Goal: Task Accomplishment & Management: Manage account settings

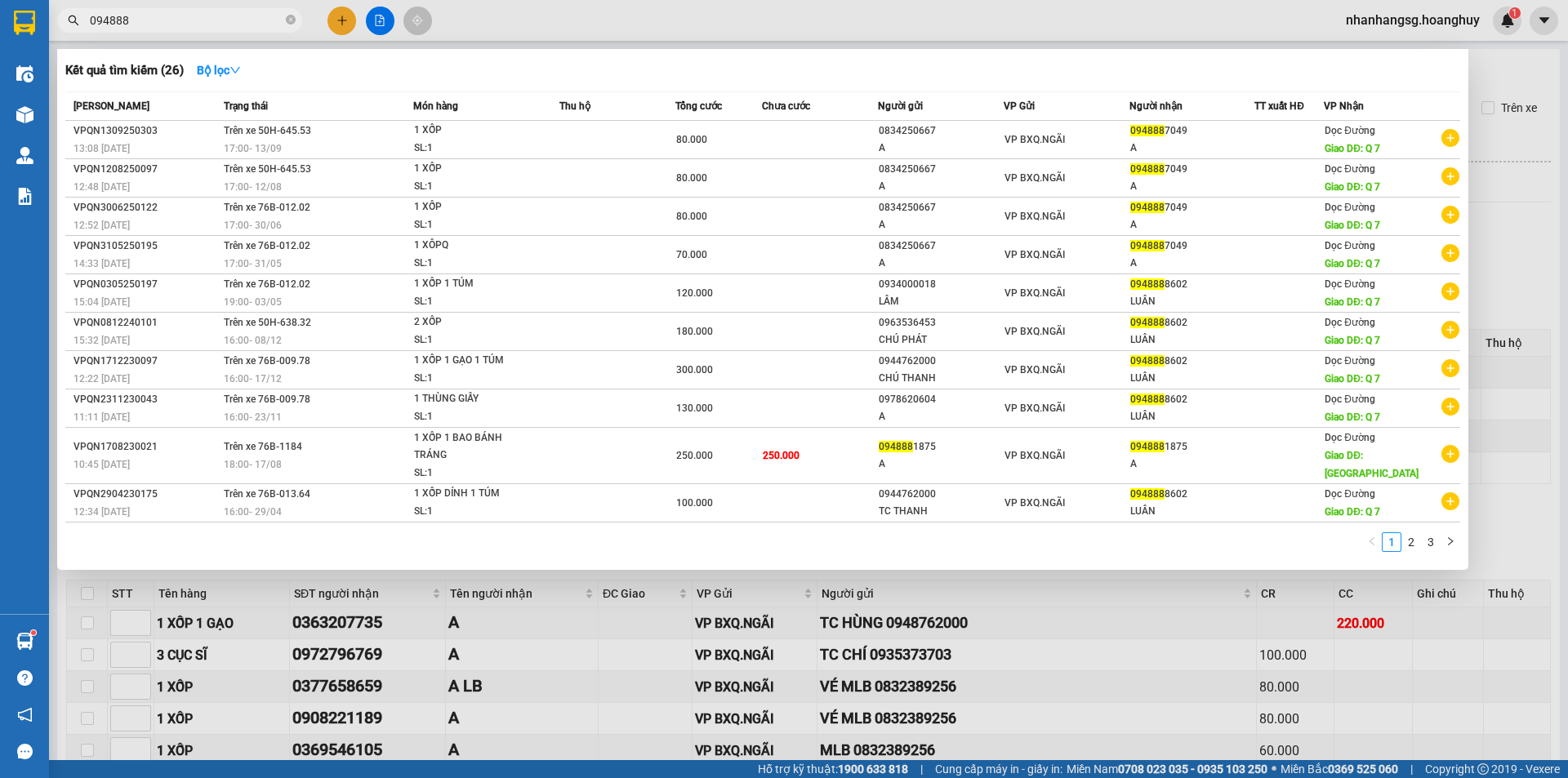
type input "094888"
click at [288, 21] on icon "close-circle" at bounding box center [290, 20] width 10 height 10
click at [288, 21] on span at bounding box center [290, 21] width 10 height 18
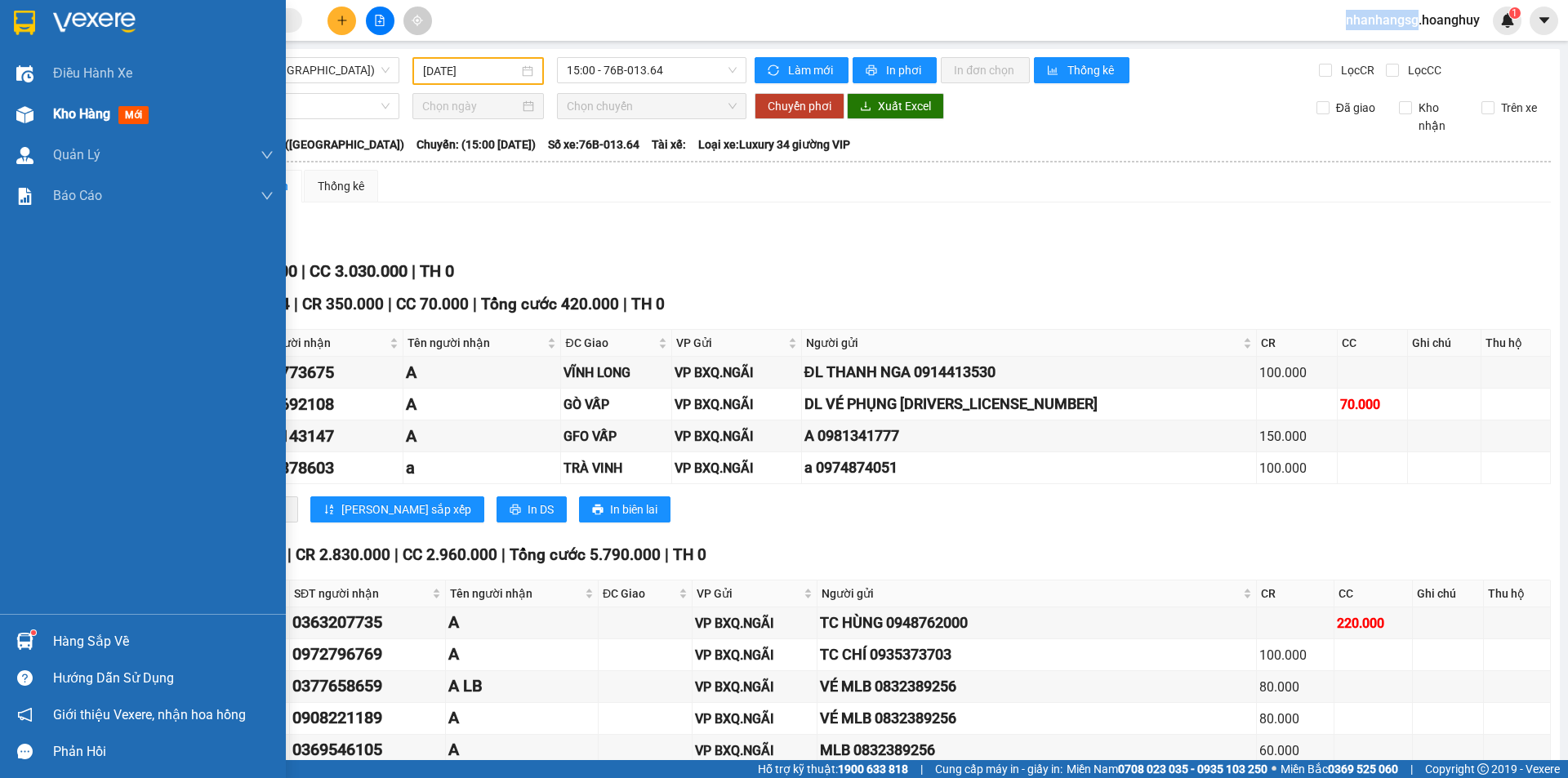
click at [62, 110] on span "Kho hàng" at bounding box center [81, 113] width 57 height 16
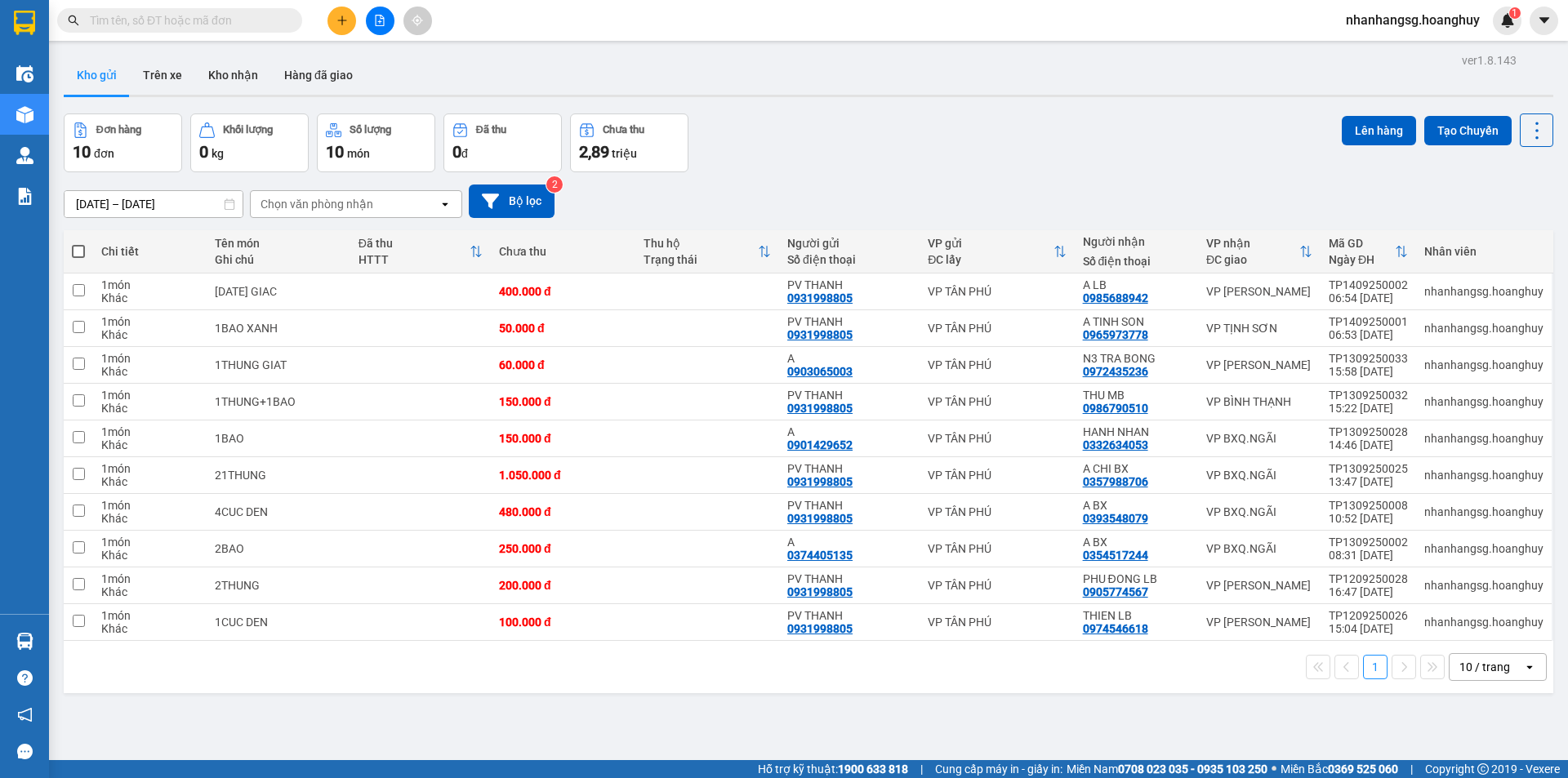
click at [78, 248] on span at bounding box center [78, 252] width 13 height 13
click at [78, 243] on input "checkbox" at bounding box center [78, 243] width 0 height 0
checkbox input "true"
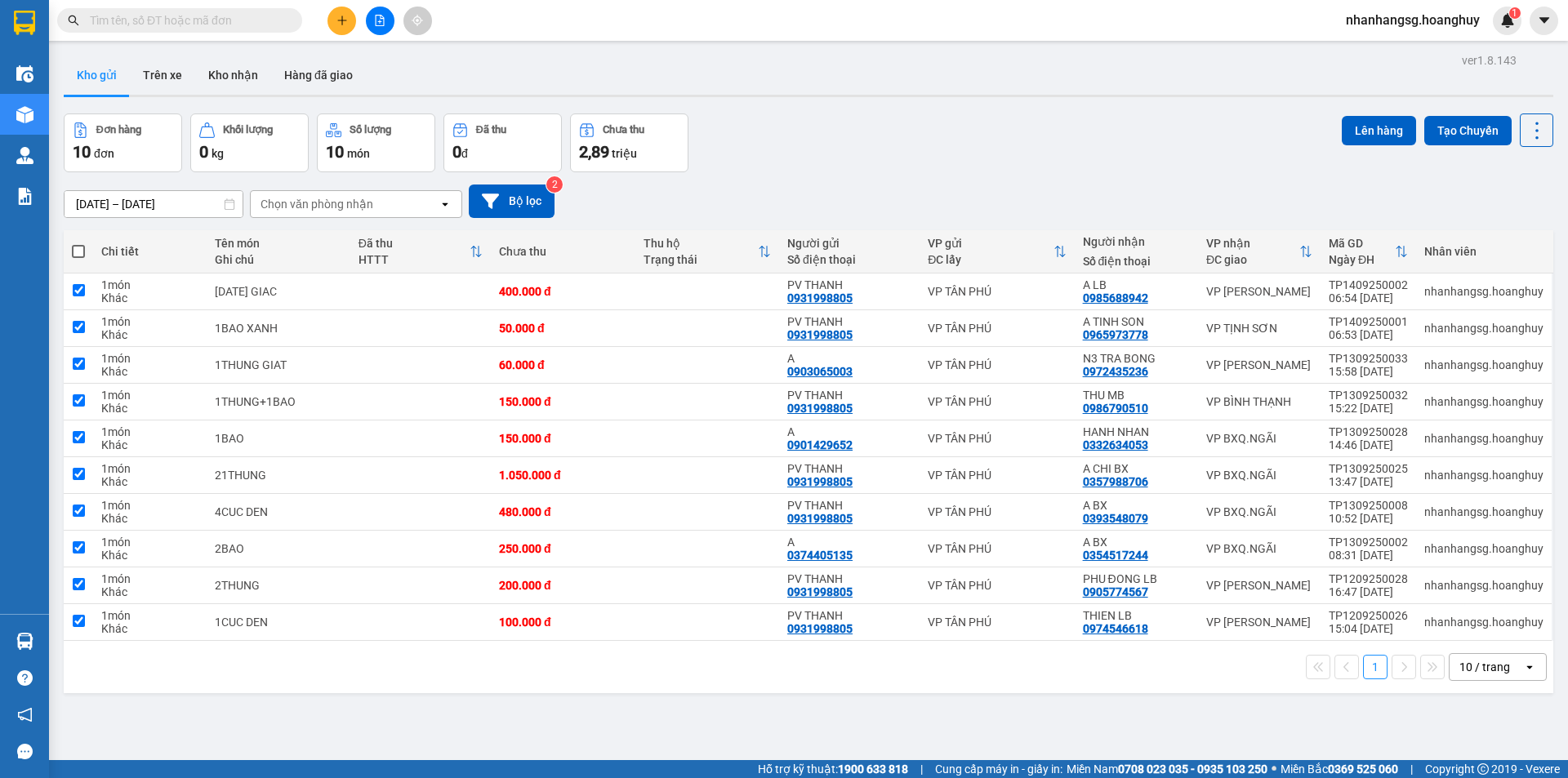
checkbox input "true"
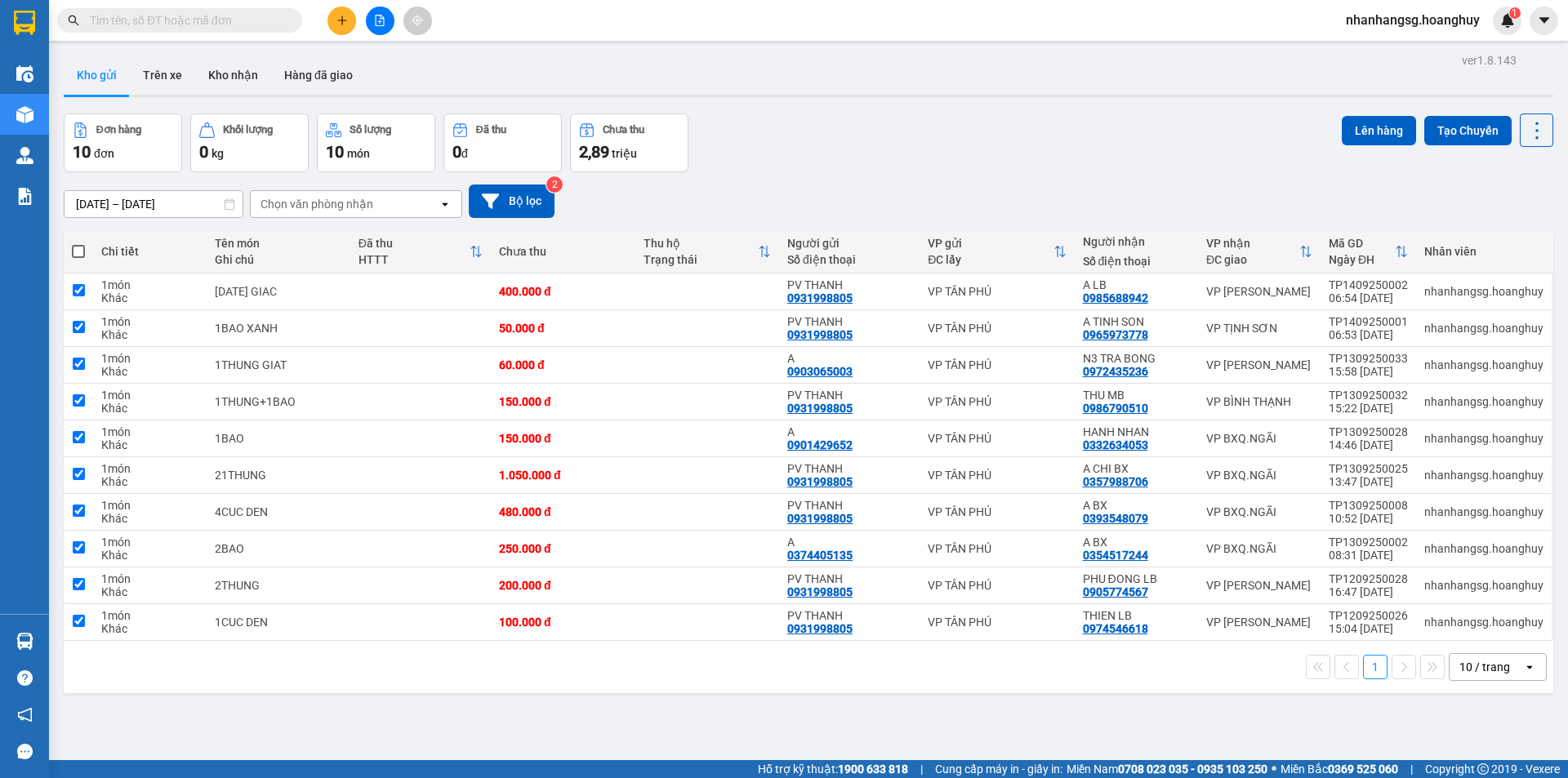
checkbox input "true"
click at [78, 248] on span at bounding box center [78, 252] width 13 height 13
click at [78, 243] on input "checkbox" at bounding box center [78, 243] width 0 height 0
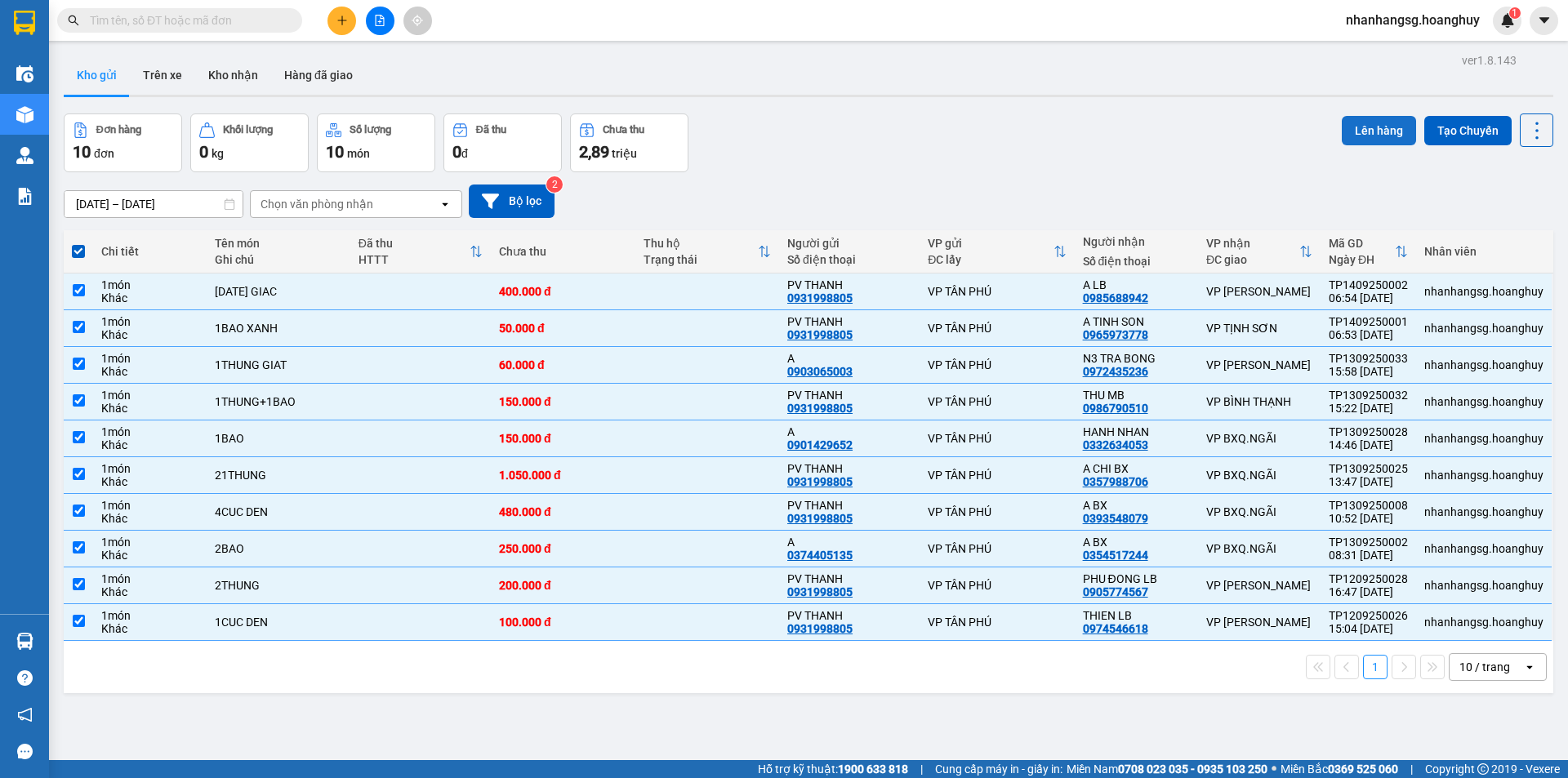
click at [1356, 132] on button "Lên hàng" at bounding box center [1379, 131] width 74 height 30
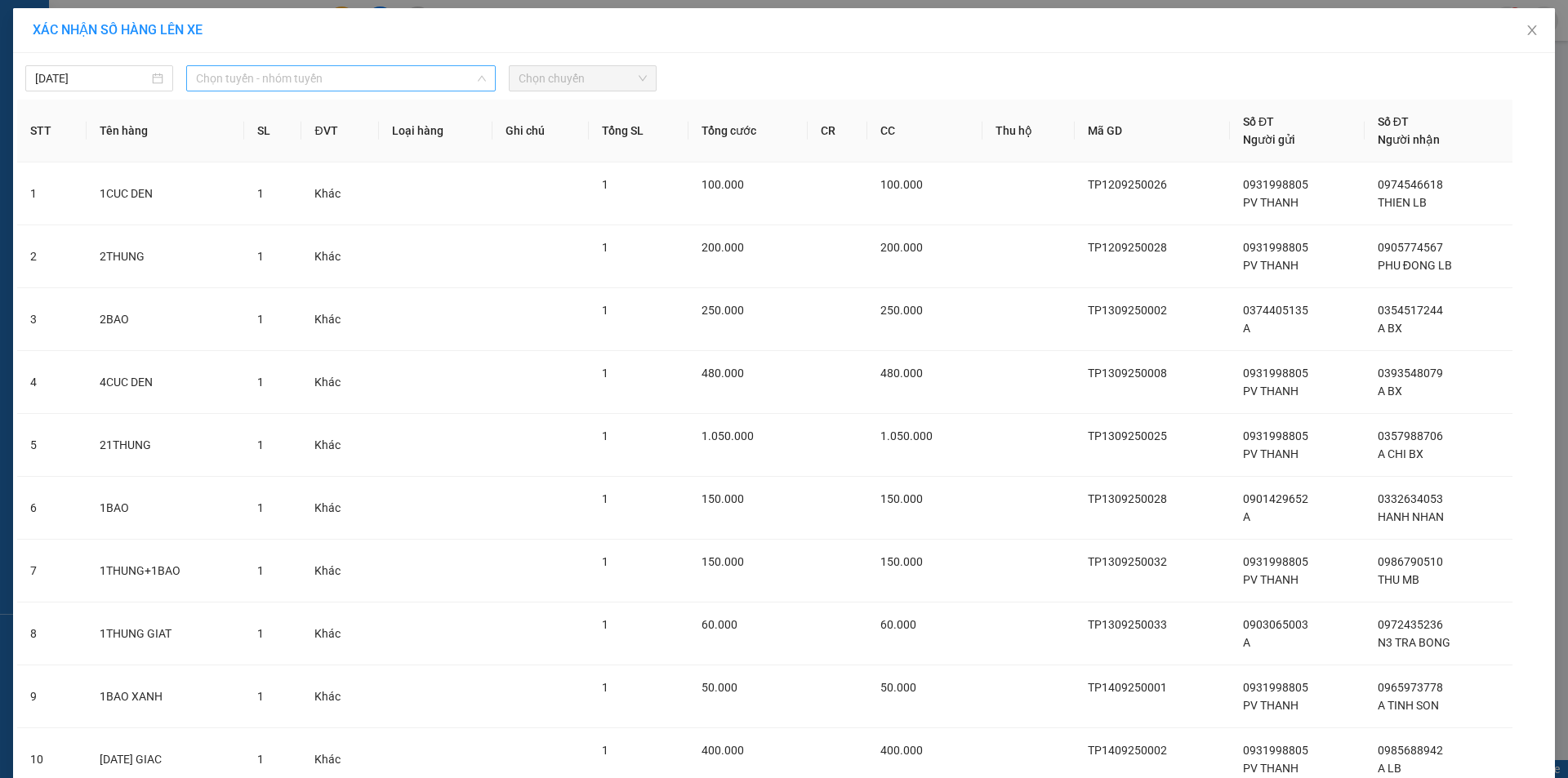
click at [300, 82] on span "Chọn tuyến - nhóm tuyến" at bounding box center [341, 78] width 290 height 25
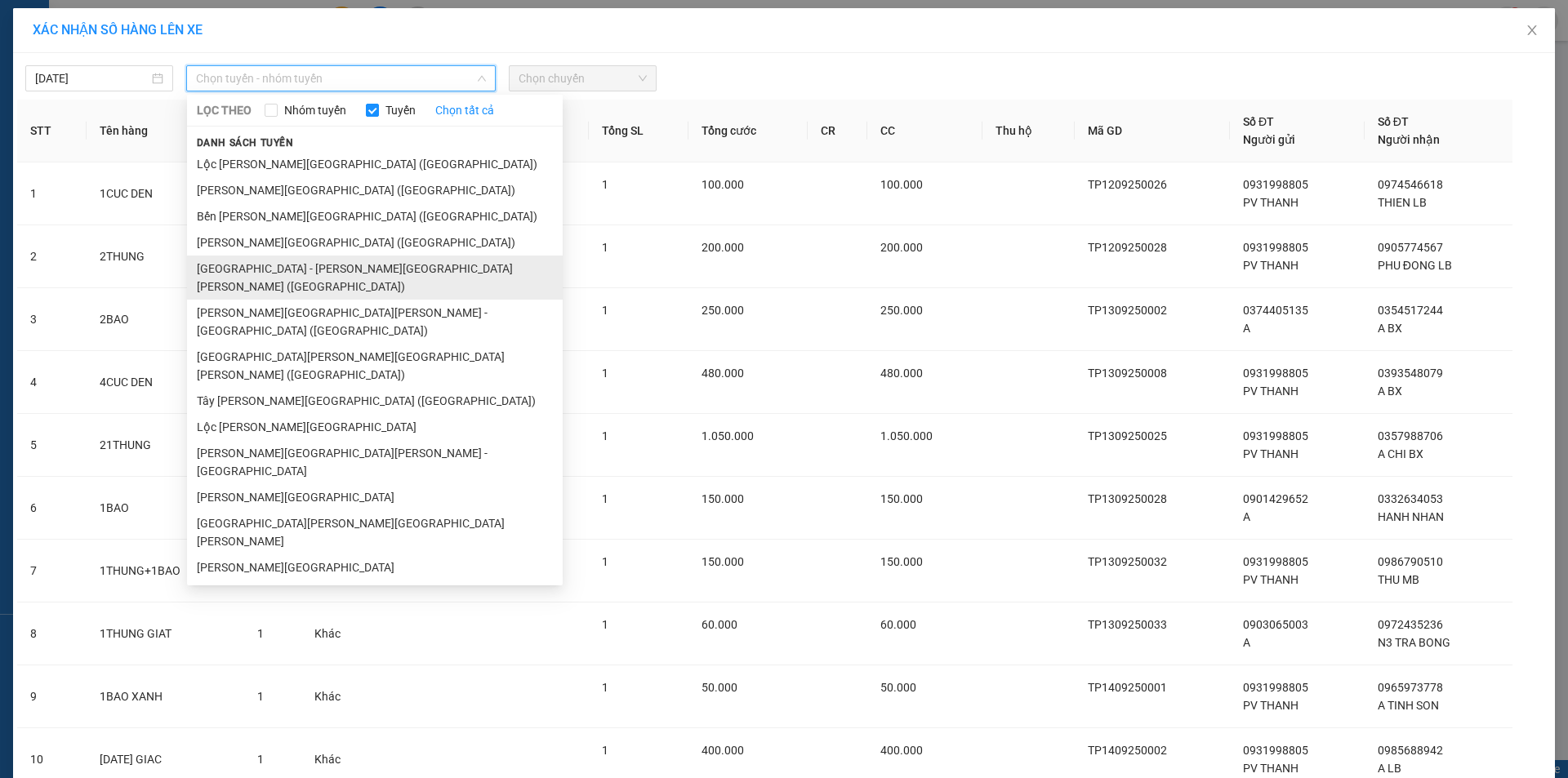
click at [259, 270] on li "[GEOGRAPHIC_DATA] - [GEOGRAPHIC_DATA] ([GEOGRAPHIC_DATA])" at bounding box center [374, 278] width 376 height 44
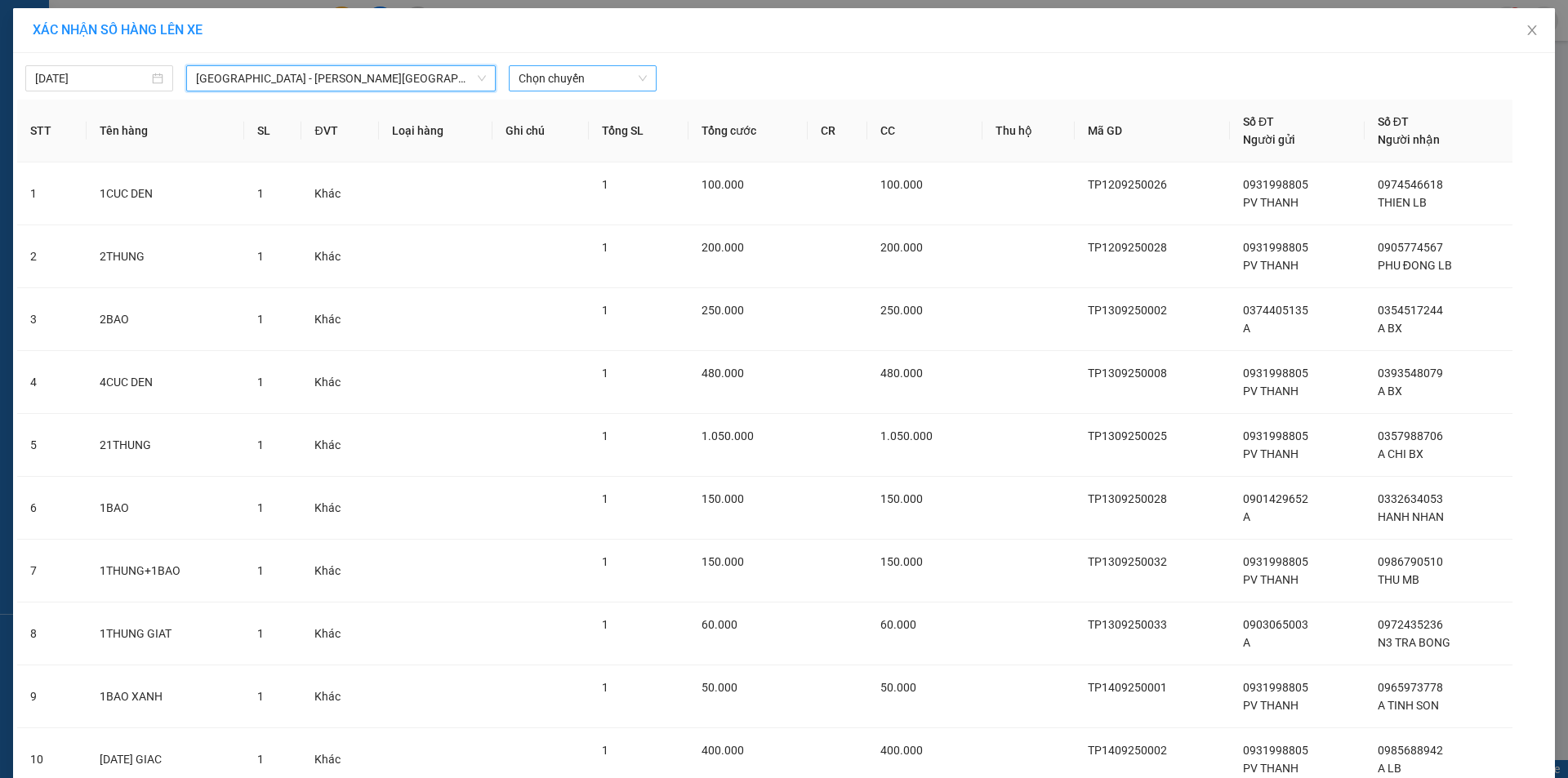
click at [530, 77] on span "Chọn chuyến" at bounding box center [582, 78] width 128 height 25
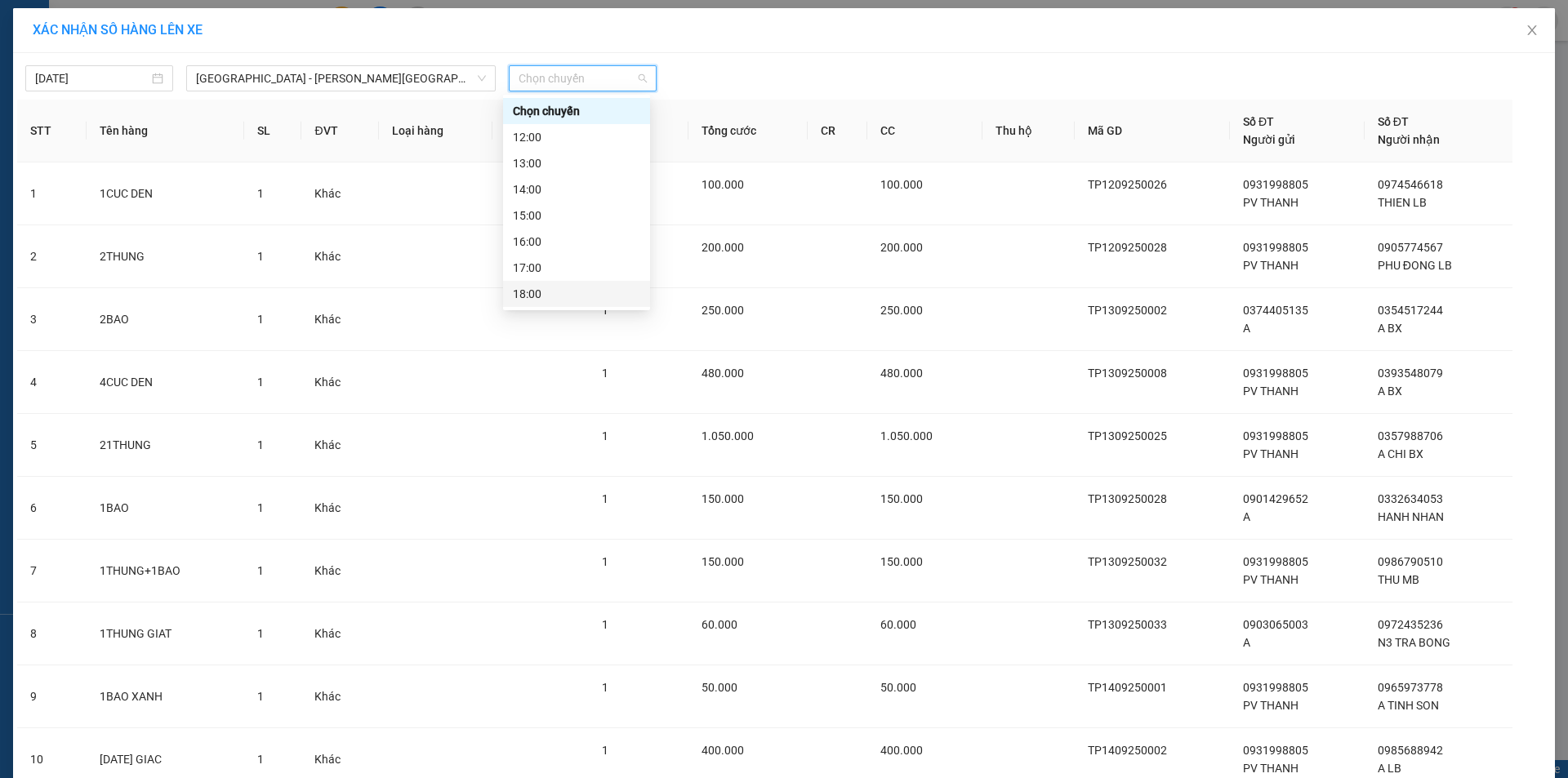
click at [533, 289] on div "18:00" at bounding box center [576, 294] width 128 height 18
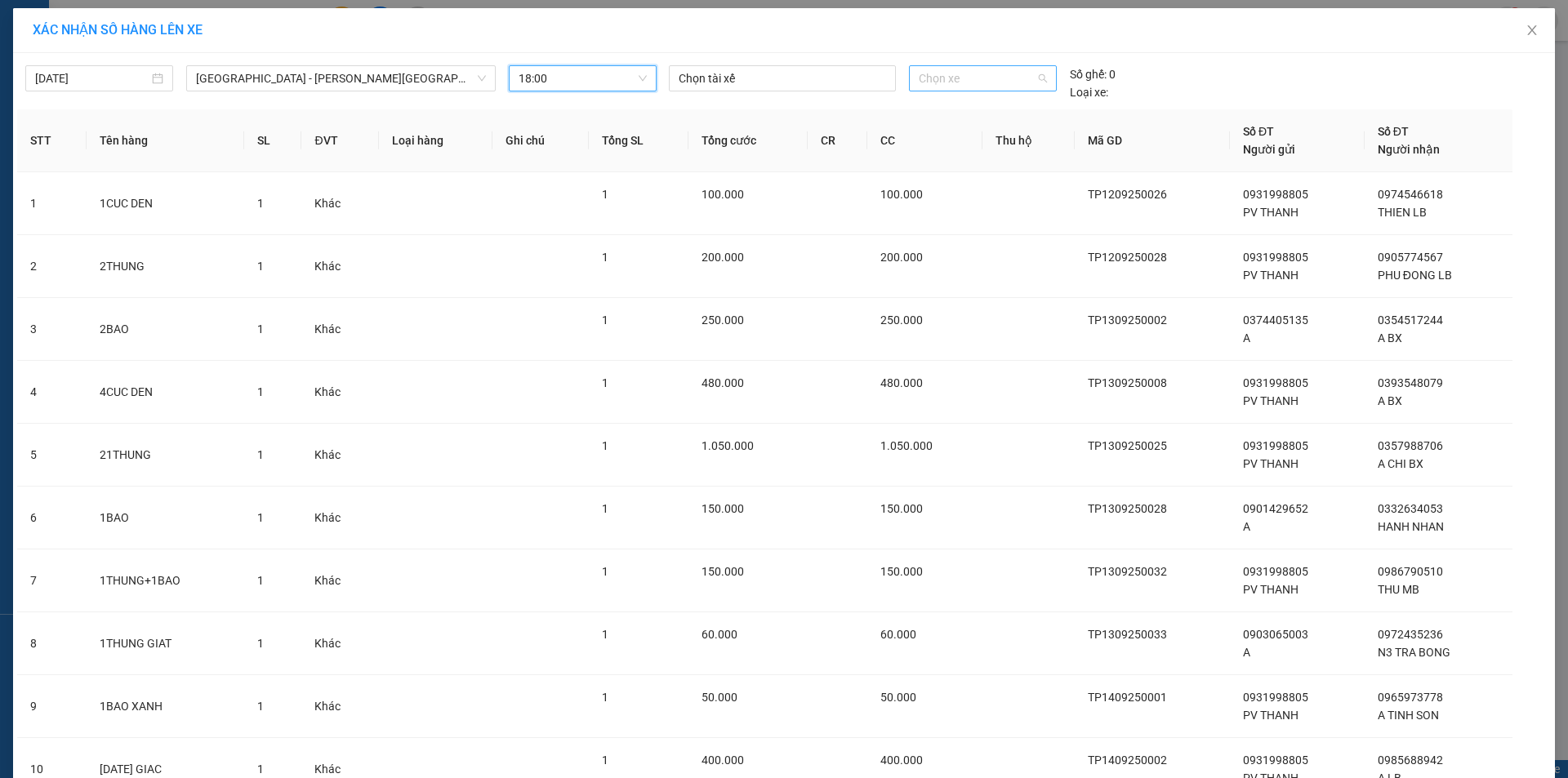
click at [939, 76] on span "Chọn xe" at bounding box center [982, 78] width 128 height 25
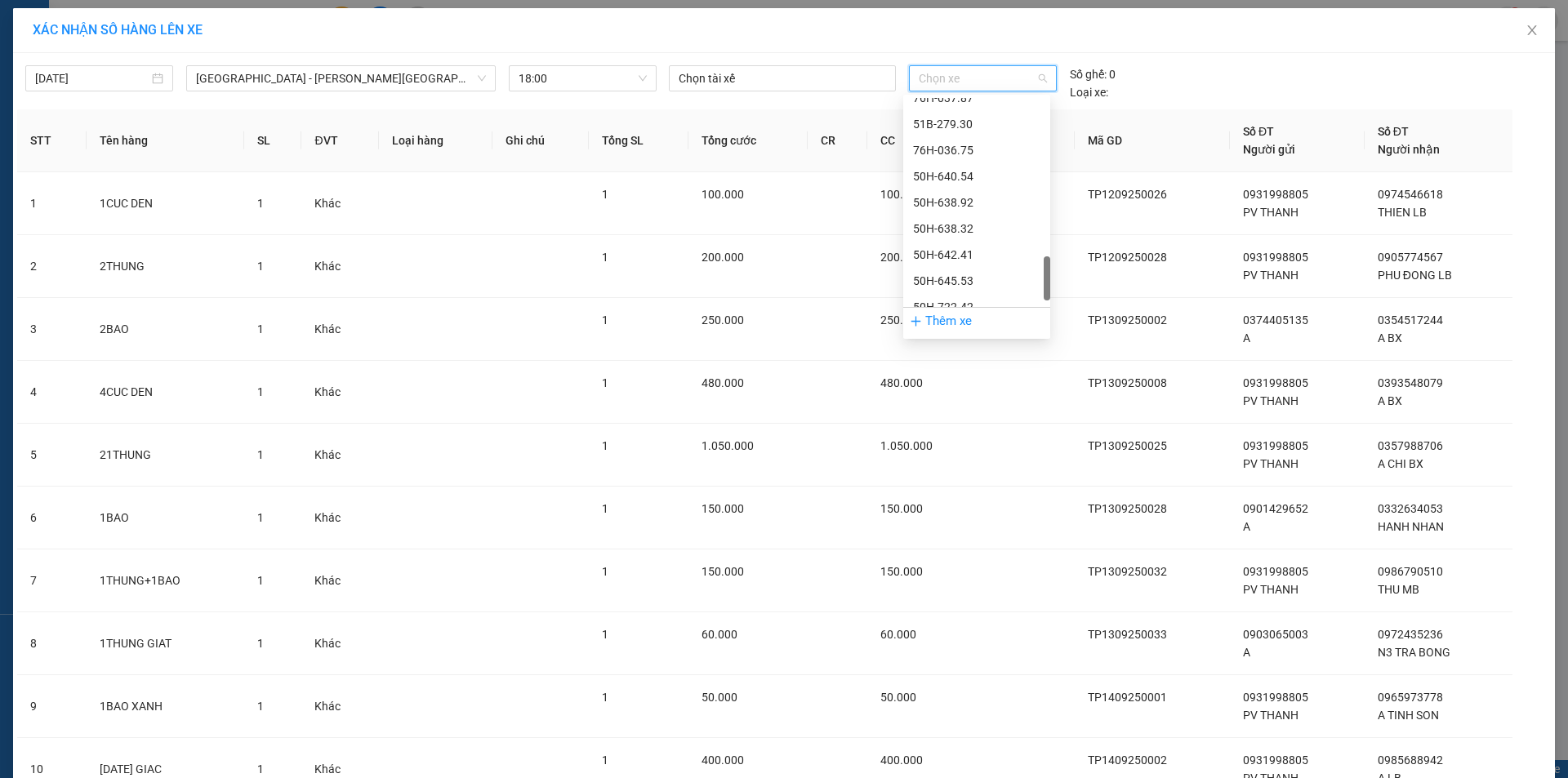
scroll to position [1019, 0]
click at [960, 164] on div "50H-638.92" at bounding box center [977, 164] width 128 height 18
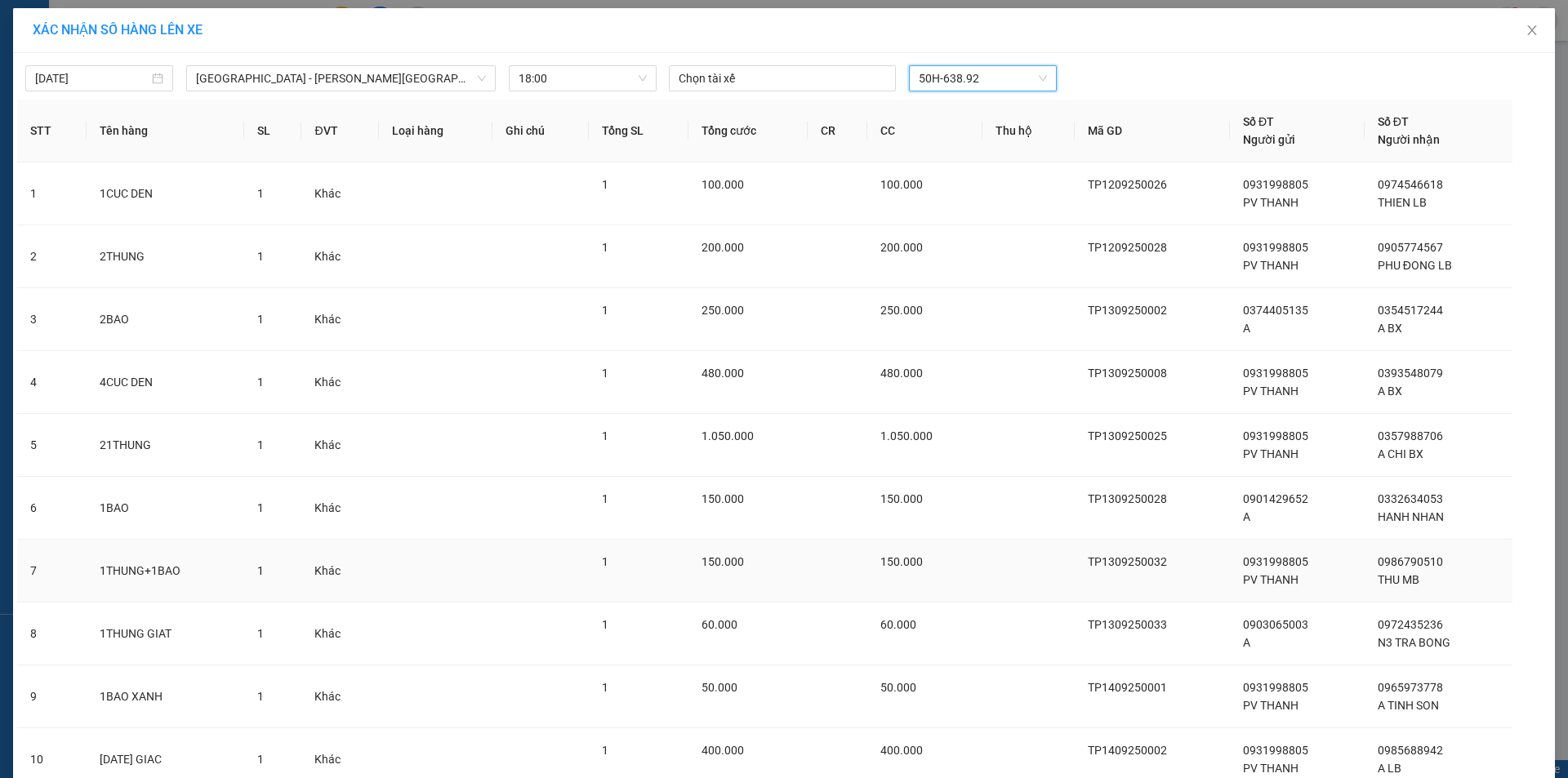
scroll to position [132, 0]
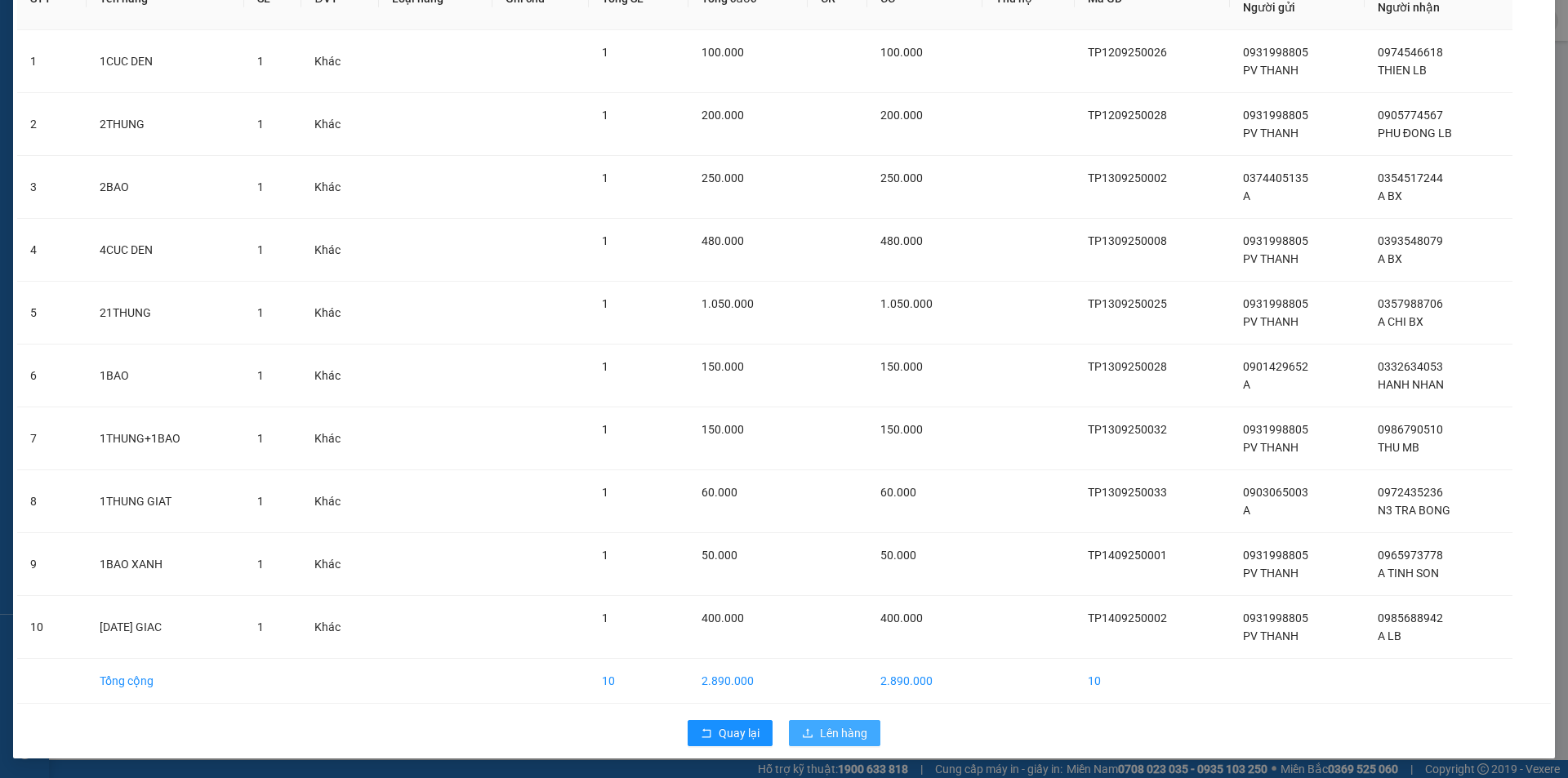
click at [826, 734] on span "Lên hàng" at bounding box center [843, 733] width 48 height 18
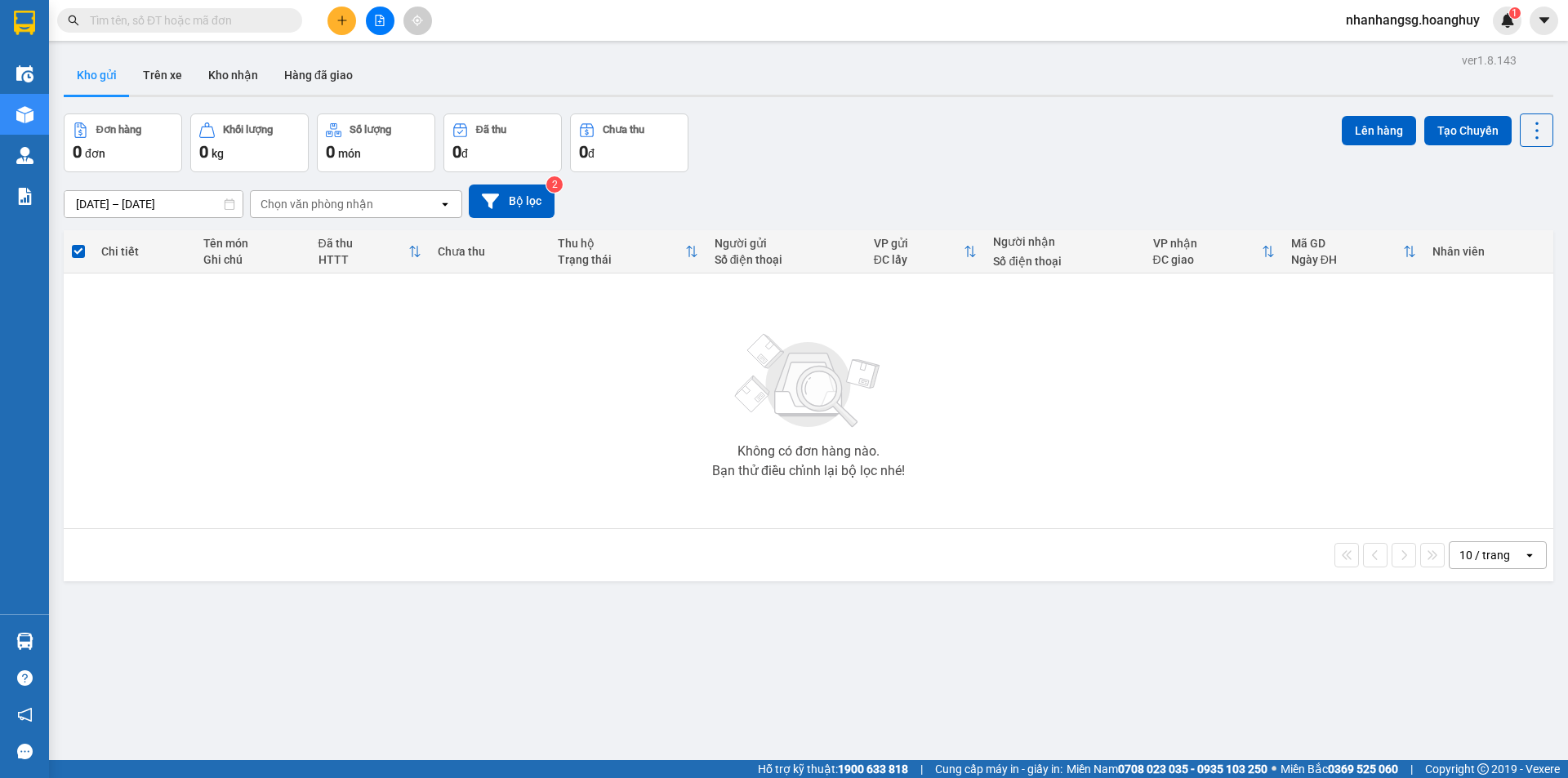
click at [197, 195] on input "12/09/2025 – 14/09/2025" at bounding box center [153, 204] width 178 height 26
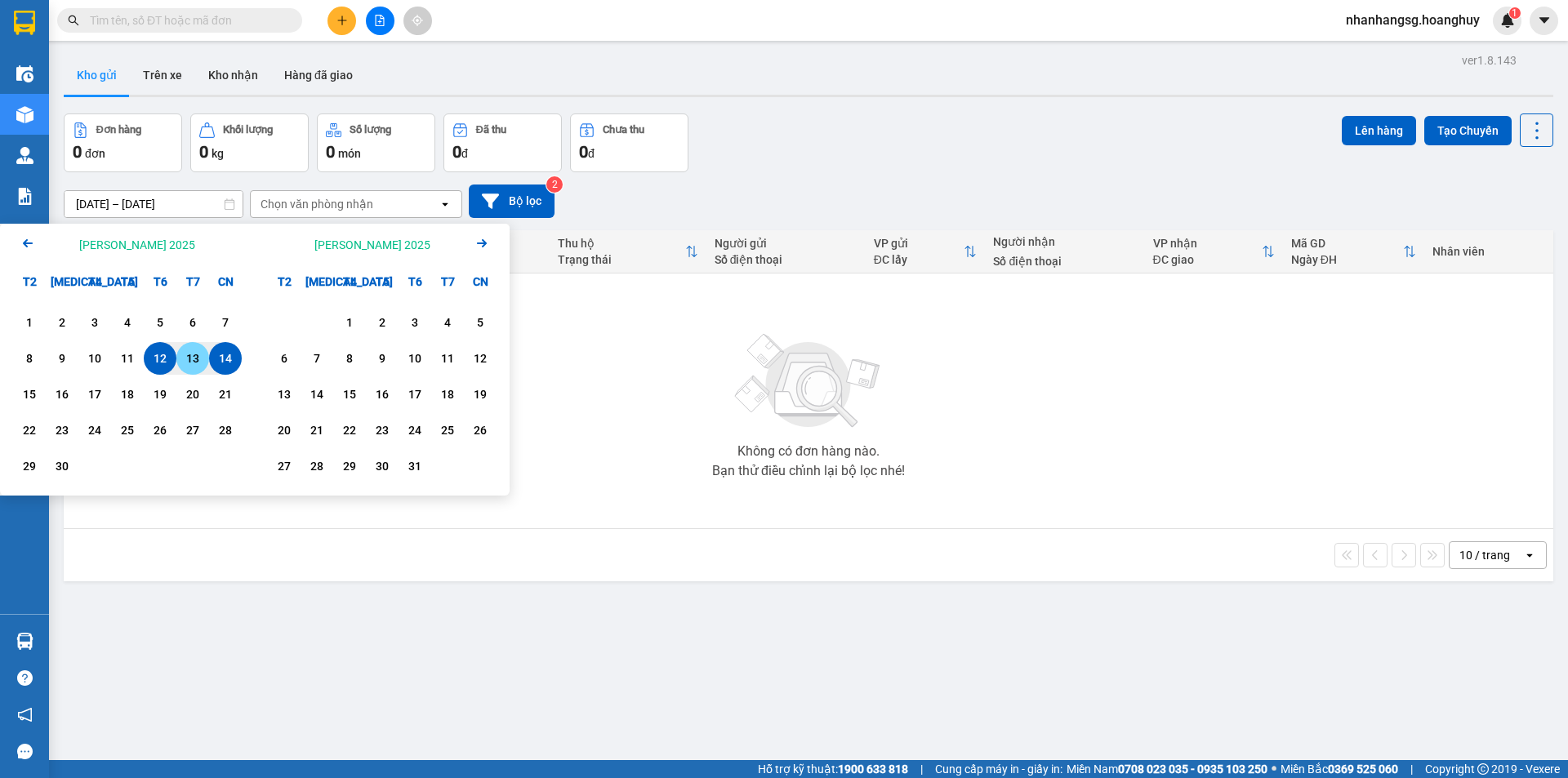
click at [186, 361] on div "13" at bounding box center [193, 359] width 23 height 20
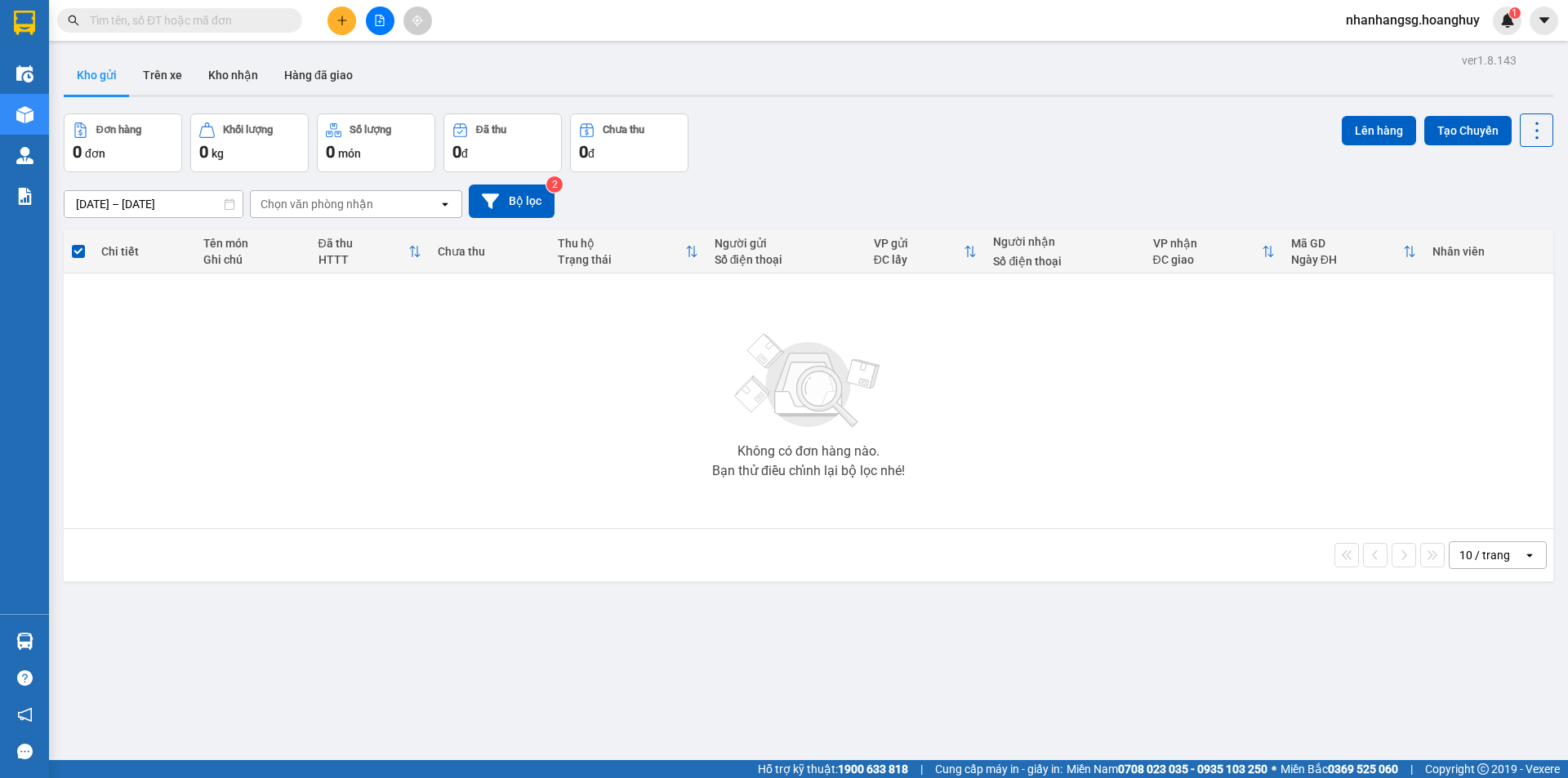
click at [181, 199] on input "13/09/2025 – 13/09/2025" at bounding box center [153, 204] width 178 height 26
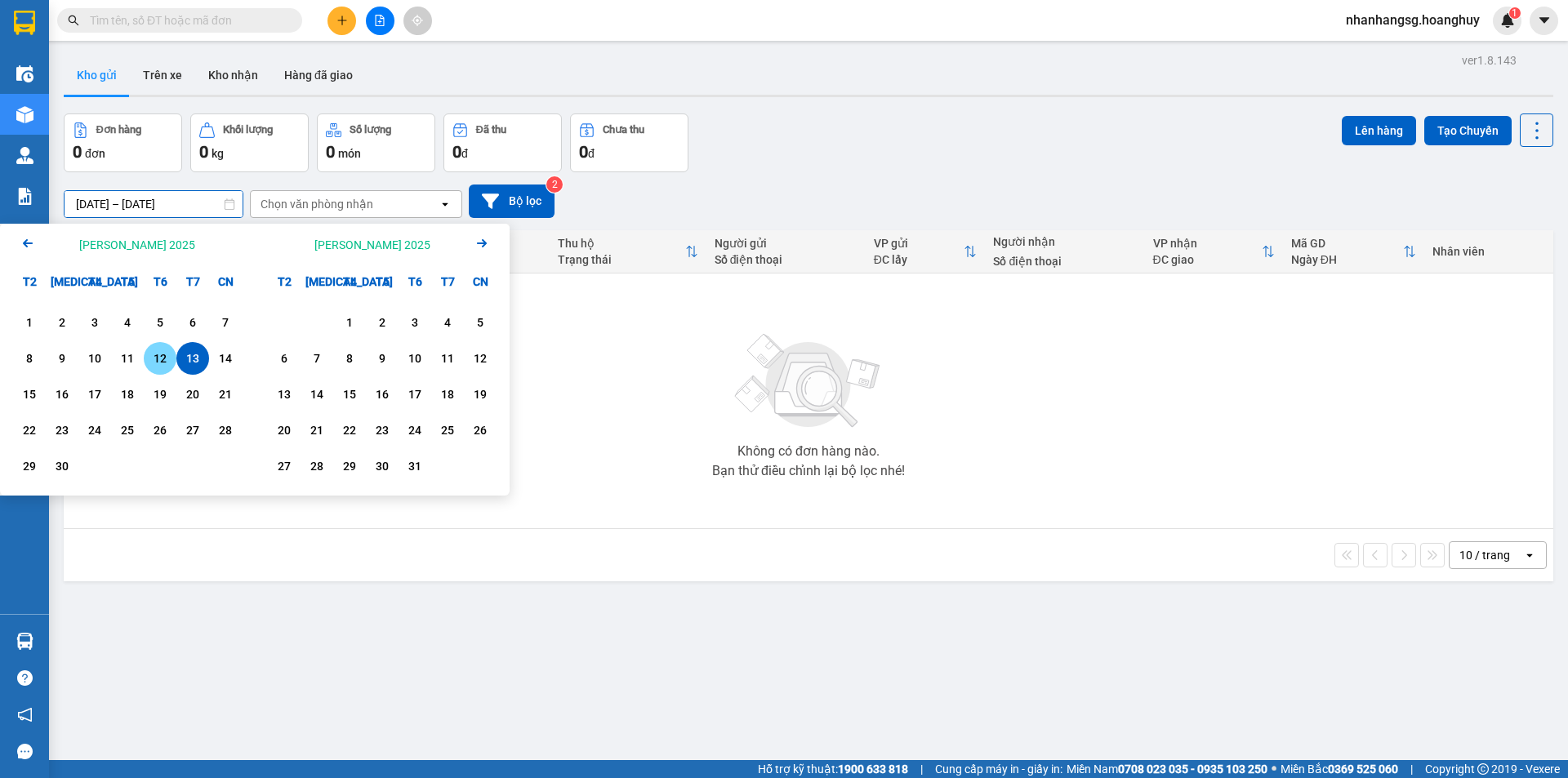
click at [163, 362] on div "12" at bounding box center [160, 359] width 23 height 20
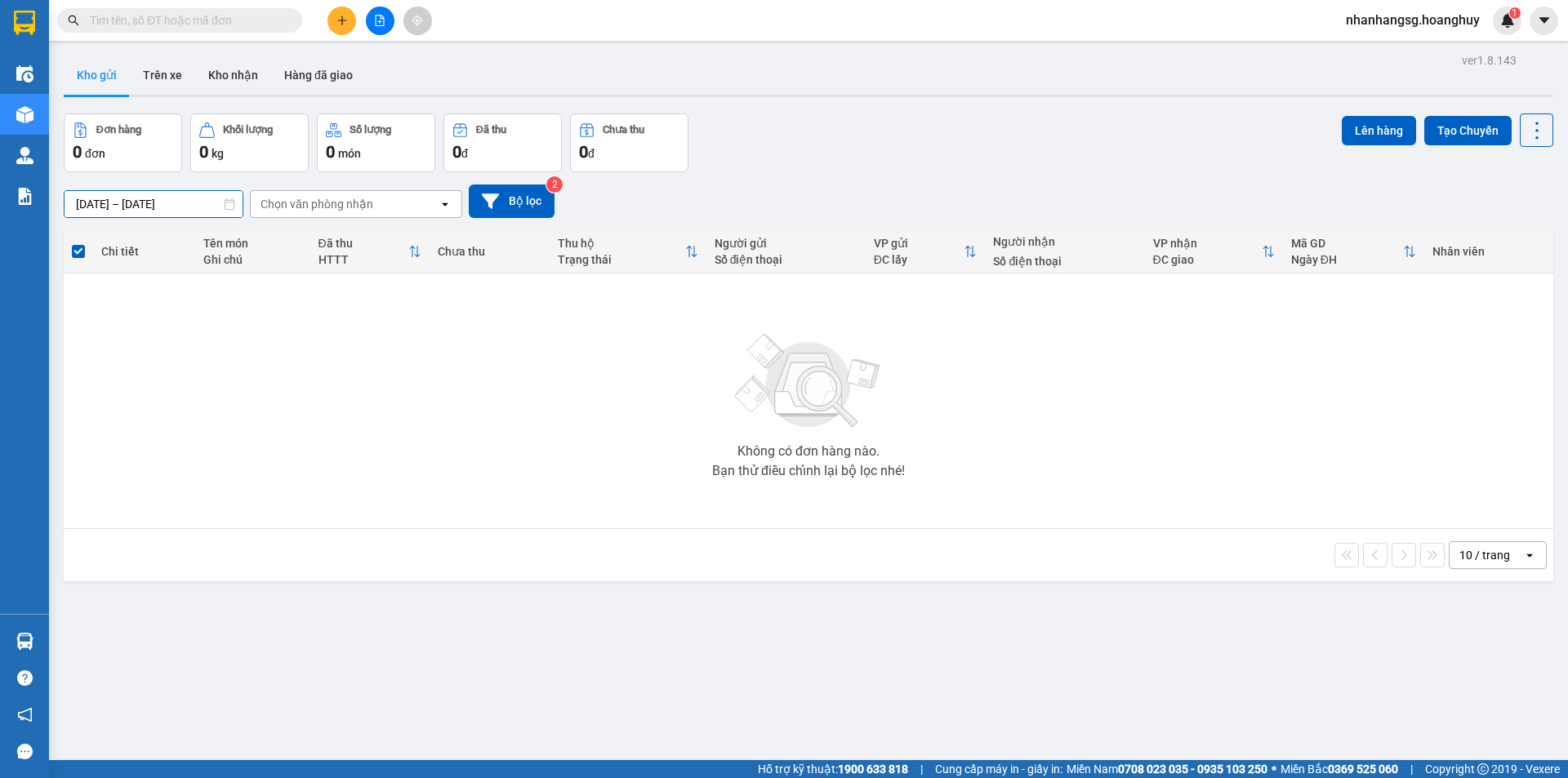
click at [204, 197] on input "12/09/2025 – 12/09/2025" at bounding box center [153, 204] width 178 height 26
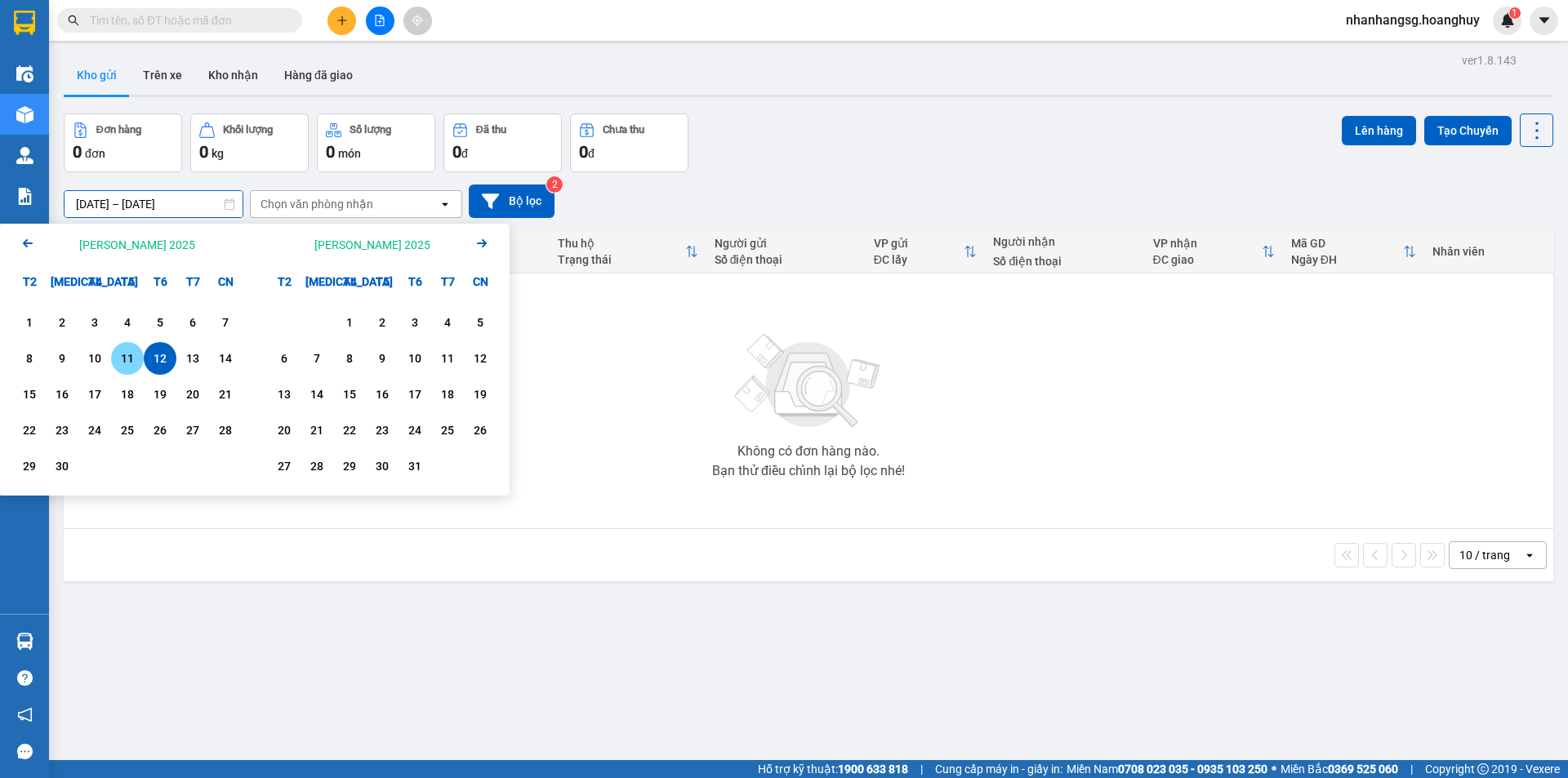
click at [131, 364] on div "11" at bounding box center [128, 359] width 23 height 20
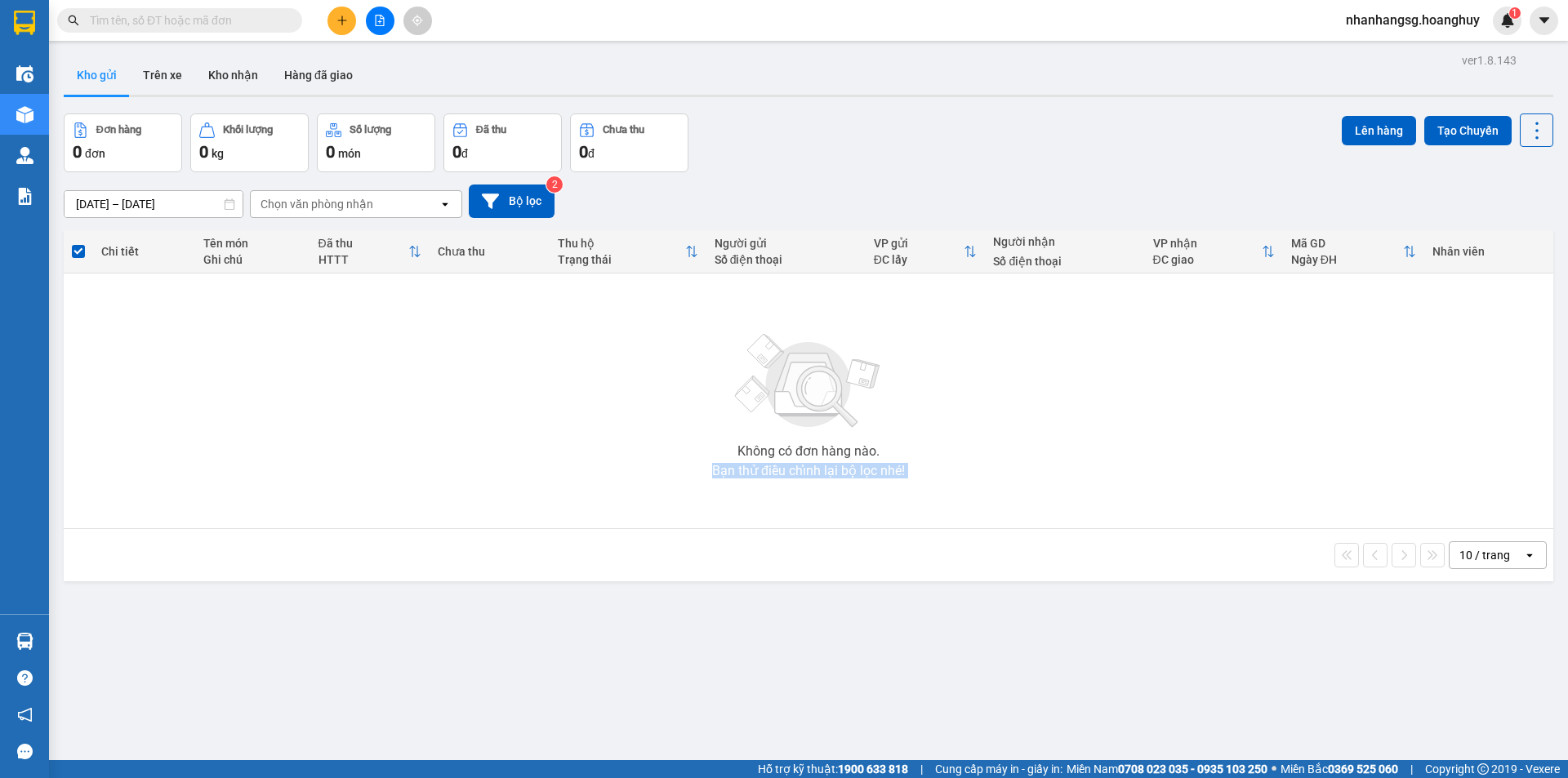
click at [131, 364] on div "Không có đơn hàng nào. Bạn thử điều chỉnh lại bộ lọc nhé!" at bounding box center [808, 401] width 1473 height 245
click at [155, 206] on input "11/09/2025 – 11/09/2025" at bounding box center [153, 204] width 178 height 26
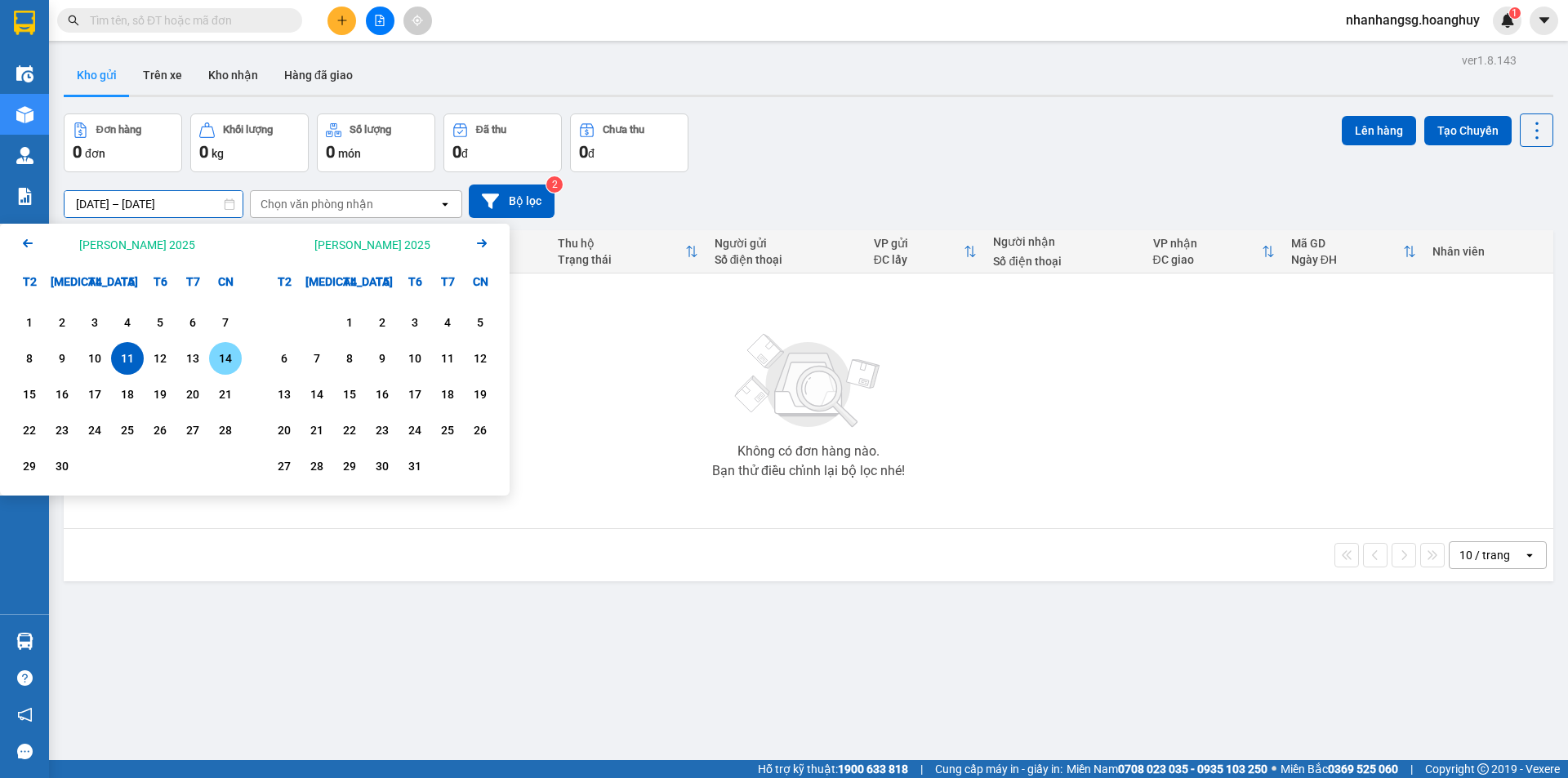
click at [220, 359] on div "14" at bounding box center [225, 359] width 23 height 20
type input "[DATE] – [DATE]"
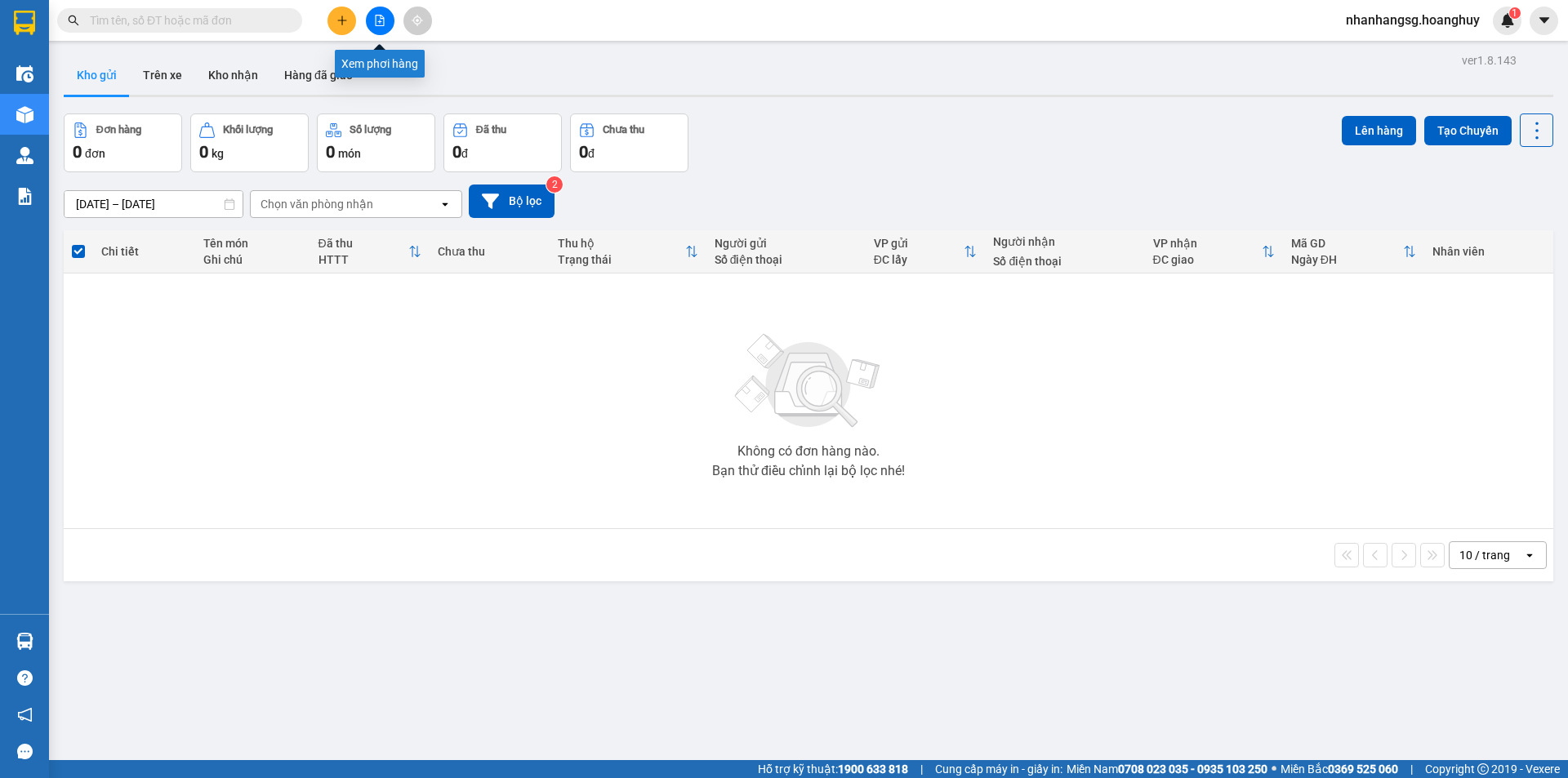
click at [382, 22] on icon "file-add" at bounding box center [380, 21] width 9 height 12
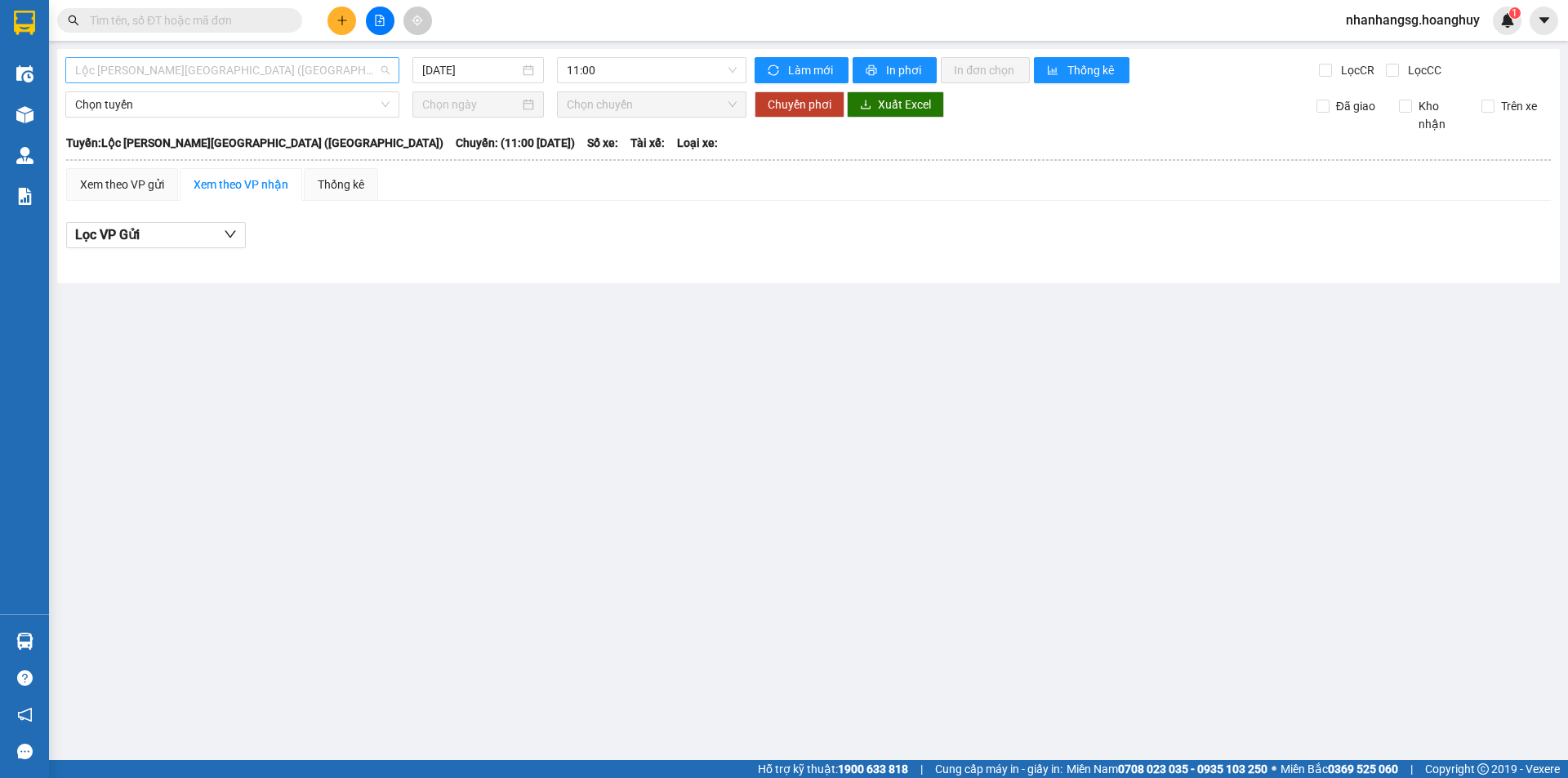
click at [281, 76] on span "Lộc Ninh - [GEOGRAPHIC_DATA] ([GEOGRAPHIC_DATA])" at bounding box center [232, 70] width 314 height 25
click at [283, 73] on span "Lộc Ninh - [GEOGRAPHIC_DATA] ([GEOGRAPHIC_DATA])" at bounding box center [232, 70] width 314 height 25
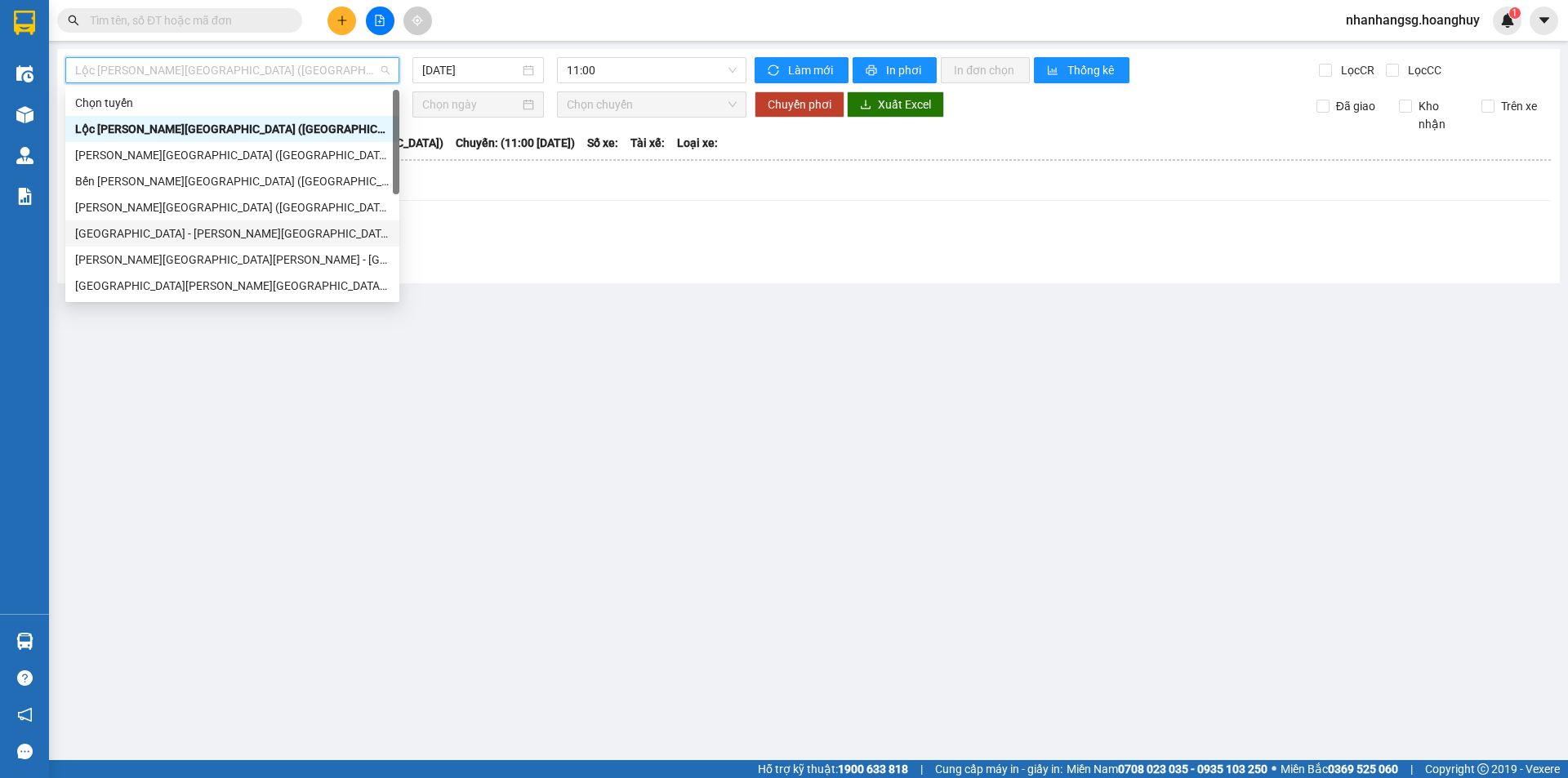
click at [206, 231] on div "[GEOGRAPHIC_DATA] - [GEOGRAPHIC_DATA] ([GEOGRAPHIC_DATA])" at bounding box center [232, 234] width 314 height 18
type input "[DATE]"
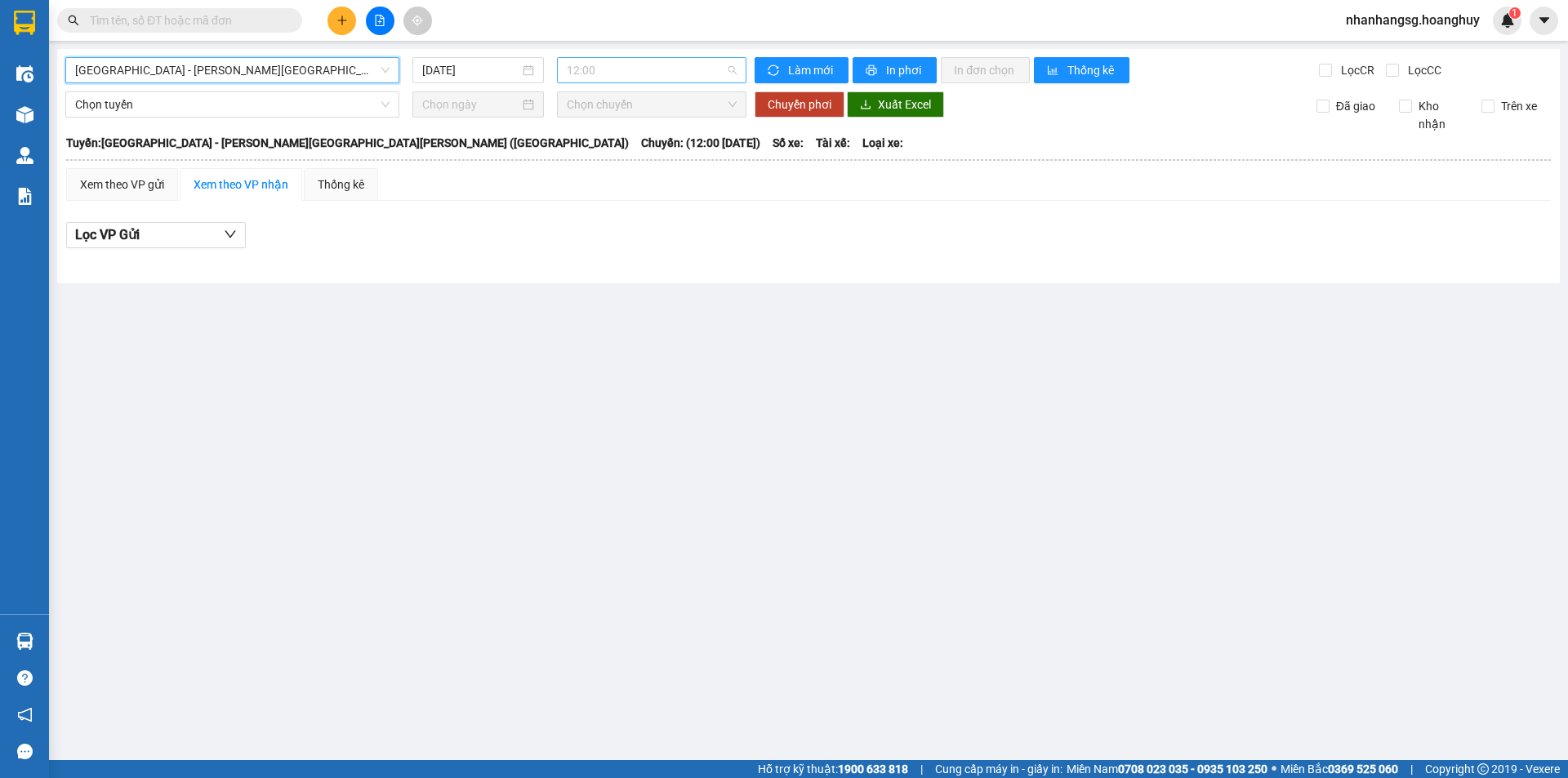
click at [564, 74] on div "12:00" at bounding box center [652, 70] width 189 height 26
click at [578, 70] on span "12:00" at bounding box center [652, 70] width 169 height 25
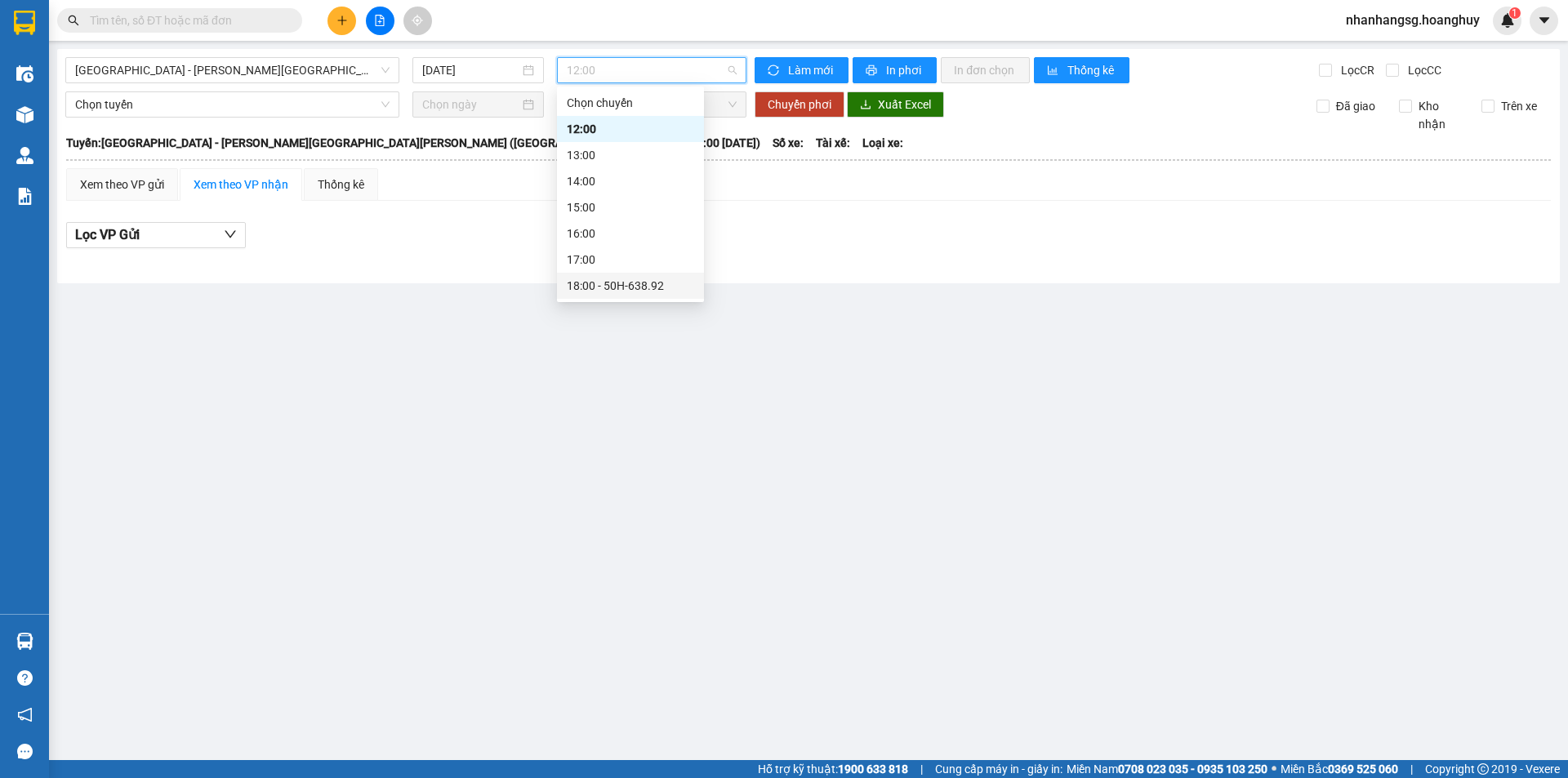
click at [616, 288] on div "18:00 - 50H-638.92" at bounding box center [630, 285] width 128 height 18
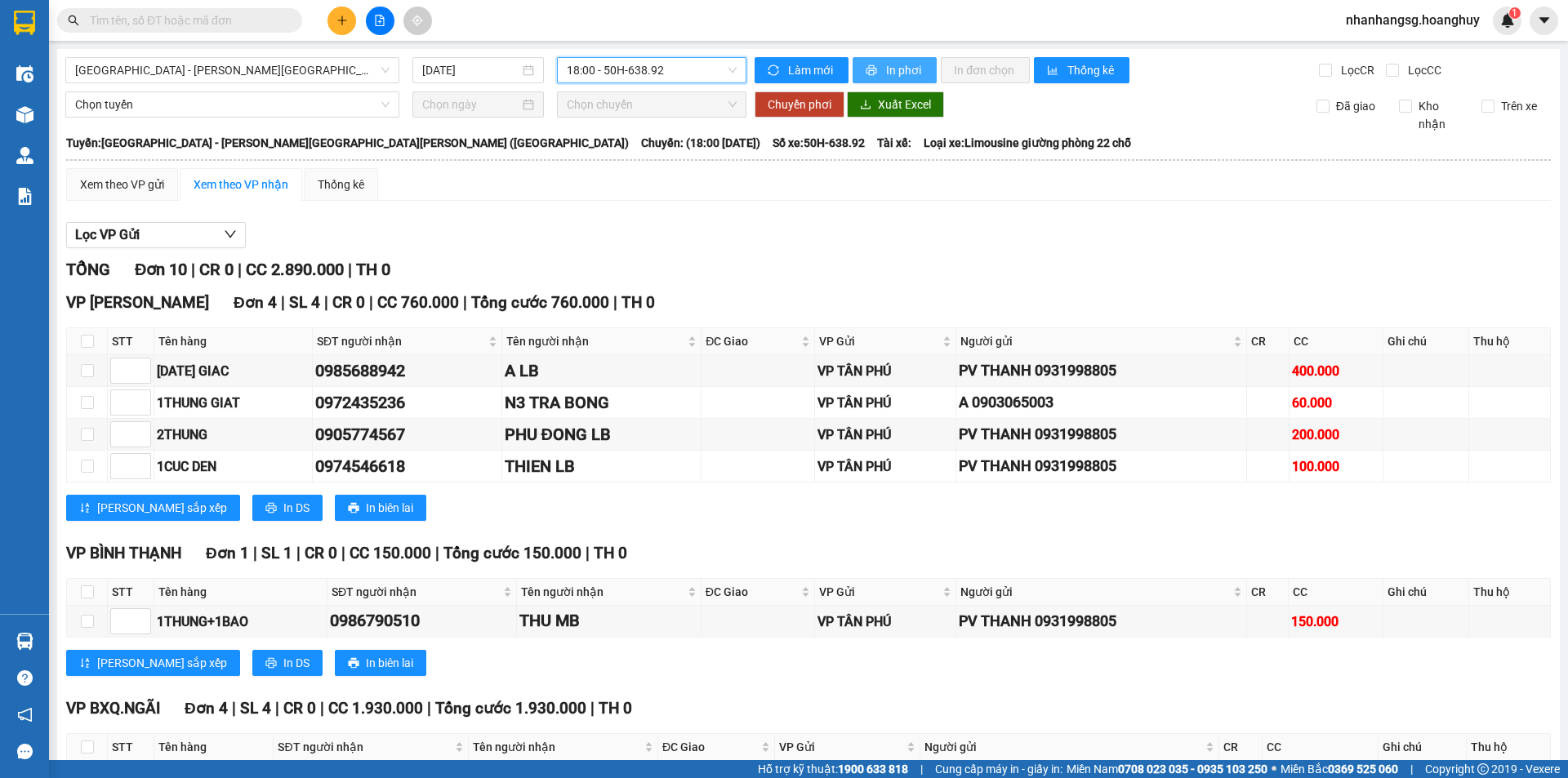
click at [890, 61] on span "In phơi" at bounding box center [905, 70] width 38 height 18
click at [346, 20] on icon "plus" at bounding box center [342, 21] width 12 height 12
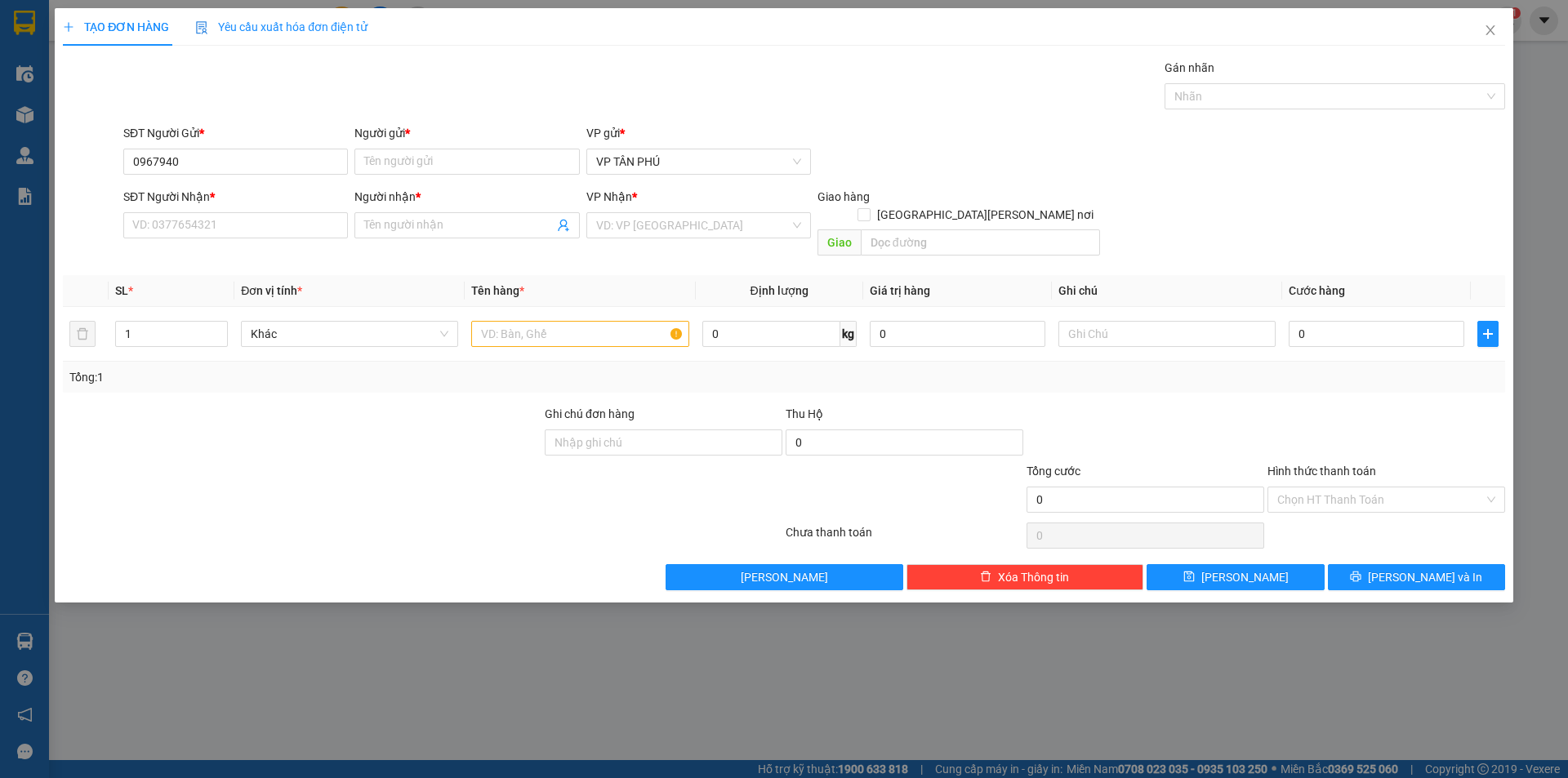
click at [252, 199] on div "SĐT Người Nhận *" at bounding box center [235, 197] width 225 height 18
click at [252, 212] on input "SĐT Người Nhận *" at bounding box center [235, 225] width 225 height 26
click at [241, 166] on input "0967940" at bounding box center [235, 162] width 225 height 26
click at [239, 152] on input "0967940" at bounding box center [235, 162] width 225 height 26
click at [220, 221] on div "0967940001 - A" at bounding box center [235, 220] width 205 height 18
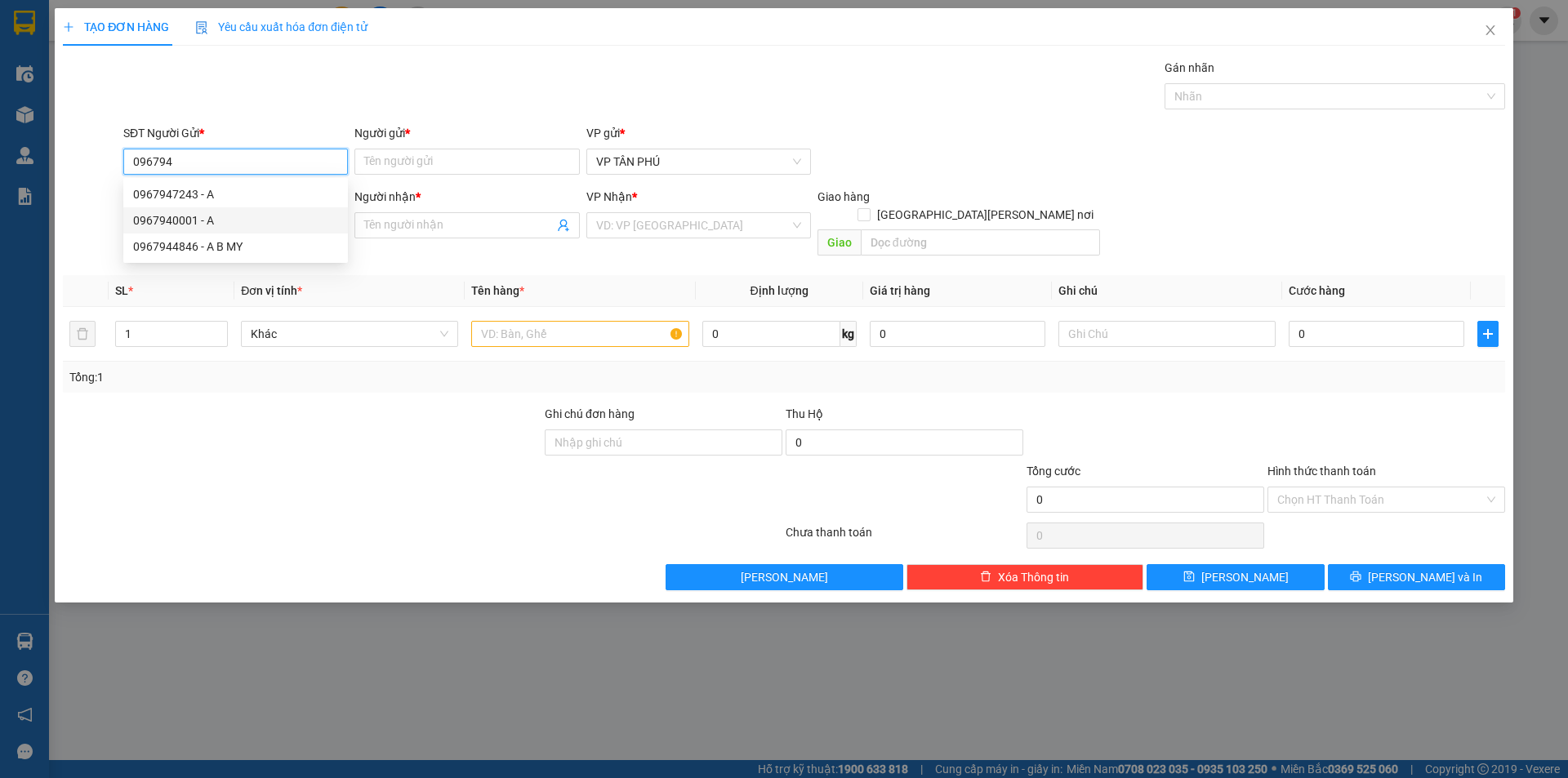
type input "0967940001"
type input "A"
type input "0982140001"
type input "A T BAC"
type input "0967940001"
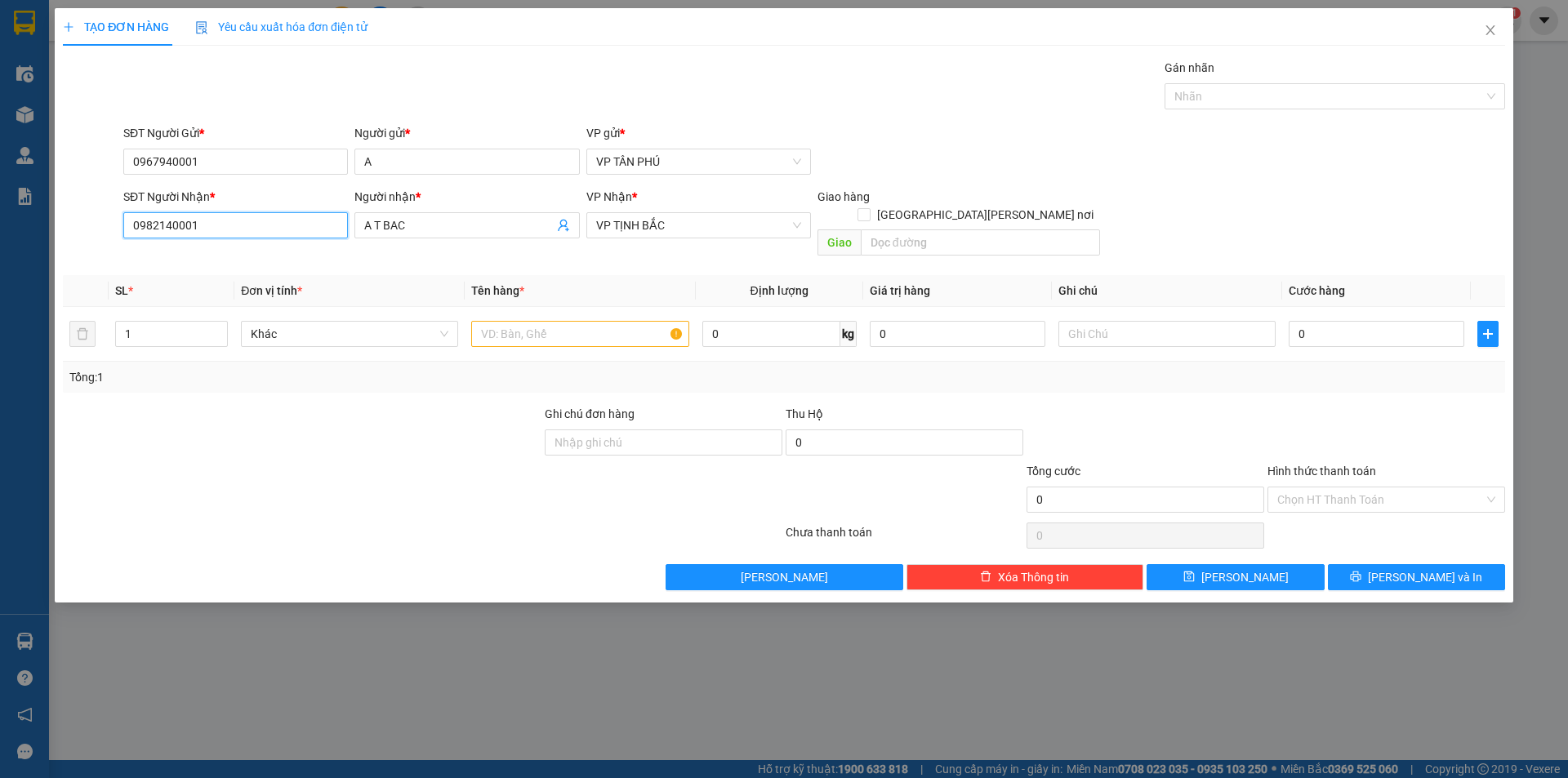
click at [234, 222] on input "0982140001" at bounding box center [235, 225] width 225 height 26
click at [235, 222] on input "0982140001" at bounding box center [235, 225] width 225 height 26
click at [216, 252] on div "0982140001 - A T BAC" at bounding box center [235, 258] width 205 height 18
type input "0982140001"
click at [552, 326] on input "text" at bounding box center [580, 334] width 217 height 26
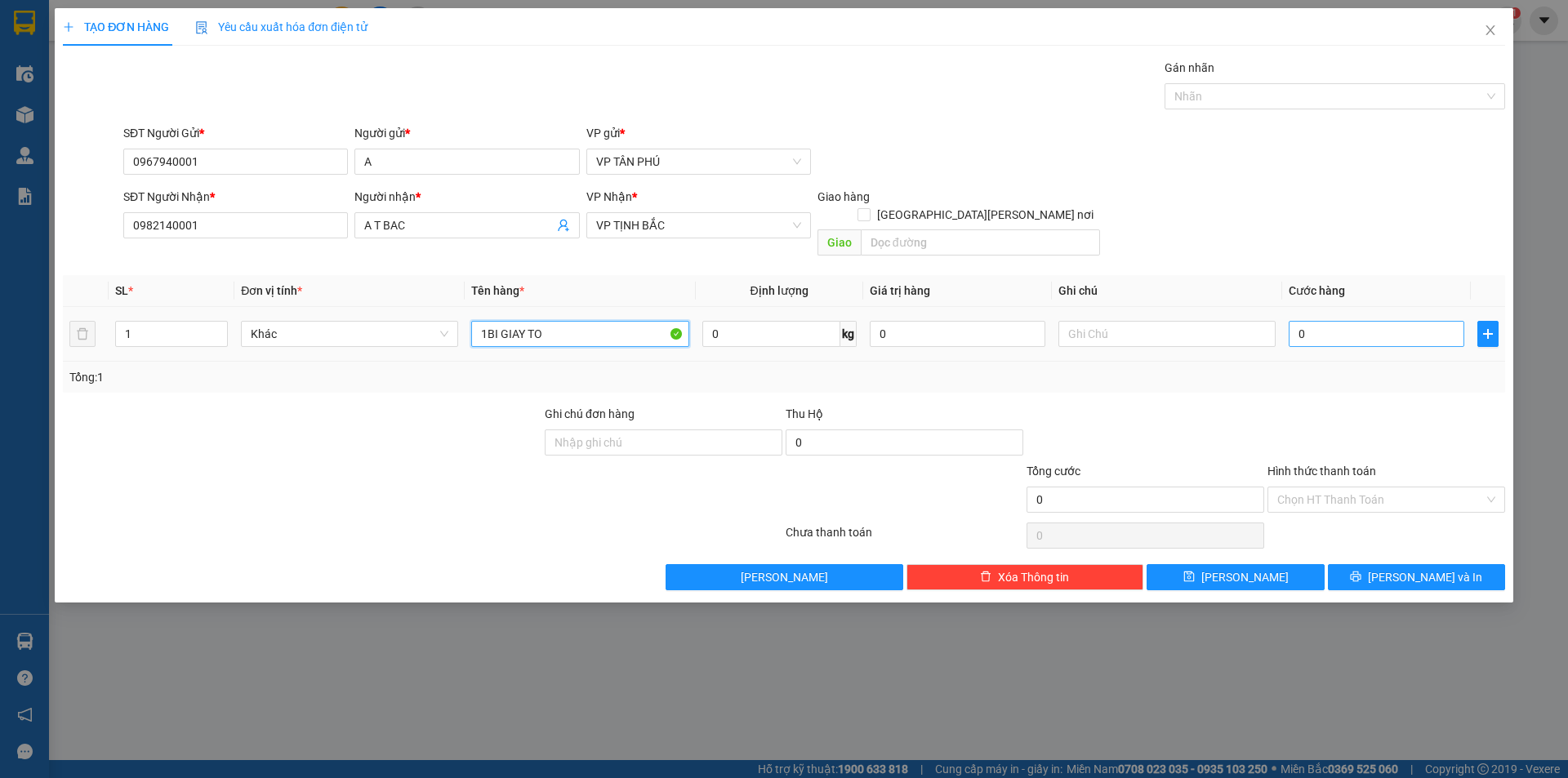
type input "1BI GIAY TO"
click at [1299, 321] on input "0" at bounding box center [1375, 334] width 175 height 26
type input "50"
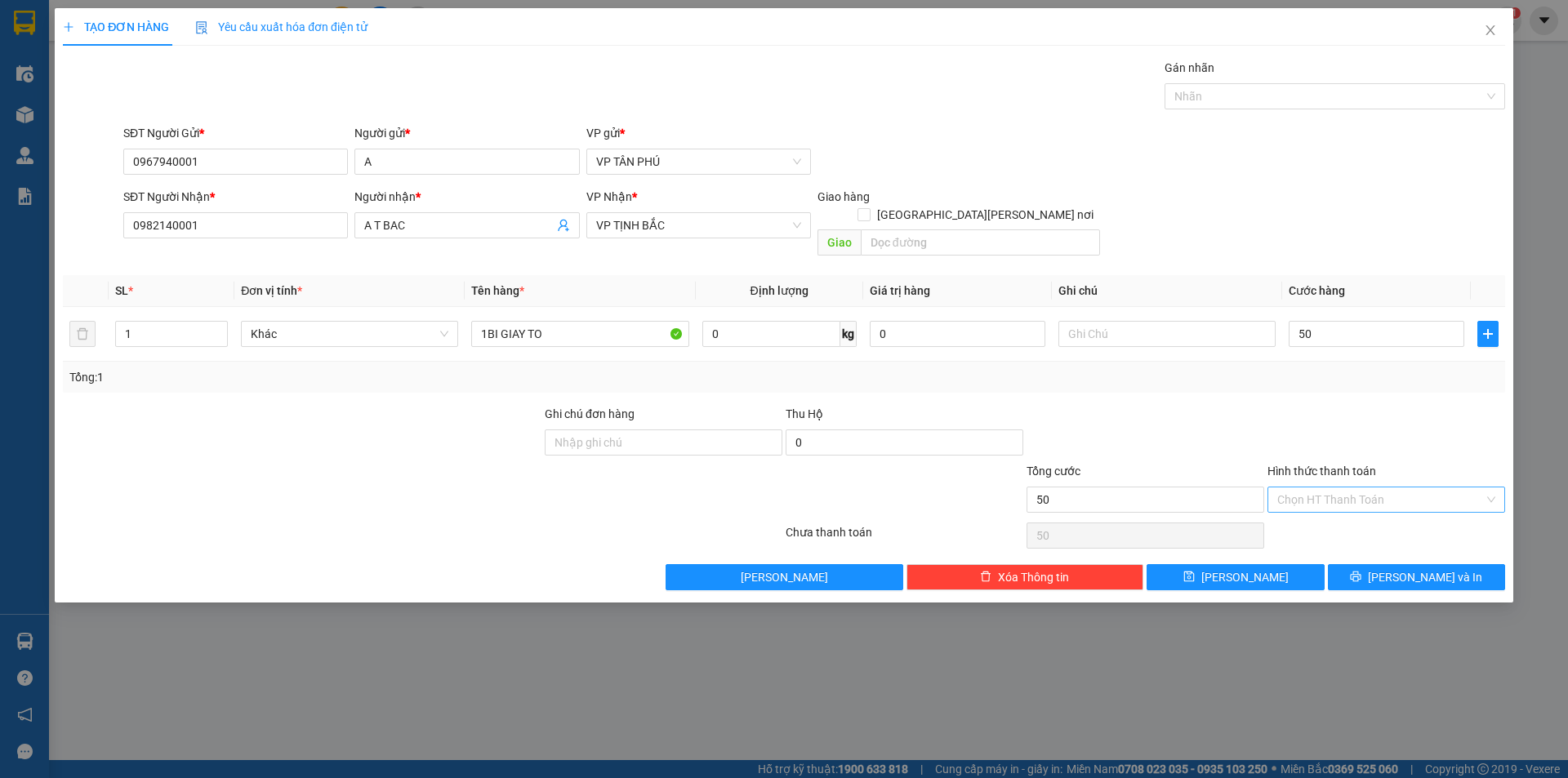
type input "50.000"
click at [1327, 488] on input "Hình thức thanh toán" at bounding box center [1380, 500] width 206 height 25
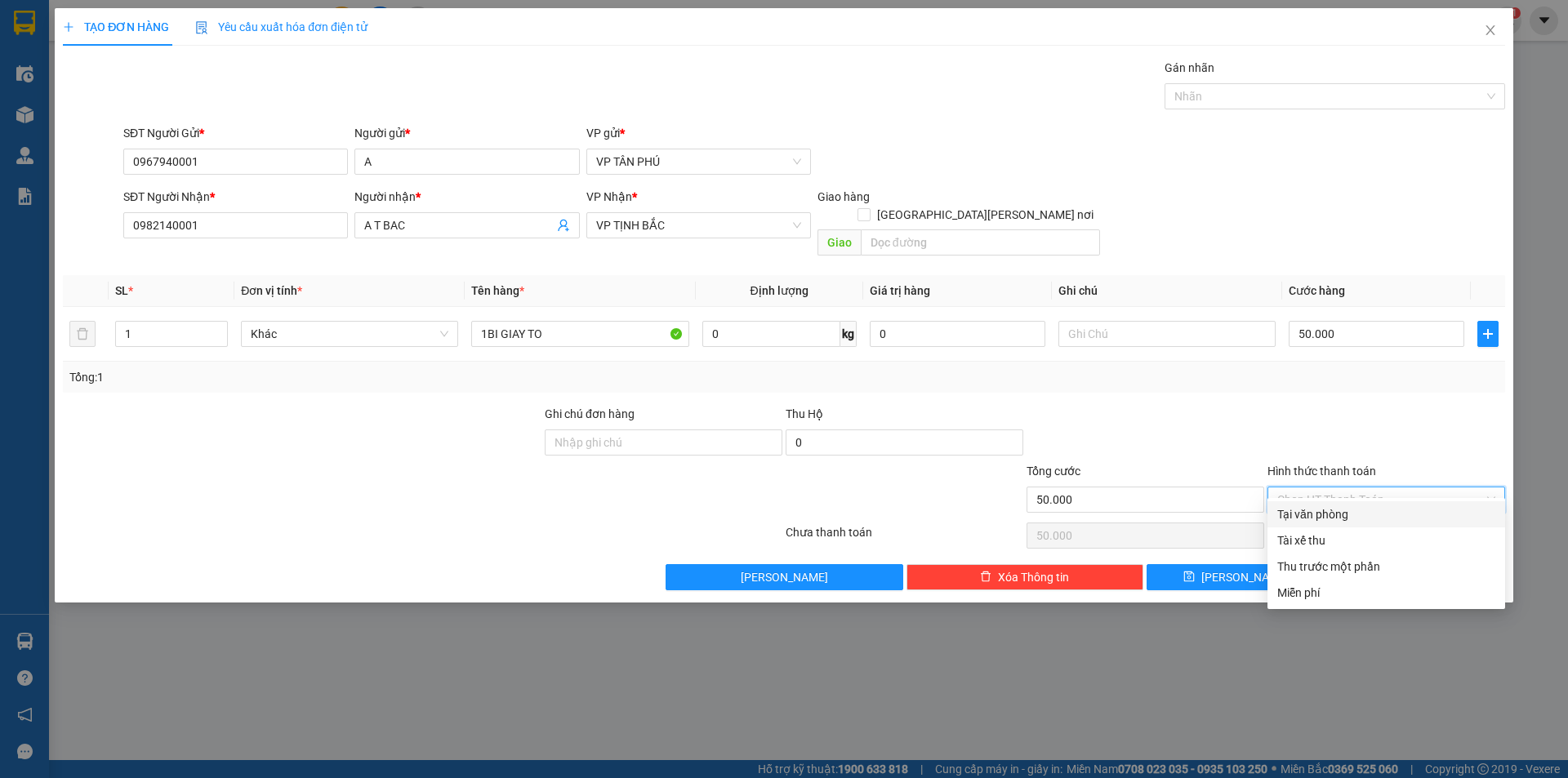
click at [1338, 508] on div "Tại văn phòng" at bounding box center [1385, 514] width 218 height 18
type input "0"
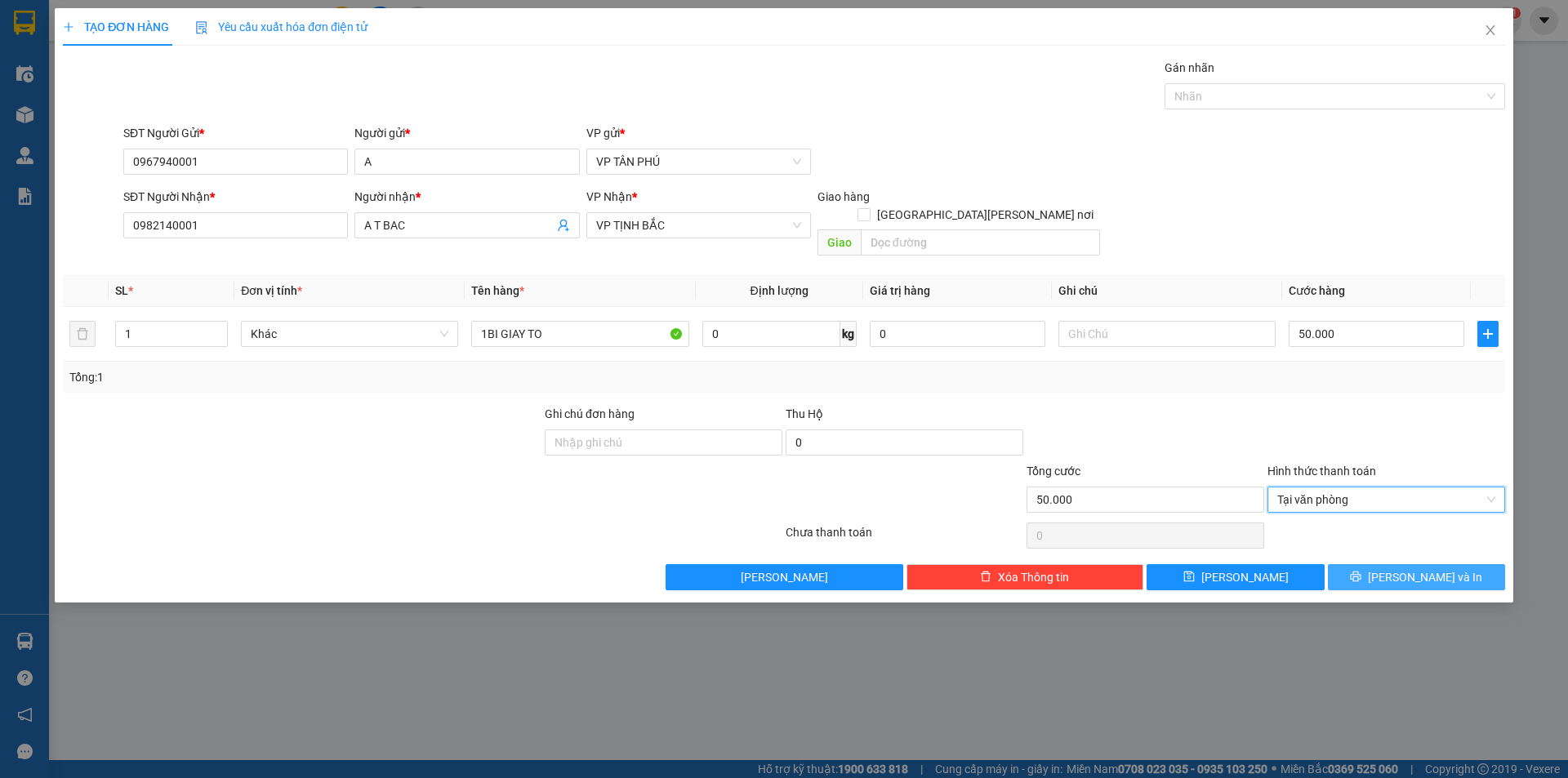
click at [1365, 564] on button "Lưu và In" at bounding box center [1416, 577] width 177 height 26
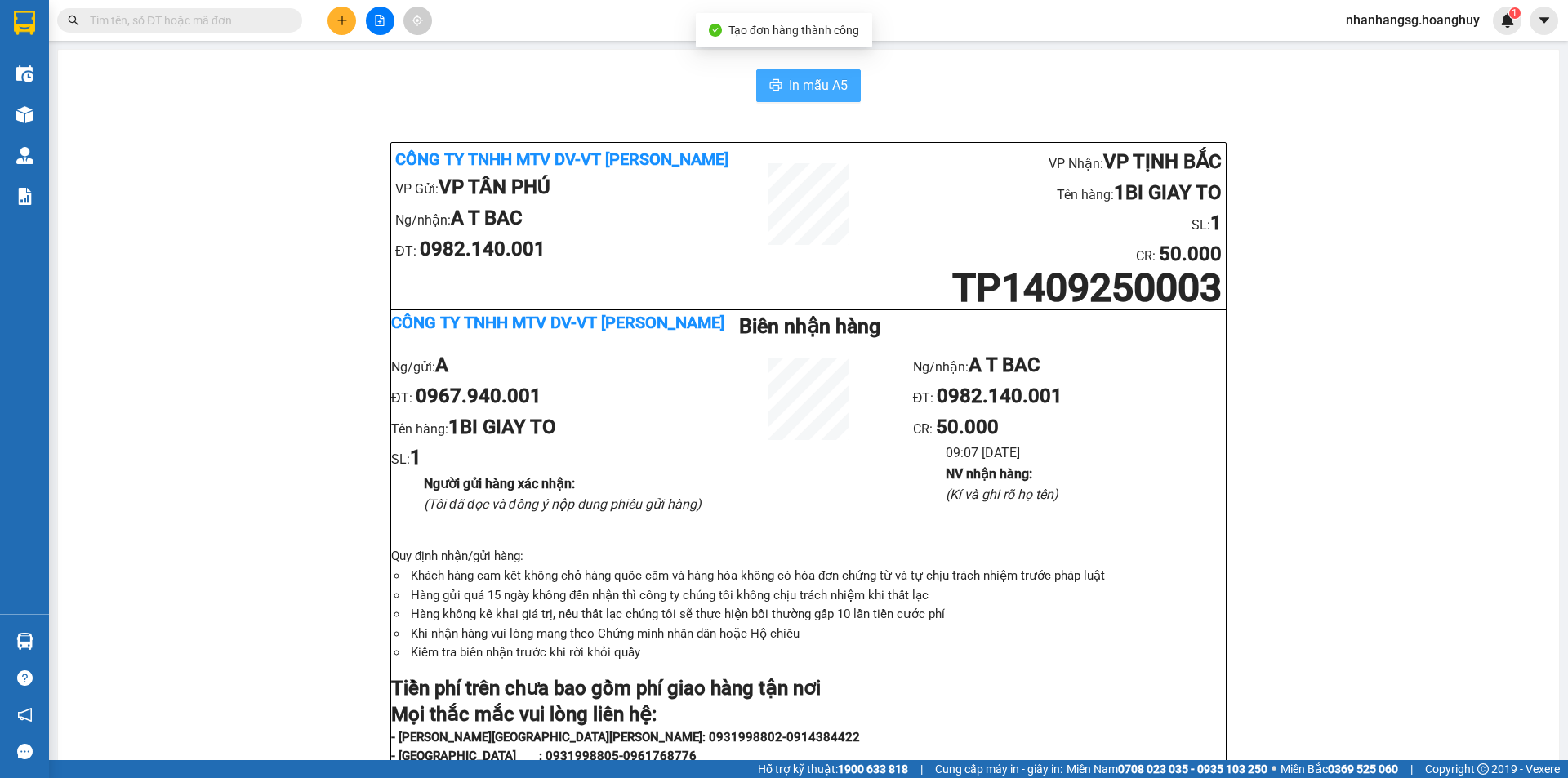
click at [814, 81] on span "In mẫu A5" at bounding box center [818, 85] width 58 height 21
click at [230, 19] on input "text" at bounding box center [186, 21] width 193 height 18
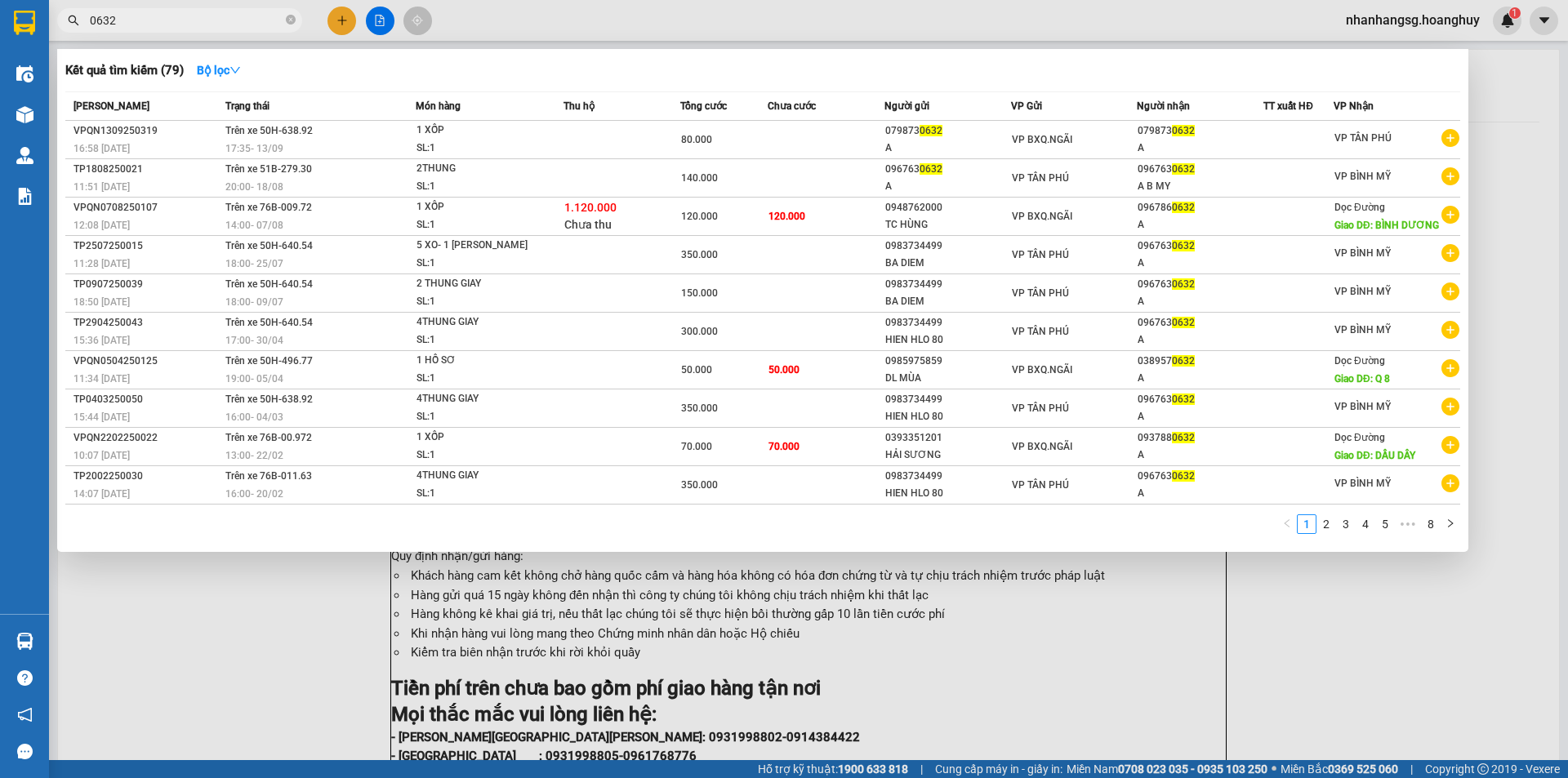
click at [156, 24] on input "0632" at bounding box center [186, 21] width 193 height 18
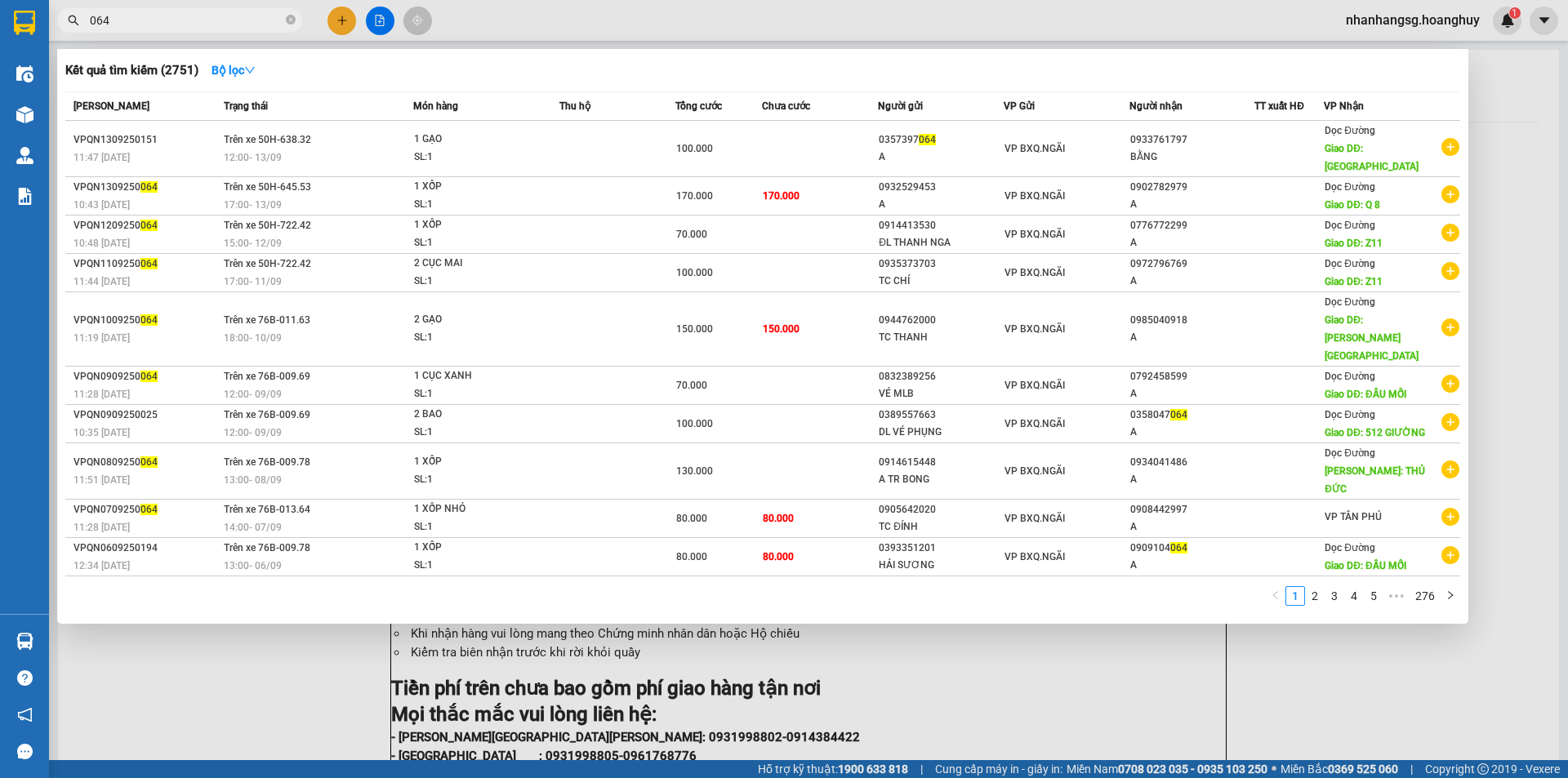
type input "064"
click at [336, 21] on div at bounding box center [784, 389] width 1568 height 778
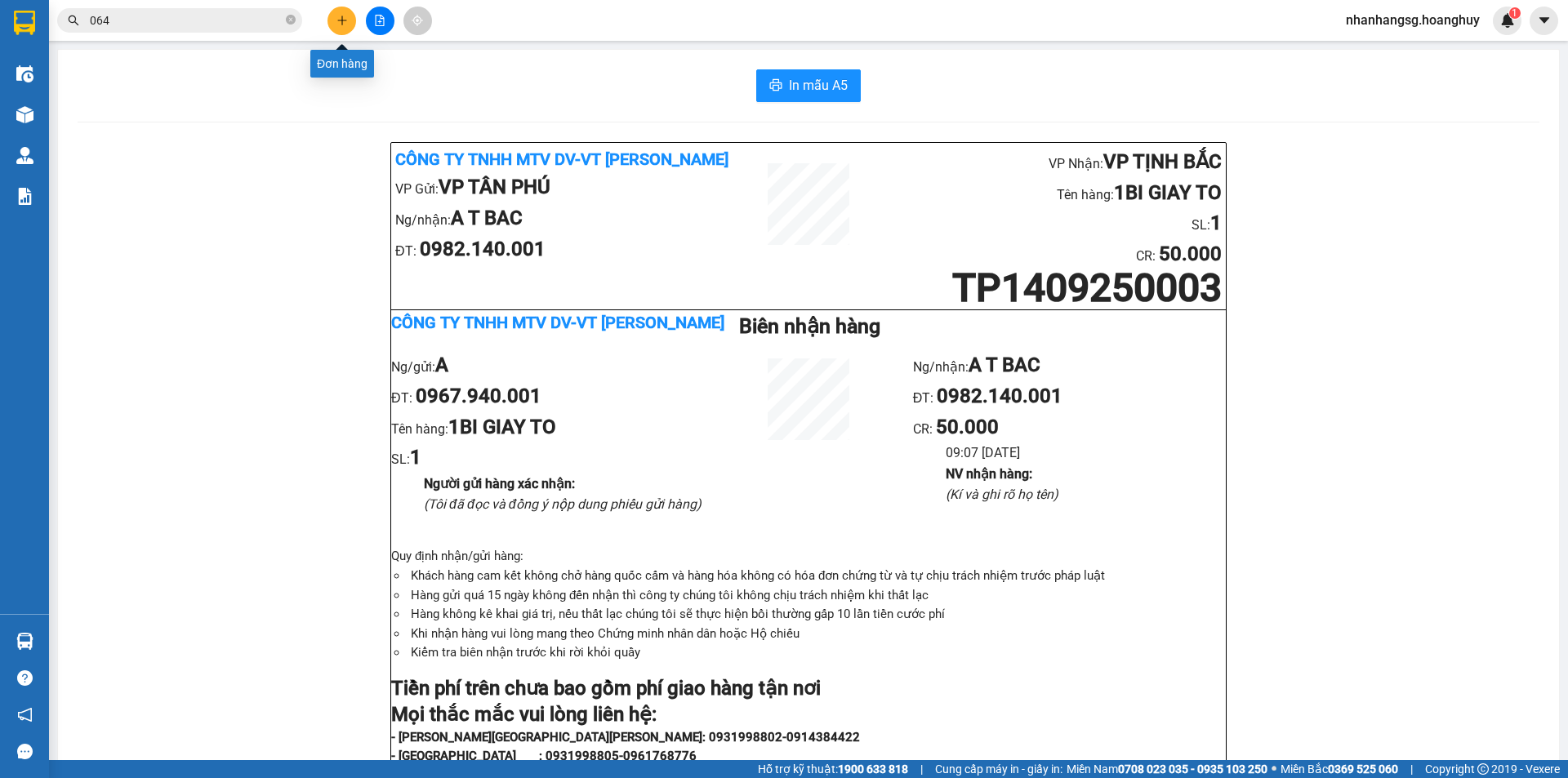
click at [336, 21] on icon "plus" at bounding box center [342, 21] width 12 height 12
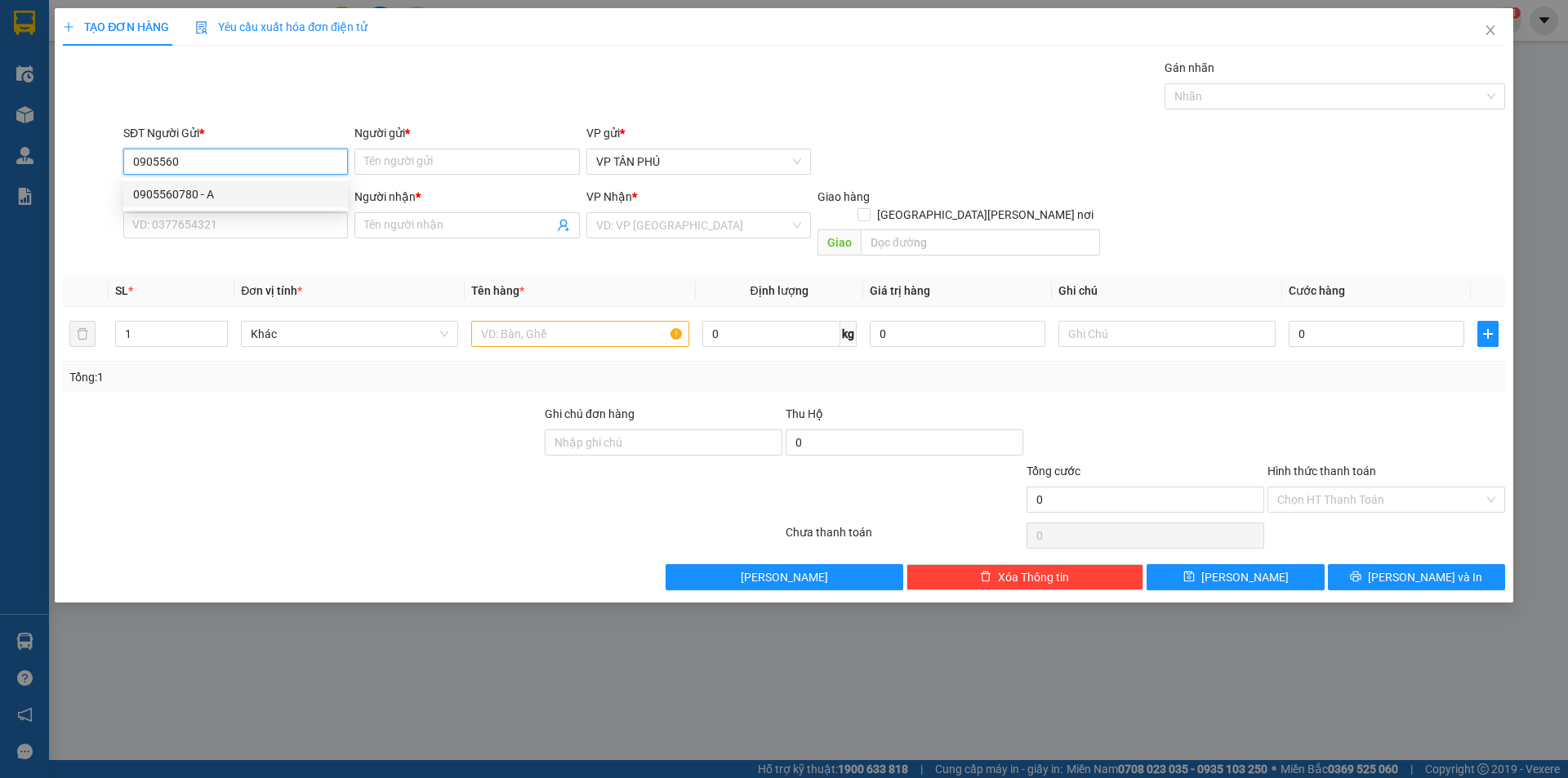
click at [202, 190] on div "0905560780 - A" at bounding box center [235, 194] width 205 height 18
type input "0905560780"
type input "A"
type input "0396611509"
type input "B MY"
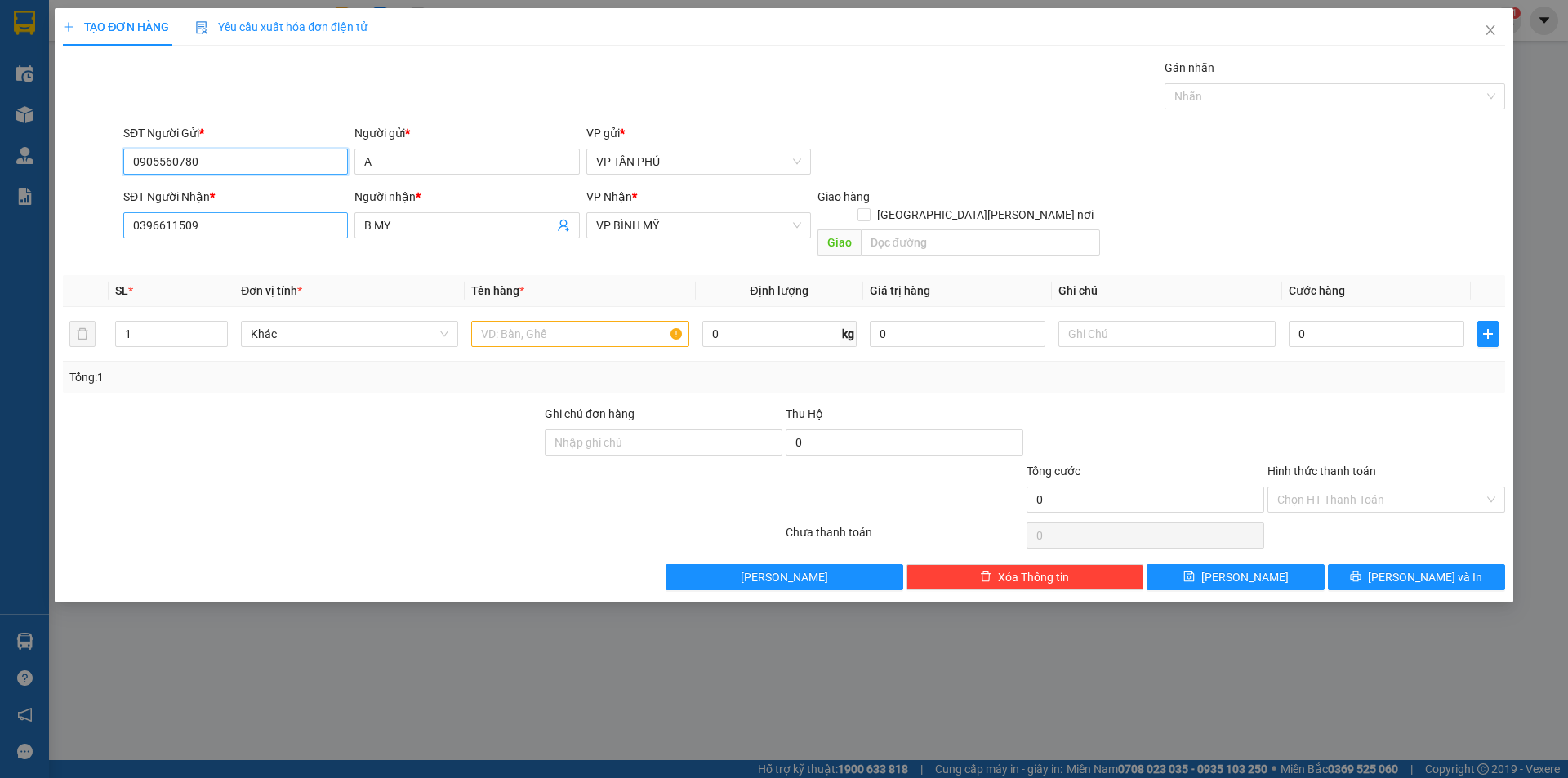
type input "0905560780"
click at [218, 226] on input "0396611509" at bounding box center [235, 225] width 225 height 26
type input "0348764978"
click at [529, 321] on input "text" at bounding box center [580, 334] width 217 height 26
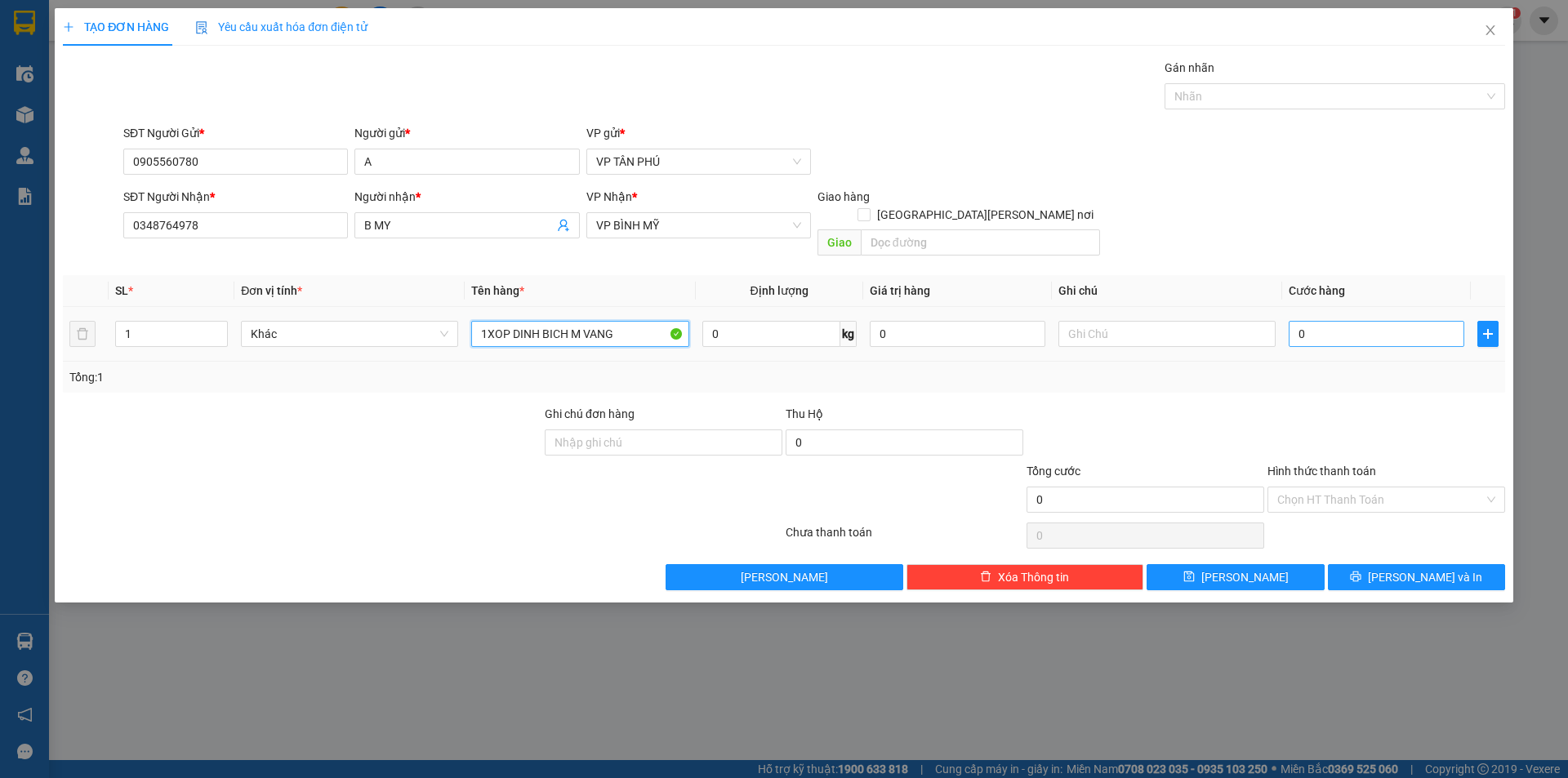
type input "1XOP DINH BICH M VANG"
click at [1316, 321] on input "0" at bounding box center [1375, 334] width 175 height 26
type input "8"
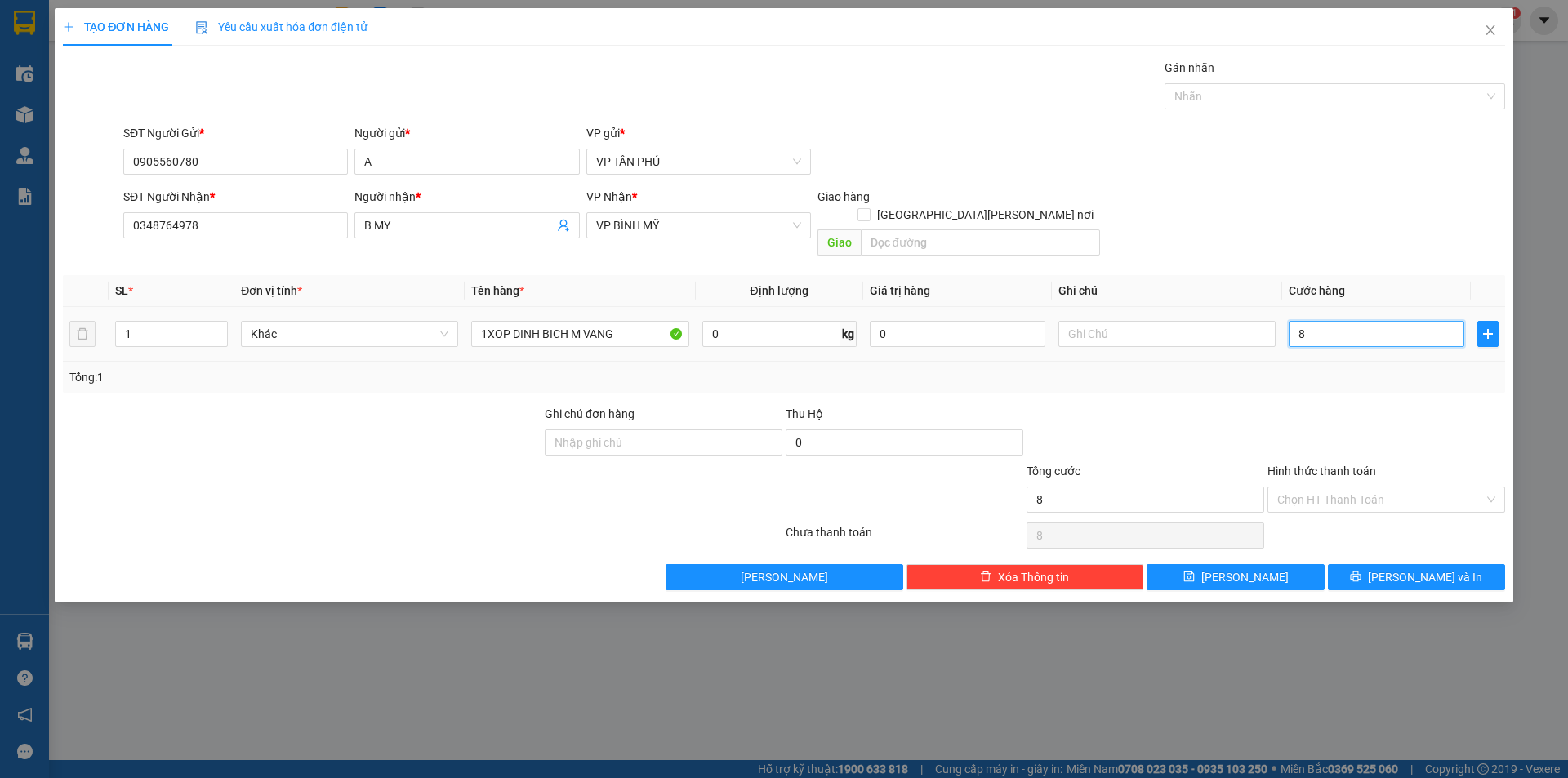
type input "80"
type input "80.000"
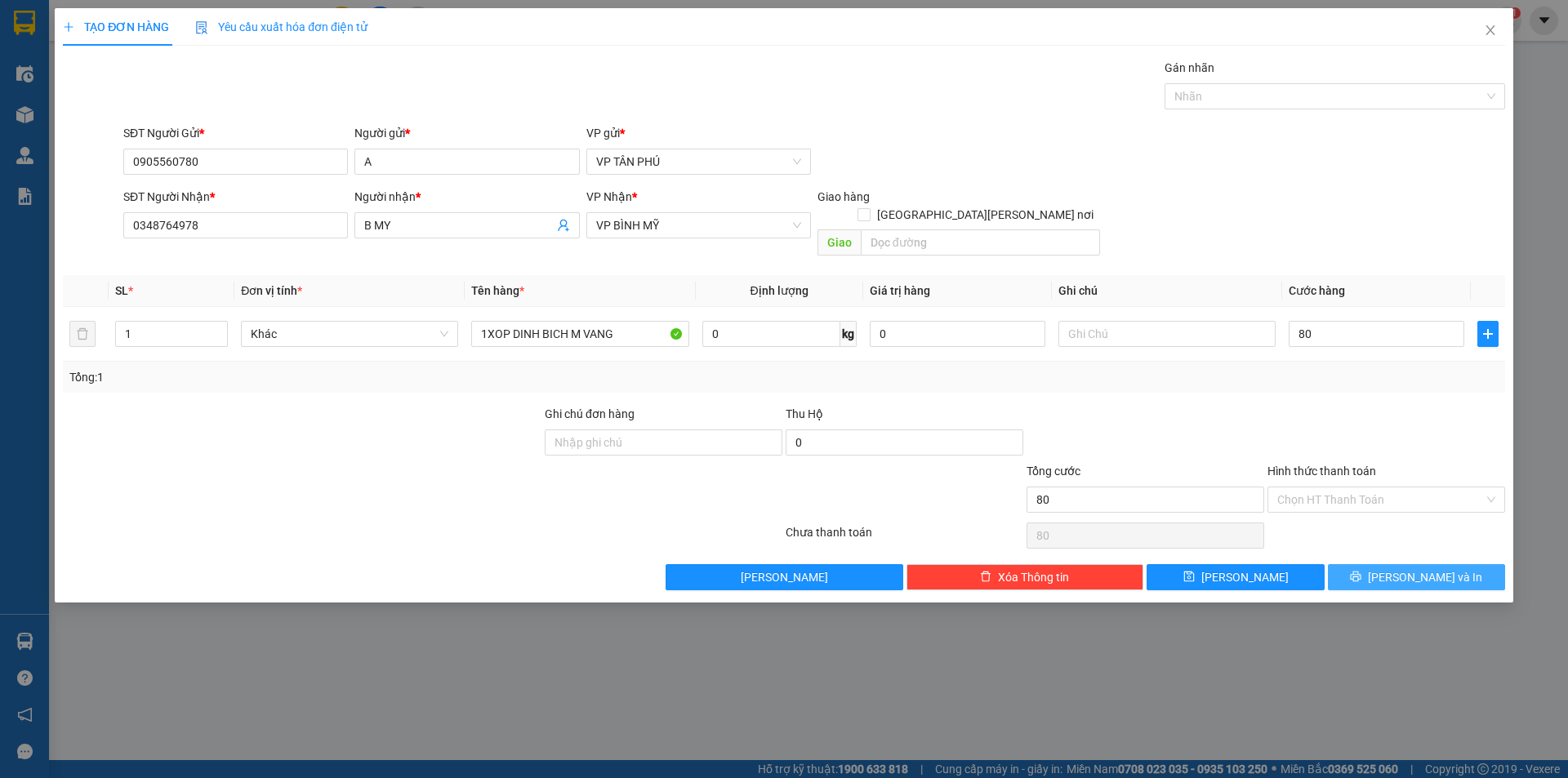
type input "80.000"
click at [1371, 564] on button "Lưu và In" at bounding box center [1416, 577] width 177 height 26
click at [1370, 564] on button "Lưu và In" at bounding box center [1416, 577] width 177 height 26
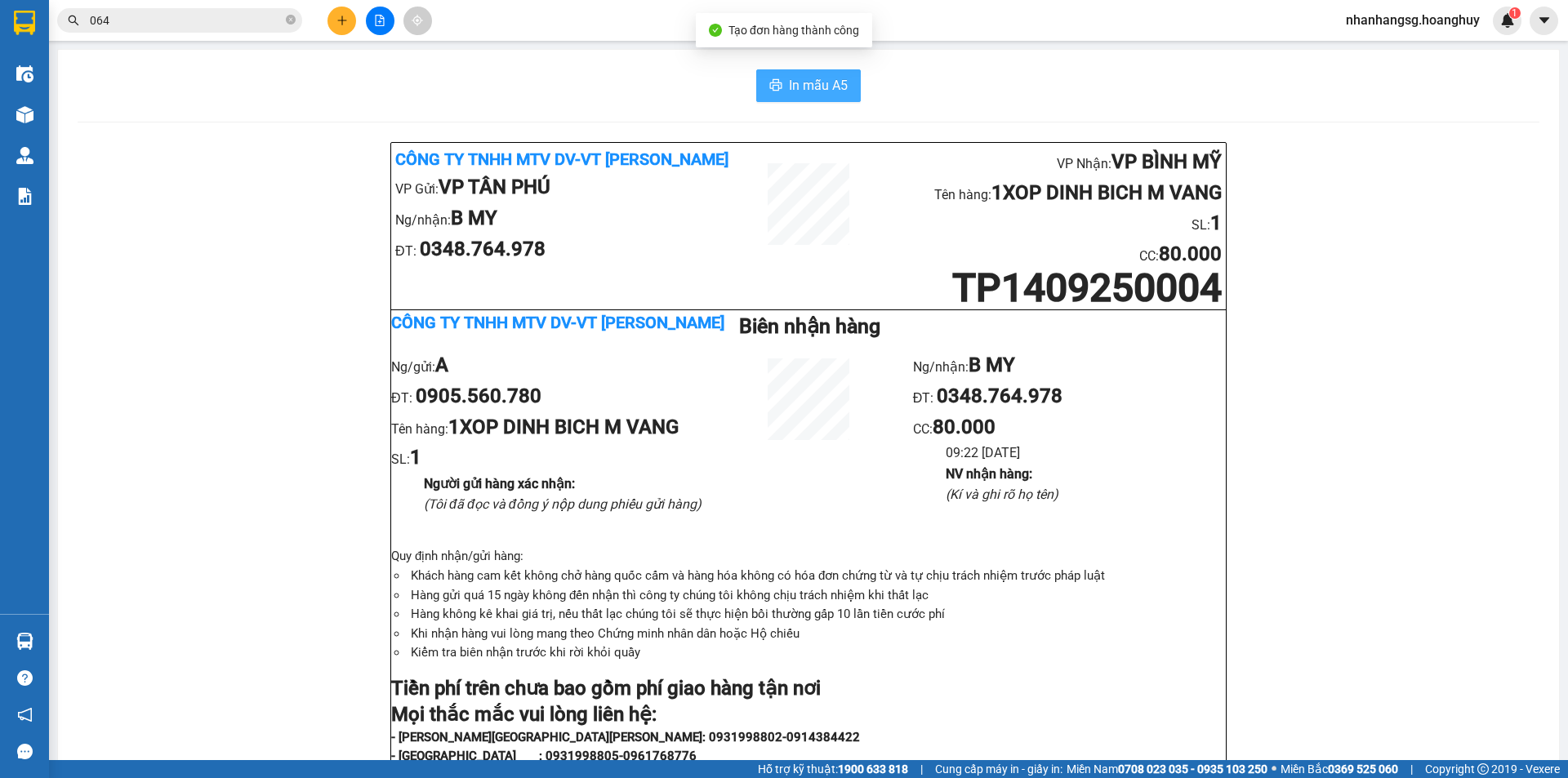
click at [828, 97] on button "In mẫu A5" at bounding box center [808, 86] width 104 height 33
click at [181, 16] on input "064" at bounding box center [186, 21] width 193 height 18
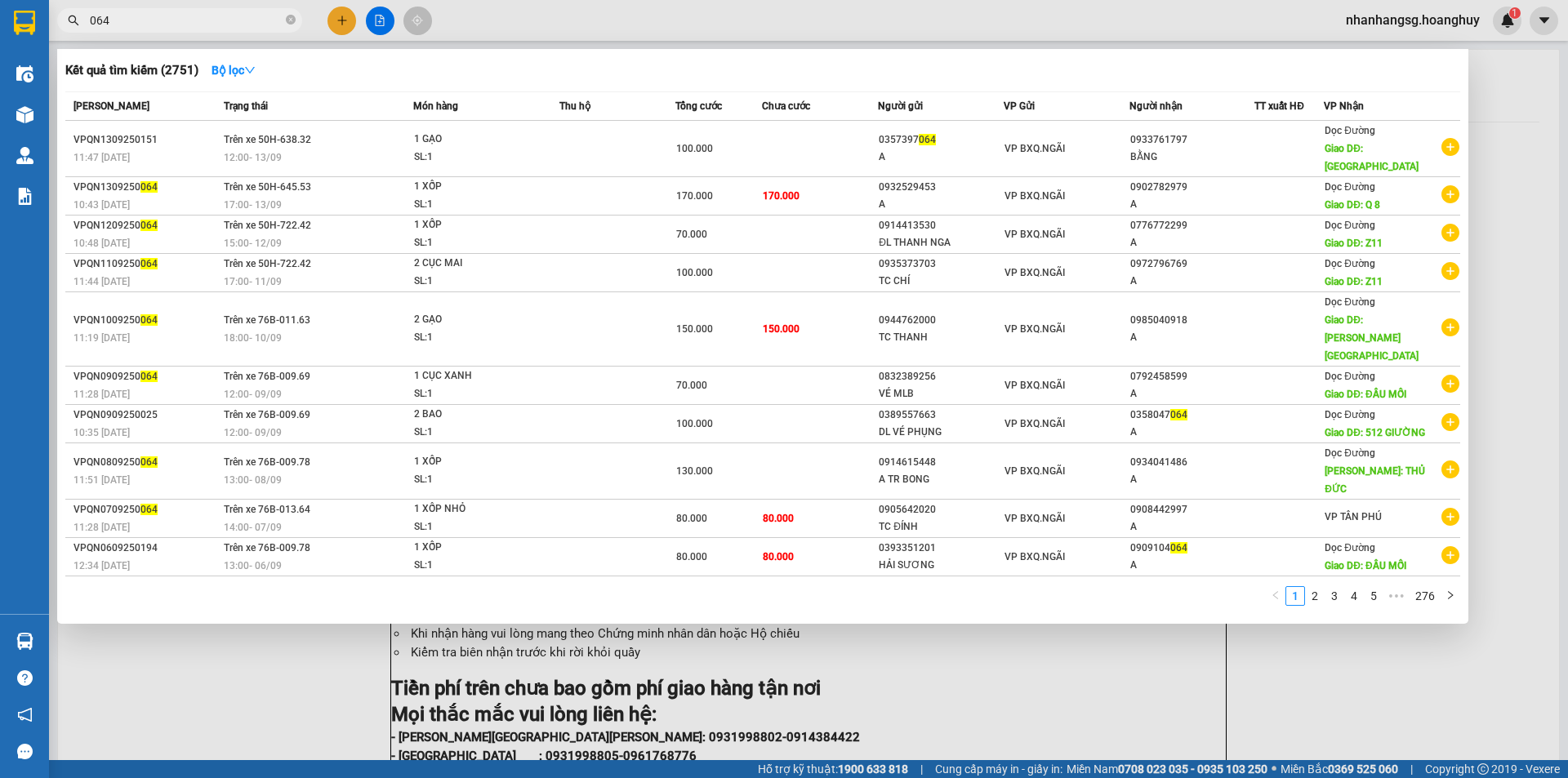
click at [180, 16] on input "064" at bounding box center [186, 21] width 193 height 18
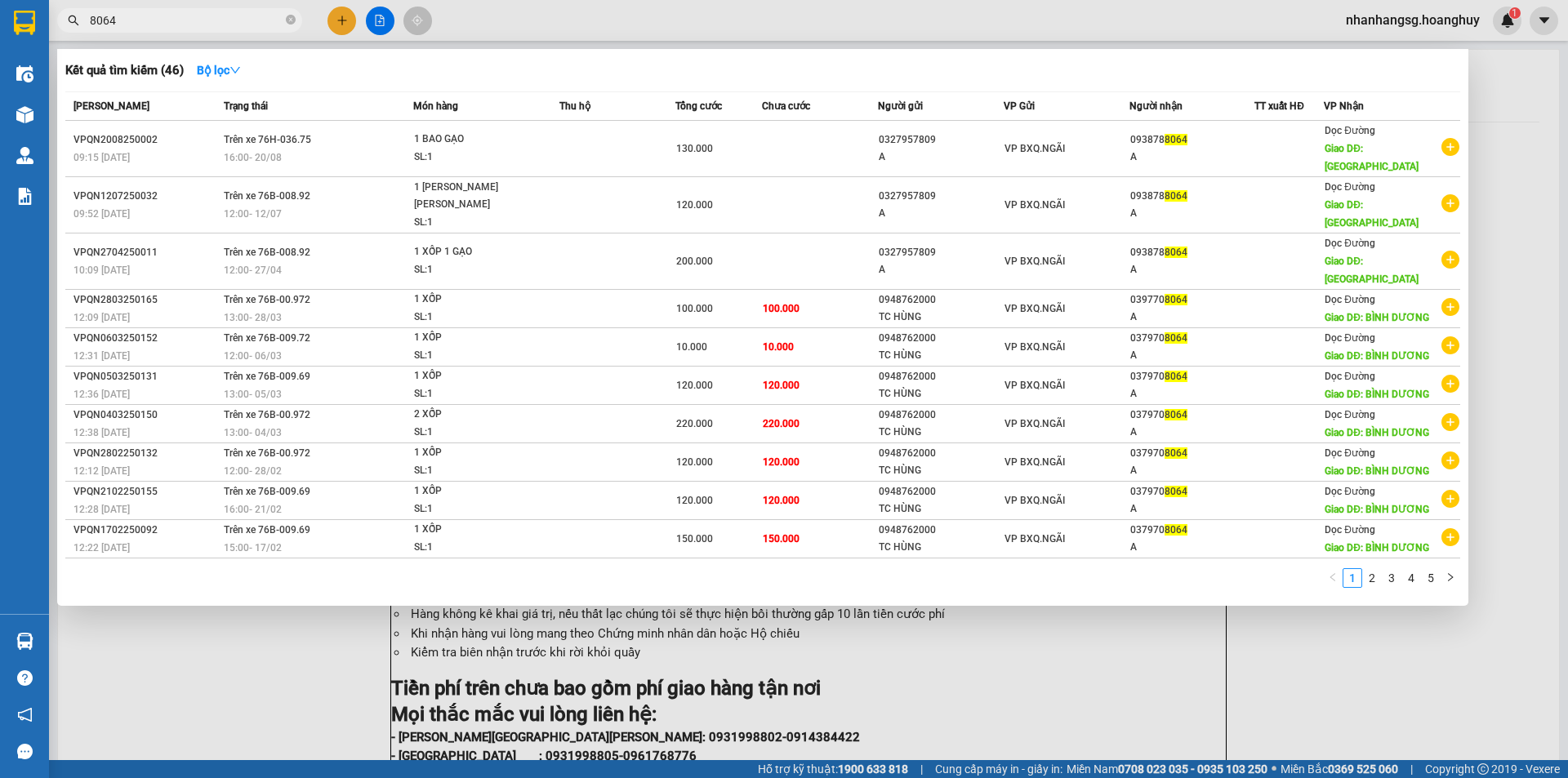
type input "8064"
click at [303, 80] on div "Kết quả tìm kiếm ( 46 ) Bộ lọc" at bounding box center [762, 70] width 1394 height 26
click at [347, 25] on div at bounding box center [784, 389] width 1568 height 778
click at [347, 25] on icon "plus" at bounding box center [342, 21] width 12 height 12
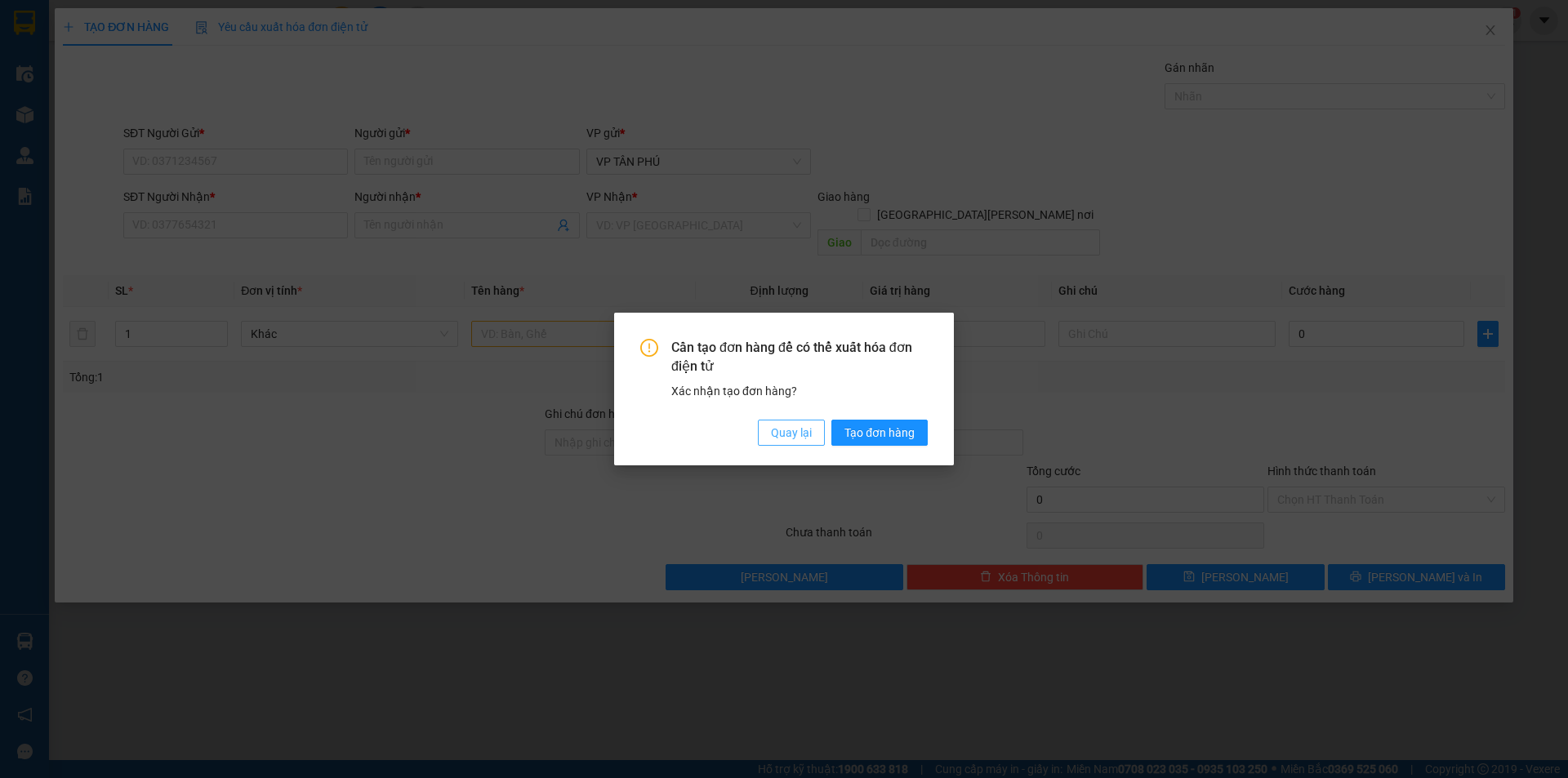
click at [774, 428] on span "Quay lại" at bounding box center [791, 433] width 41 height 18
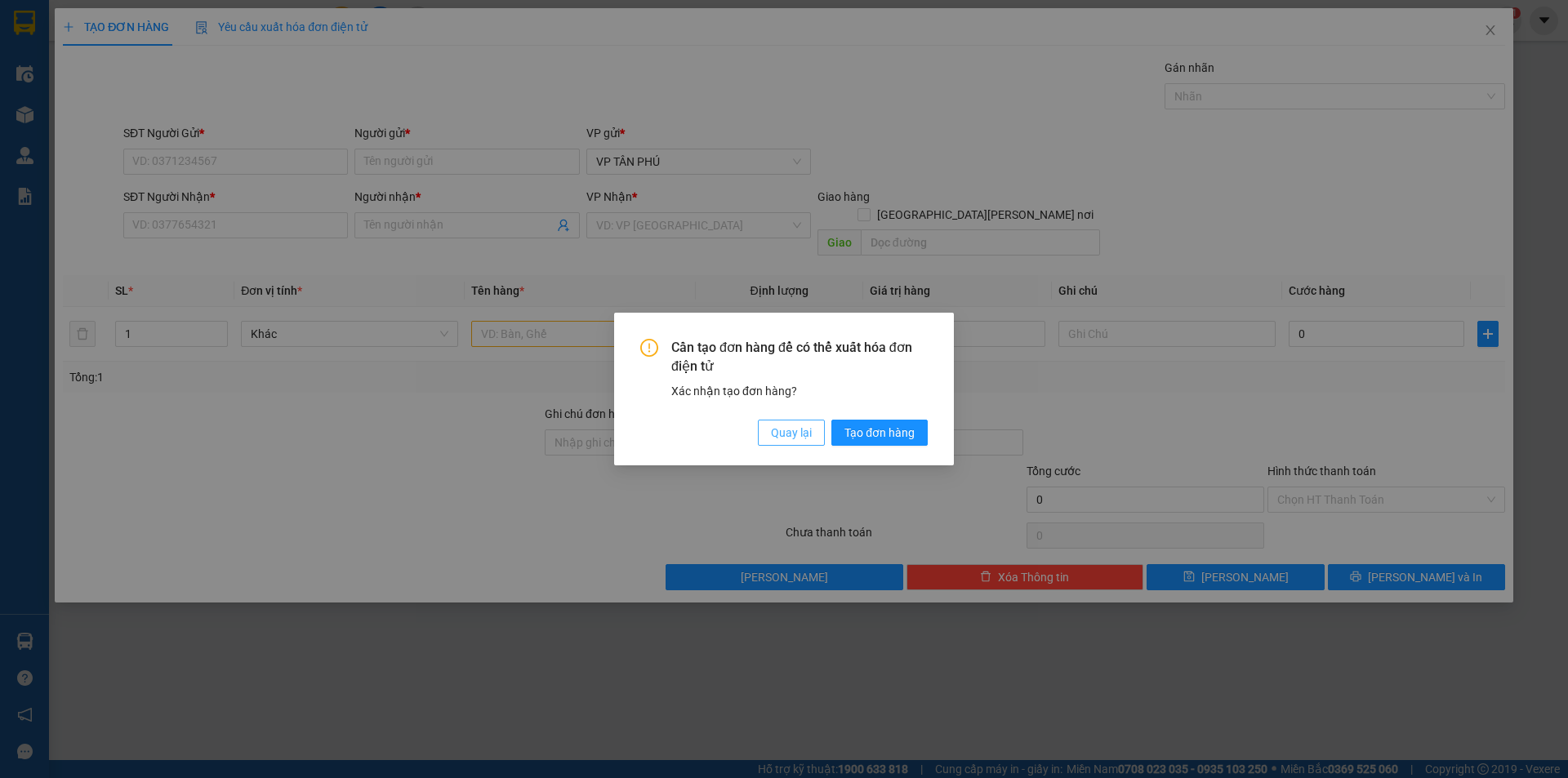
click at [789, 435] on span "Quay lại" at bounding box center [791, 433] width 41 height 18
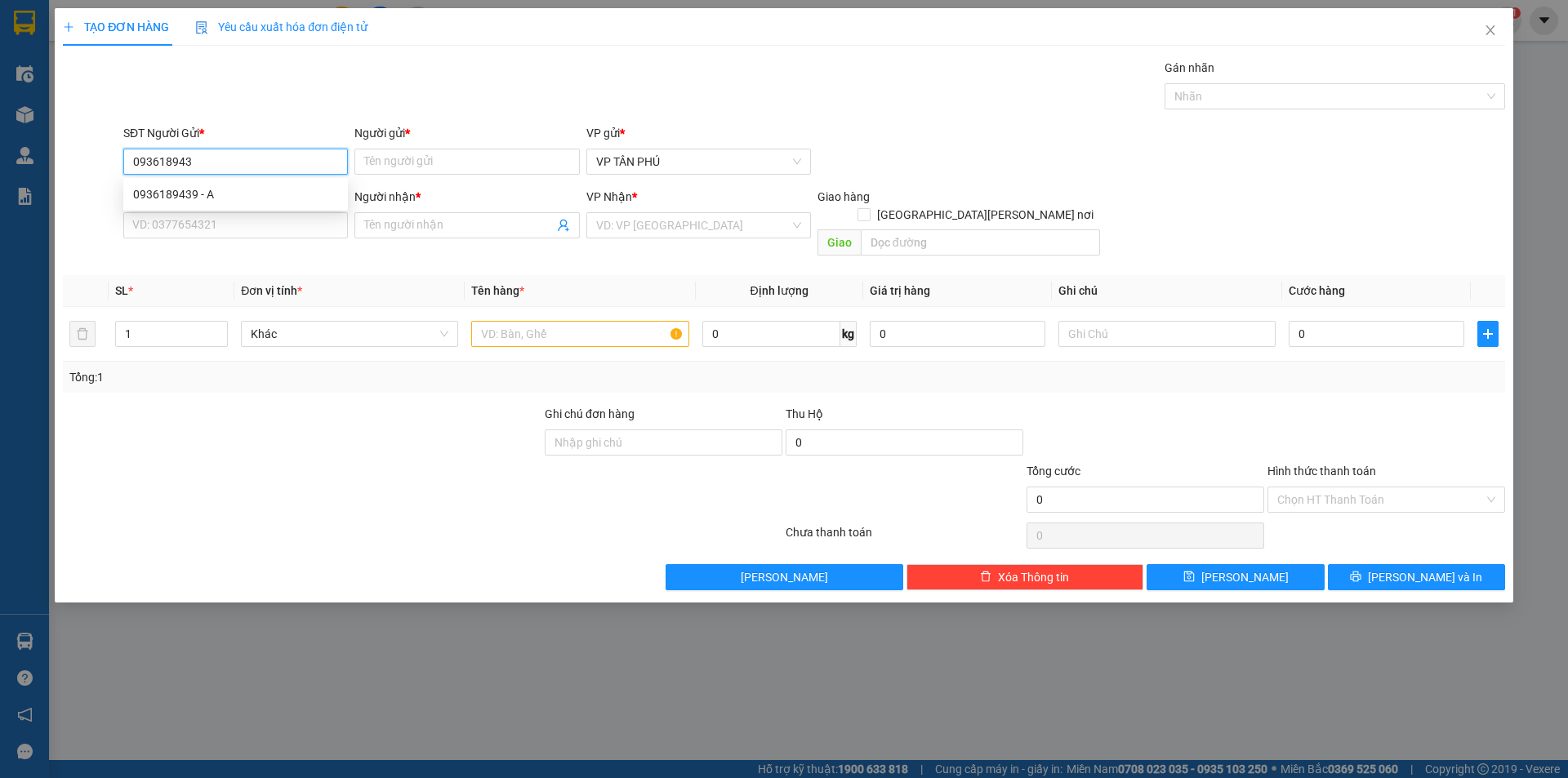
type input "0936189439"
click at [248, 196] on div "0936189439 - A" at bounding box center [235, 194] width 205 height 18
type input "A"
type input "0334155154"
type input "A DUNG [GEOGRAPHIC_DATA]"
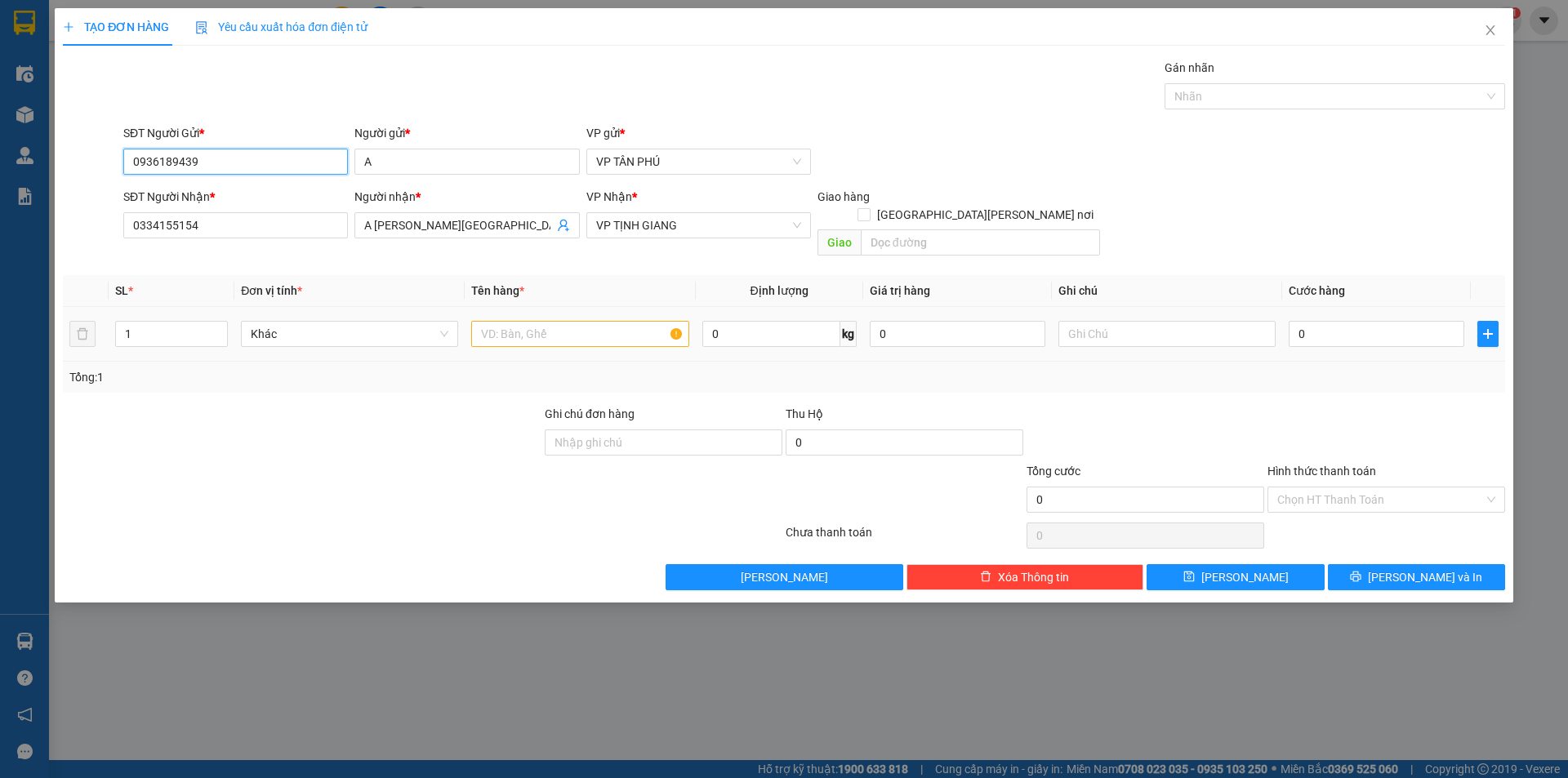
type input "0936189439"
click at [583, 321] on input "text" at bounding box center [580, 334] width 217 height 26
type input "1THUNG GIAY"
click at [1343, 321] on input "0" at bounding box center [1375, 334] width 175 height 26
type input "1"
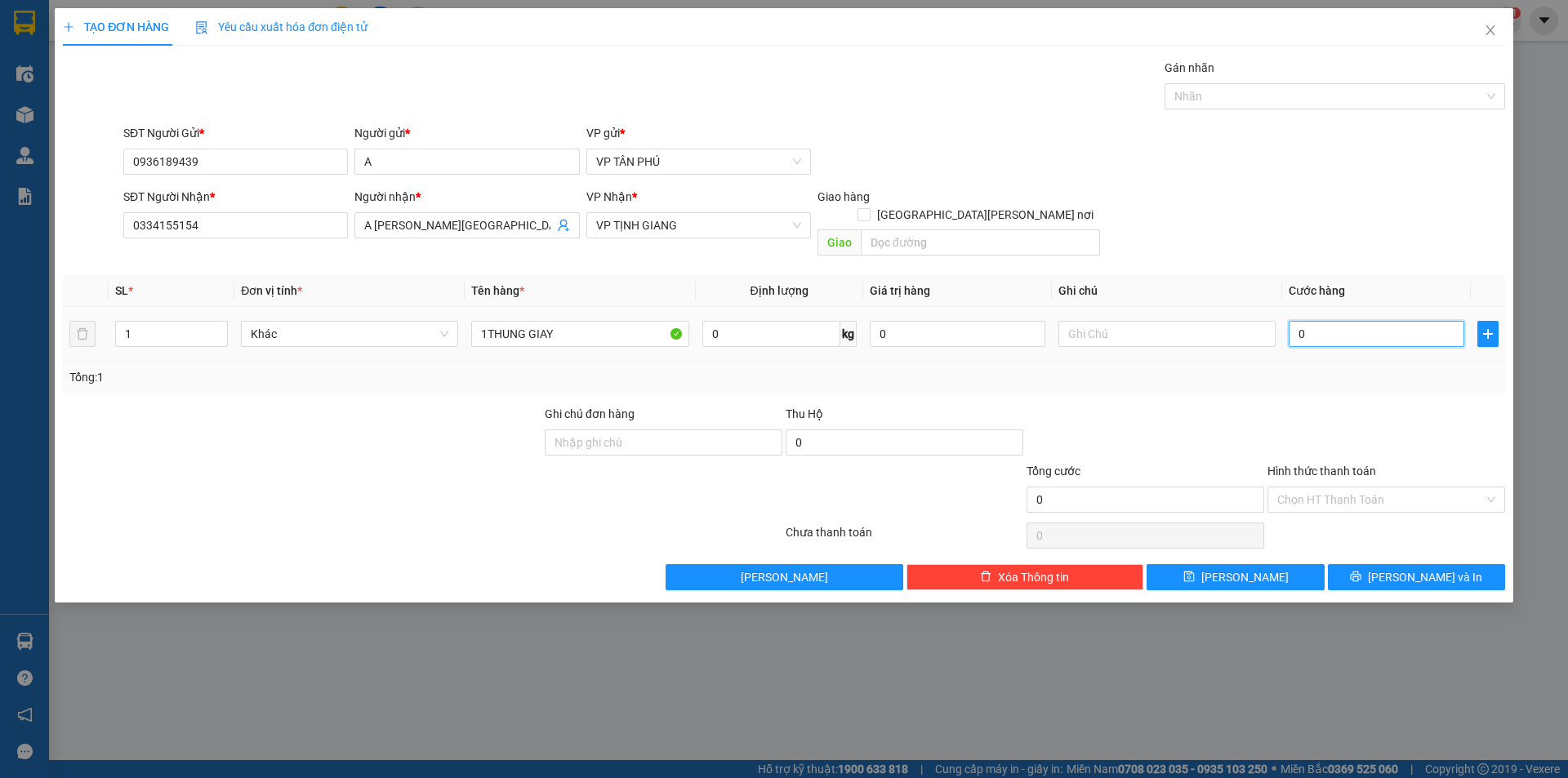
type input "1"
type input "10"
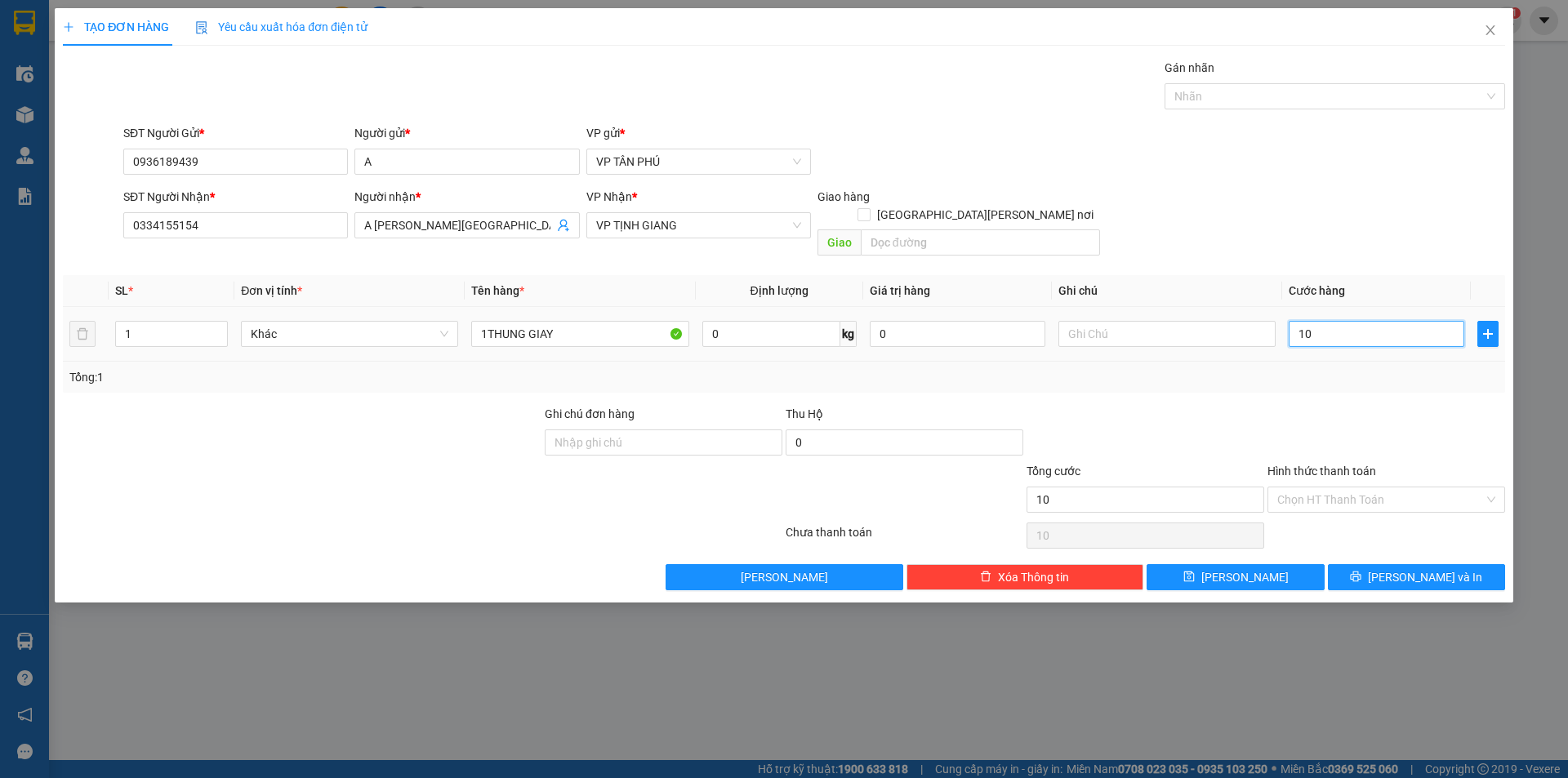
type input "100"
click at [1349, 488] on input "Hình thức thanh toán" at bounding box center [1380, 500] width 206 height 25
type input "100.000"
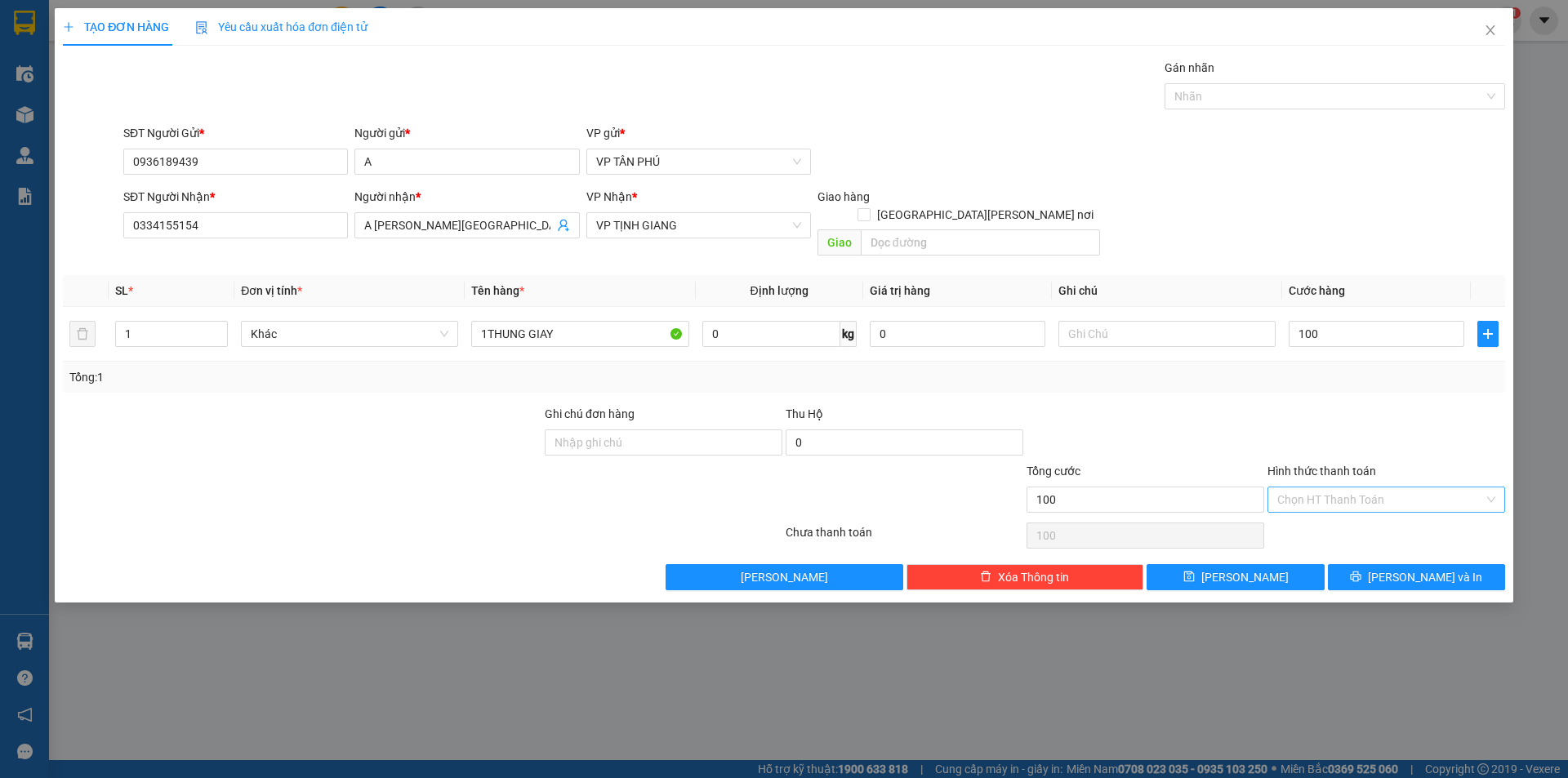
type input "100.000"
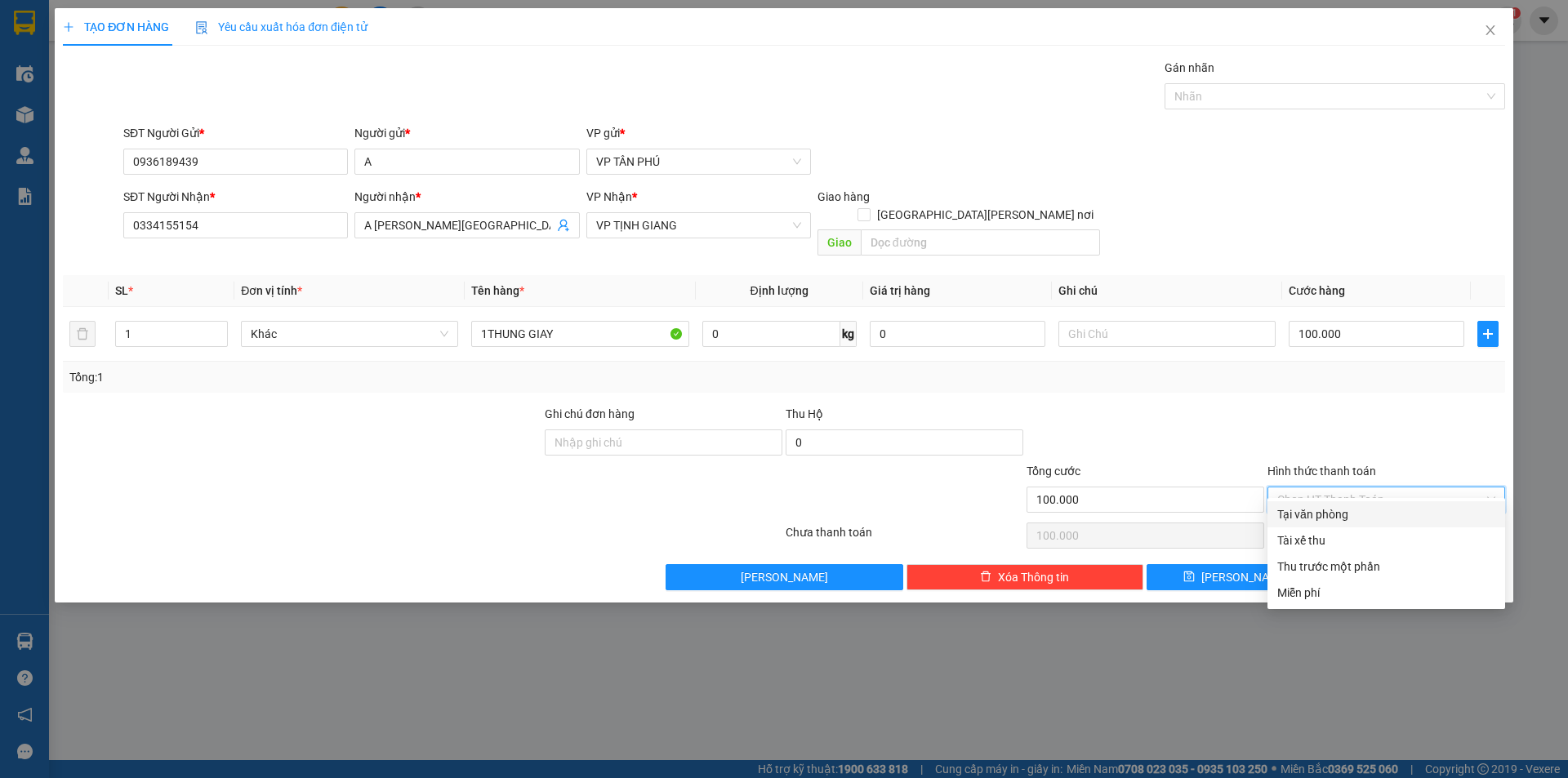
click at [1348, 507] on div "Tại văn phòng" at bounding box center [1385, 514] width 218 height 18
type input "0"
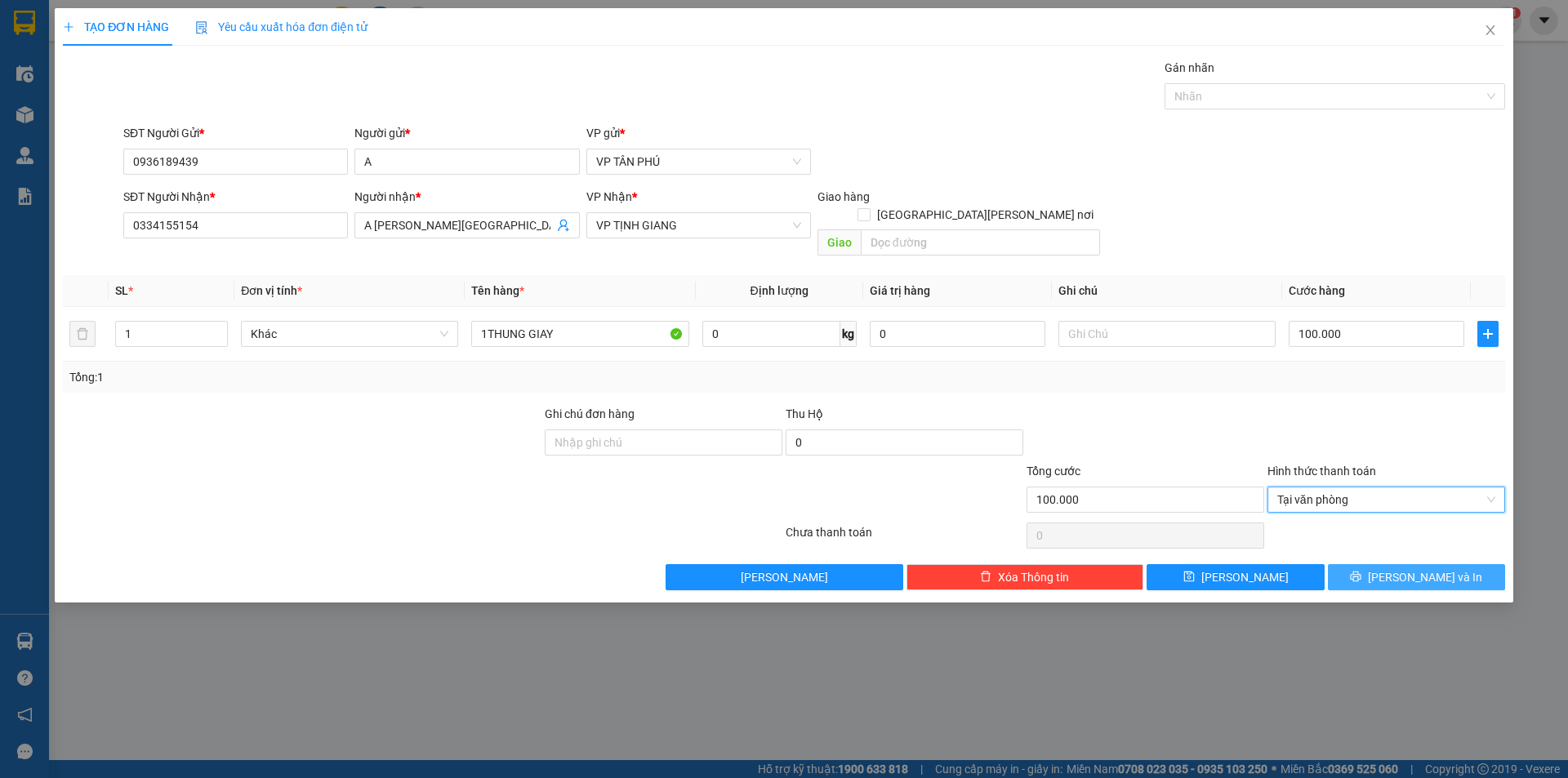
click at [1382, 564] on button "Lưu và In" at bounding box center [1416, 577] width 177 height 26
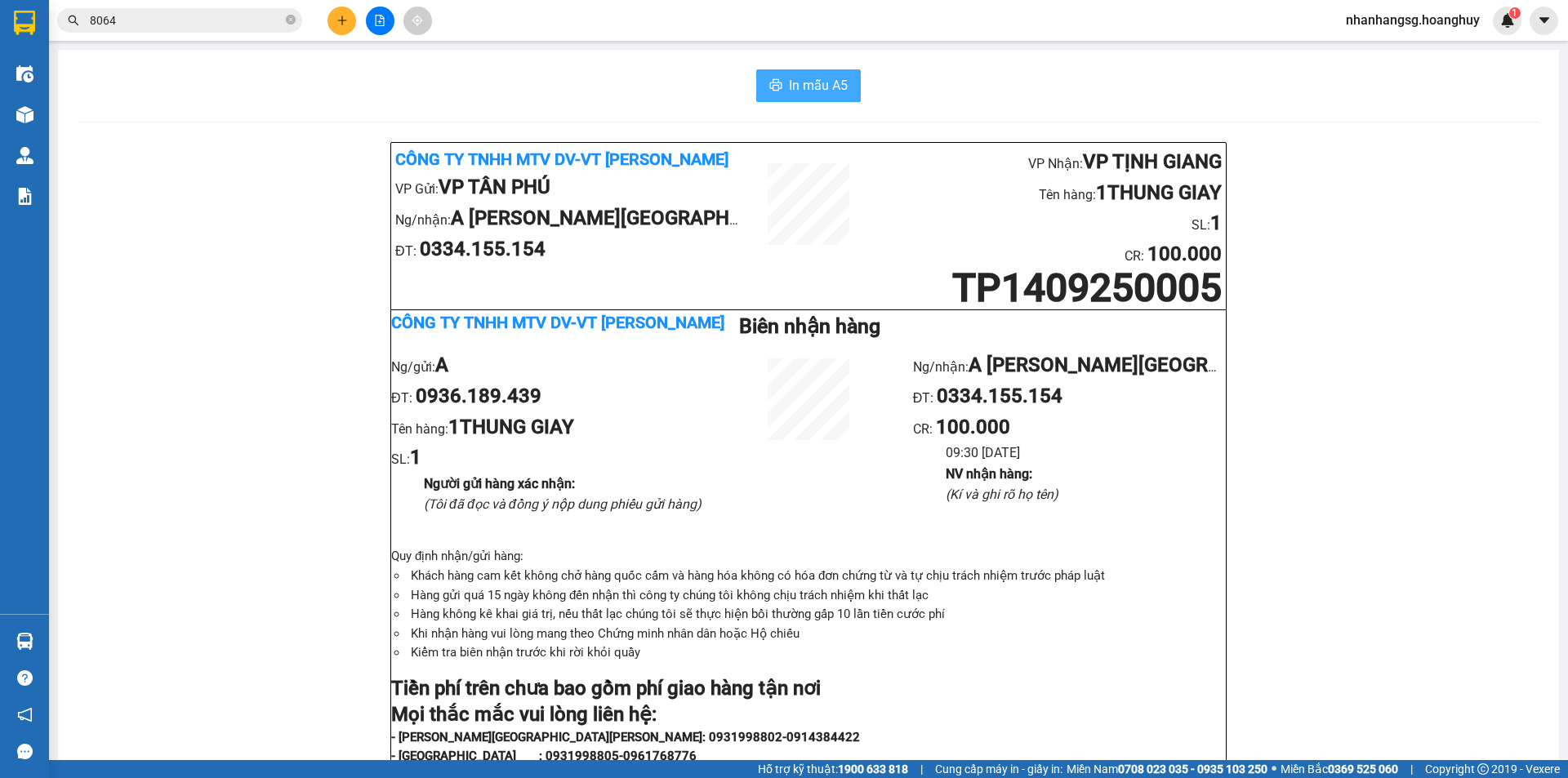
click at [802, 81] on span "In mẫu A5" at bounding box center [818, 85] width 58 height 21
click at [336, 19] on icon "plus" at bounding box center [342, 21] width 12 height 12
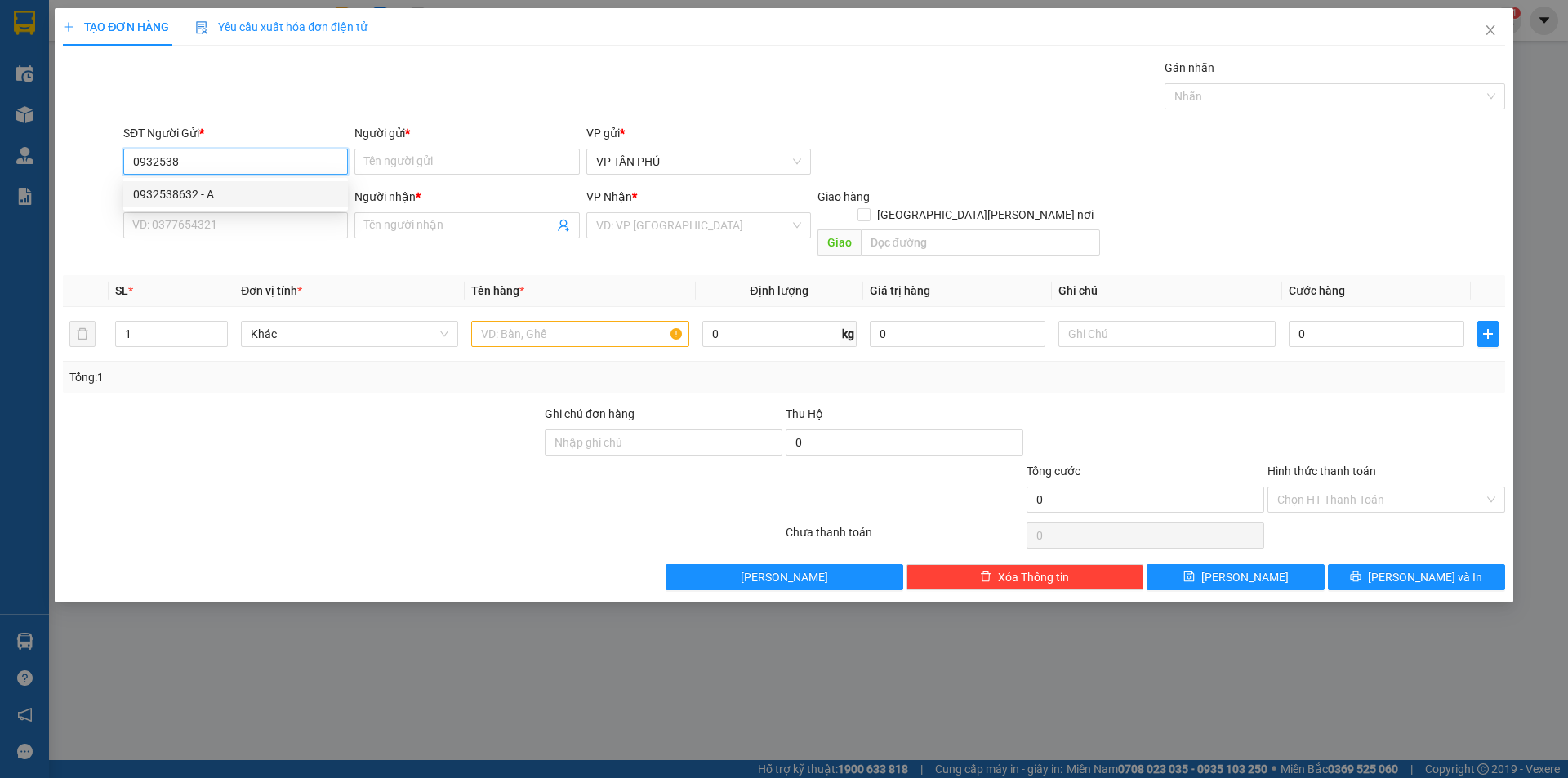
click at [206, 192] on div "0932538632 - A" at bounding box center [235, 194] width 205 height 18
type input "0932538632"
type input "A"
type input "0867417994"
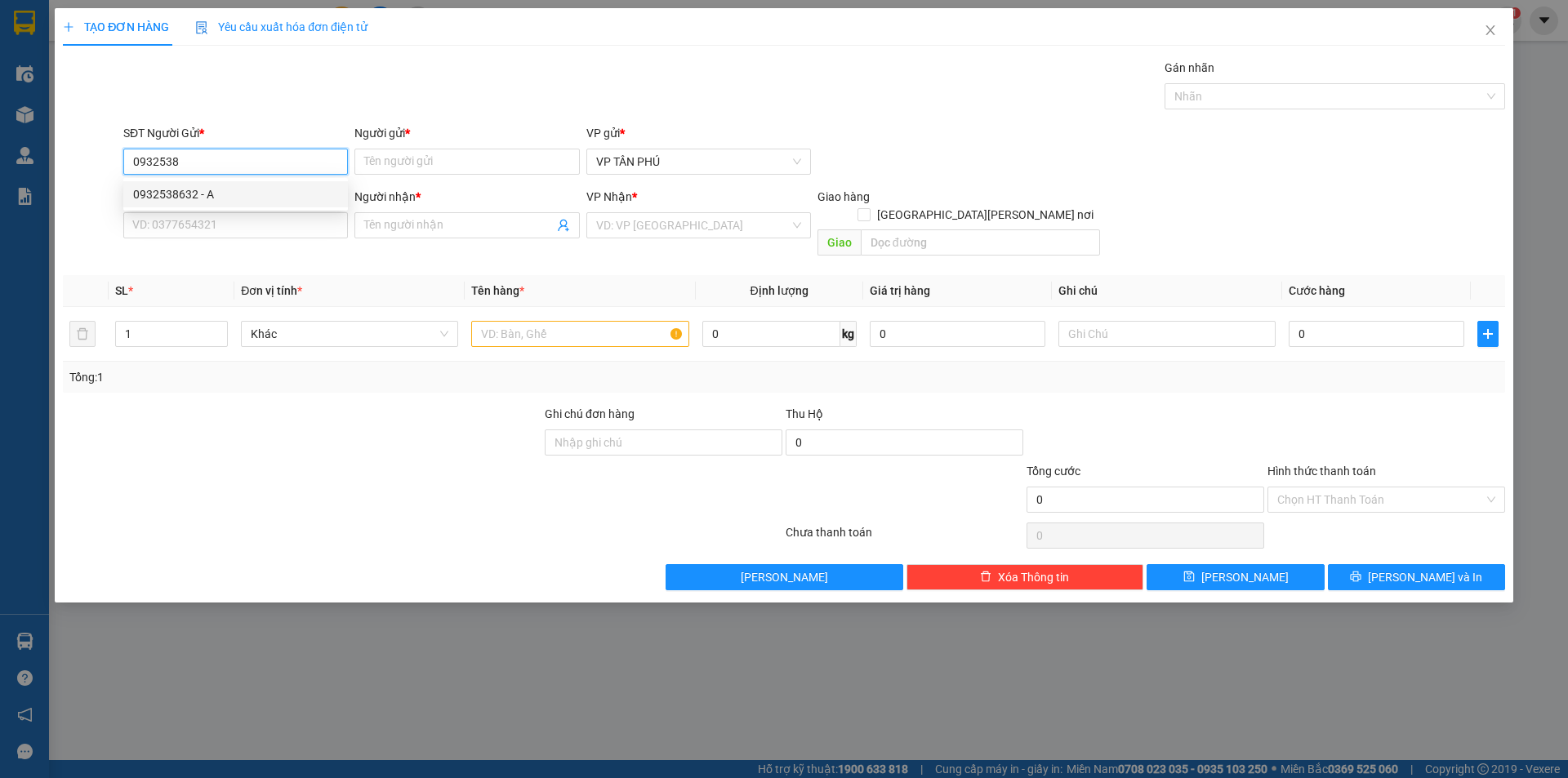
type input "A BMY"
type input "0932538632"
click at [223, 226] on input "0867417994" at bounding box center [235, 225] width 225 height 26
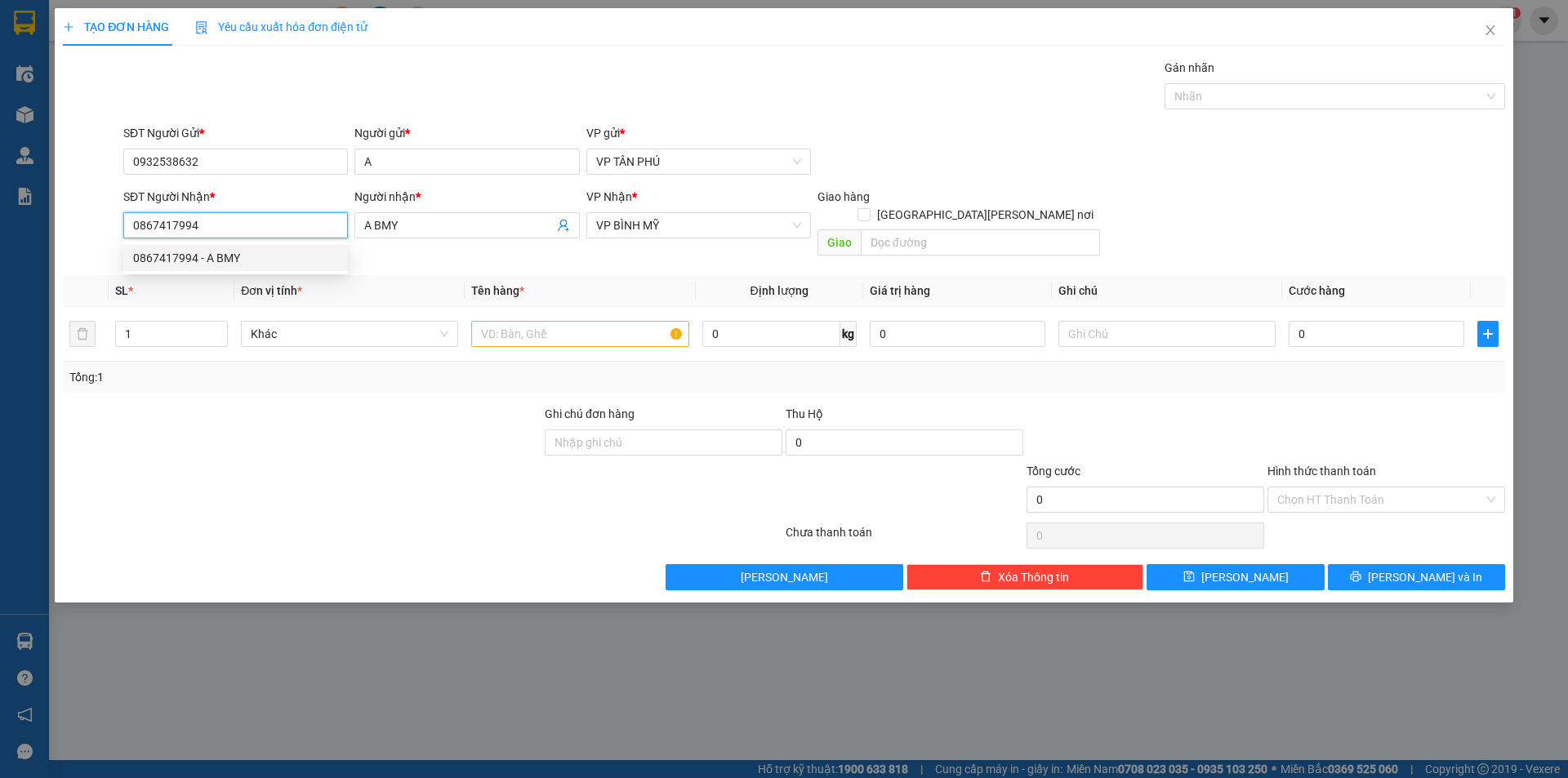
click at [251, 257] on div "0867417994 - A BMY" at bounding box center [235, 258] width 205 height 18
click at [522, 321] on input "text" at bounding box center [580, 334] width 217 height 26
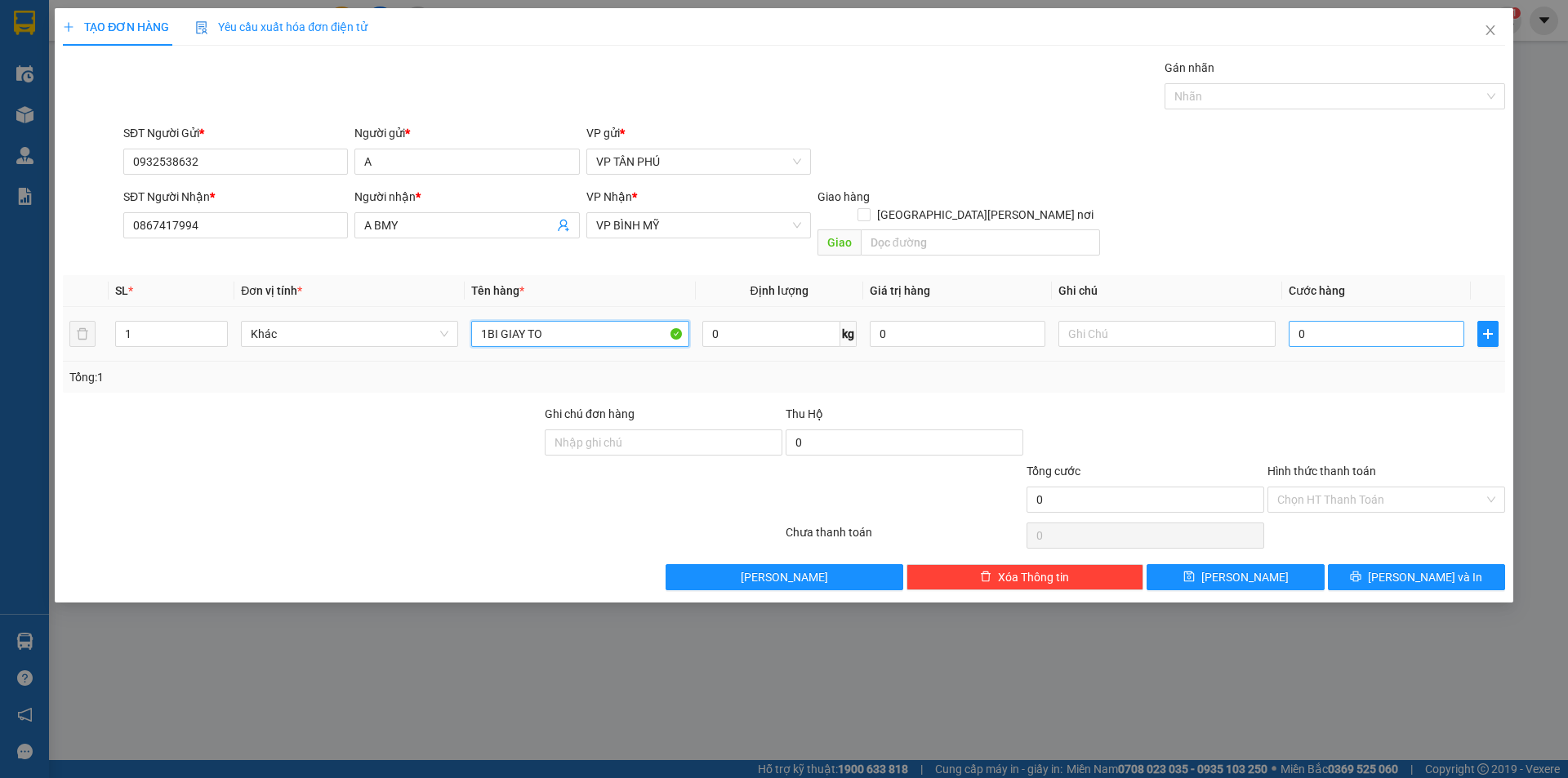
type input "1BI GIAY TO"
click at [1318, 321] on input "0" at bounding box center [1375, 334] width 175 height 26
type input "50"
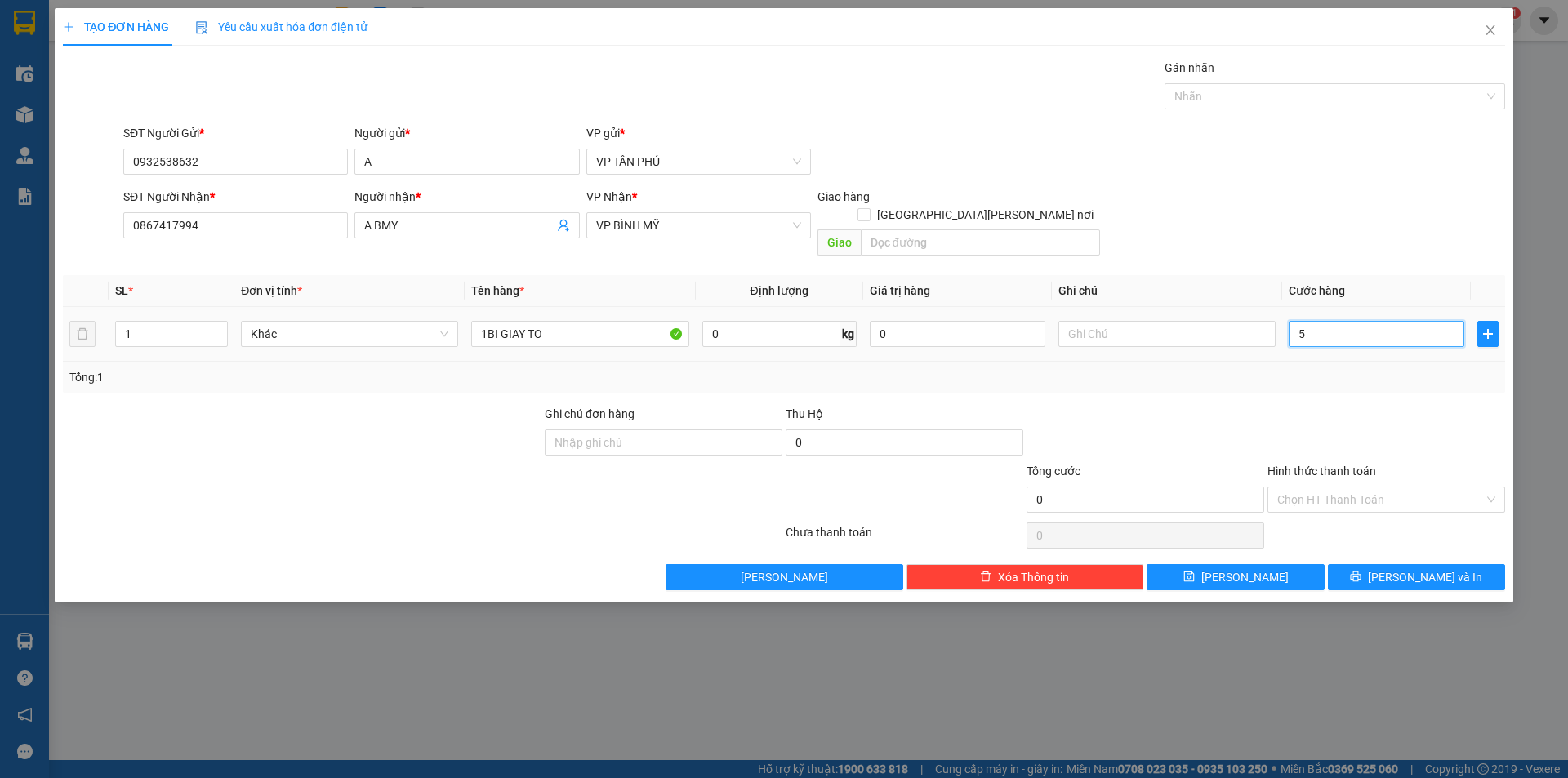
type input "50"
type input "50.000"
click at [1325, 492] on input "Hình thức thanh toán" at bounding box center [1380, 500] width 206 height 25
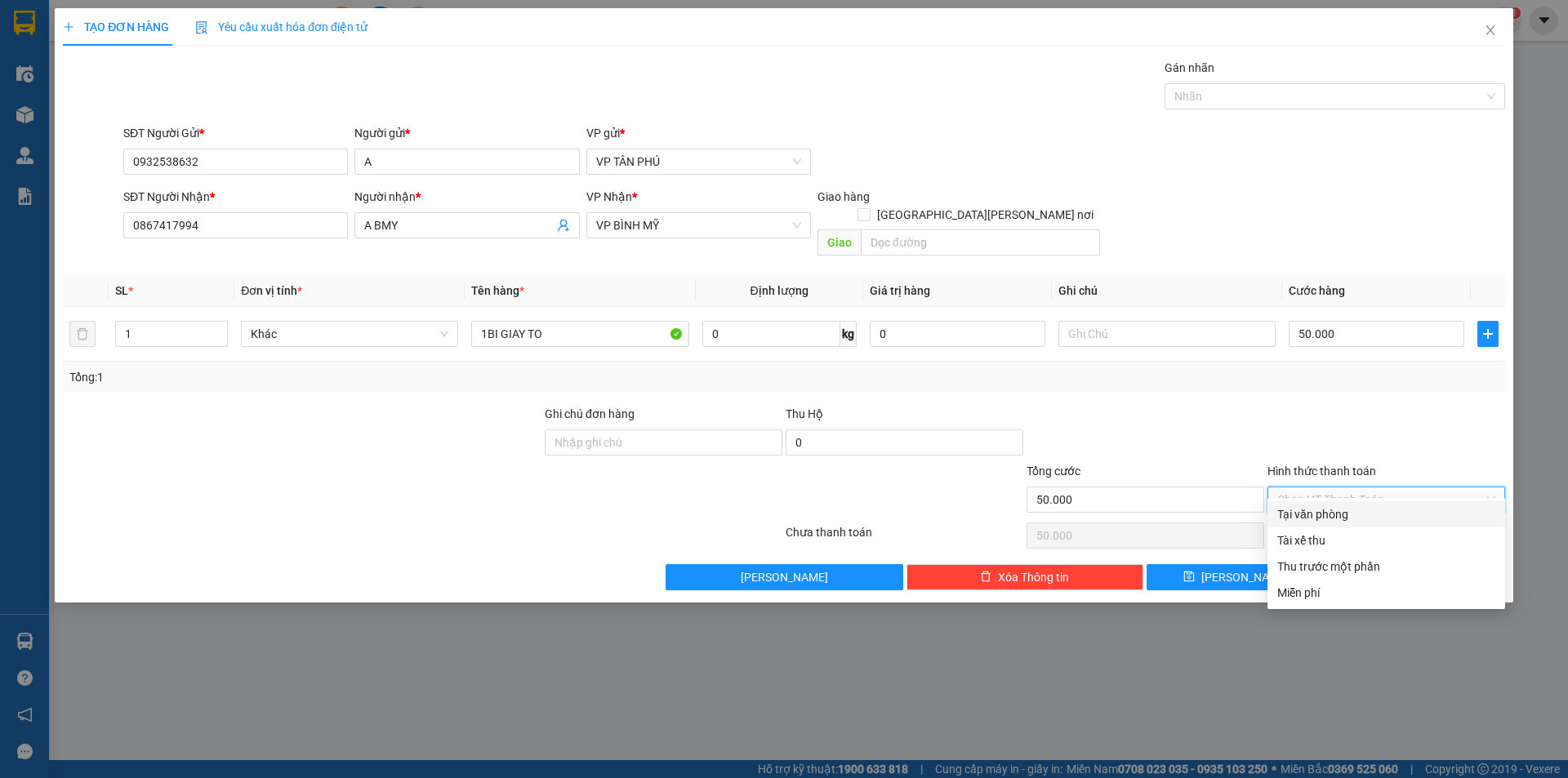
click at [1326, 509] on div "Tại văn phòng" at bounding box center [1385, 514] width 218 height 18
type input "0"
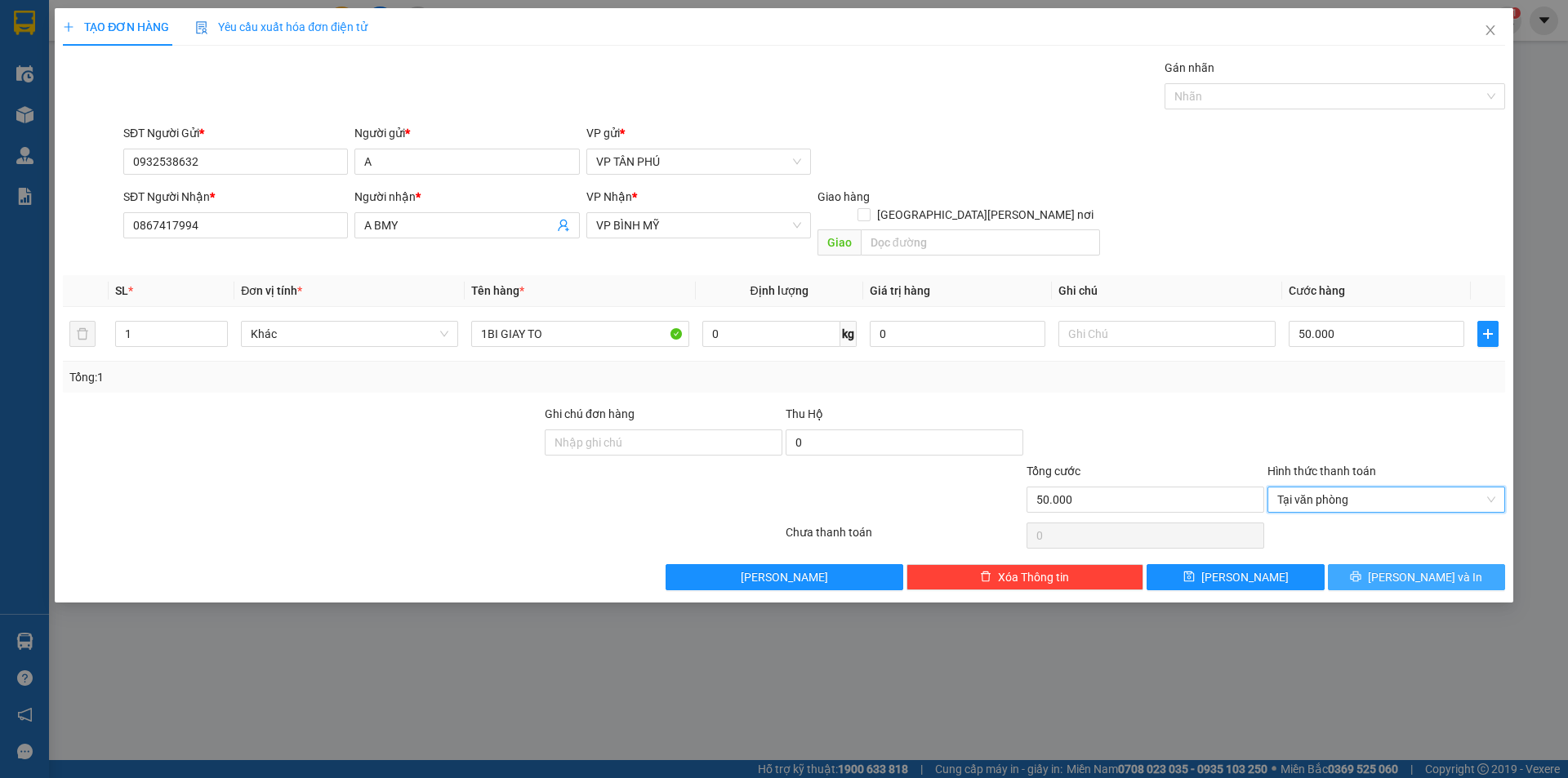
click at [1399, 564] on button "Lưu và In" at bounding box center [1416, 577] width 177 height 26
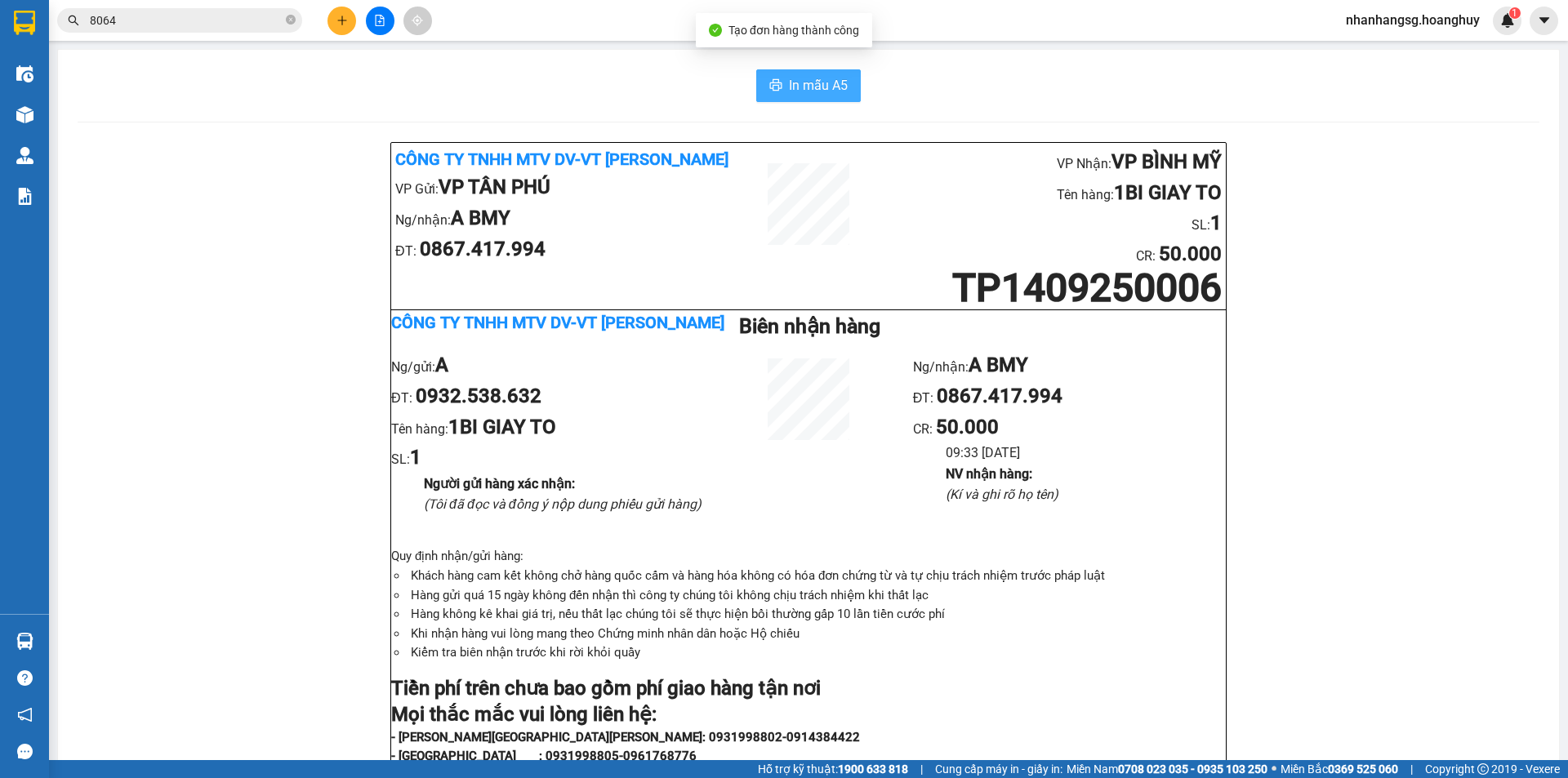
click at [797, 90] on span "In mẫu A5" at bounding box center [818, 85] width 58 height 21
click at [342, 20] on icon "plus" at bounding box center [342, 21] width 12 height 12
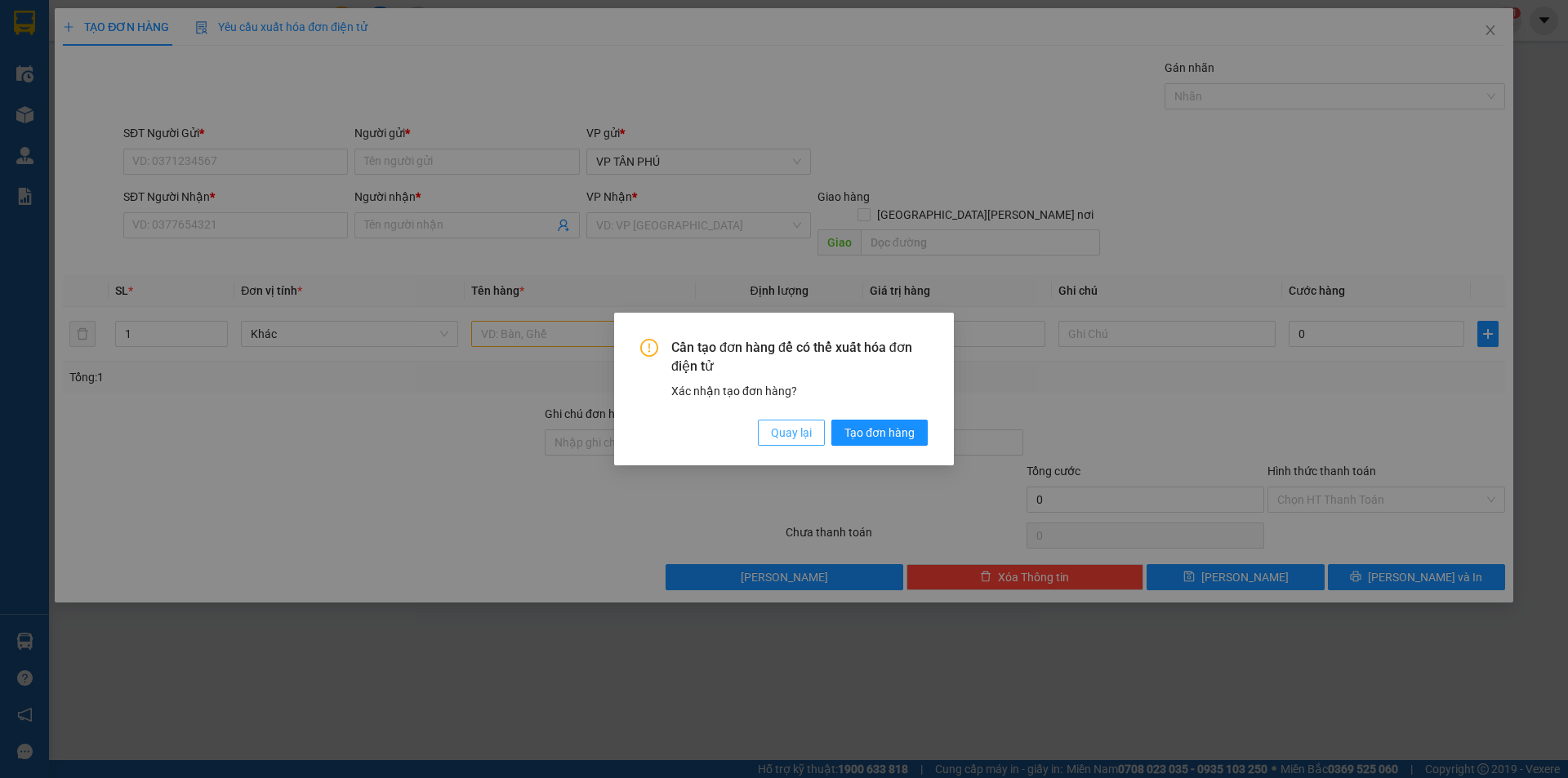
click at [777, 429] on span "Quay lại" at bounding box center [791, 433] width 41 height 18
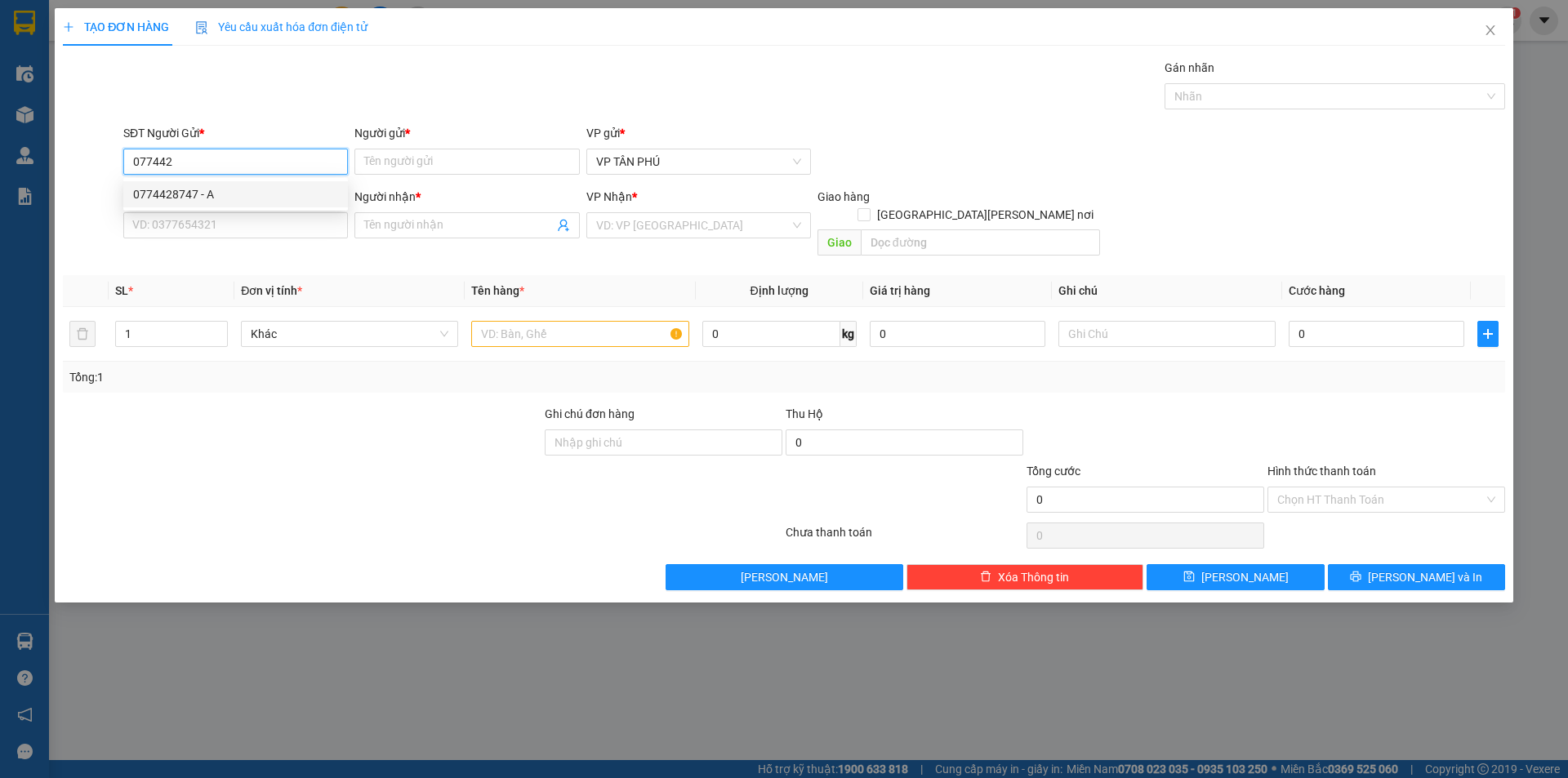
click at [251, 192] on div "0774428747 - A" at bounding box center [235, 194] width 205 height 18
type input "0774428747"
type input "A"
type input "0774916656"
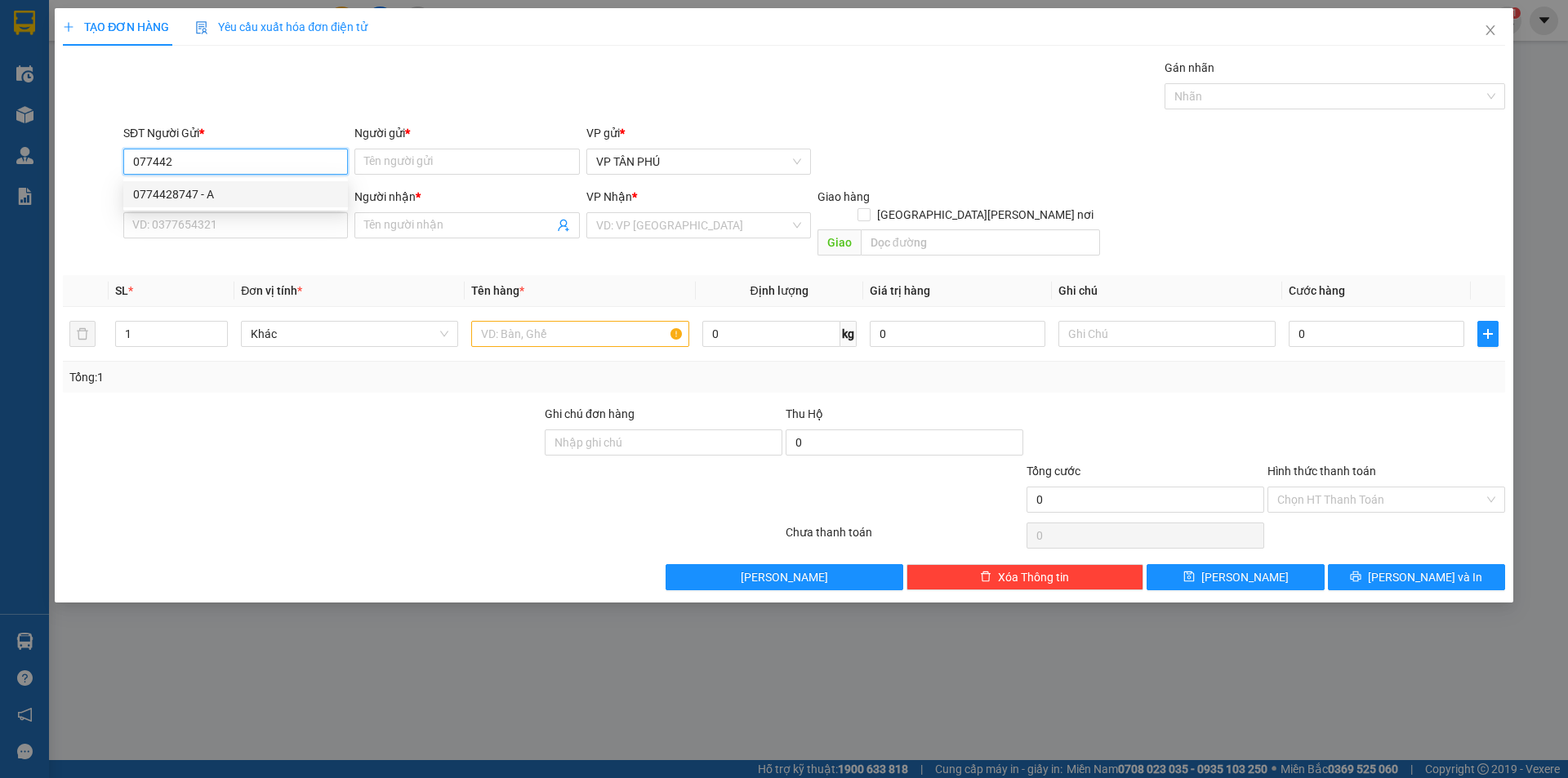
type input "CÔ LAN LB"
type input "0774428747"
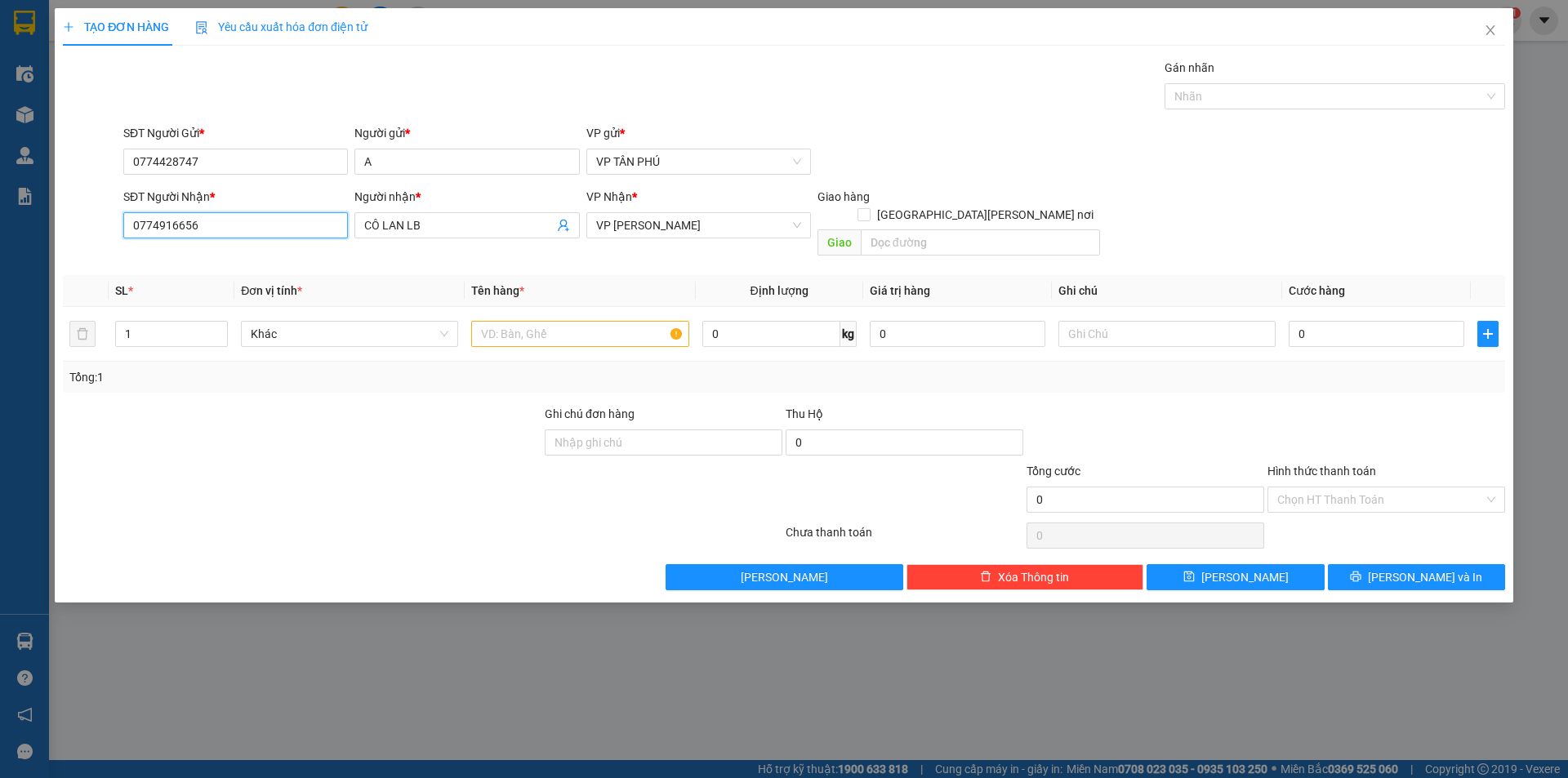
click at [271, 237] on input "0774916656" at bounding box center [235, 225] width 225 height 26
click at [574, 322] on input "text" at bounding box center [580, 334] width 217 height 26
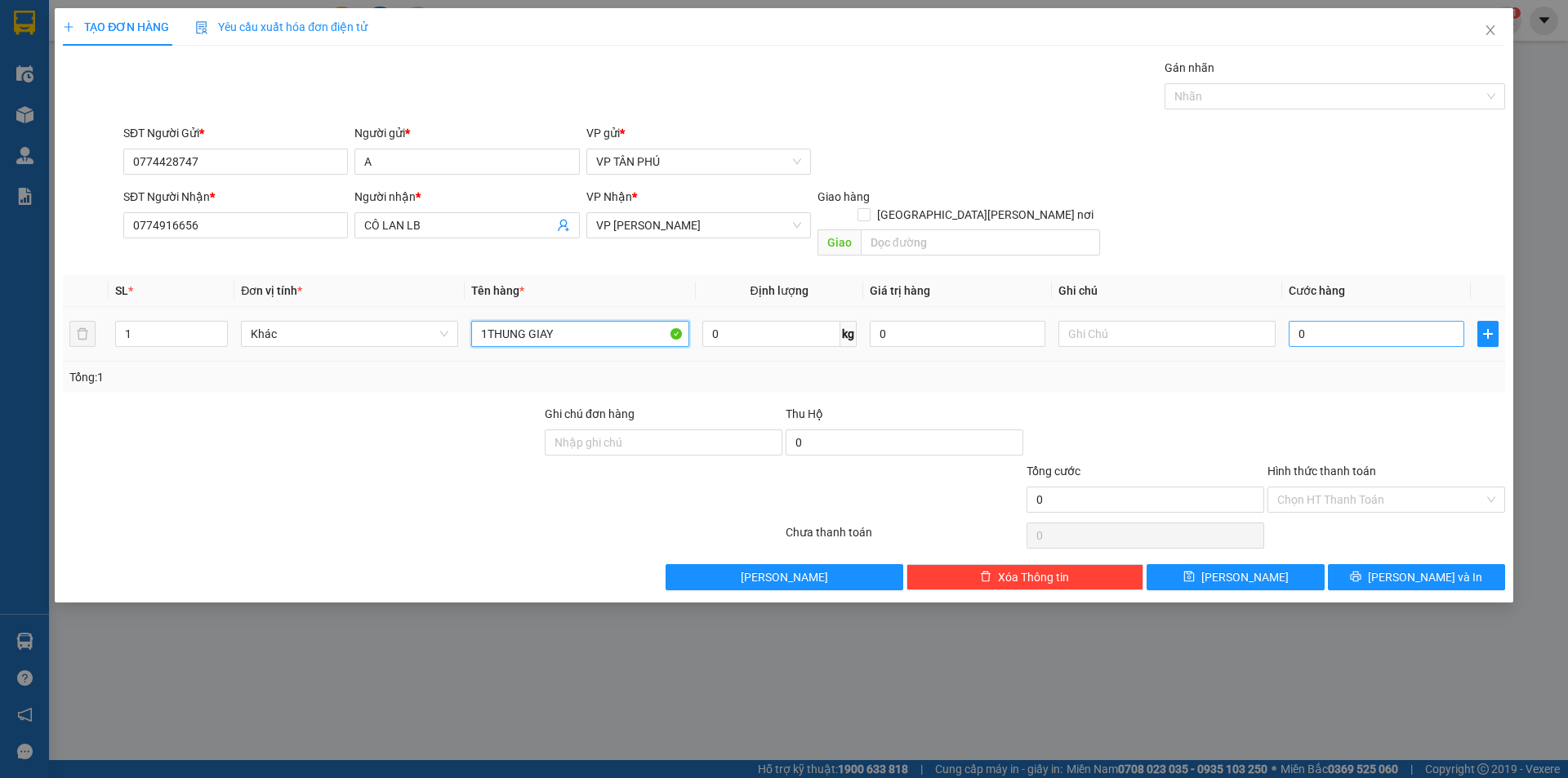
type input "1THUNG GIAY"
click at [1333, 322] on input "0" at bounding box center [1375, 334] width 175 height 26
type input "50"
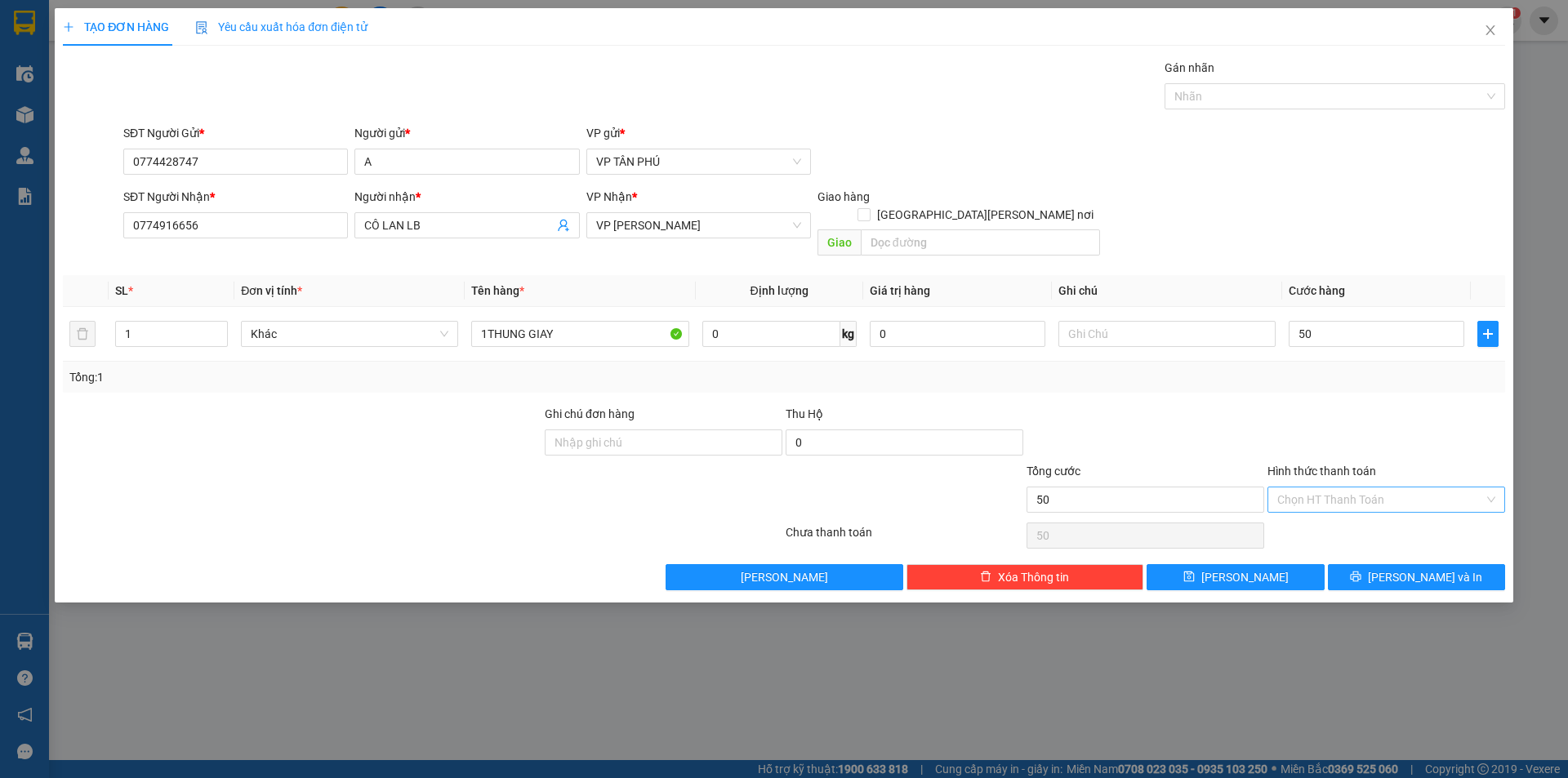
type input "50.000"
click at [1340, 488] on input "Hình thức thanh toán" at bounding box center [1380, 500] width 206 height 25
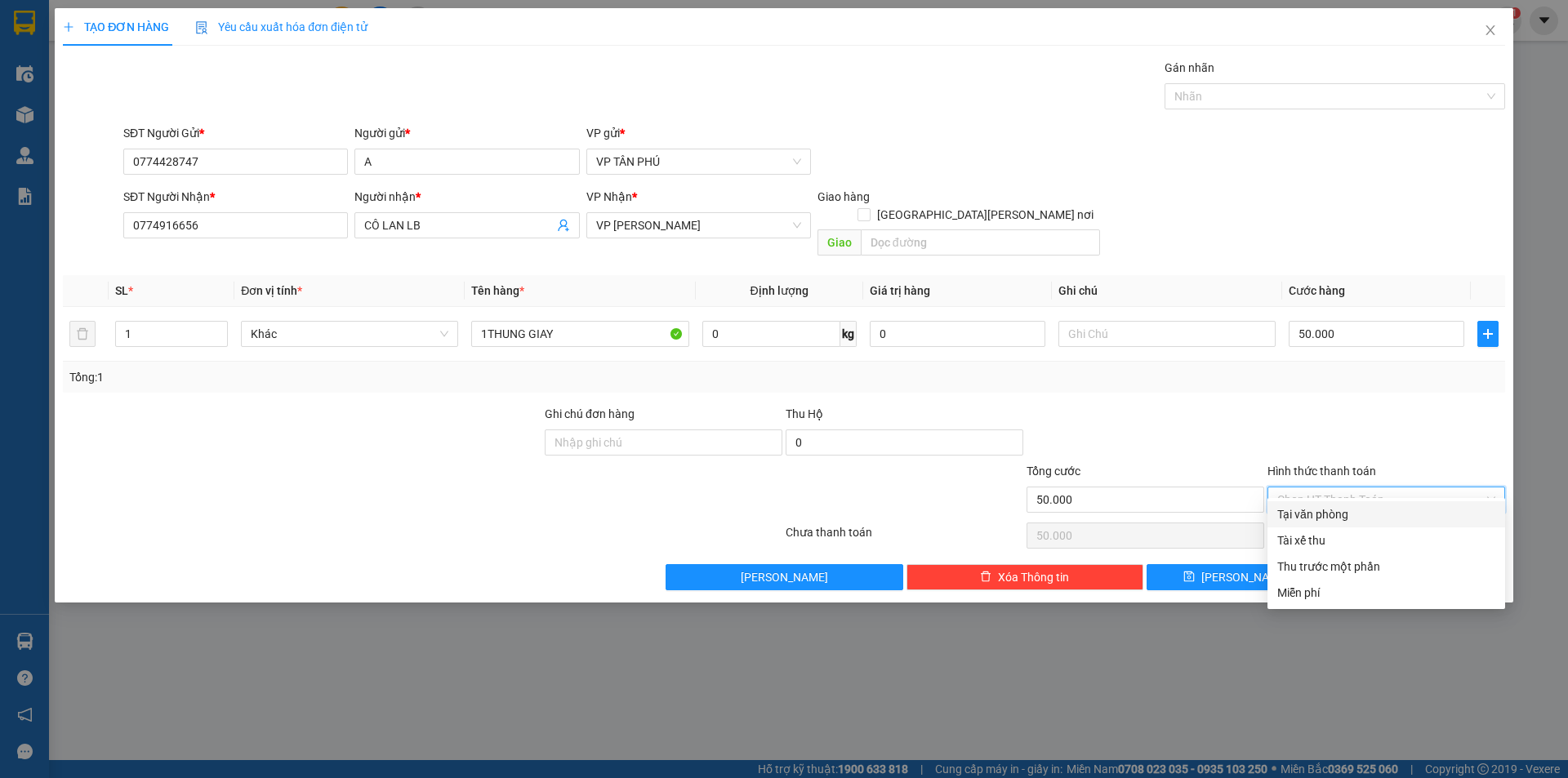
click at [1341, 507] on div "Tại văn phòng" at bounding box center [1385, 514] width 218 height 18
click at [1341, 519] on div "Chọn HT Thanh Toán" at bounding box center [1385, 535] width 241 height 33
type input "0"
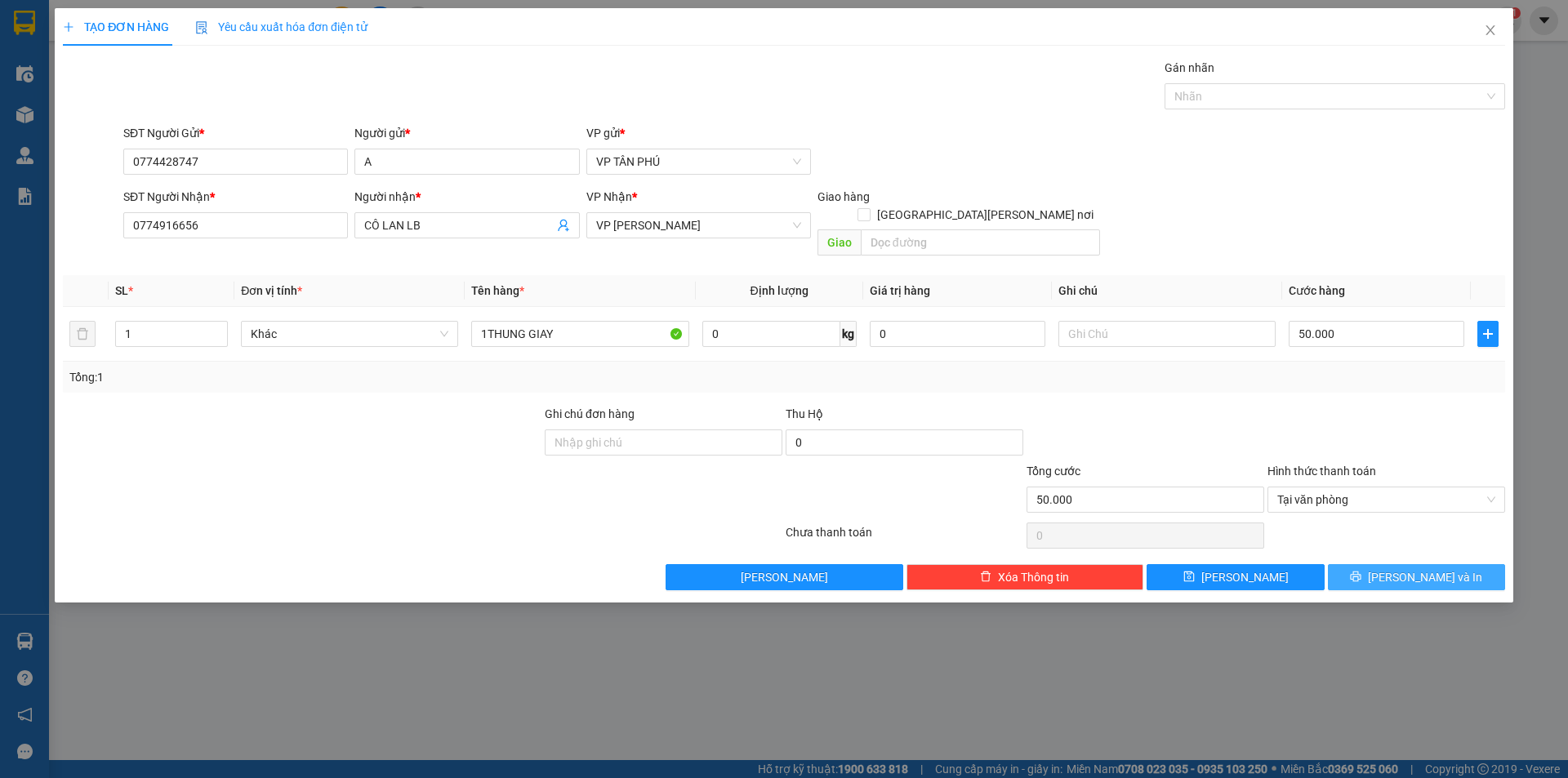
click at [1371, 564] on button "Lưu và In" at bounding box center [1416, 577] width 177 height 26
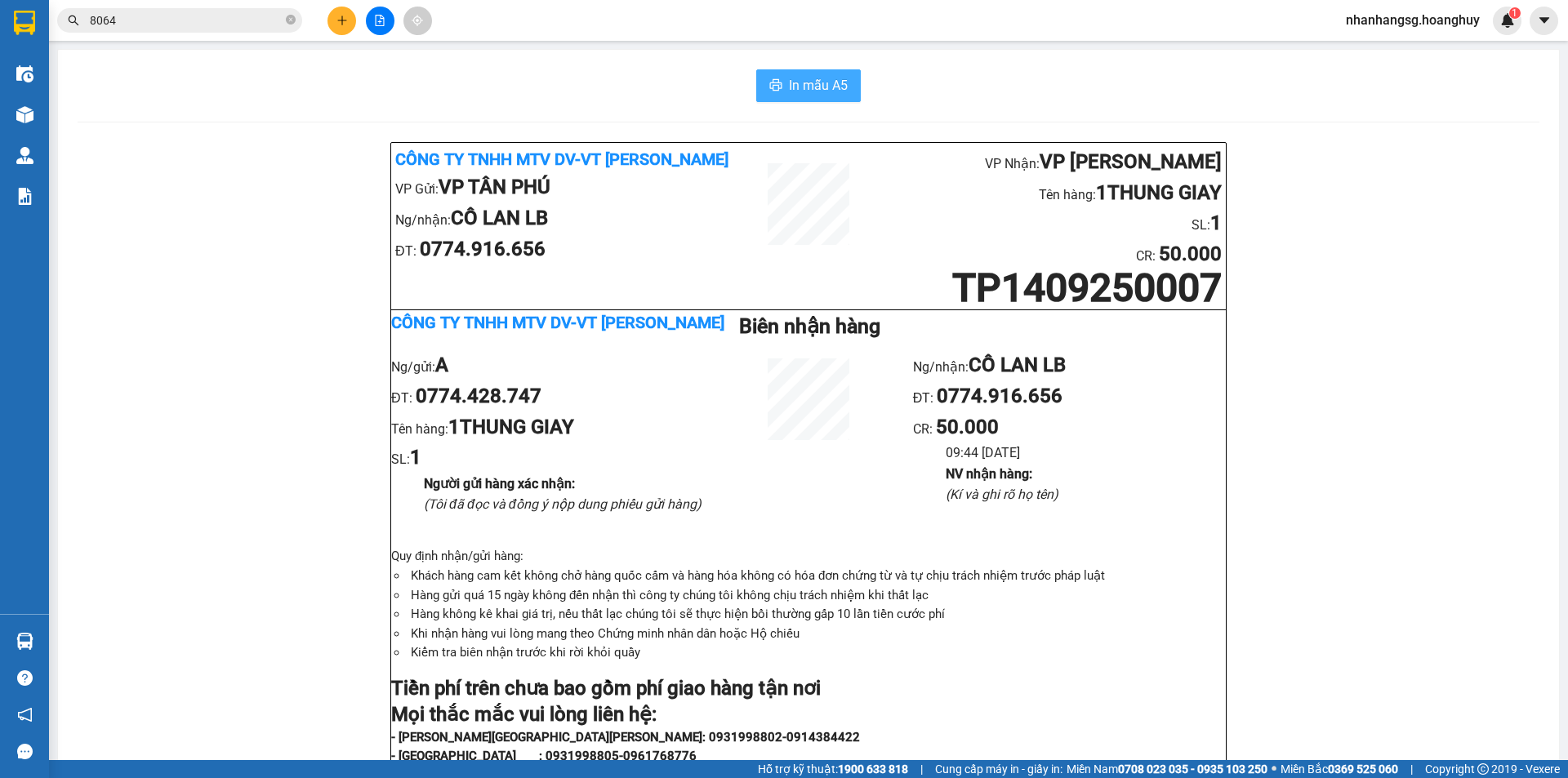
click at [814, 98] on button "In mẫu A5" at bounding box center [808, 86] width 104 height 33
click at [160, 22] on input "8064" at bounding box center [186, 21] width 193 height 18
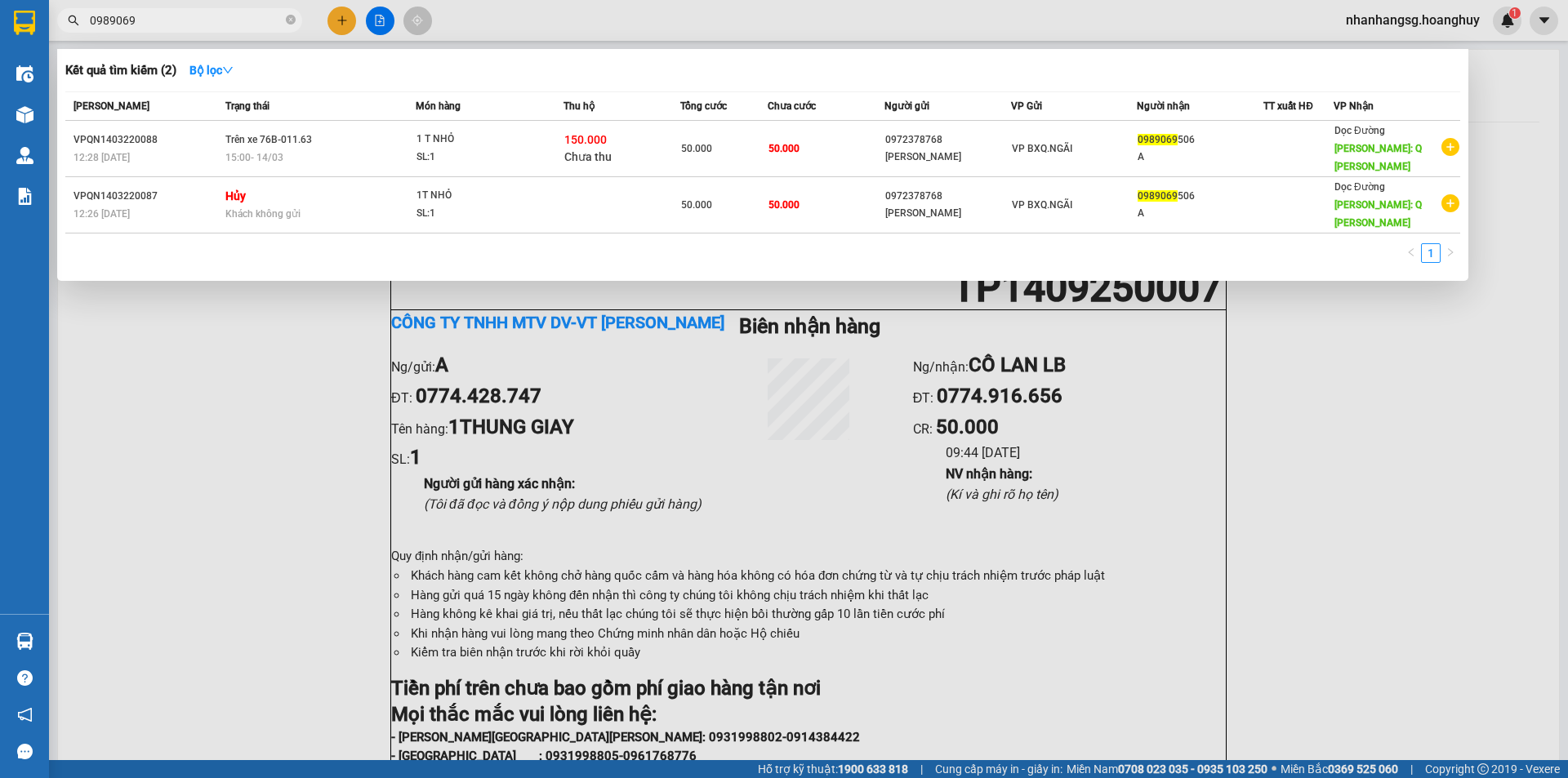
type input "0989069"
click at [341, 20] on div at bounding box center [784, 389] width 1568 height 778
click at [341, 20] on icon "plus" at bounding box center [342, 21] width 12 height 12
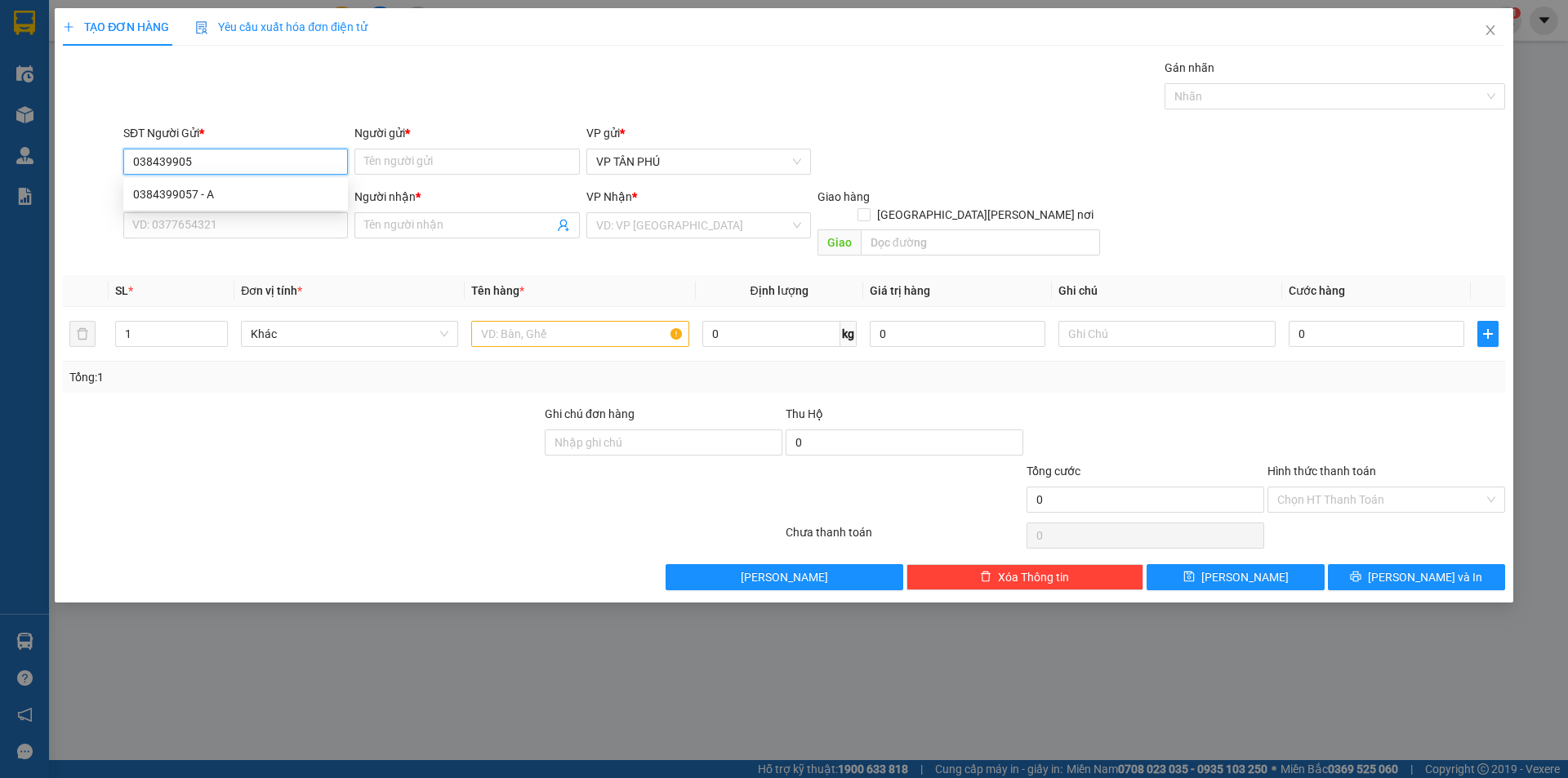
type input "0384399057"
click at [225, 188] on div "0384399057 - A" at bounding box center [235, 194] width 205 height 18
type input "A"
type input "0967836545"
type input "A LB"
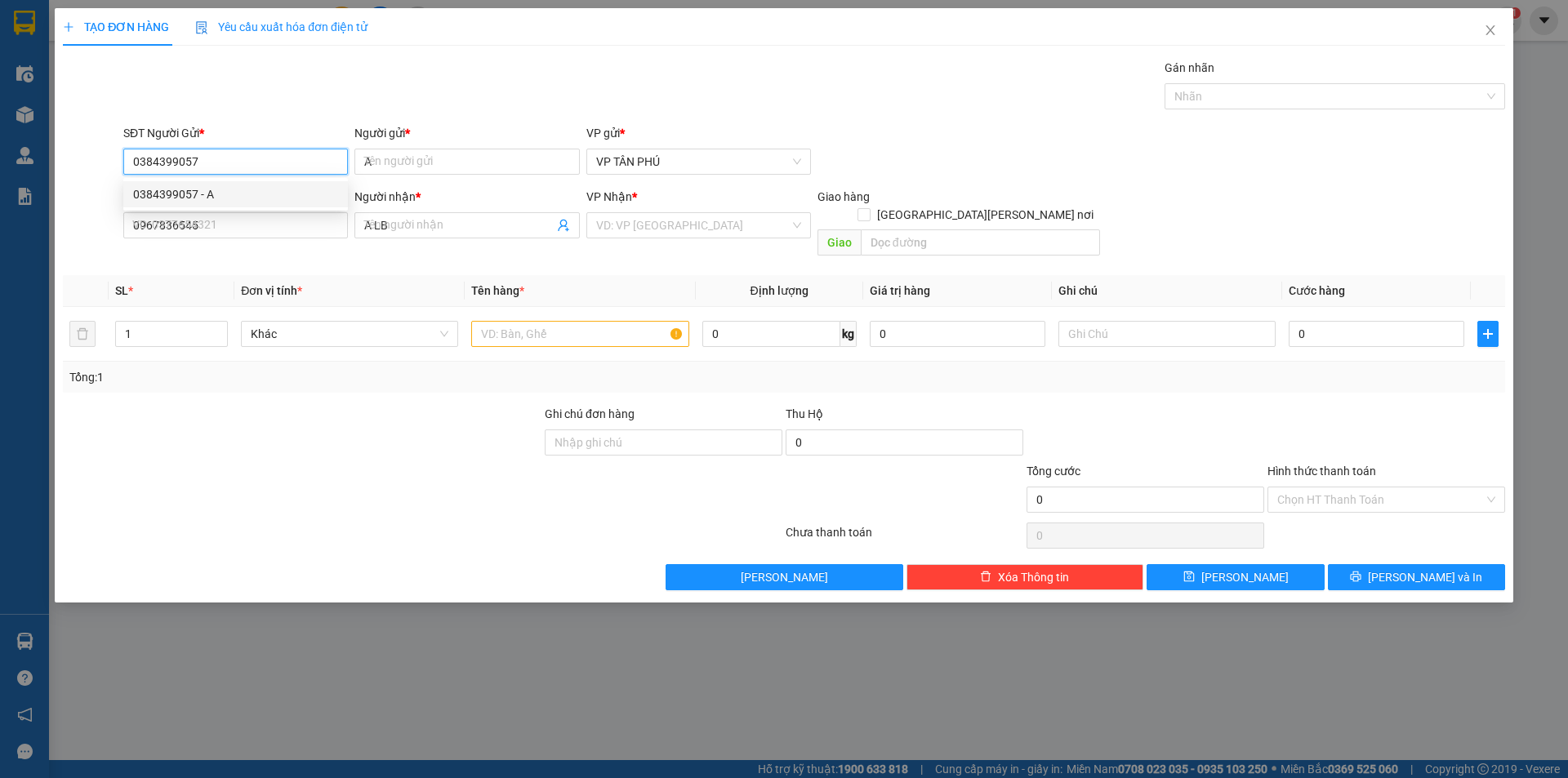
click at [225, 188] on div "0384399057 - A" at bounding box center [235, 194] width 205 height 18
type input "0384399057"
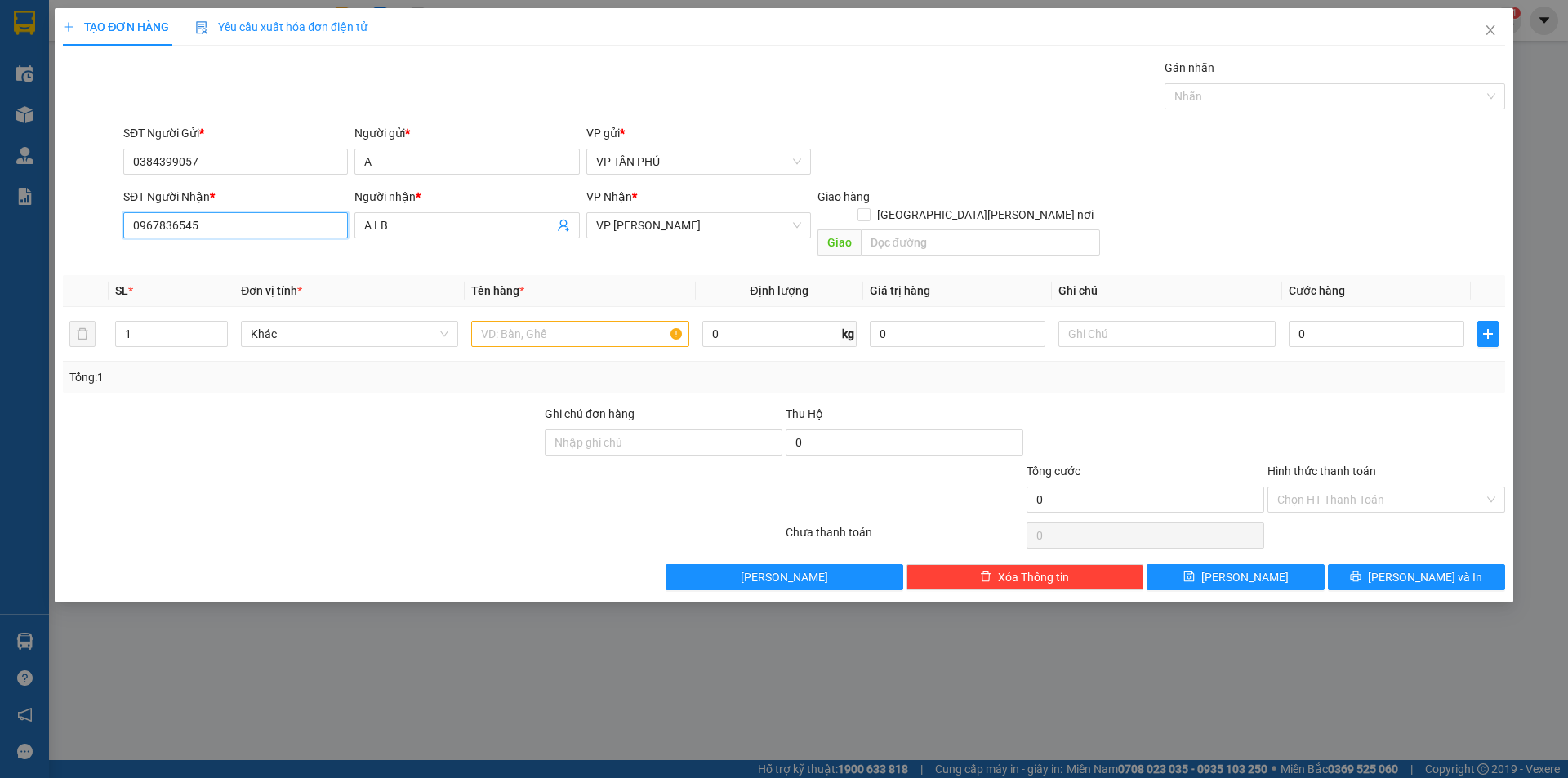
click at [230, 226] on input "0967836545" at bounding box center [235, 225] width 225 height 26
click at [496, 321] on input "text" at bounding box center [580, 334] width 217 height 26
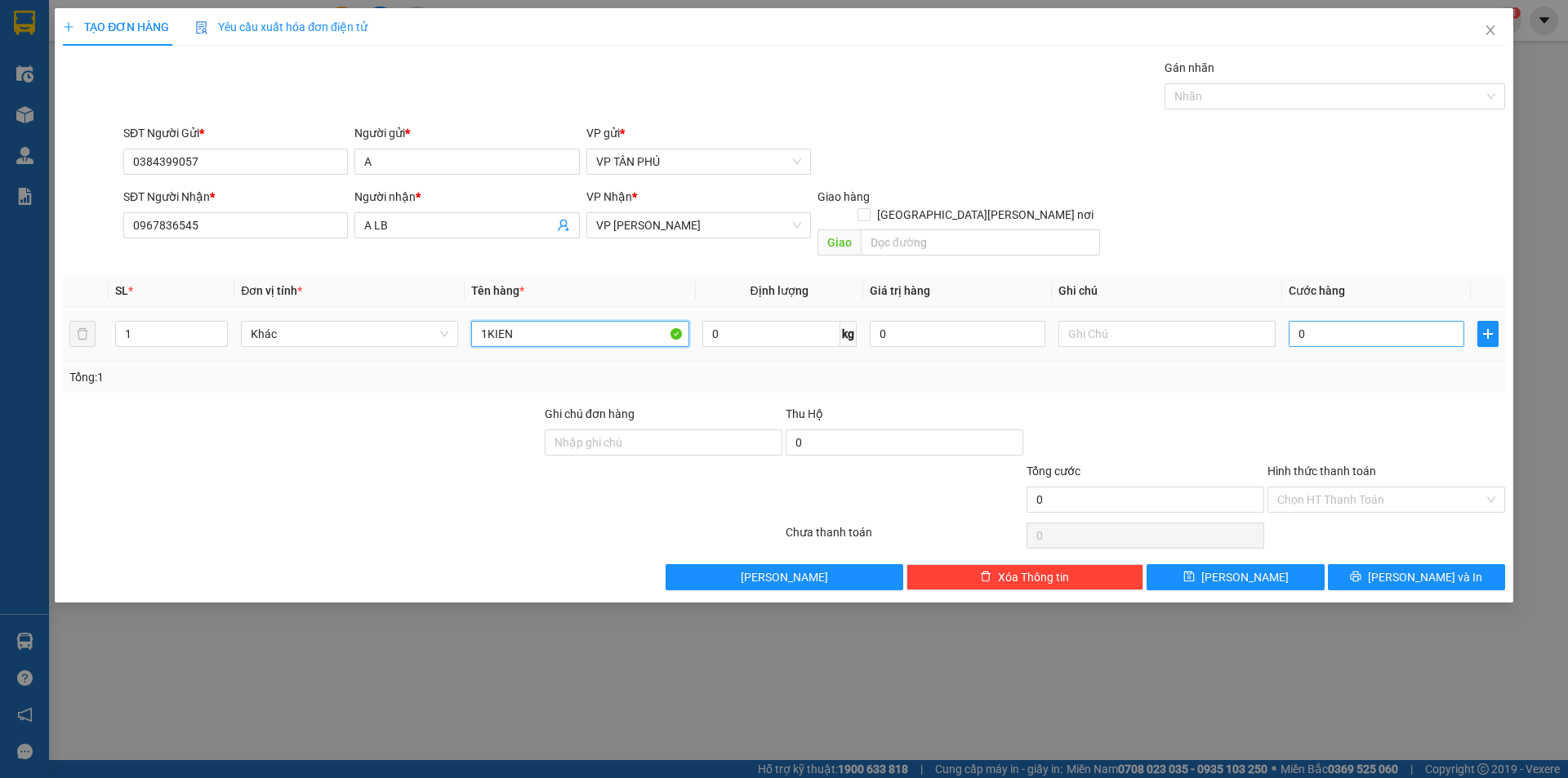
type input "1KIEN"
click at [1343, 321] on input "0" at bounding box center [1375, 334] width 175 height 26
type input "7"
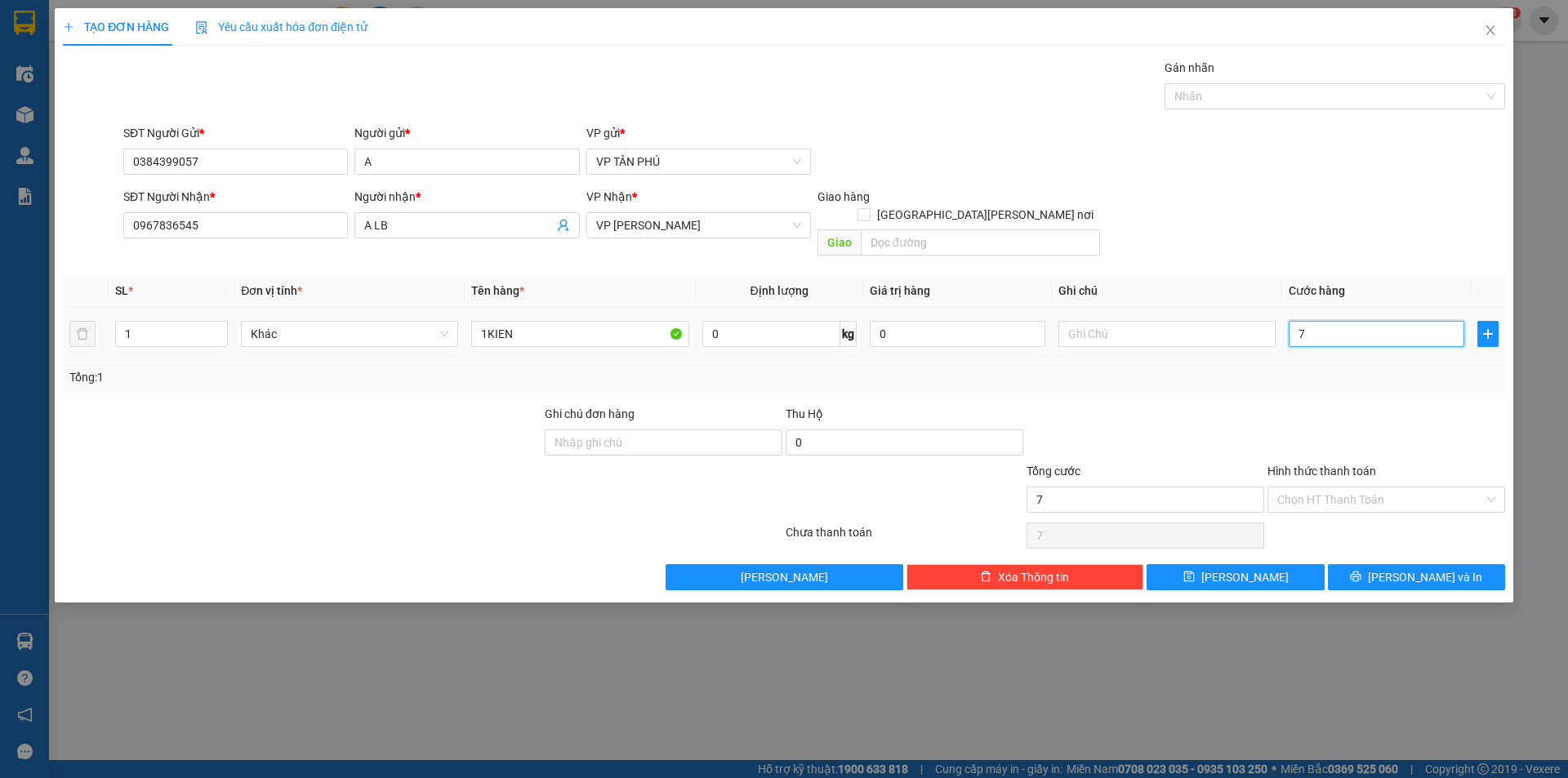
type input "70"
type input "70.000"
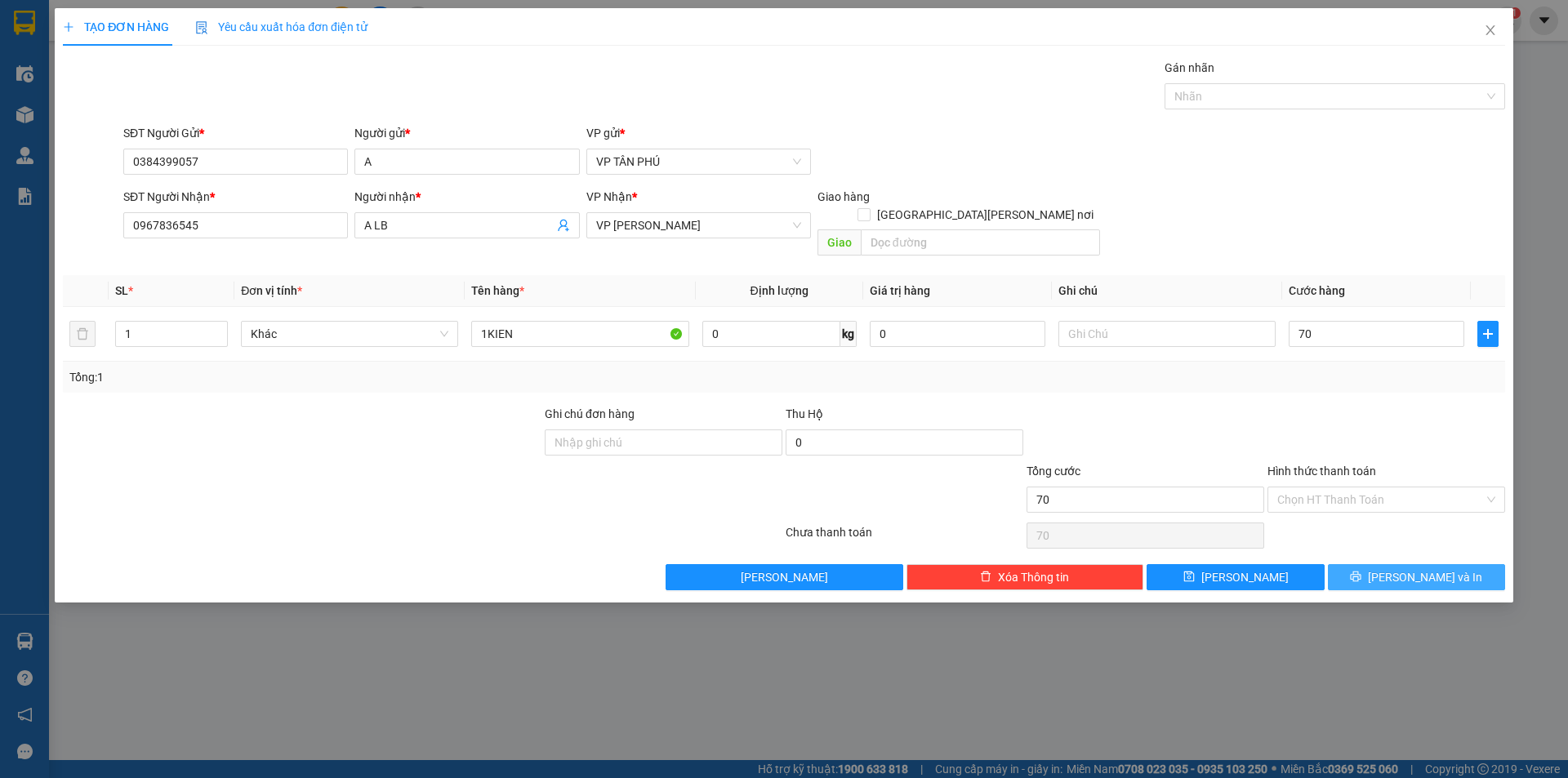
type input "70.000"
click at [1370, 564] on button "Lưu và In" at bounding box center [1416, 577] width 177 height 26
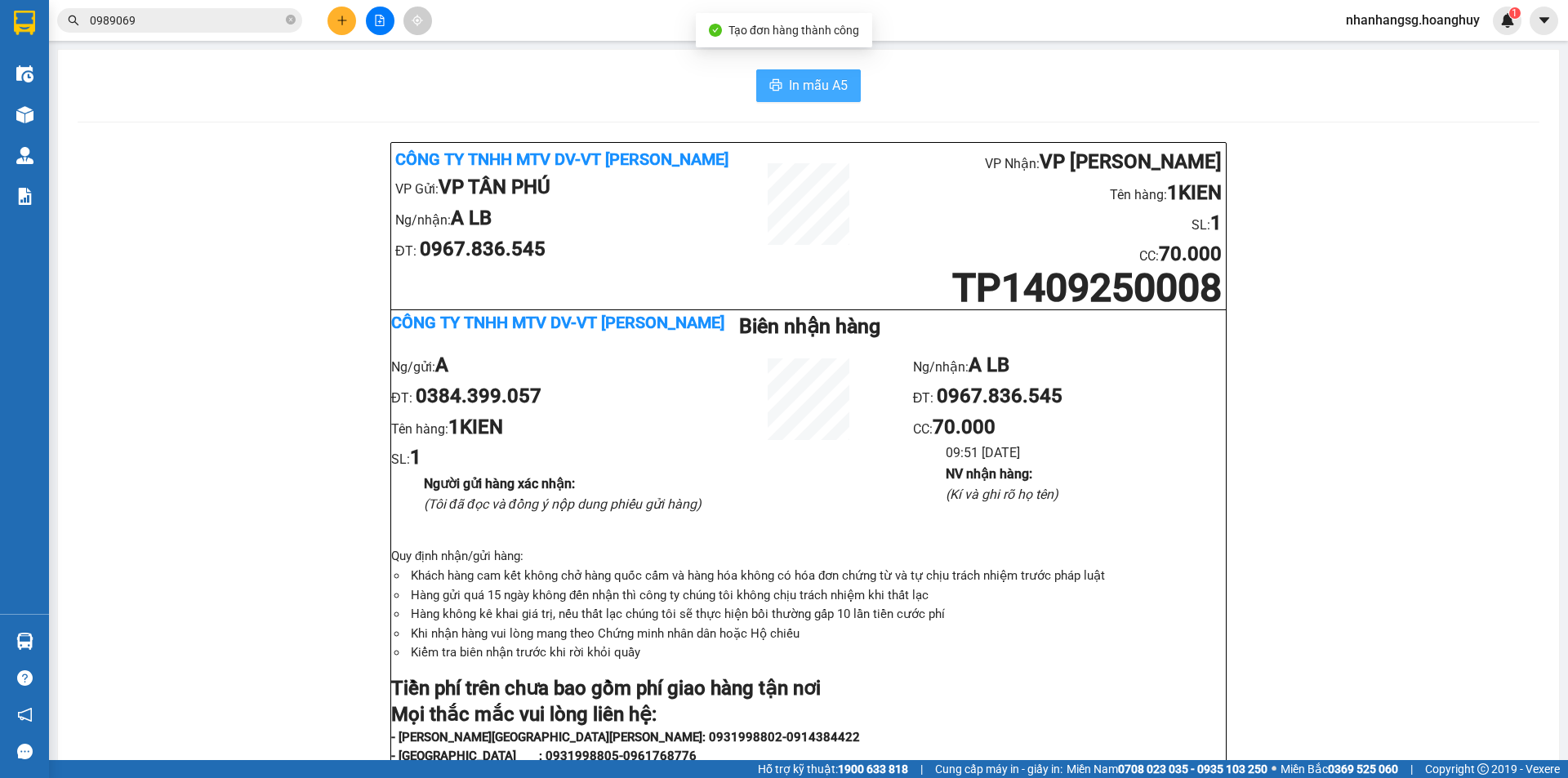
click at [803, 88] on span "In mẫu A5" at bounding box center [818, 85] width 58 height 21
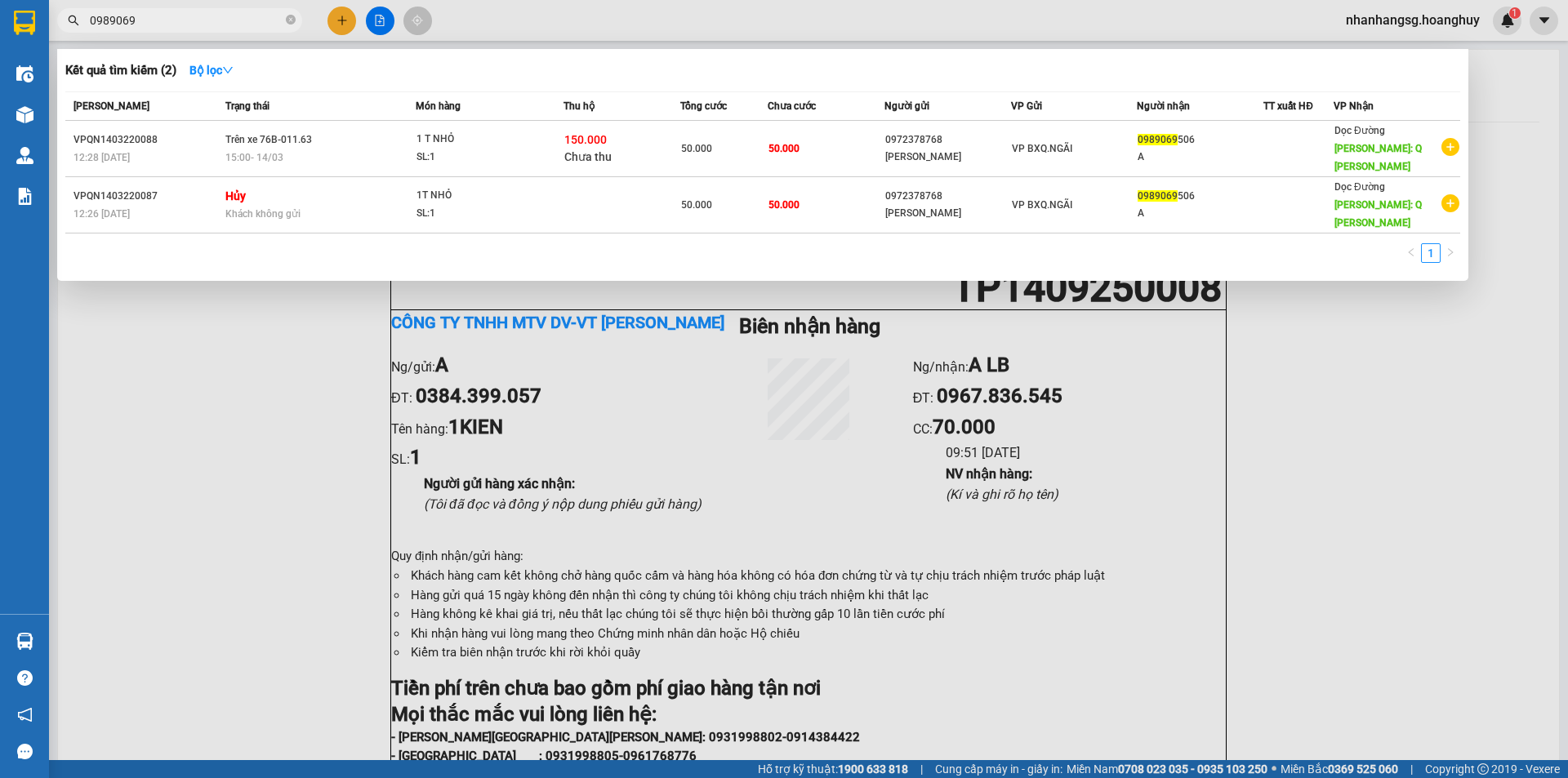
click at [155, 19] on input "0989069" at bounding box center [186, 21] width 193 height 18
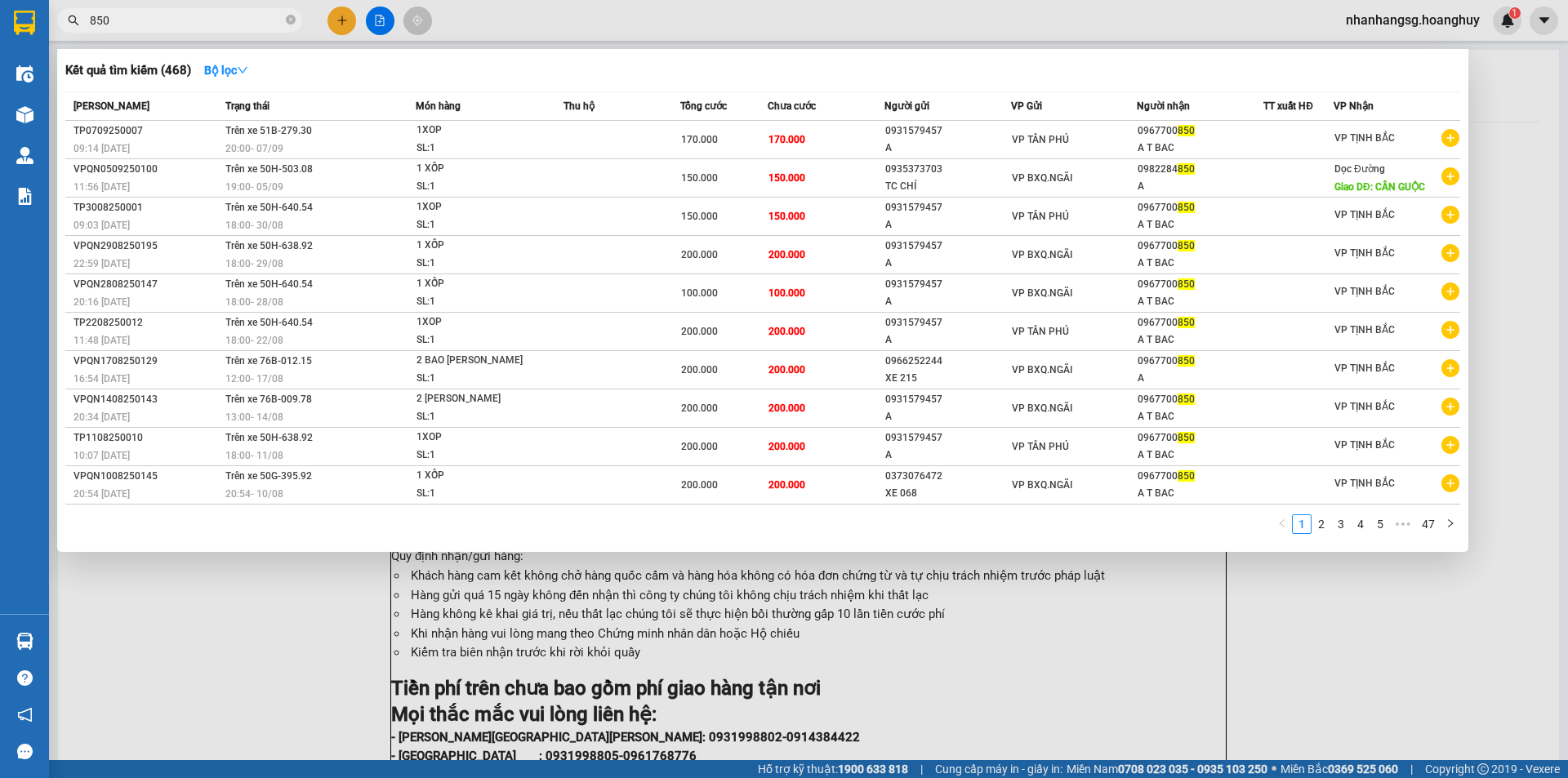
type input "850"
click at [340, 29] on div at bounding box center [784, 389] width 1568 height 778
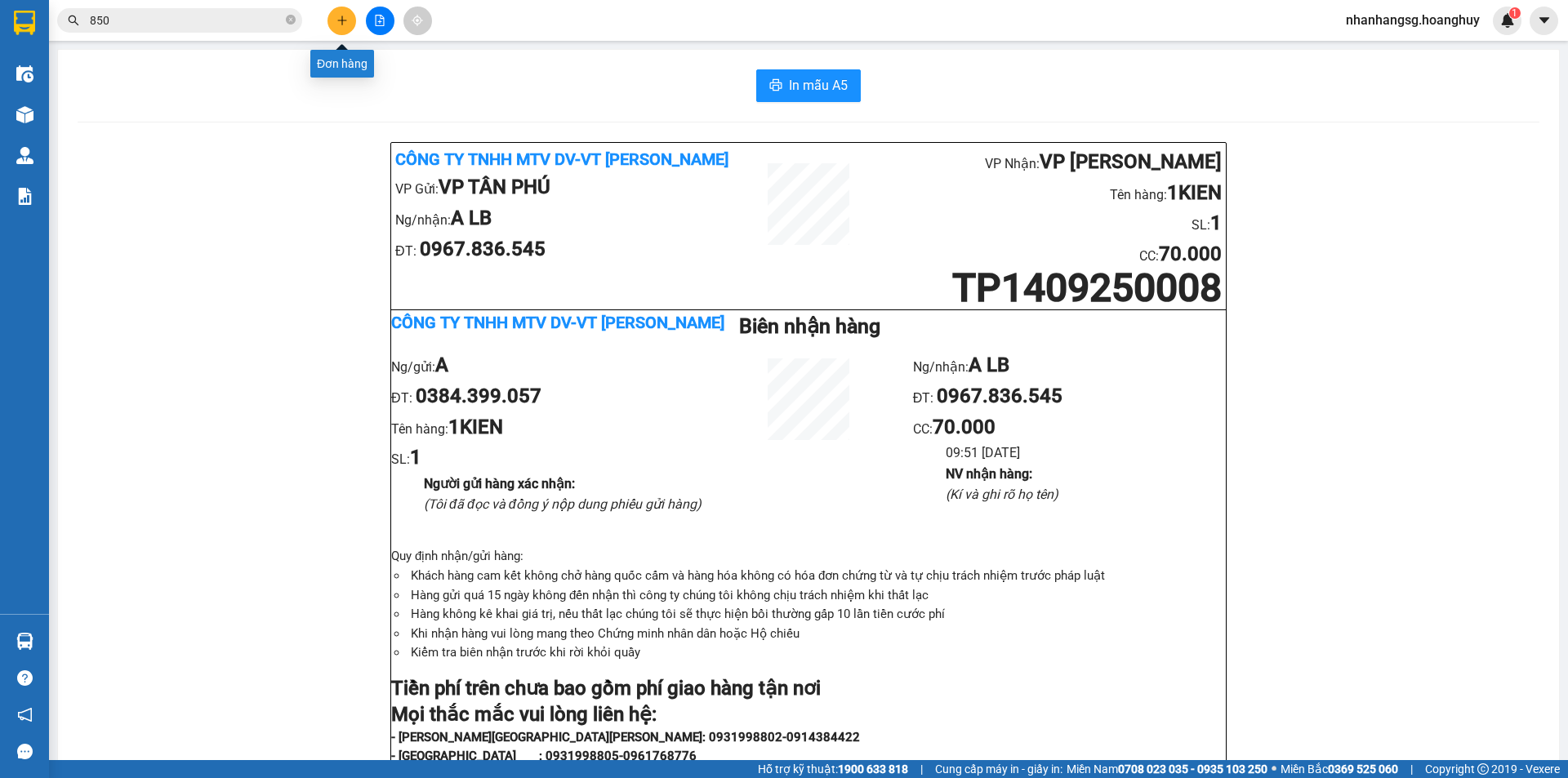
click at [340, 29] on button at bounding box center [341, 21] width 29 height 29
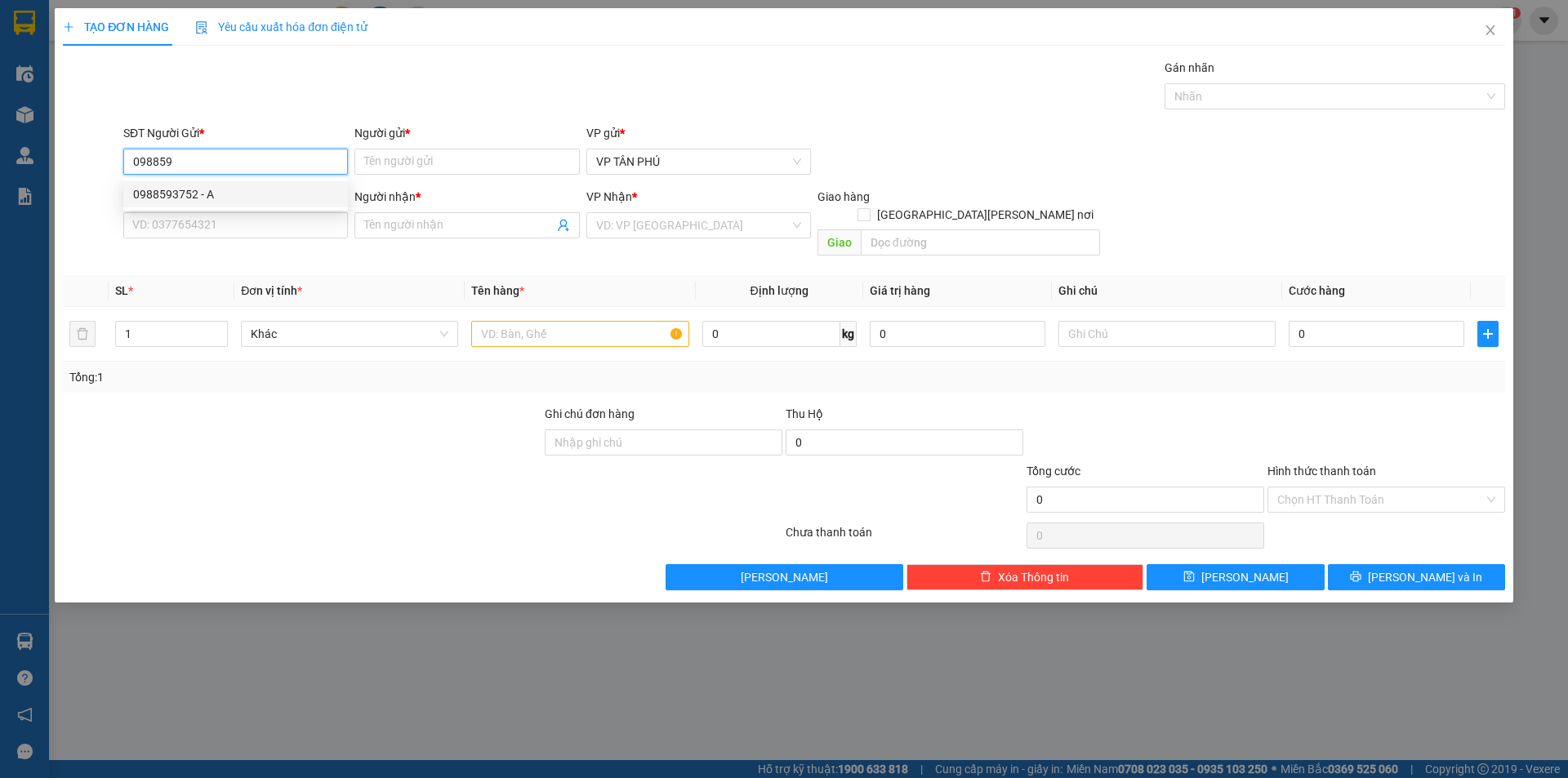
click at [164, 197] on div "0988593752 - A" at bounding box center [235, 194] width 205 height 18
type input "0988593752"
type input "A"
type input "0985132538"
type input "THU CDINH"
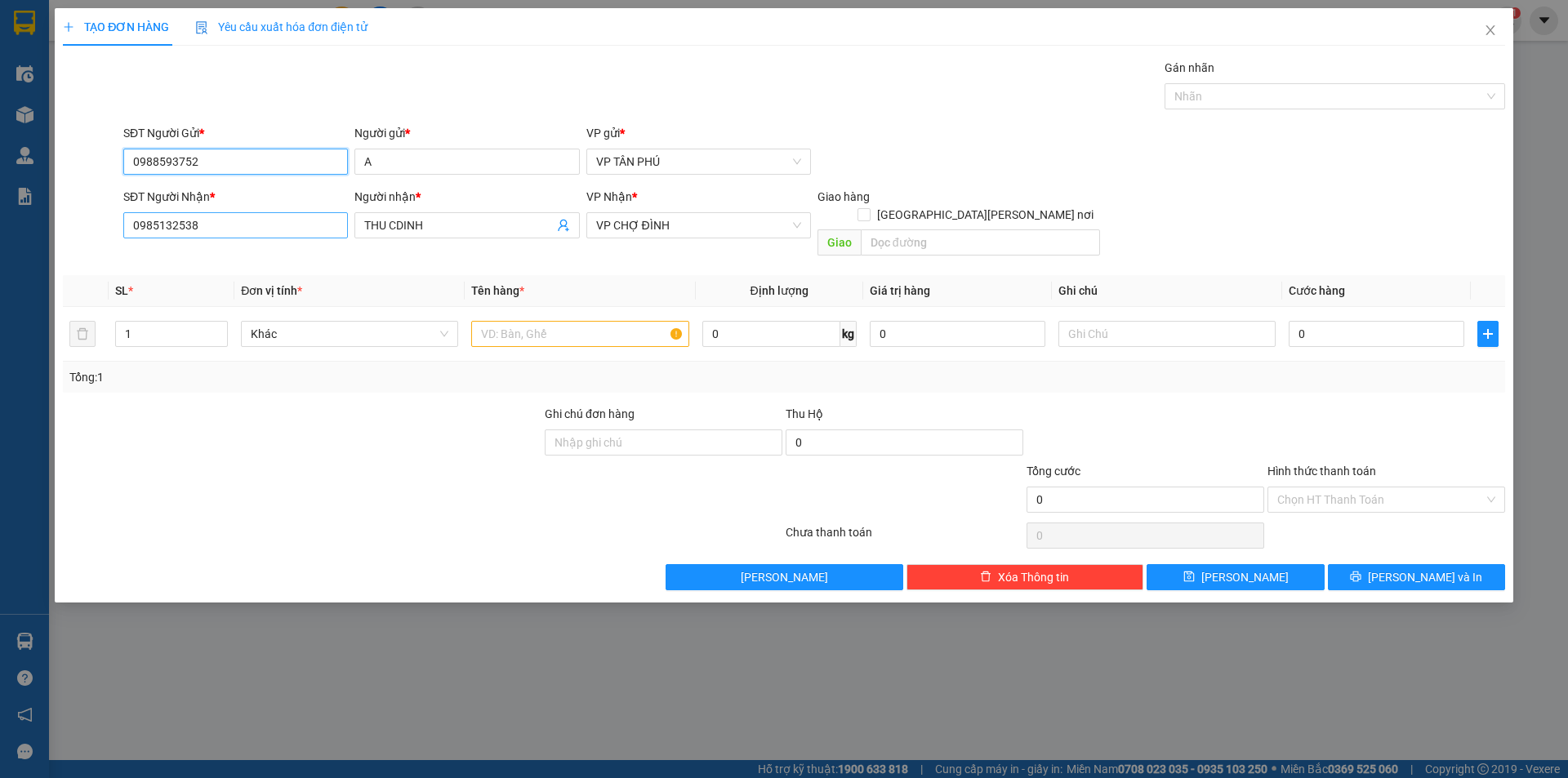
type input "0988593752"
click at [216, 225] on input "0985132538" at bounding box center [235, 225] width 225 height 26
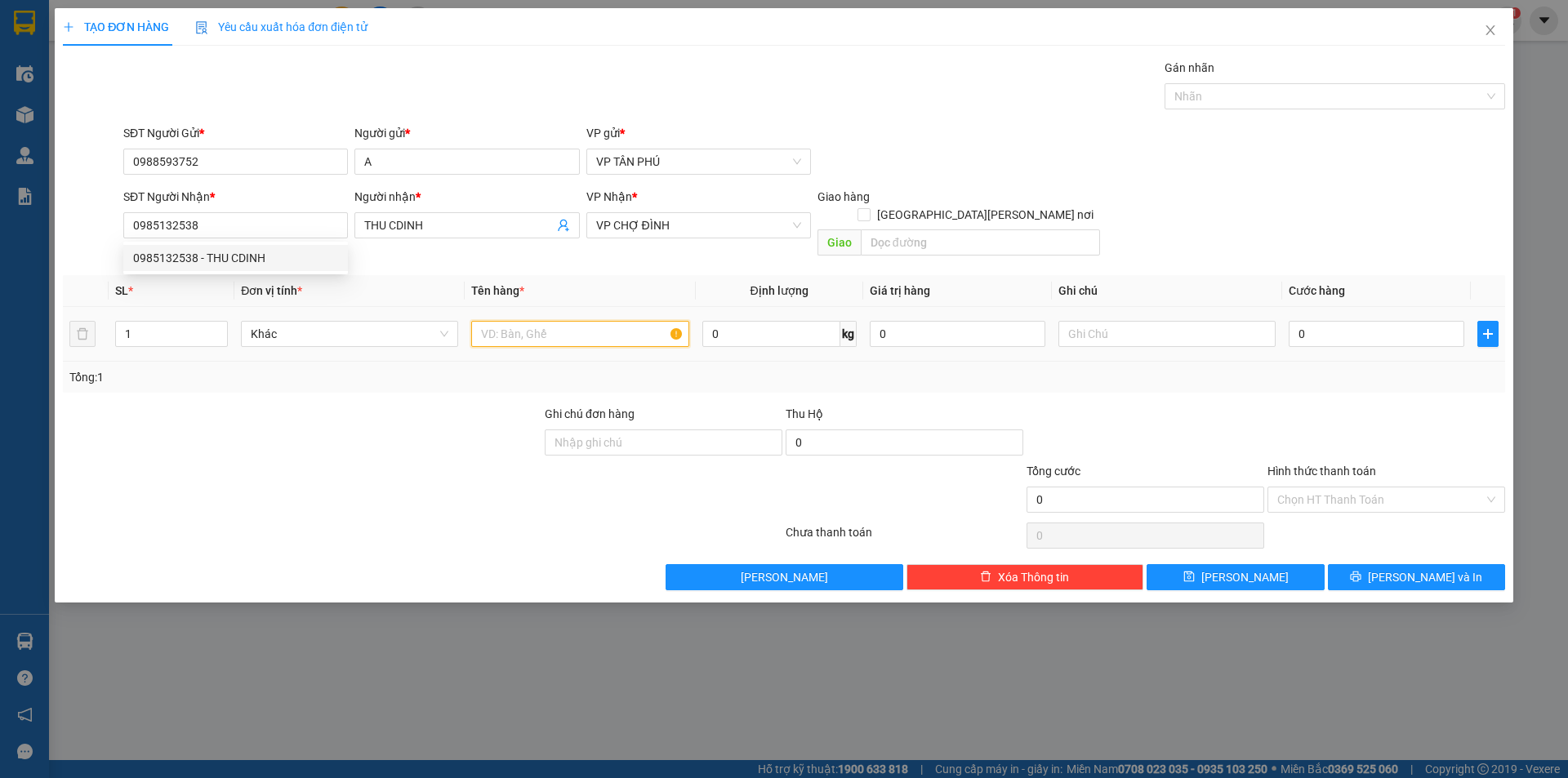
click at [517, 321] on input "text" at bounding box center [580, 334] width 217 height 26
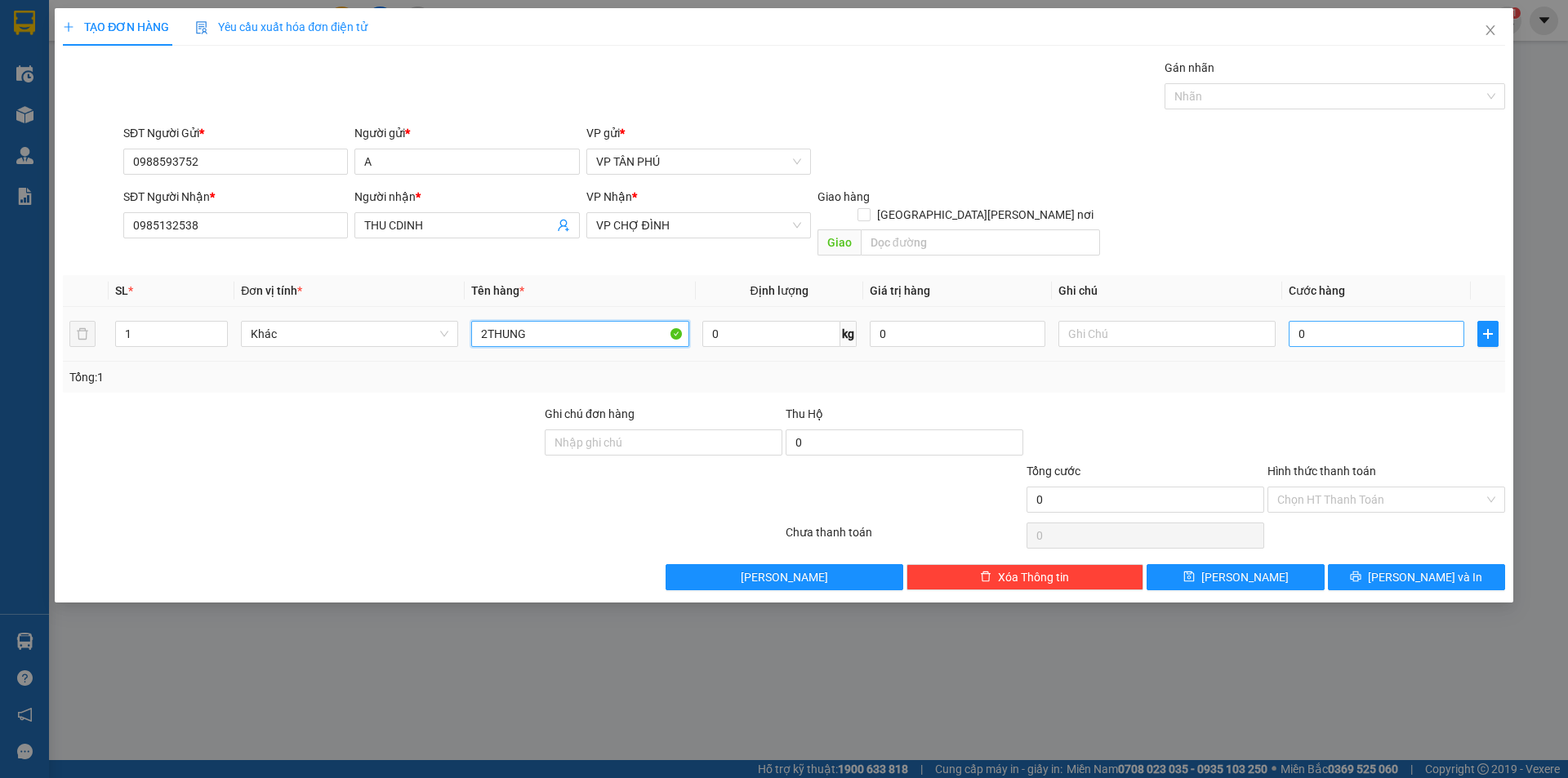
type input "2THUNG"
click at [1341, 321] on input "0" at bounding box center [1375, 334] width 175 height 26
type input "2"
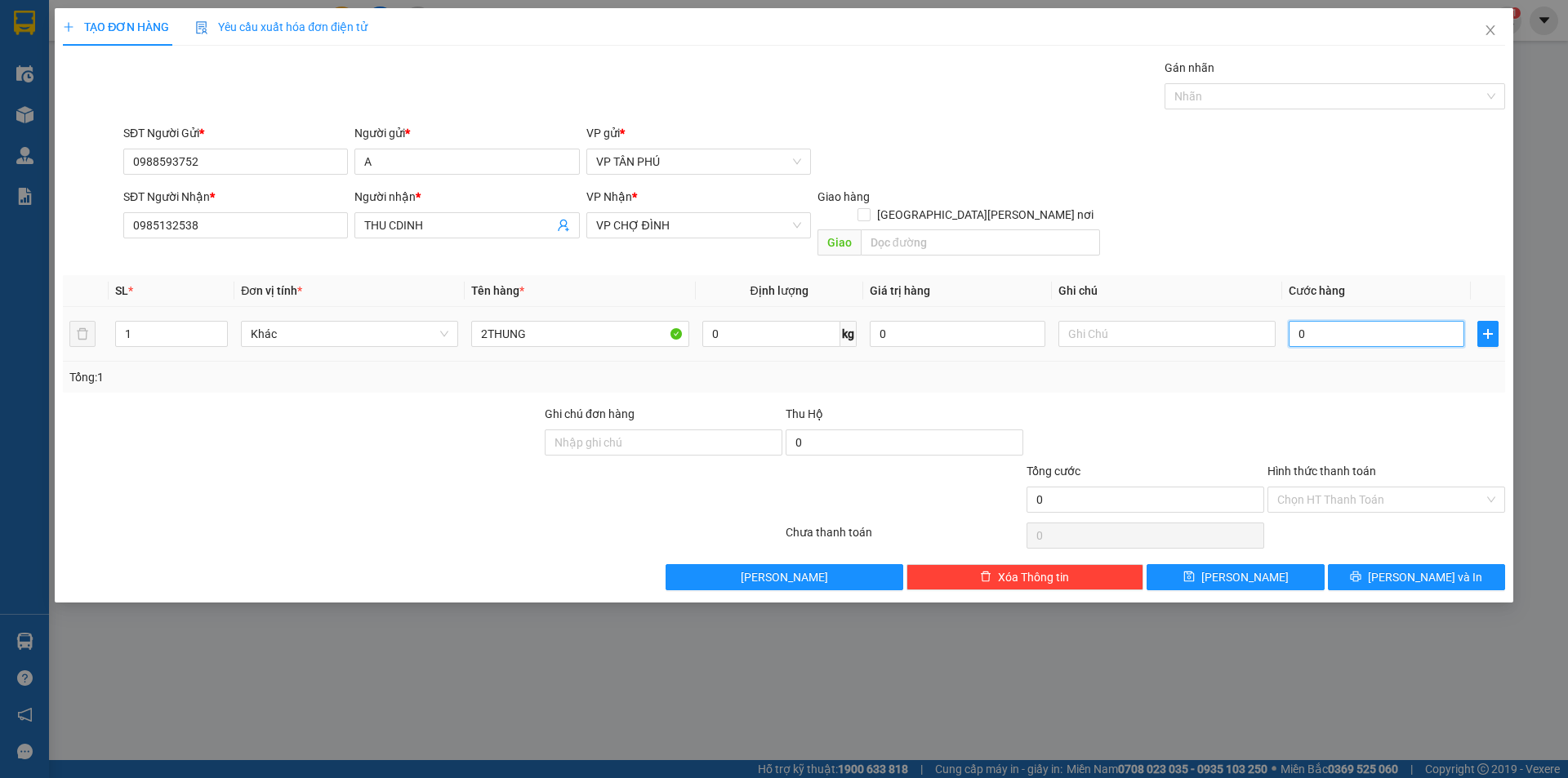
type input "2"
type input "25"
type input "250"
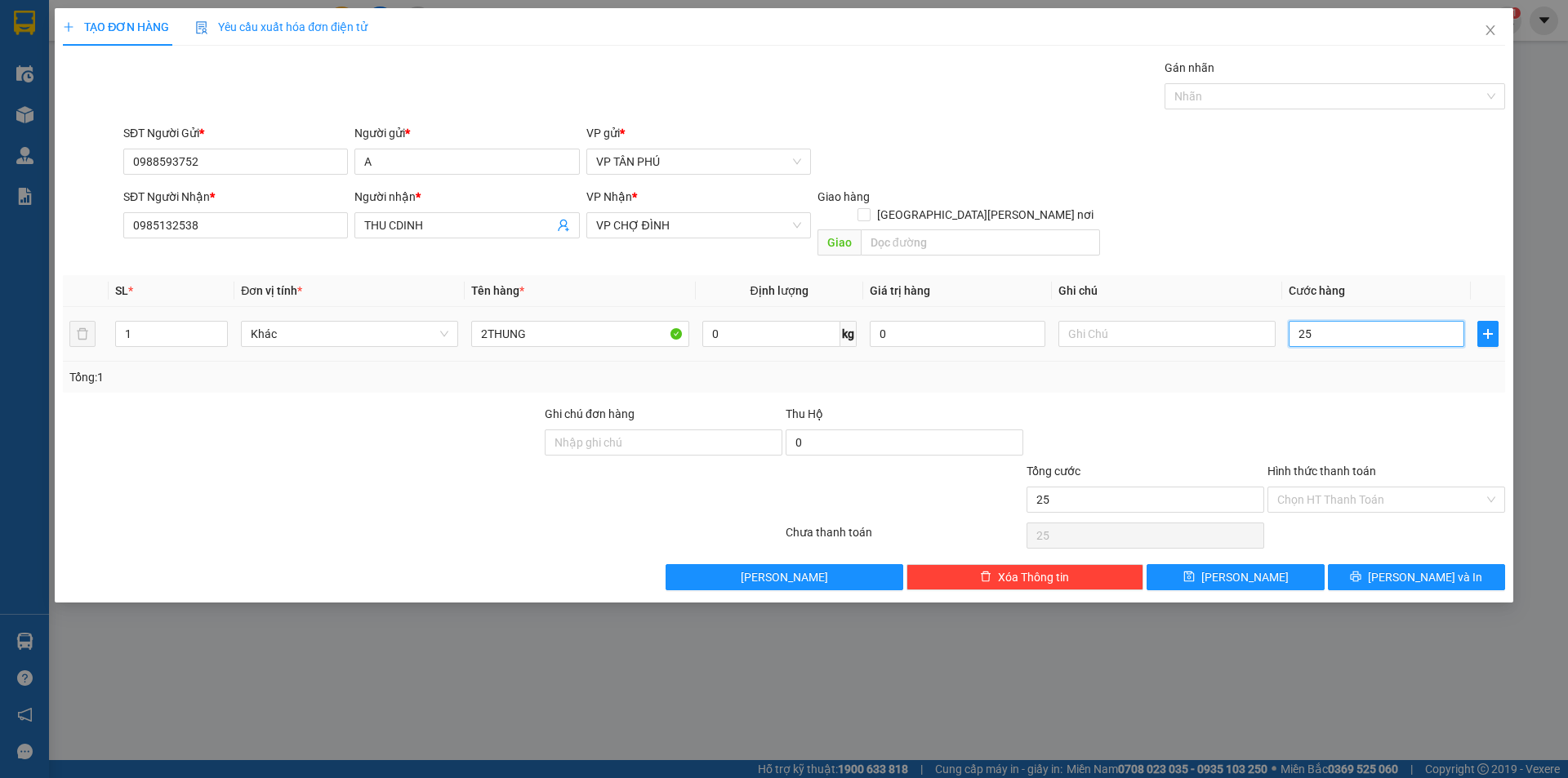
type input "250"
type input "250.000"
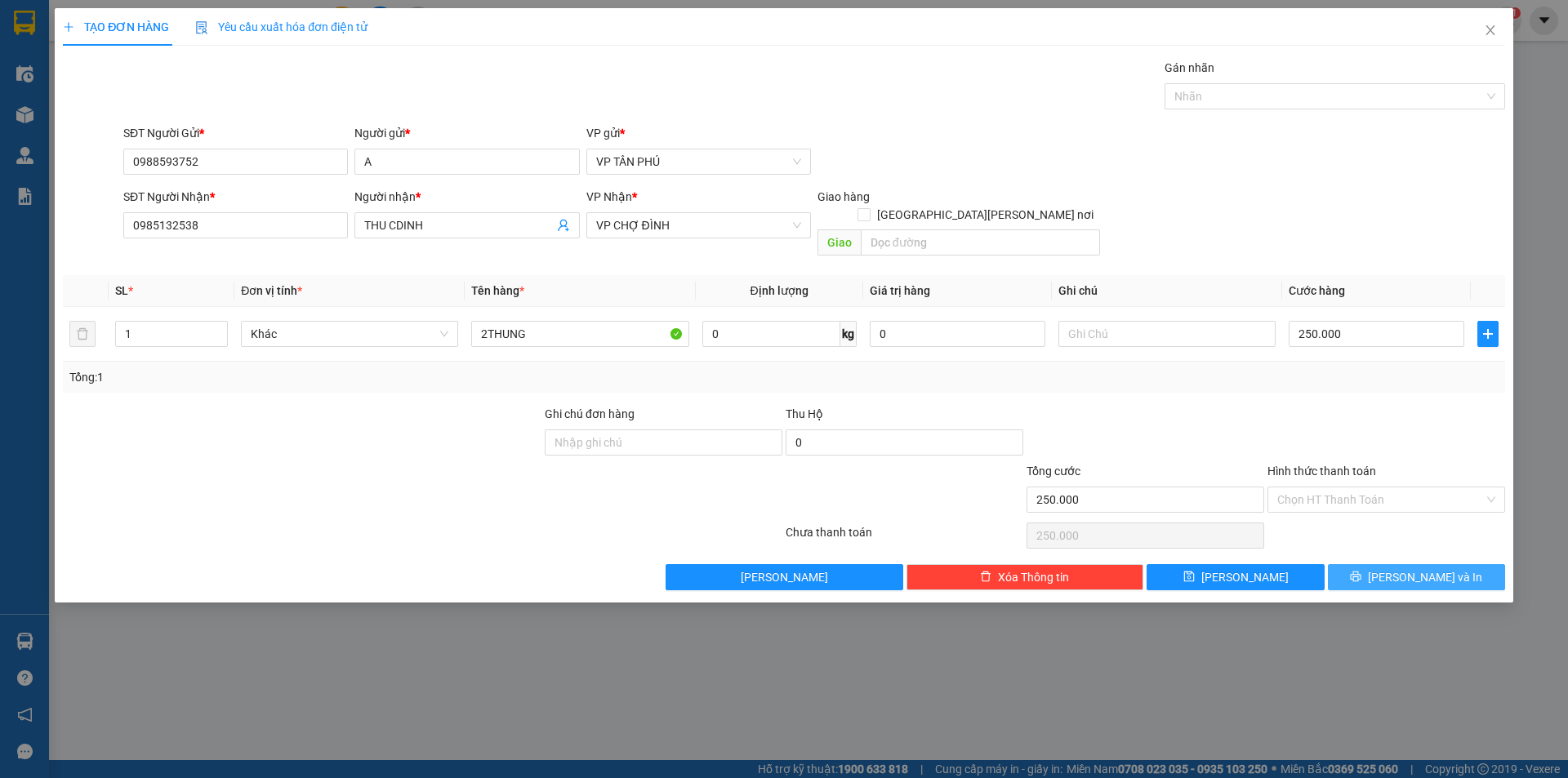
click at [1362, 572] on icon "printer" at bounding box center [1356, 577] width 11 height 11
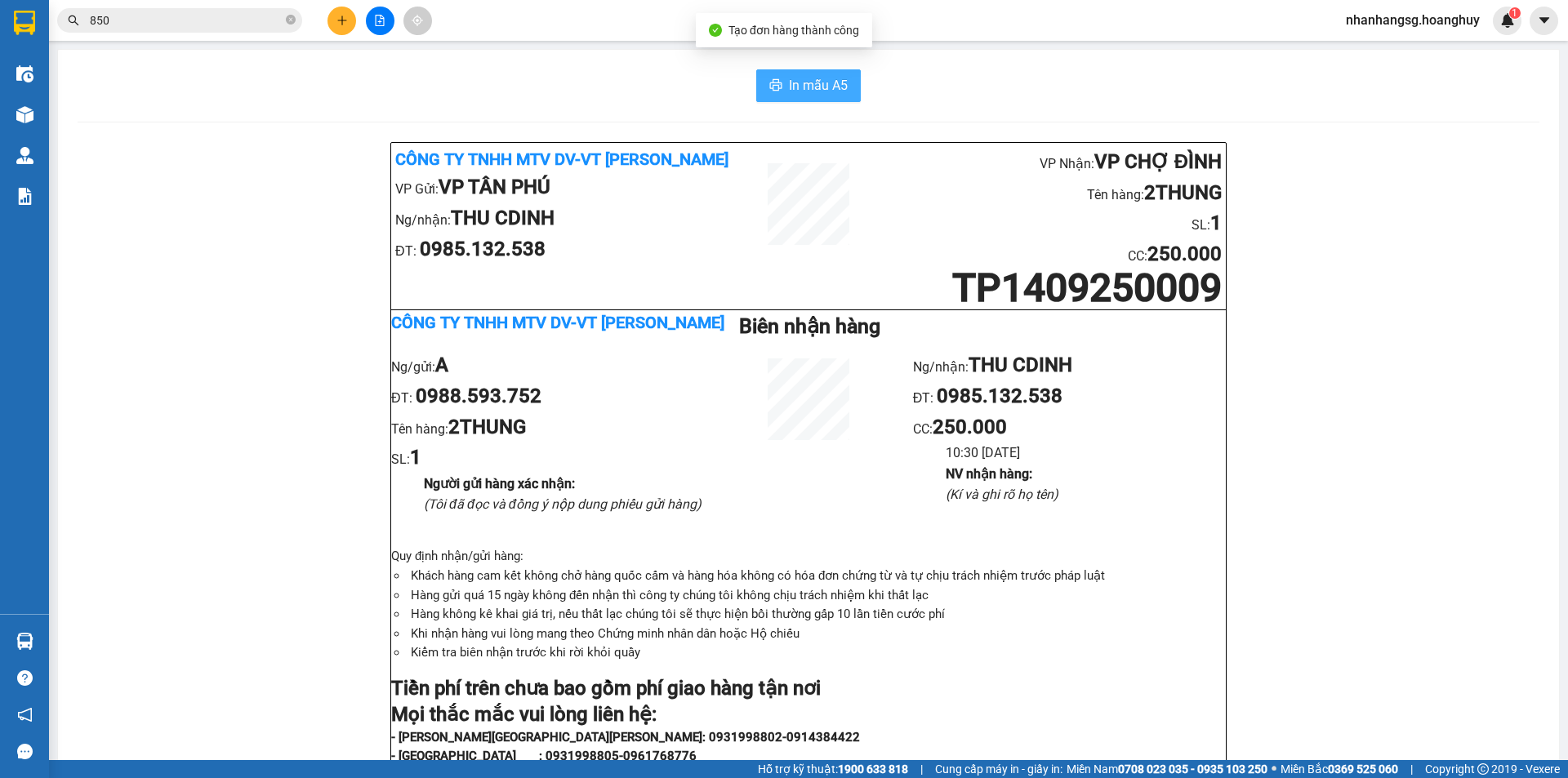
click at [828, 88] on span "In mẫu A5" at bounding box center [818, 85] width 58 height 21
click at [338, 21] on icon "plus" at bounding box center [341, 20] width 9 height 1
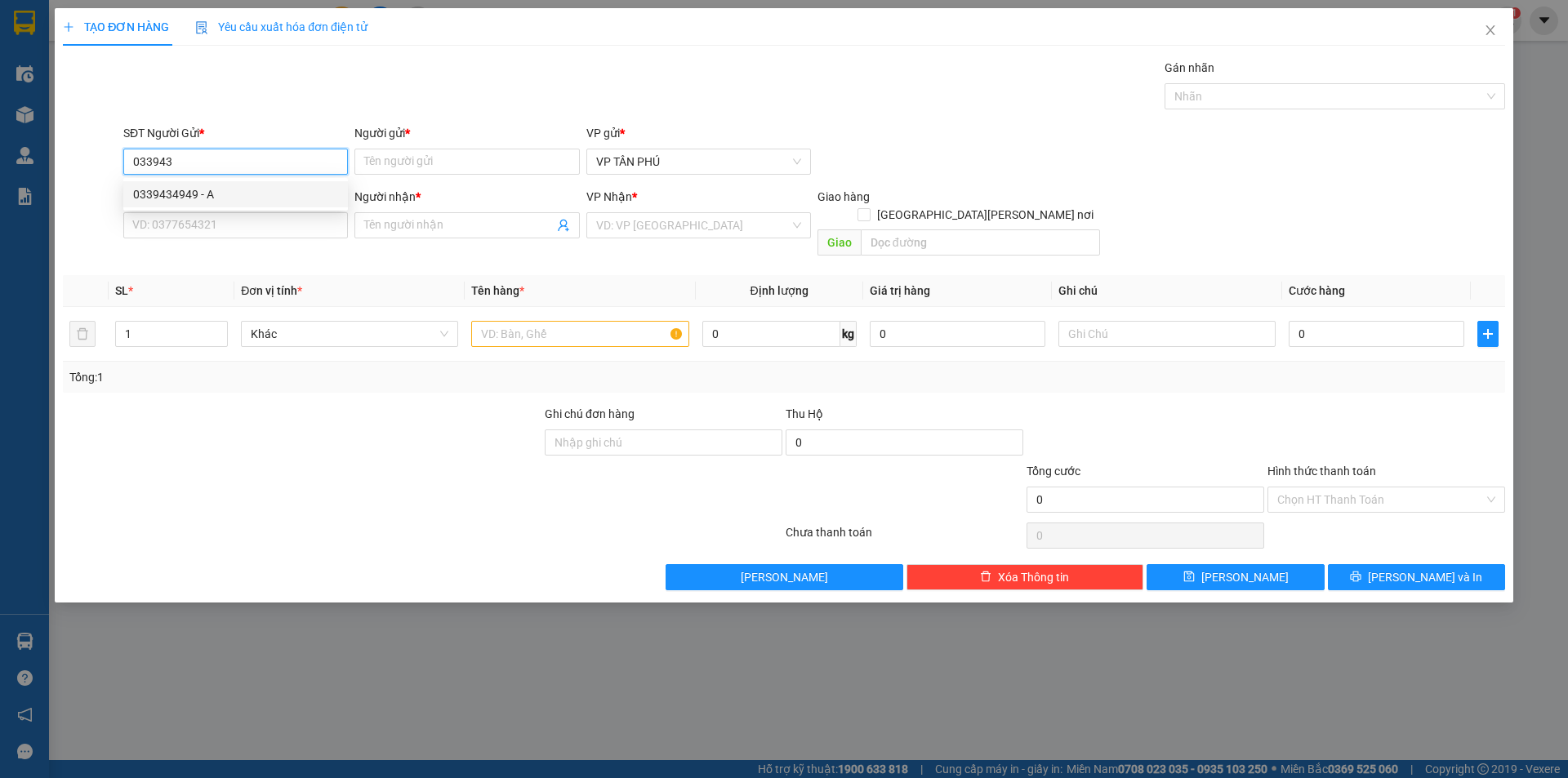
click at [209, 185] on div "0339434949 - A" at bounding box center [235, 194] width 205 height 18
type input "0339434949"
type input "A"
type input "0973732948"
type input "A B CHUONG"
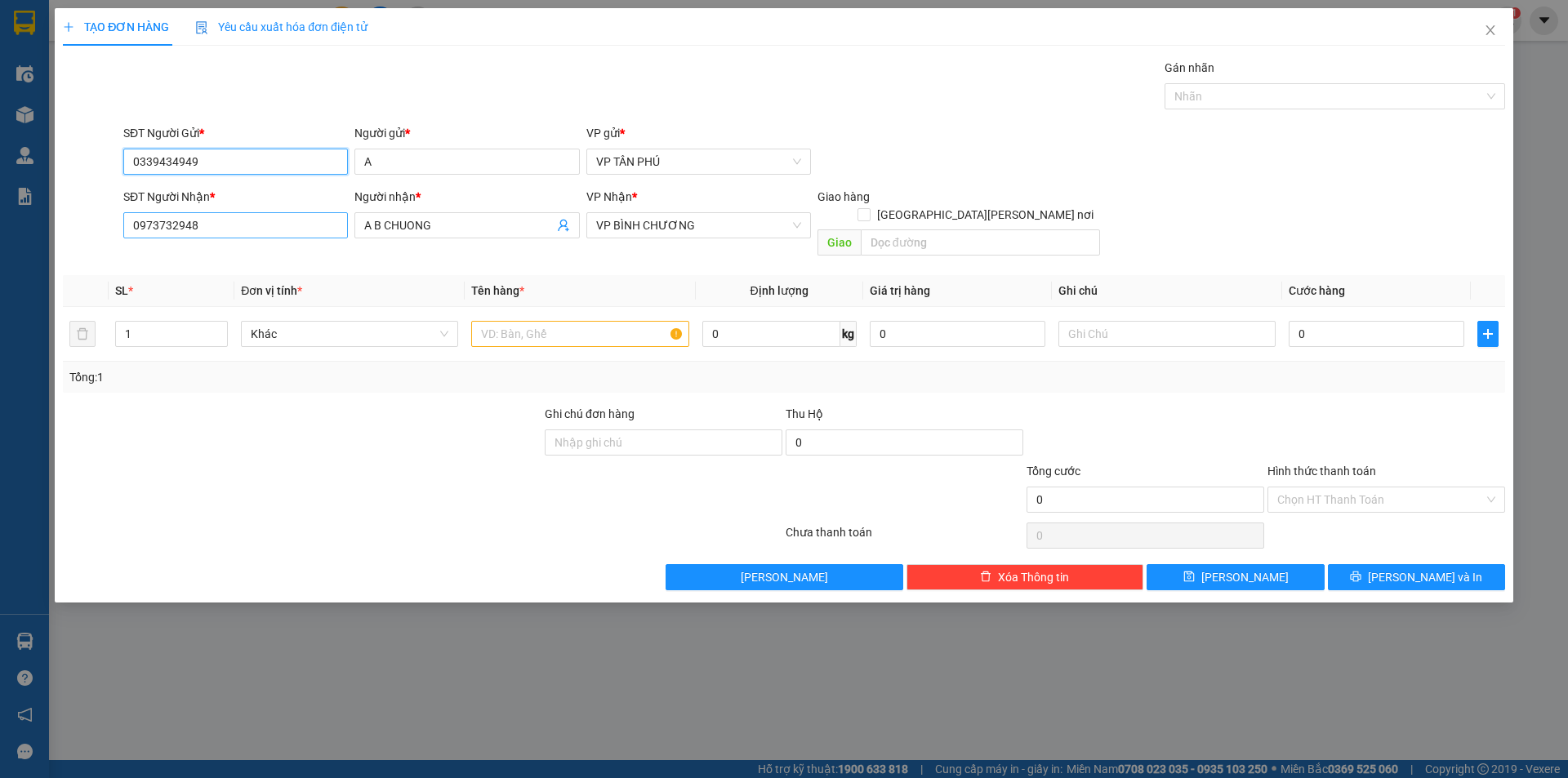
type input "0339434949"
click at [239, 227] on input "0973732948" at bounding box center [235, 225] width 225 height 26
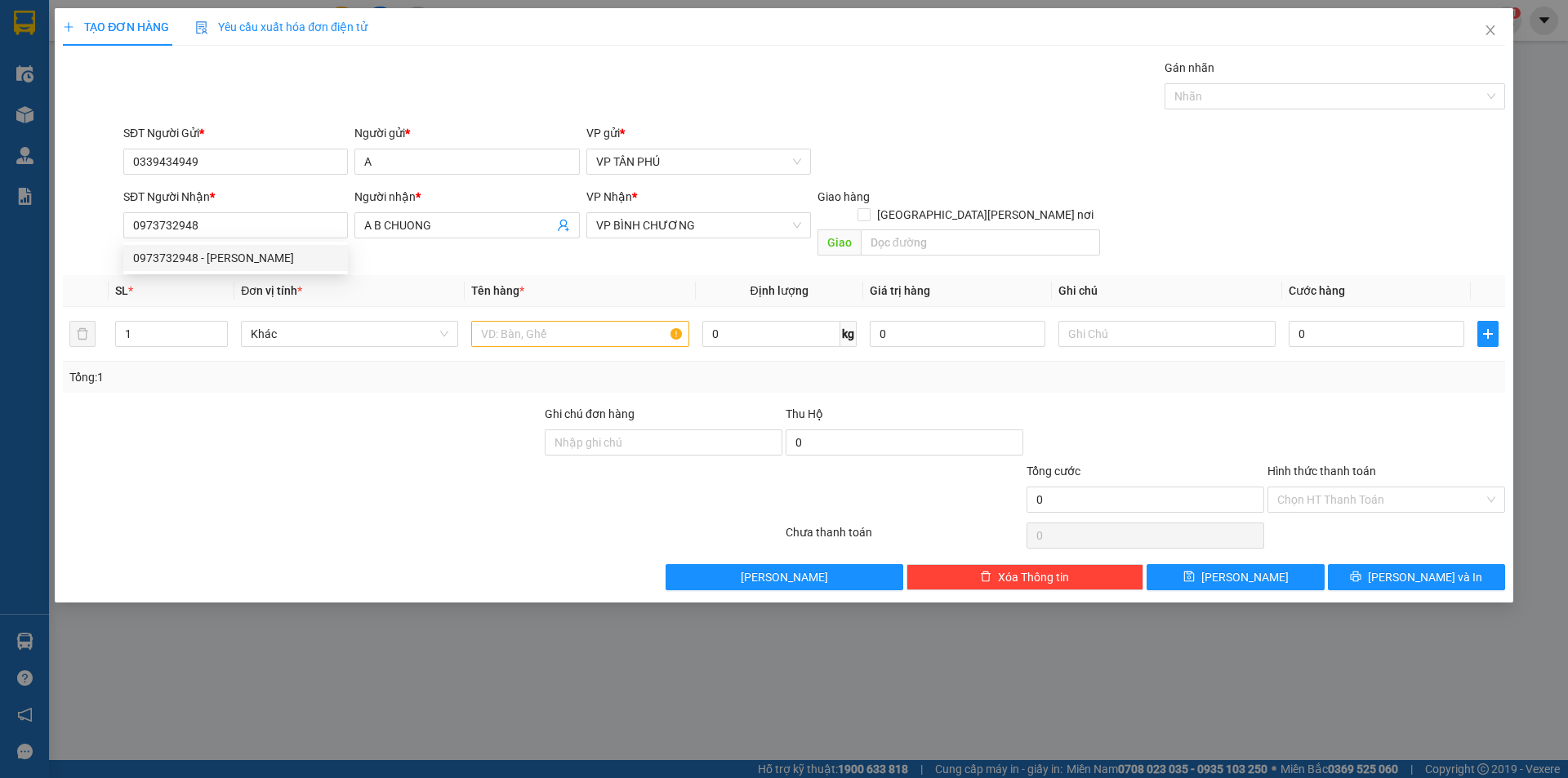
click at [432, 275] on th "Đơn vị tính *" at bounding box center [350, 290] width 230 height 32
click at [545, 307] on td at bounding box center [580, 334] width 230 height 54
click at [541, 321] on input "text" at bounding box center [580, 334] width 217 height 26
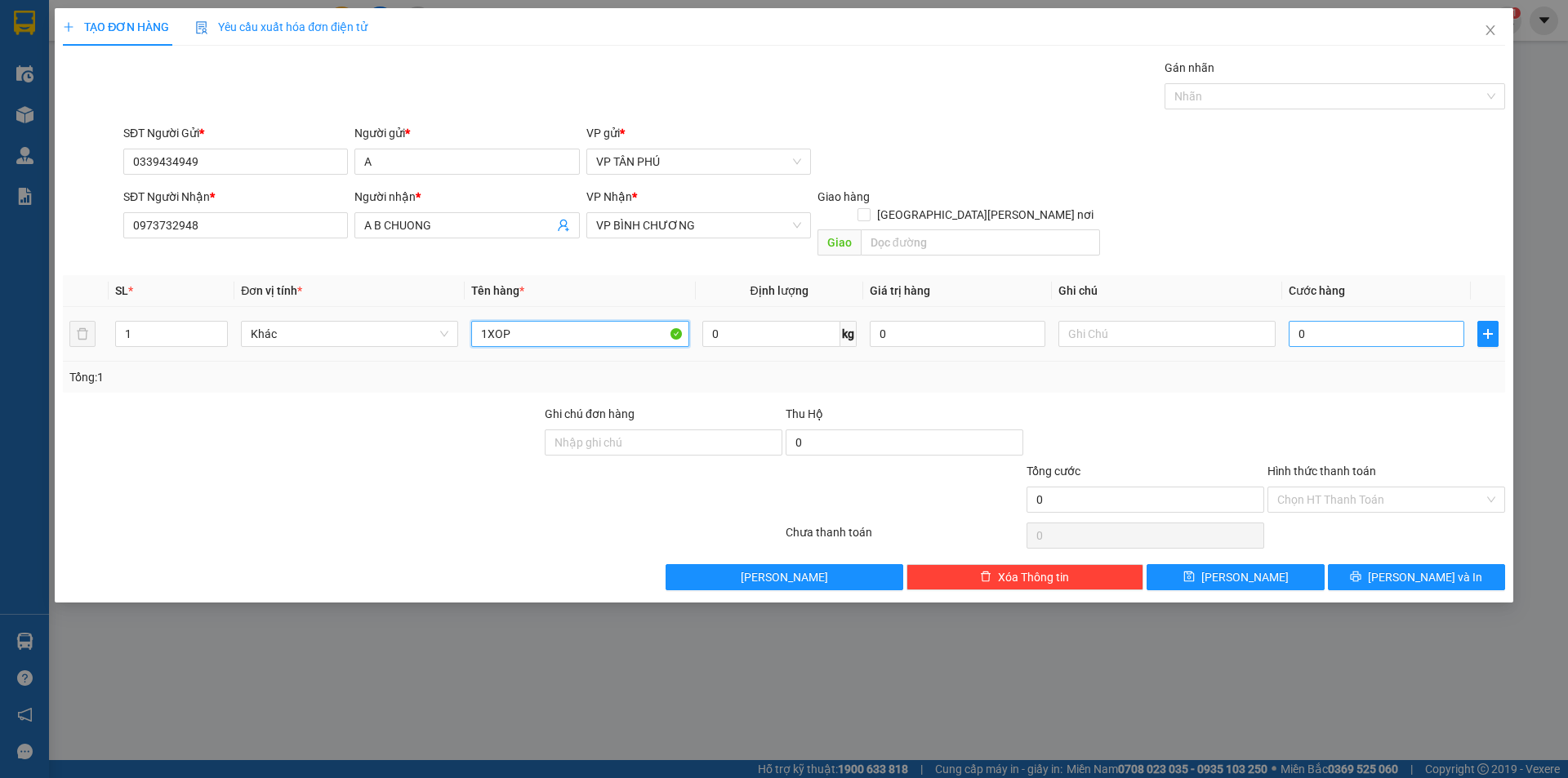
type input "1XOP"
click at [1323, 321] on input "0" at bounding box center [1375, 334] width 175 height 26
type input "1"
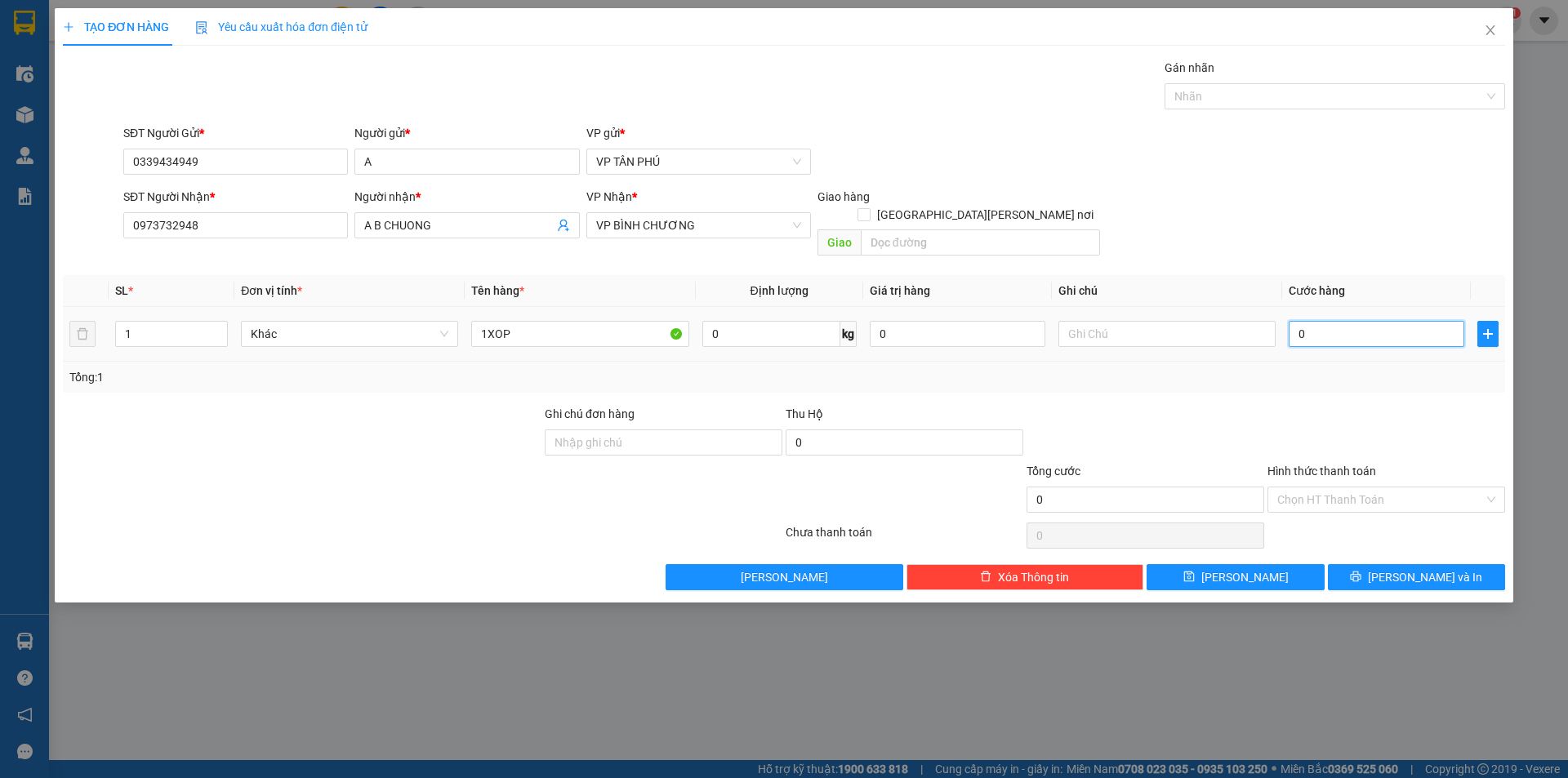
type input "1"
type input "12"
type input "120"
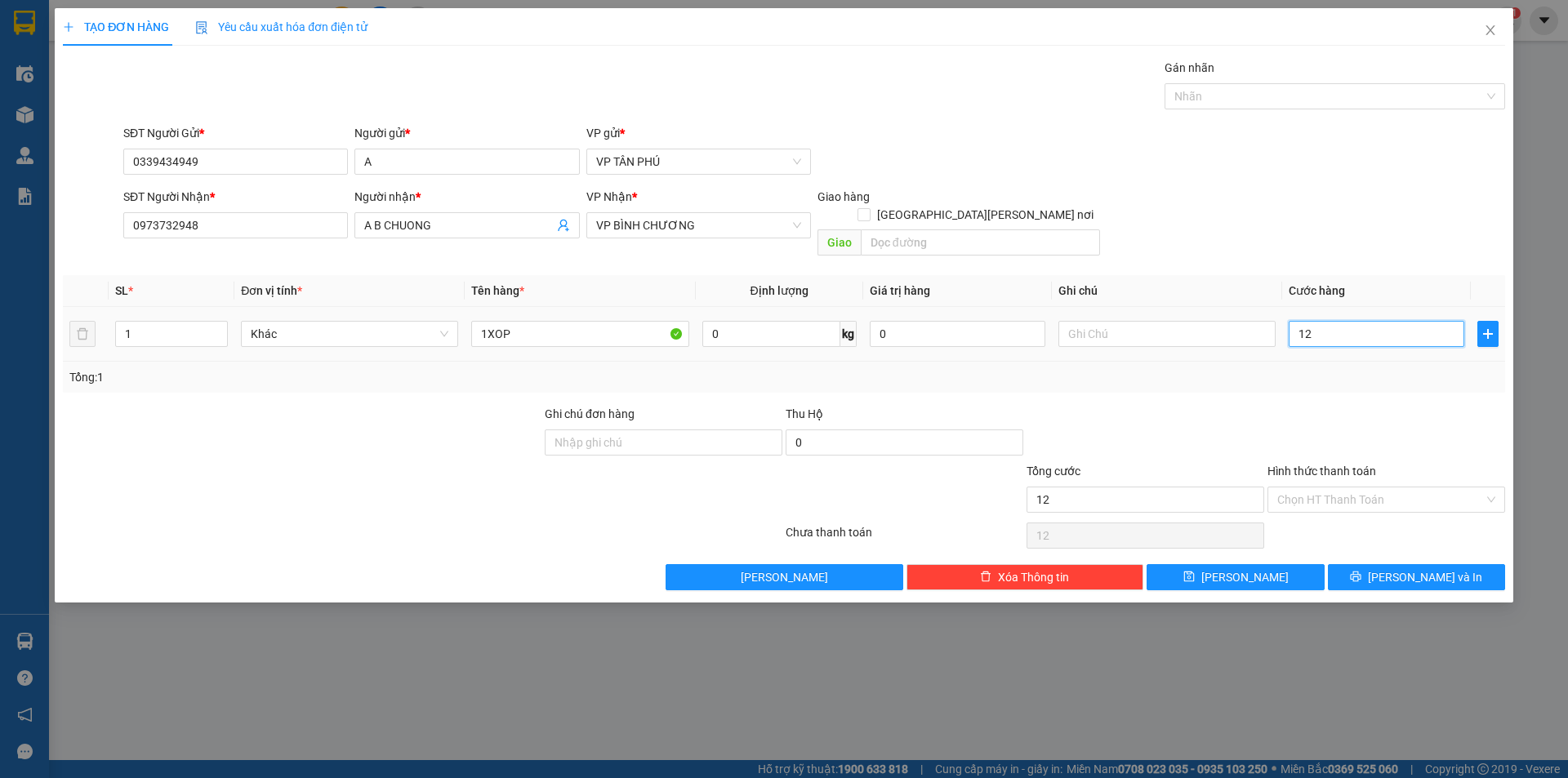
type input "120"
type input "120.000"
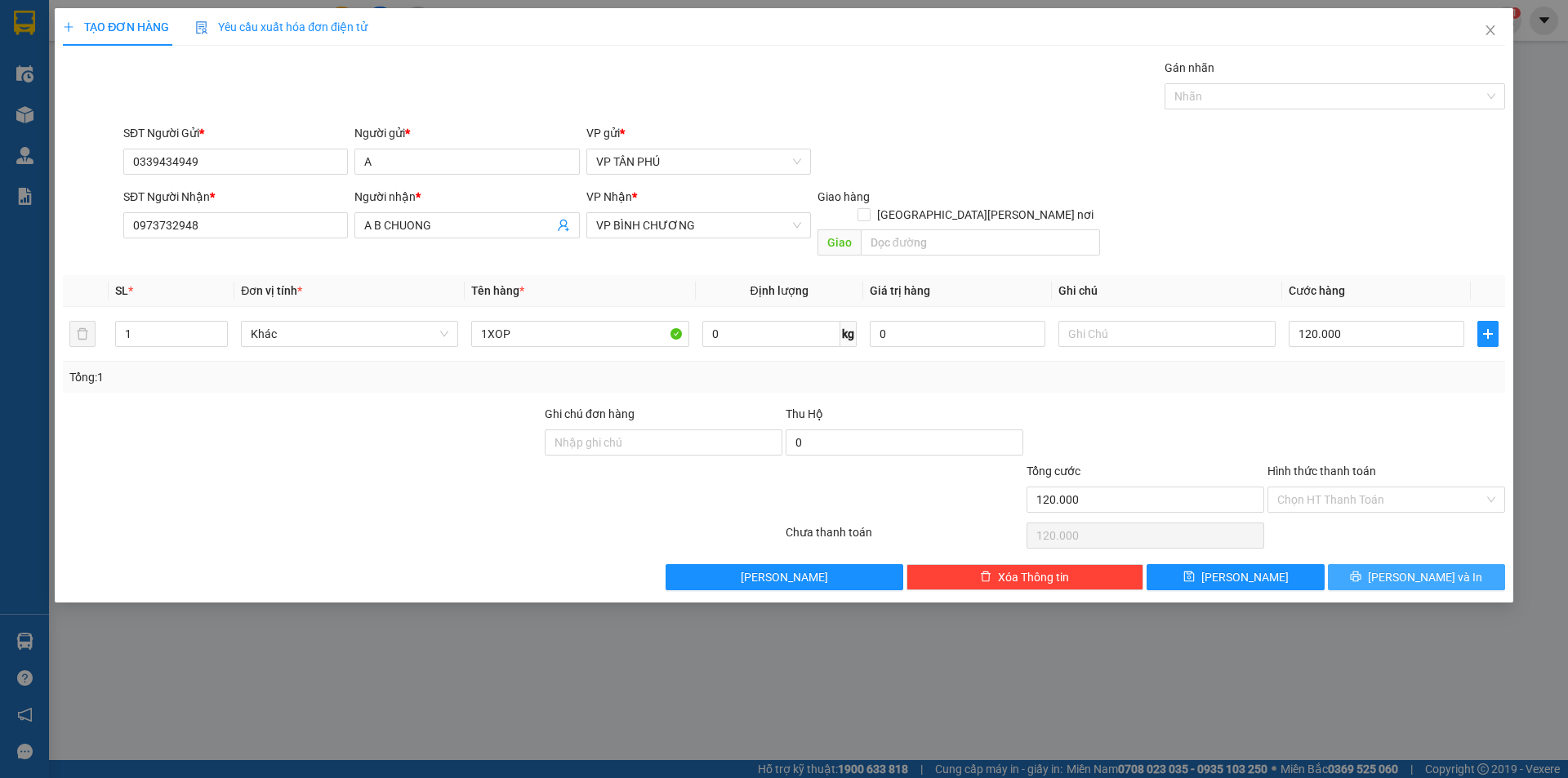
click at [1401, 564] on button "Lưu và In" at bounding box center [1416, 577] width 177 height 26
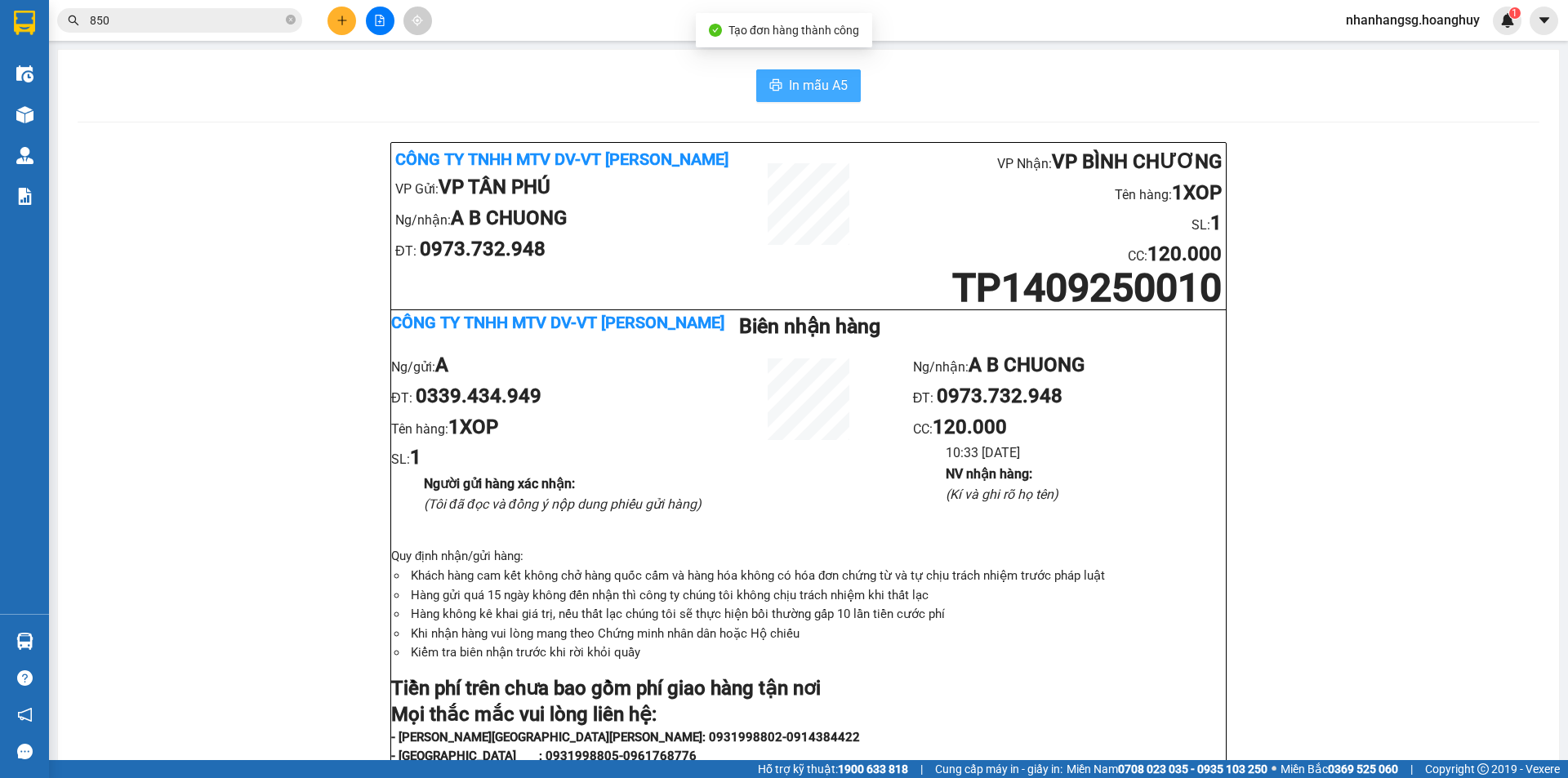
click at [788, 98] on button "In mẫu A5" at bounding box center [808, 86] width 104 height 33
click at [172, 25] on input "850" at bounding box center [186, 21] width 193 height 18
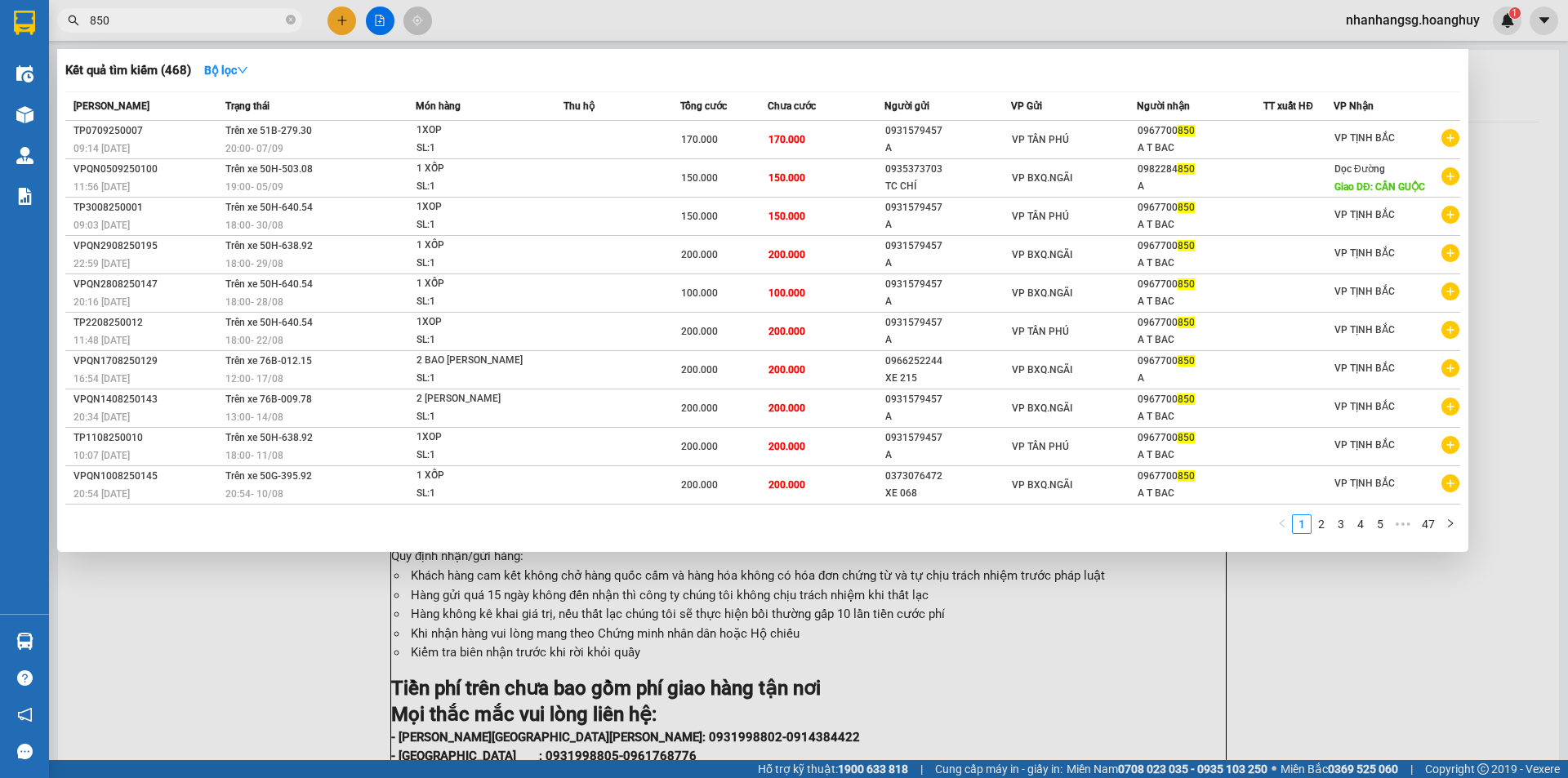
click at [172, 25] on input "850" at bounding box center [186, 21] width 193 height 18
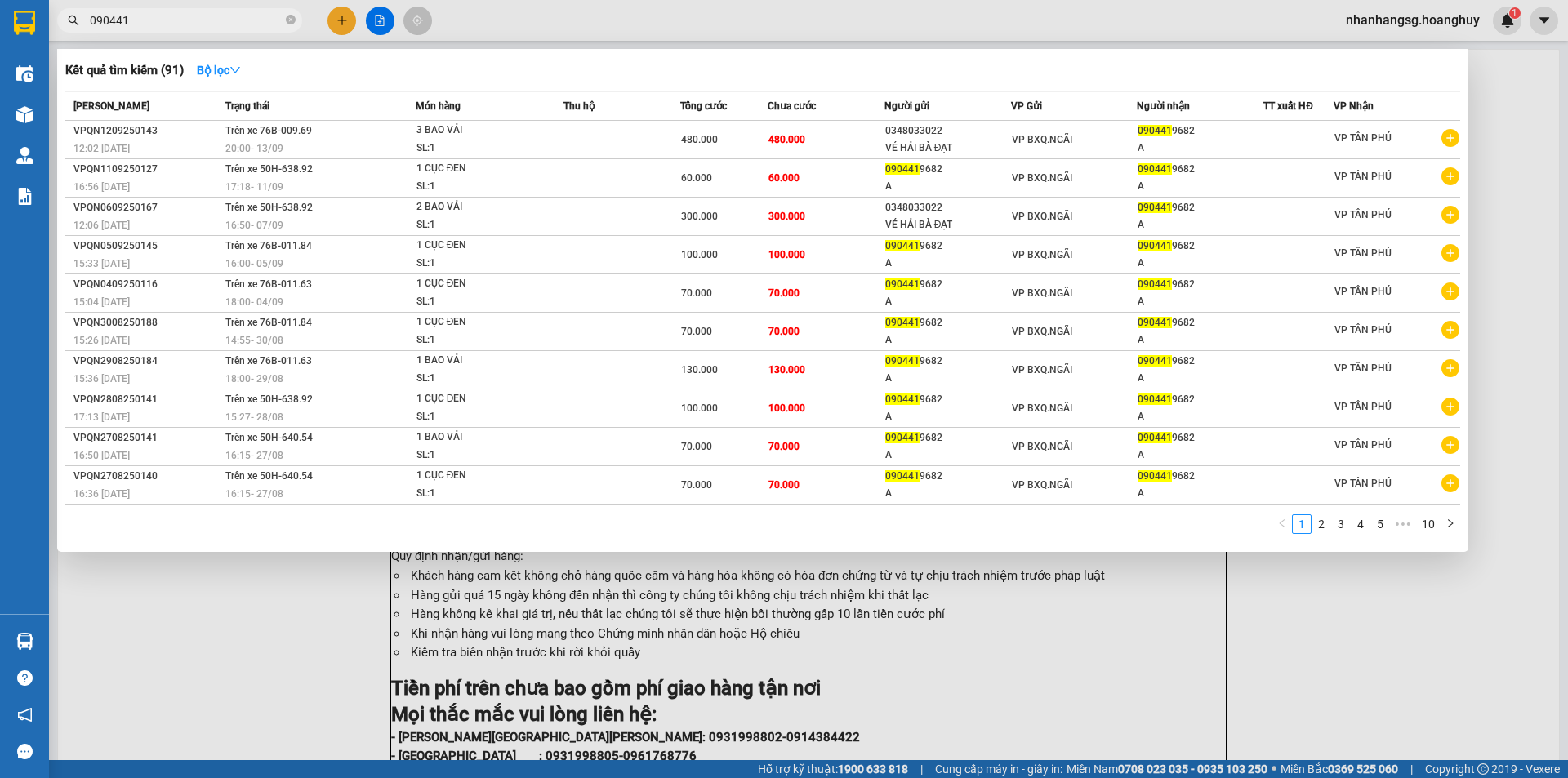
type input "090441"
click at [377, 20] on div at bounding box center [784, 389] width 1568 height 778
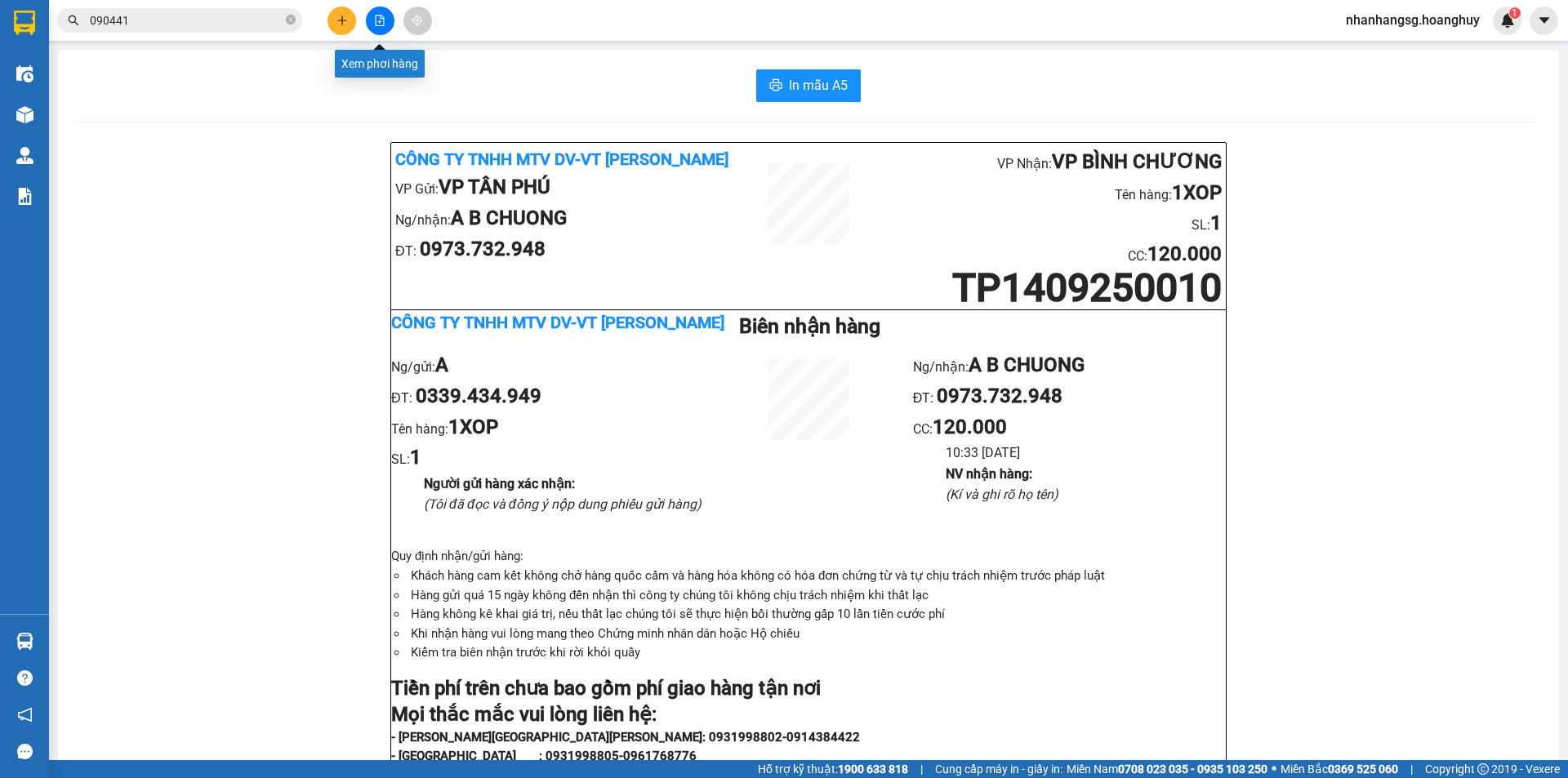
click at [380, 18] on icon "file-add" at bounding box center [380, 21] width 12 height 12
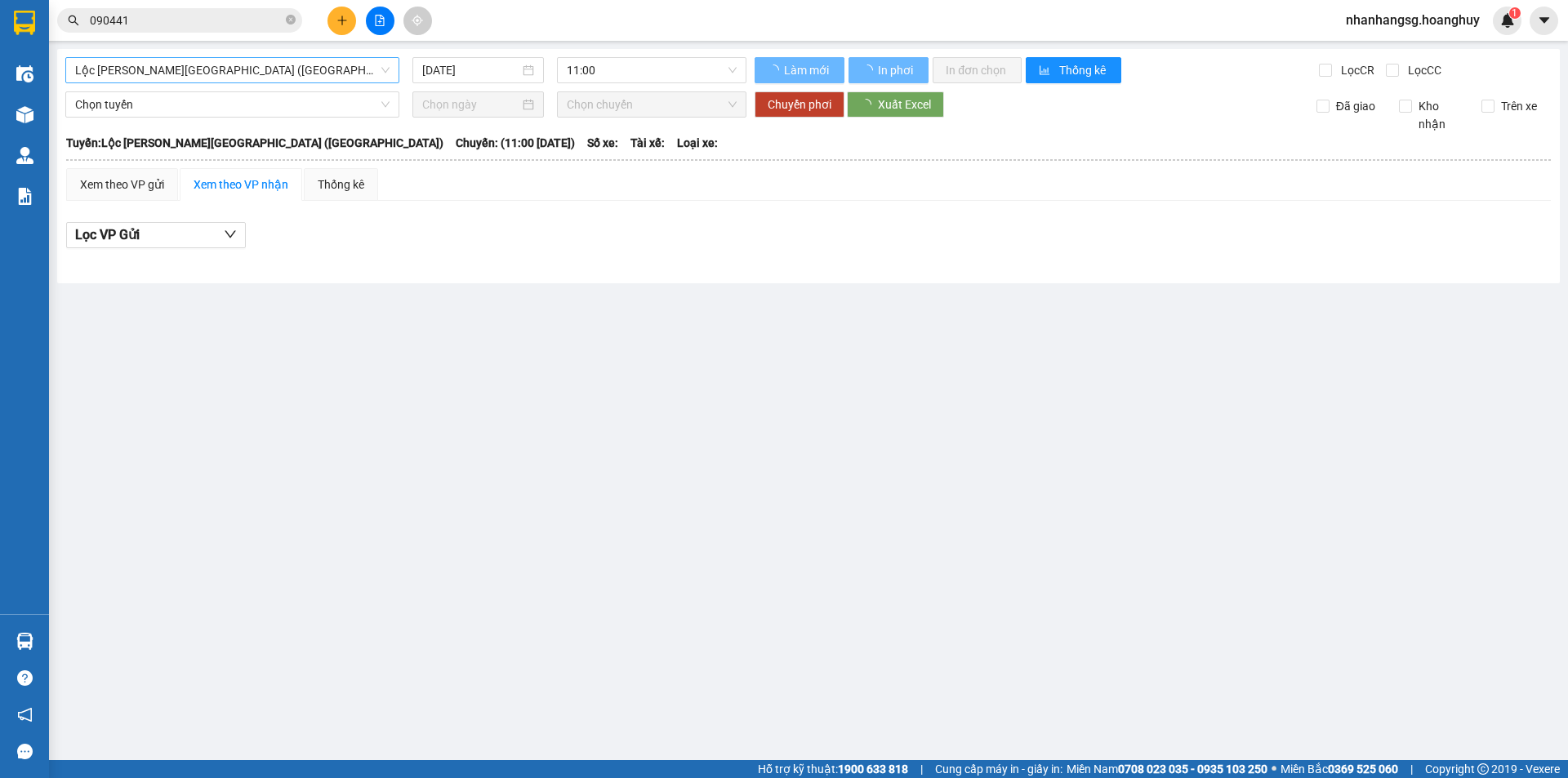
click at [251, 69] on span "Lộc Ninh - [GEOGRAPHIC_DATA] ([GEOGRAPHIC_DATA])" at bounding box center [232, 70] width 314 height 25
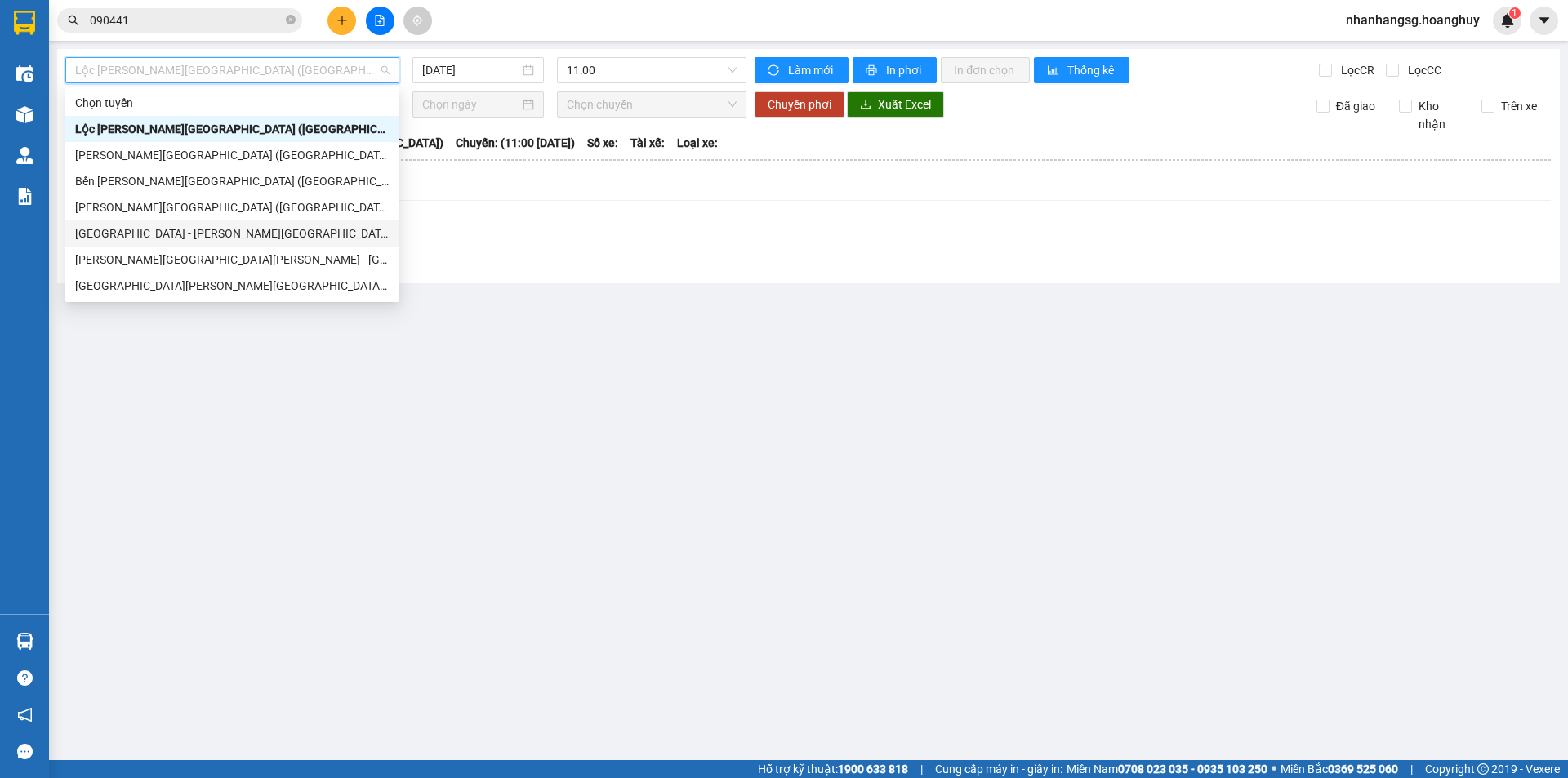
click at [215, 234] on div "[GEOGRAPHIC_DATA] - [GEOGRAPHIC_DATA] ([GEOGRAPHIC_DATA])" at bounding box center [232, 234] width 314 height 18
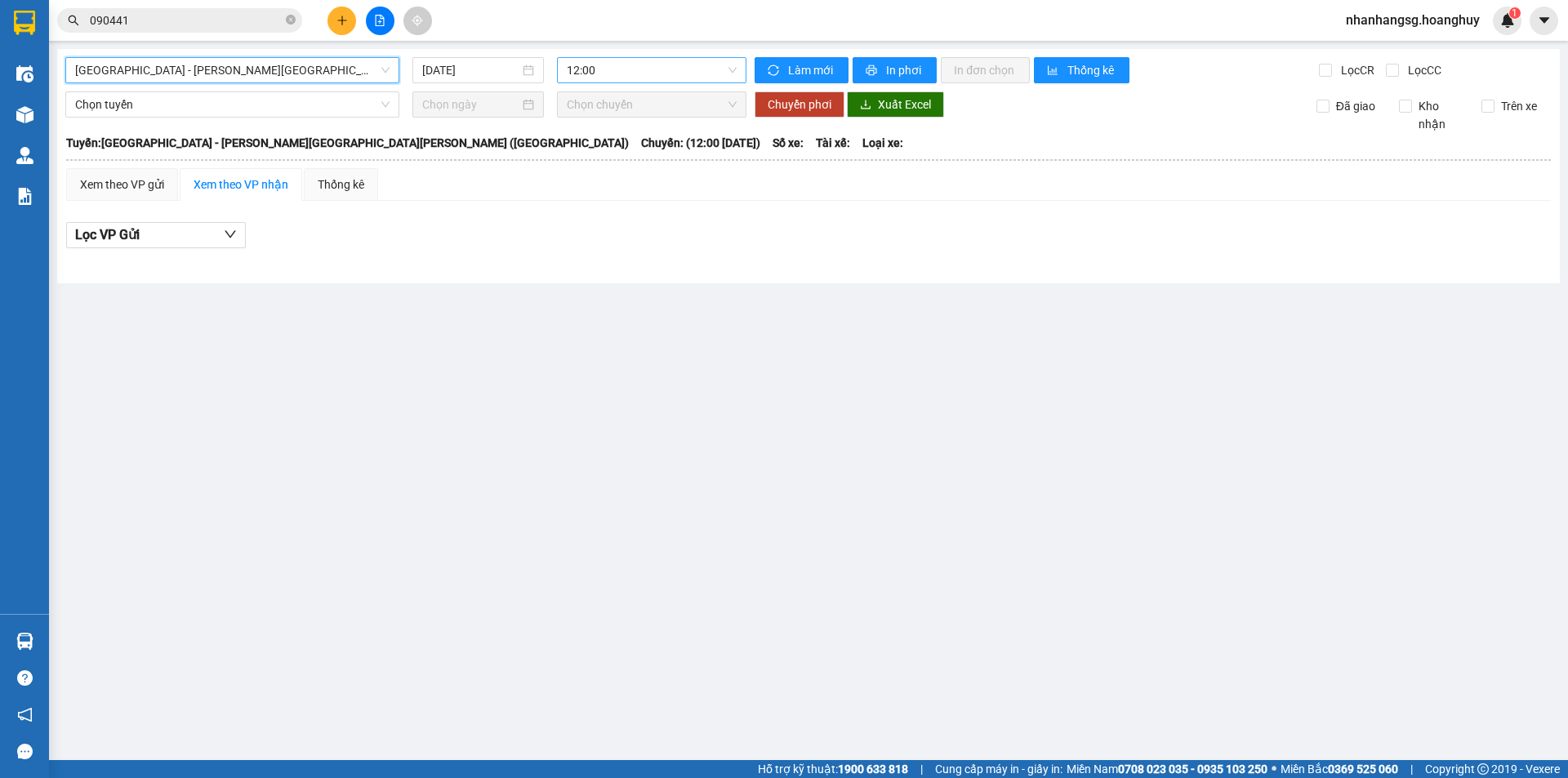
click at [591, 73] on span "12:00" at bounding box center [652, 70] width 169 height 25
click at [489, 72] on input "[DATE]" at bounding box center [471, 70] width 97 height 18
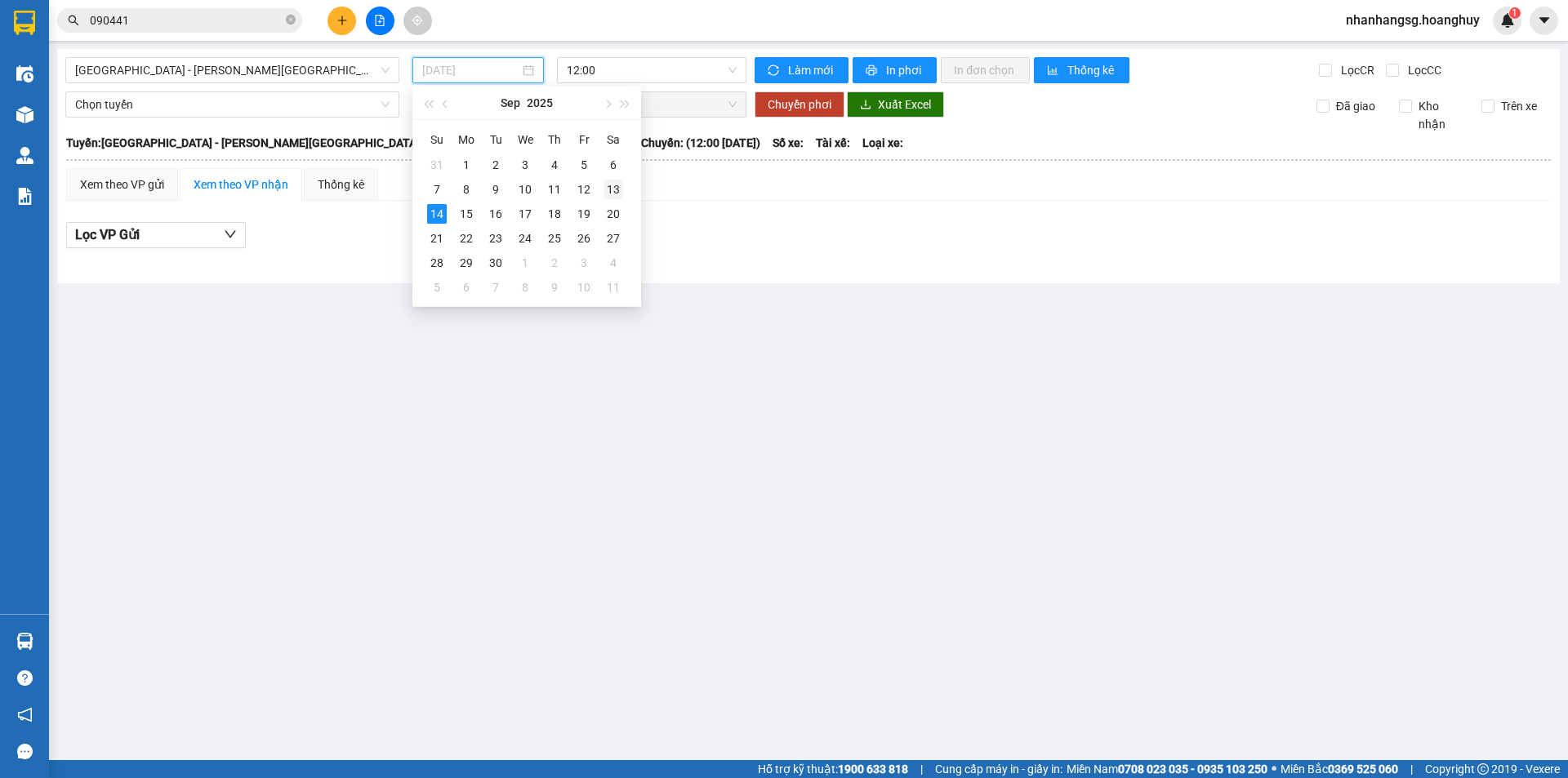
click at [615, 182] on div "13" at bounding box center [613, 189] width 20 height 20
type input "[DATE]"
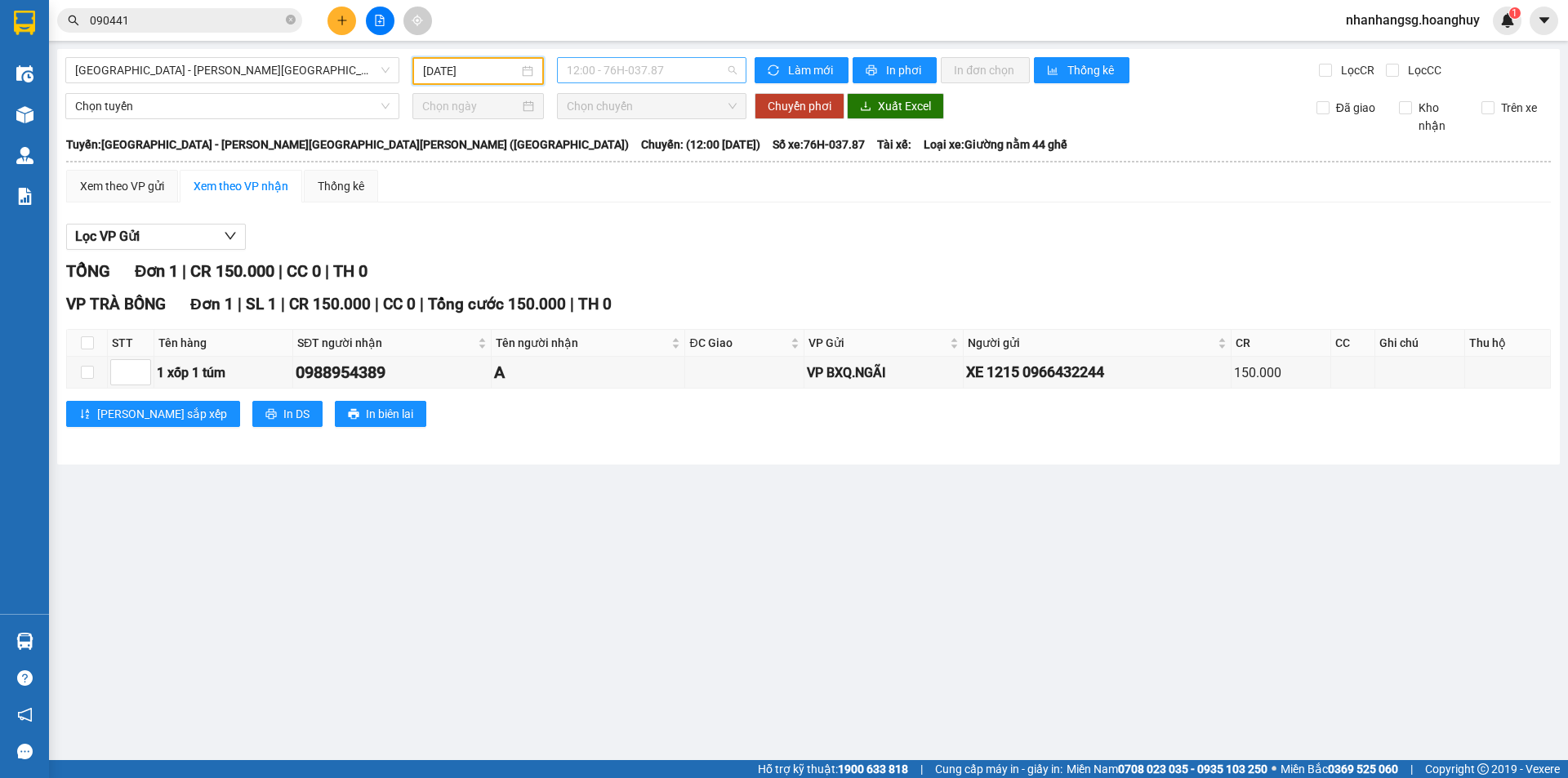
click at [611, 73] on span "12:00 - 76H-037.87" at bounding box center [652, 70] width 169 height 25
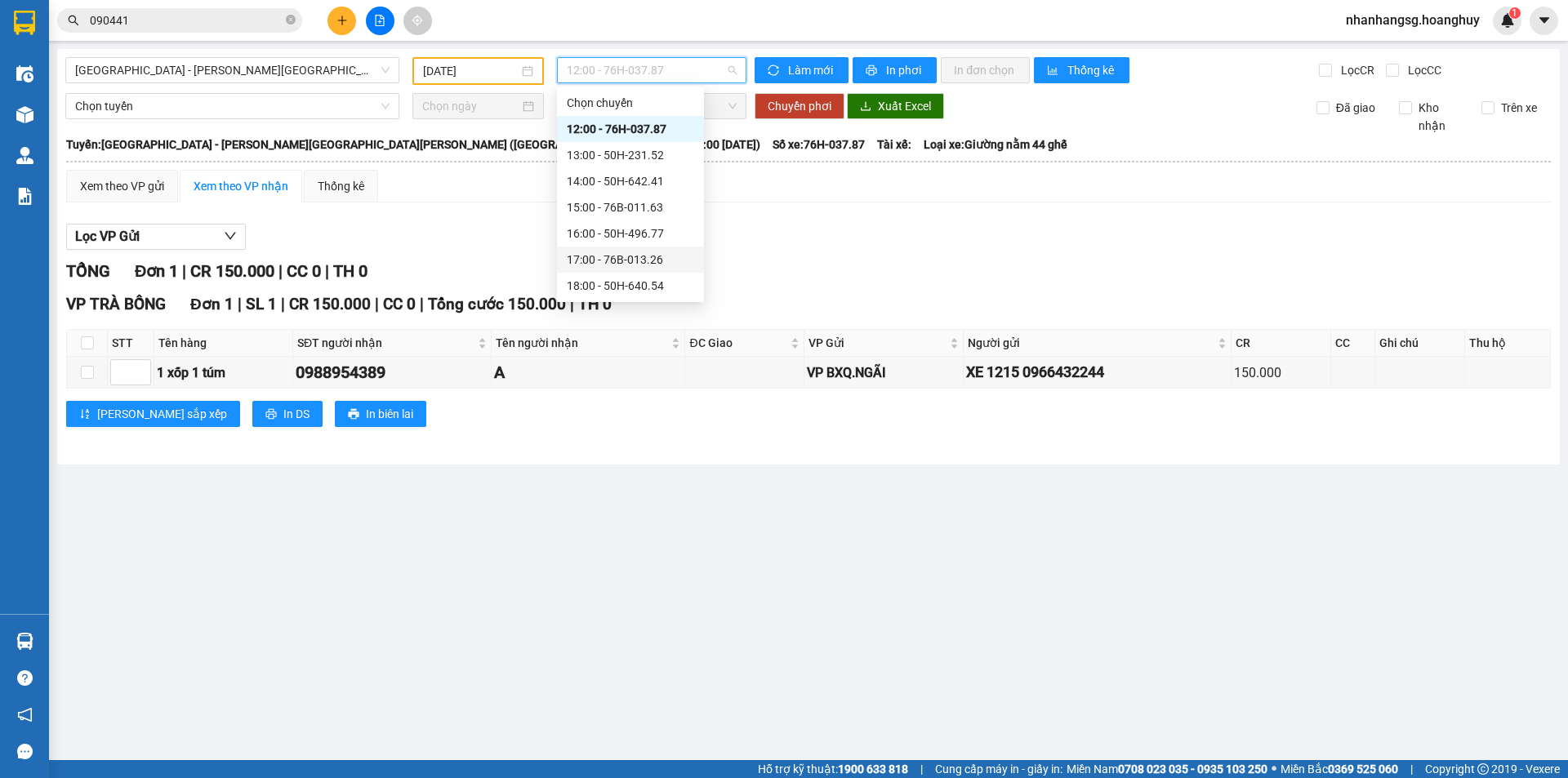
scroll to position [53, 0]
click at [634, 226] on div "18:00 - 50H-640.54" at bounding box center [630, 234] width 128 height 18
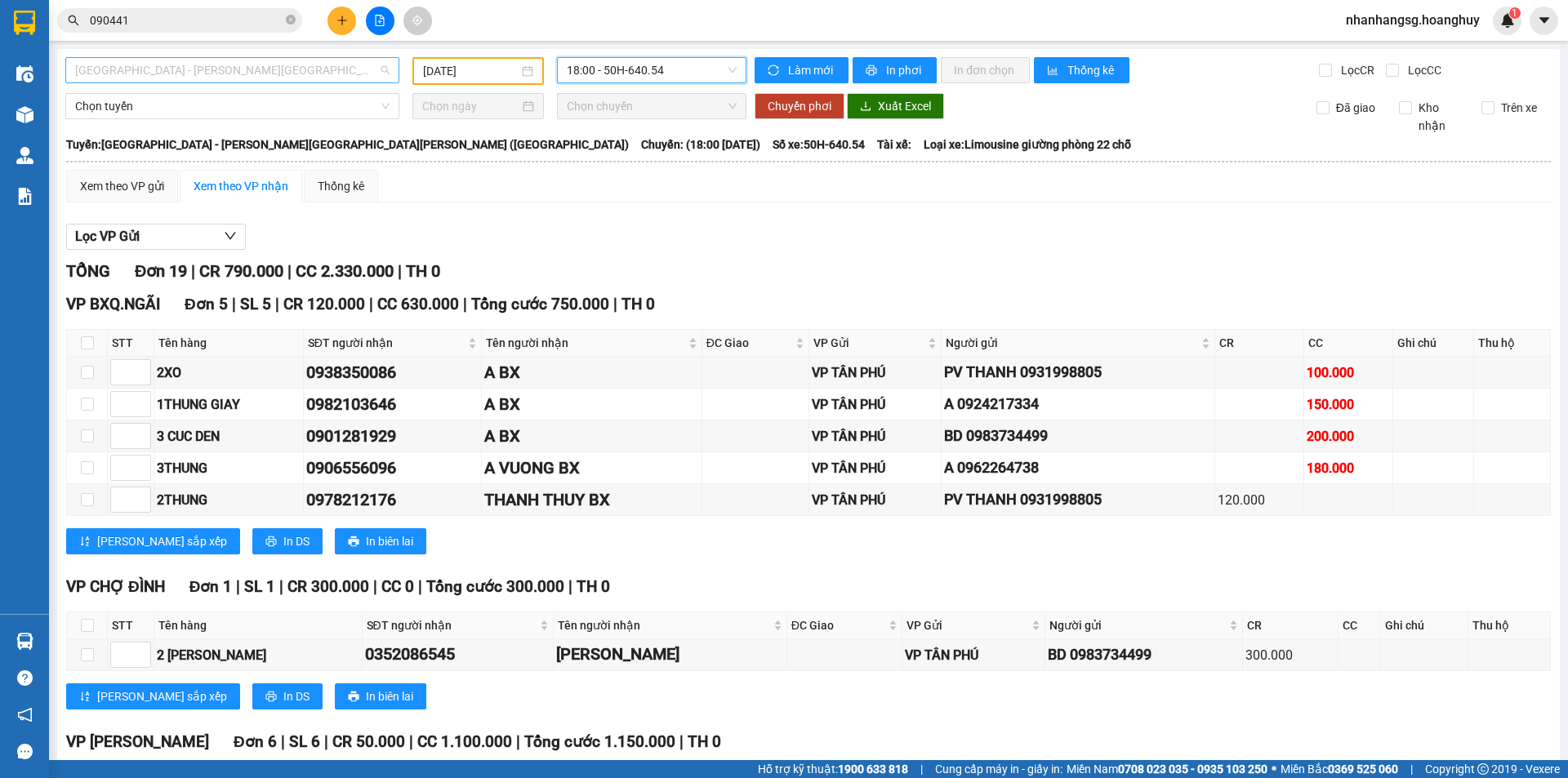
click at [245, 72] on span "[GEOGRAPHIC_DATA] - [GEOGRAPHIC_DATA] ([GEOGRAPHIC_DATA])" at bounding box center [232, 70] width 314 height 25
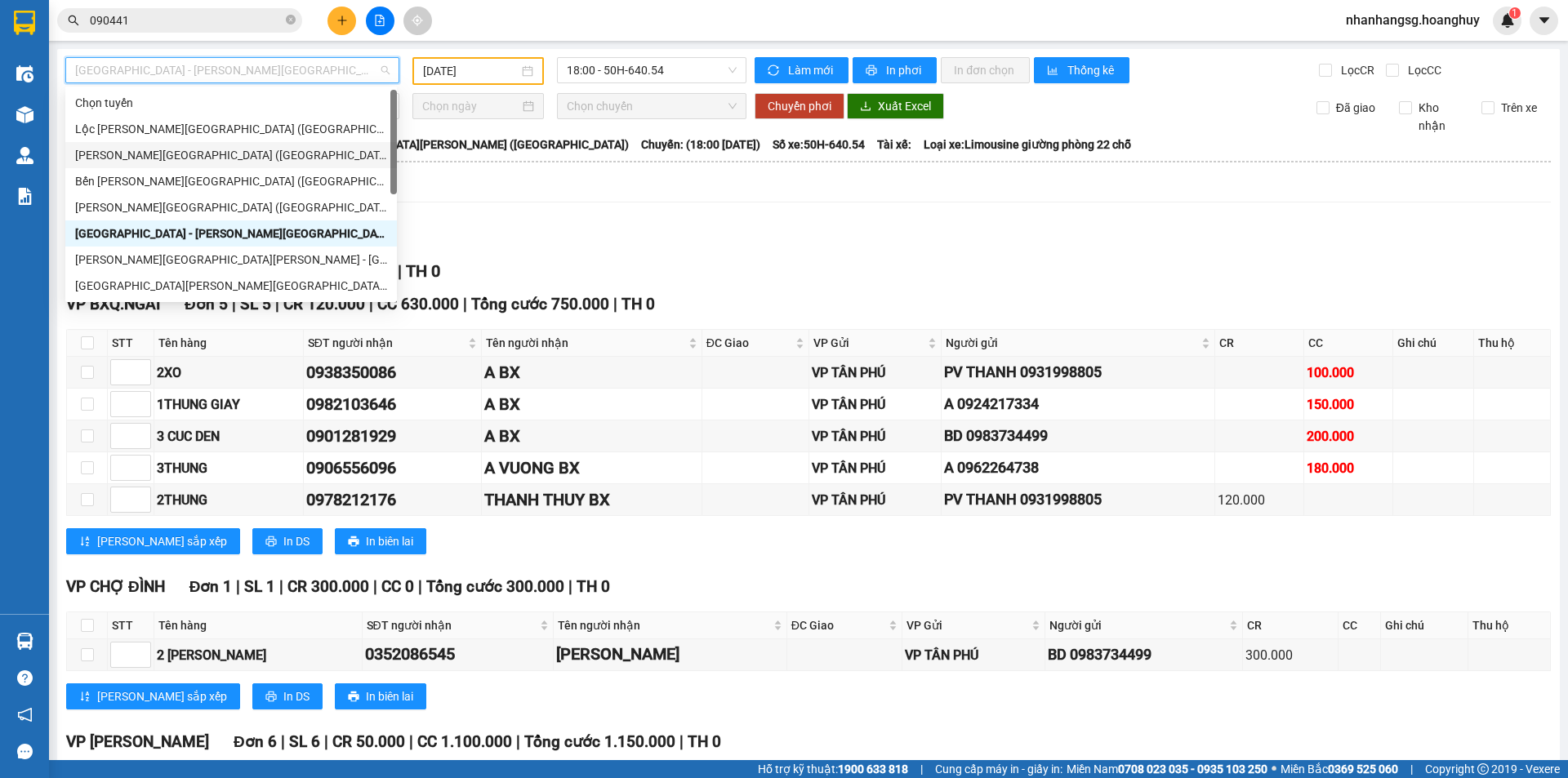
click at [188, 164] on div "Quảng Ngãi - [GEOGRAPHIC_DATA] ([GEOGRAPHIC_DATA])" at bounding box center [230, 155] width 312 height 18
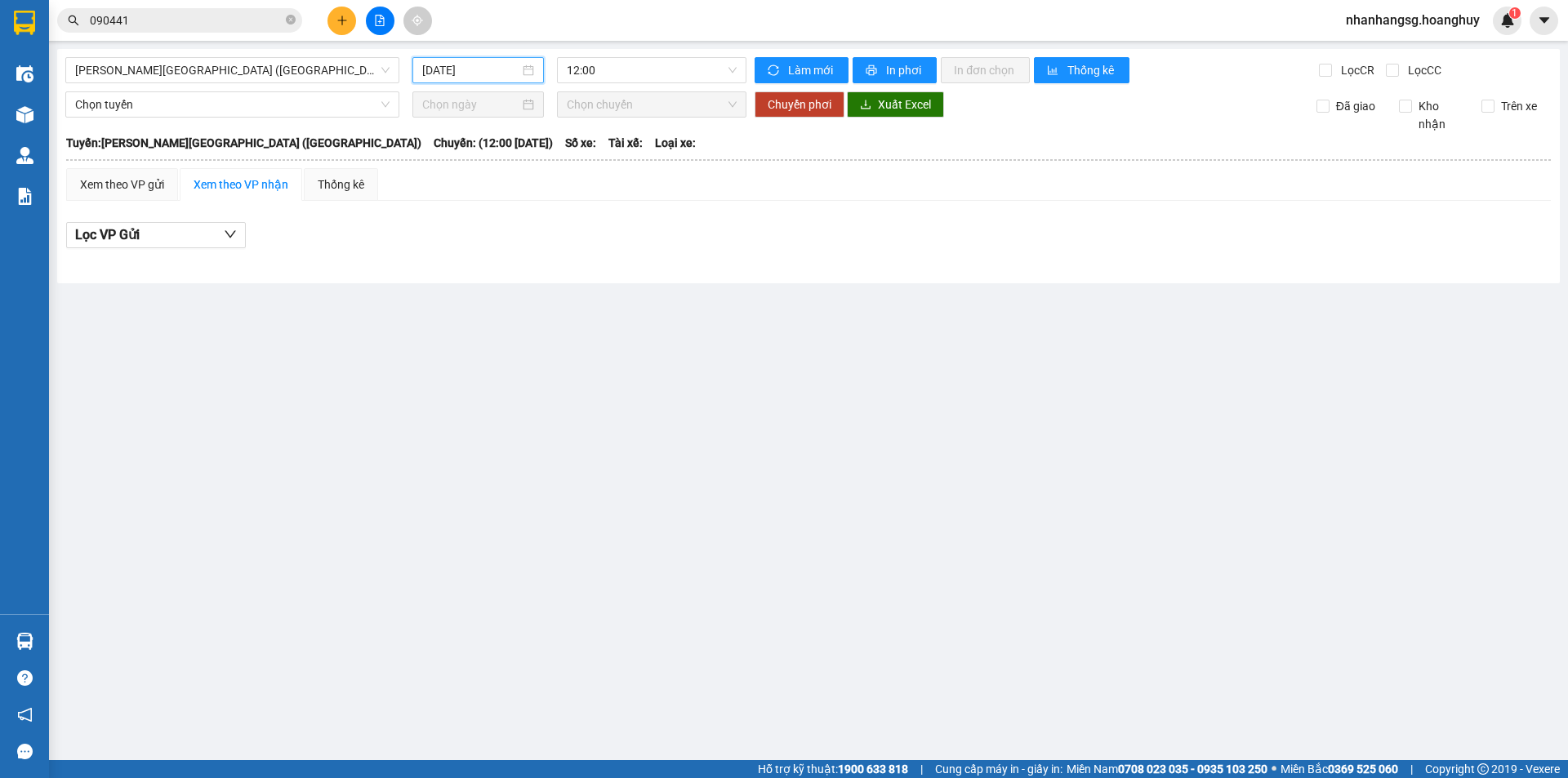
click at [485, 71] on input "[DATE]" at bounding box center [471, 70] width 97 height 18
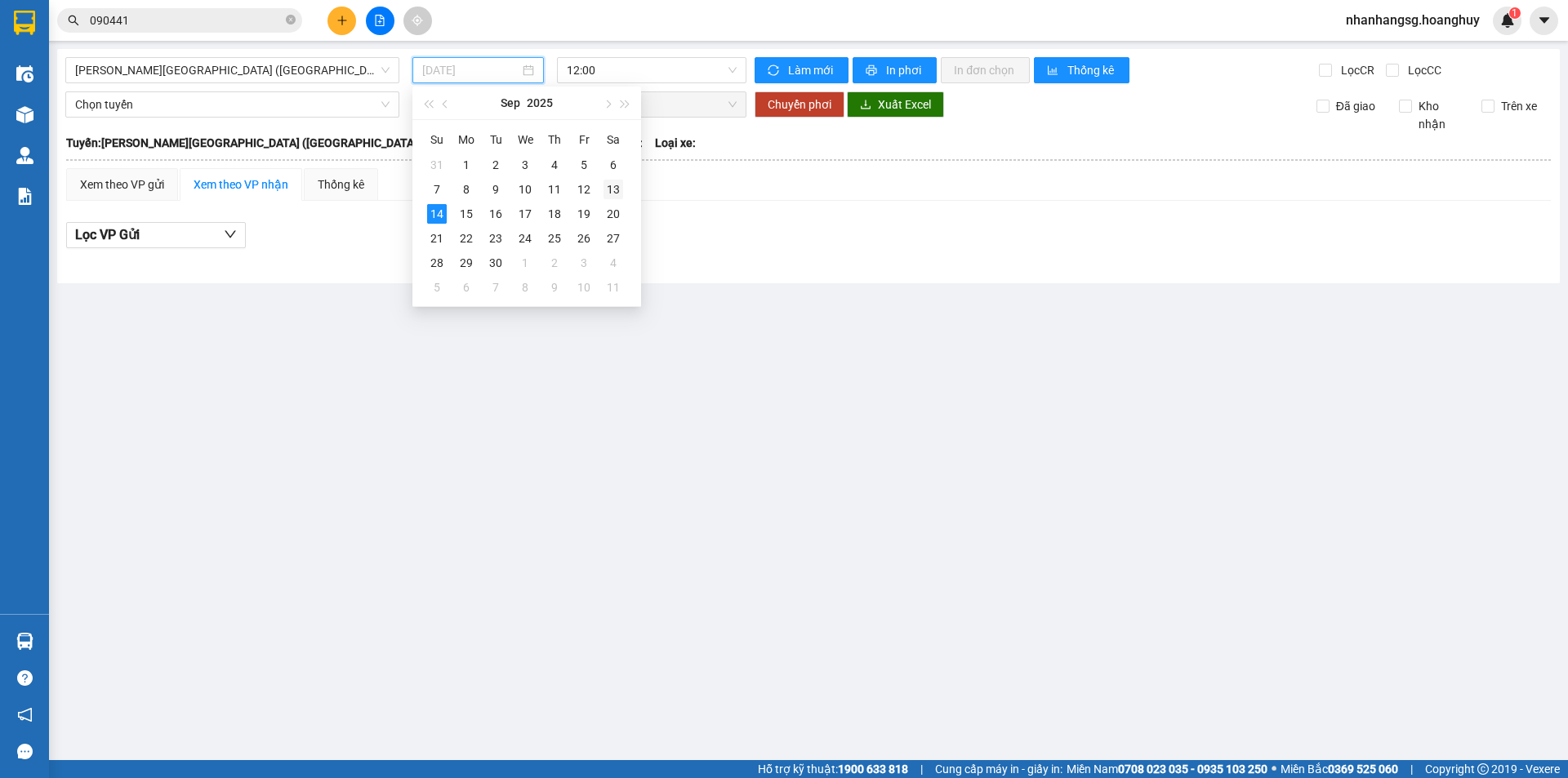
click at [613, 188] on div "13" at bounding box center [613, 189] width 20 height 20
type input "[DATE]"
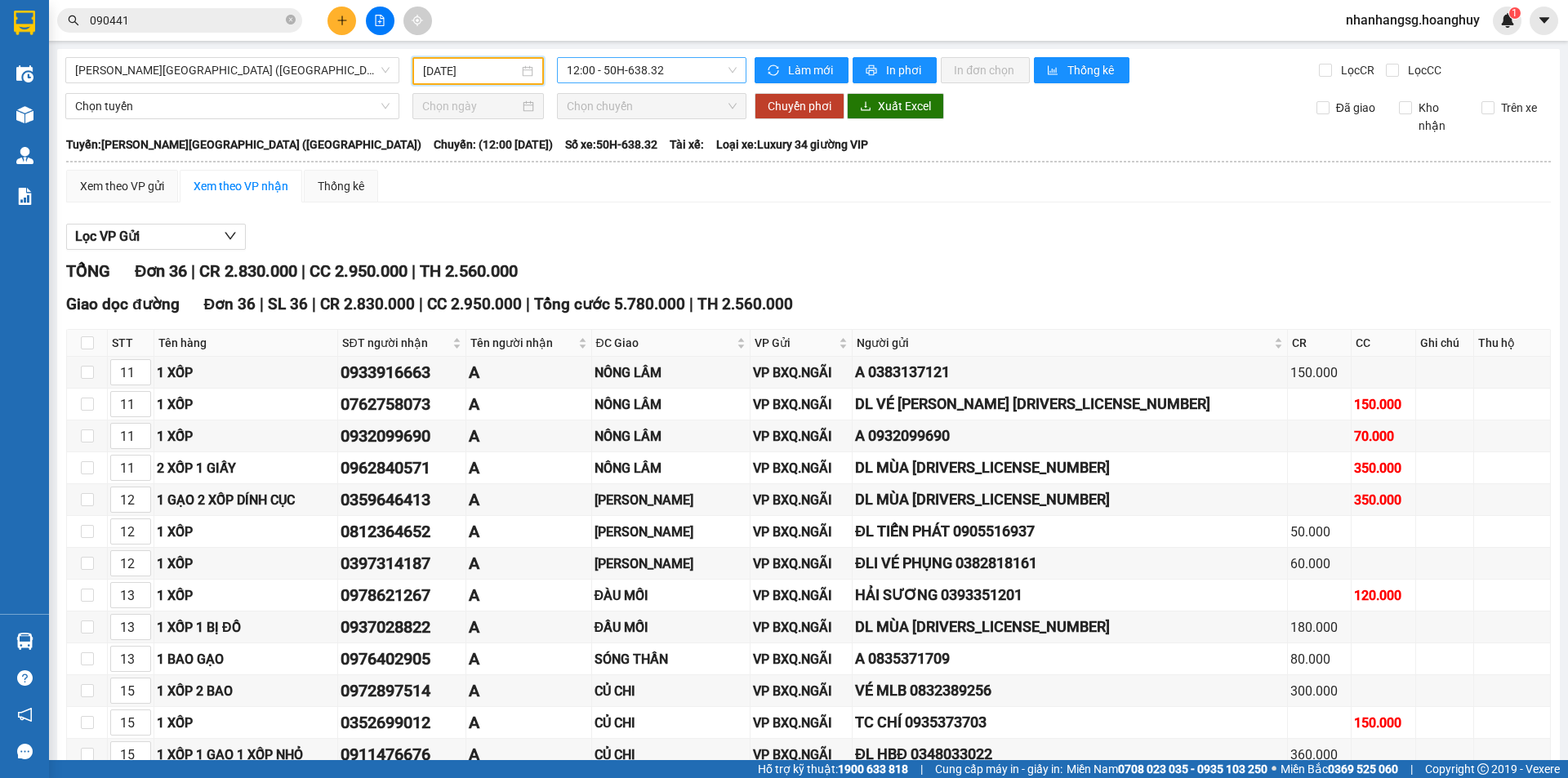
click at [624, 76] on span "12:00 - 50H-638.32" at bounding box center [652, 70] width 169 height 25
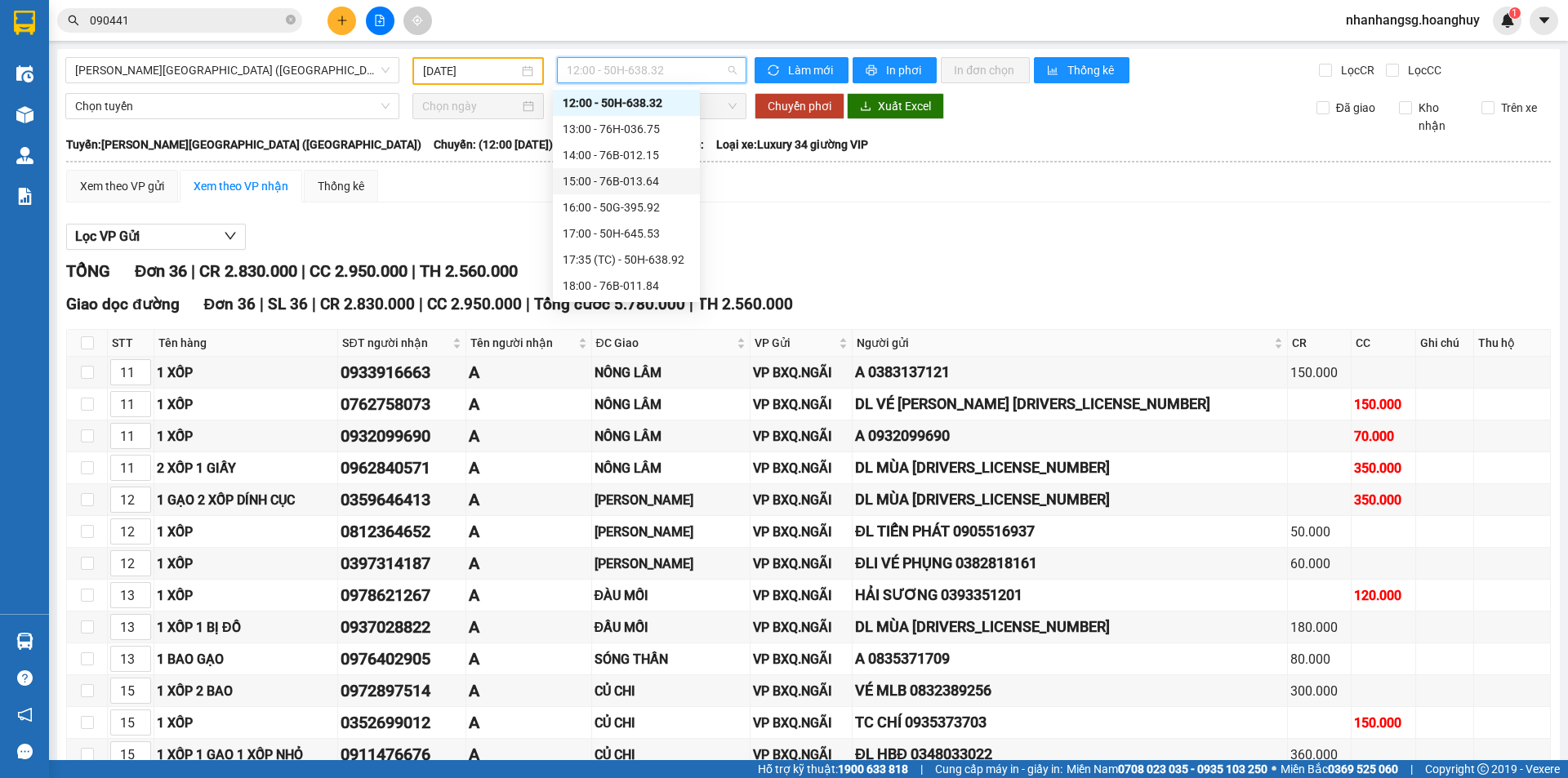
scroll to position [78, 0]
click at [652, 209] on div "17:35 (TC) - 50H-638.92" at bounding box center [626, 207] width 128 height 18
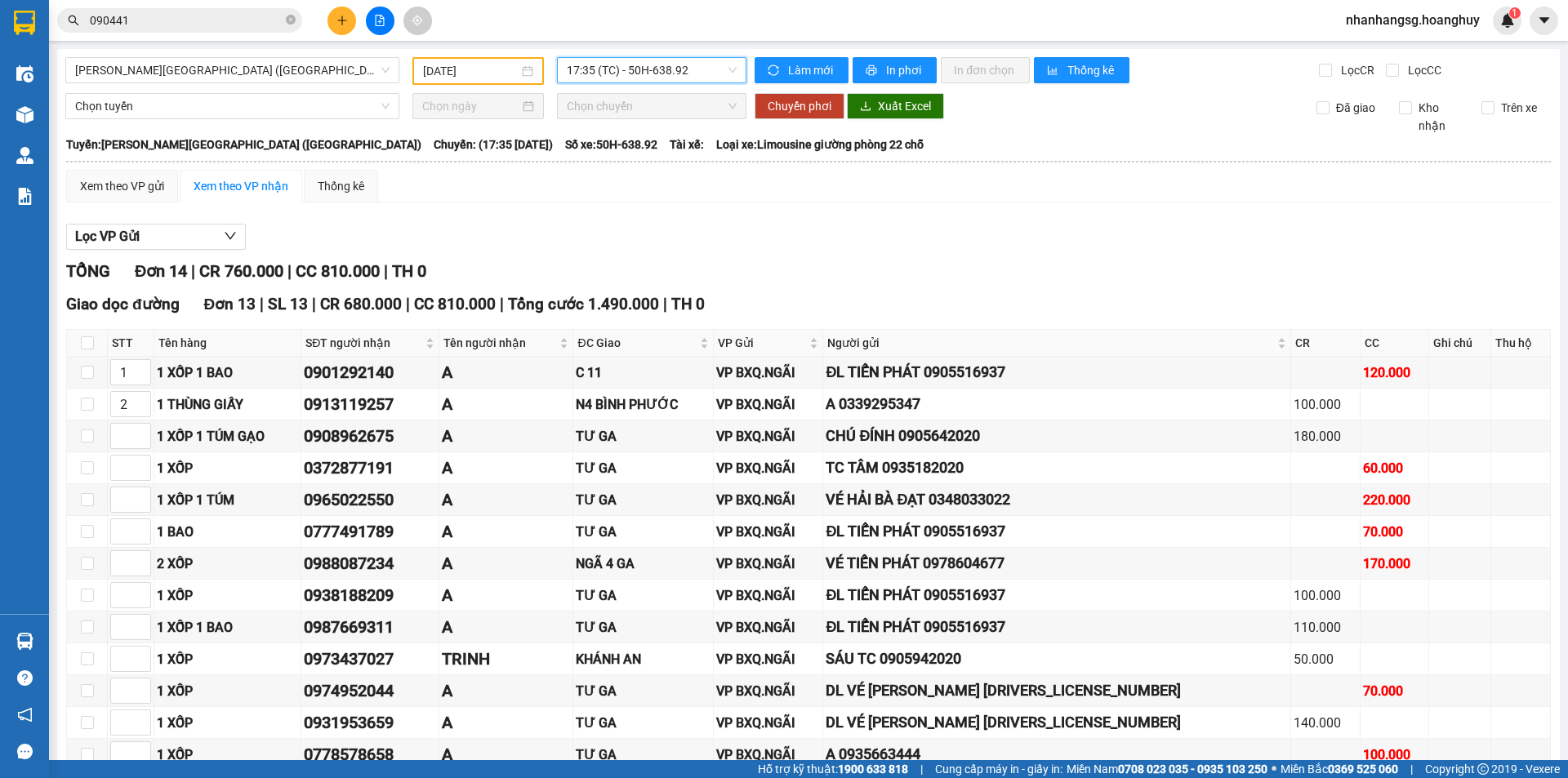
click at [656, 56] on div "Quảng Ngãi - Sài Gòn (Hàng Hoá) 13/09/2025 17:35 17:35 (TC) - 50H-638.92 Làm mớ…" at bounding box center [808, 526] width 1502 height 952
click at [657, 67] on span "17:35 (TC) - 50H-638.92" at bounding box center [652, 70] width 169 height 25
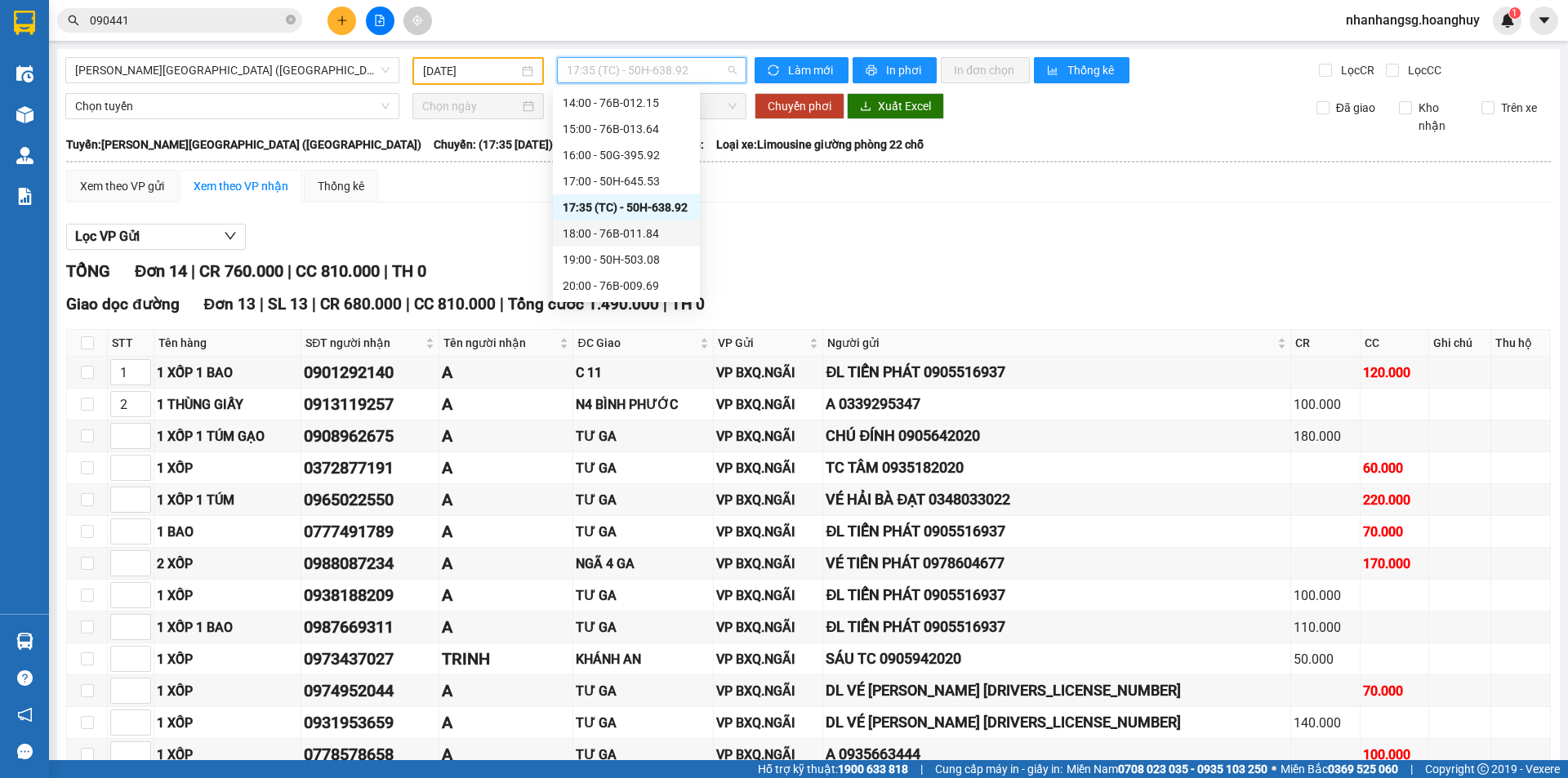
click at [642, 231] on div "18:00 - 76B-011.84" at bounding box center [626, 234] width 128 height 18
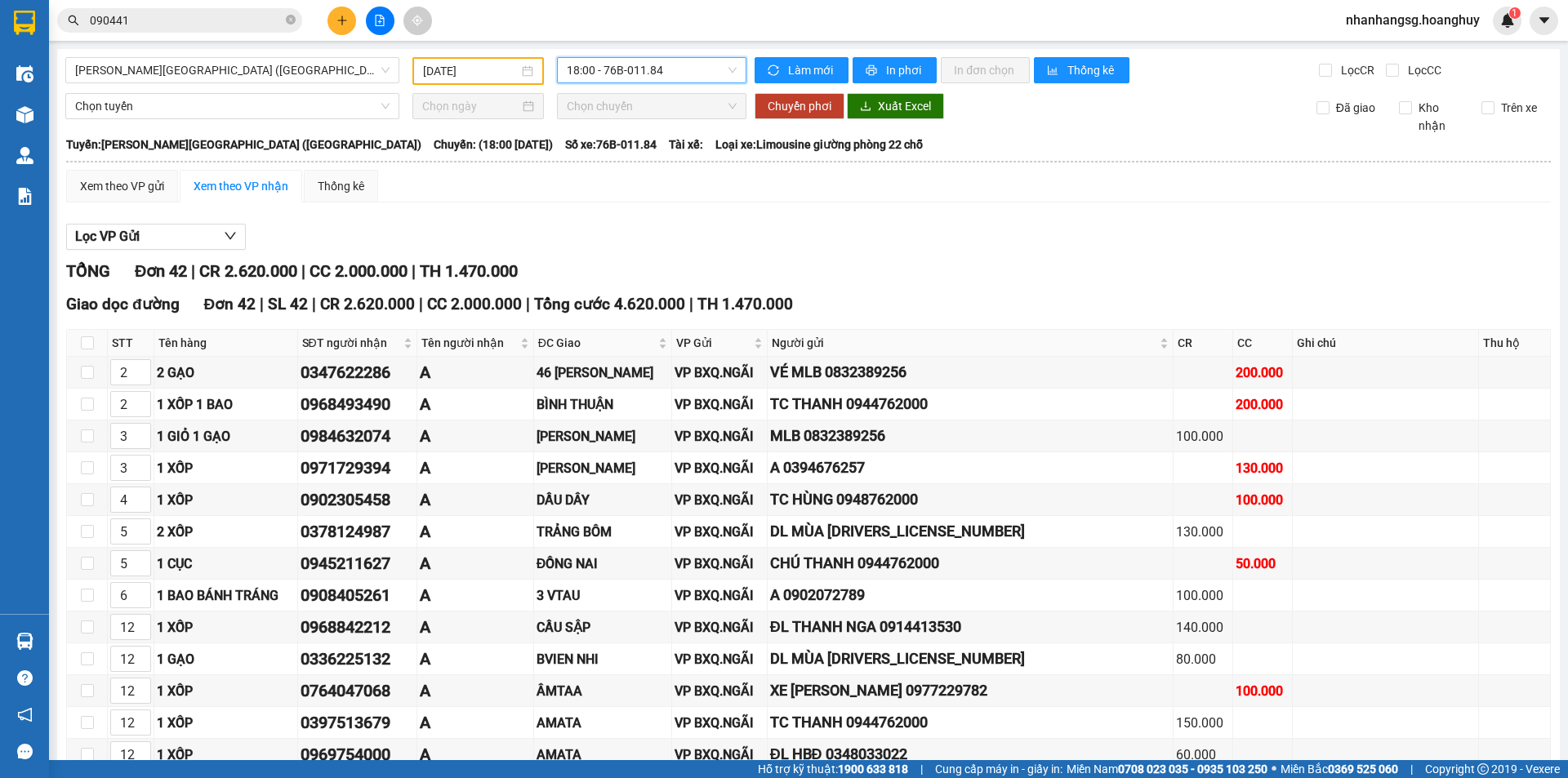
click at [595, 63] on span "18:00 - 76B-011.84" at bounding box center [652, 70] width 169 height 25
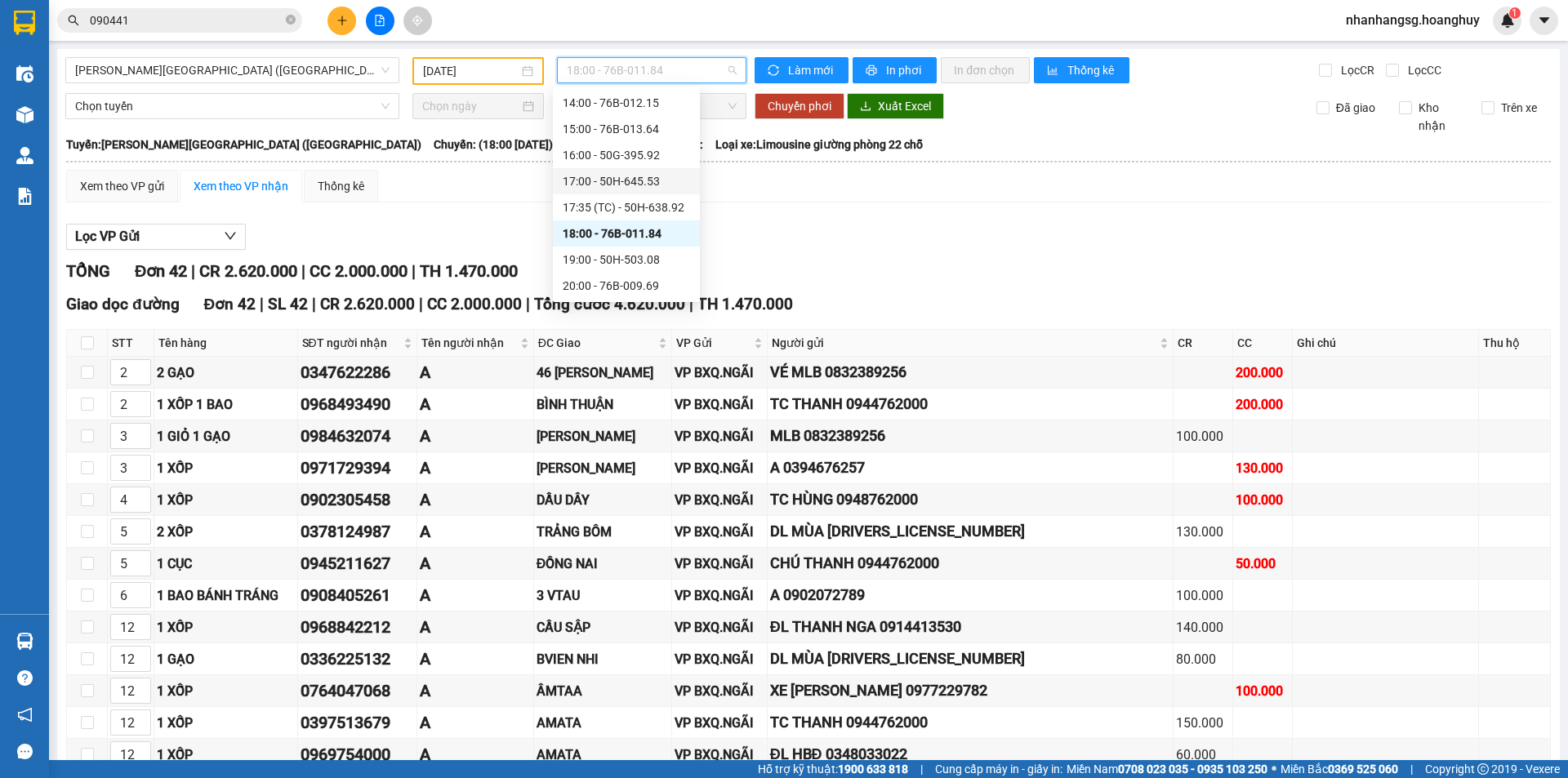
click at [619, 176] on div "17:00 - 50H-645.53" at bounding box center [626, 181] width 128 height 18
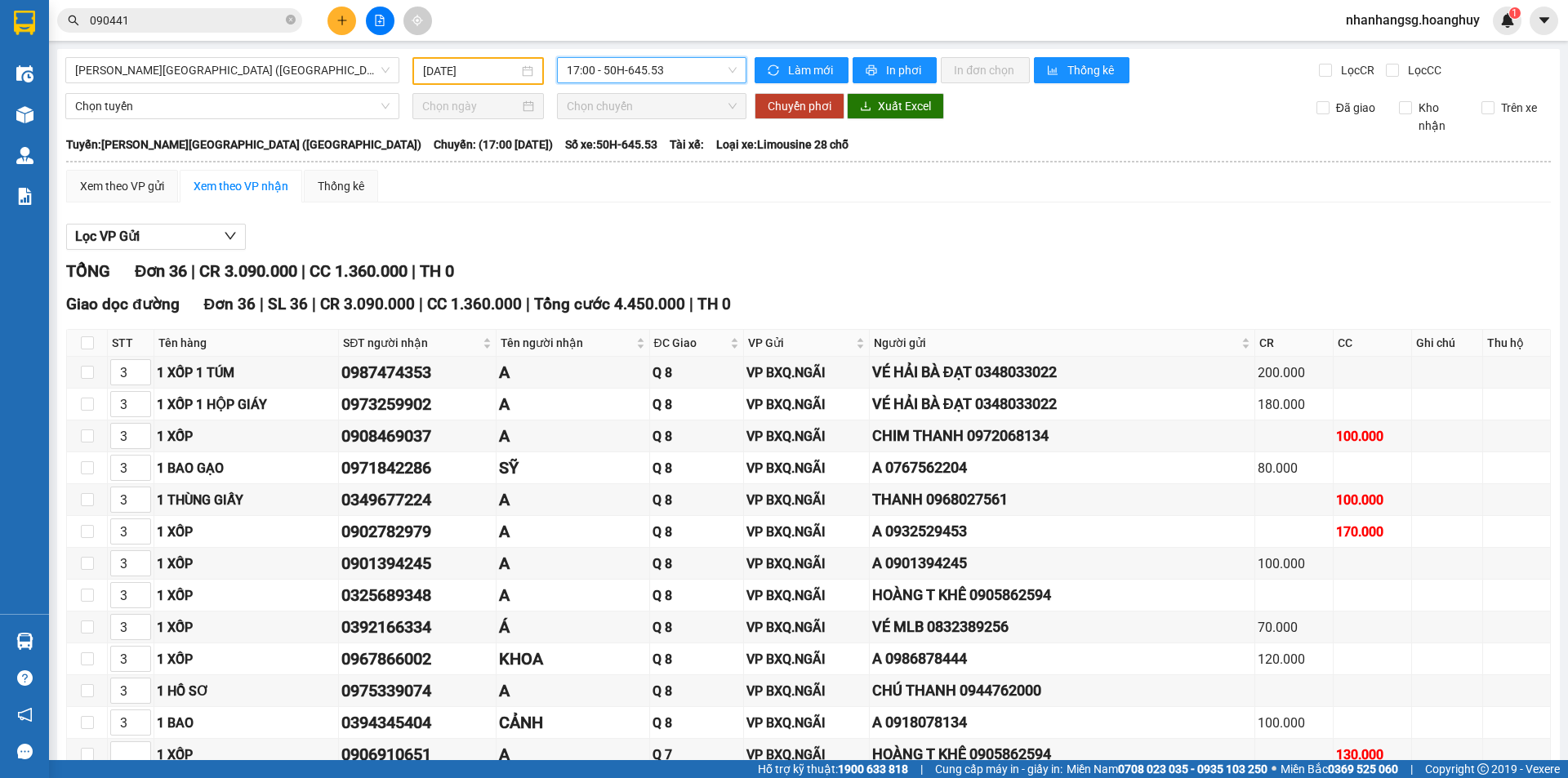
click at [595, 76] on span "17:00 - 50H-645.53" at bounding box center [652, 70] width 169 height 25
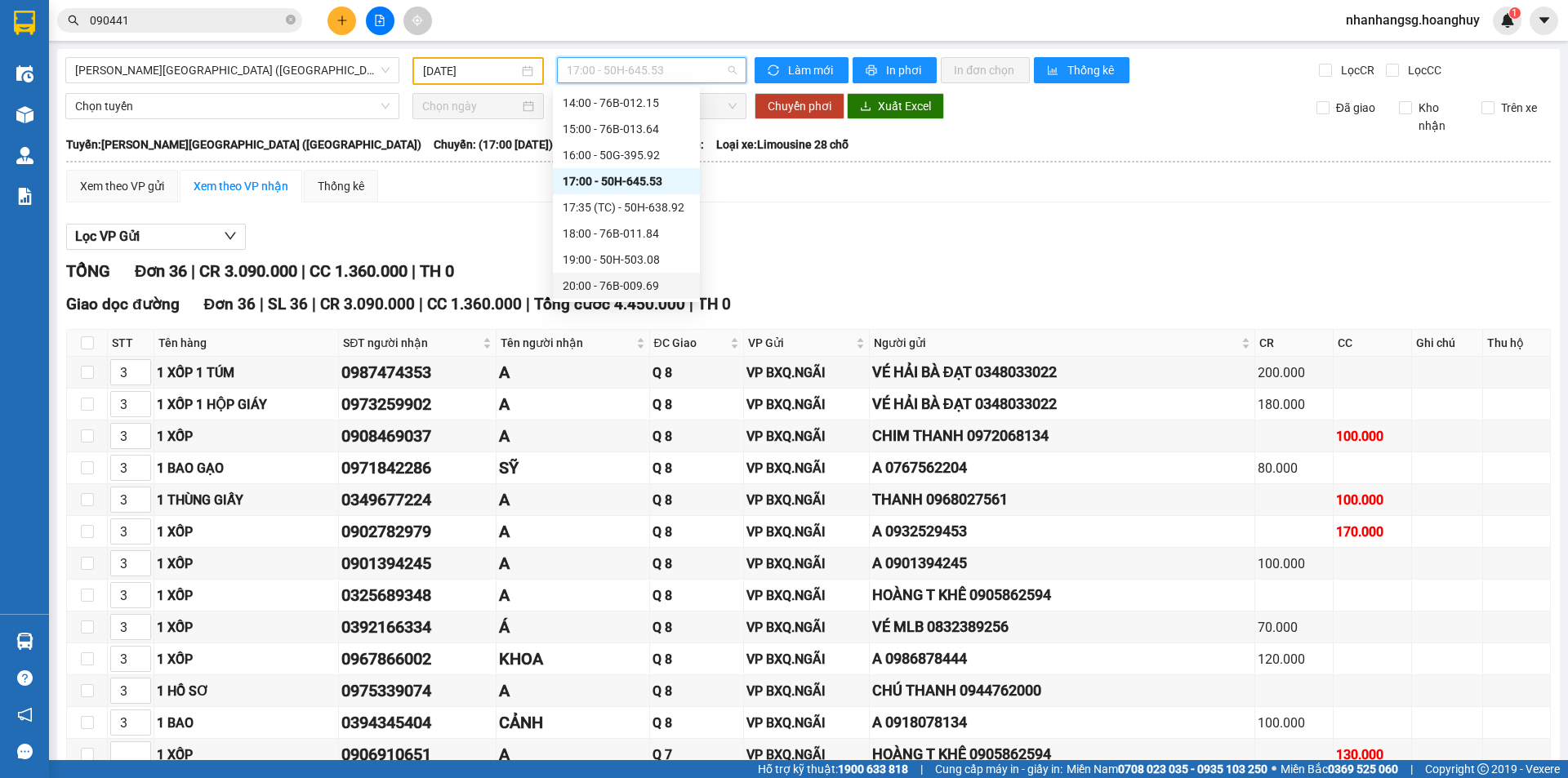
click at [638, 282] on div "20:00 - 76B-009.69" at bounding box center [626, 285] width 128 height 18
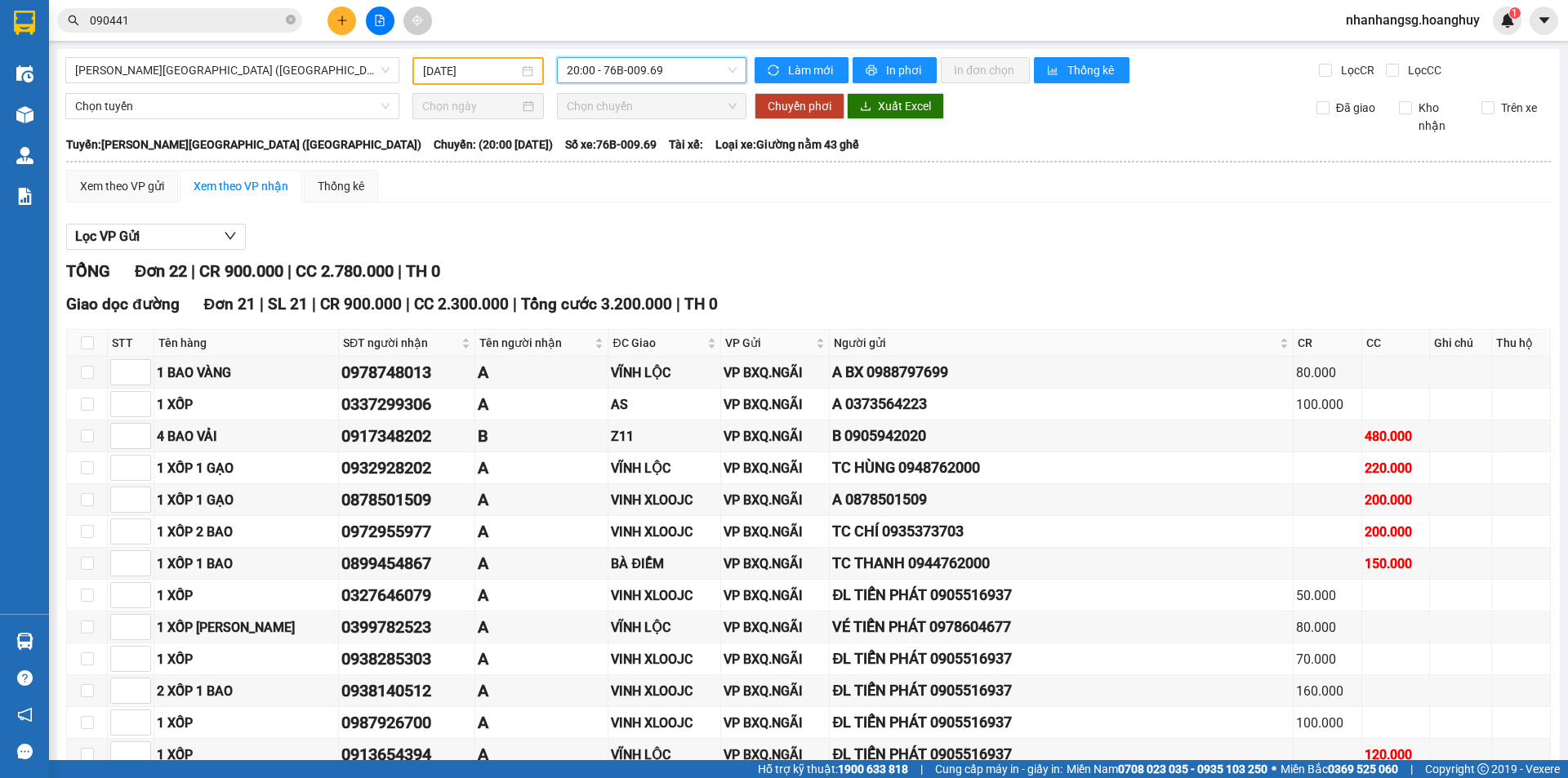
click at [615, 74] on span "20:00 - 76B-009.69" at bounding box center [652, 70] width 169 height 25
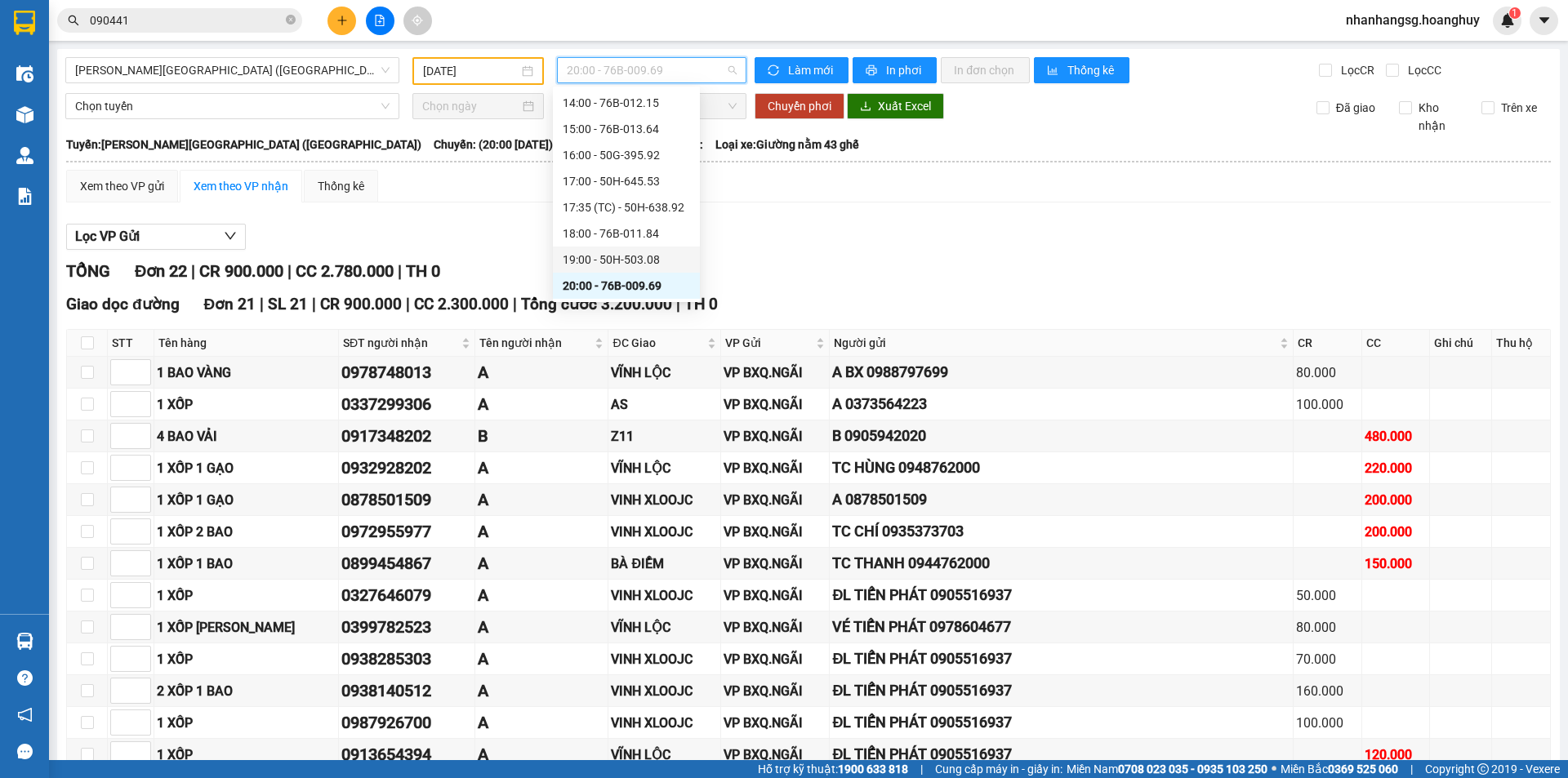
click at [654, 266] on div "19:00 - 50H-503.08" at bounding box center [626, 260] width 128 height 18
click at [654, 266] on main "Quảng Ngãi - Sài Gòn (Hàng Hoá) 13/09/2025 20:00 - 76B-009.69 Làm mới In phơi I…" at bounding box center [784, 380] width 1568 height 760
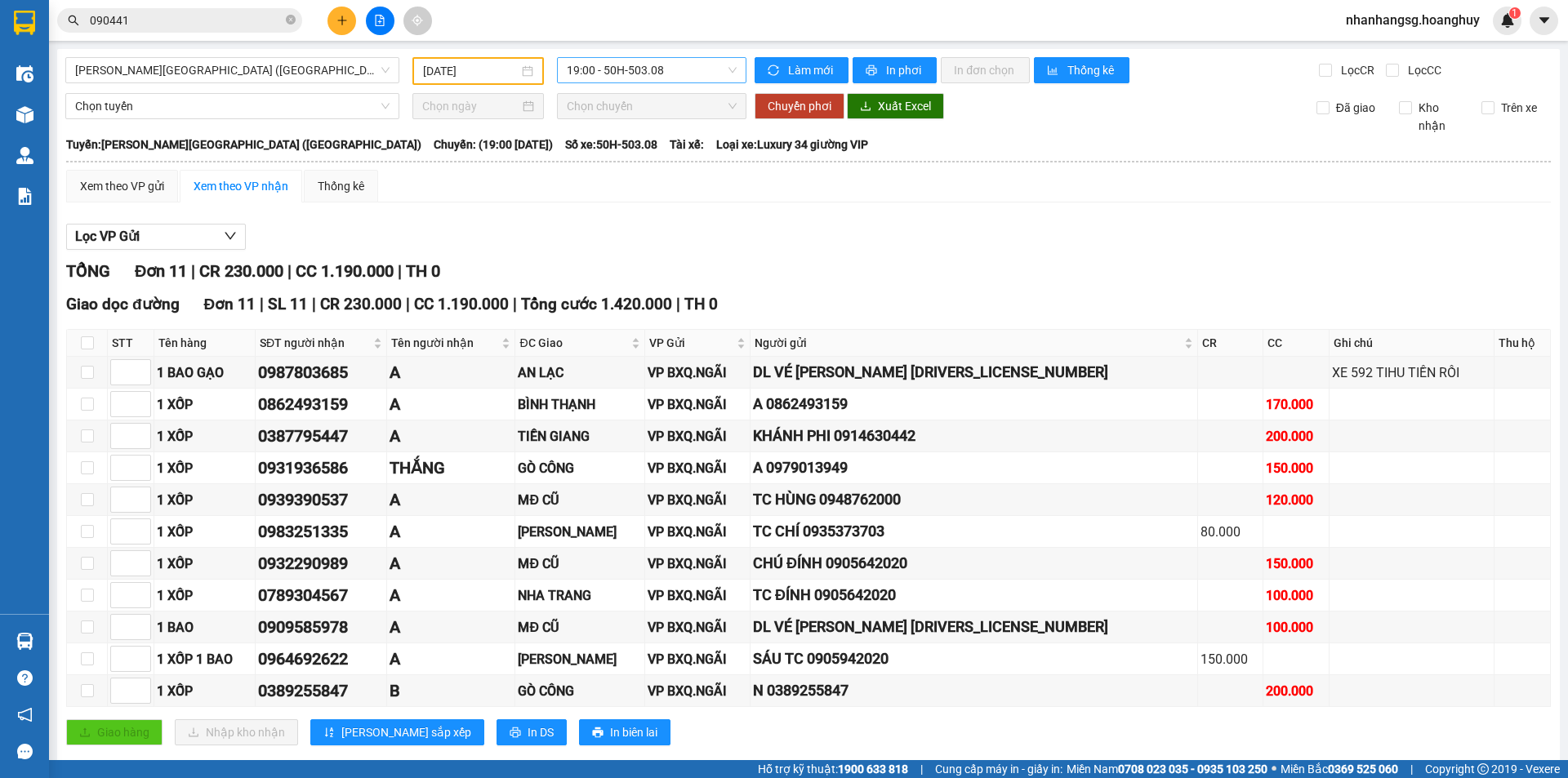
click at [652, 69] on span "19:00 - 50H-503.08" at bounding box center [652, 70] width 169 height 25
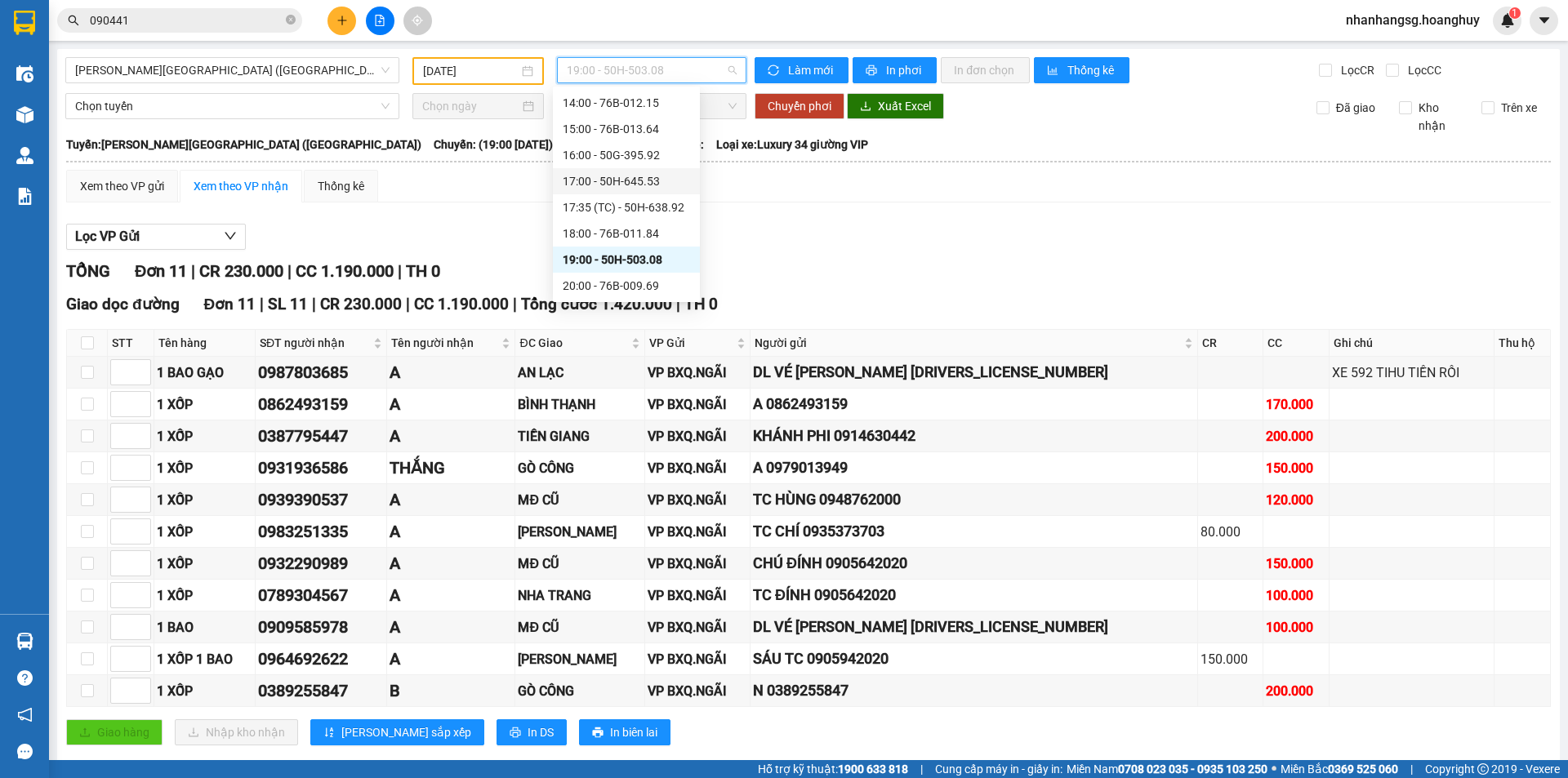
click at [637, 182] on div "17:00 - 50H-645.53" at bounding box center [626, 181] width 128 height 18
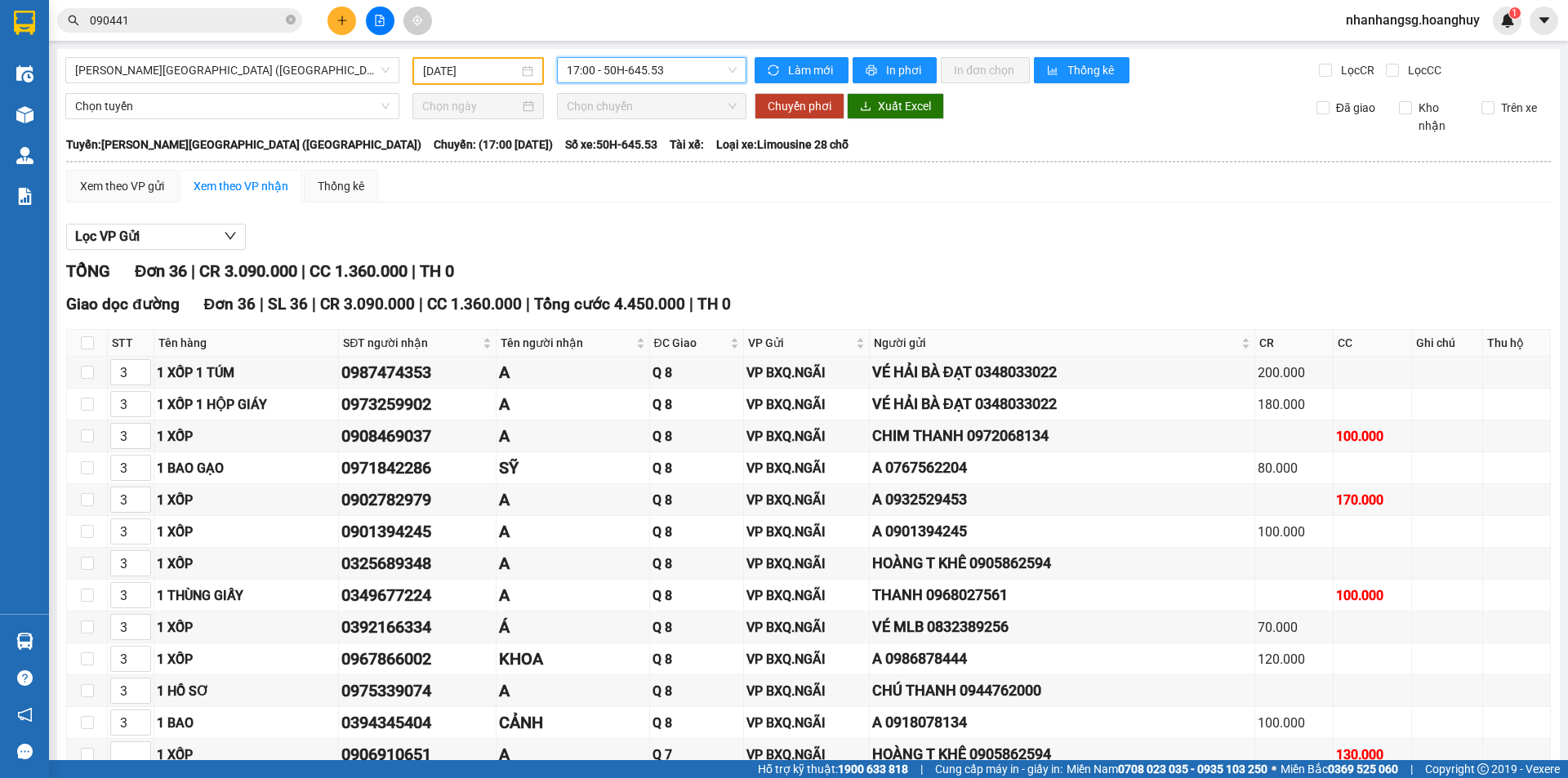
click at [599, 76] on span "17:00 - 50H-645.53" at bounding box center [652, 70] width 169 height 25
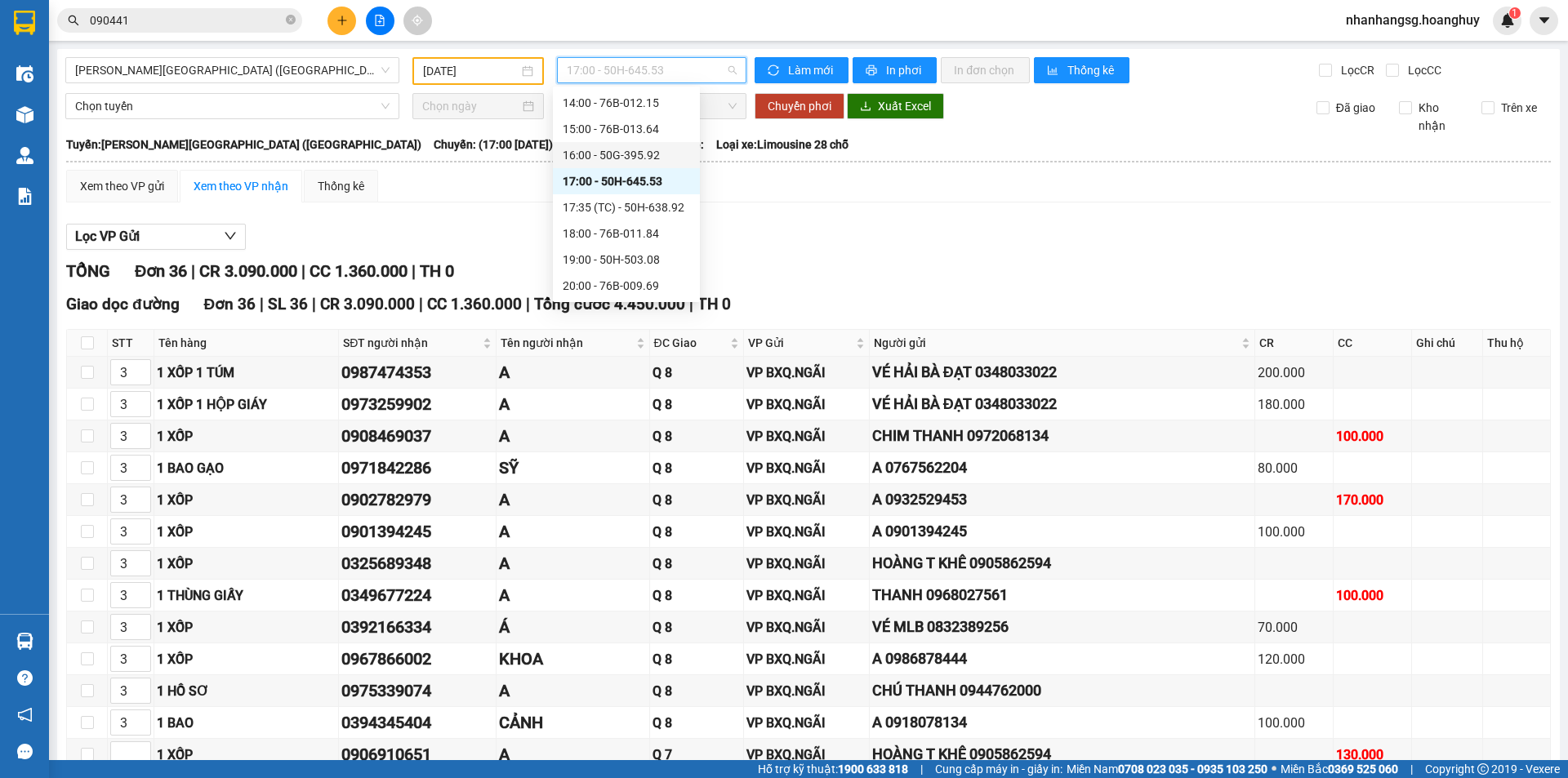
click at [632, 155] on div "16:00 - 50G-395.92" at bounding box center [626, 155] width 128 height 18
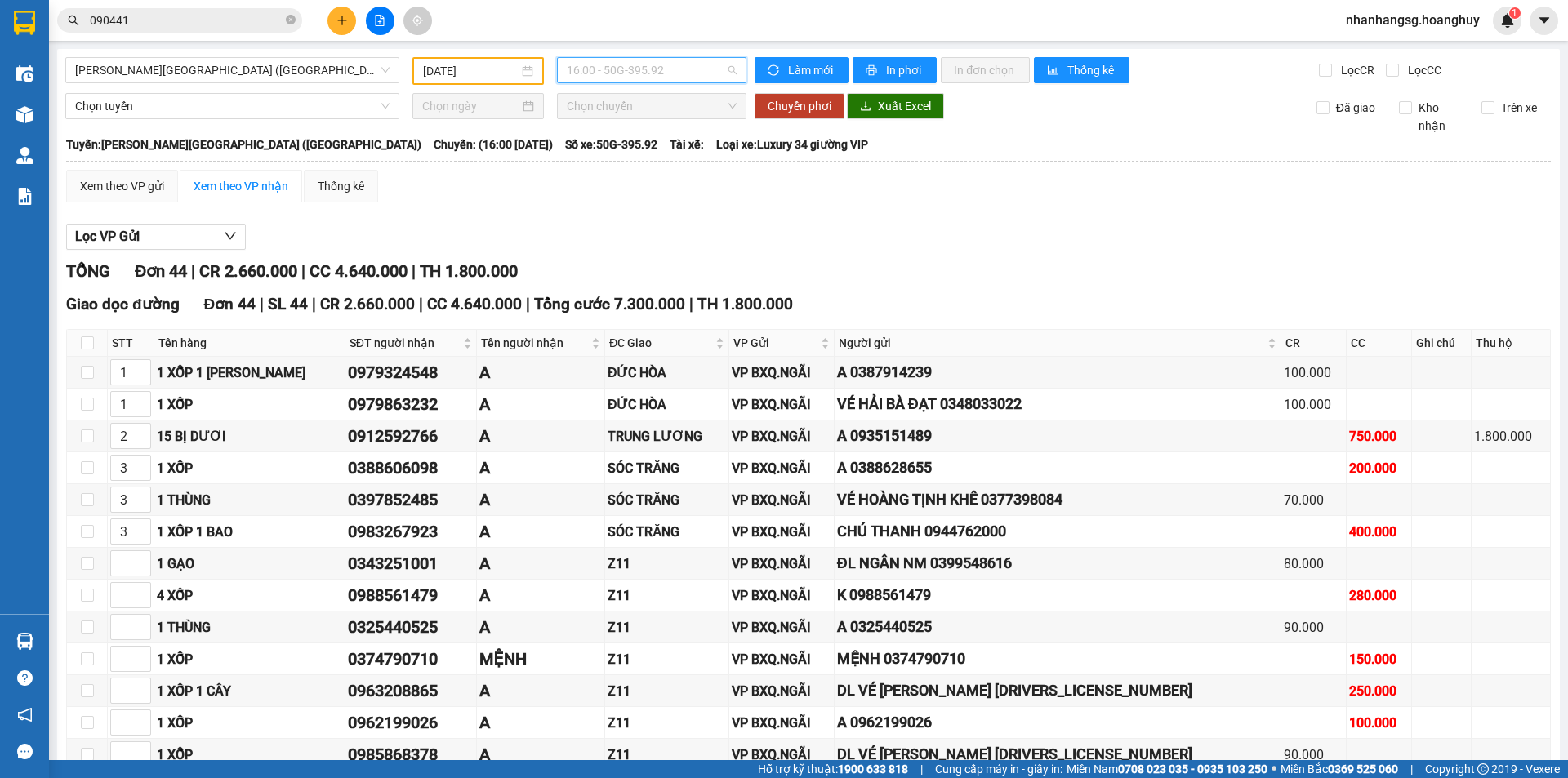
click at [633, 81] on span "16:00 - 50G-395.92" at bounding box center [652, 70] width 169 height 25
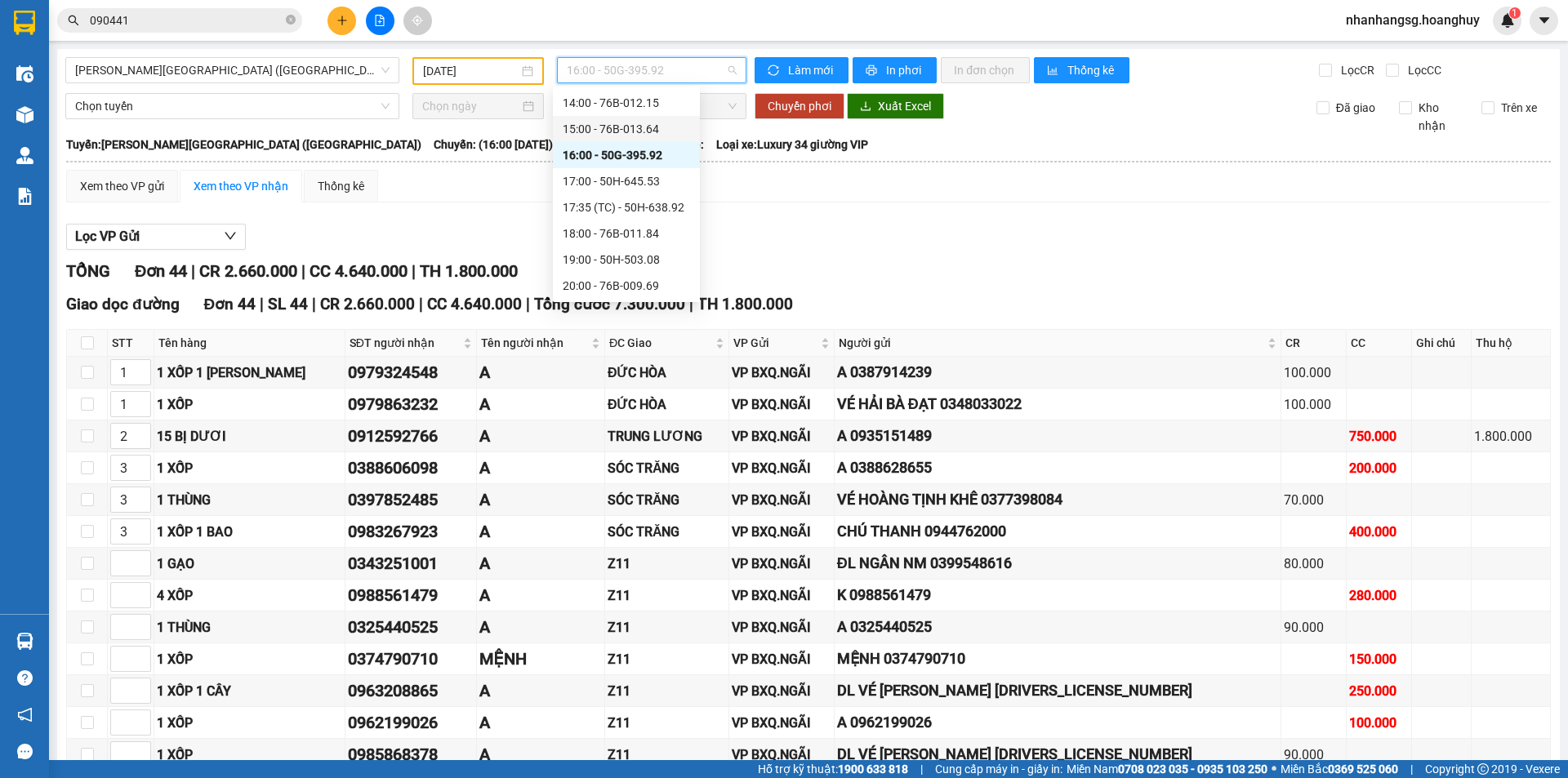
click at [653, 130] on div "15:00 - 76B-013.64" at bounding box center [626, 129] width 128 height 18
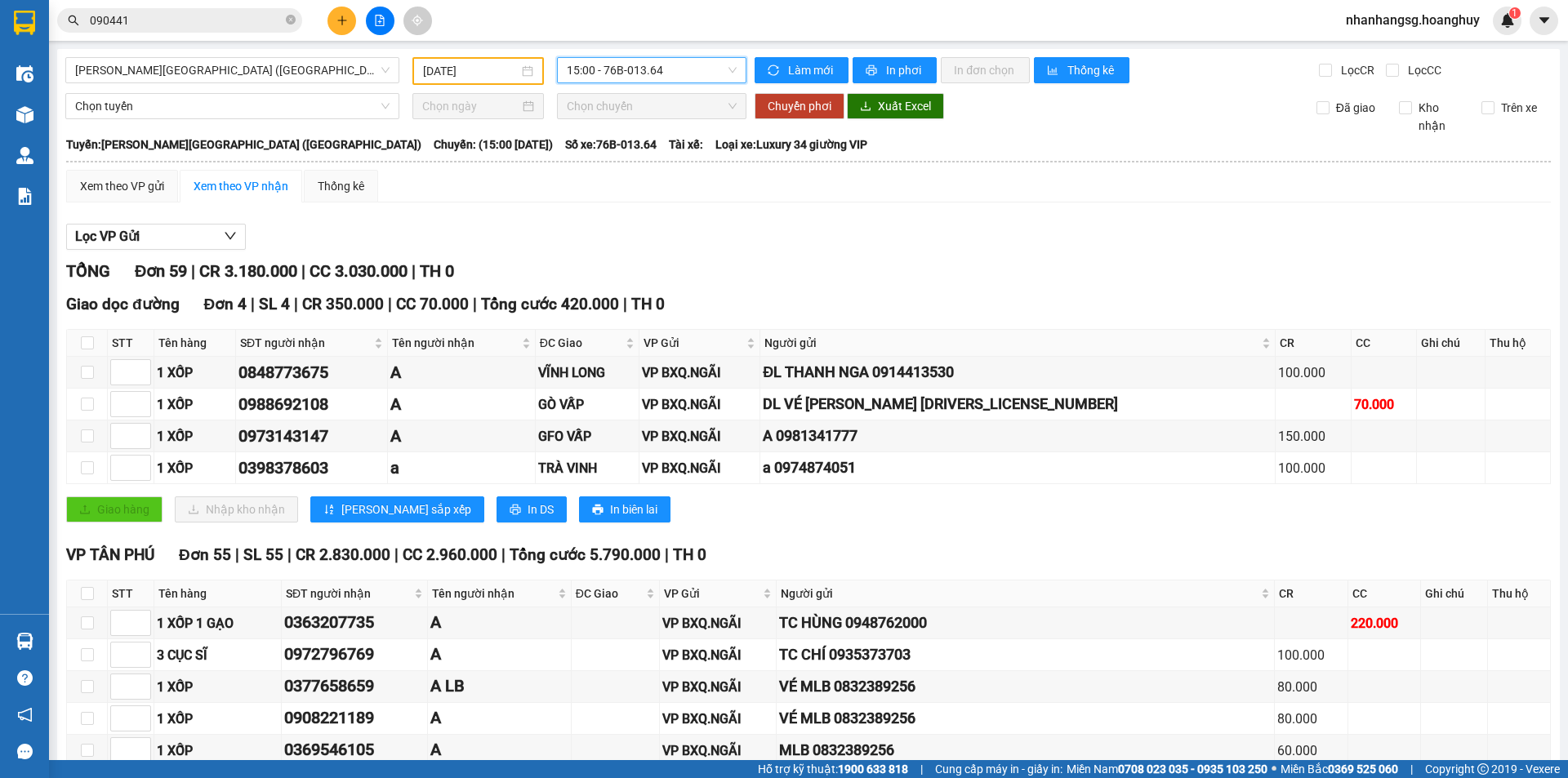
click at [623, 62] on span "15:00 - 76B-013.64" at bounding box center [652, 70] width 169 height 25
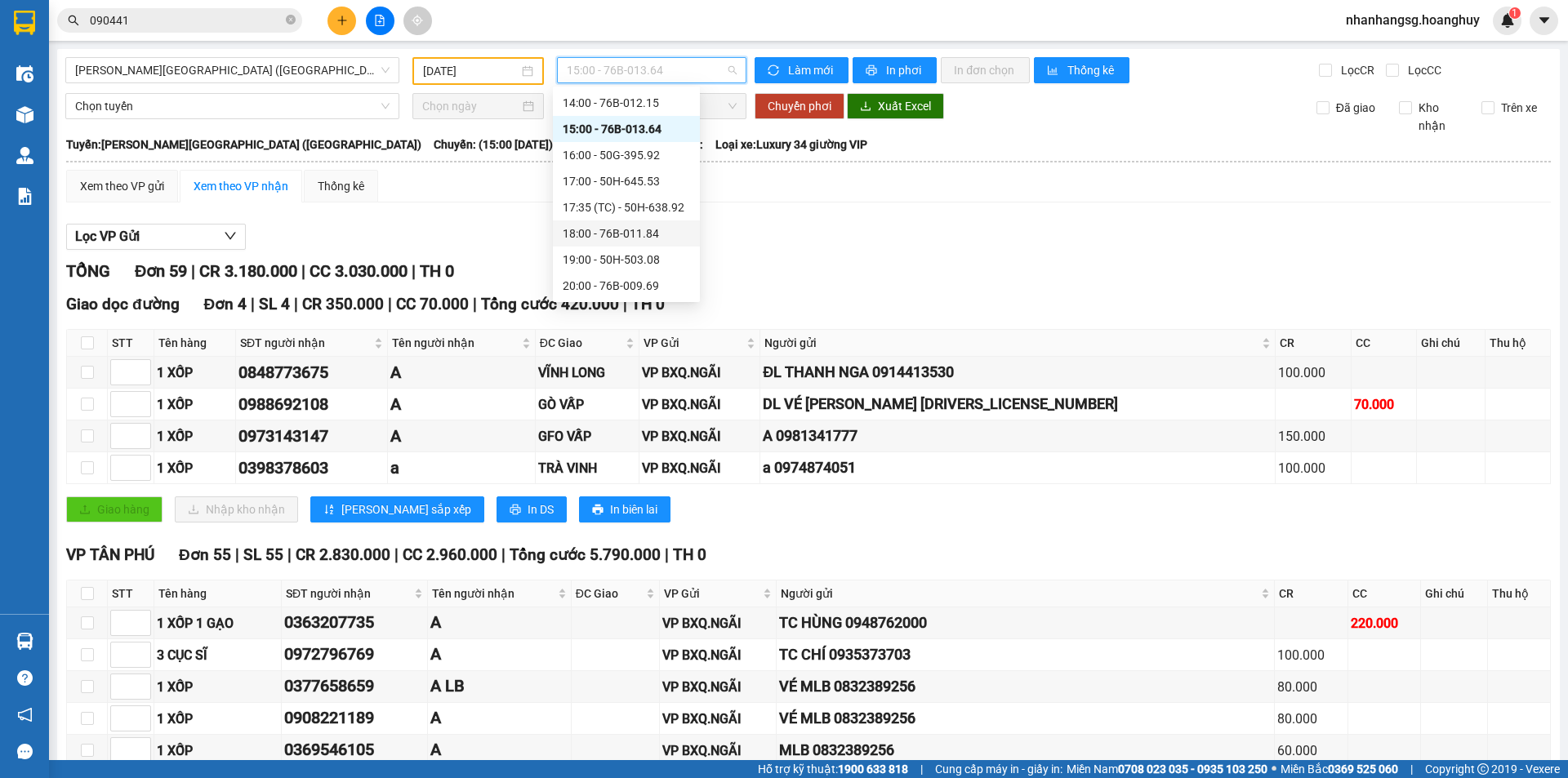
click at [652, 234] on div "18:00 - 76B-011.84" at bounding box center [626, 234] width 128 height 18
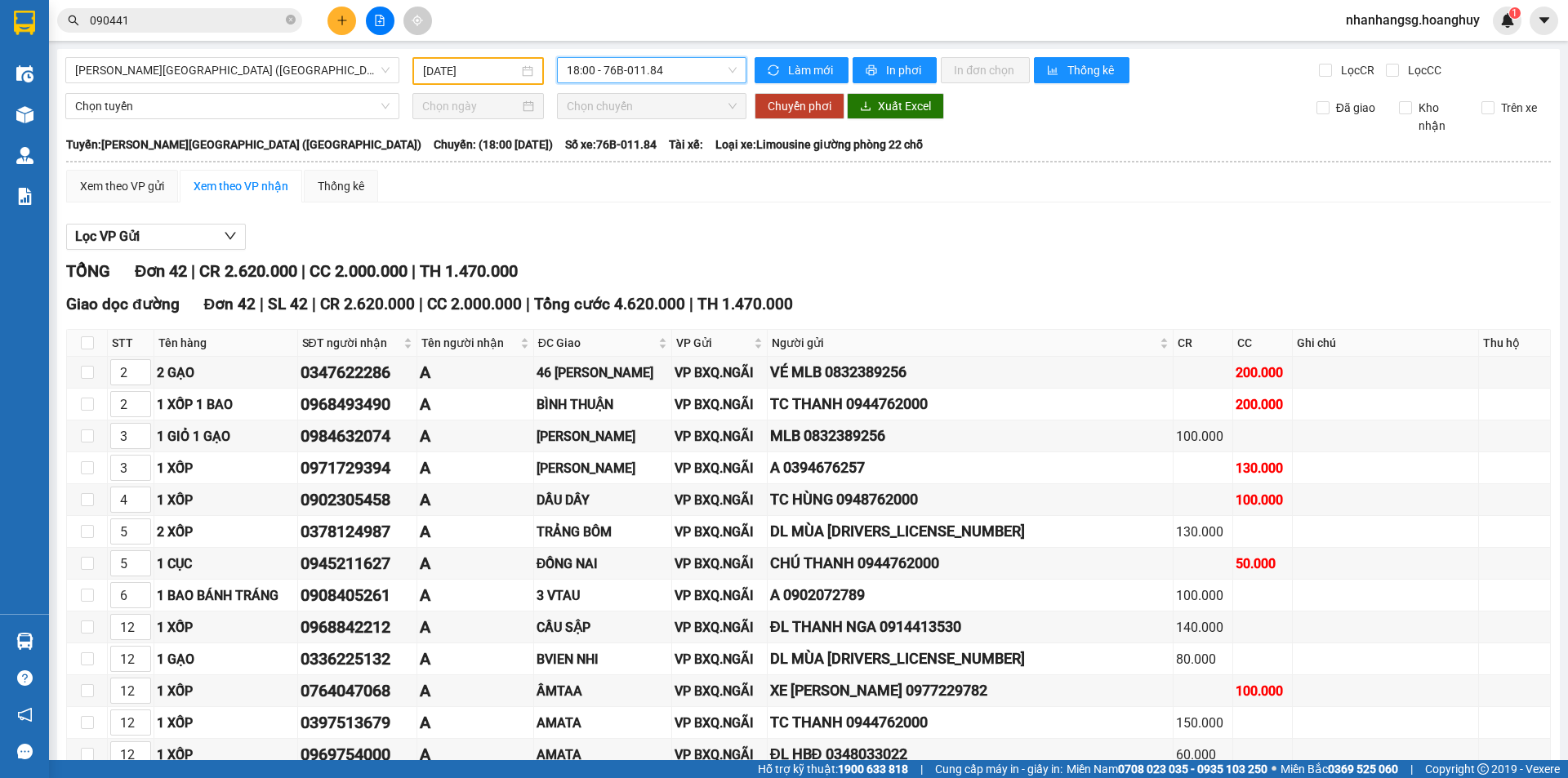
click at [629, 65] on span "18:00 - 76B-011.84" at bounding box center [652, 70] width 169 height 25
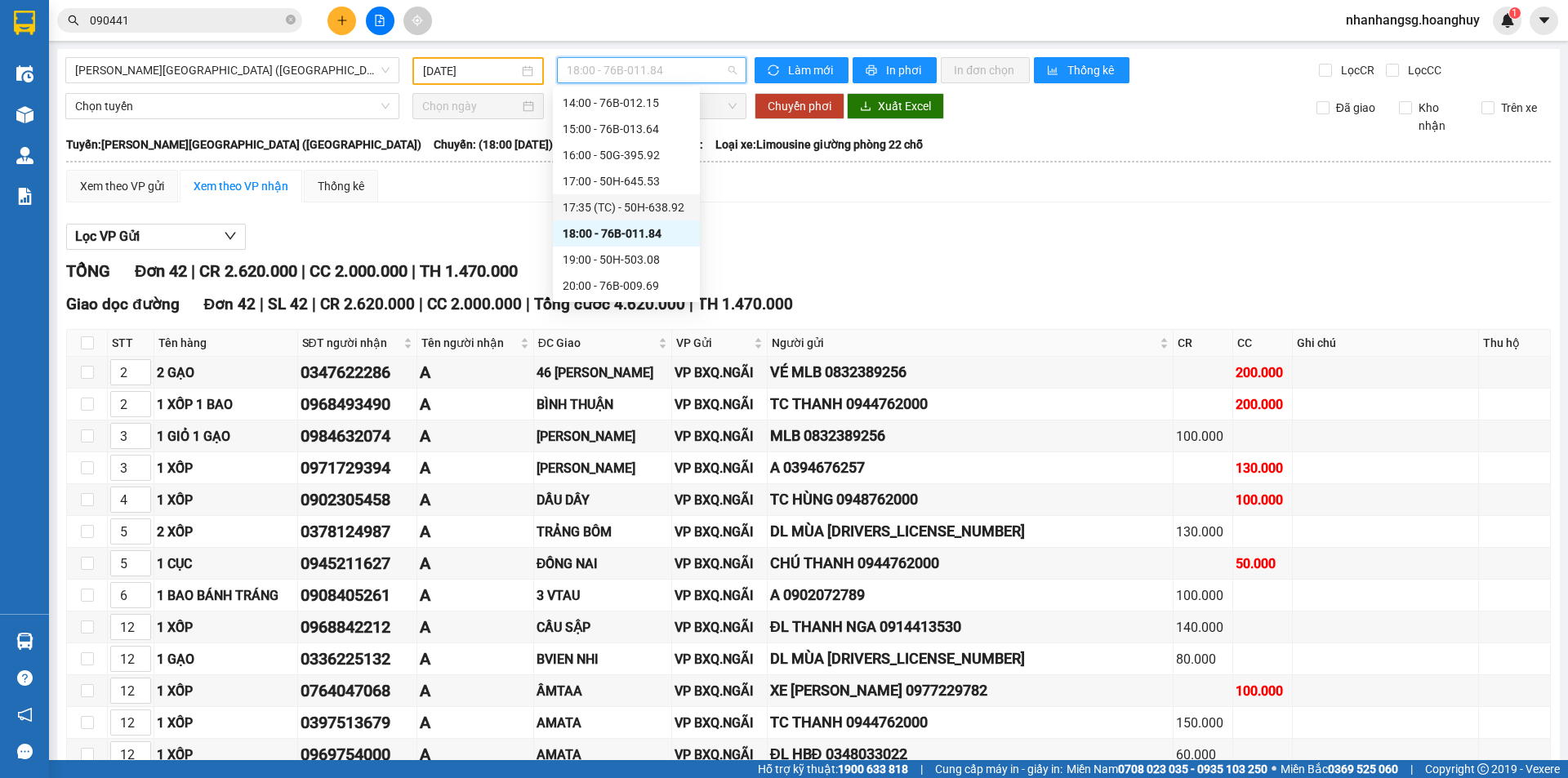
click at [664, 202] on div "17:35 (TC) - 50H-638.92" at bounding box center [626, 207] width 128 height 18
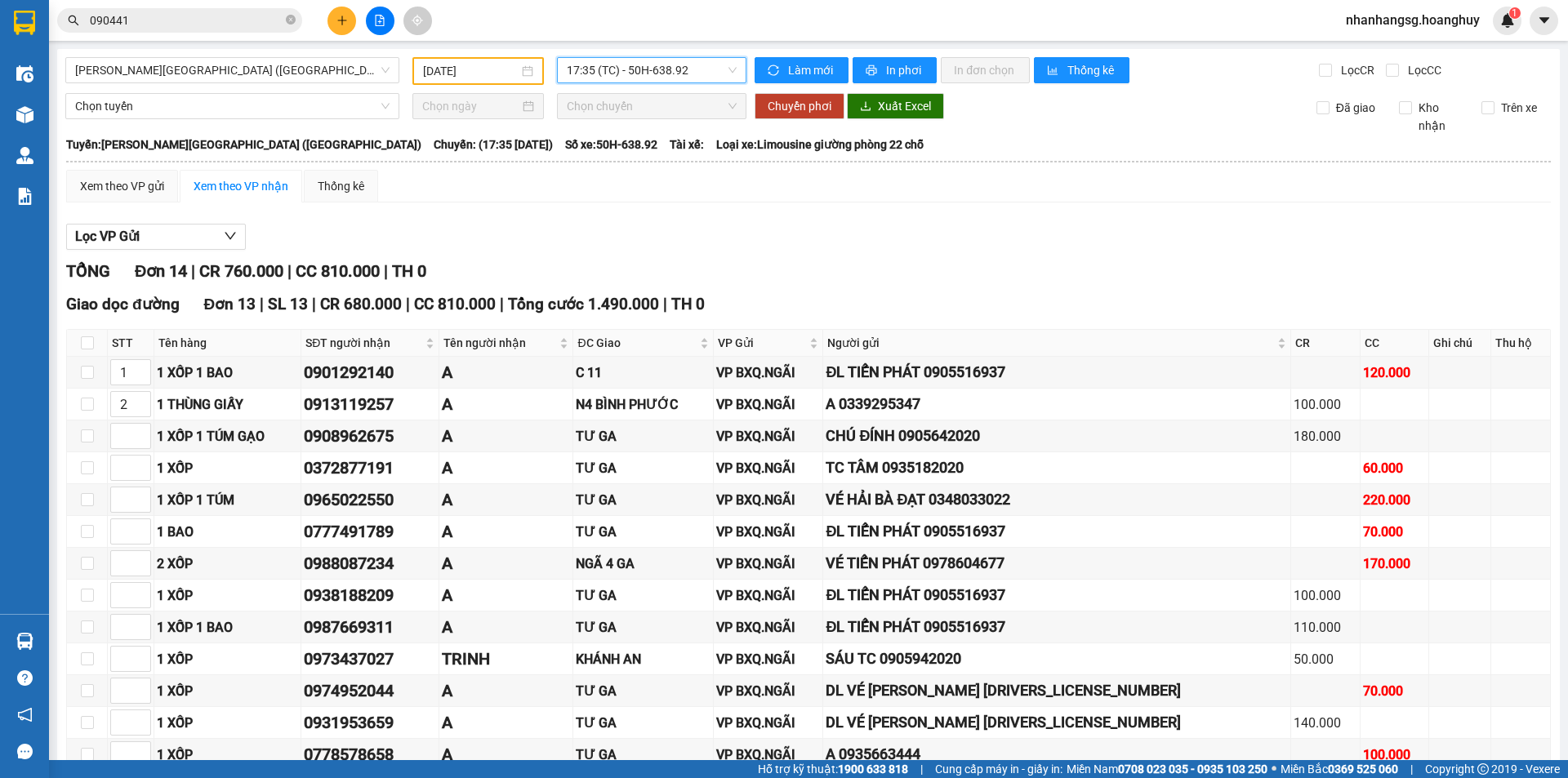
click at [624, 68] on span "17:35 (TC) - 50H-638.92" at bounding box center [652, 70] width 169 height 25
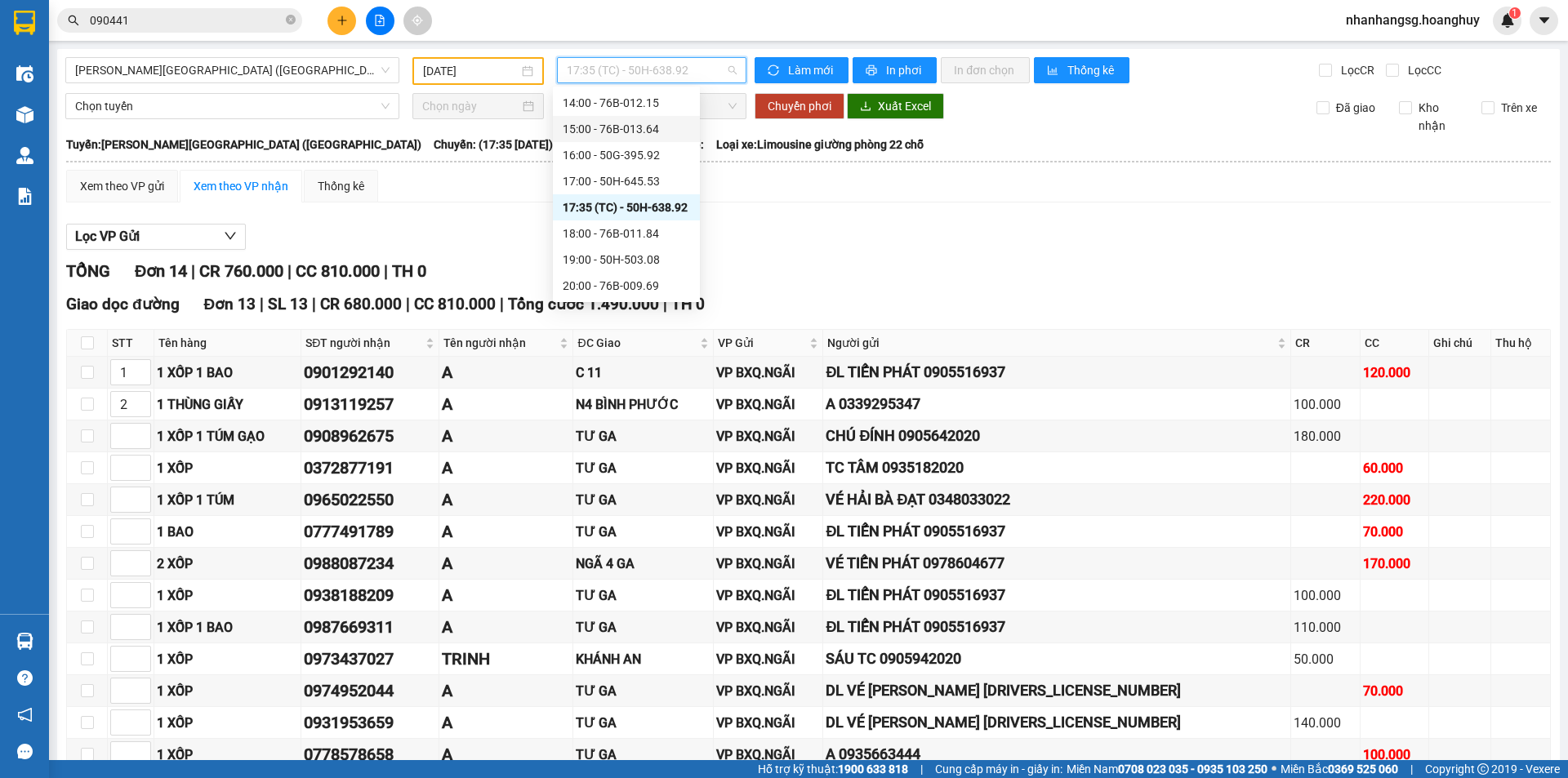
click at [797, 220] on div "Lọc VP Gửi TỔNG Đơn 14 | CR 760.000 | CC 810.000 | TH 0 Giao dọc đường Đơn 13 …" at bounding box center [808, 600] width 1484 height 769
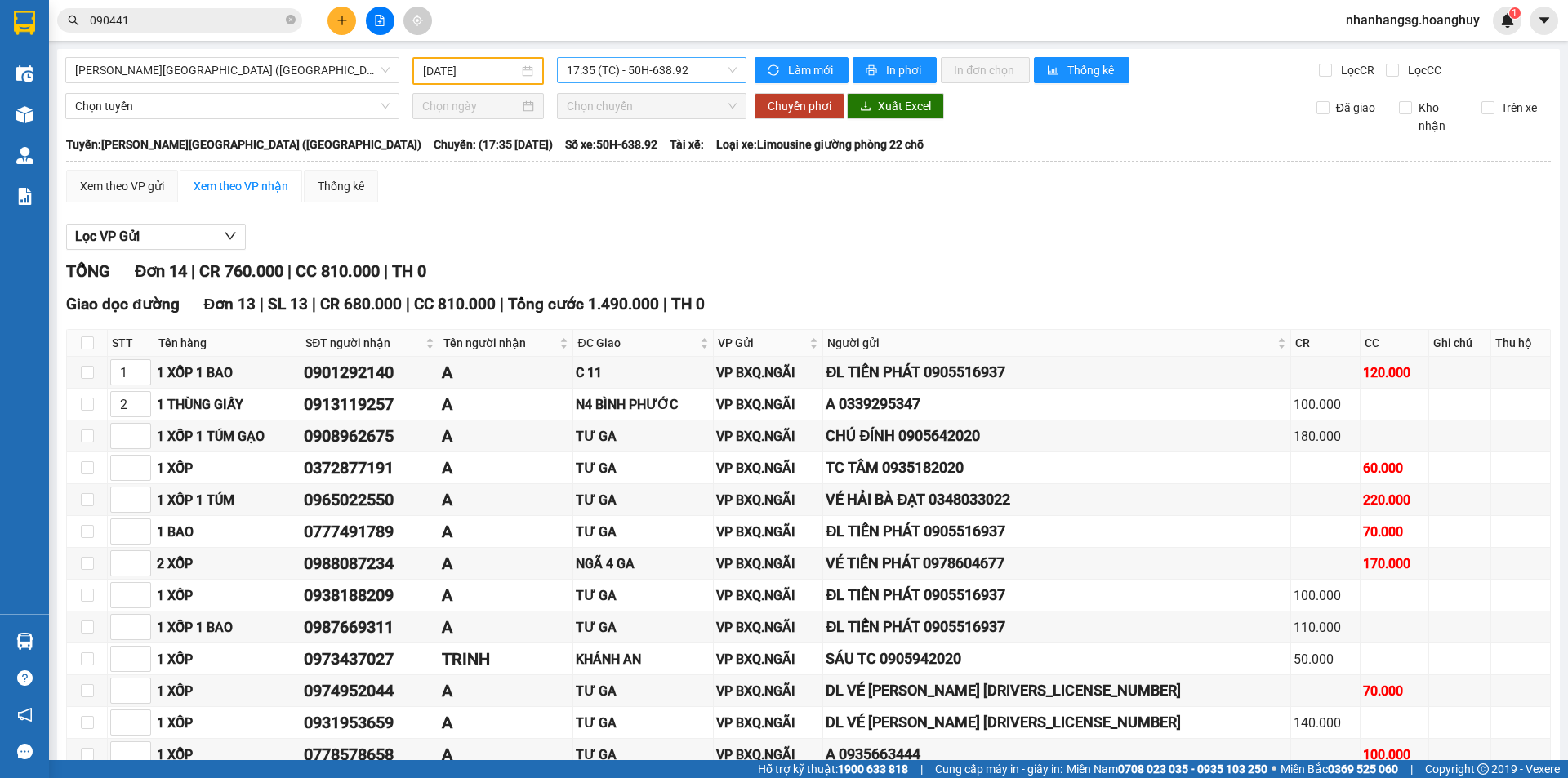
click at [650, 68] on span "17:35 (TC) - 50H-638.92" at bounding box center [652, 70] width 169 height 25
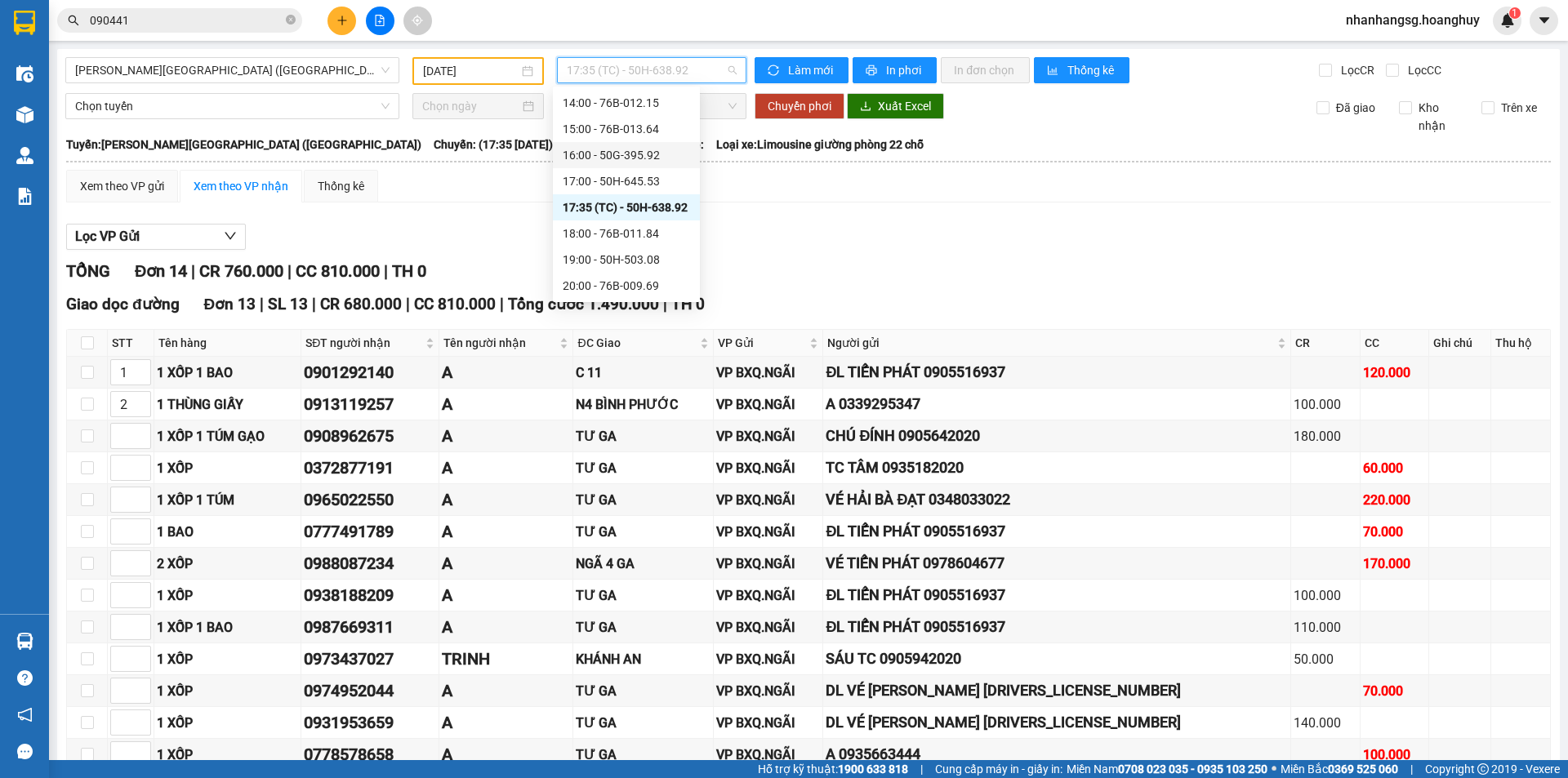
click at [638, 149] on div "16:00 - 50G-395.92" at bounding box center [626, 155] width 128 height 18
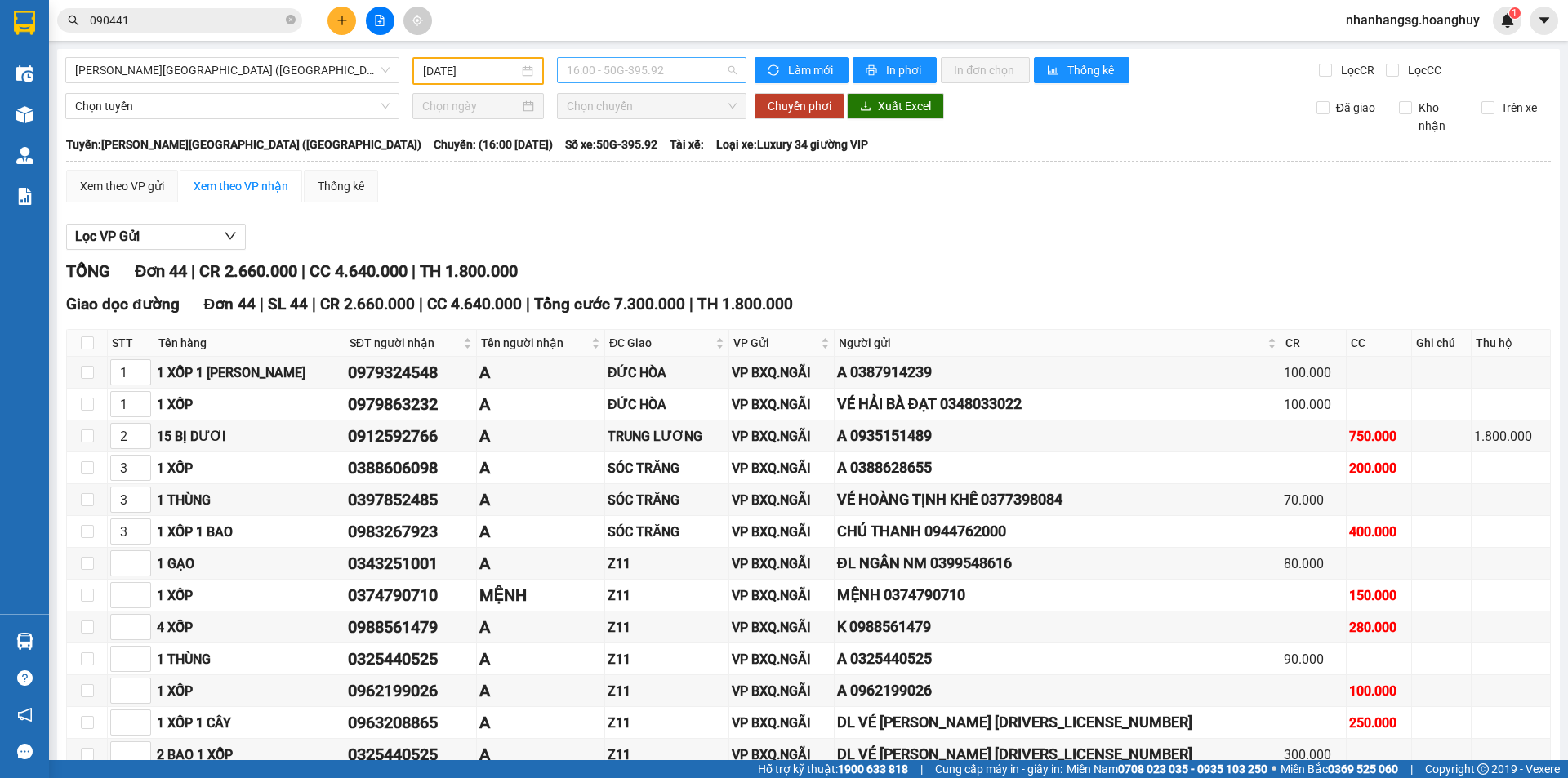
click at [624, 74] on span "16:00 - 50G-395.92" at bounding box center [652, 70] width 169 height 25
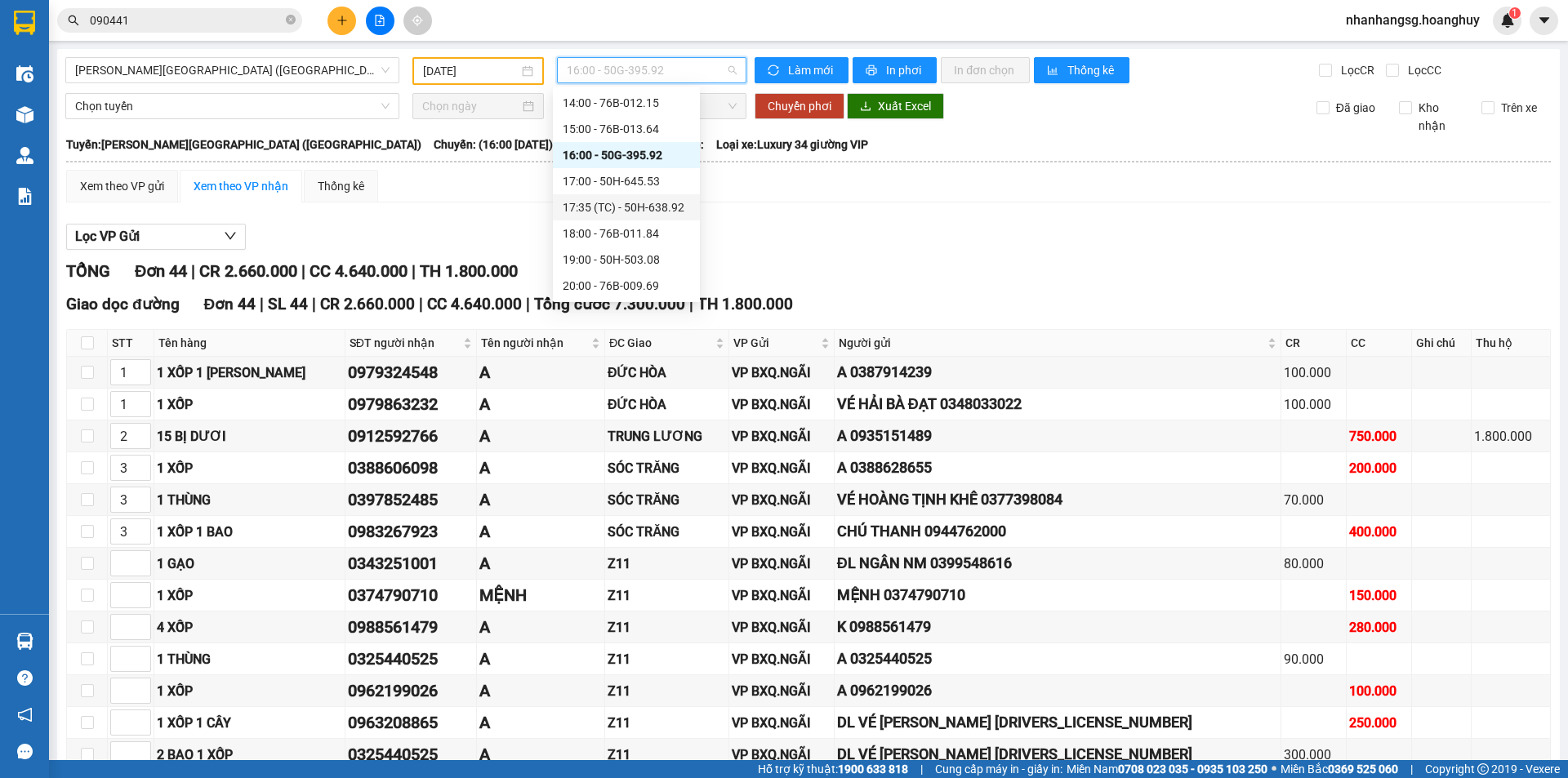
click at [681, 208] on div "17:35 (TC) - 50H-638.92" at bounding box center [626, 207] width 128 height 18
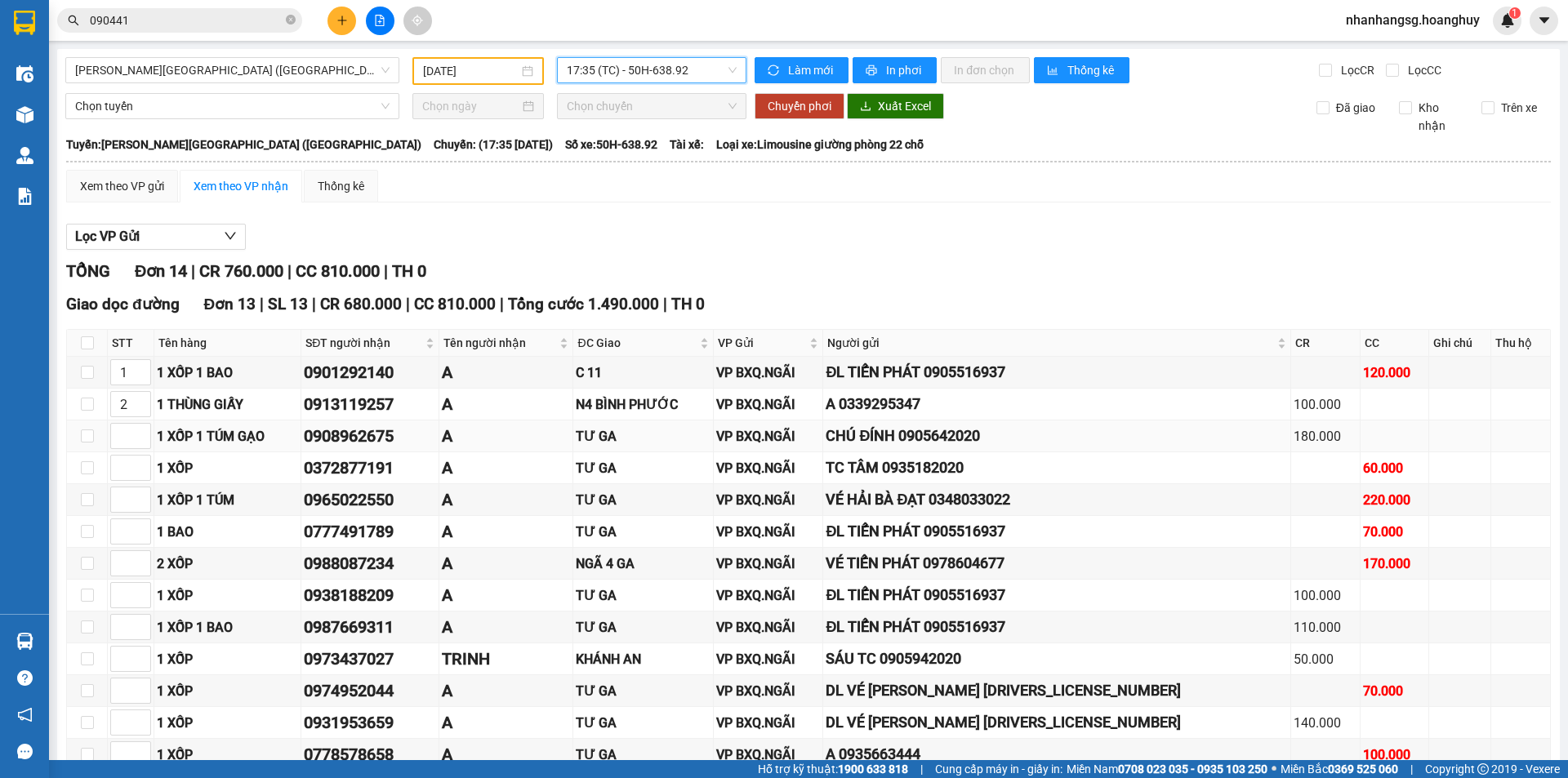
scroll to position [250, 0]
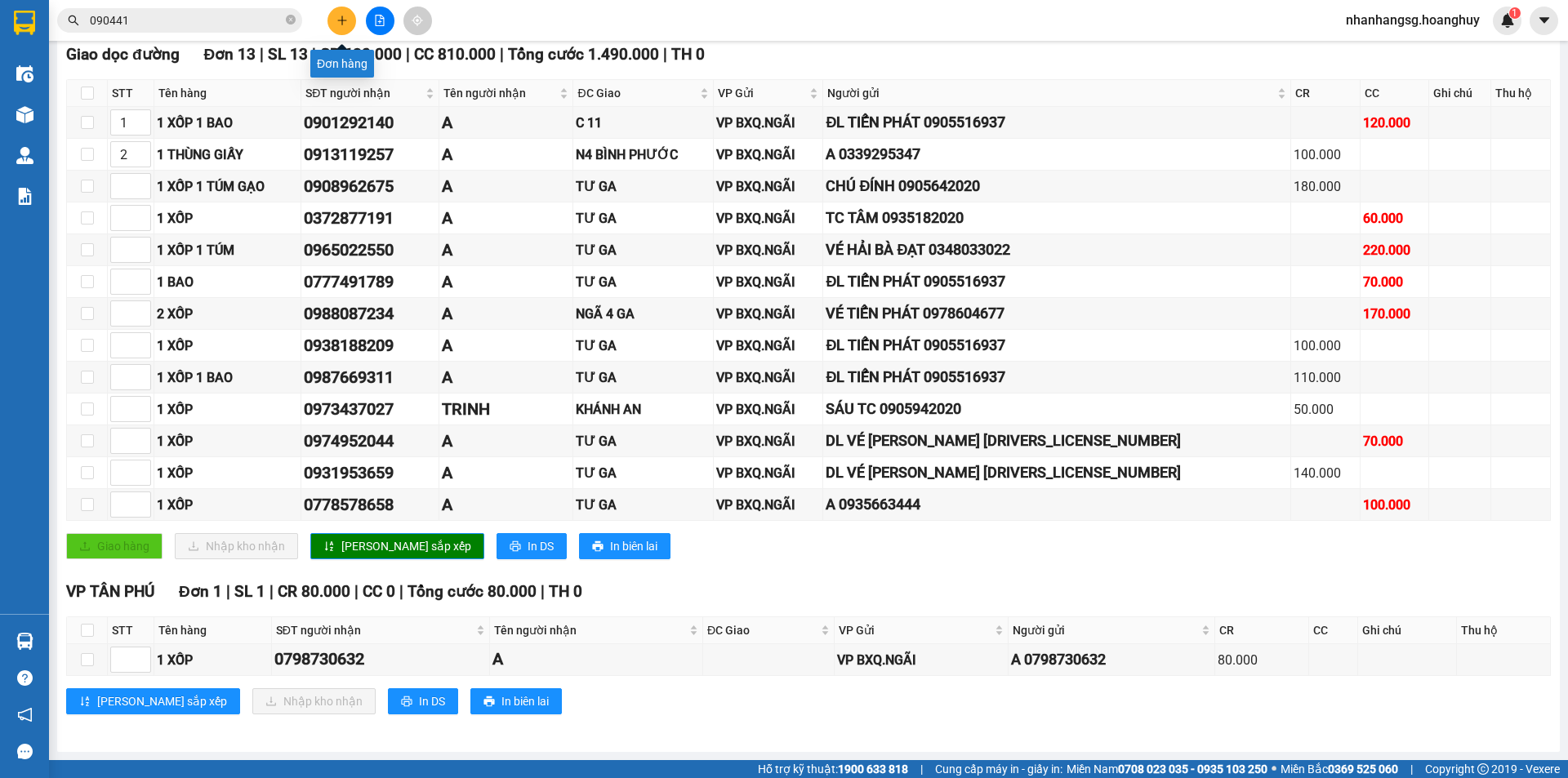
click at [335, 21] on button at bounding box center [341, 21] width 29 height 29
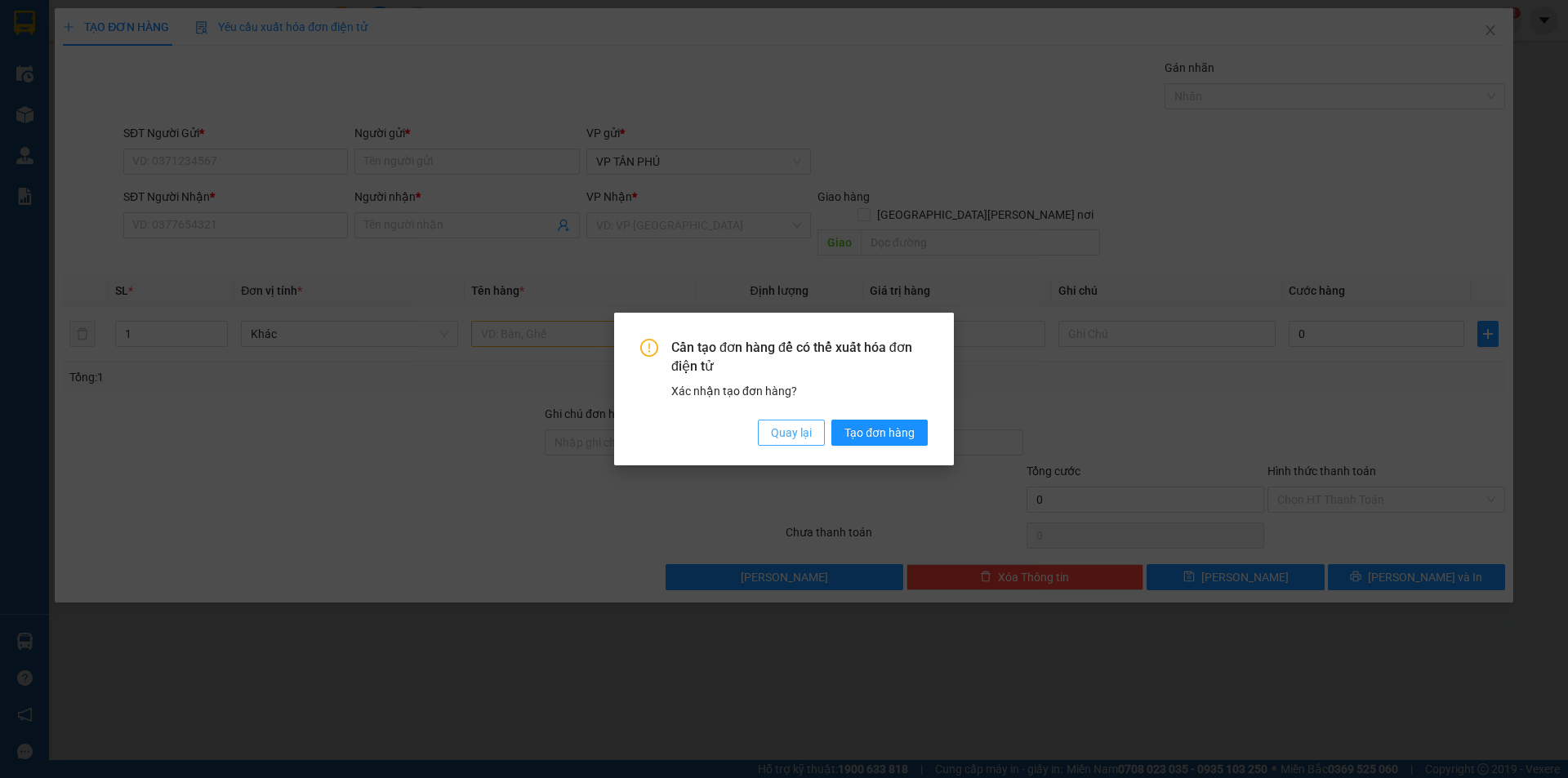
click at [787, 435] on span "Quay lại" at bounding box center [791, 433] width 41 height 18
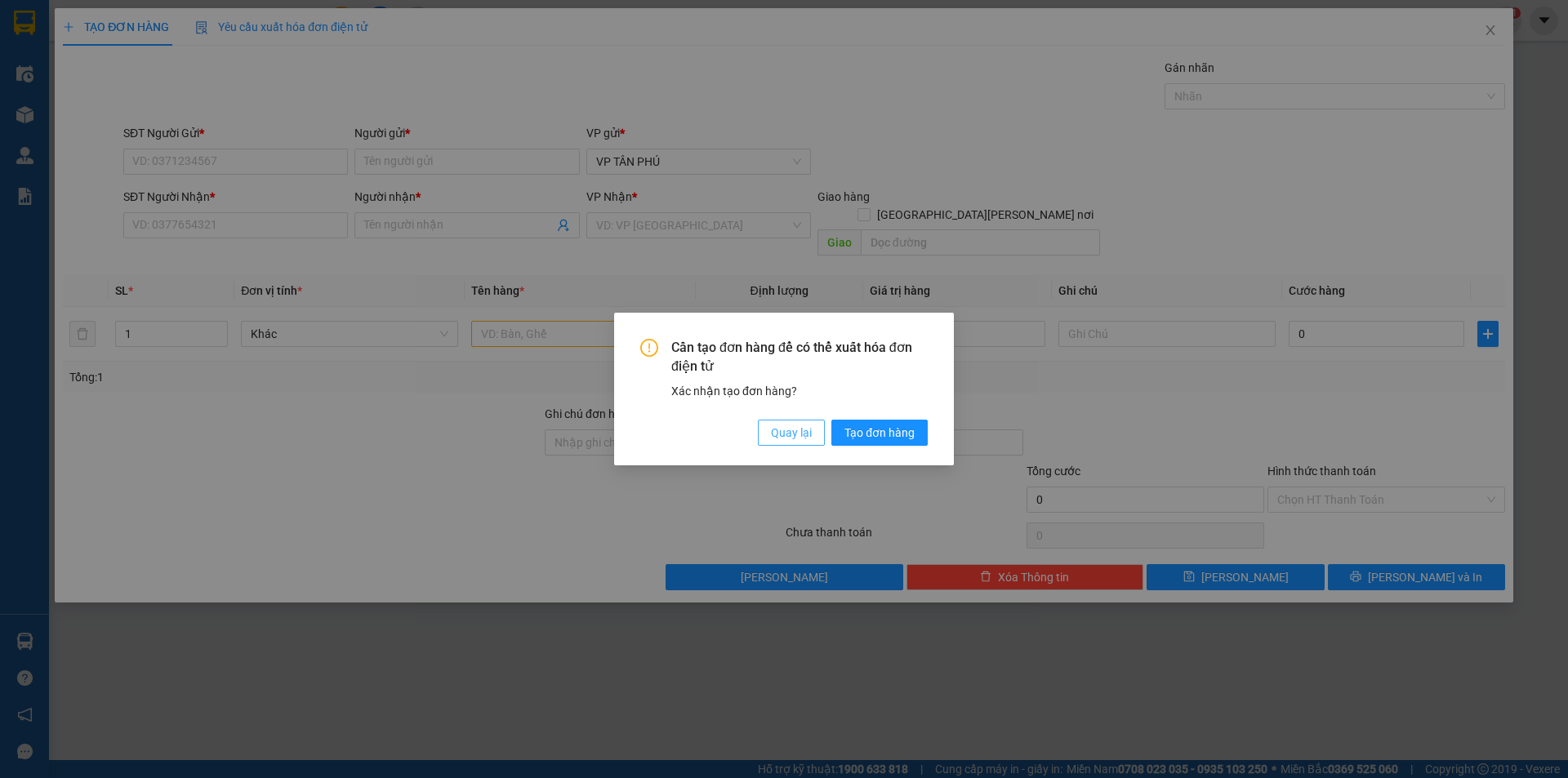
click at [791, 431] on span "Quay lại" at bounding box center [791, 433] width 41 height 18
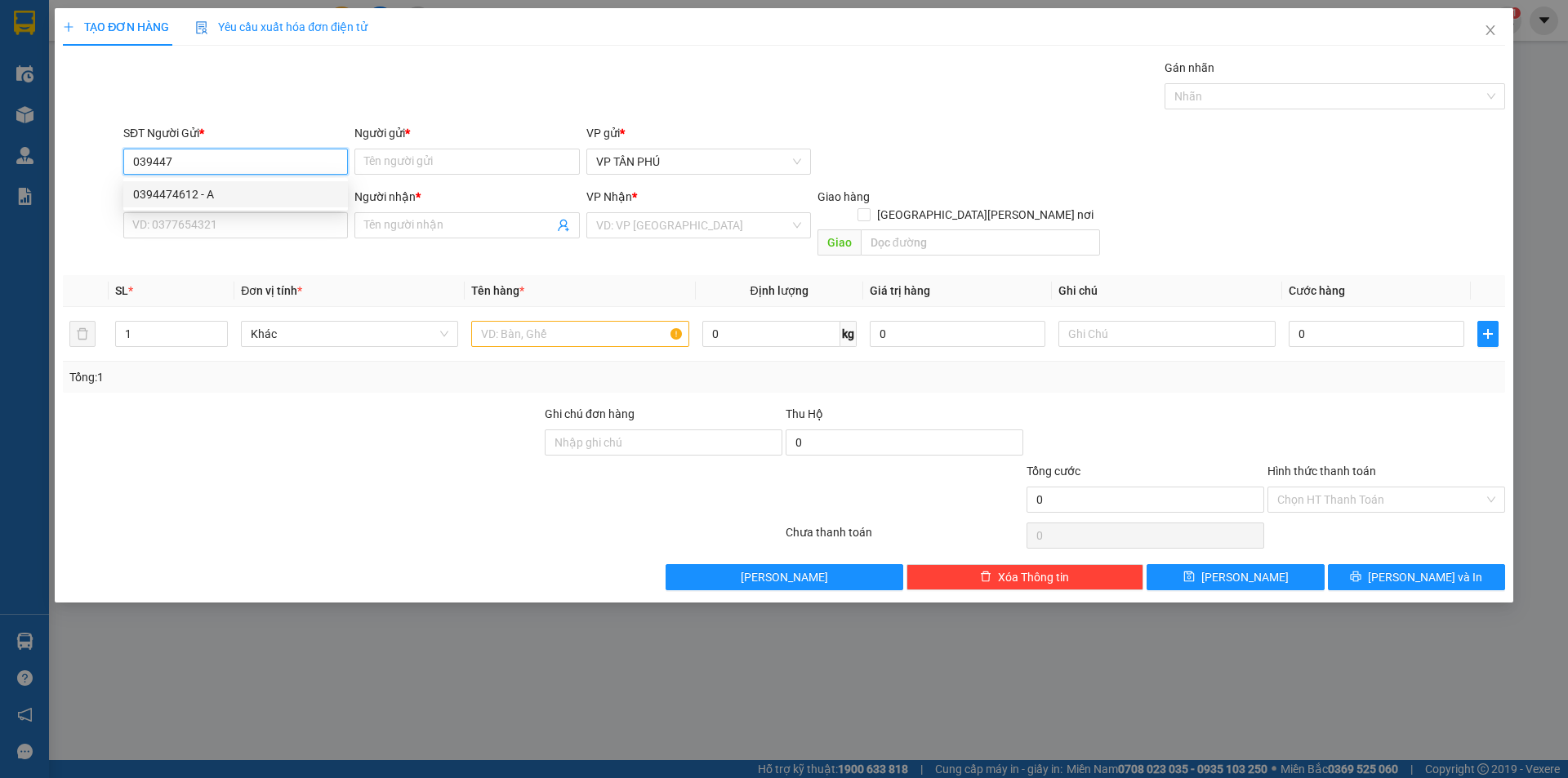
click at [207, 203] on div "0394474612 - A" at bounding box center [235, 194] width 225 height 26
type input "0394474612"
type input "A"
type input "0914120519"
type input "A SON HA"
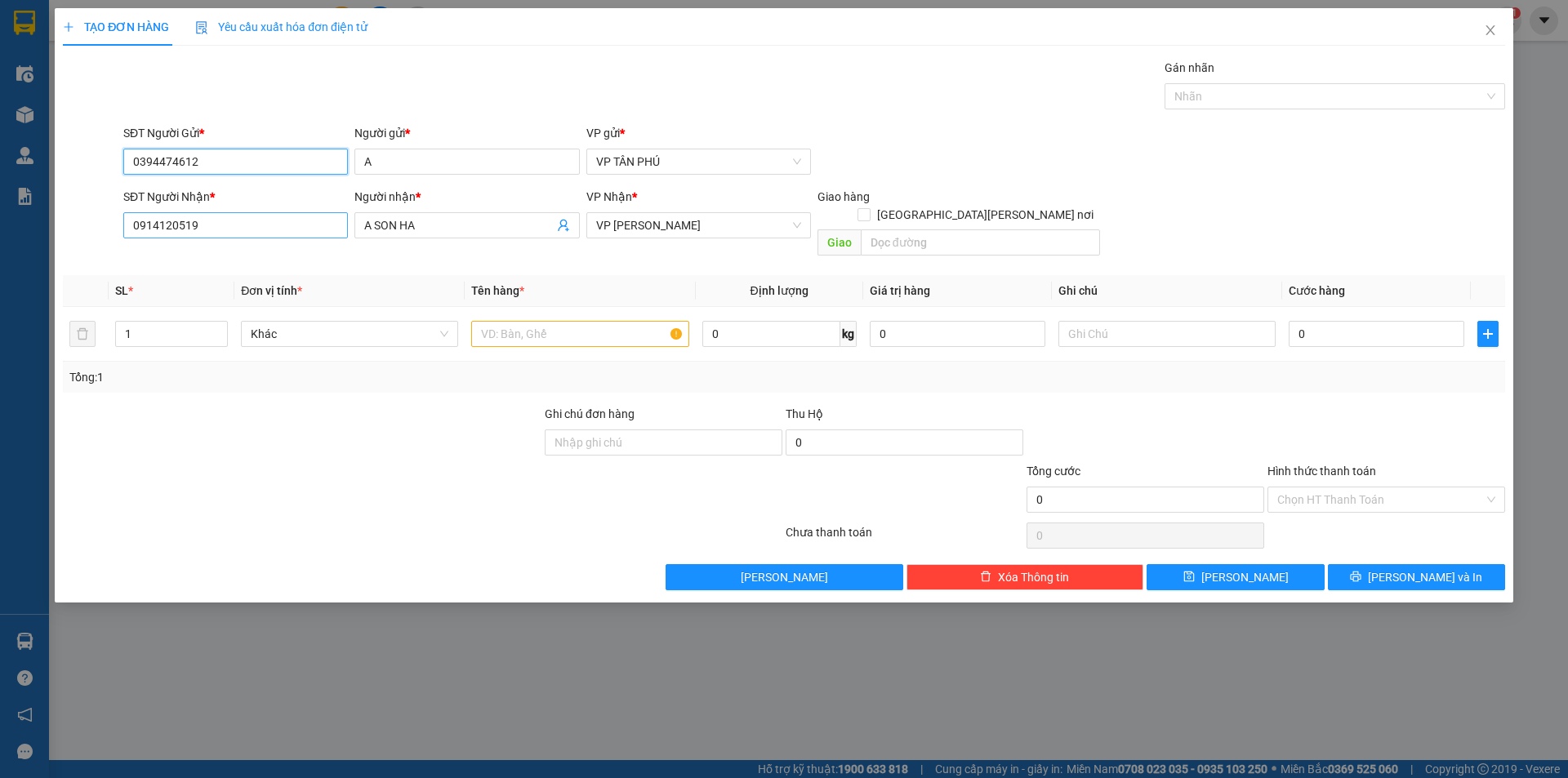
type input "0394474612"
click at [211, 220] on input "0914120519" at bounding box center [235, 225] width 225 height 26
type input "0962787798"
click at [557, 321] on input "text" at bounding box center [580, 334] width 217 height 26
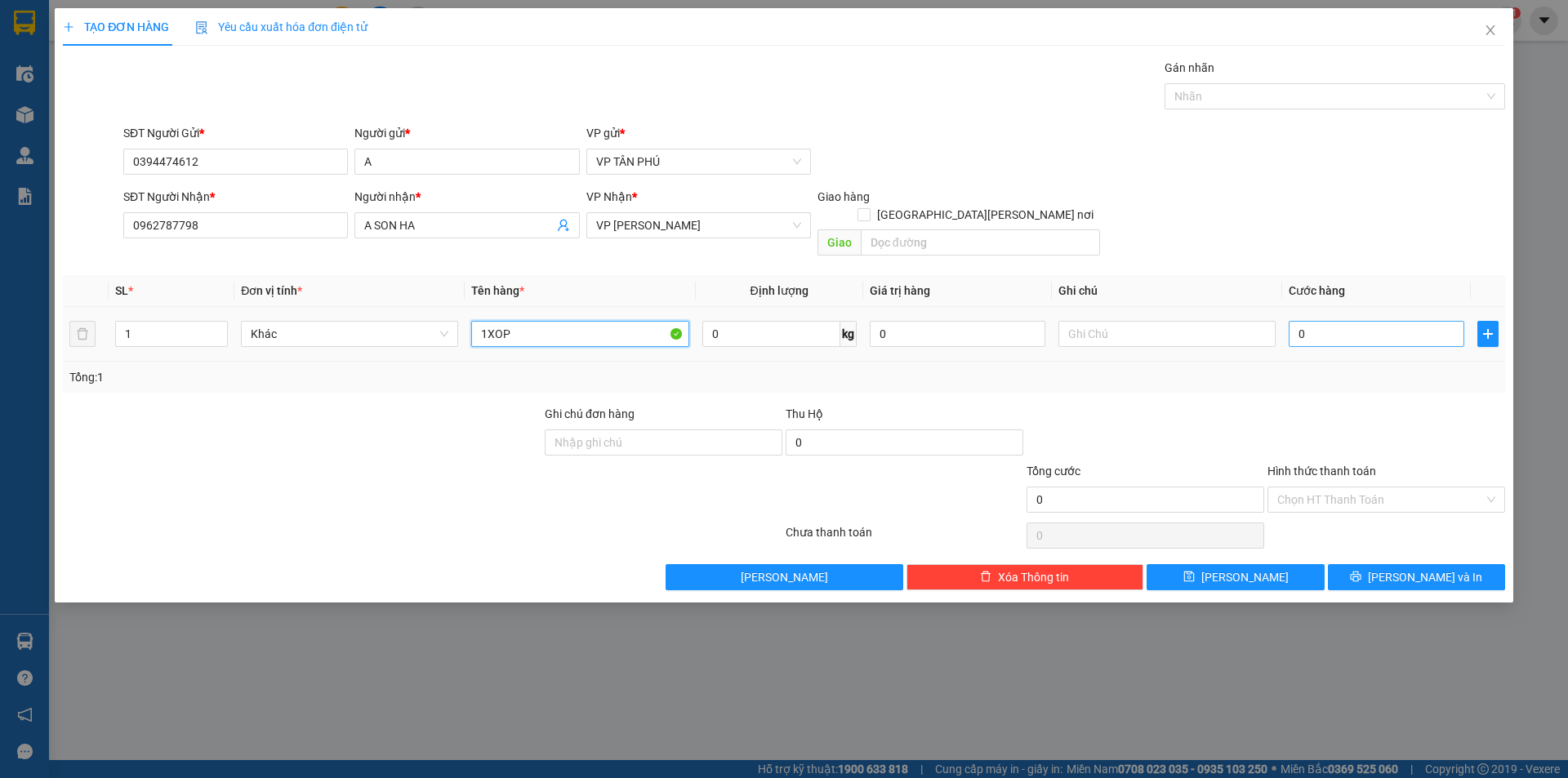
type input "1XOP"
click at [1320, 321] on input "0" at bounding box center [1375, 334] width 175 height 26
type input "1"
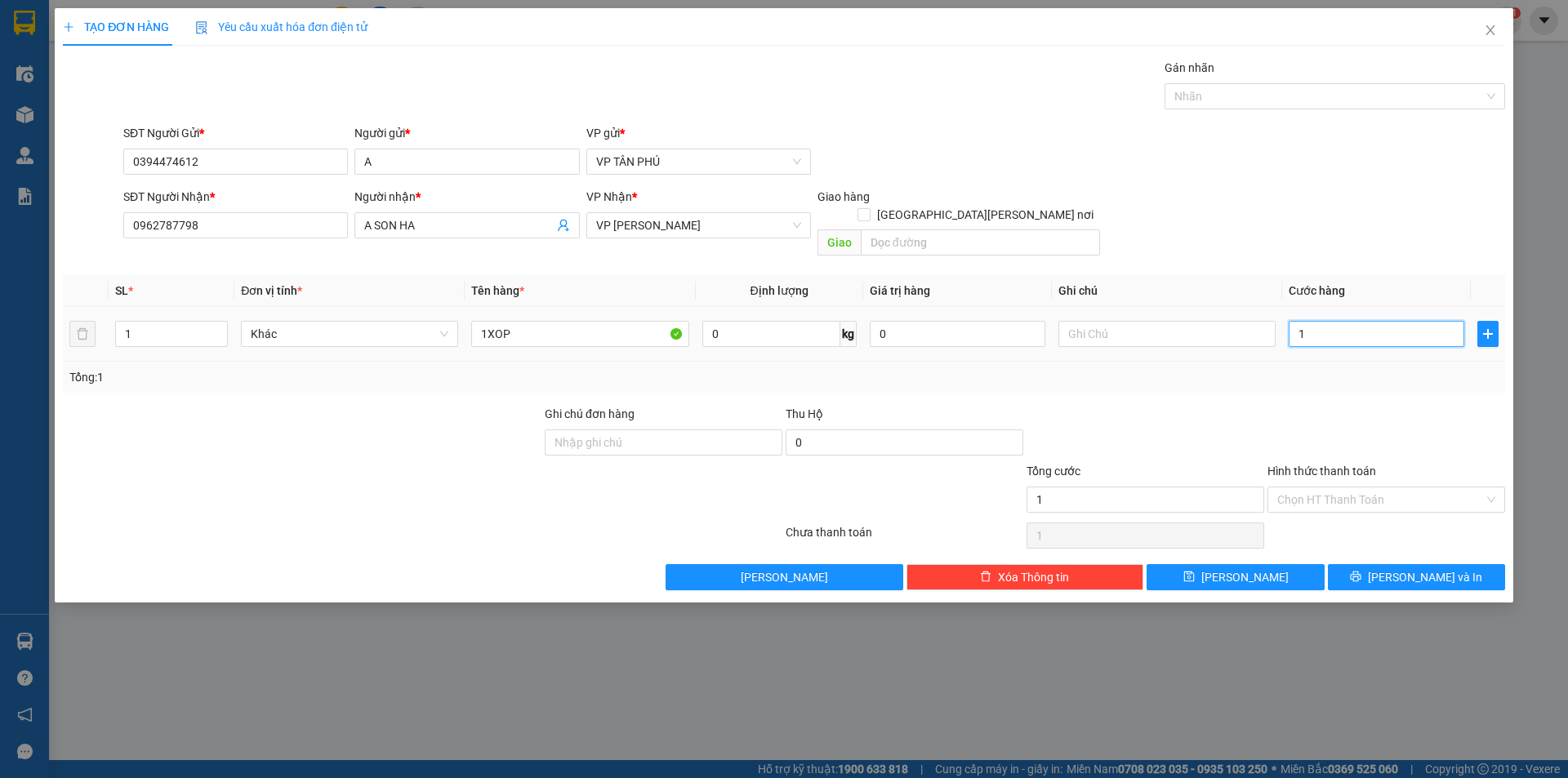
type input "15"
type input "150"
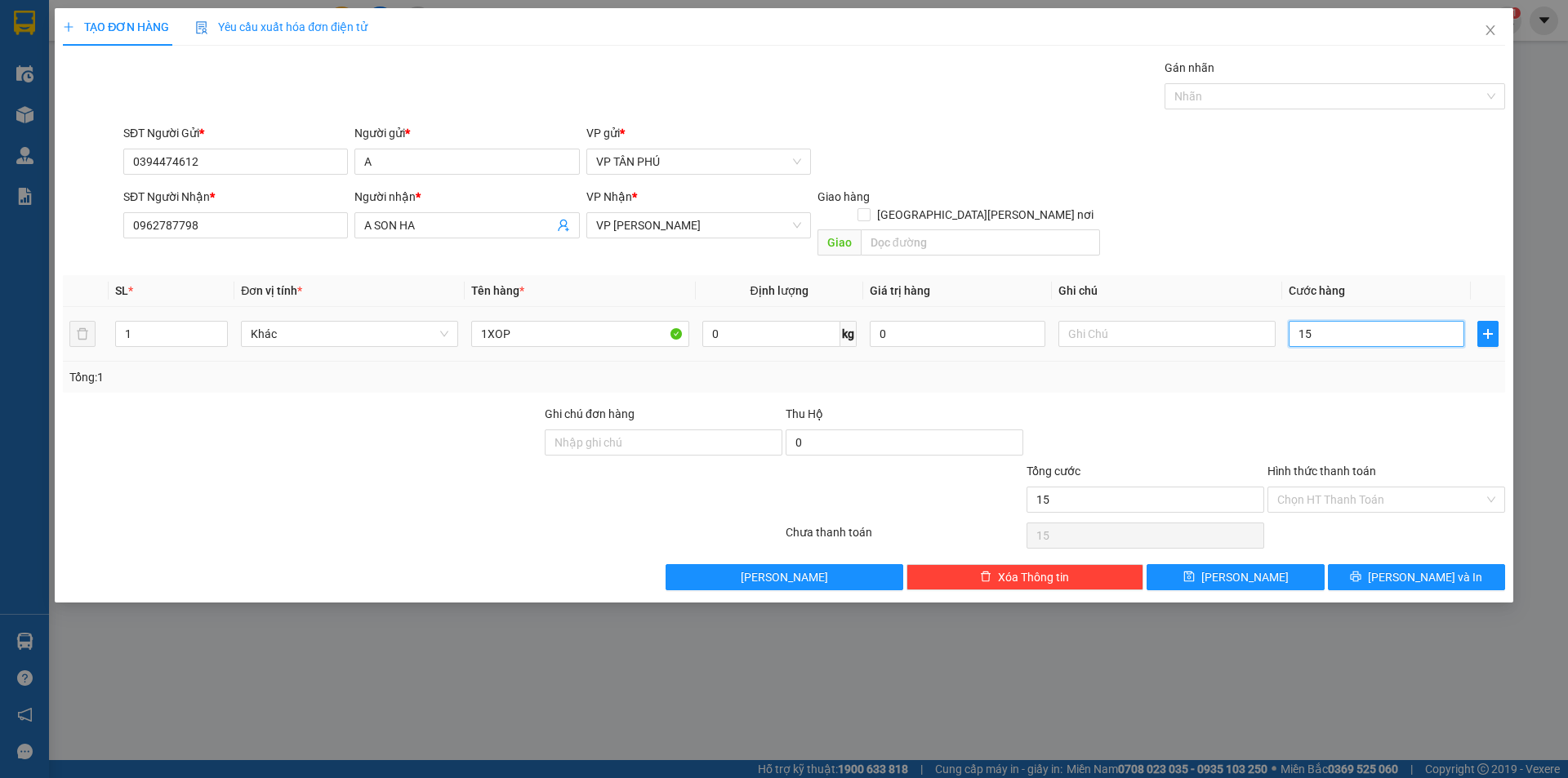
type input "150"
type input "150.000"
click at [1371, 488] on input "Hình thức thanh toán" at bounding box center [1380, 500] width 206 height 25
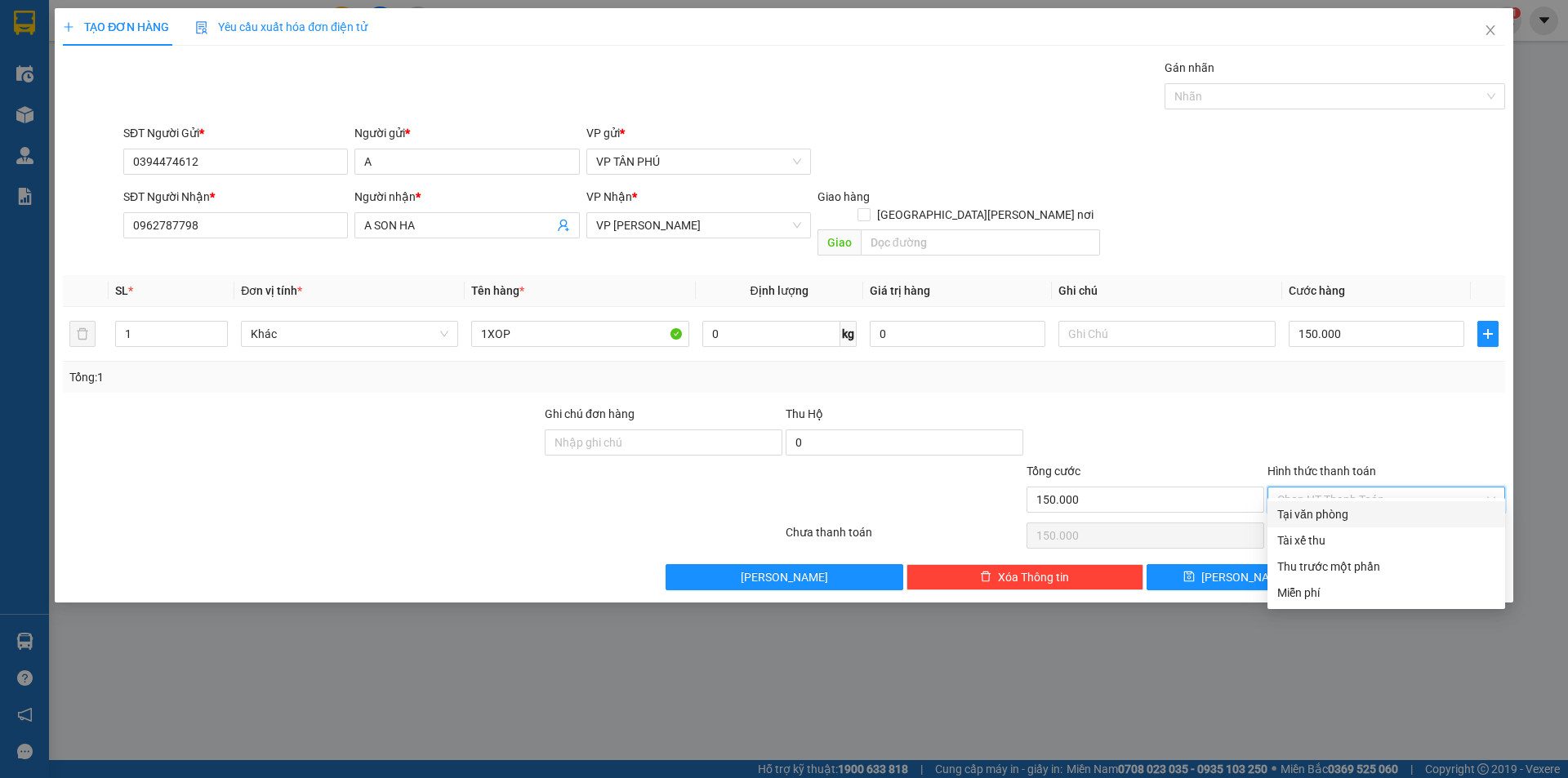
click at [1371, 511] on div "Tại văn phòng" at bounding box center [1385, 514] width 218 height 18
type input "0"
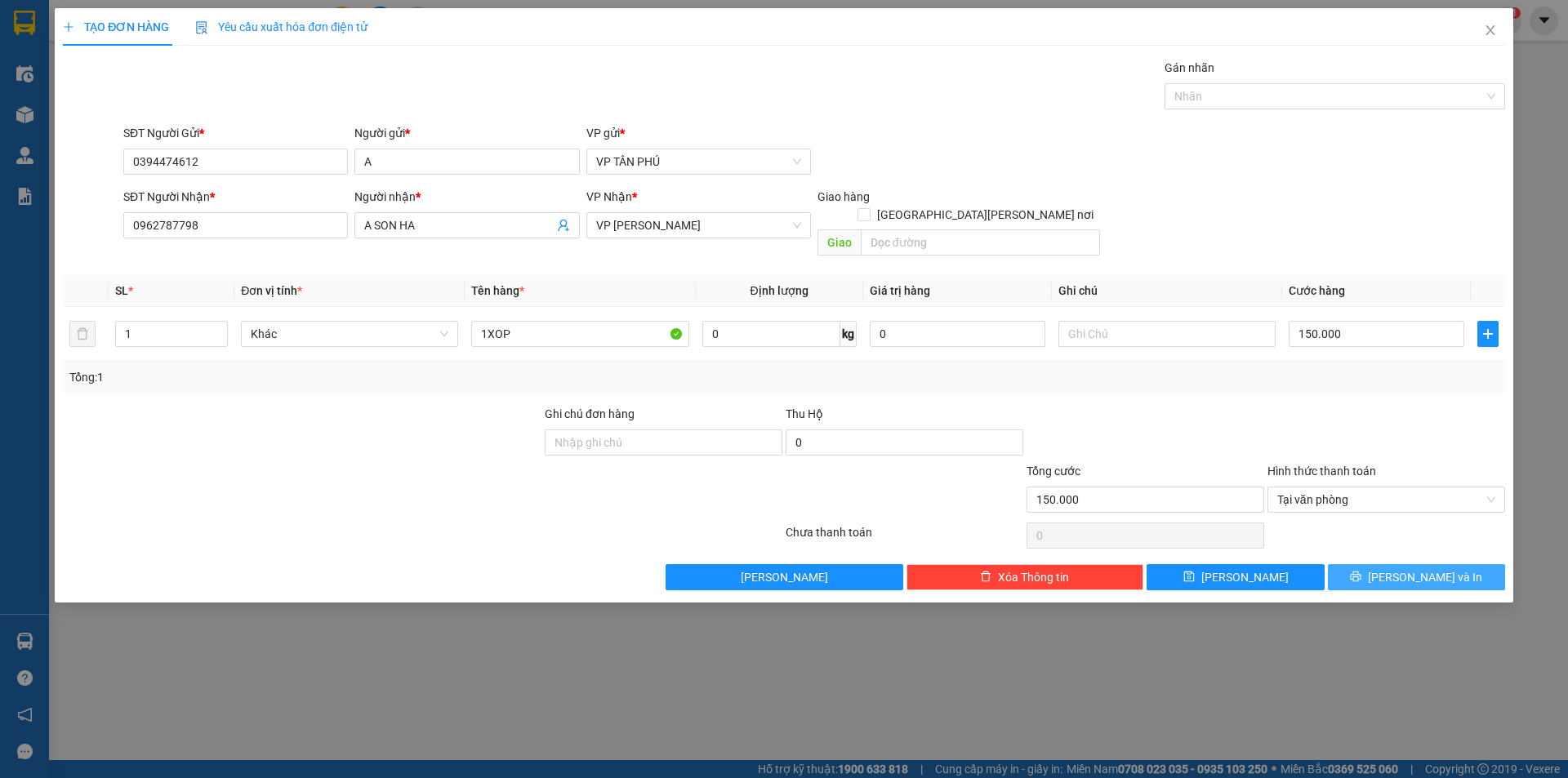
click at [1356, 564] on button "Lưu và In" at bounding box center [1416, 577] width 177 height 26
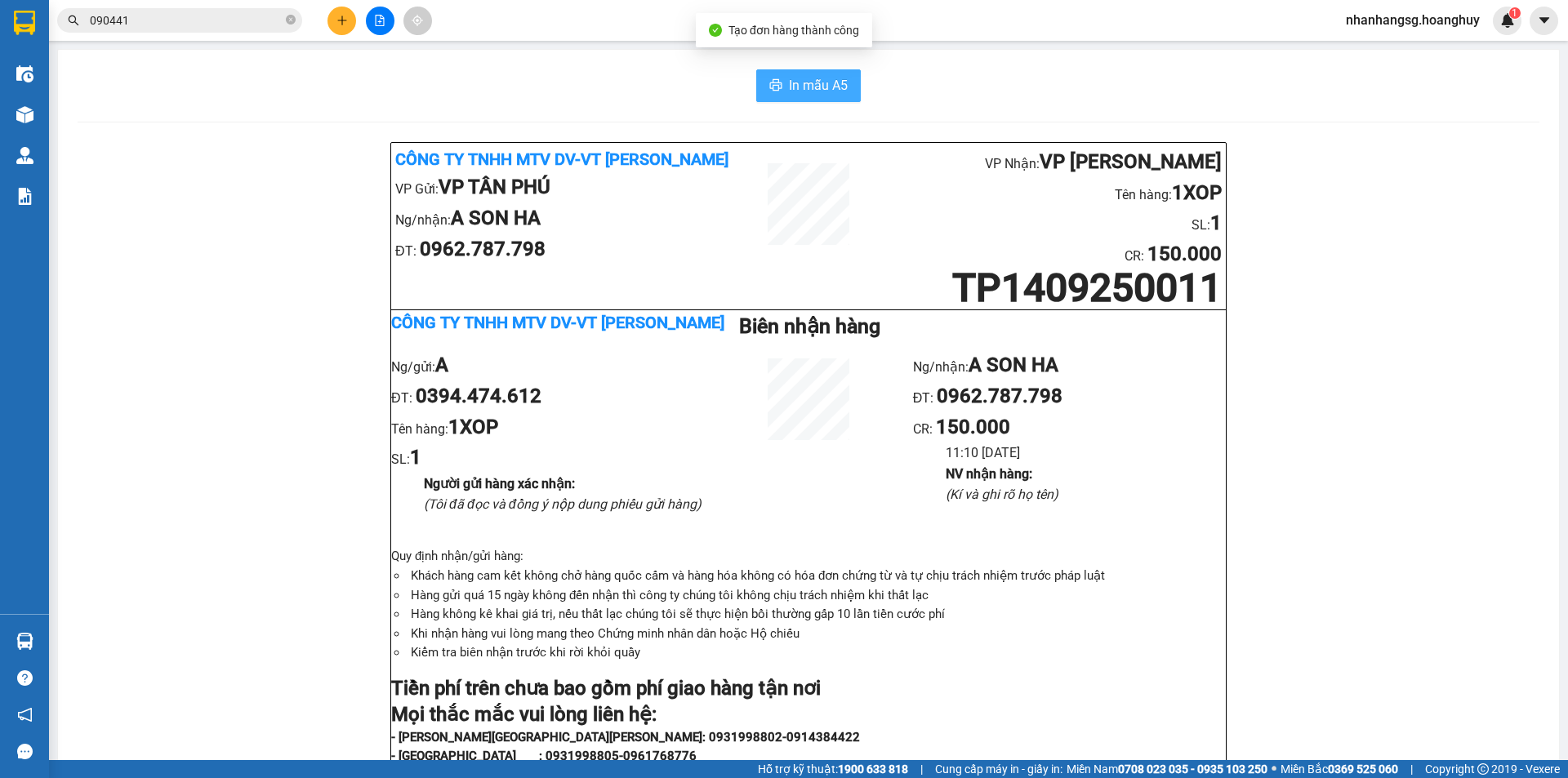
click at [796, 86] on span "In mẫu A5" at bounding box center [818, 85] width 58 height 21
click at [337, 19] on icon "plus" at bounding box center [342, 21] width 12 height 12
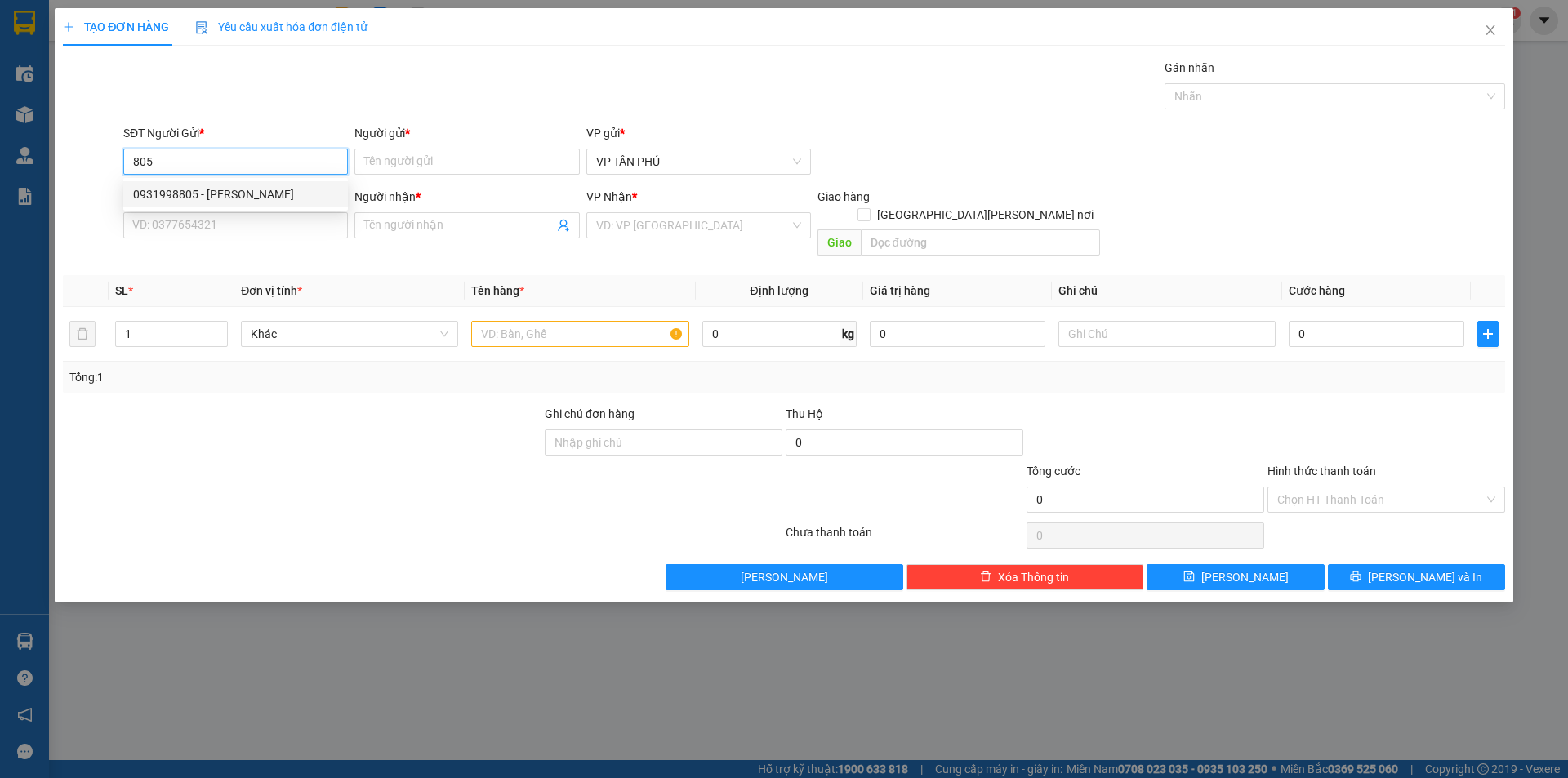
click at [230, 189] on div "0931998805 - PV THANH" at bounding box center [235, 194] width 205 height 18
type input "0931998805"
type input "PV THANH"
type input "0985688942"
type input "A LB"
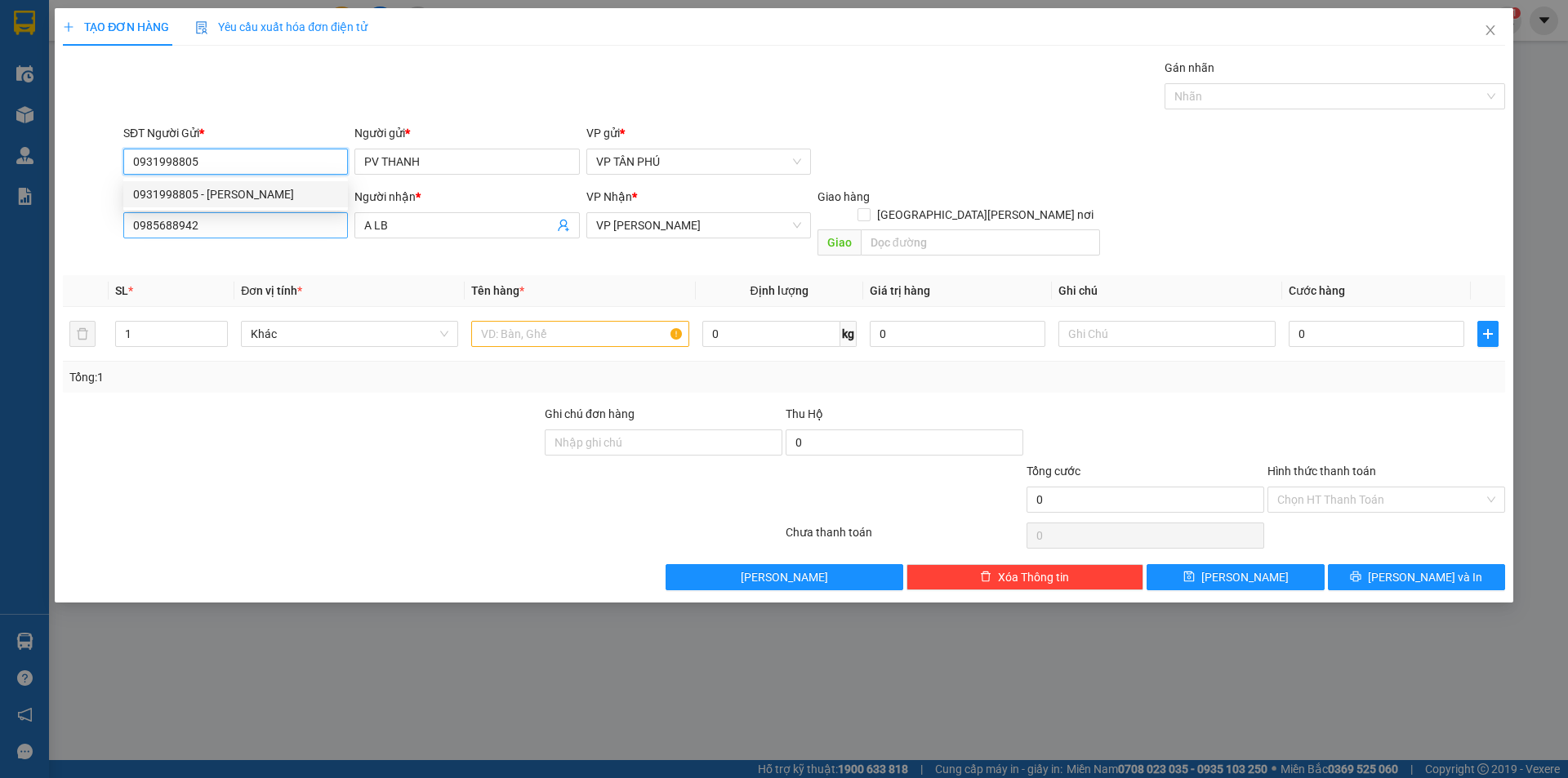
type input "0931998805"
click at [243, 224] on input "0985688942" at bounding box center [235, 225] width 225 height 26
click at [244, 224] on input "0985688942" at bounding box center [235, 225] width 225 height 26
type input "0334634546"
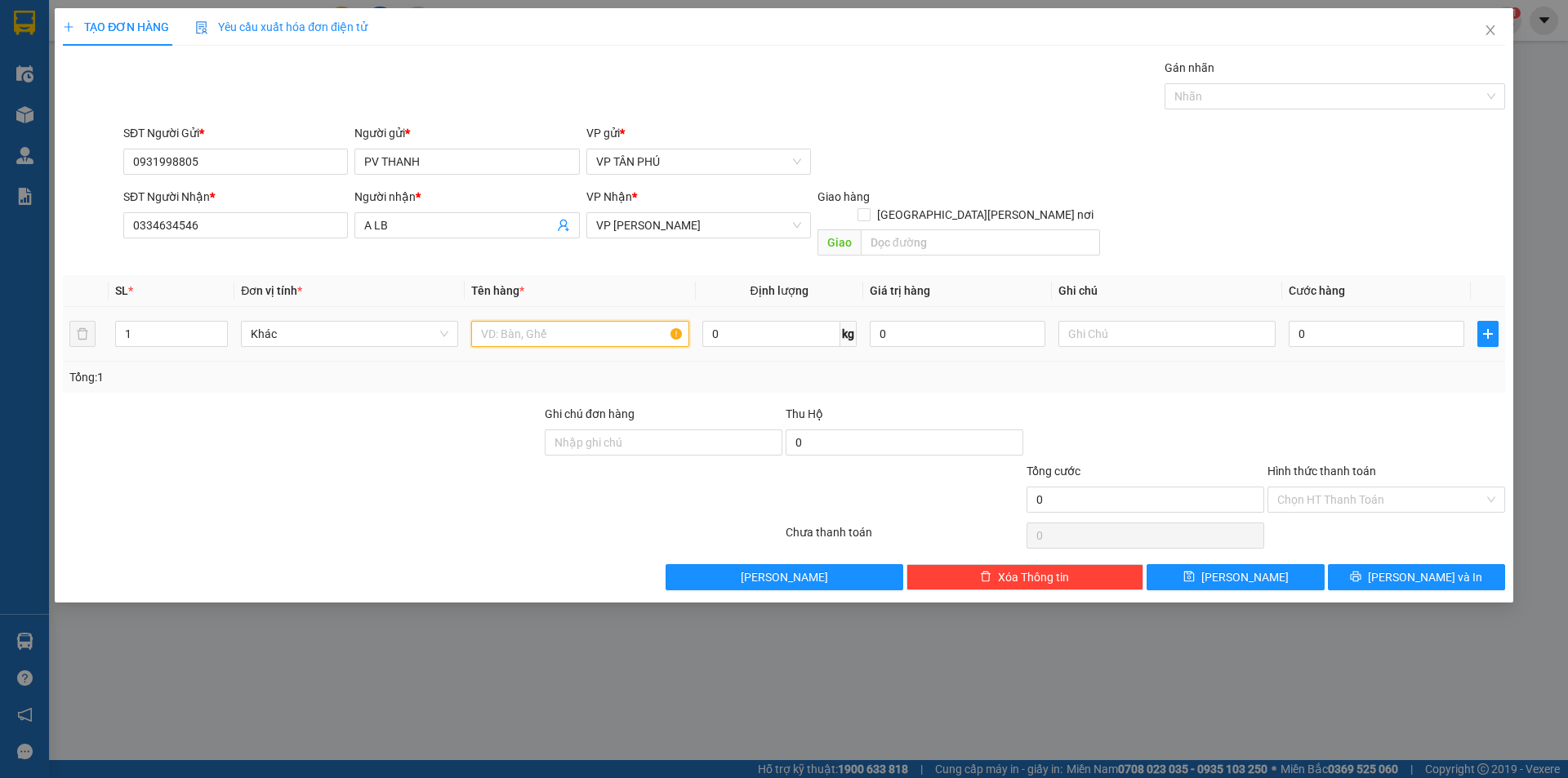
click at [511, 321] on input "text" at bounding box center [580, 334] width 217 height 26
type input "1CUC DEN"
click at [1294, 321] on input "0" at bounding box center [1375, 334] width 175 height 26
type input "80"
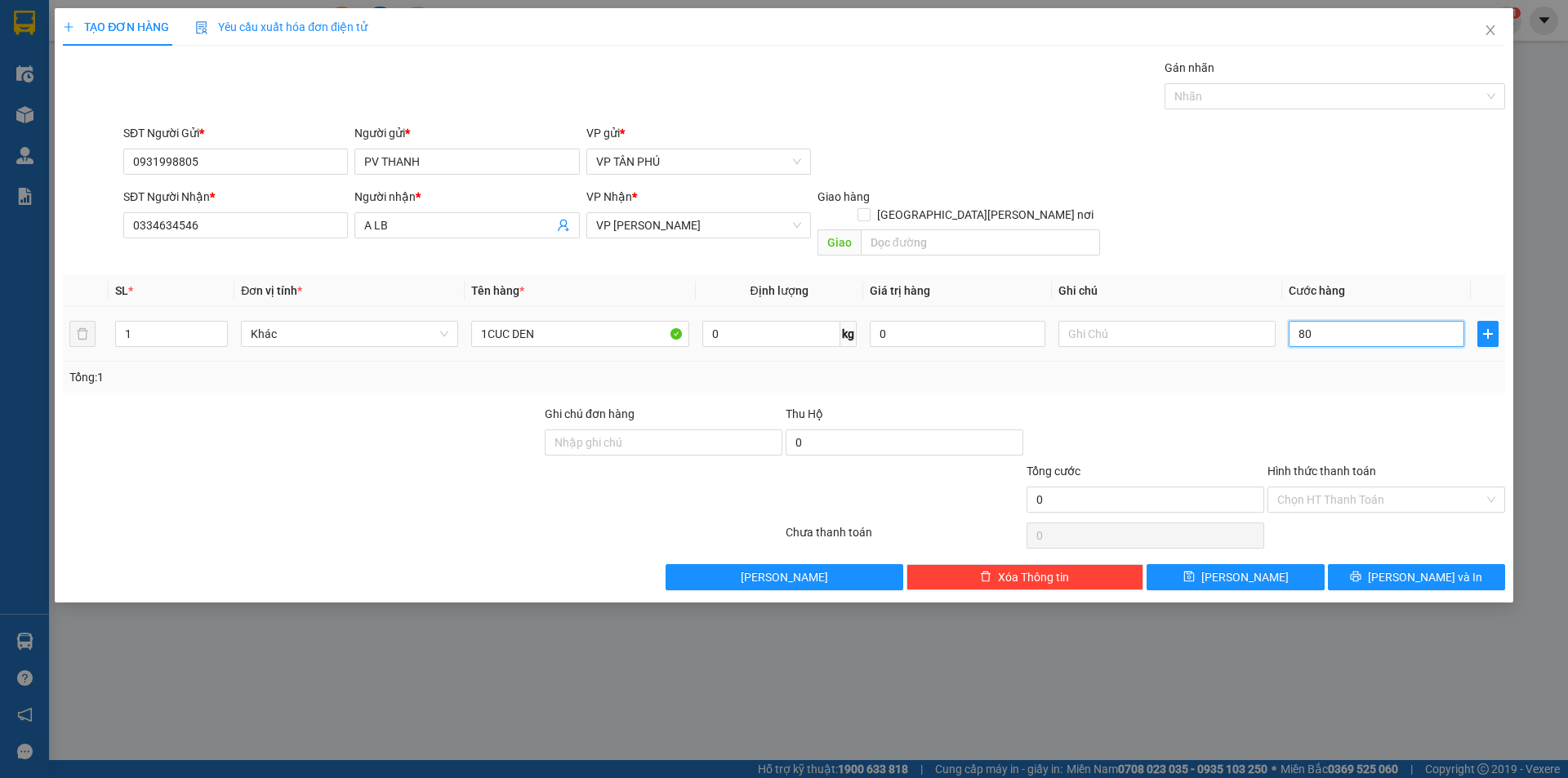
type input "80"
type input "80.000"
click at [1357, 564] on button "Lưu và In" at bounding box center [1416, 577] width 177 height 26
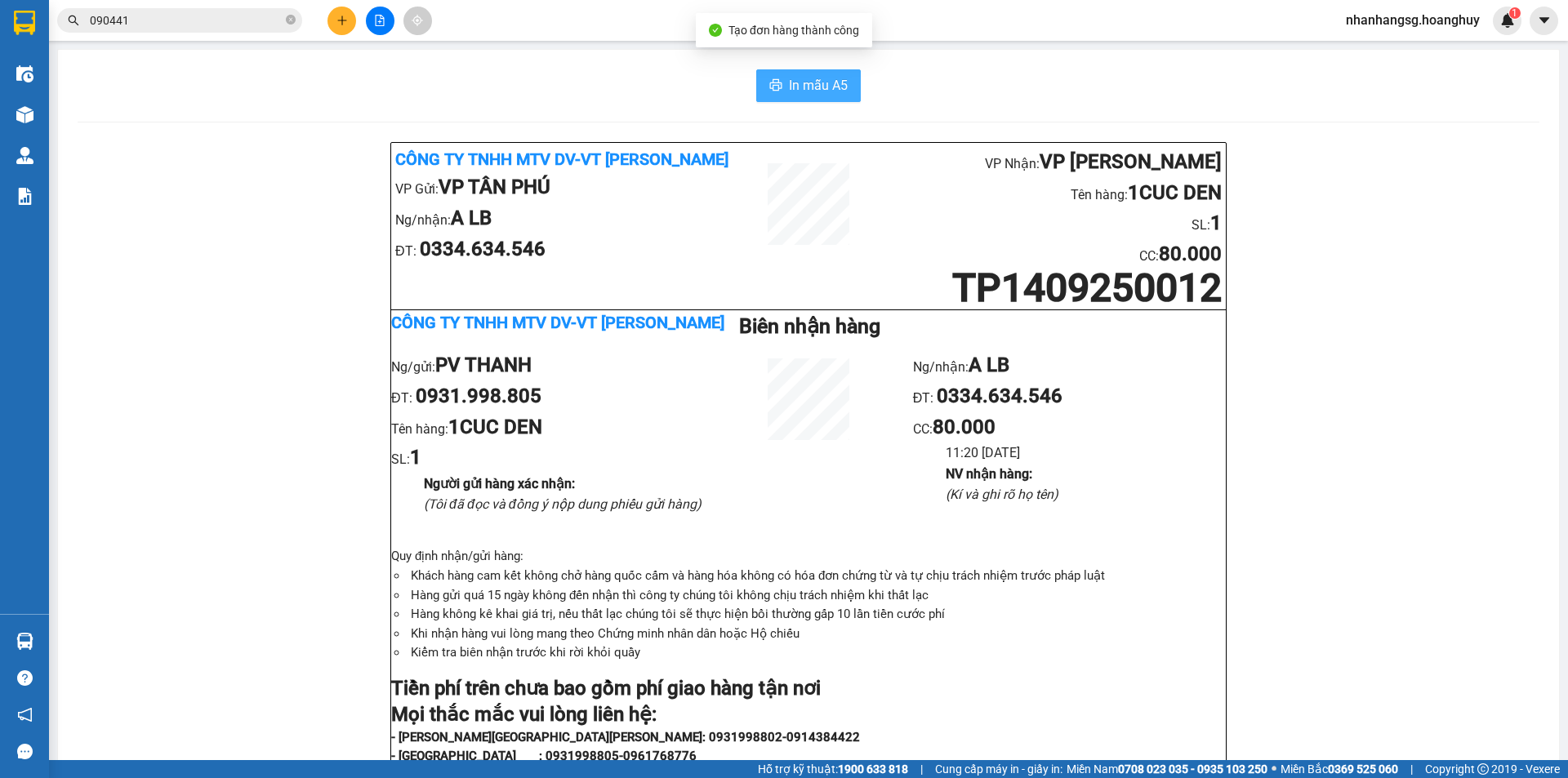
click at [797, 73] on button "In mẫu A5" at bounding box center [808, 86] width 104 height 33
click at [347, 20] on icon "plus" at bounding box center [342, 21] width 12 height 12
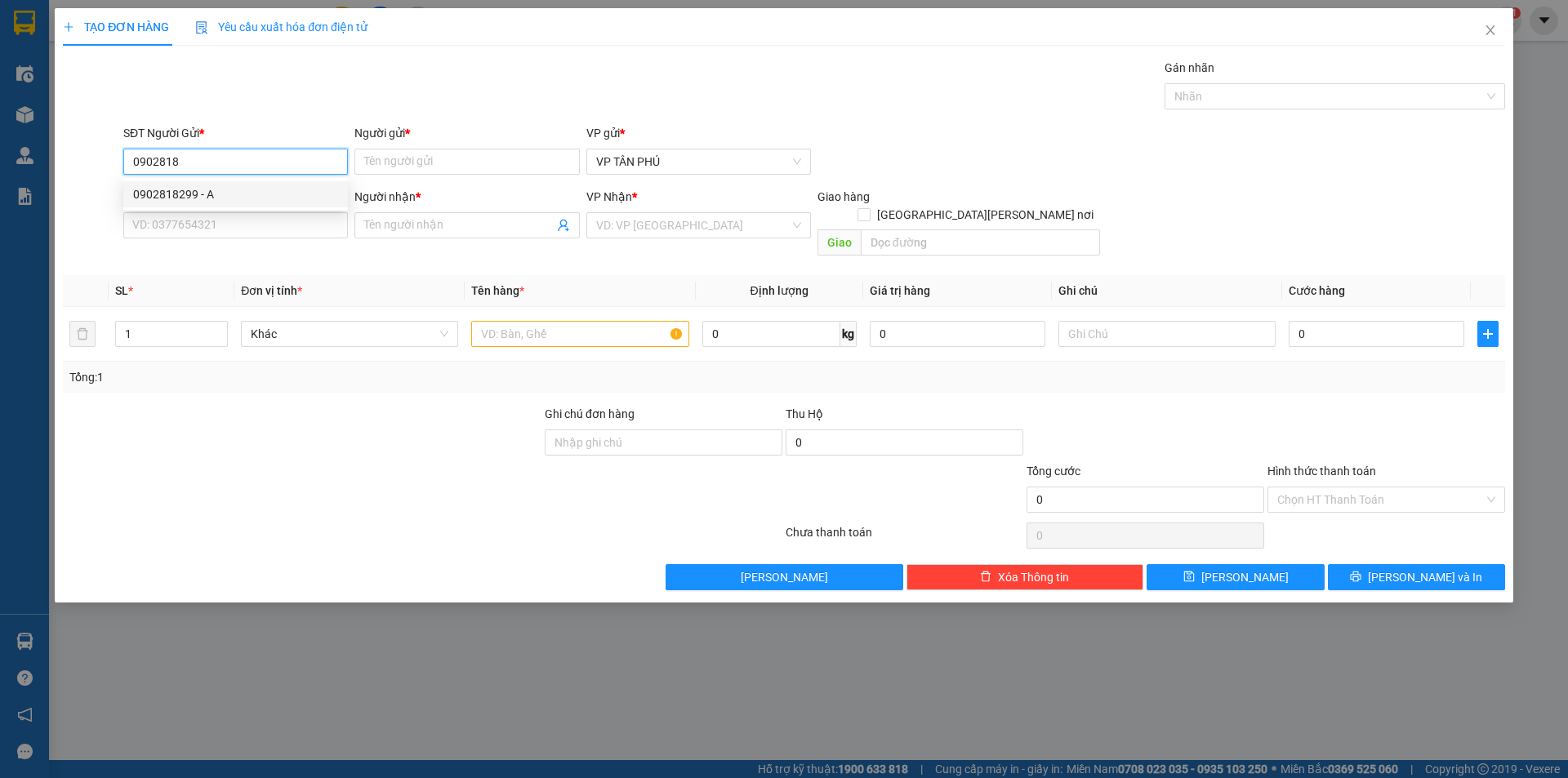
click at [208, 194] on div "0902818299 - A" at bounding box center [235, 194] width 205 height 18
type input "0902818299"
type input "A"
type input "0908066833"
type input "BAO LB"
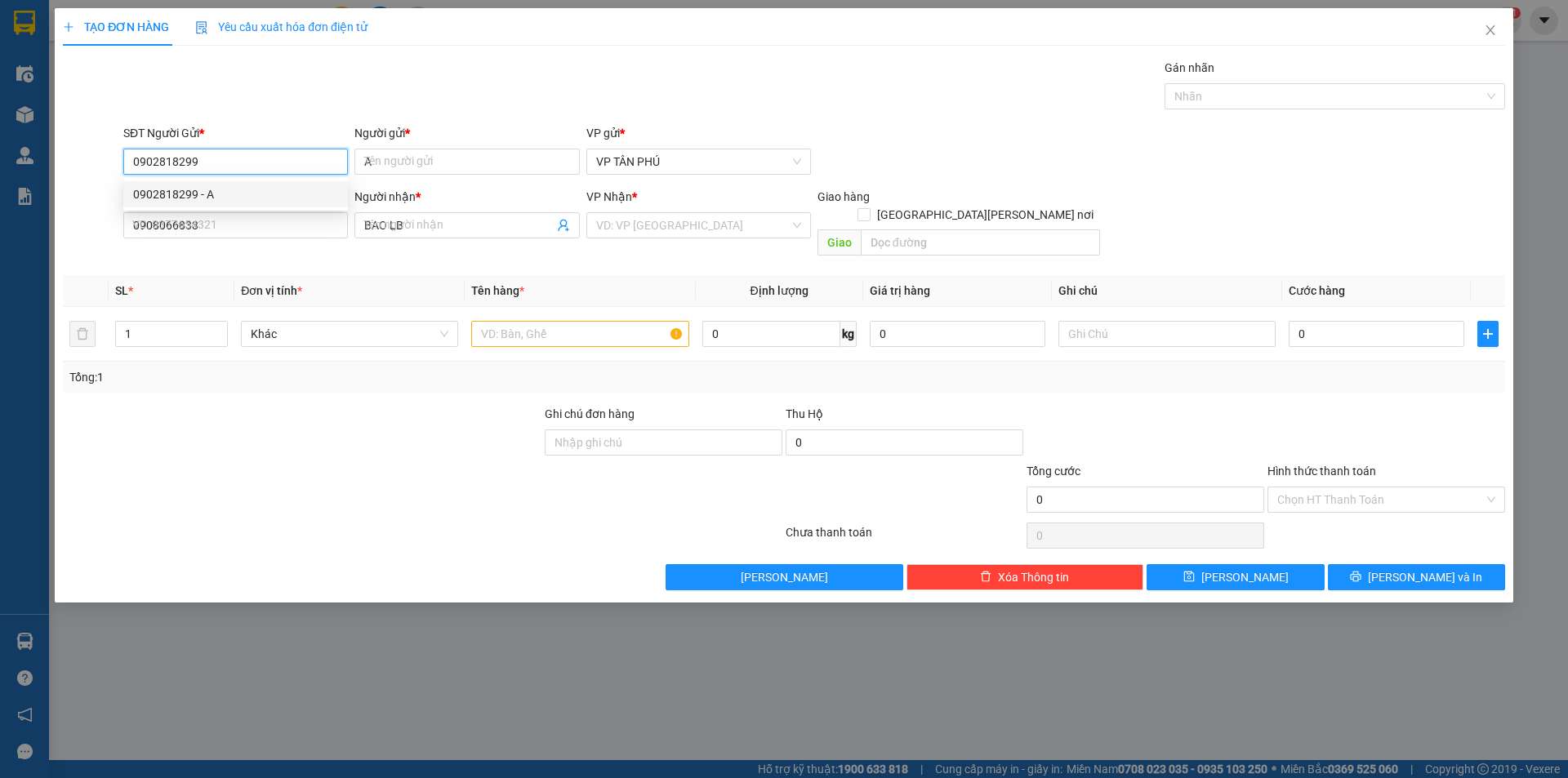
click at [208, 194] on div "0902818299 - A" at bounding box center [235, 194] width 205 height 18
type input "0902818299"
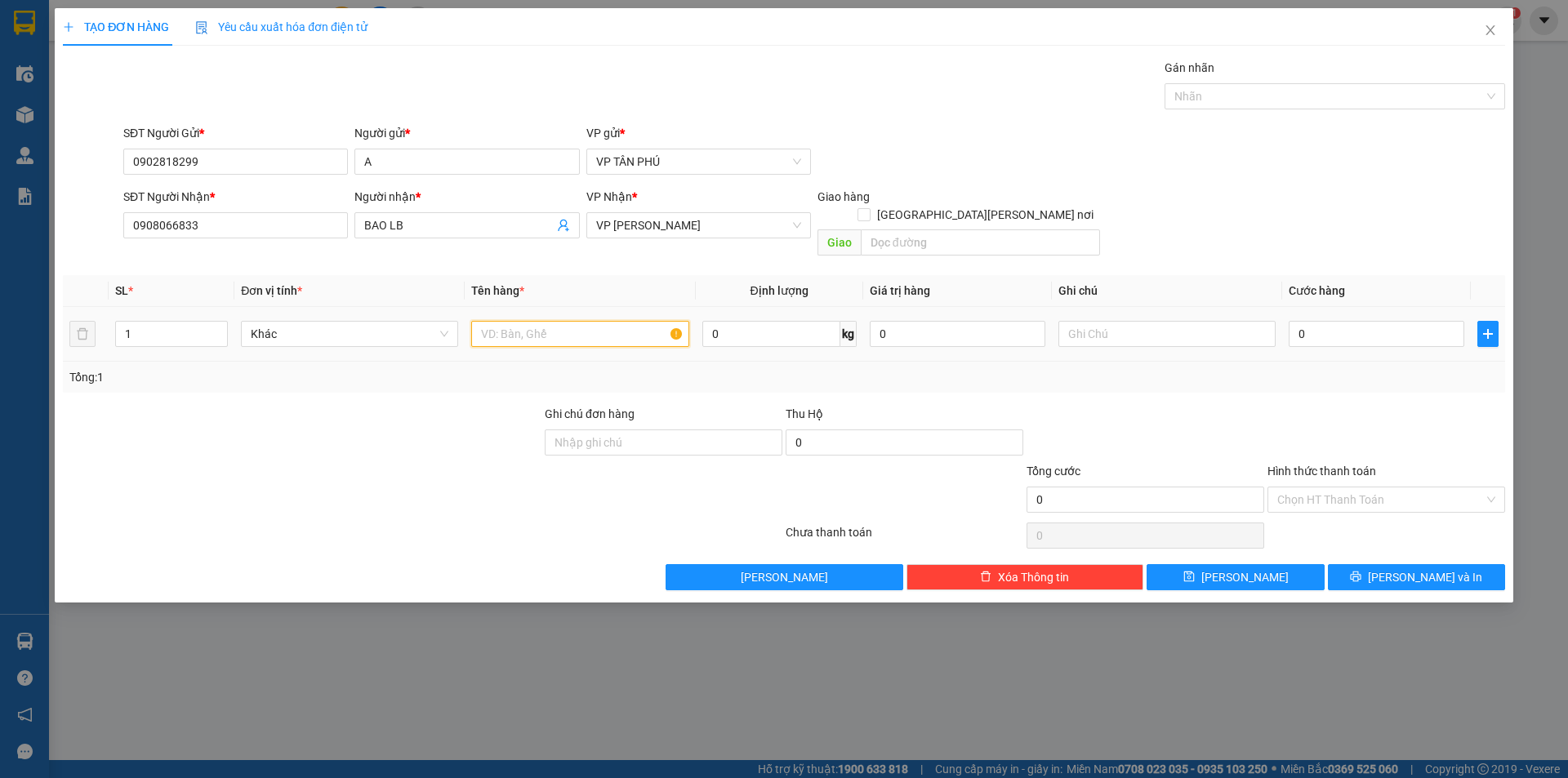
click at [535, 321] on input "text" at bounding box center [580, 334] width 217 height 26
type input "1THUNG GIAY"
click at [1409, 321] on input "0" at bounding box center [1375, 334] width 175 height 26
type input "80"
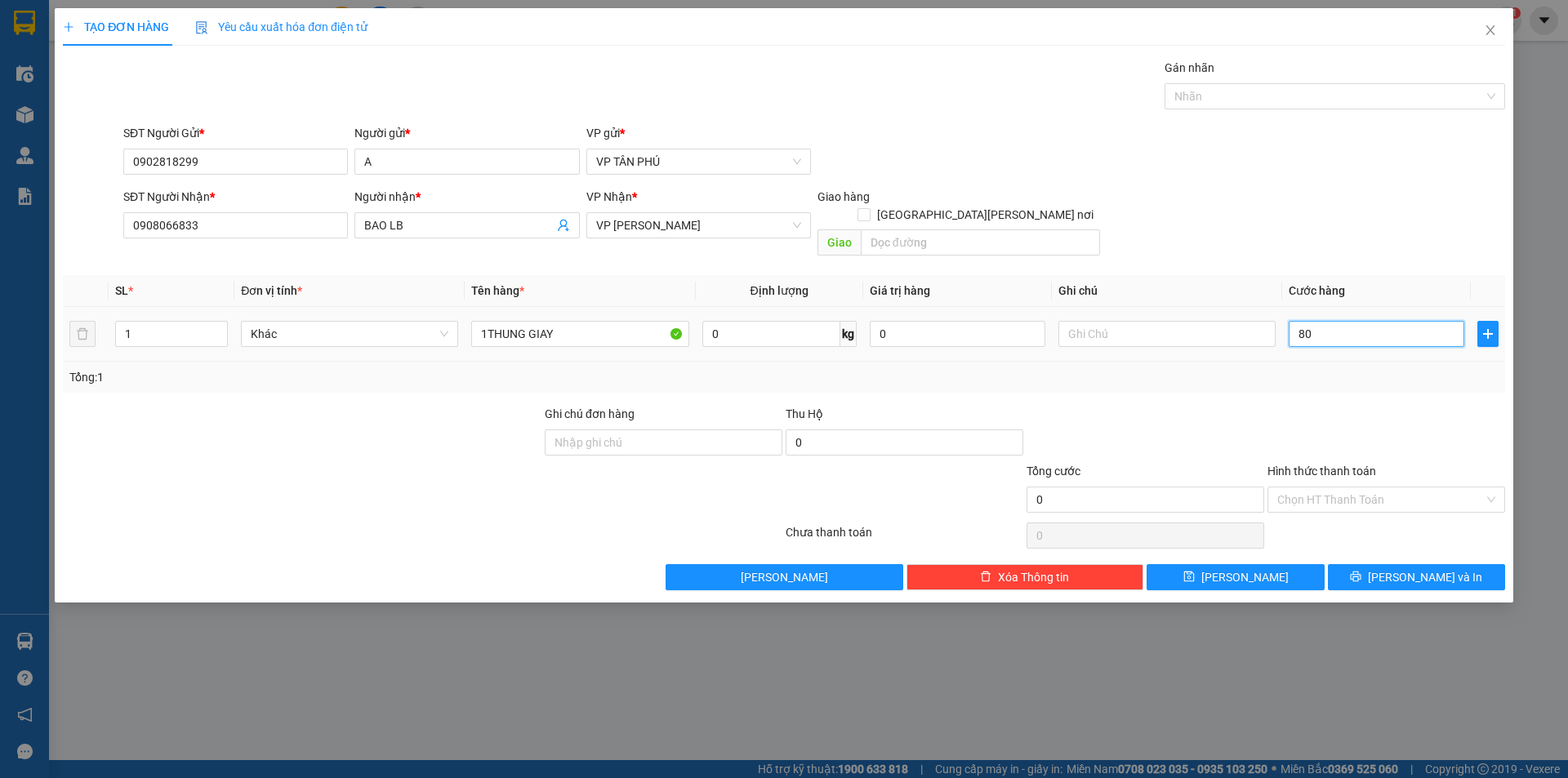
type input "80"
type input "80.000"
click at [1310, 488] on input "Hình thức thanh toán" at bounding box center [1380, 500] width 206 height 25
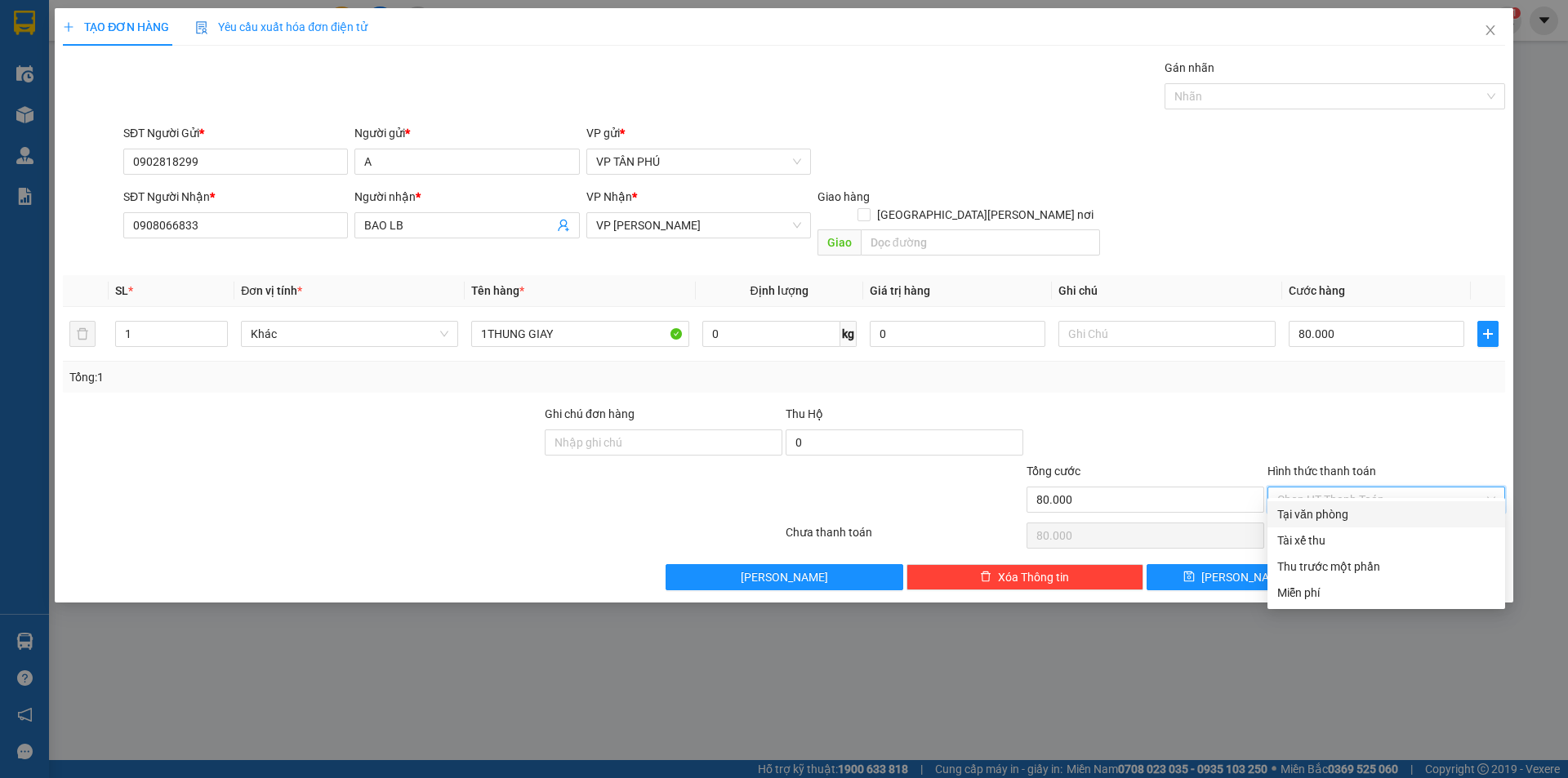
click at [1320, 507] on div "Tại văn phòng" at bounding box center [1385, 514] width 218 height 18
type input "0"
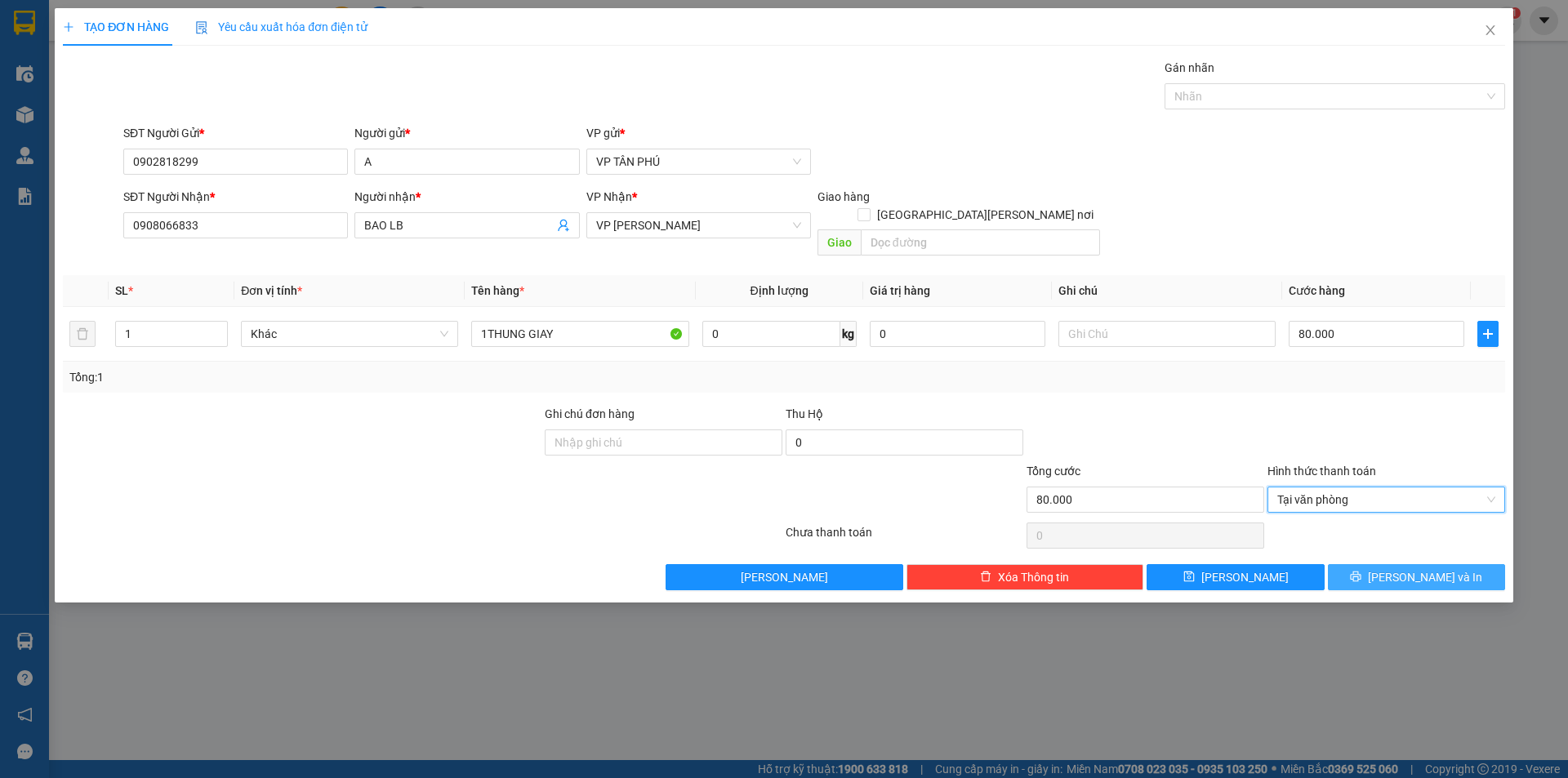
click at [1351, 564] on button "Lưu và In" at bounding box center [1416, 577] width 177 height 26
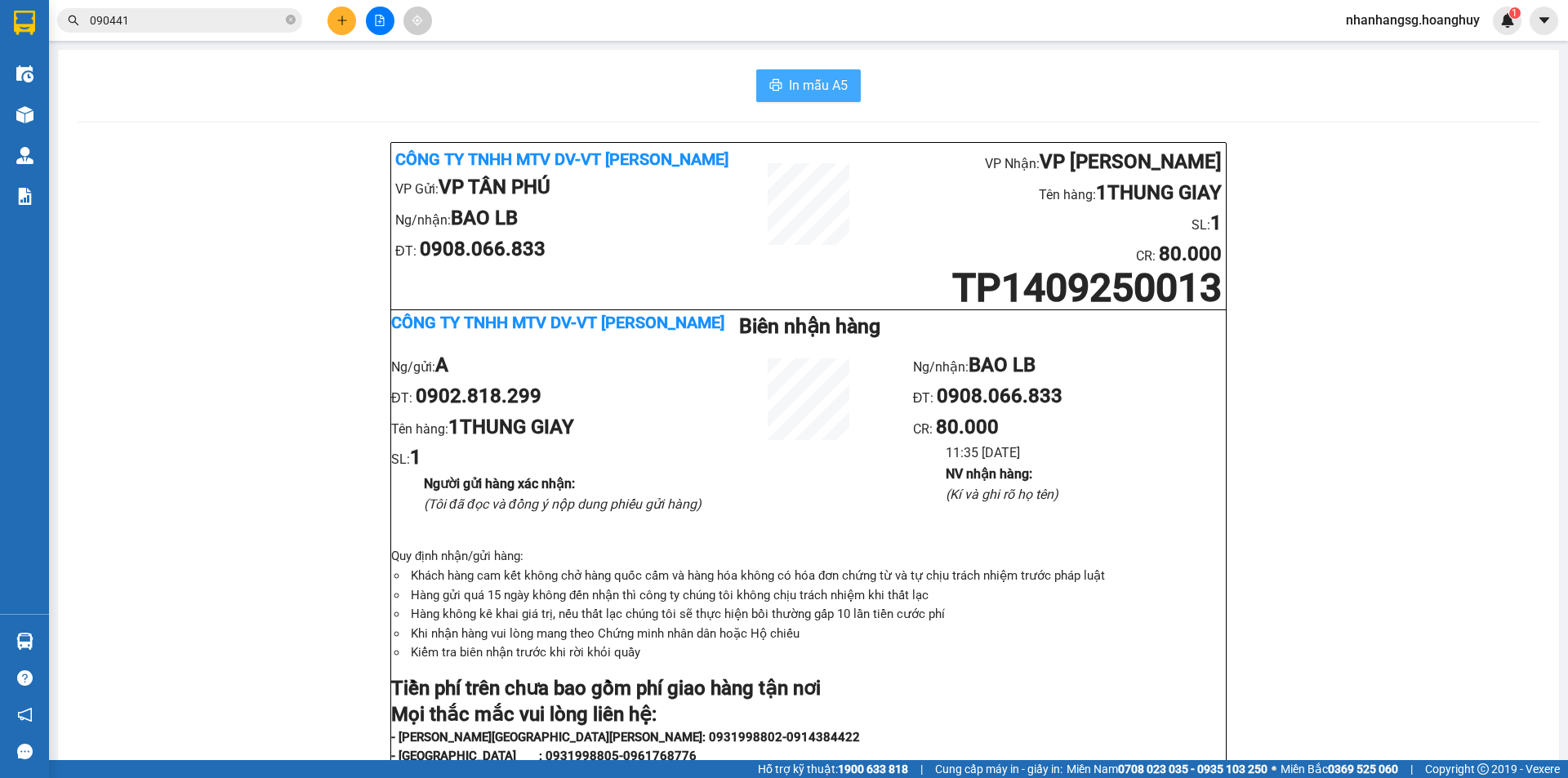
click at [798, 81] on span "In mẫu A5" at bounding box center [818, 85] width 58 height 21
click at [182, 23] on input "090441" at bounding box center [186, 21] width 193 height 18
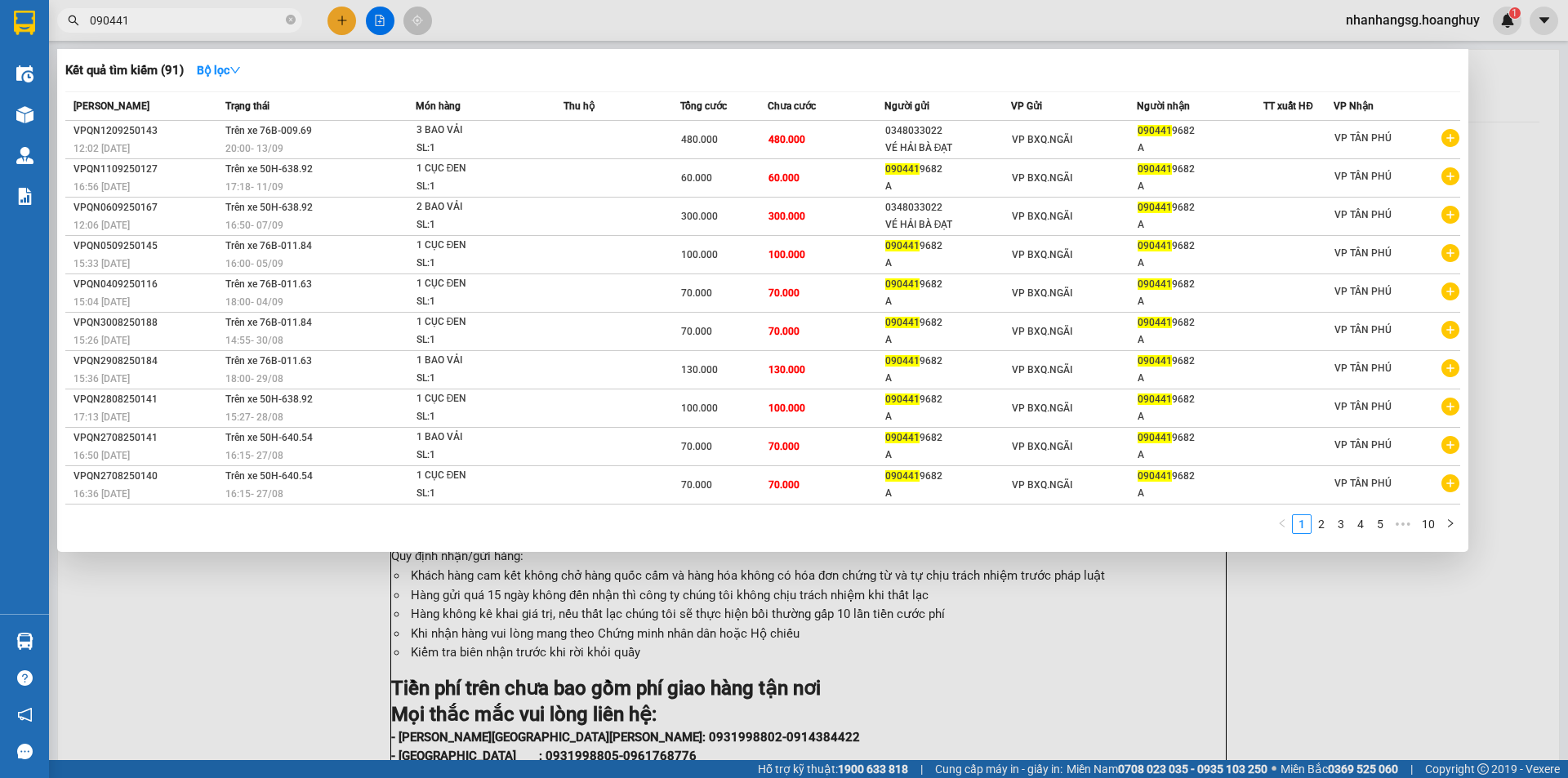
click at [182, 23] on input "090441" at bounding box center [186, 21] width 193 height 18
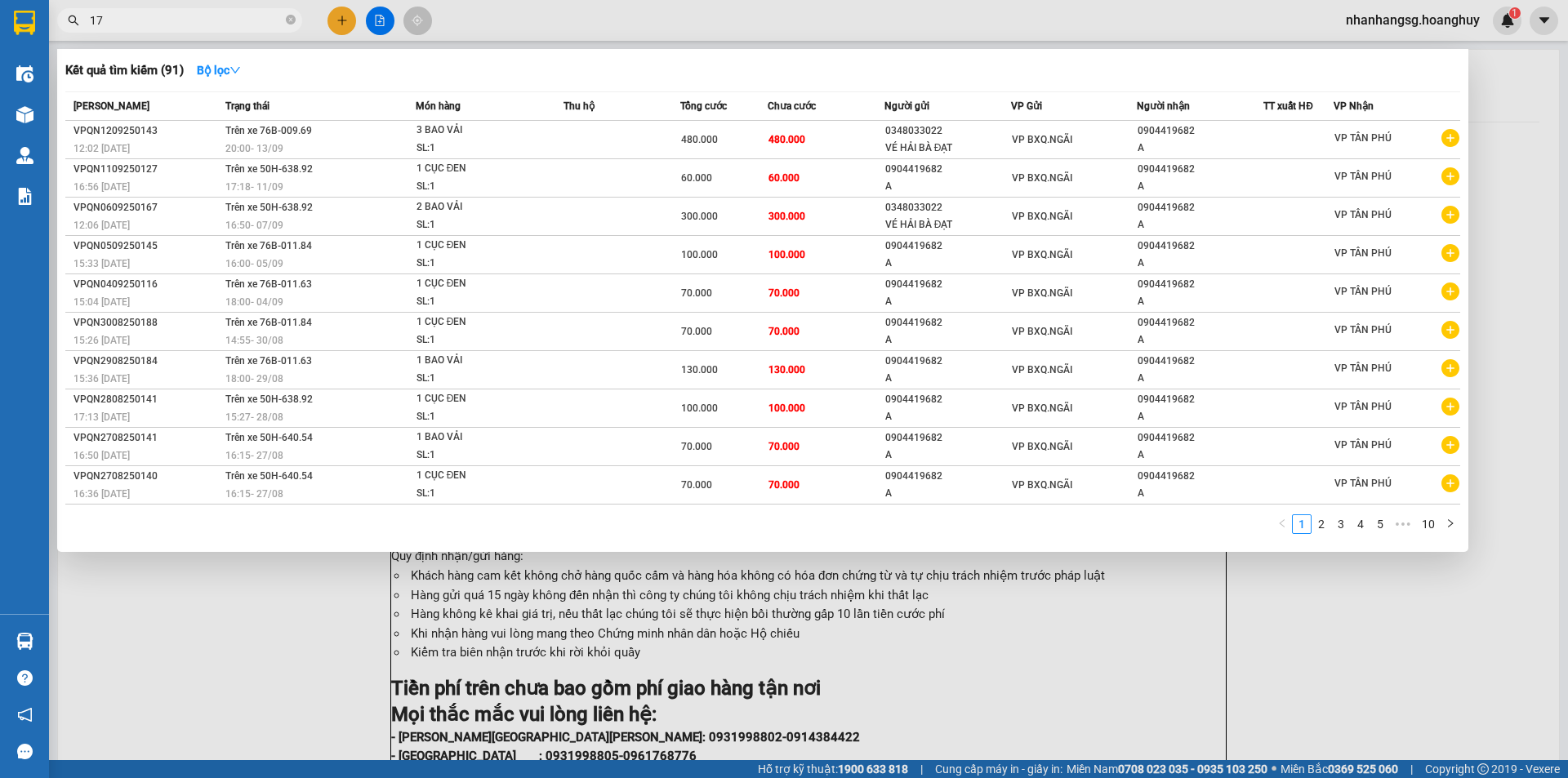
type input "173"
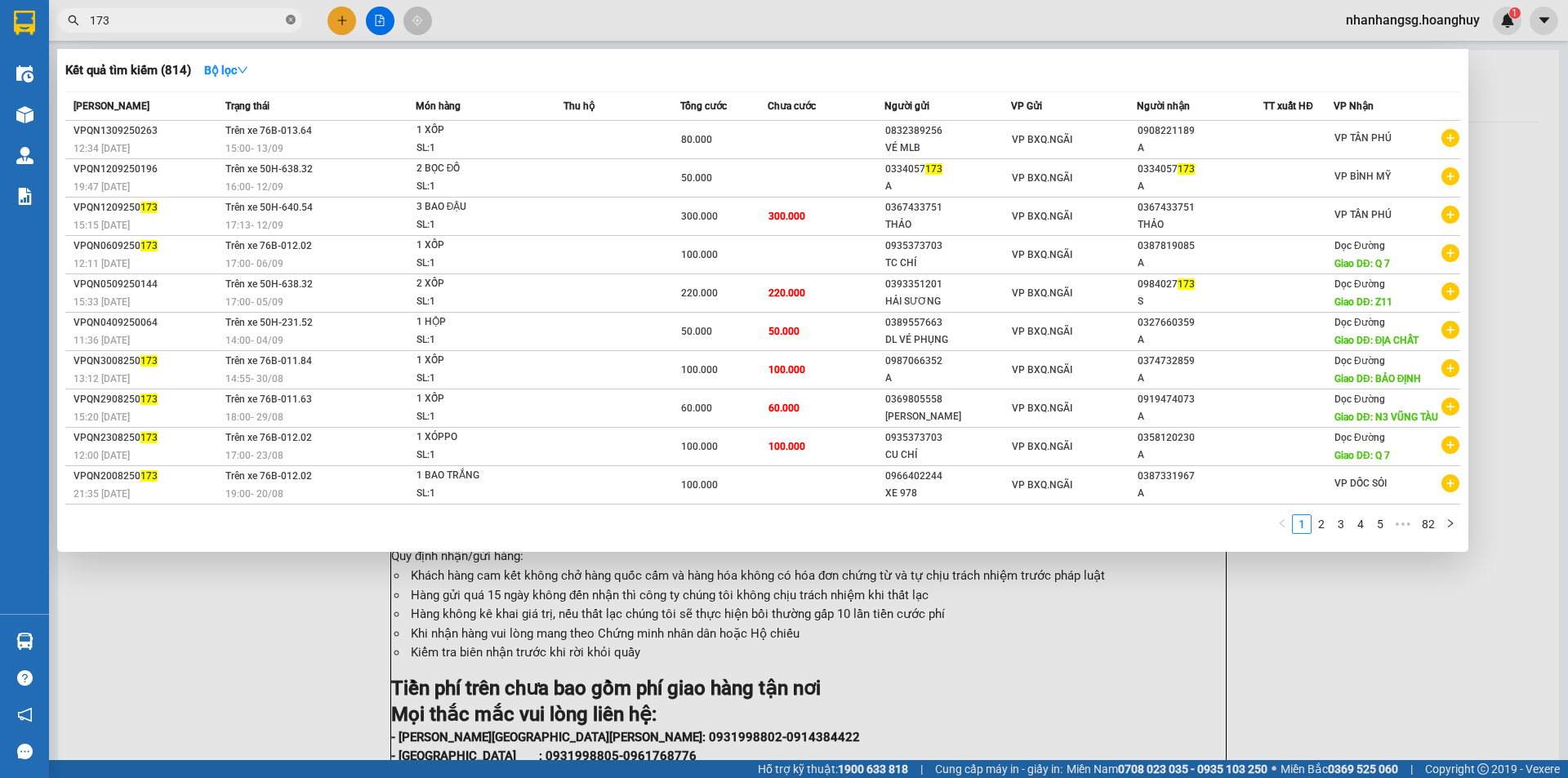
click at [292, 15] on span at bounding box center [290, 21] width 10 height 16
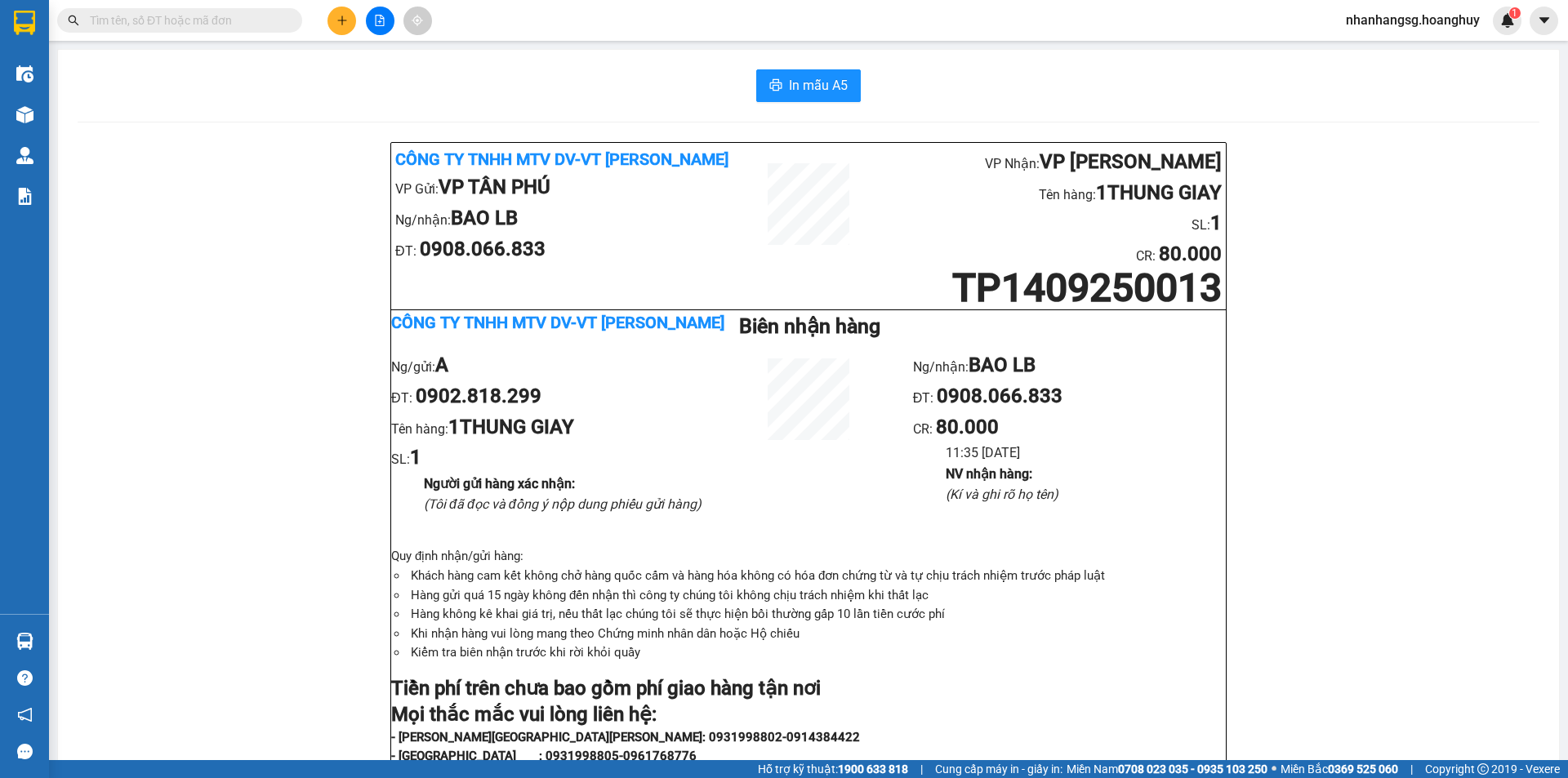
click at [272, 16] on input "text" at bounding box center [186, 21] width 193 height 18
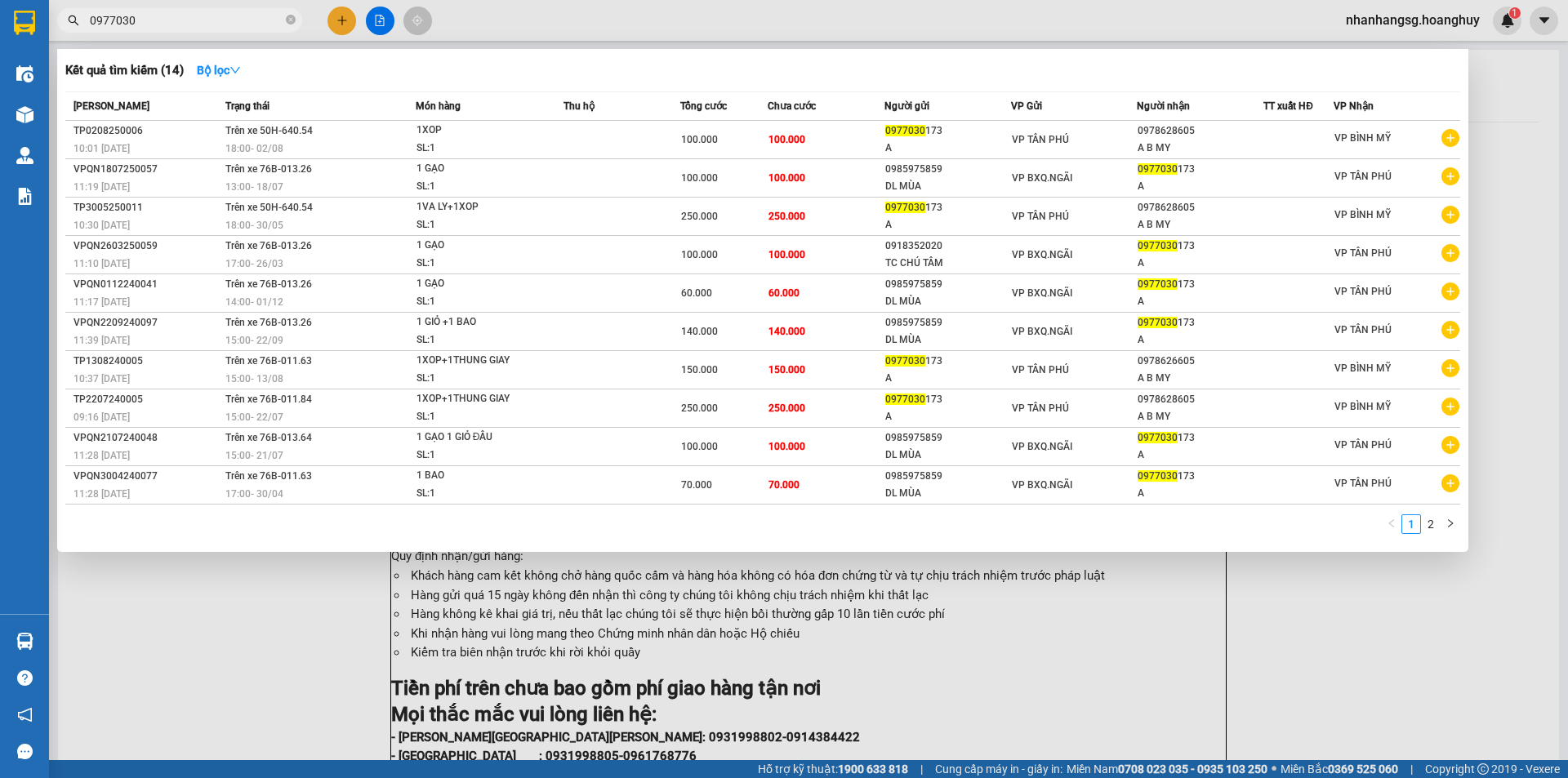
type input "0977030"
click at [332, 16] on div at bounding box center [784, 389] width 1568 height 778
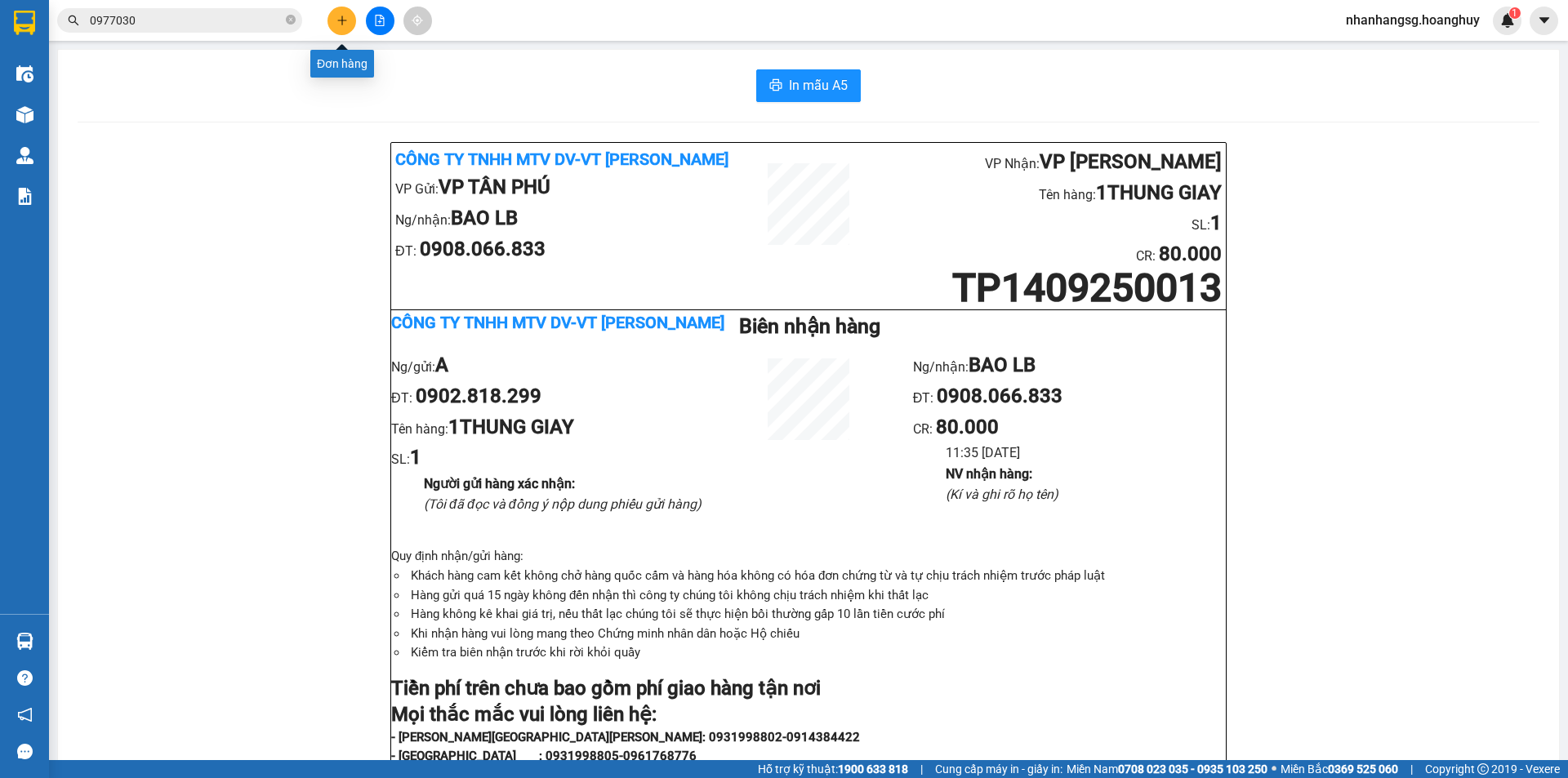
click at [345, 21] on icon "plus" at bounding box center [341, 20] width 9 height 1
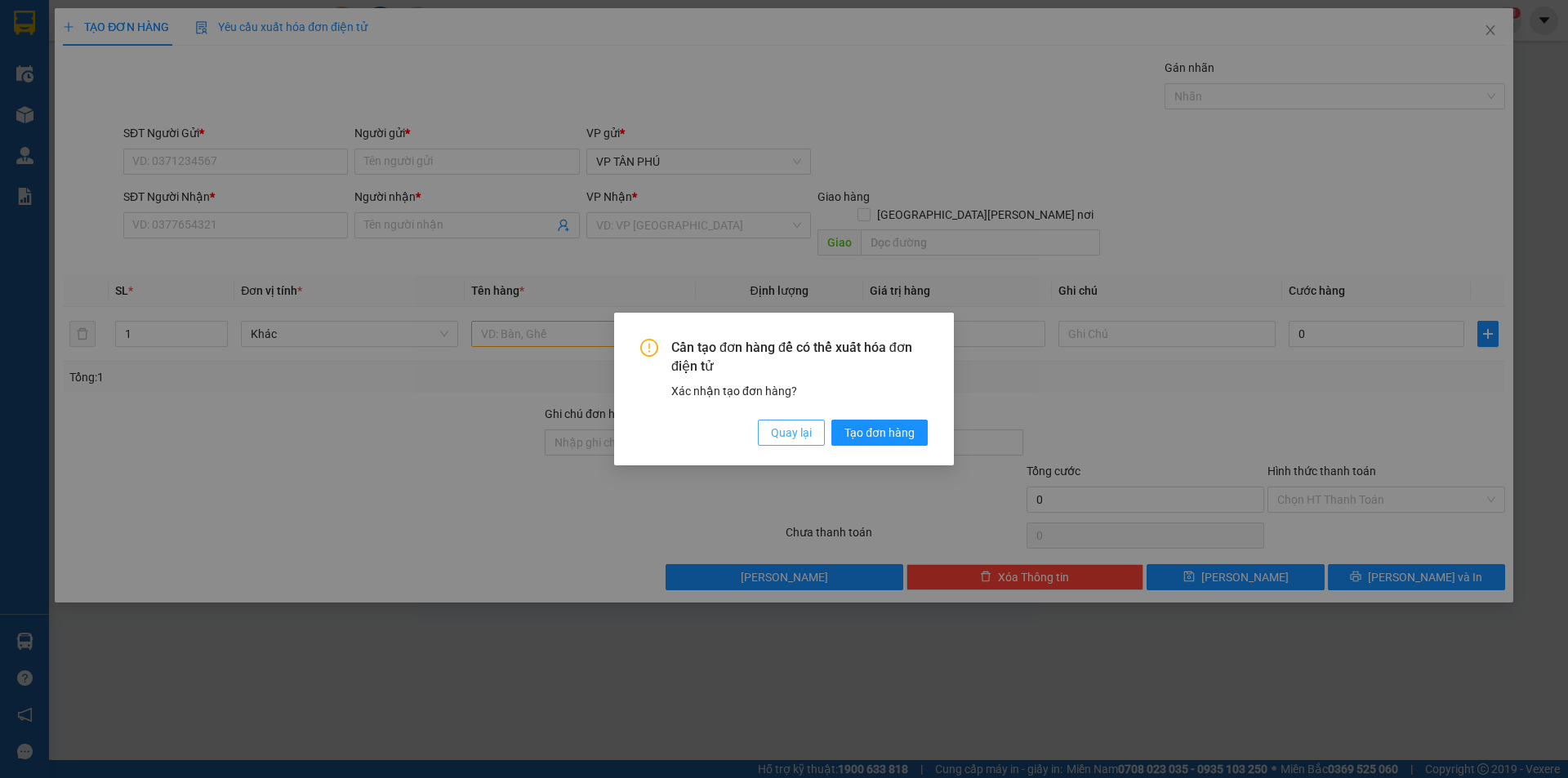
click at [772, 433] on span "Quay lại" at bounding box center [791, 433] width 41 height 18
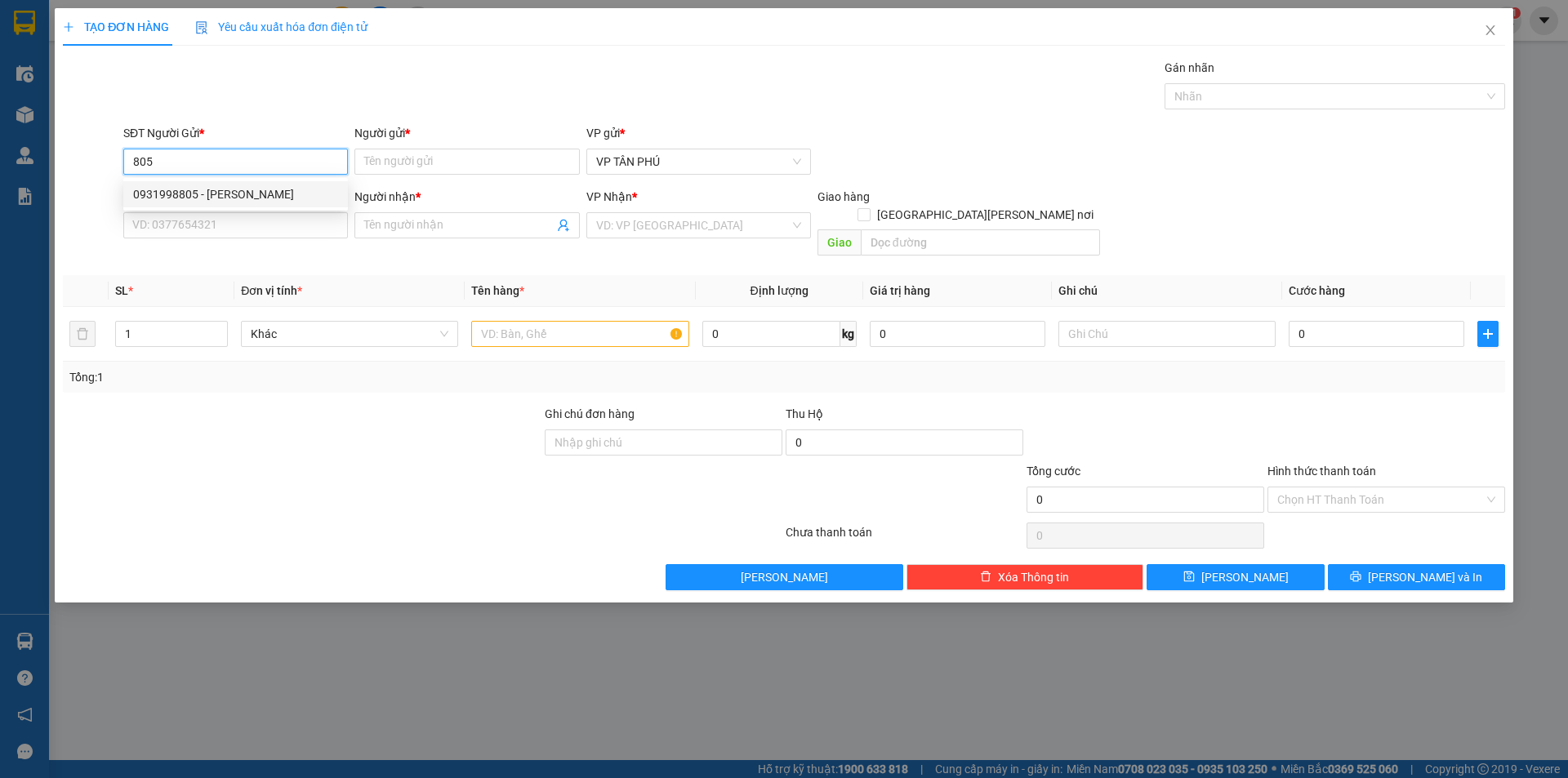
click at [214, 196] on div "0931998805 - PV THANH" at bounding box center [235, 194] width 205 height 18
type input "0931998805"
type input "PV THANH"
type input "0985688942"
type input "A LB"
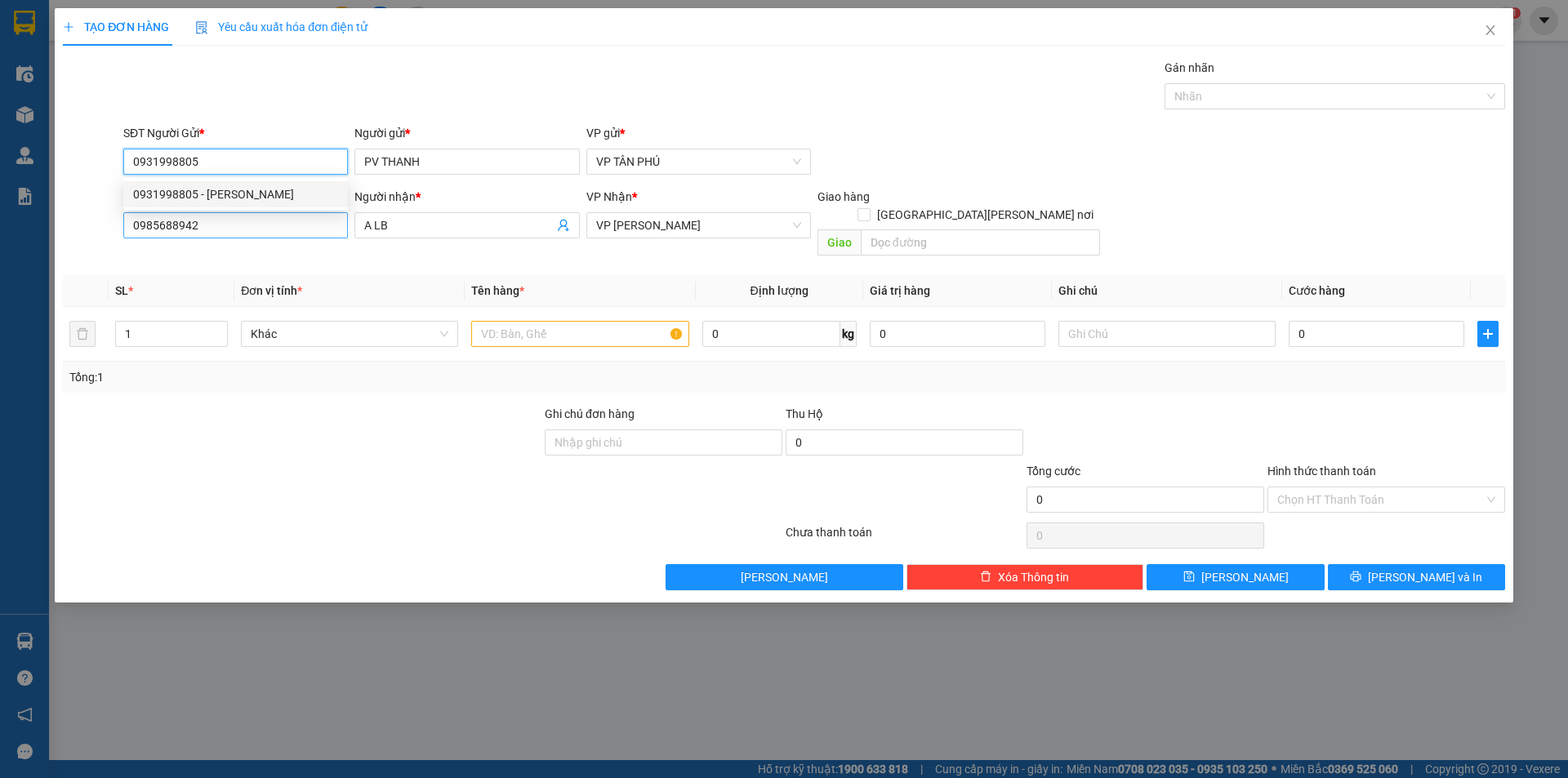
type input "0931998805"
click at [223, 221] on input "0985688942" at bounding box center [235, 225] width 225 height 26
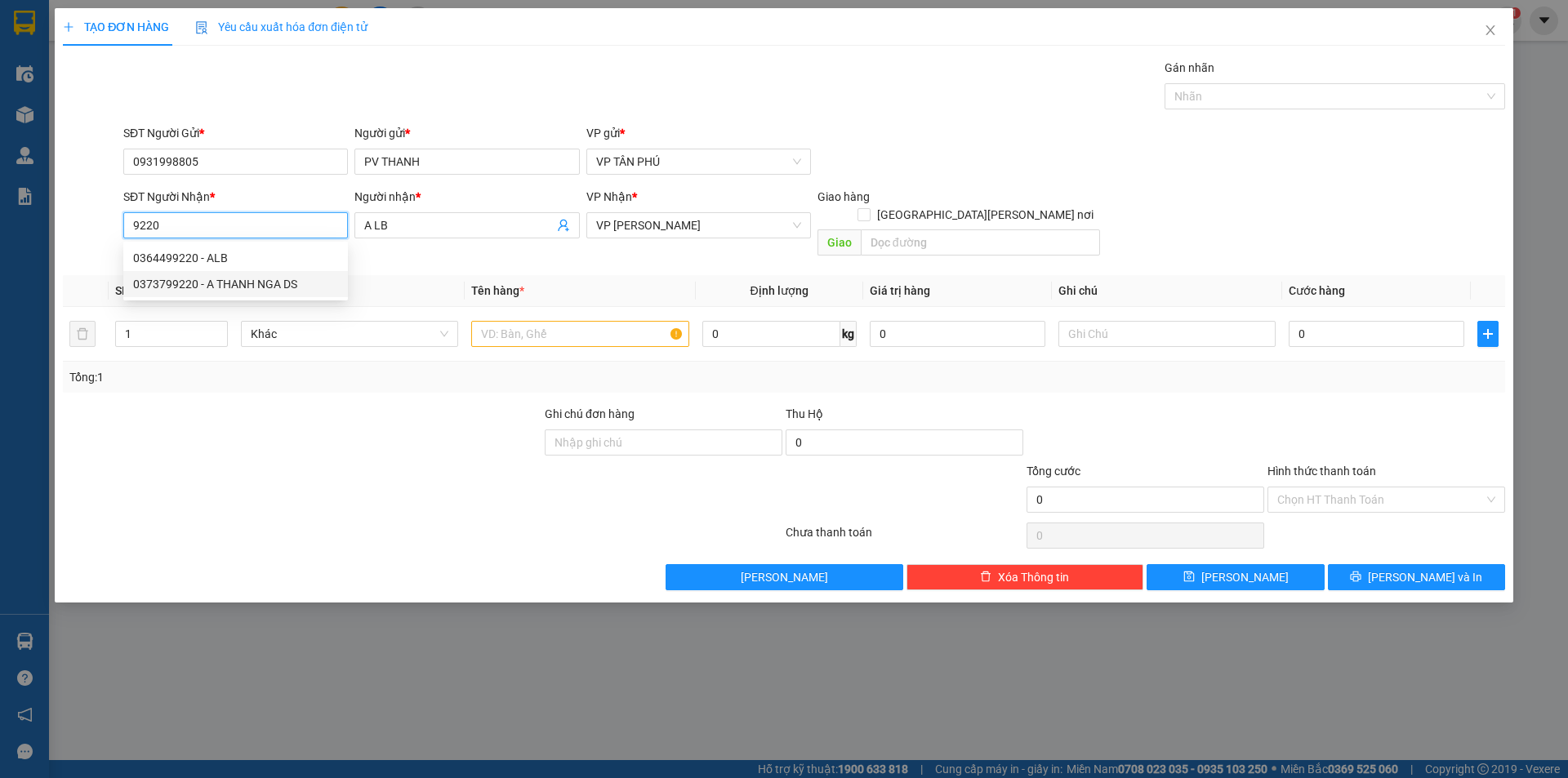
click at [266, 284] on div "0373799220 - A THANH NGA DS" at bounding box center [235, 284] width 205 height 18
type input "0373799220"
type input "A THANH NGA DS"
type input "0373799220"
click at [615, 321] on input "text" at bounding box center [580, 334] width 217 height 26
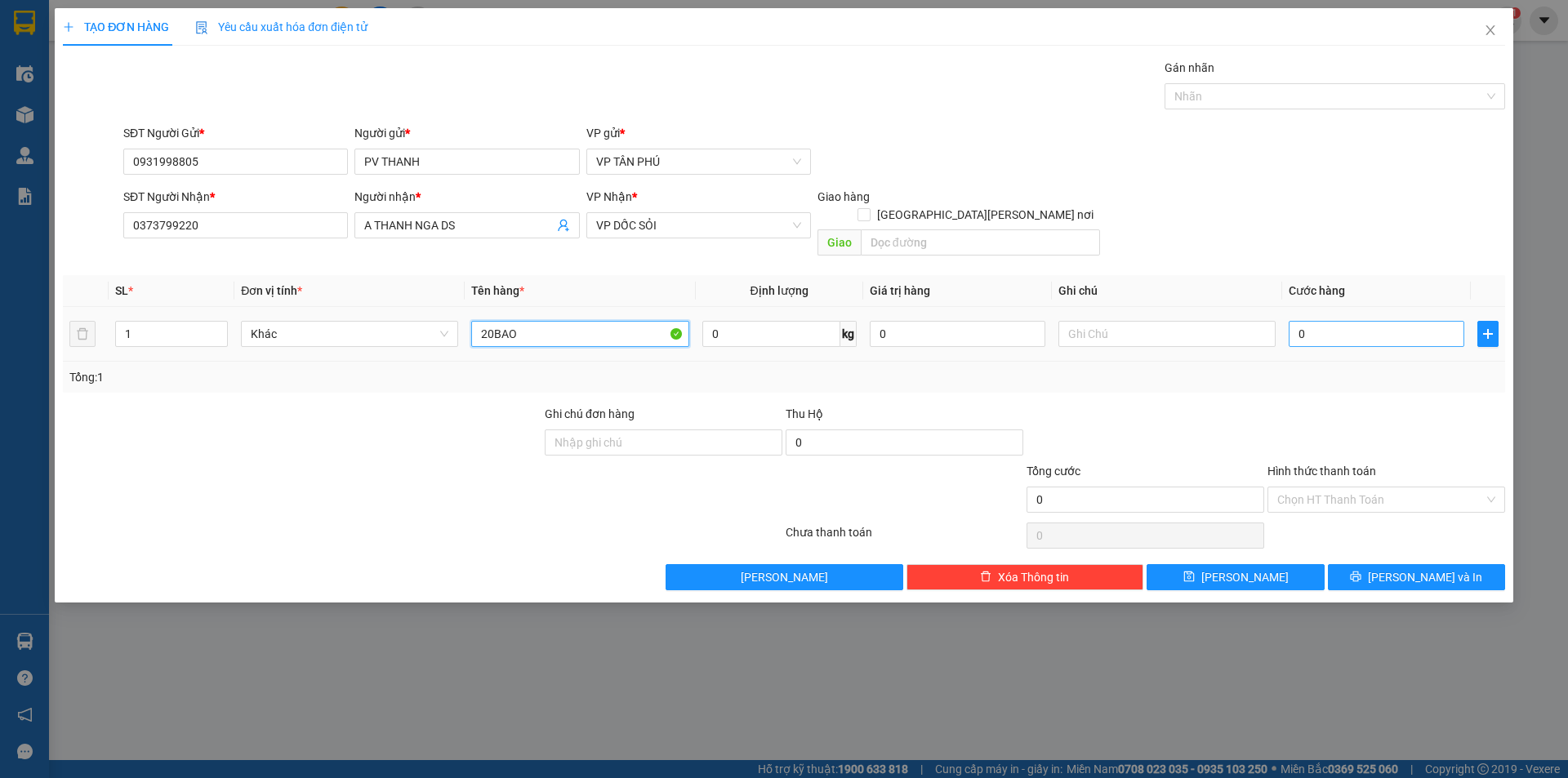
type input "20BAO"
click at [1335, 321] on input "0" at bounding box center [1375, 334] width 175 height 26
type input "8"
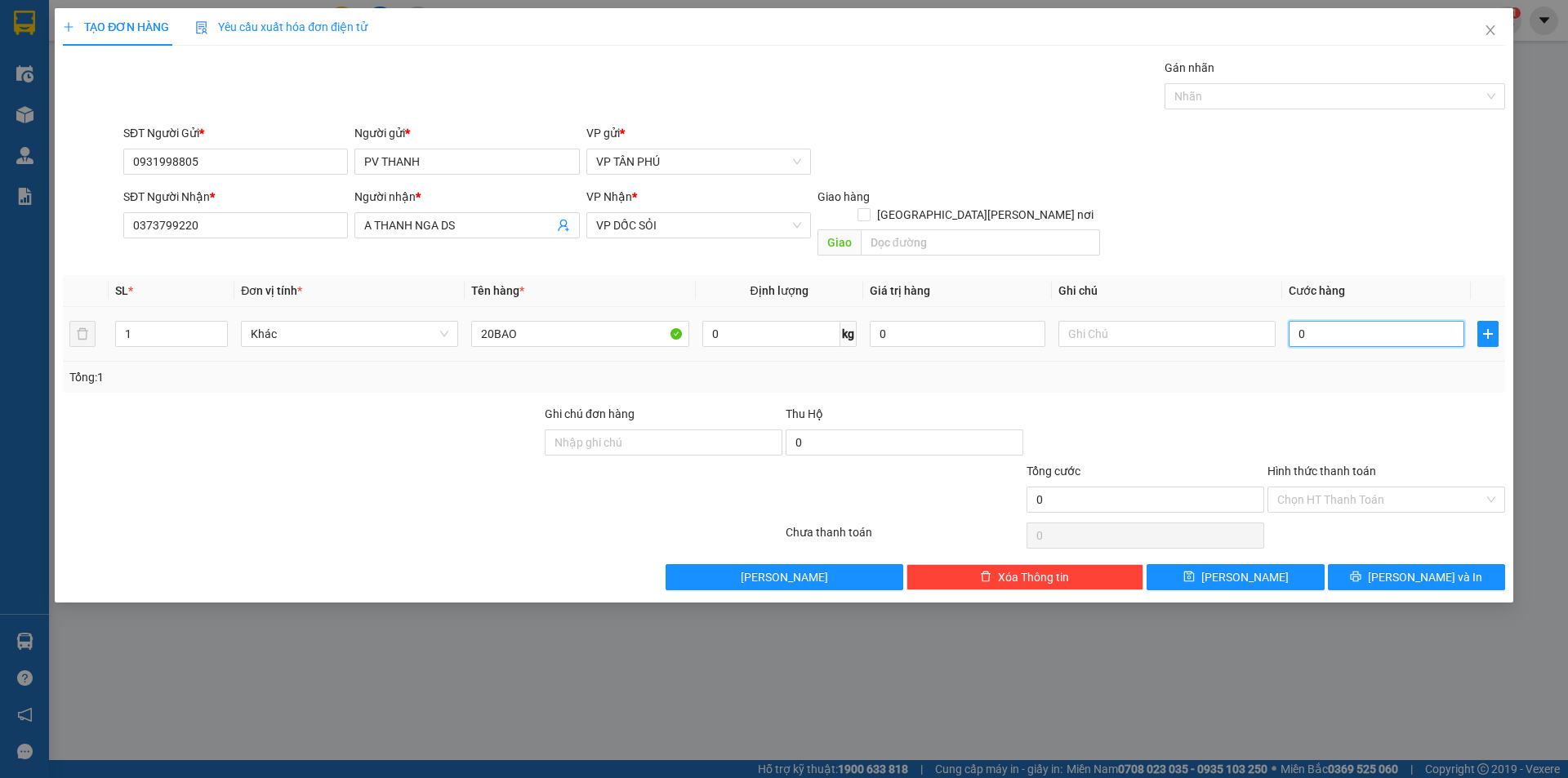
type input "8"
type input "80"
click at [1273, 564] on button "Lưu" at bounding box center [1234, 577] width 177 height 26
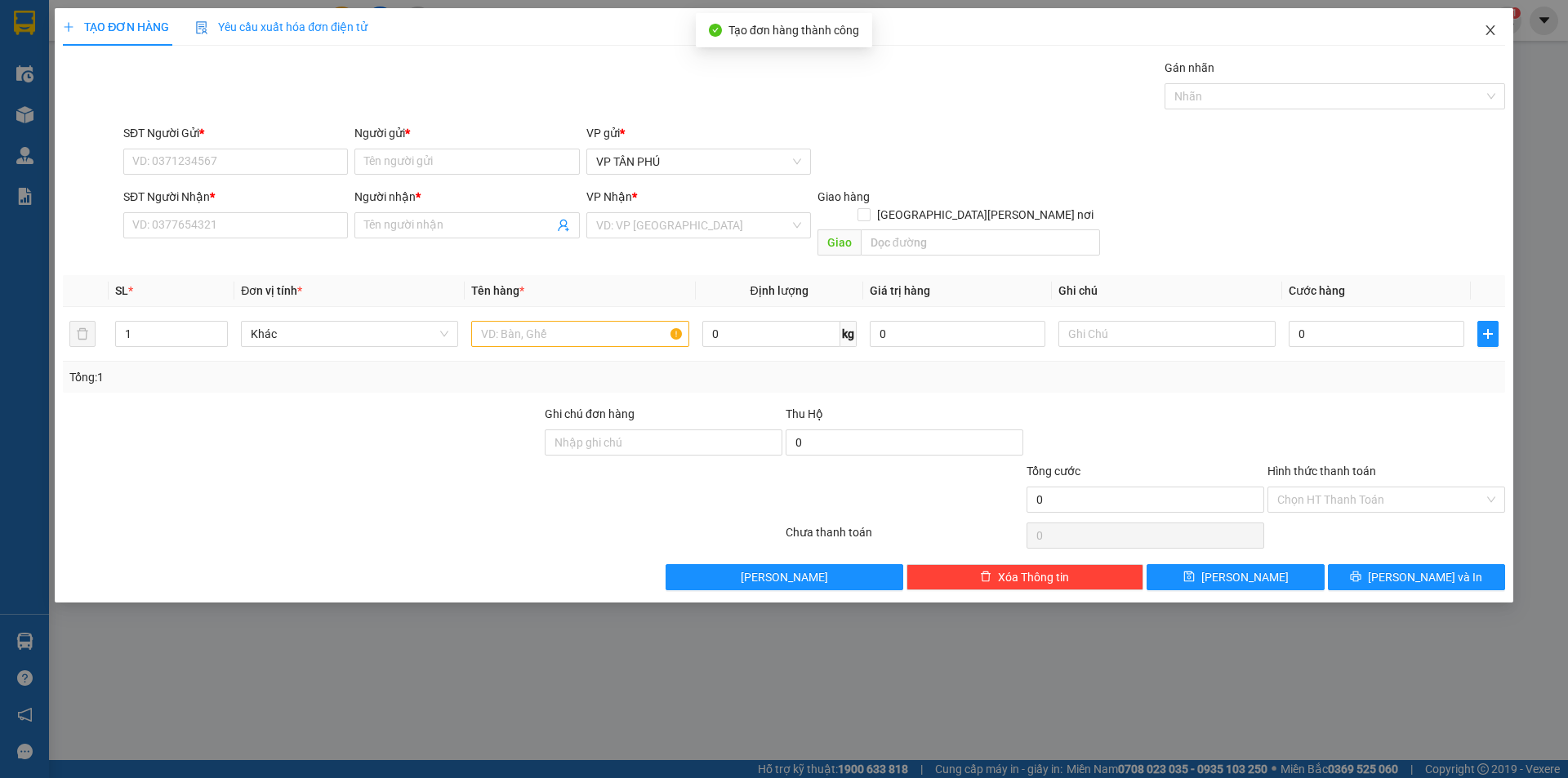
click at [1492, 35] on icon "close" at bounding box center [1489, 30] width 9 height 10
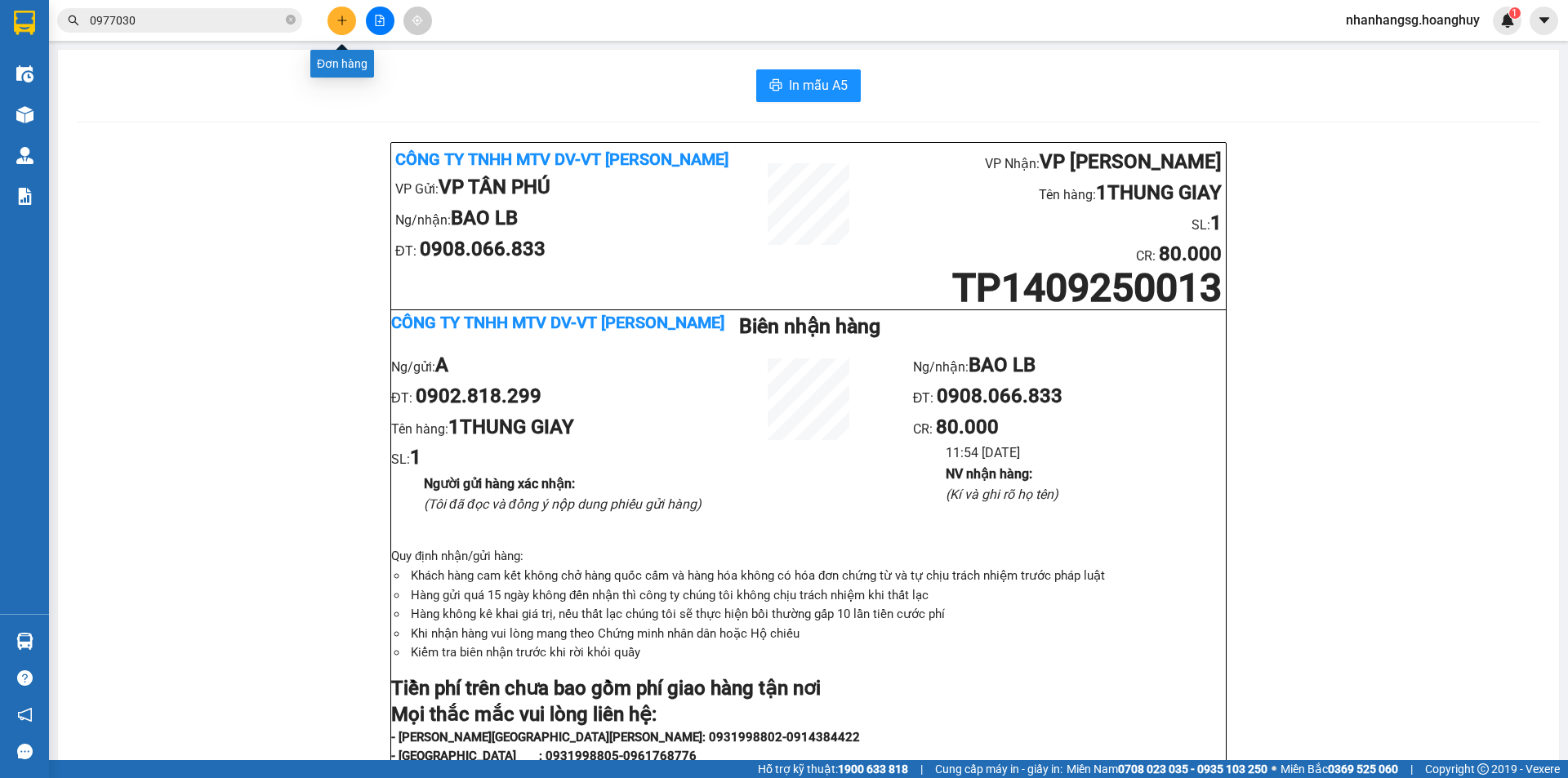
click at [332, 24] on button at bounding box center [341, 21] width 29 height 29
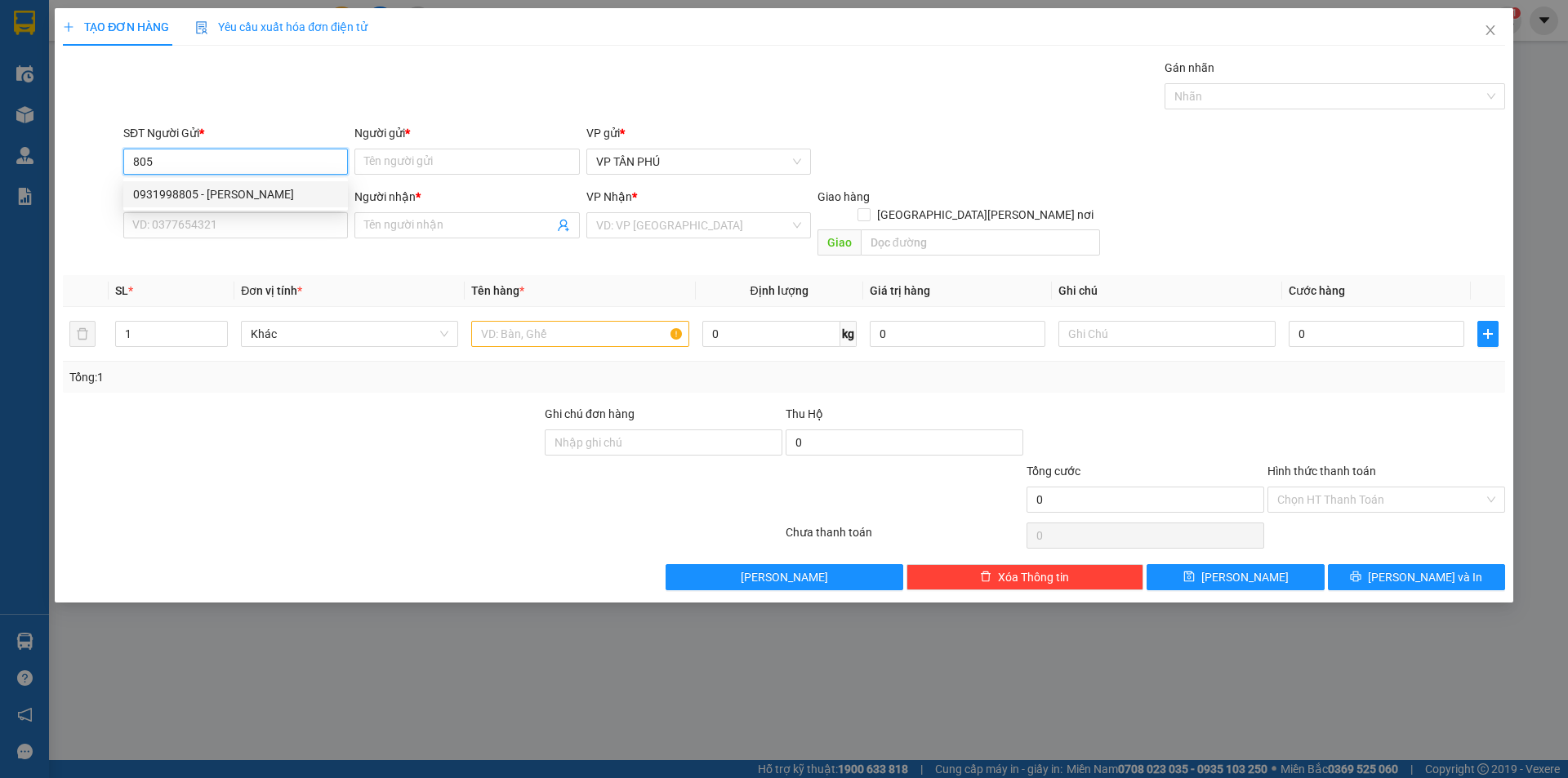
click at [240, 197] on div "0931998805 - PV THANH" at bounding box center [235, 194] width 205 height 18
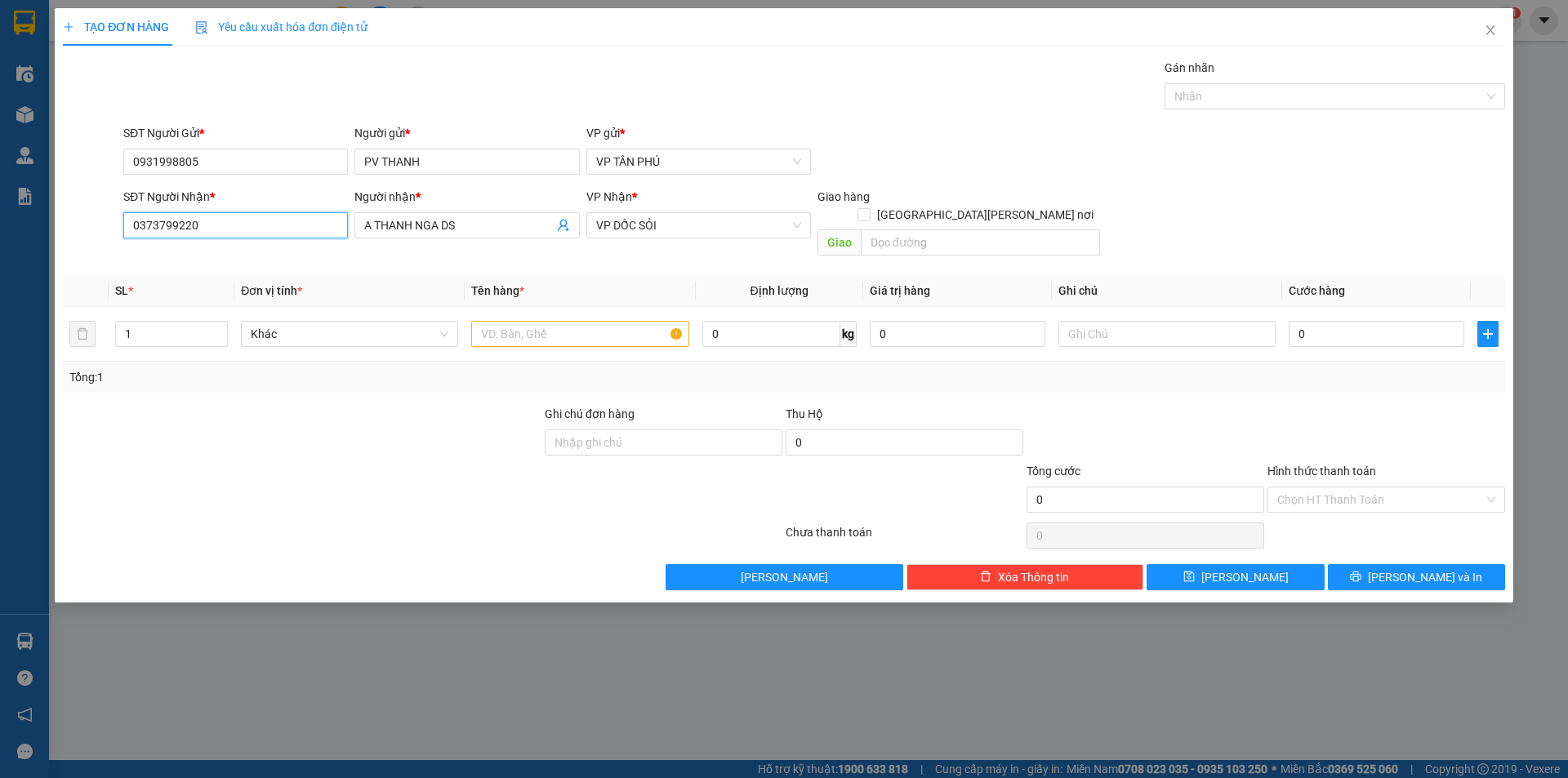
click at [247, 233] on input "0373799220" at bounding box center [235, 225] width 225 height 26
click at [239, 256] on div "0367645515 - A LB" at bounding box center [235, 258] width 205 height 18
click at [562, 321] on input "text" at bounding box center [580, 334] width 217 height 26
click at [1342, 321] on input "0" at bounding box center [1375, 334] width 175 height 26
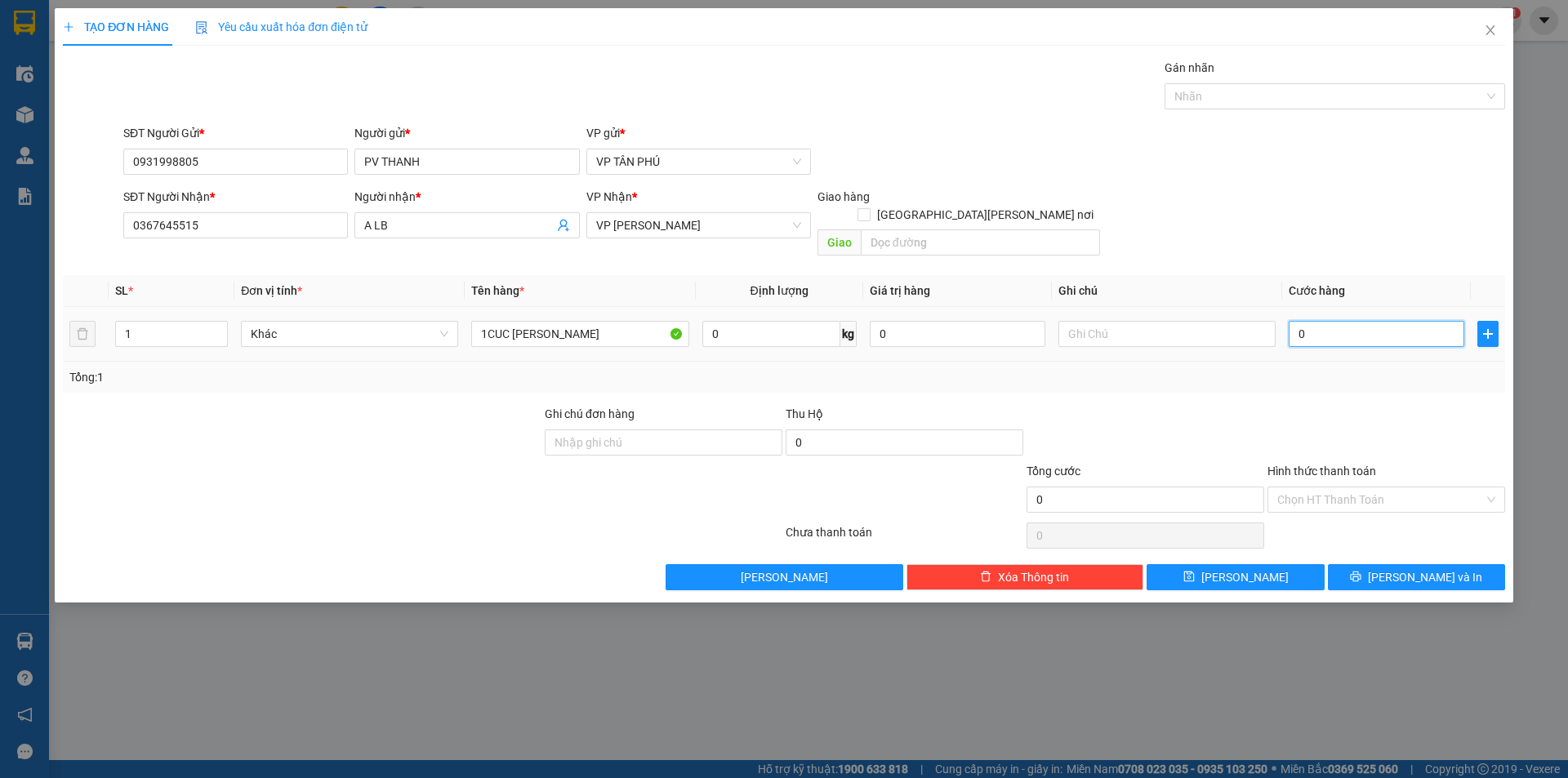
click at [1342, 321] on input "0" at bounding box center [1375, 334] width 175 height 26
click at [1450, 564] on button "Lưu và In" at bounding box center [1416, 577] width 177 height 26
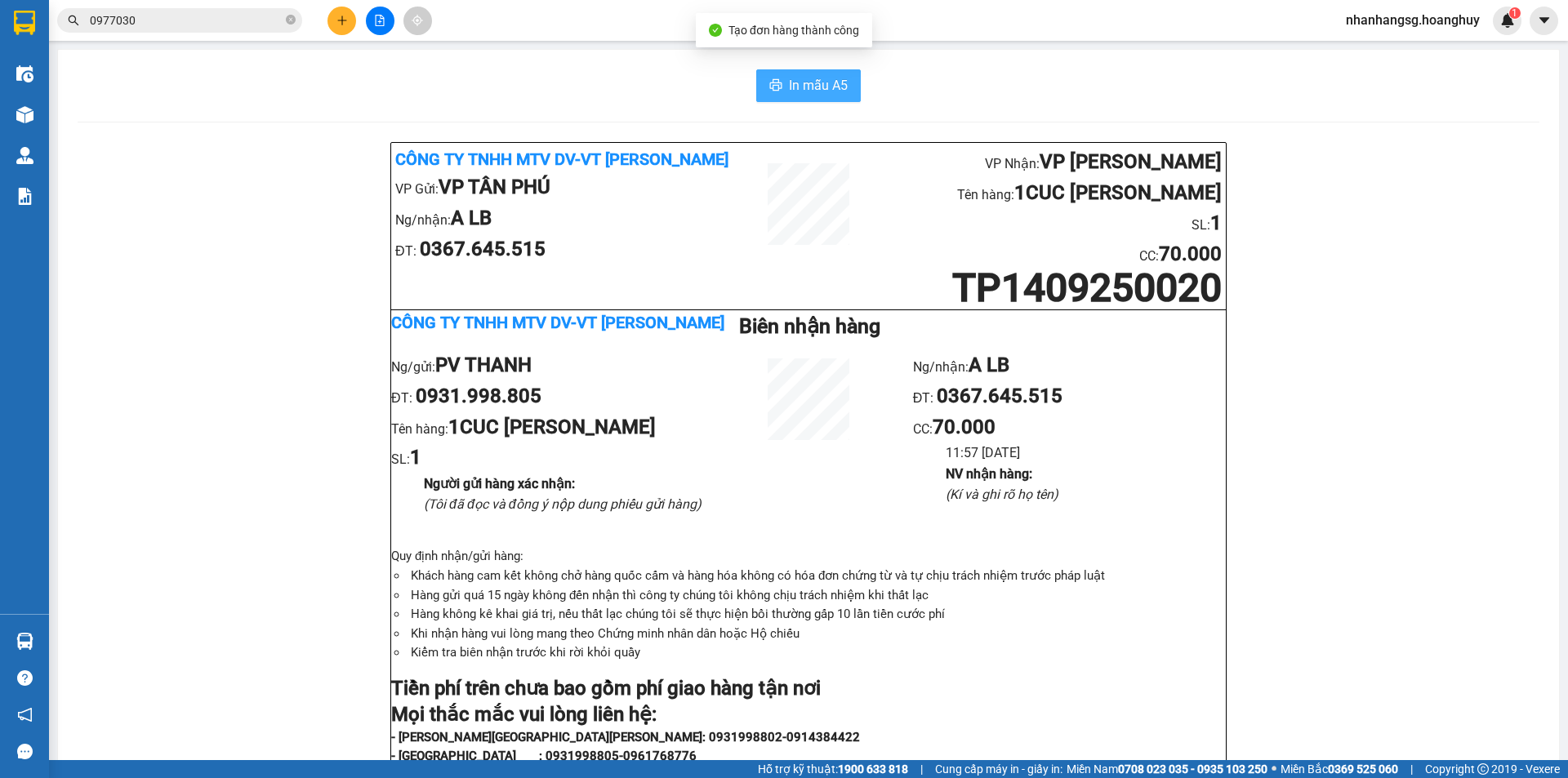
click at [782, 86] on button "In mẫu A5" at bounding box center [808, 86] width 104 height 33
click at [177, 20] on input "0977030" at bounding box center [186, 21] width 193 height 18
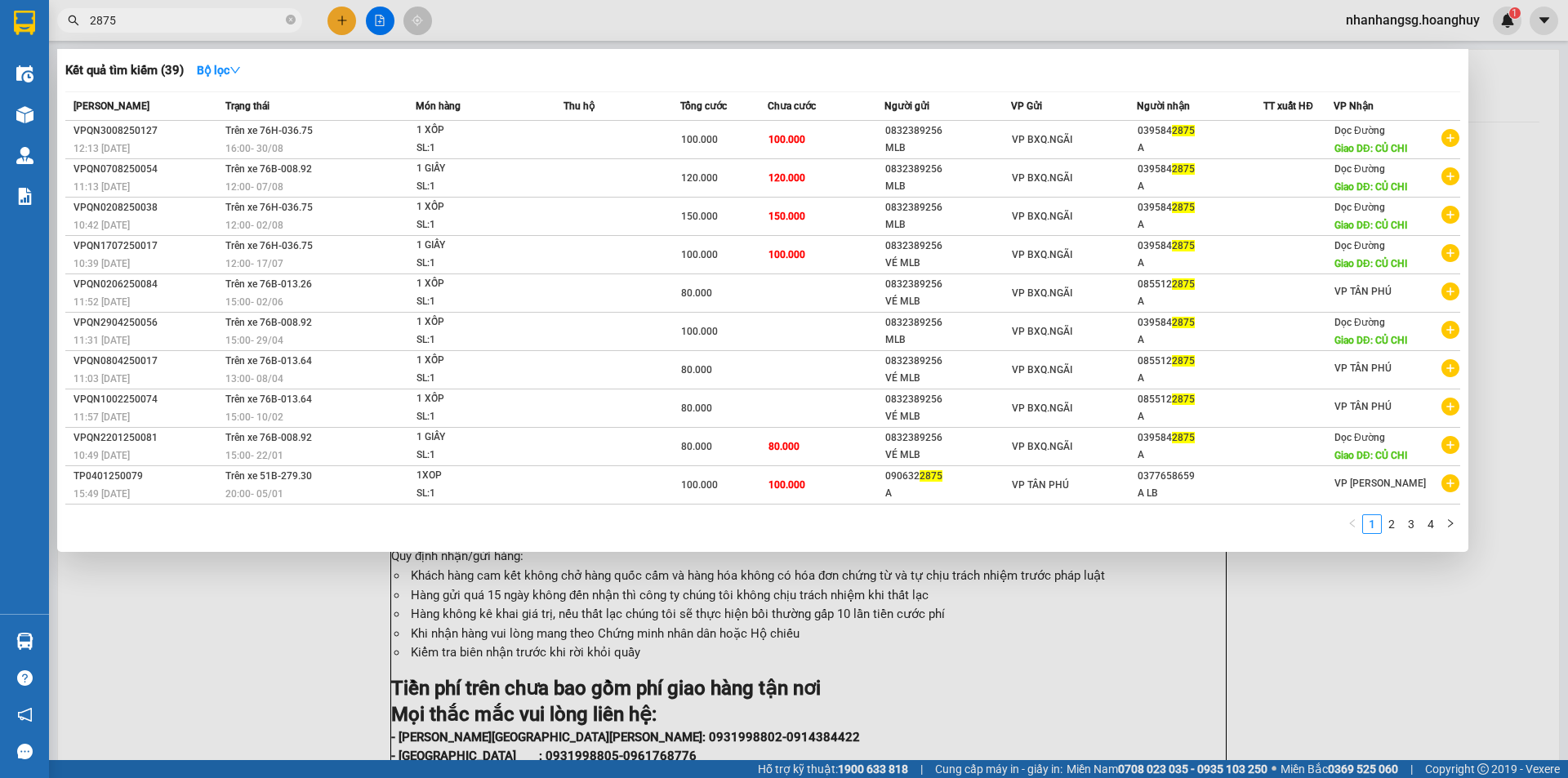
click at [339, 18] on div at bounding box center [784, 389] width 1568 height 778
click at [339, 18] on icon "plus" at bounding box center [342, 21] width 12 height 12
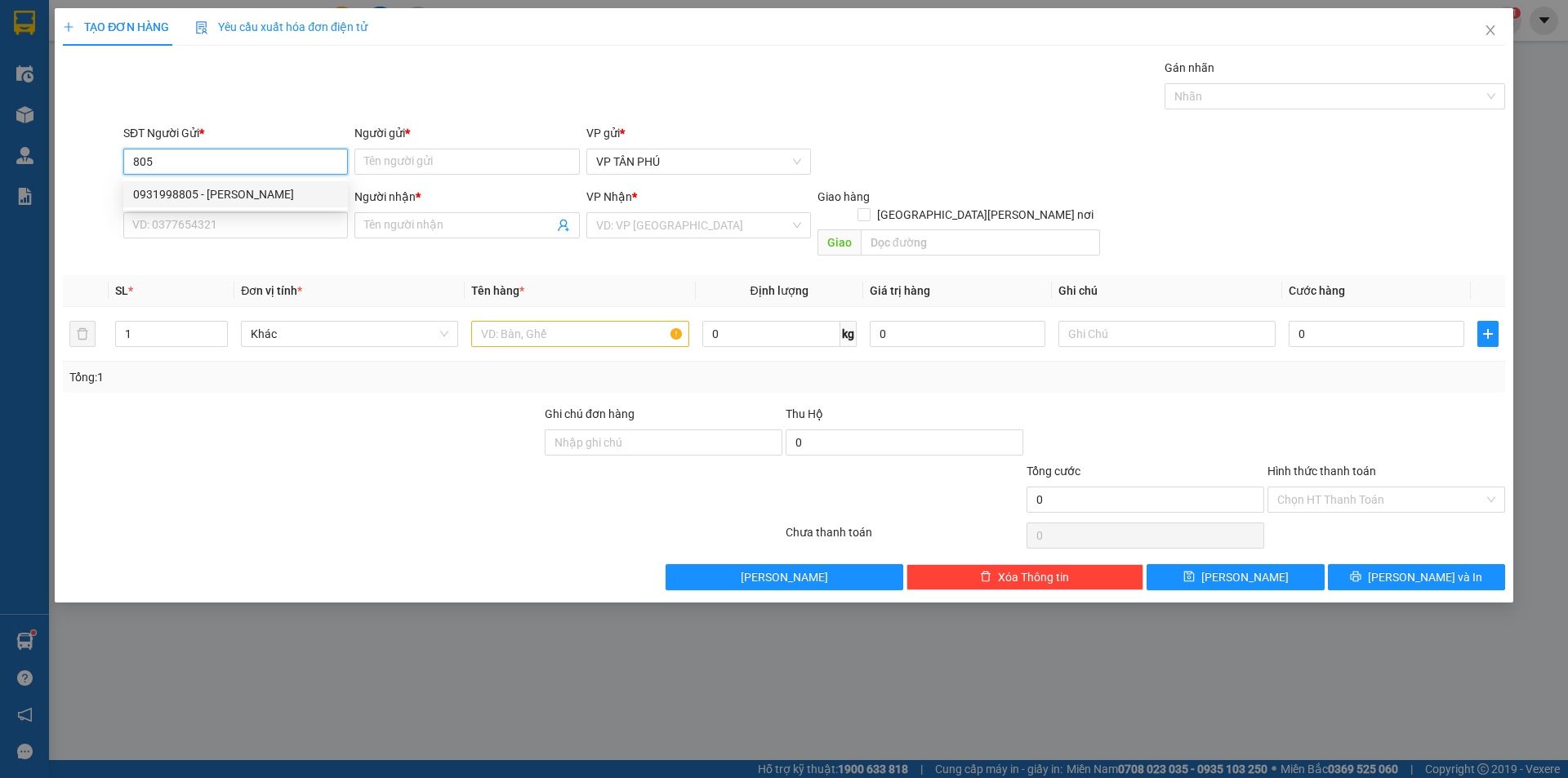
click at [252, 196] on div "0931998805 - PV THANH" at bounding box center [235, 194] width 205 height 18
click at [256, 220] on input "0367645515" at bounding box center [235, 225] width 225 height 26
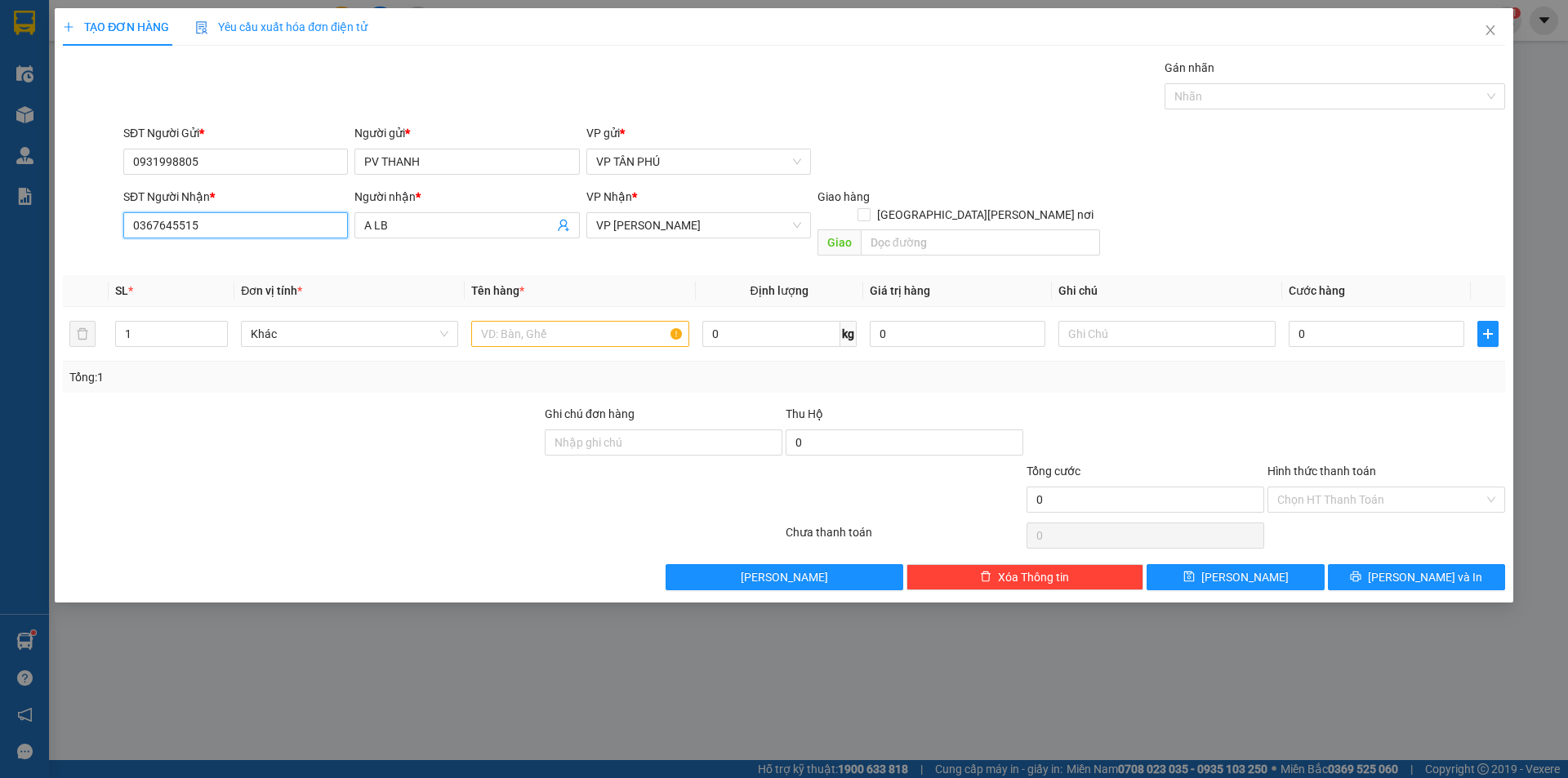
click at [256, 220] on input "0367645515" at bounding box center [235, 225] width 225 height 26
click at [254, 266] on div "0932420873 - ANH NM" at bounding box center [235, 258] width 205 height 18
click at [508, 321] on input "text" at bounding box center [580, 334] width 217 height 26
click at [1342, 321] on input "0" at bounding box center [1375, 334] width 175 height 26
click at [1309, 488] on input "Hình thức thanh toán" at bounding box center [1380, 500] width 206 height 25
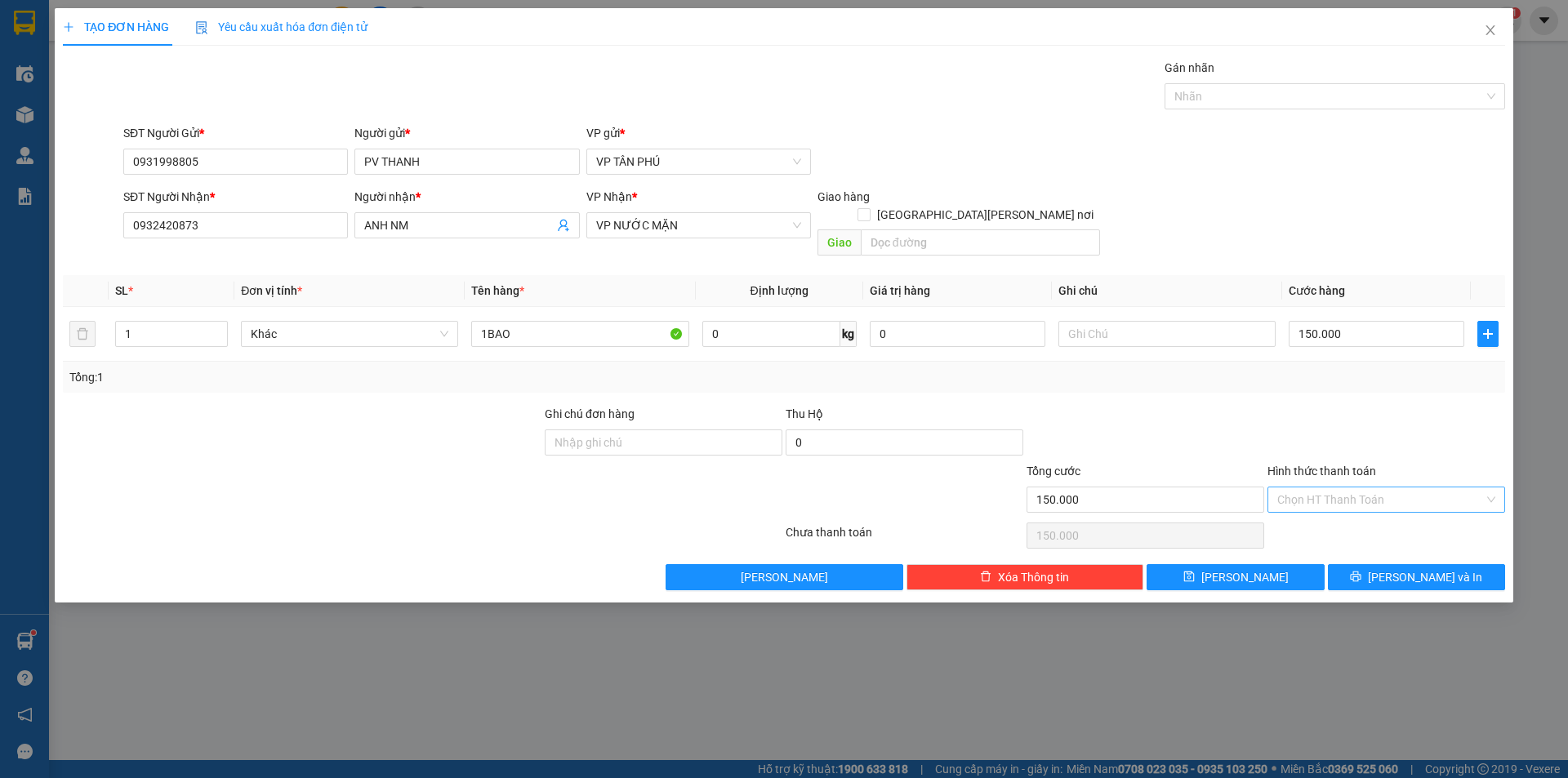
click at [1309, 488] on input "Hình thức thanh toán" at bounding box center [1380, 500] width 206 height 25
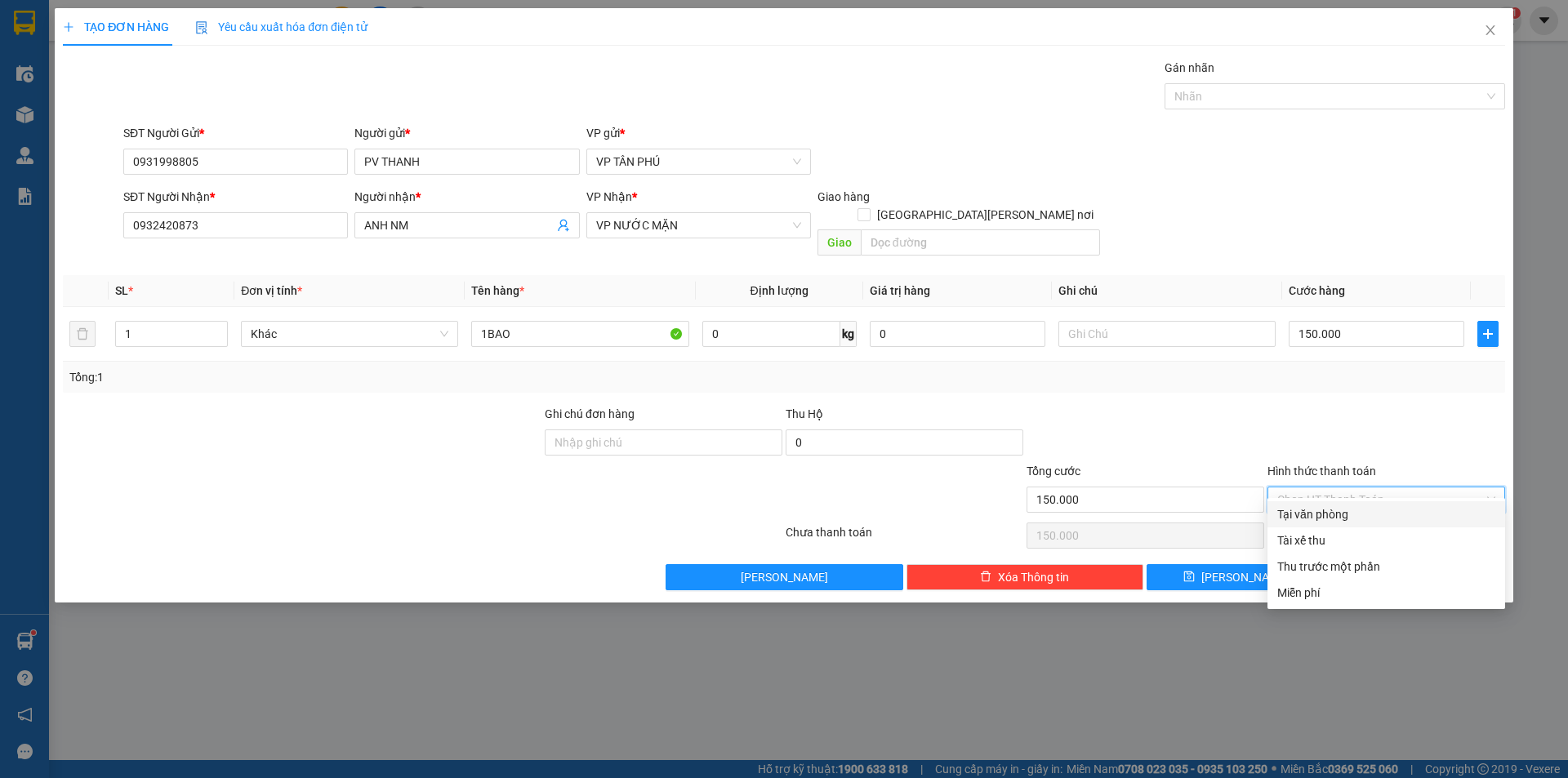
click at [1309, 510] on div "Tại văn phòng" at bounding box center [1385, 514] width 218 height 18
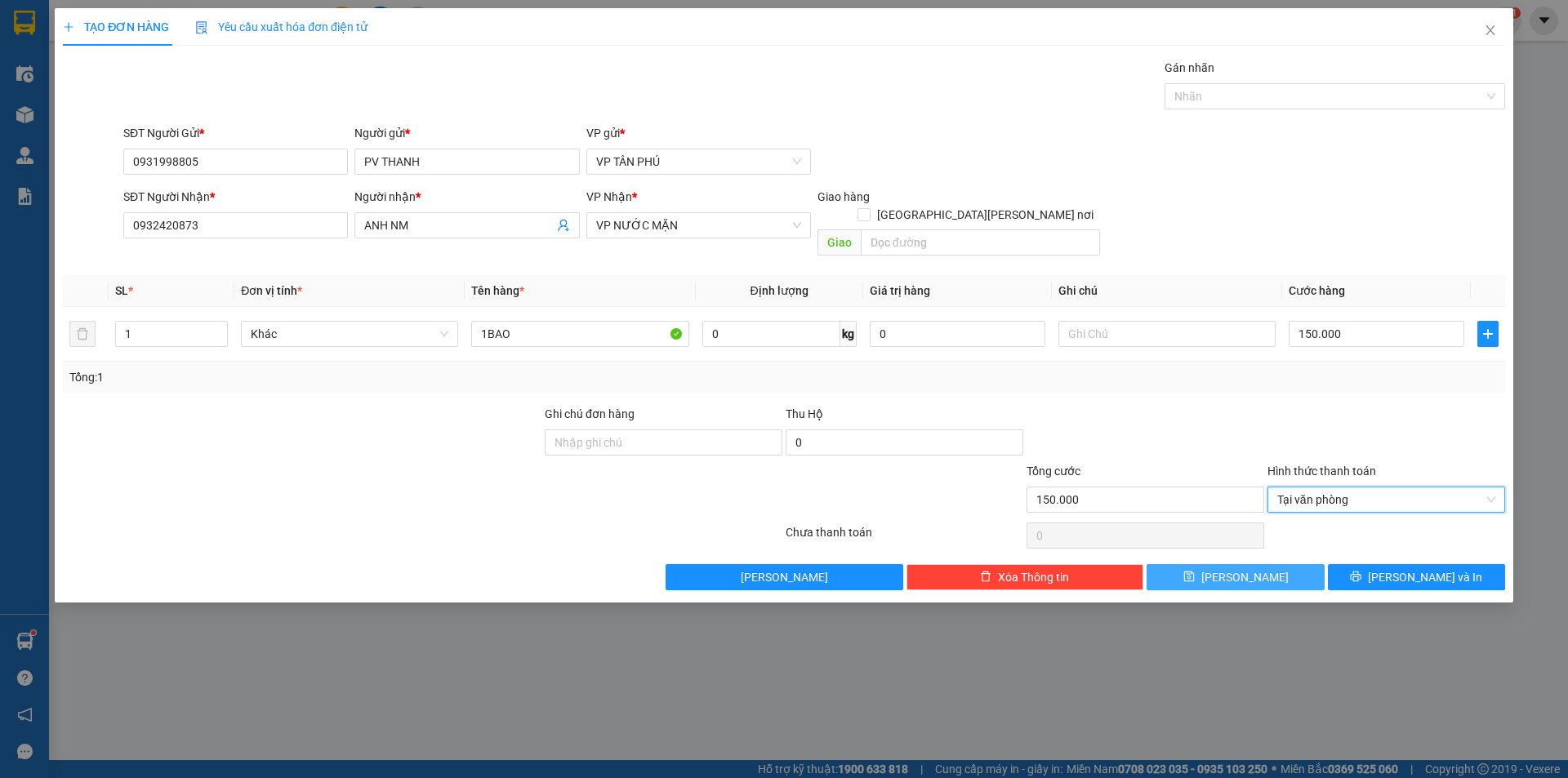
click at [1253, 568] on span "Lưu" at bounding box center [1245, 577] width 87 height 18
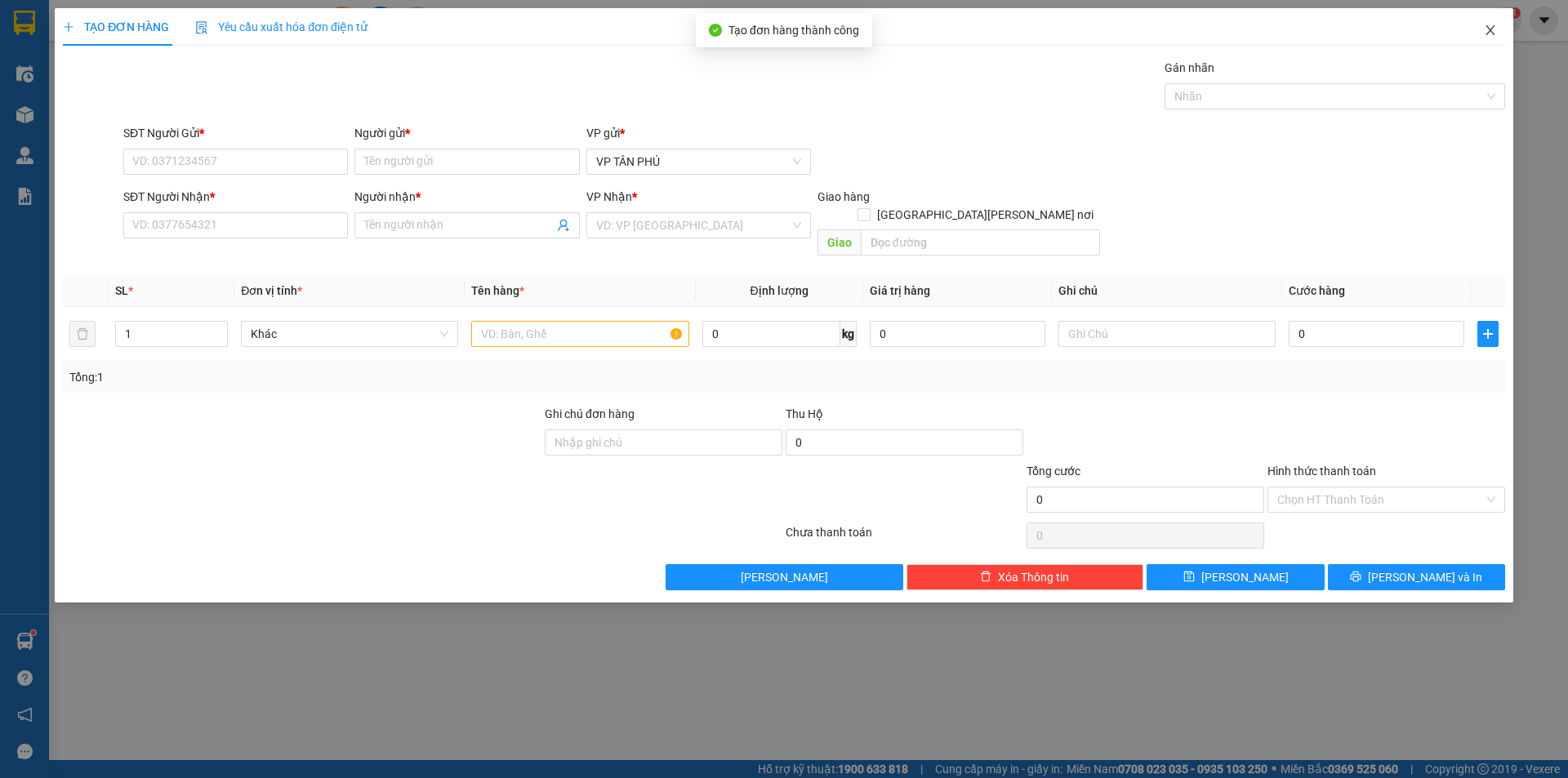
click at [1488, 28] on icon "close" at bounding box center [1490, 30] width 13 height 13
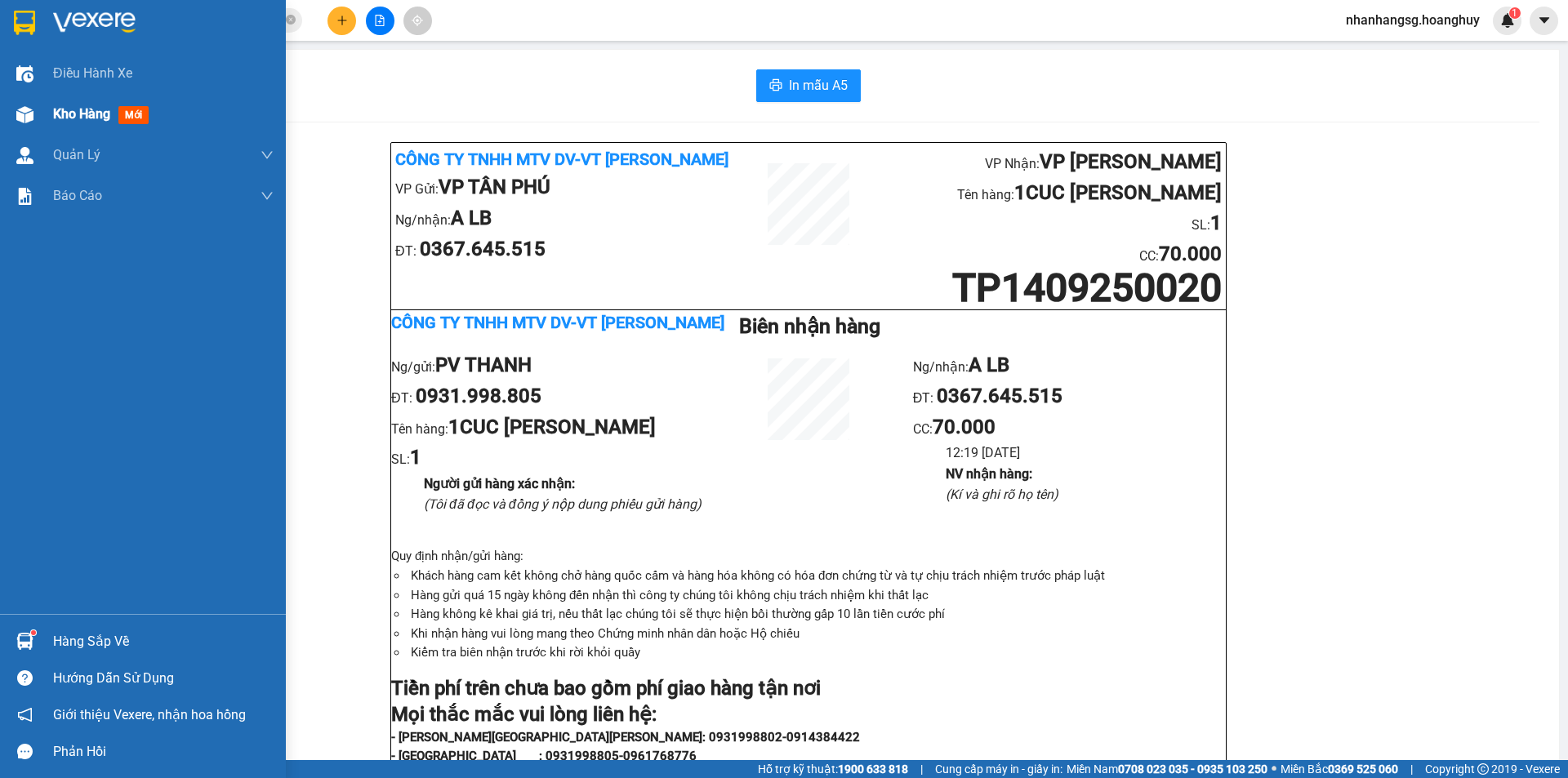
click at [44, 111] on div "Kho hàng mới" at bounding box center [142, 114] width 285 height 41
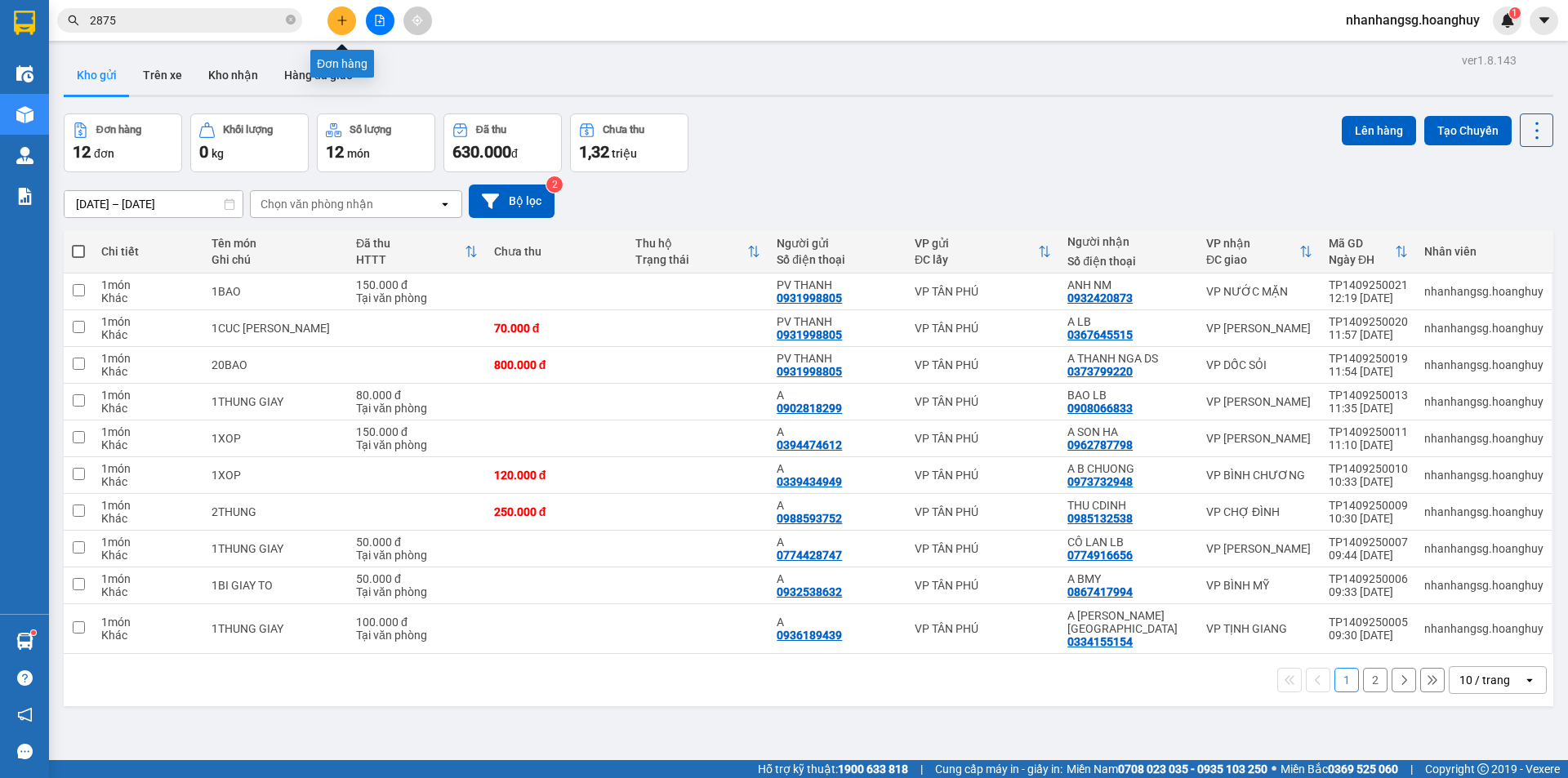
click at [337, 20] on icon "plus" at bounding box center [342, 21] width 12 height 12
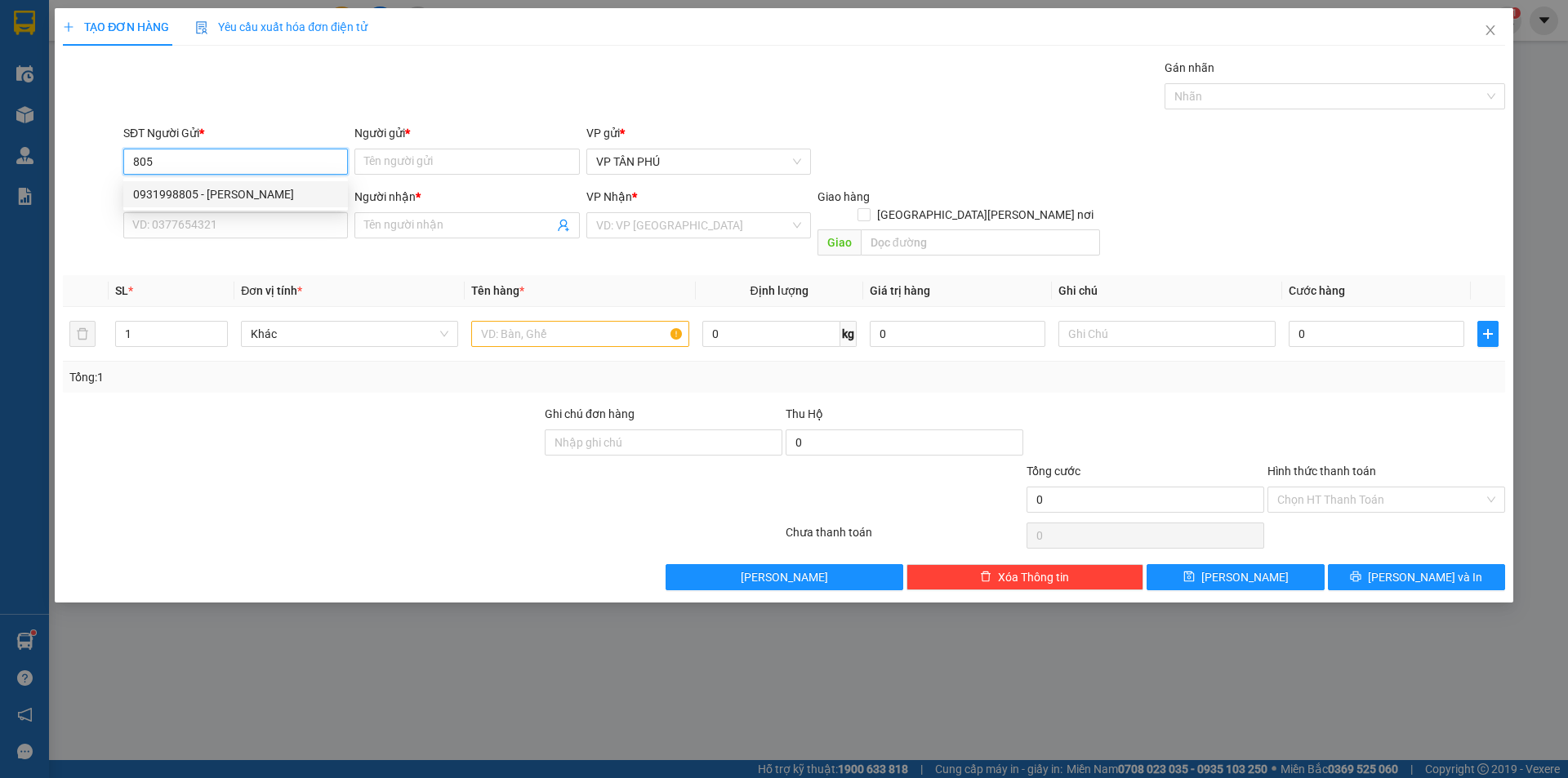
click at [219, 183] on div "0931998805 - PV THANH" at bounding box center [235, 194] width 225 height 26
click at [231, 215] on input "0932420873" at bounding box center [235, 225] width 225 height 26
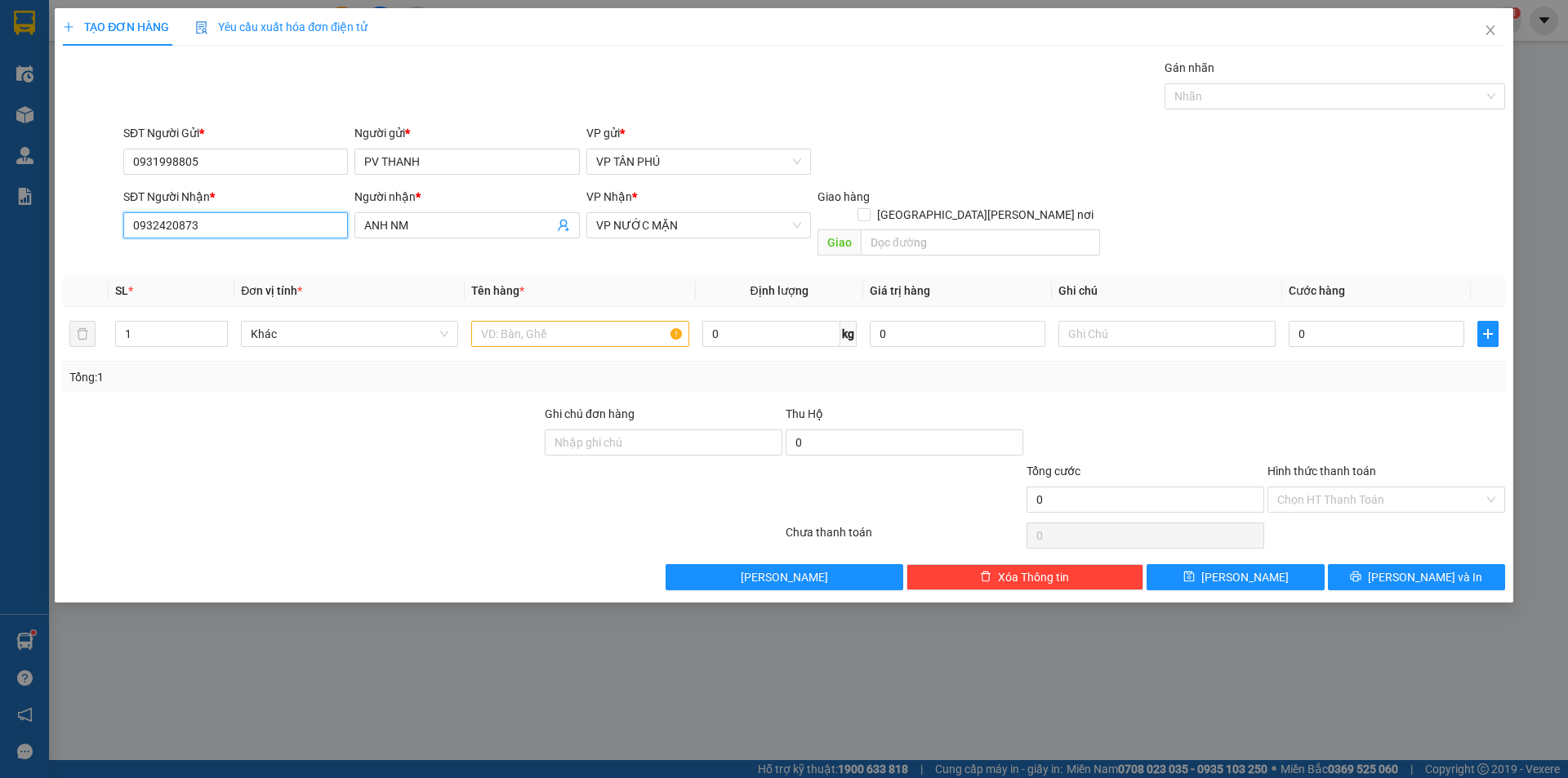
click at [231, 215] on input "0932420873" at bounding box center [235, 225] width 225 height 26
click at [215, 254] on div "0913653919 - A BX" at bounding box center [235, 258] width 205 height 18
click at [609, 321] on input "text" at bounding box center [580, 334] width 217 height 26
click at [1390, 321] on input "0" at bounding box center [1375, 334] width 175 height 26
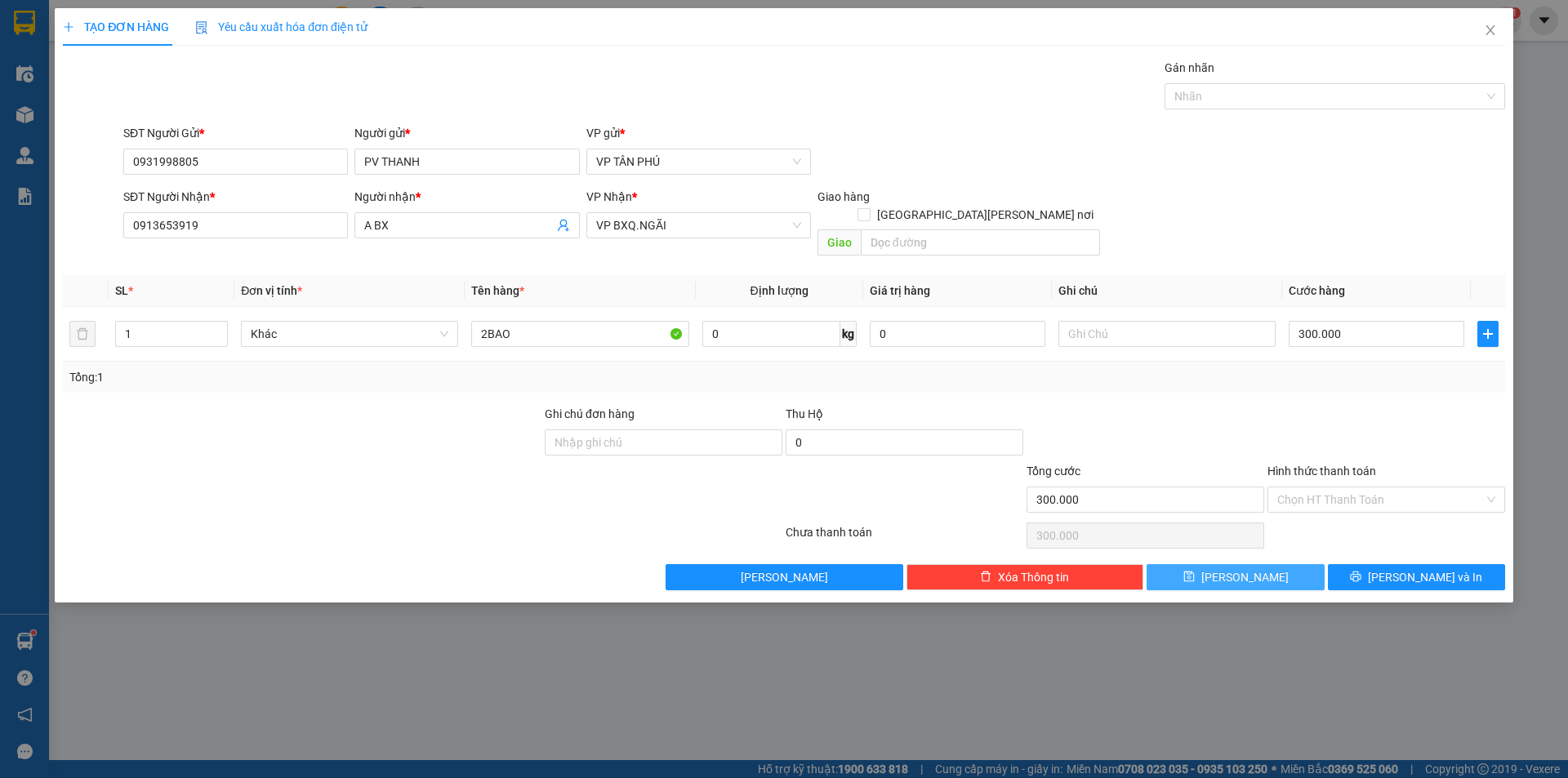
click at [1273, 564] on button "Lưu" at bounding box center [1234, 577] width 177 height 26
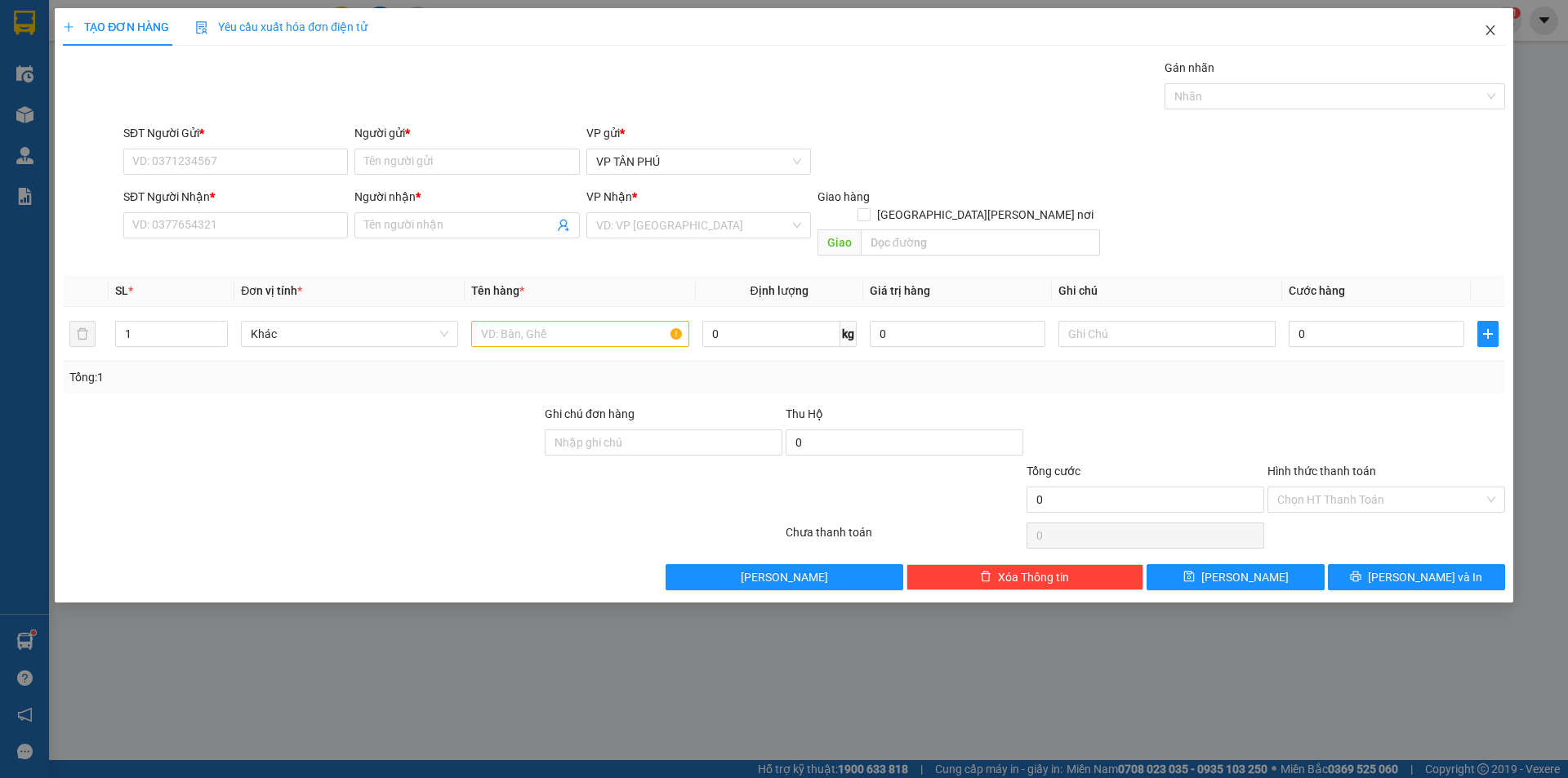
click at [1488, 26] on icon "close" at bounding box center [1490, 30] width 13 height 13
click at [1488, 26] on span "nhanhangsg.hoanghuy" at bounding box center [1413, 20] width 160 height 21
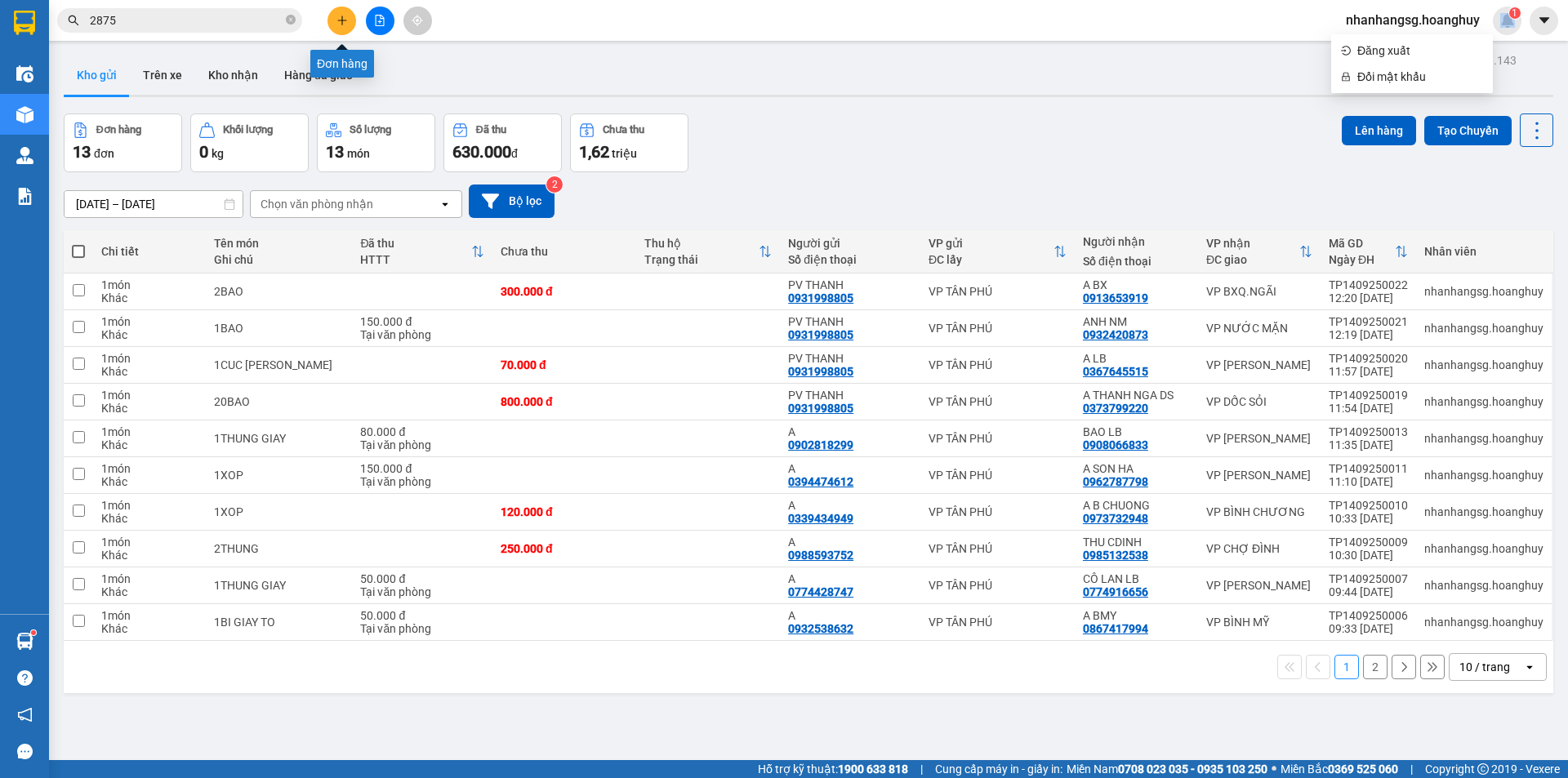
click at [344, 21] on icon "plus" at bounding box center [341, 20] width 9 height 1
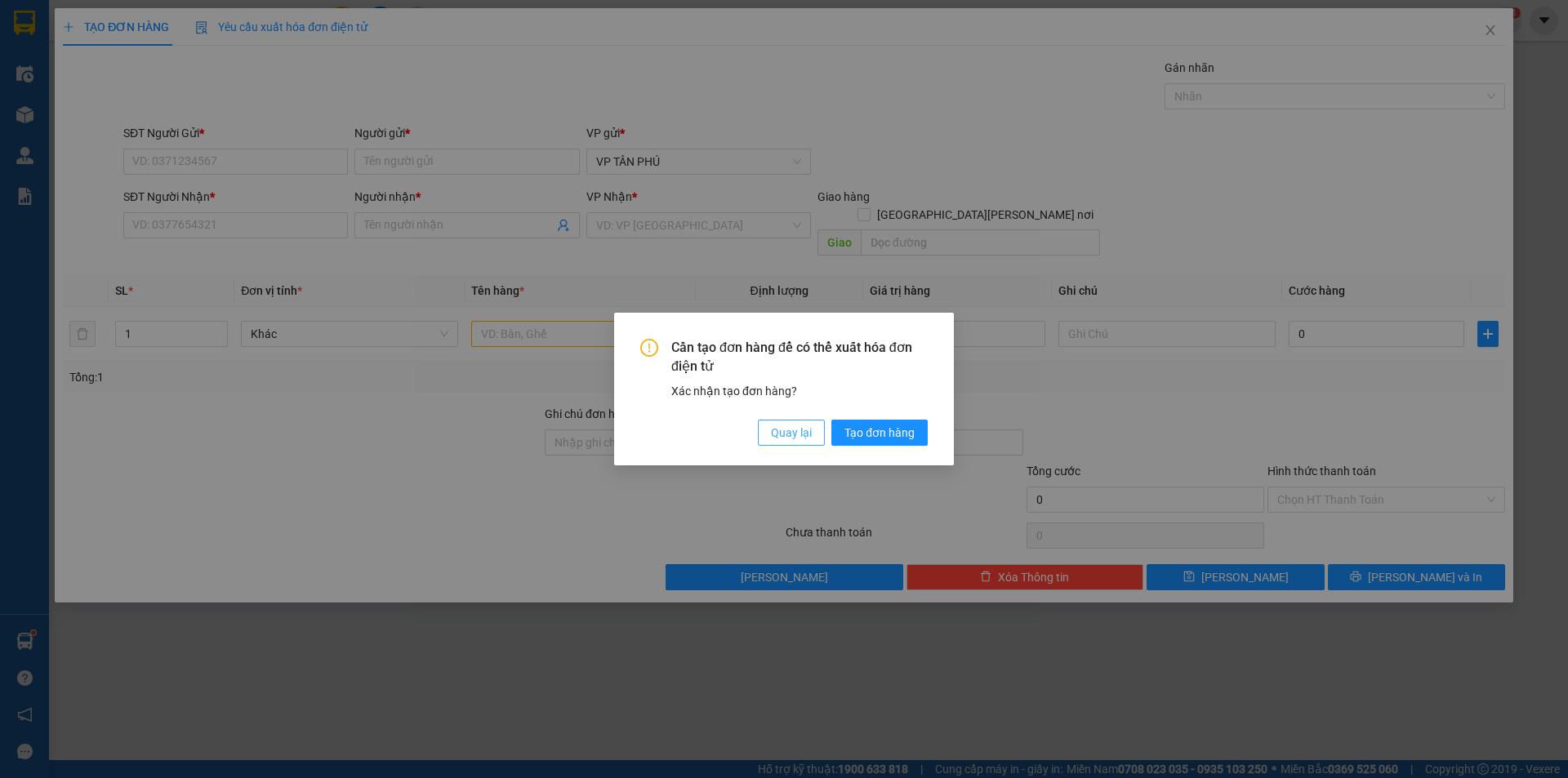
click at [793, 428] on span "Quay lại" at bounding box center [791, 433] width 41 height 18
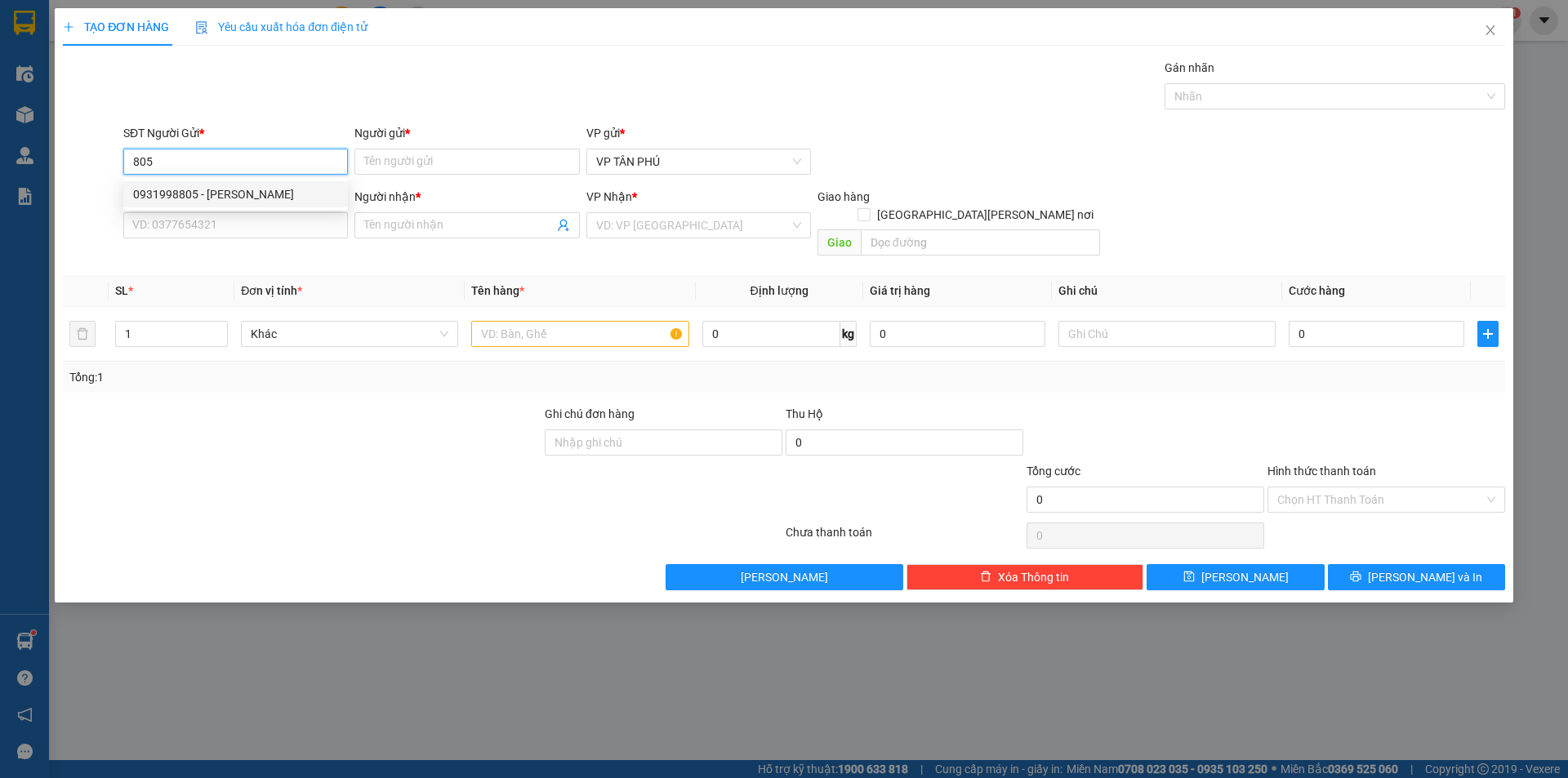
click at [243, 187] on div "0931998805 - PV THANH" at bounding box center [235, 194] width 205 height 18
click at [255, 219] on input "0913653919" at bounding box center [235, 225] width 225 height 26
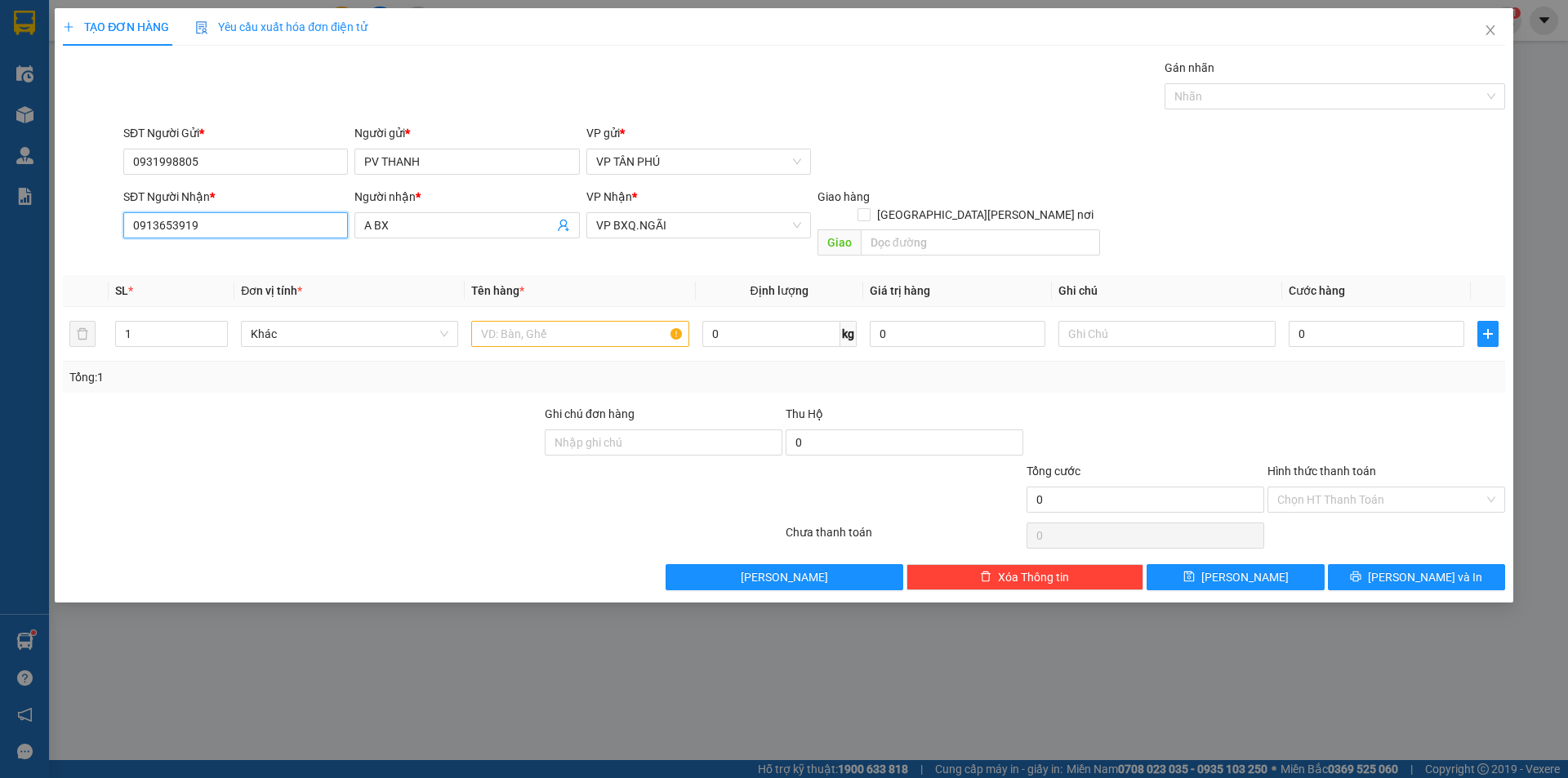
click at [255, 219] on input "0913653919" at bounding box center [235, 225] width 225 height 26
click at [234, 258] on div "0932501043 - A NM" at bounding box center [235, 258] width 205 height 18
click at [527, 321] on input "text" at bounding box center [580, 334] width 217 height 26
click at [1324, 321] on input "0" at bounding box center [1375, 334] width 175 height 26
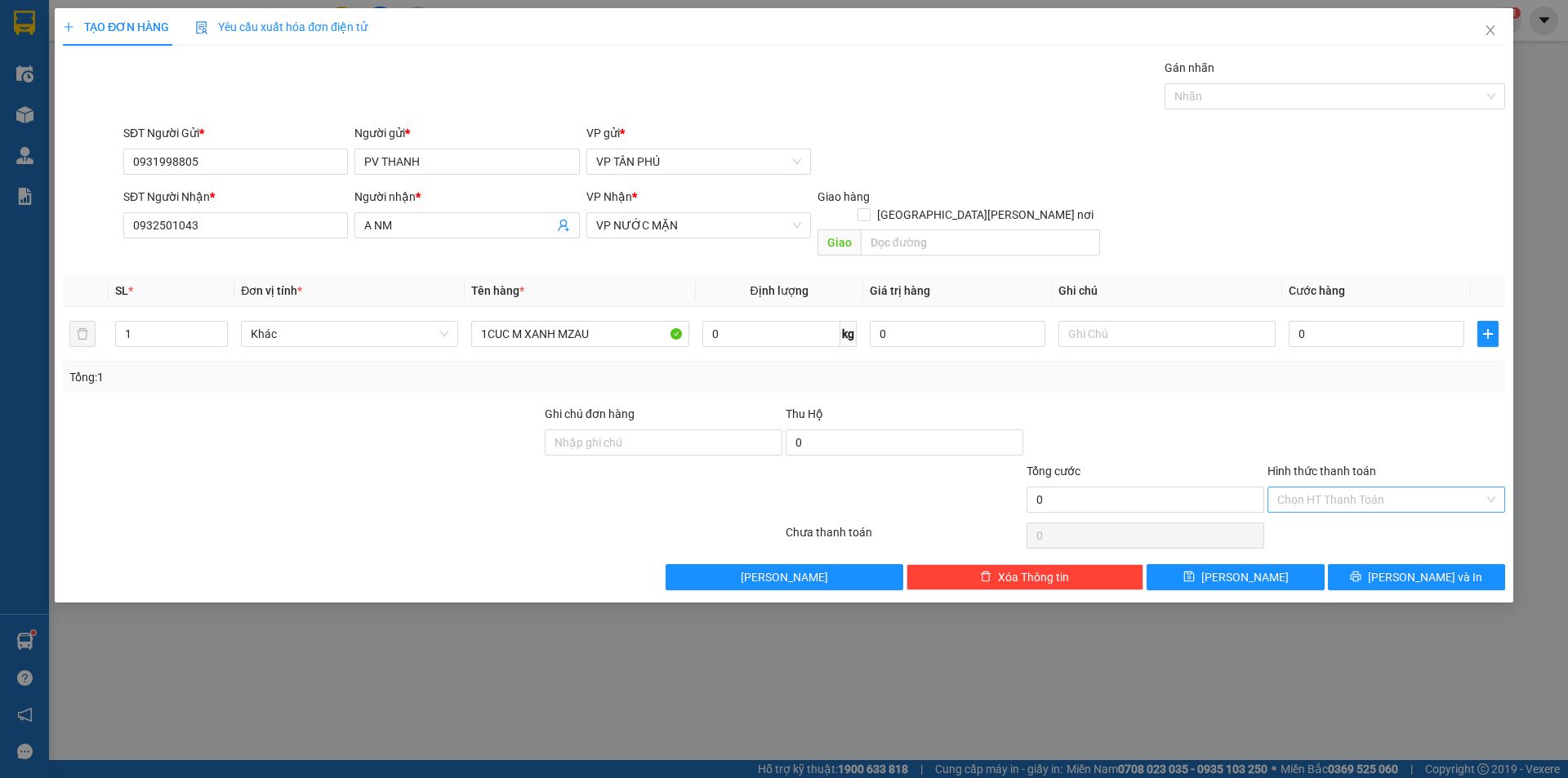
click at [1311, 488] on input "Hình thức thanh toán" at bounding box center [1380, 500] width 206 height 25
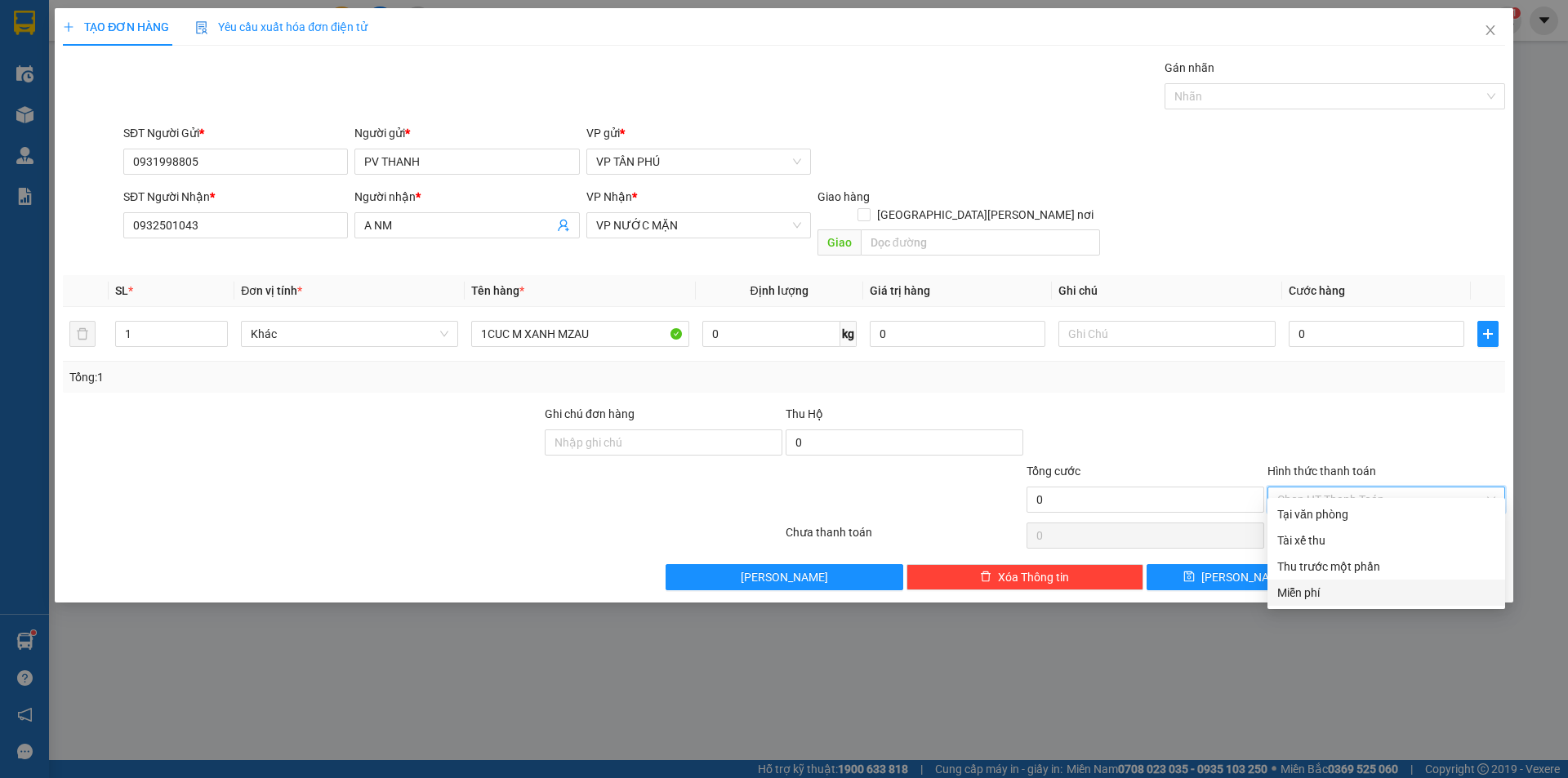
click at [1285, 588] on div "Miễn phí" at bounding box center [1385, 593] width 218 height 18
click at [1285, 588] on div "TẠO ĐƠN HÀNG Yêu cầu xuất hóa đơn điện tử Transit Pickup Surcharge Ids Transit …" at bounding box center [784, 389] width 1568 height 778
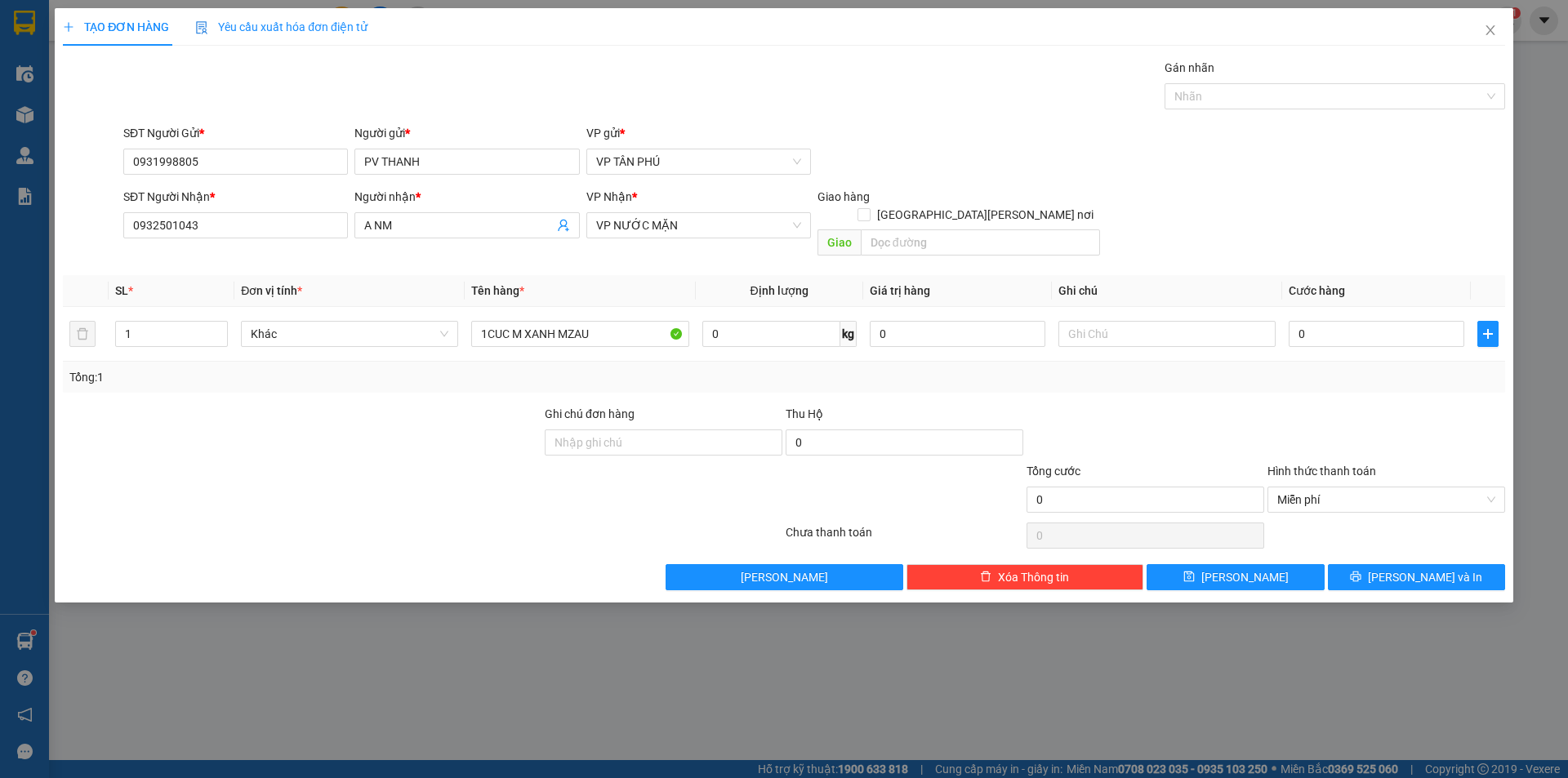
click at [1285, 588] on div "TẠO ĐƠN HÀNG Yêu cầu xuất hóa đơn điện tử Transit Pickup Surcharge Ids Transit …" at bounding box center [784, 389] width 1568 height 778
click at [1278, 564] on button "Lưu" at bounding box center [1234, 577] width 177 height 26
click at [1489, 35] on icon "close" at bounding box center [1490, 30] width 13 height 13
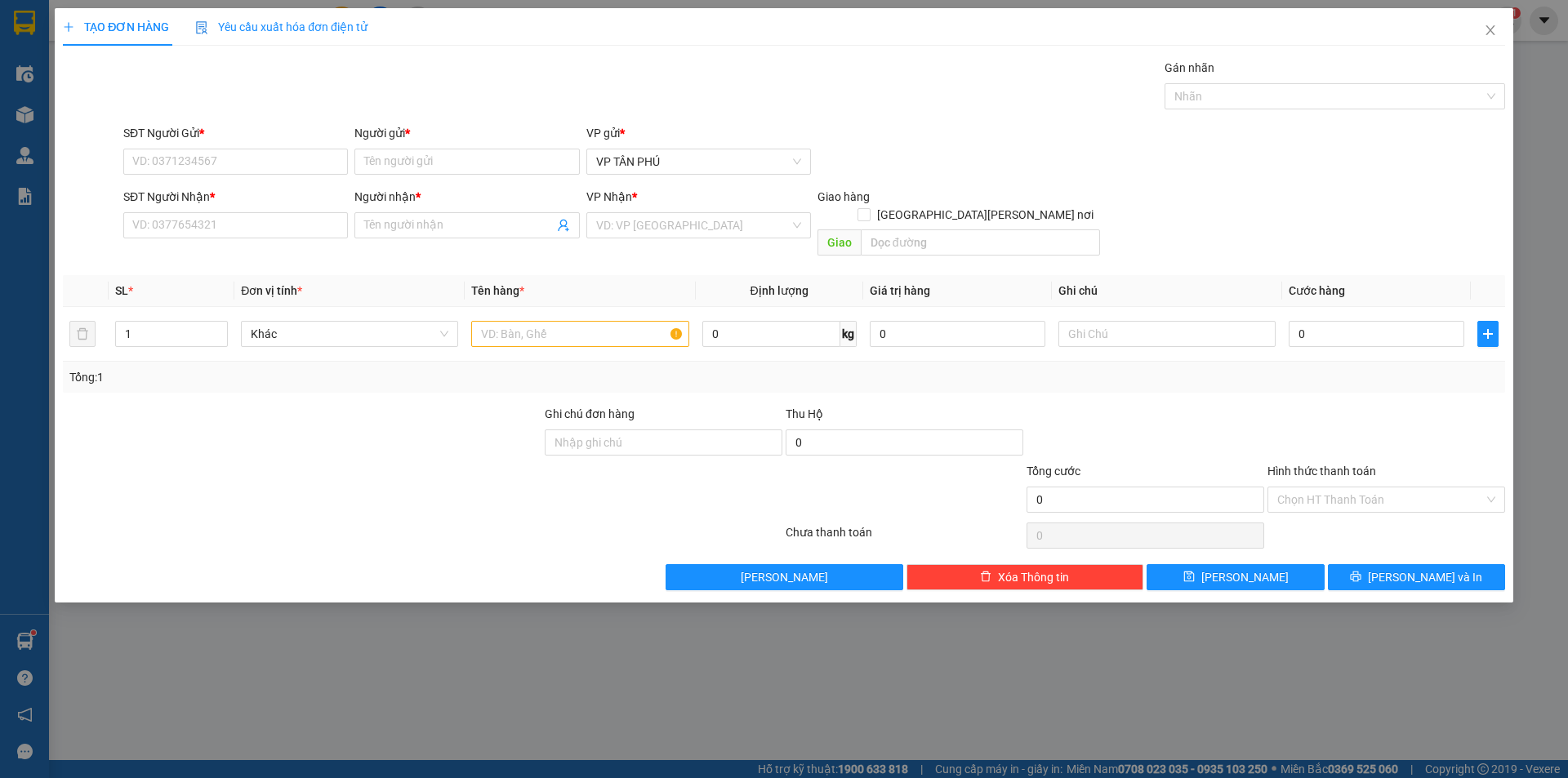
click at [1490, 35] on div "nhanhangsg.hoanghuy 1" at bounding box center [1427, 21] width 188 height 29
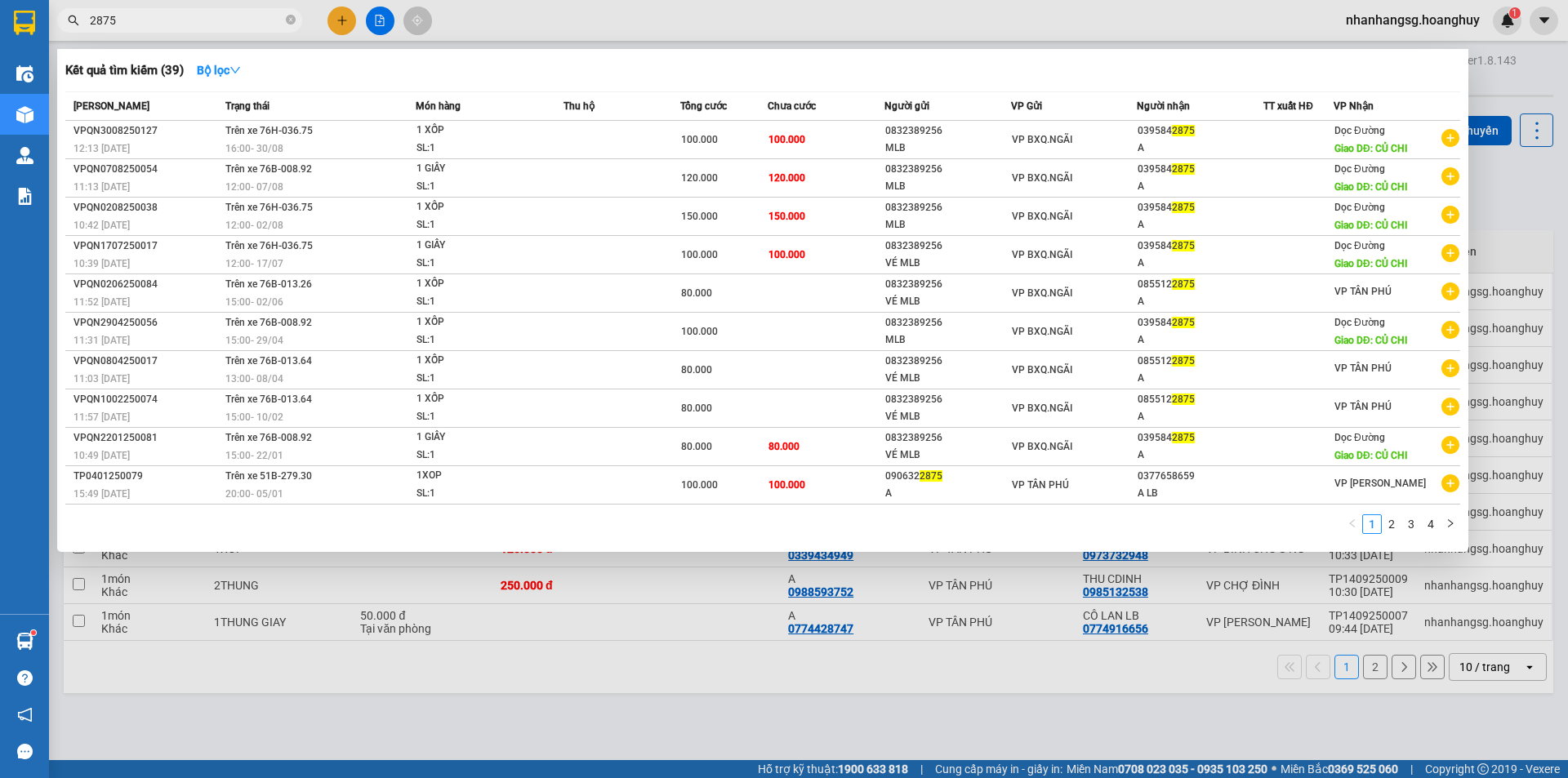
click at [193, 23] on input "2875" at bounding box center [186, 21] width 193 height 18
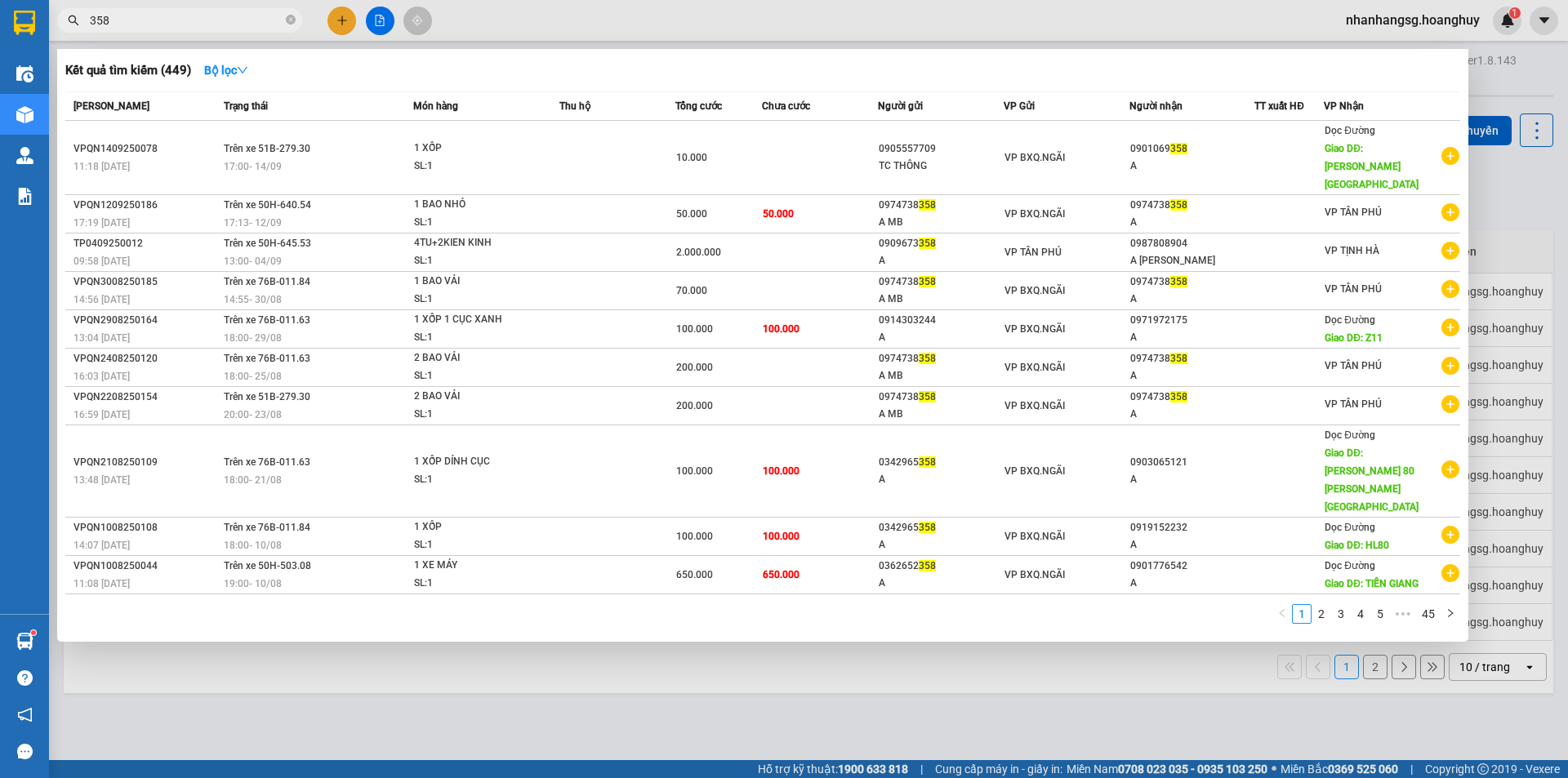
click at [347, 23] on div at bounding box center [784, 389] width 1568 height 778
click at [347, 23] on icon "plus" at bounding box center [342, 21] width 12 height 12
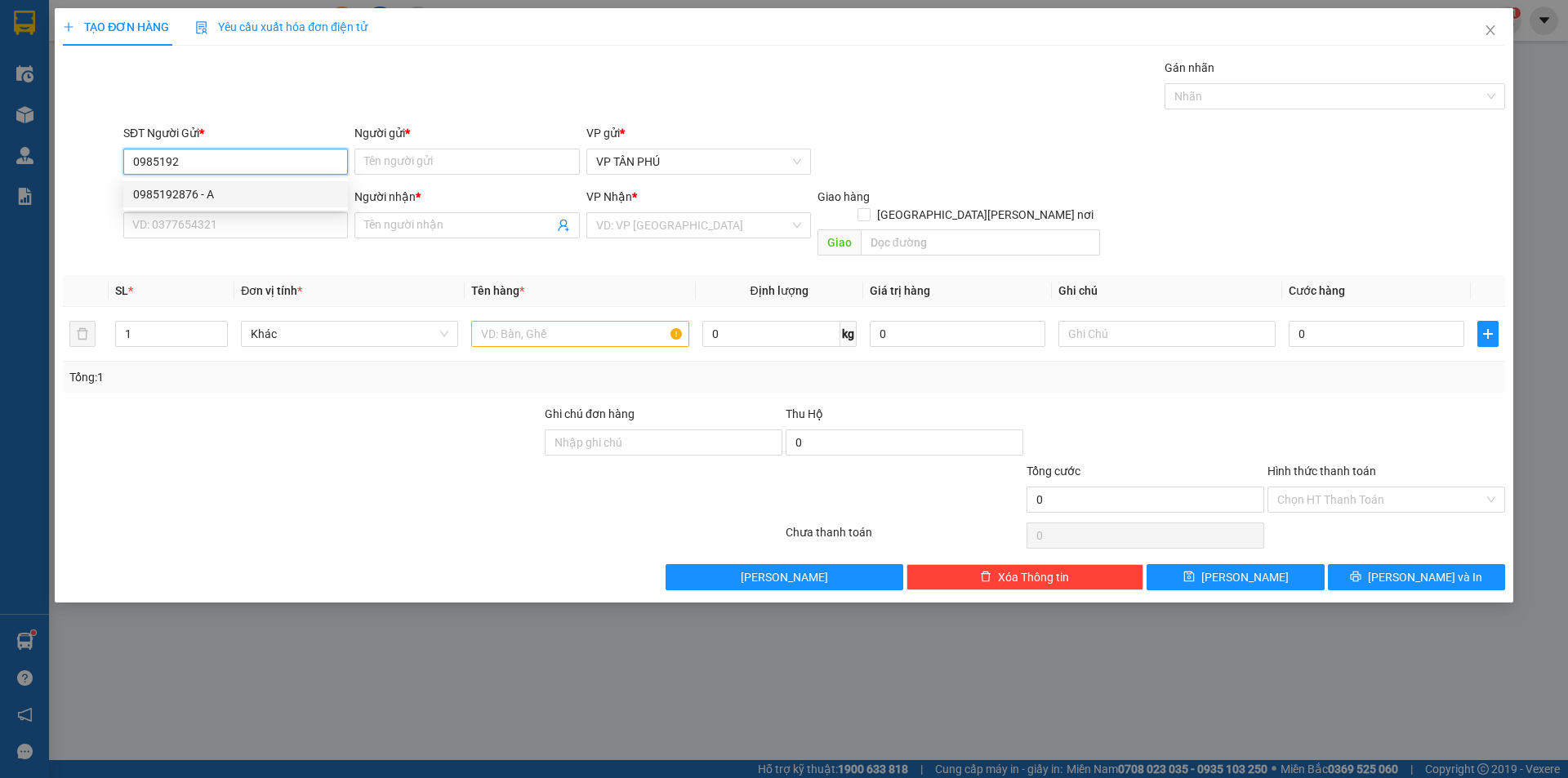
click at [195, 190] on div "0985192876 - A" at bounding box center [235, 194] width 205 height 18
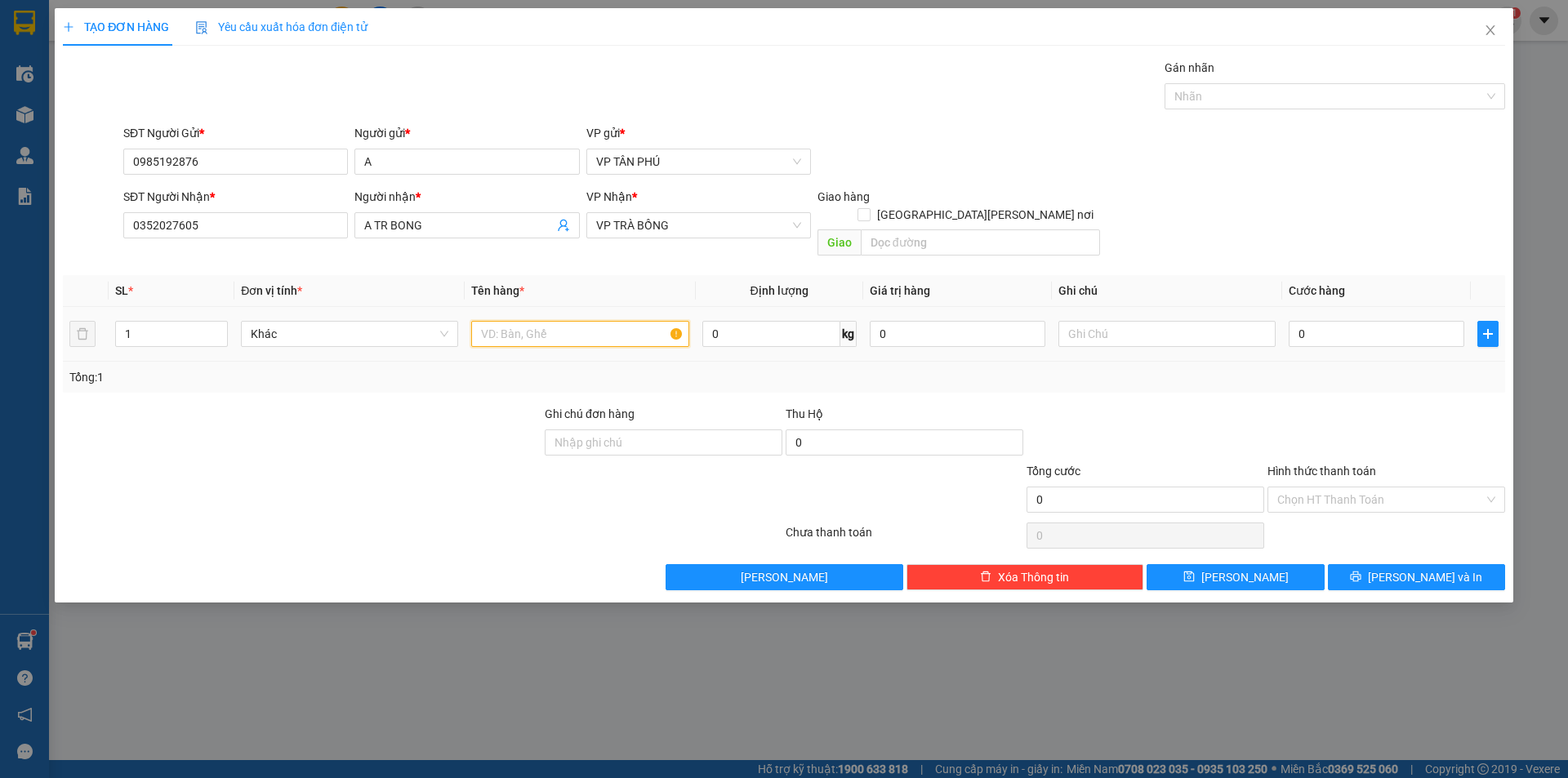
click at [531, 322] on input "text" at bounding box center [580, 334] width 217 height 26
click at [1320, 321] on input "0" at bounding box center [1375, 334] width 175 height 26
click at [1344, 488] on input "Hình thức thanh toán" at bounding box center [1380, 500] width 206 height 25
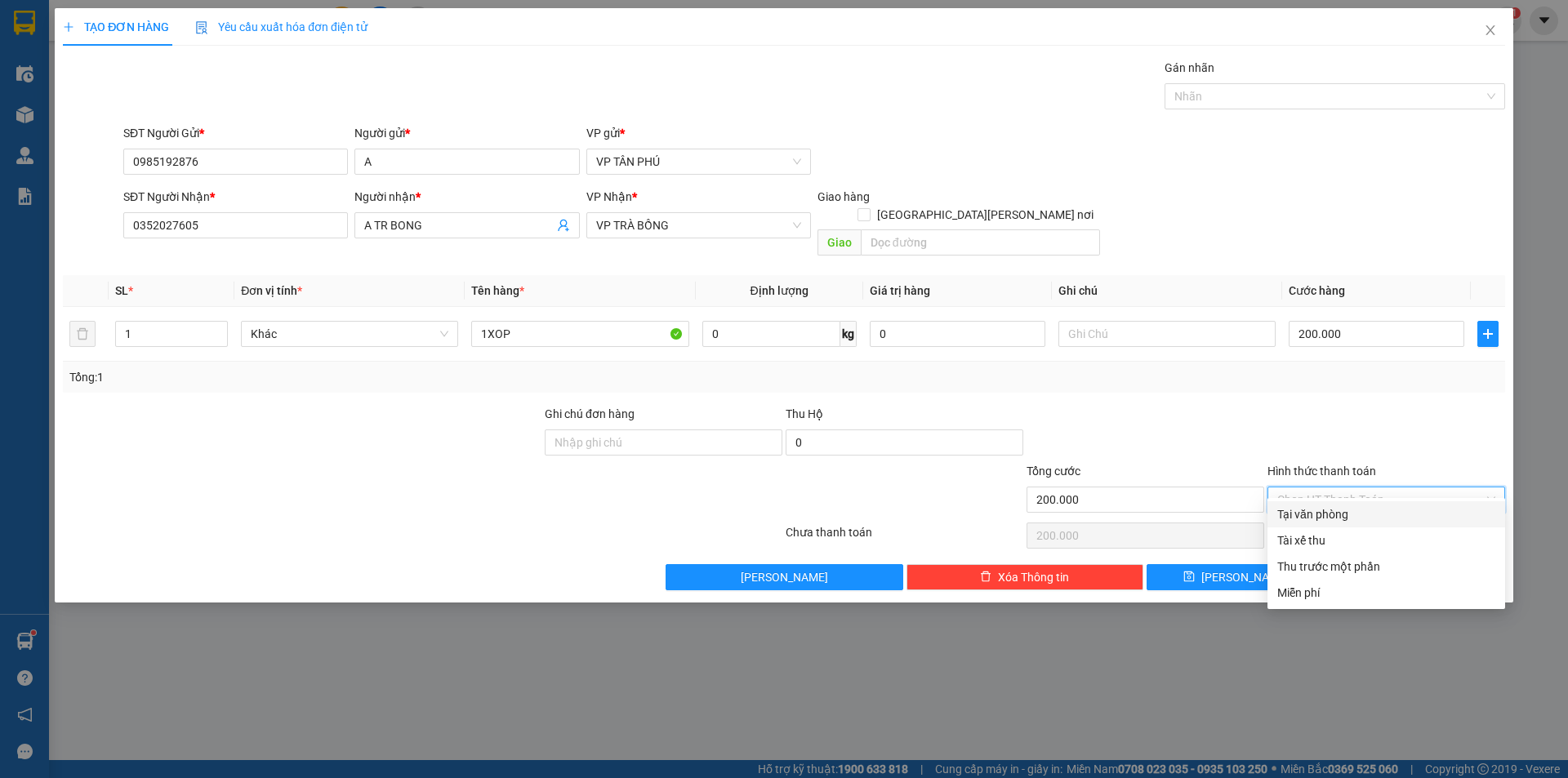
click at [1319, 509] on div "Tại văn phòng" at bounding box center [1385, 514] width 218 height 18
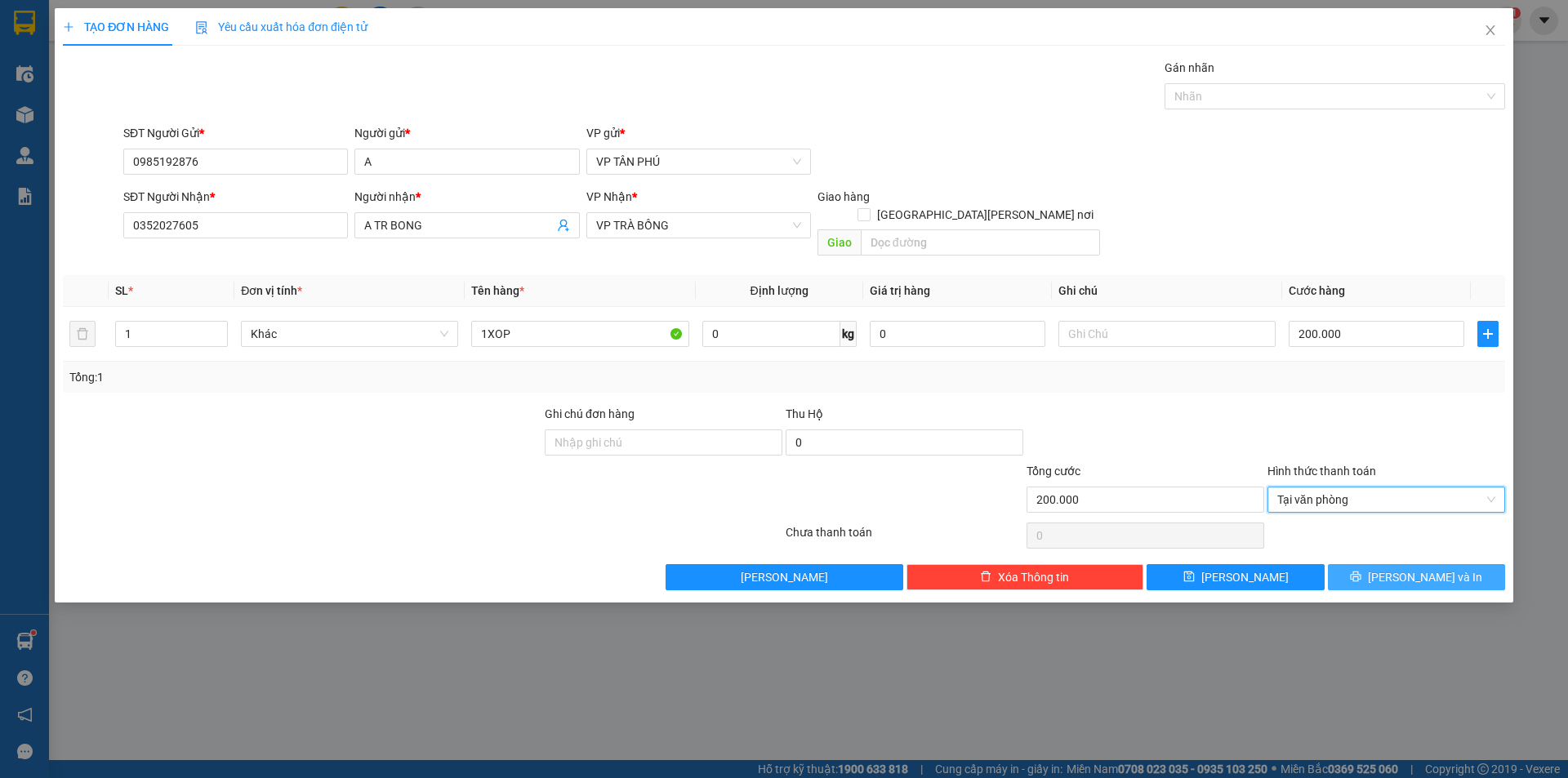
click at [1359, 564] on button "Lưu và In" at bounding box center [1416, 577] width 177 height 26
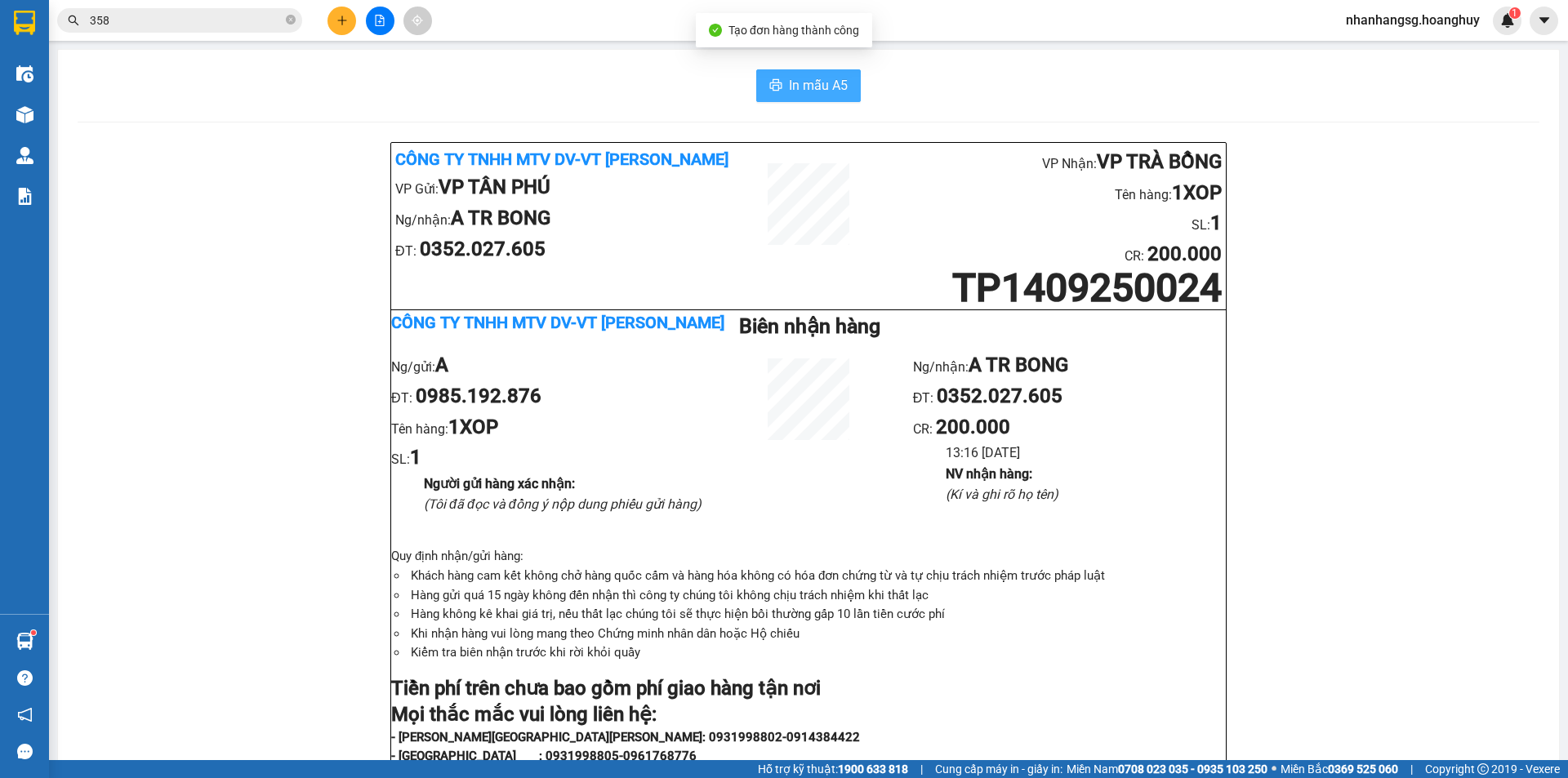
click at [781, 86] on button "In mẫu A5" at bounding box center [808, 86] width 104 height 33
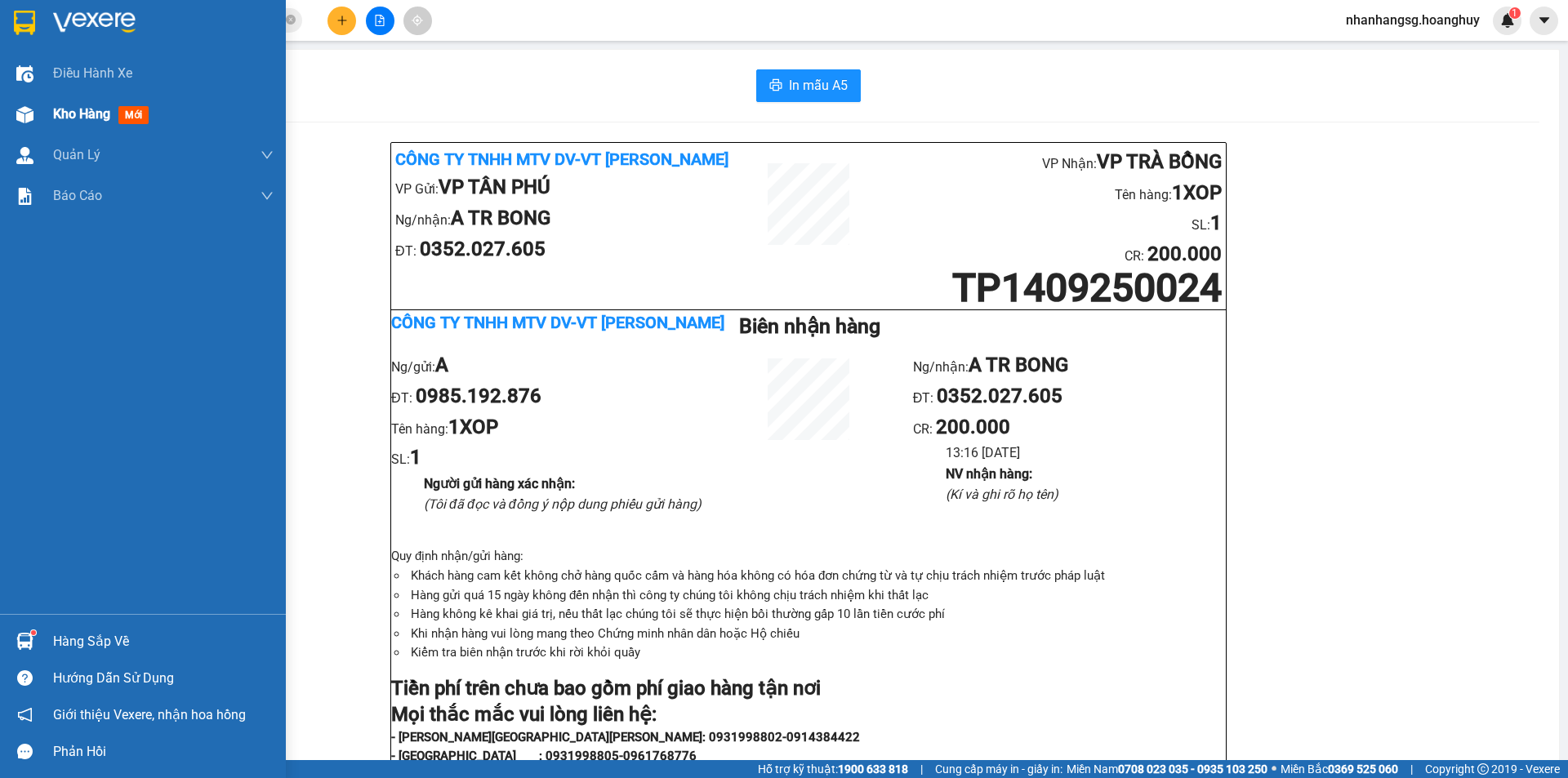
click at [55, 108] on span "Kho hàng" at bounding box center [81, 113] width 57 height 16
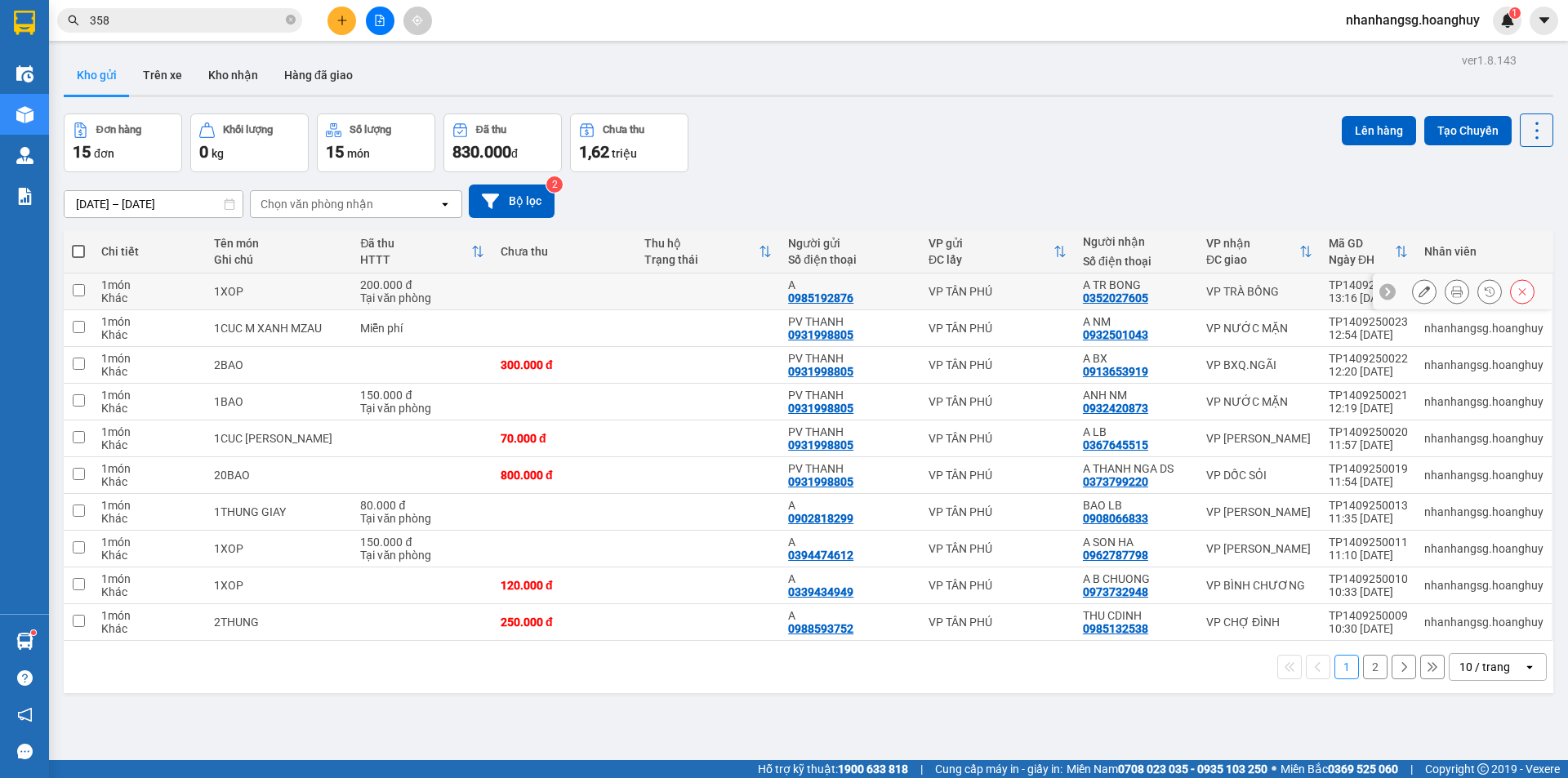
click at [1413, 291] on button at bounding box center [1424, 291] width 23 height 29
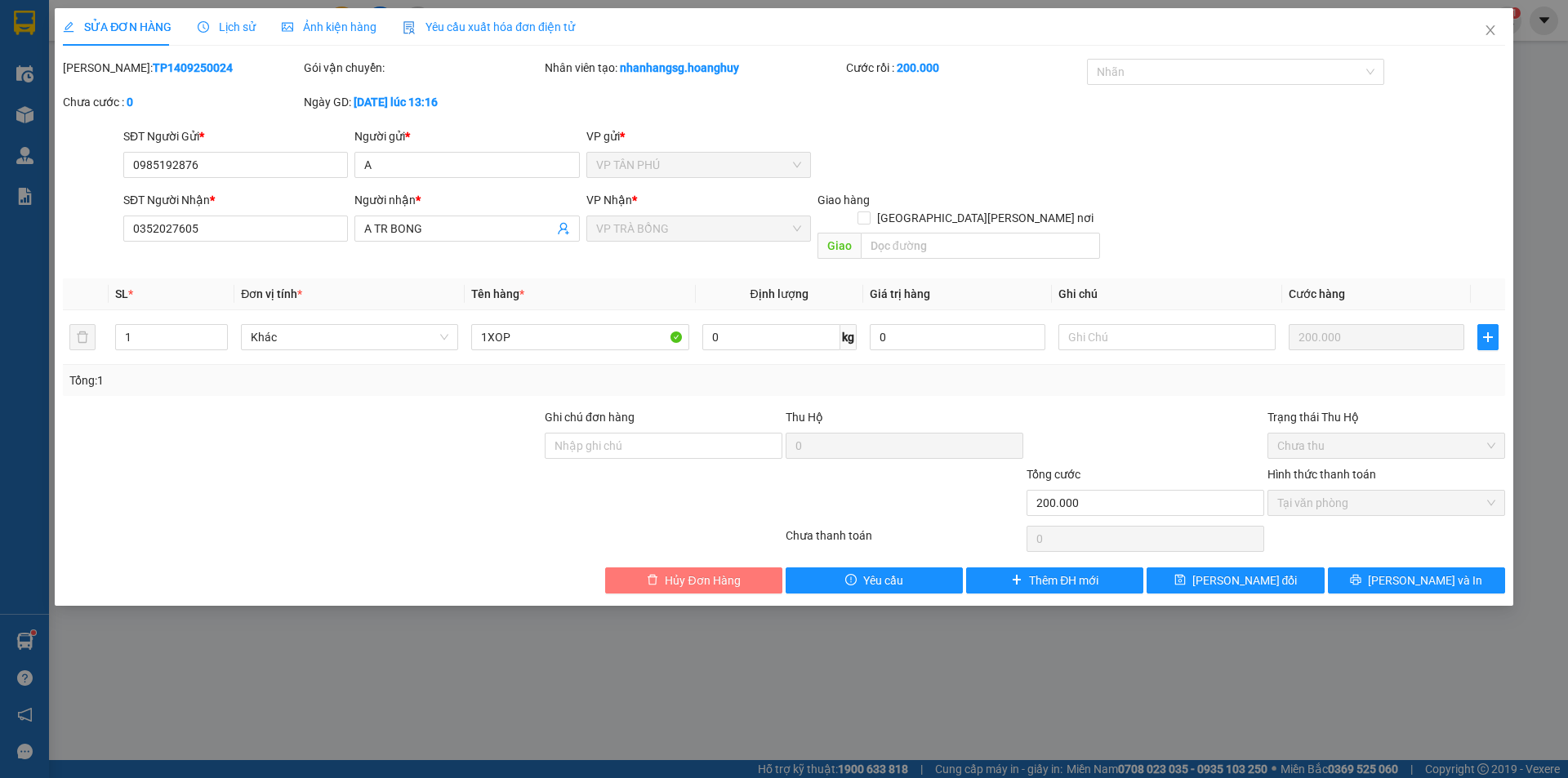
click at [691, 567] on button "Hủy Đơn Hàng" at bounding box center [693, 581] width 177 height 26
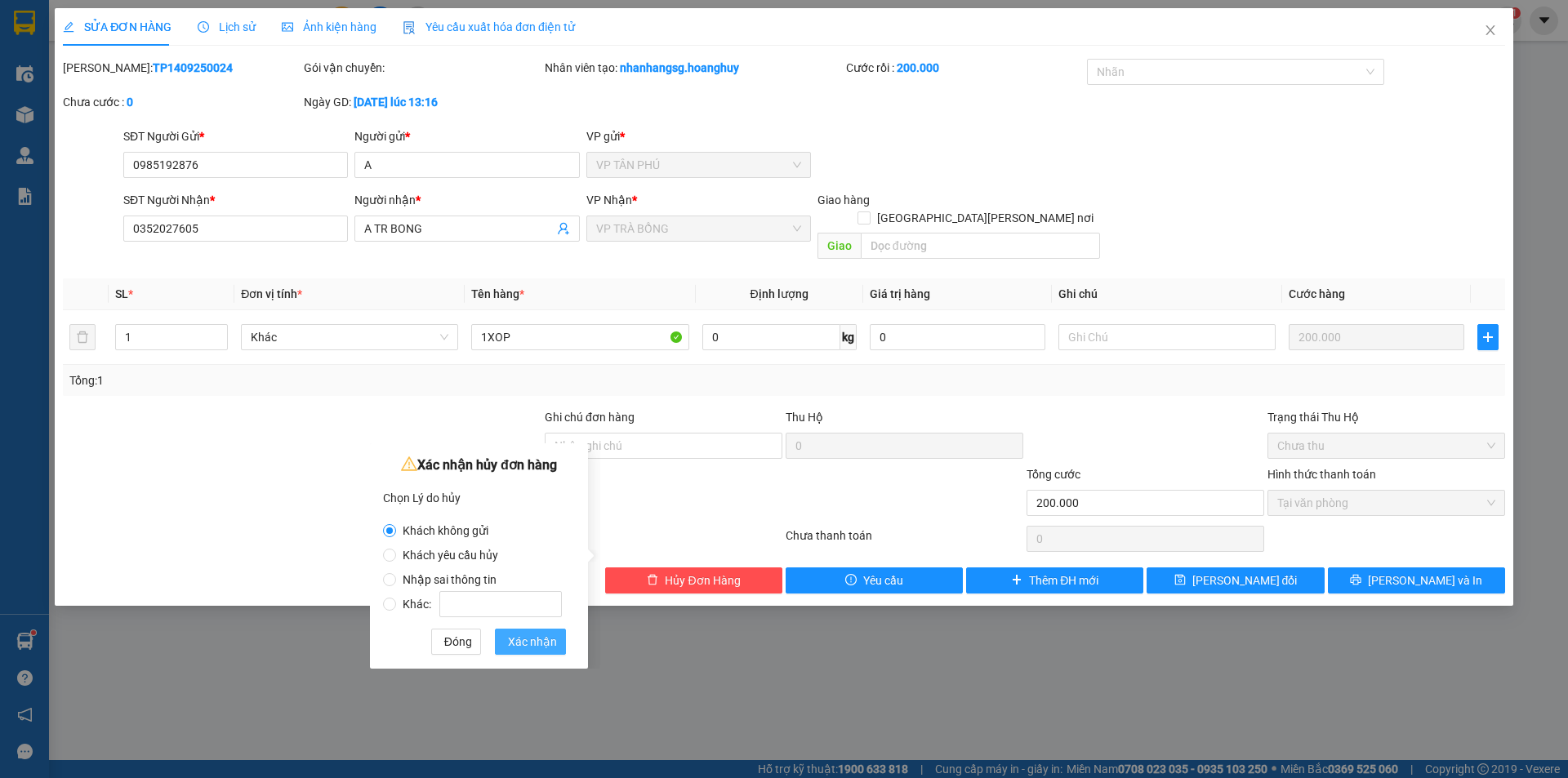
click at [517, 644] on span "Xác nhận" at bounding box center [532, 641] width 49 height 18
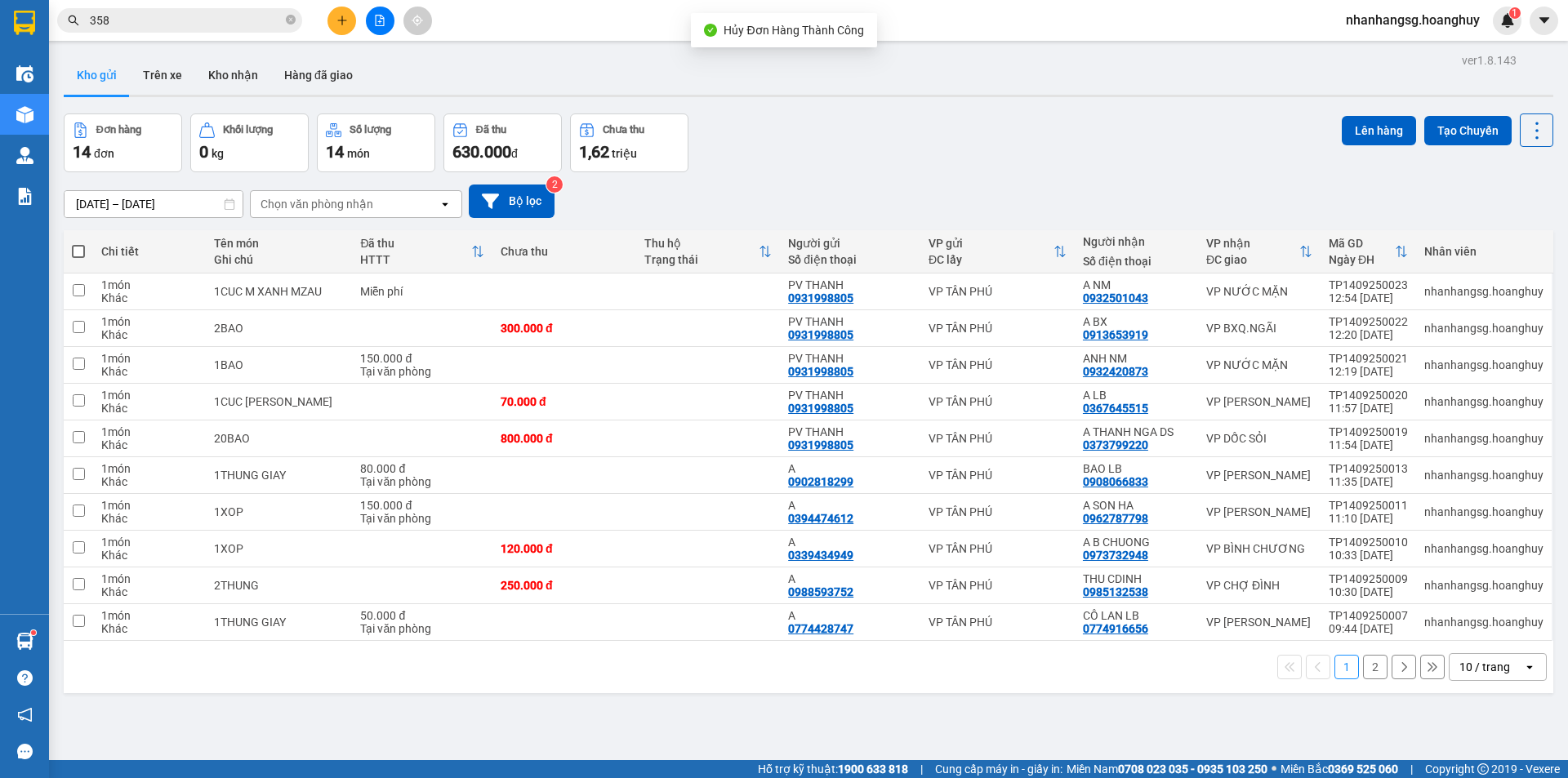
click at [336, 7] on button at bounding box center [341, 21] width 29 height 29
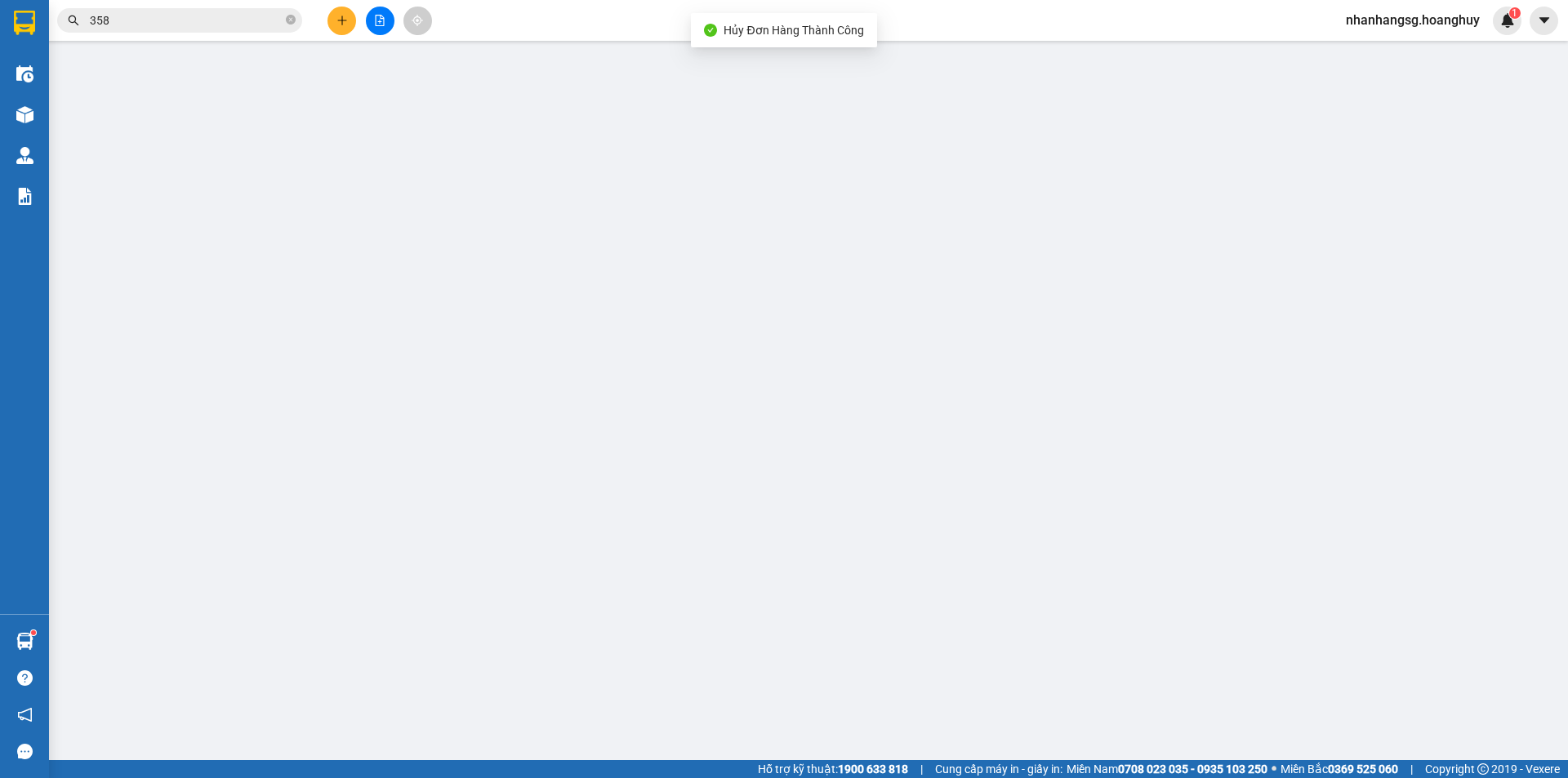
click at [336, 15] on div "TẠO ĐƠN HÀNG Yêu cầu xuất hóa đơn điện tử Transit Pickup Surcharge Ids Transit …" at bounding box center [783, 299] width 1442 height 582
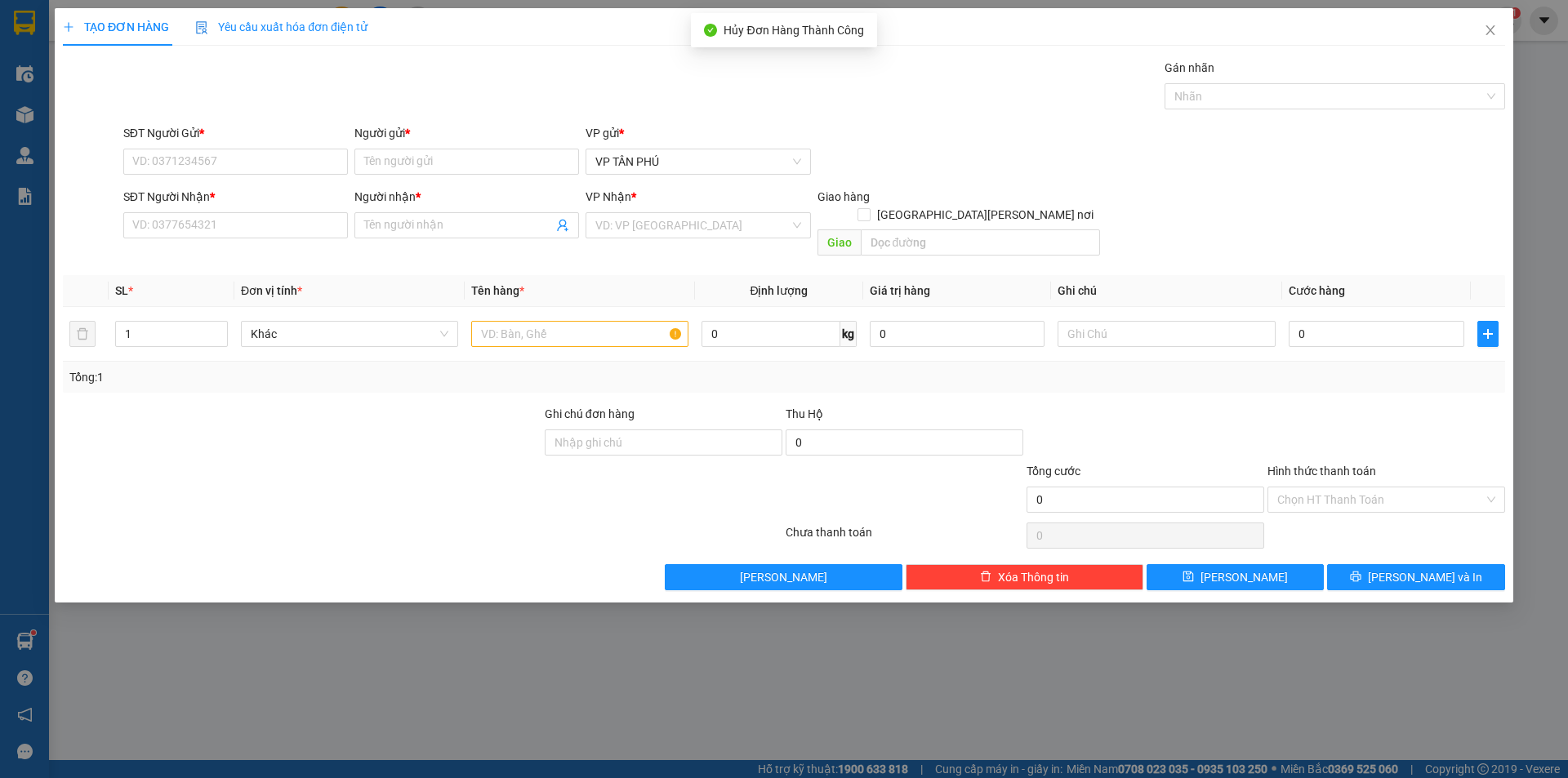
click at [337, 15] on div "Yêu cầu xuất hóa đơn điện tử" at bounding box center [281, 27] width 172 height 38
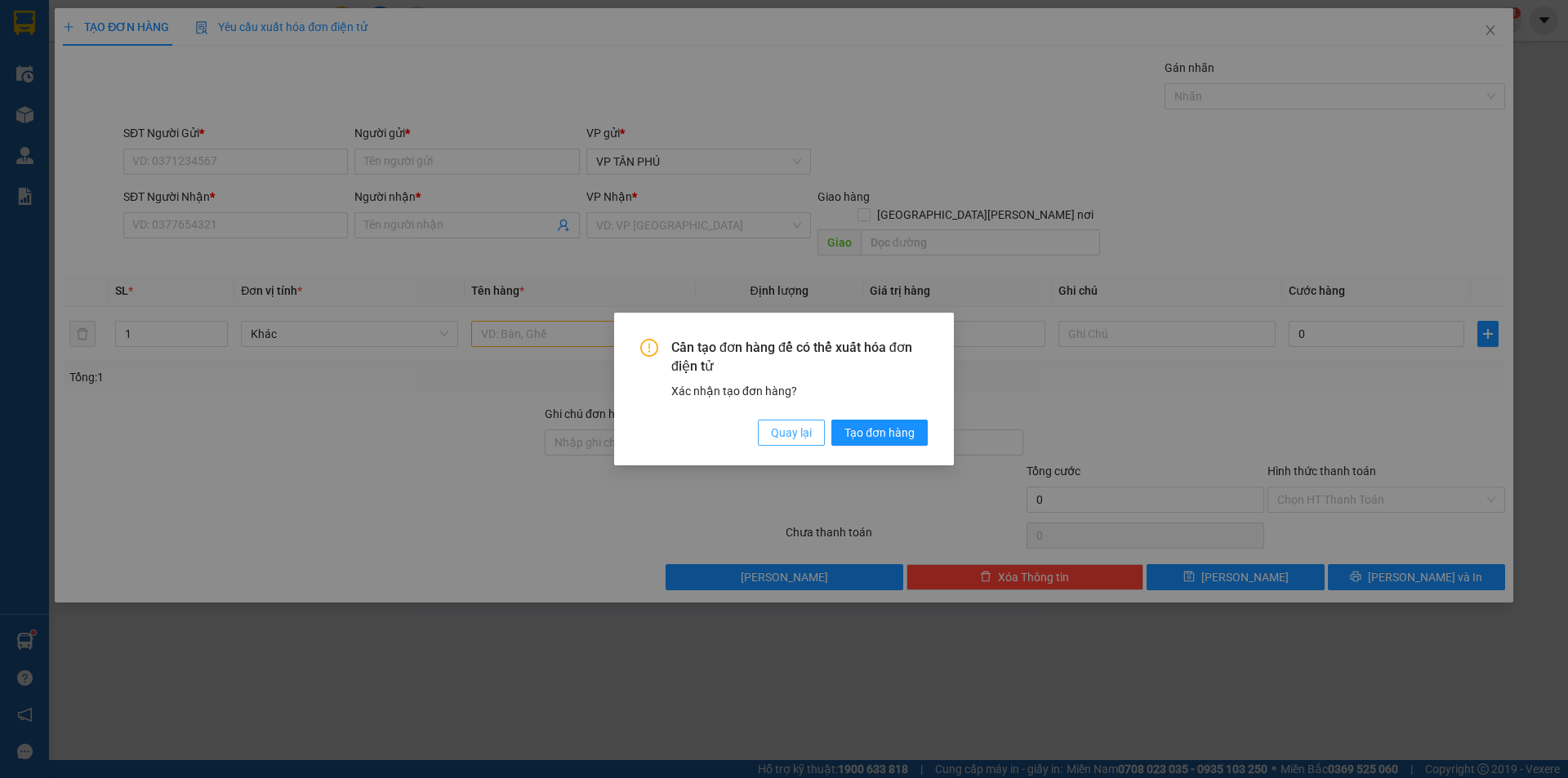
click at [794, 434] on span "Quay lại" at bounding box center [791, 433] width 41 height 18
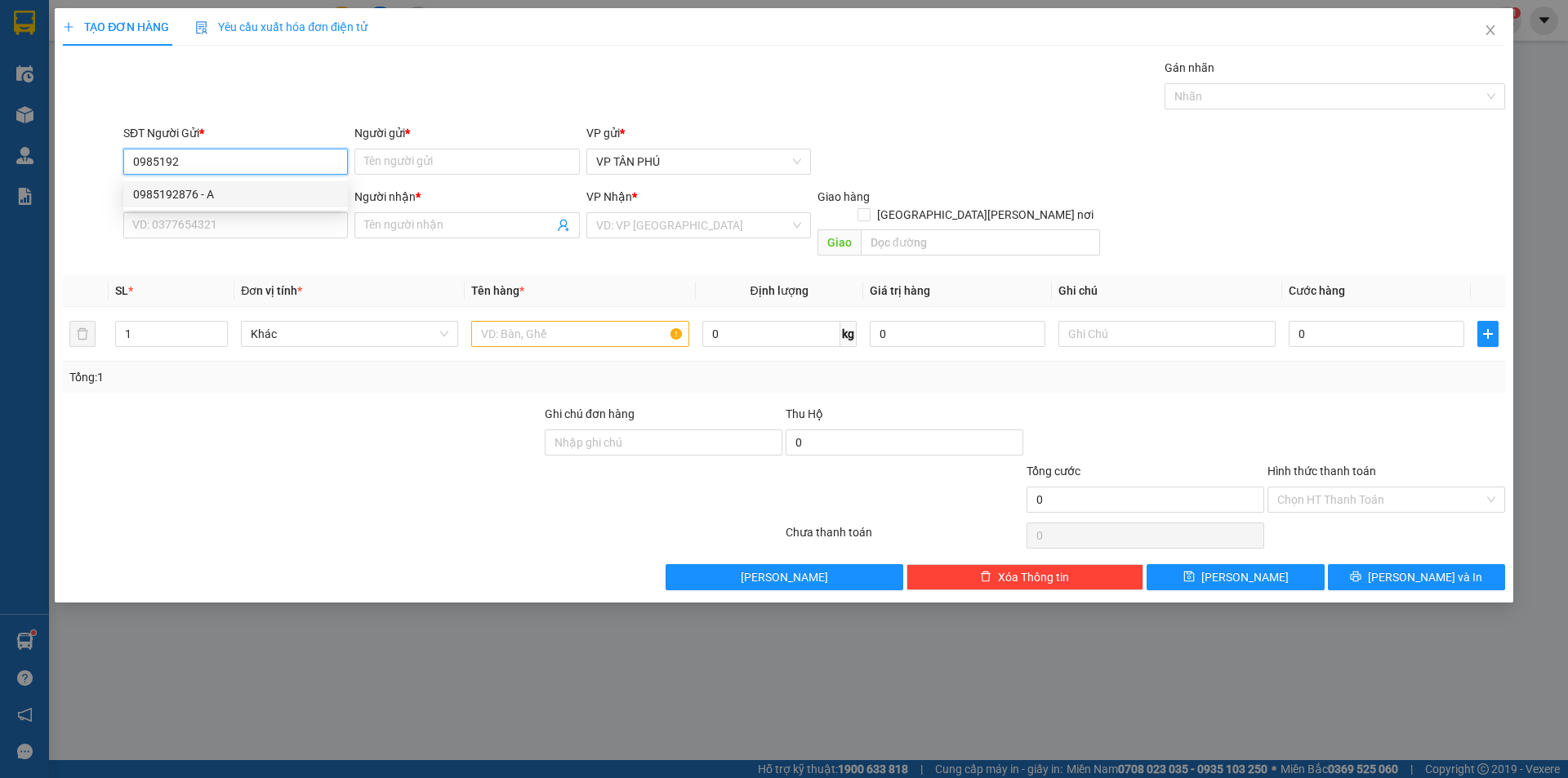
click at [219, 201] on div "0985192876 - A" at bounding box center [235, 194] width 205 height 18
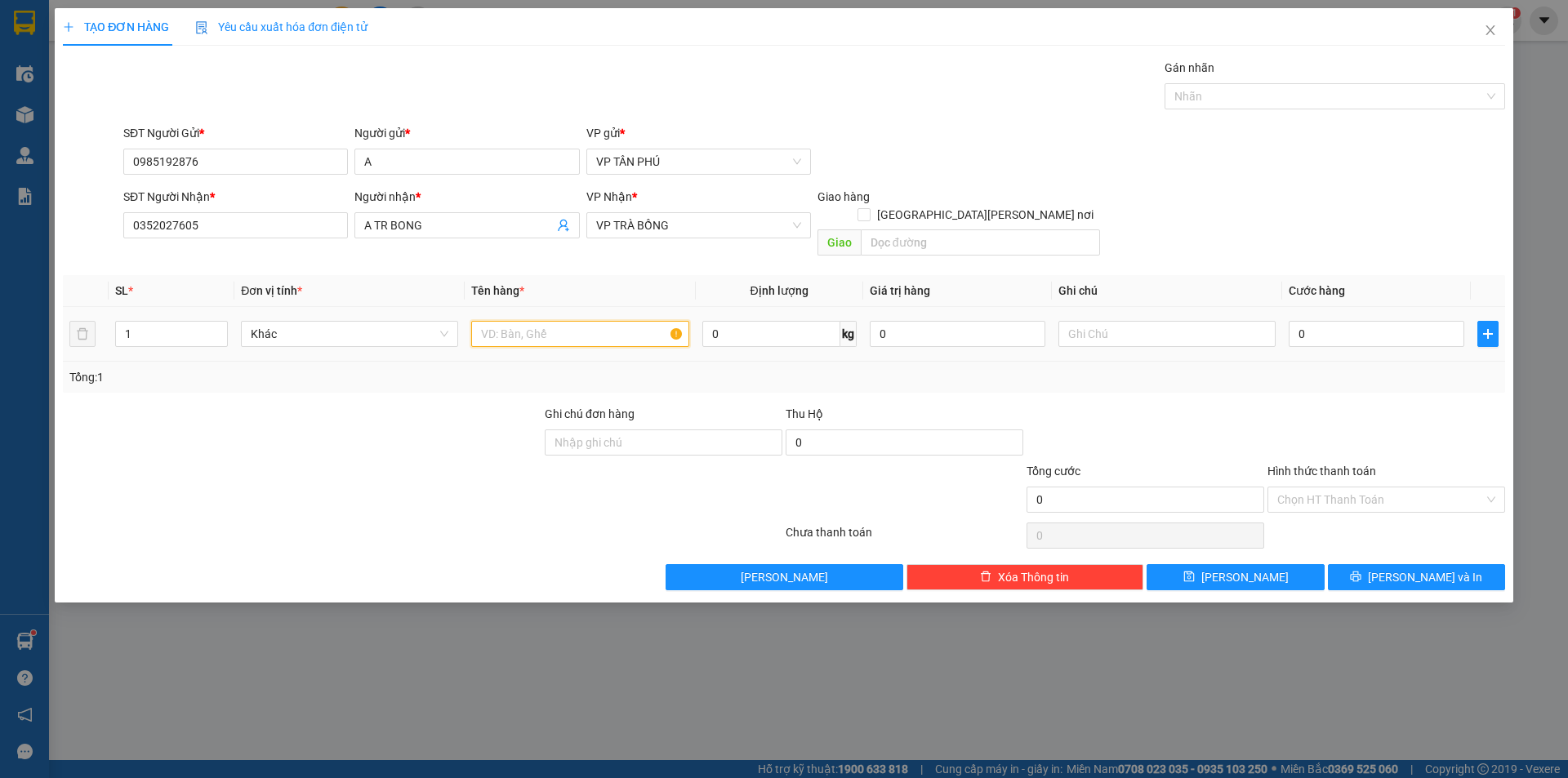
click at [534, 321] on input "text" at bounding box center [580, 334] width 217 height 26
click at [1355, 321] on input "0" at bounding box center [1375, 334] width 175 height 26
click at [1312, 488] on input "Hình thức thanh toán" at bounding box center [1380, 500] width 206 height 25
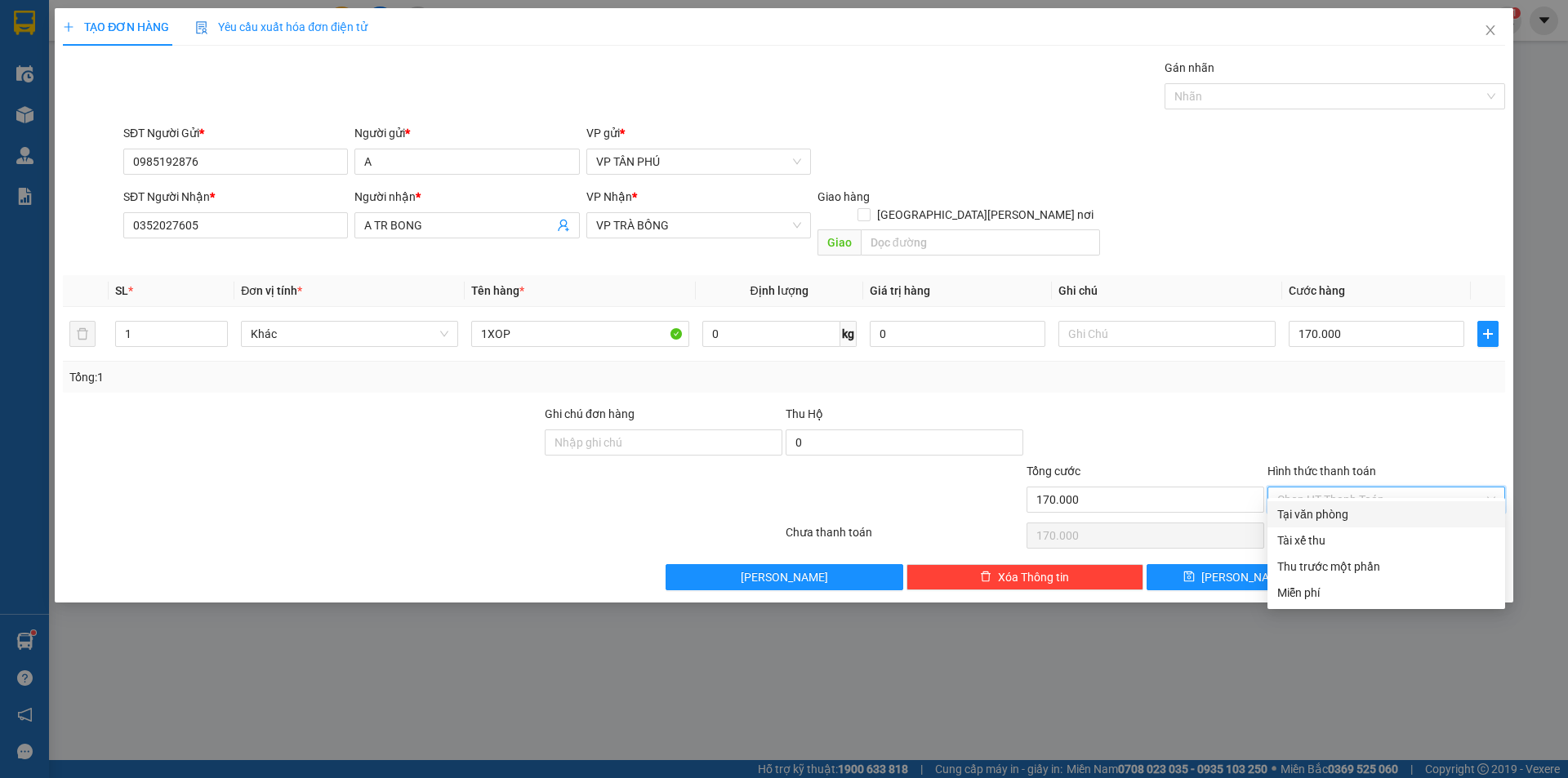
click at [1334, 502] on div "Tại văn phòng" at bounding box center [1385, 514] width 238 height 26
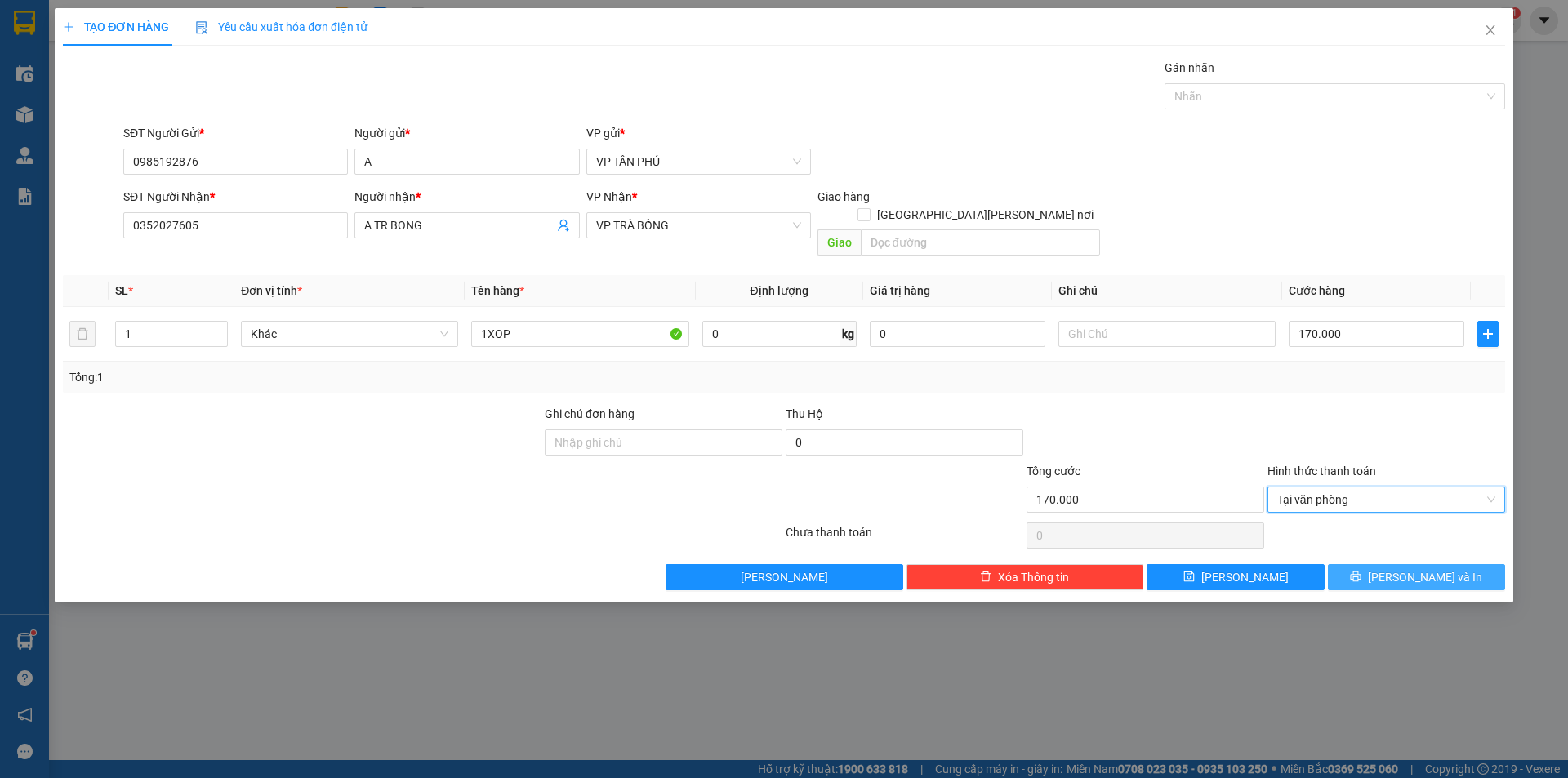
click at [1347, 564] on button "Lưu và In" at bounding box center [1416, 577] width 177 height 26
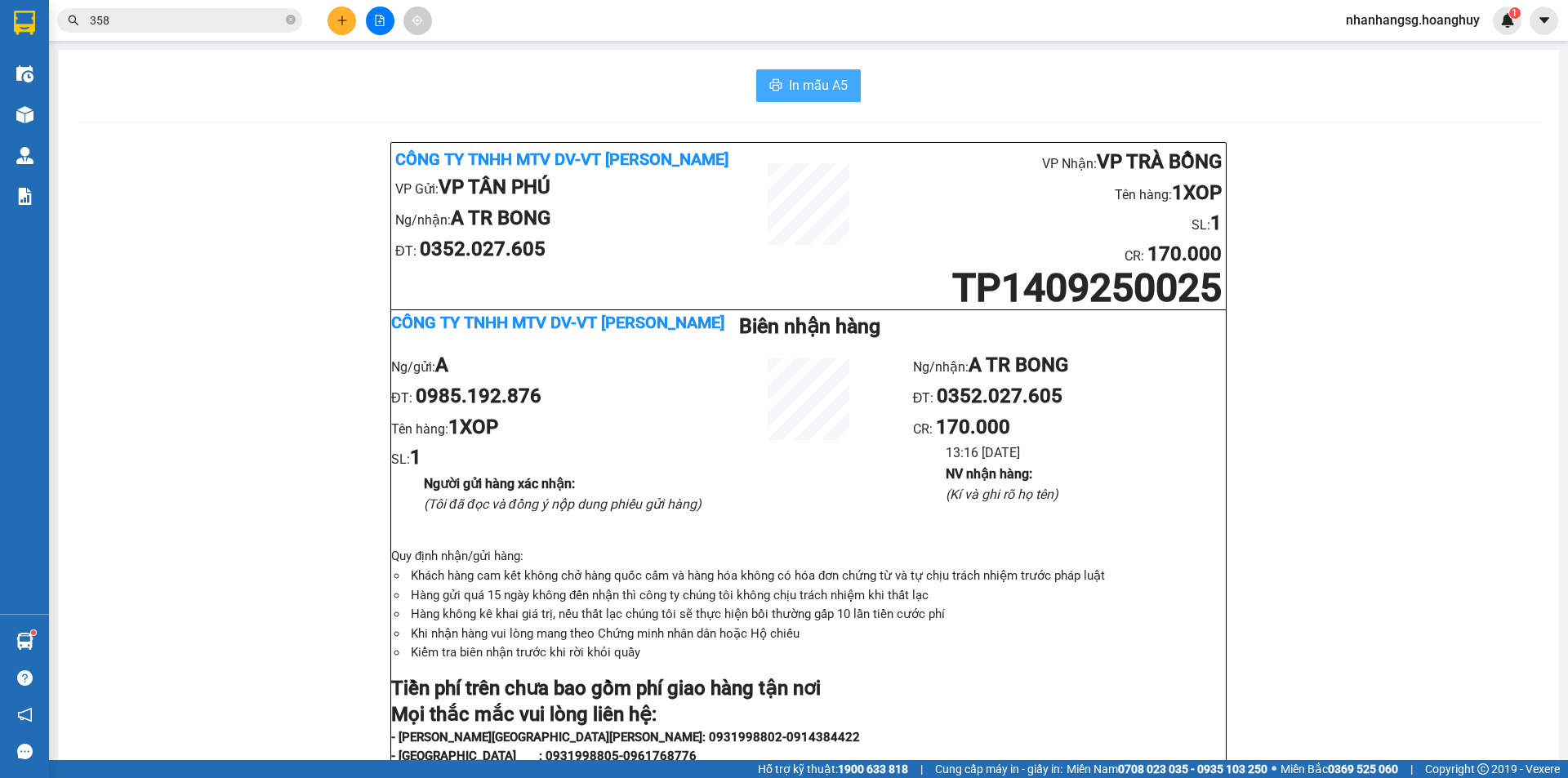
click at [797, 80] on span "In mẫu A5" at bounding box center [818, 85] width 58 height 21
click at [234, 11] on span "358" at bounding box center [179, 21] width 245 height 25
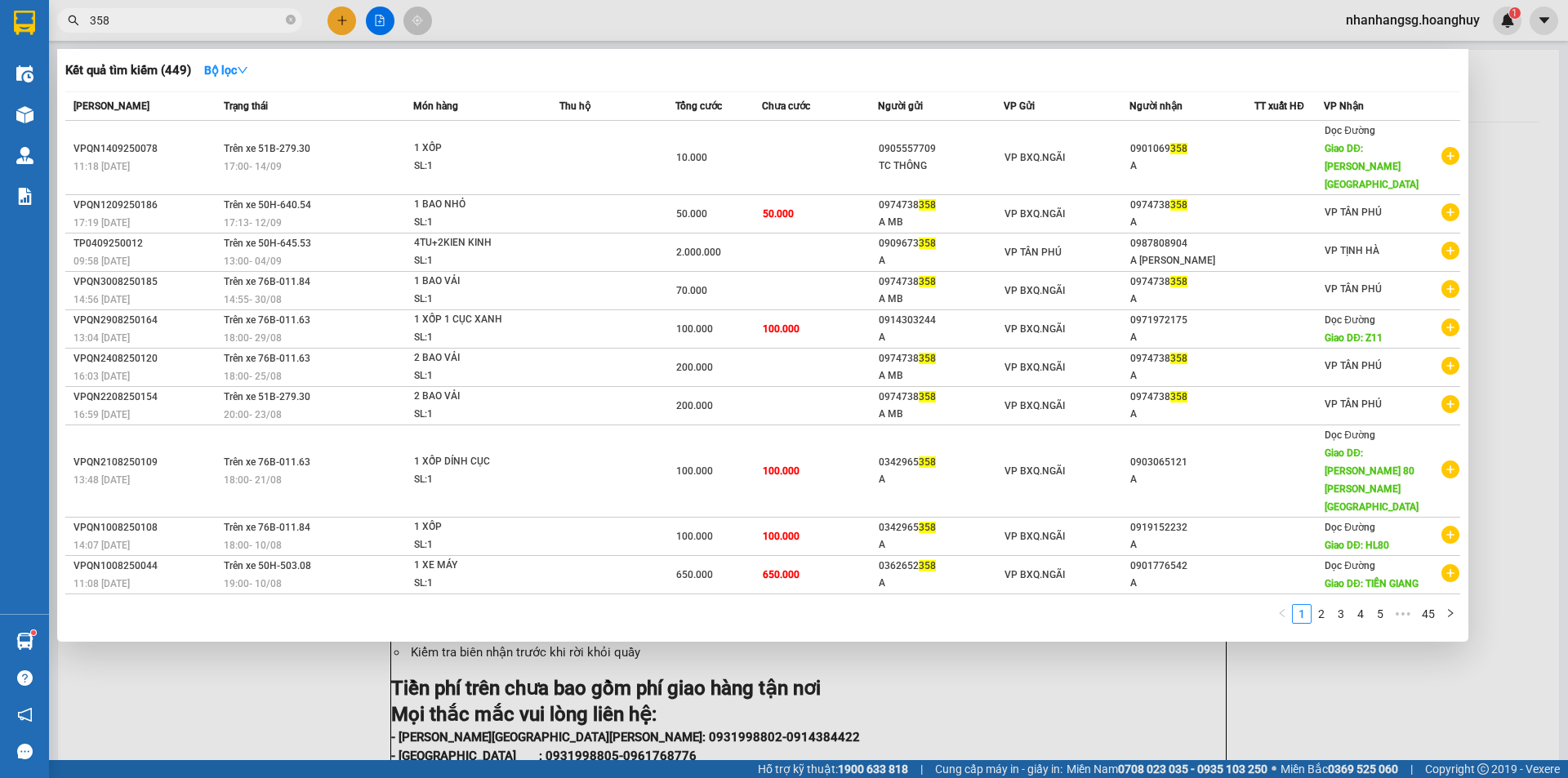
click at [234, 14] on input "358" at bounding box center [186, 21] width 193 height 18
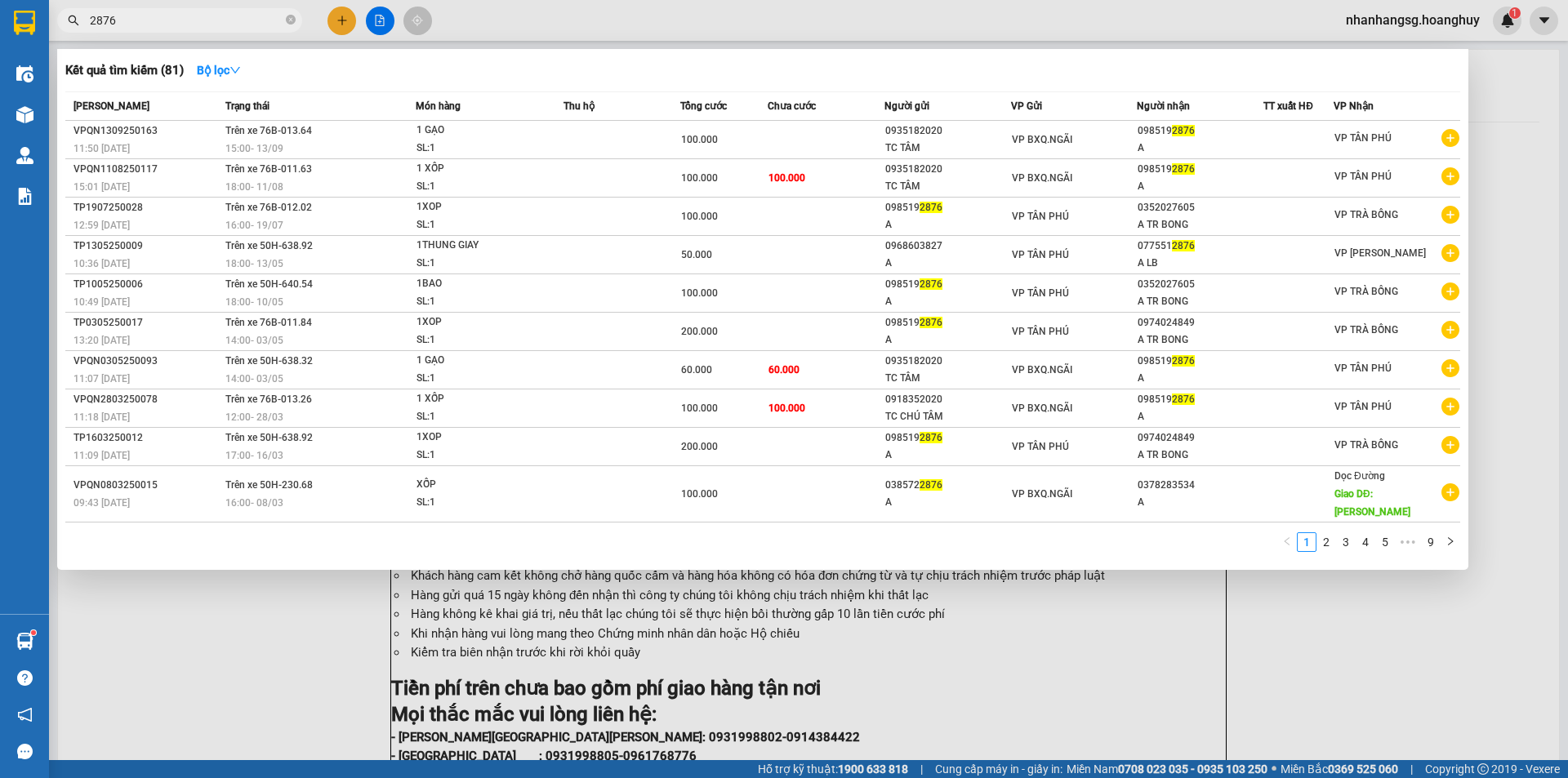
click at [289, 19] on icon "close-circle" at bounding box center [290, 20] width 10 height 10
click at [290, 19] on span at bounding box center [290, 21] width 10 height 18
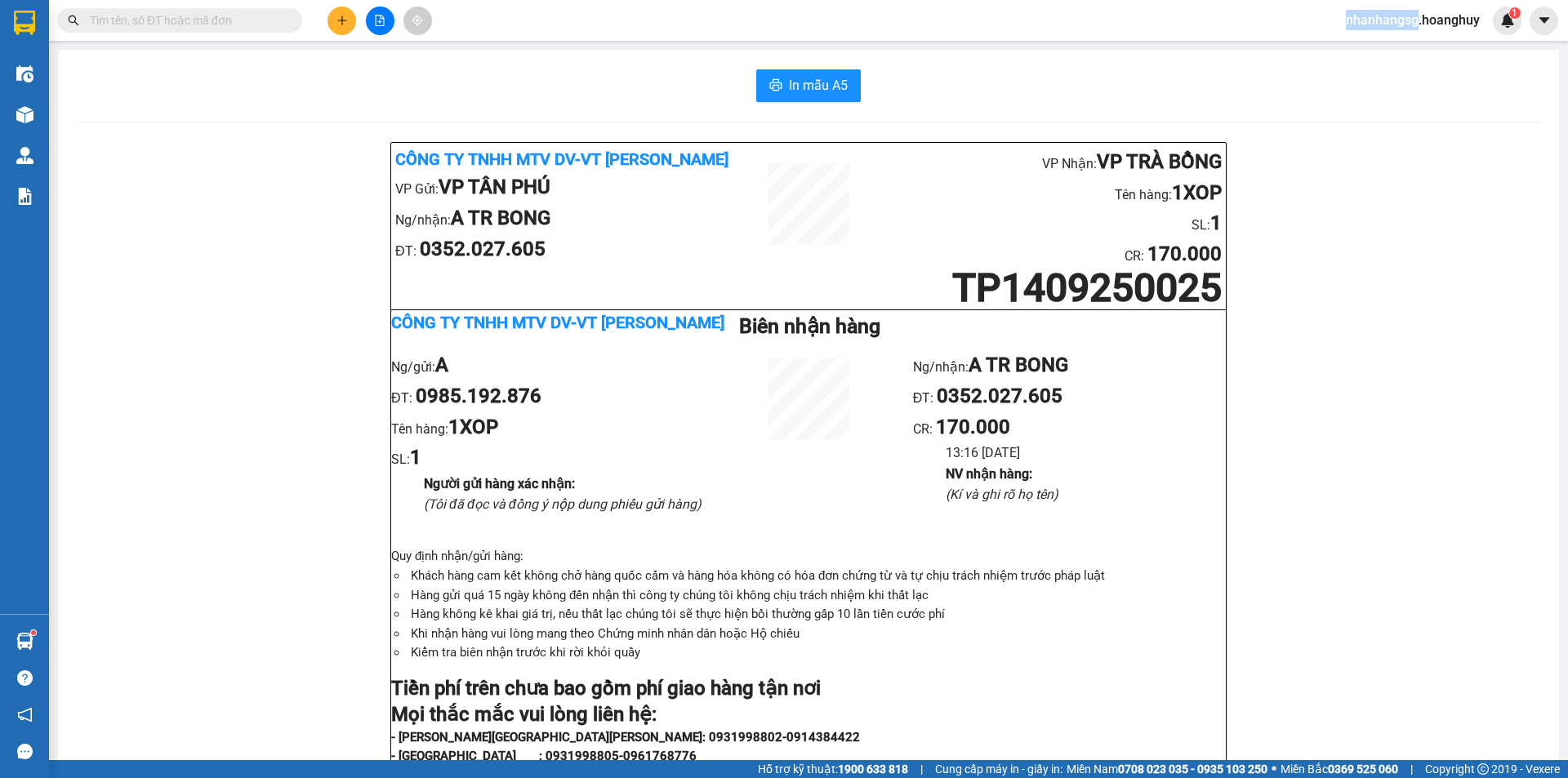
click at [336, 16] on button at bounding box center [341, 21] width 29 height 29
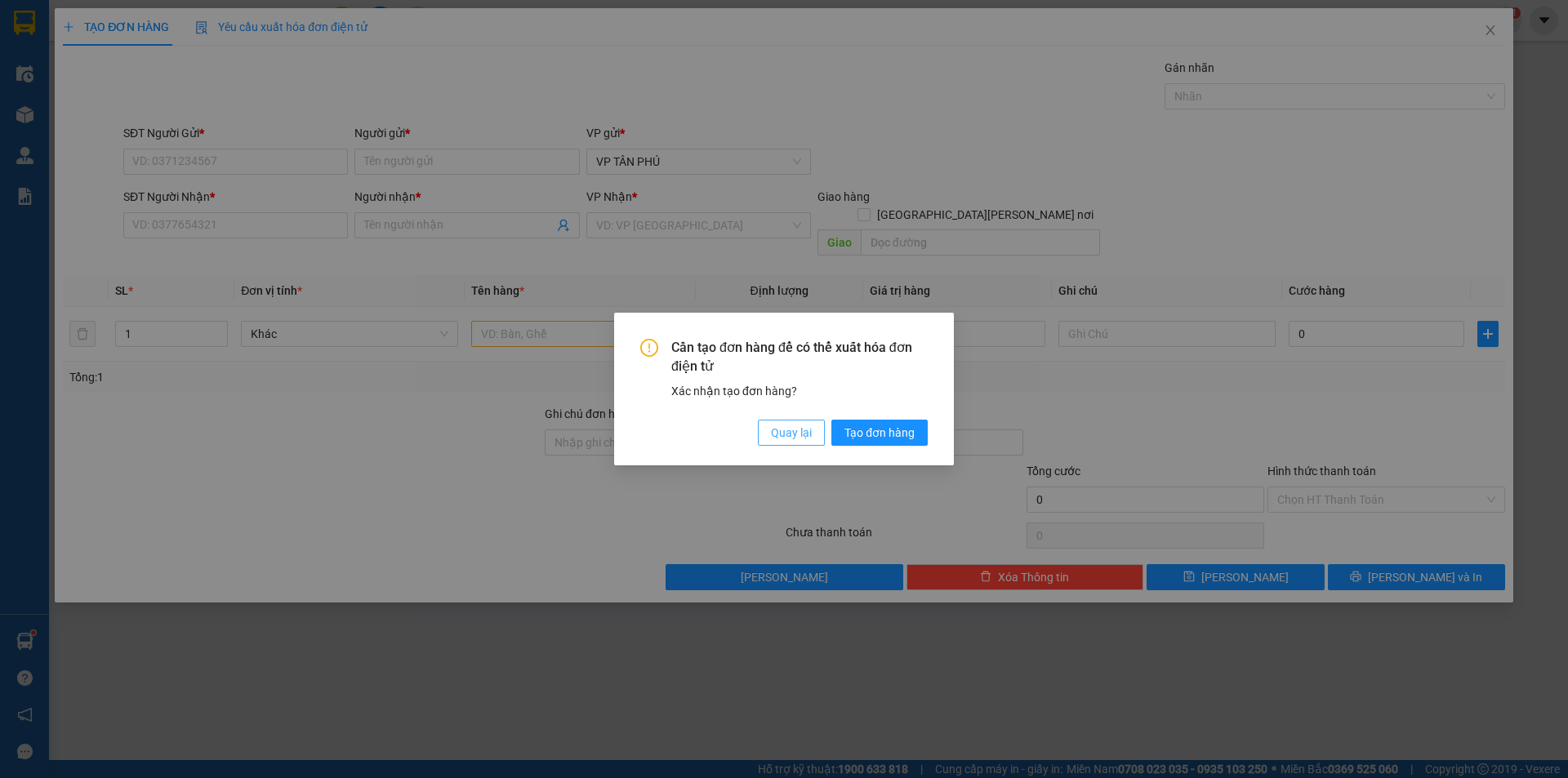
click at [782, 438] on span "Quay lại" at bounding box center [791, 433] width 41 height 18
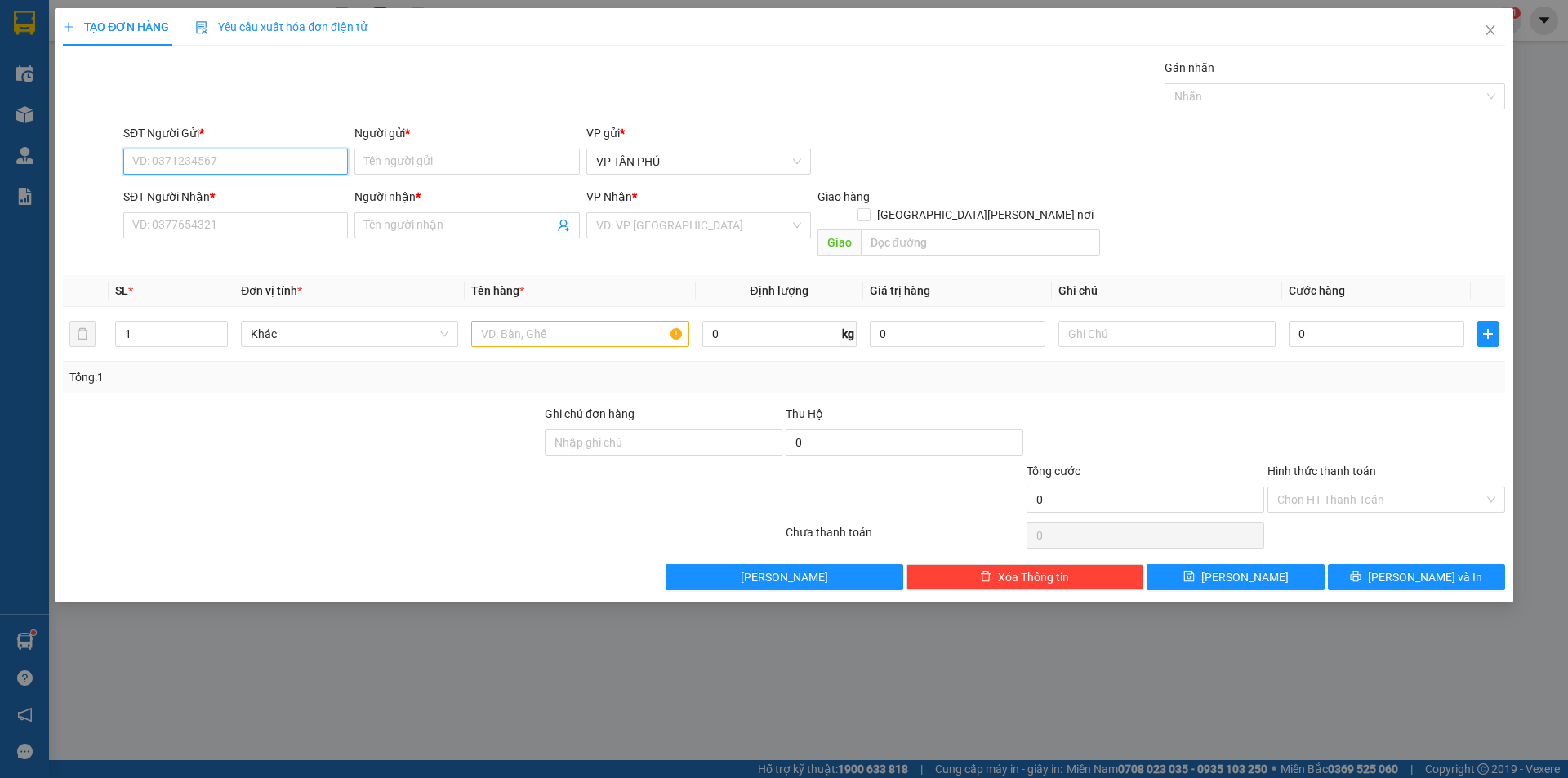
click at [233, 160] on input "SĐT Người Gửi *" at bounding box center [235, 162] width 225 height 26
click at [250, 195] on div "0931998805 - PV THANH" at bounding box center [235, 194] width 205 height 18
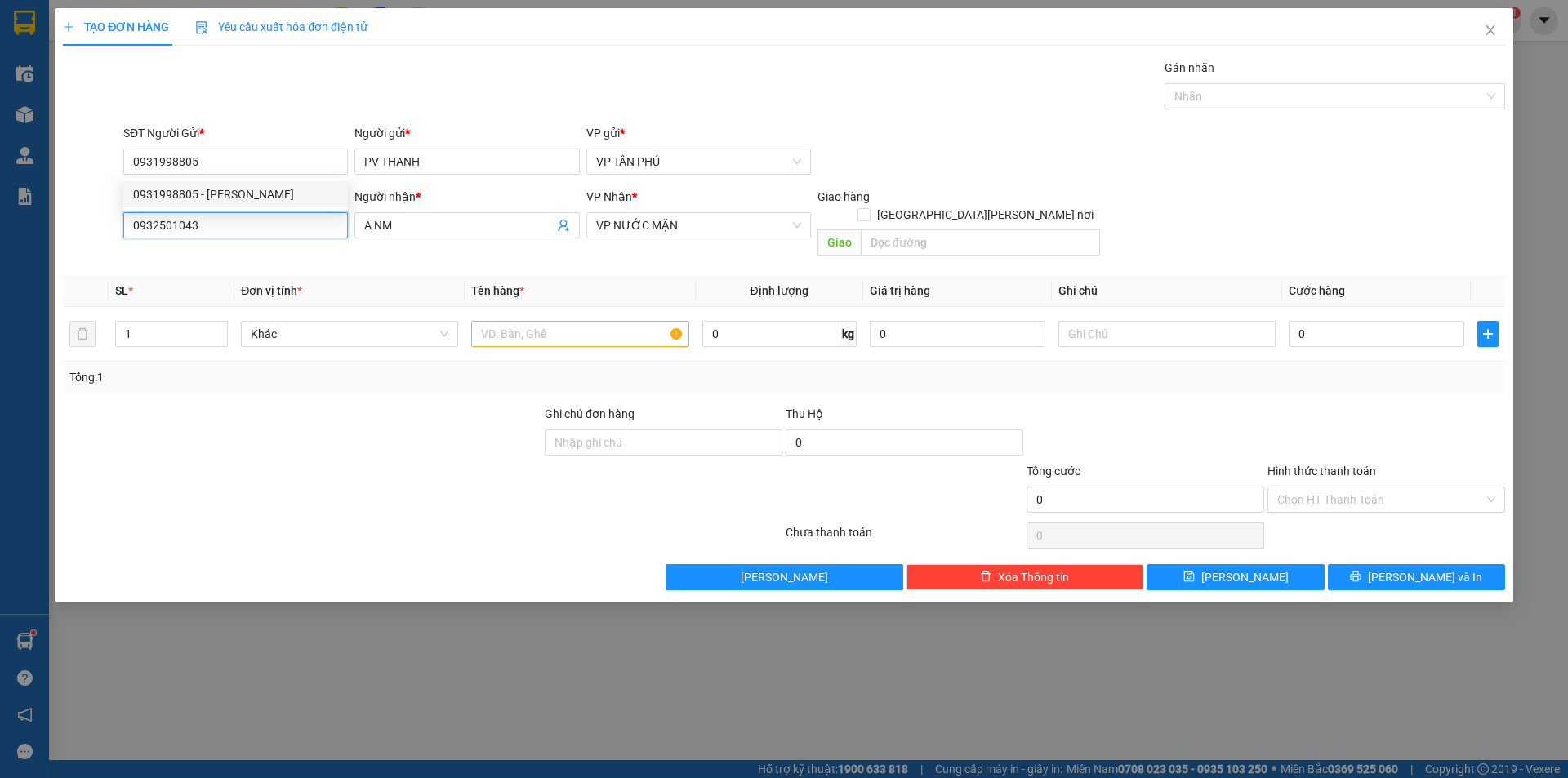
click at [262, 229] on input "0932501043" at bounding box center [235, 225] width 225 height 26
click at [262, 227] on input "0932501043" at bounding box center [235, 225] width 225 height 26
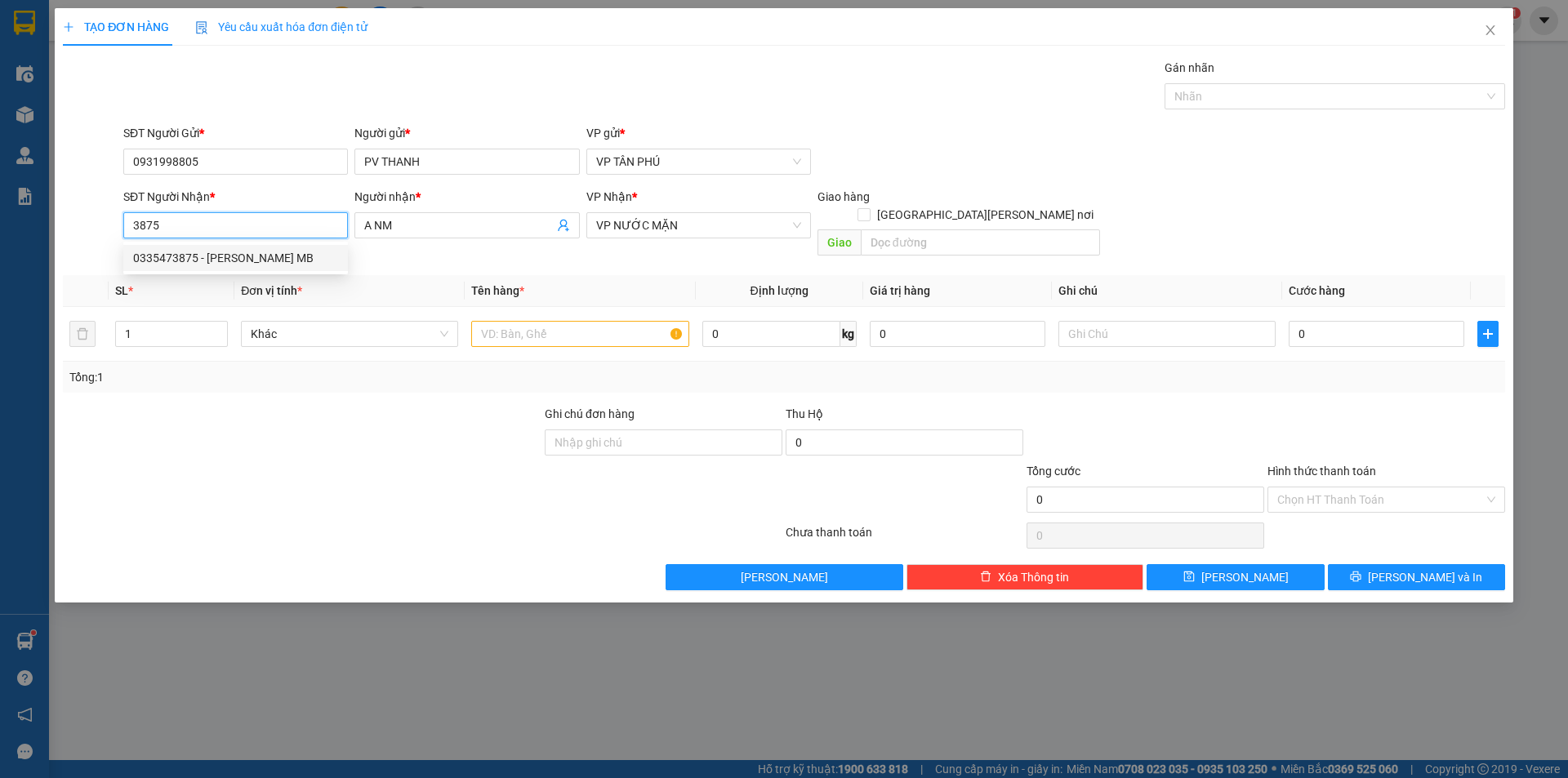
click at [285, 256] on div "0335473875 - TUONG MB" at bounding box center [235, 258] width 205 height 18
click at [553, 322] on input "text" at bounding box center [580, 334] width 217 height 26
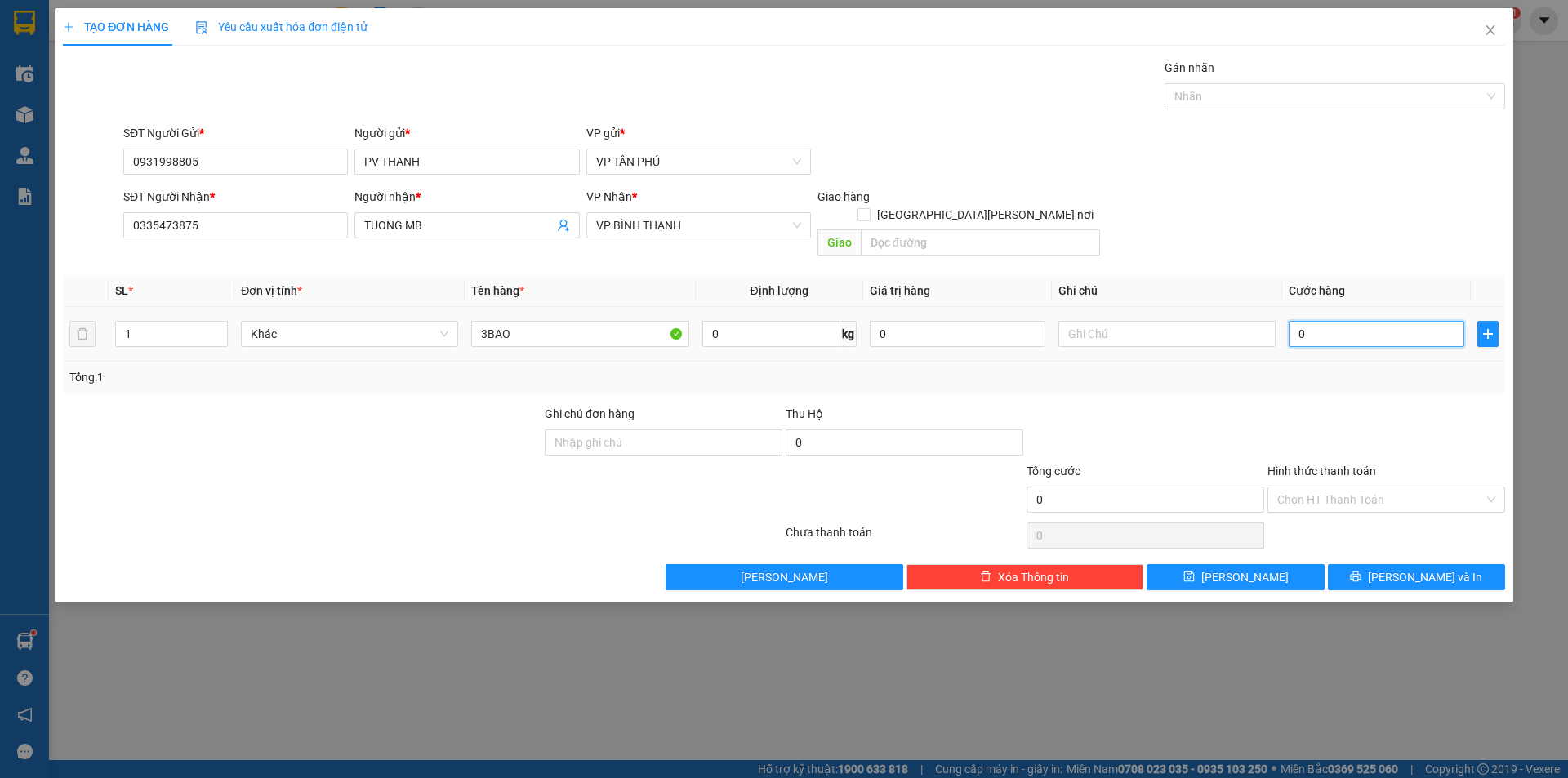
click at [1312, 321] on input "0" at bounding box center [1375, 334] width 175 height 26
click at [1297, 488] on input "Hình thức thanh toán" at bounding box center [1380, 500] width 206 height 25
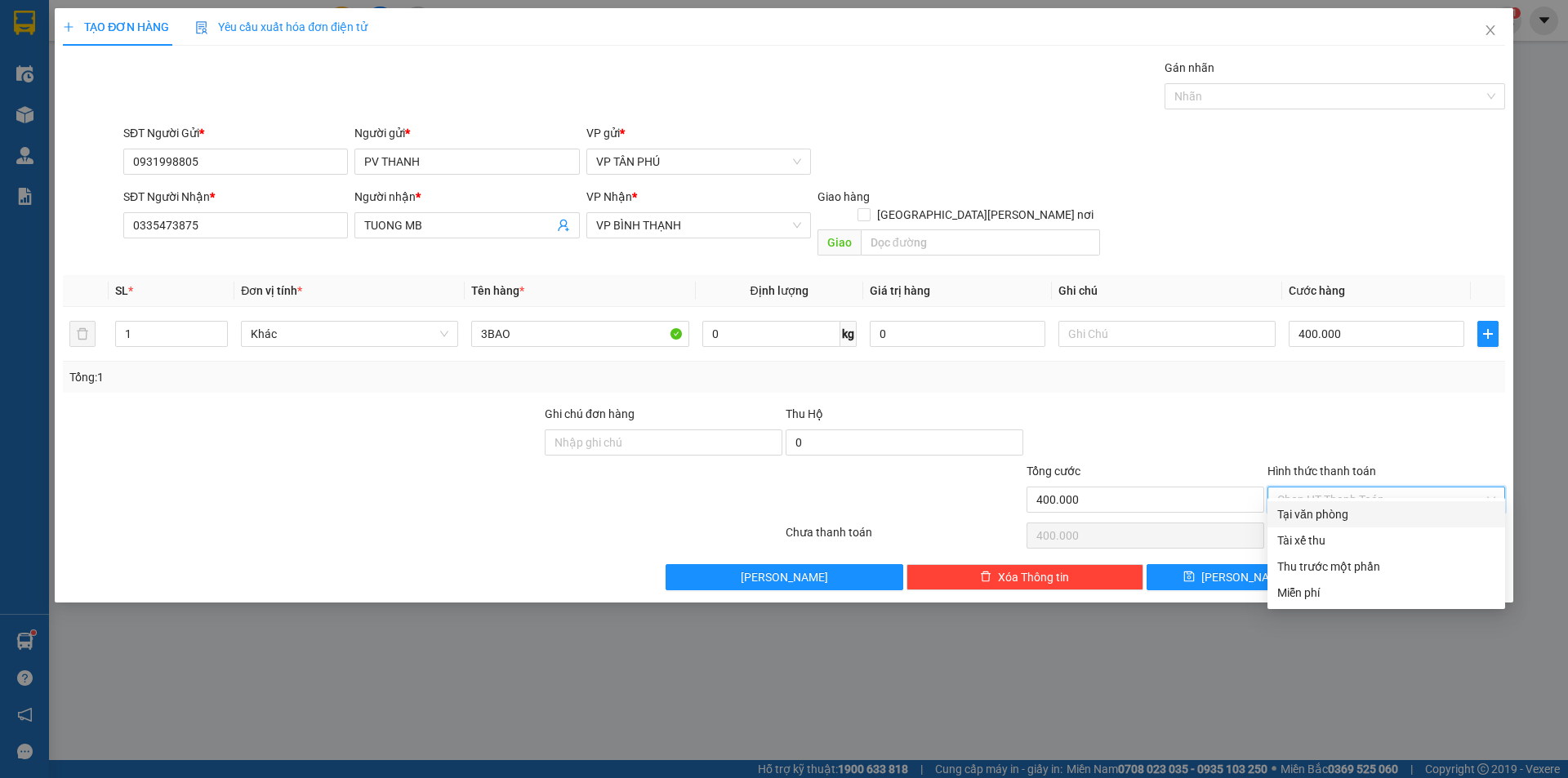
click at [1296, 518] on div "Tại văn phòng" at bounding box center [1385, 514] width 218 height 18
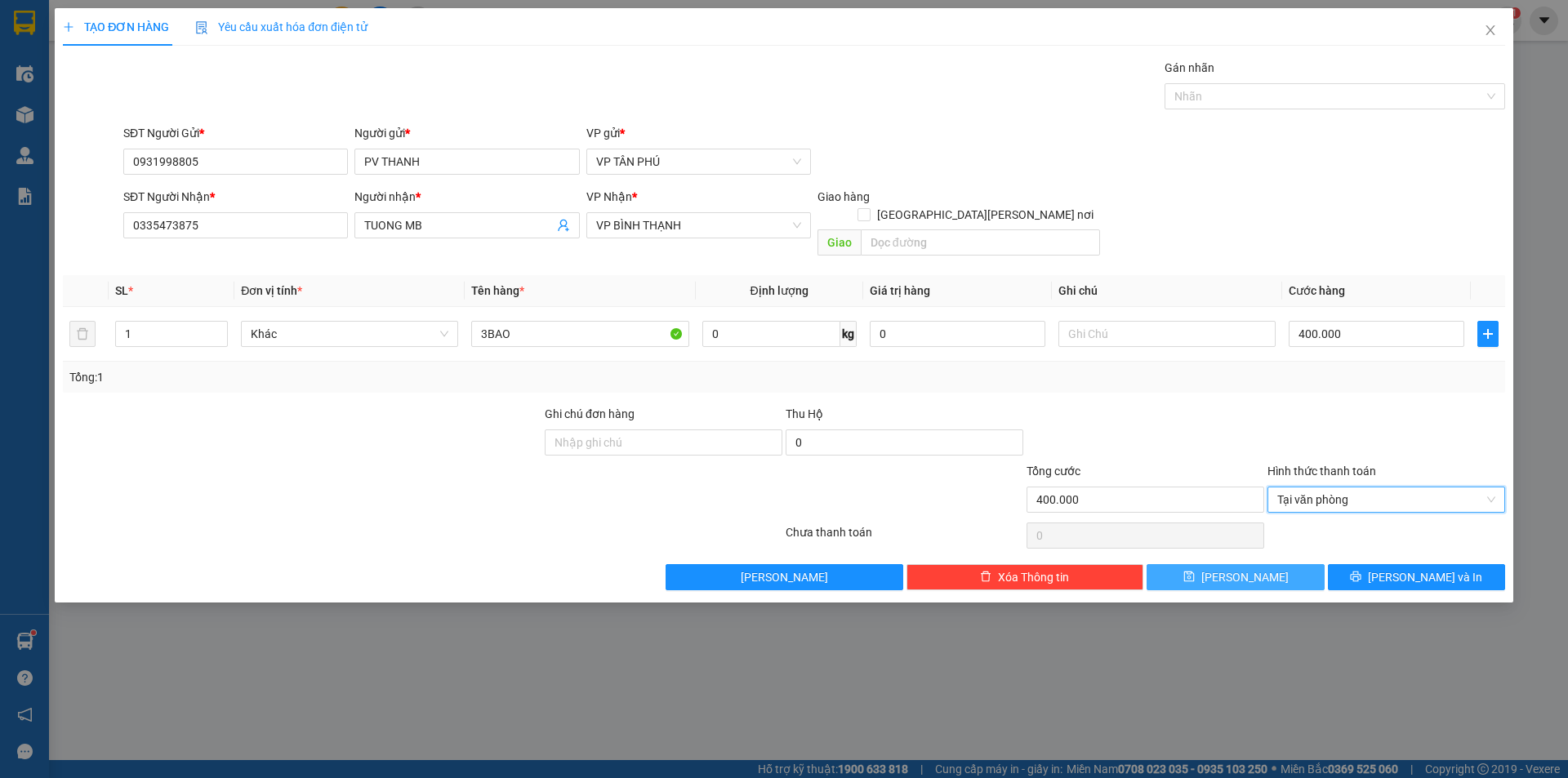
click at [1248, 568] on span "Lưu" at bounding box center [1245, 577] width 87 height 18
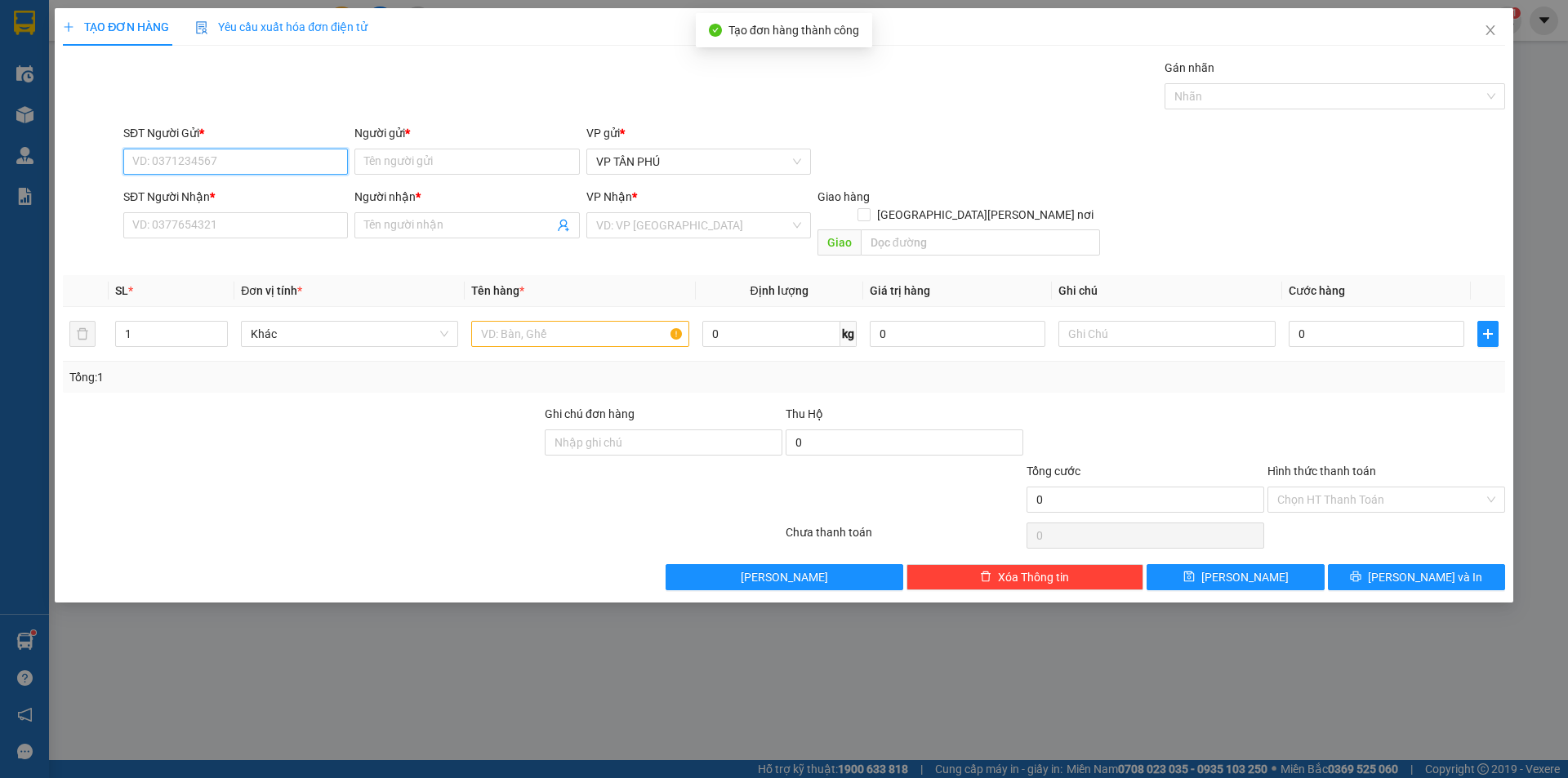
click at [289, 164] on input "SĐT Người Gửi *" at bounding box center [235, 162] width 225 height 26
click at [250, 192] on div "0931998805 - PV THANH" at bounding box center [235, 194] width 205 height 18
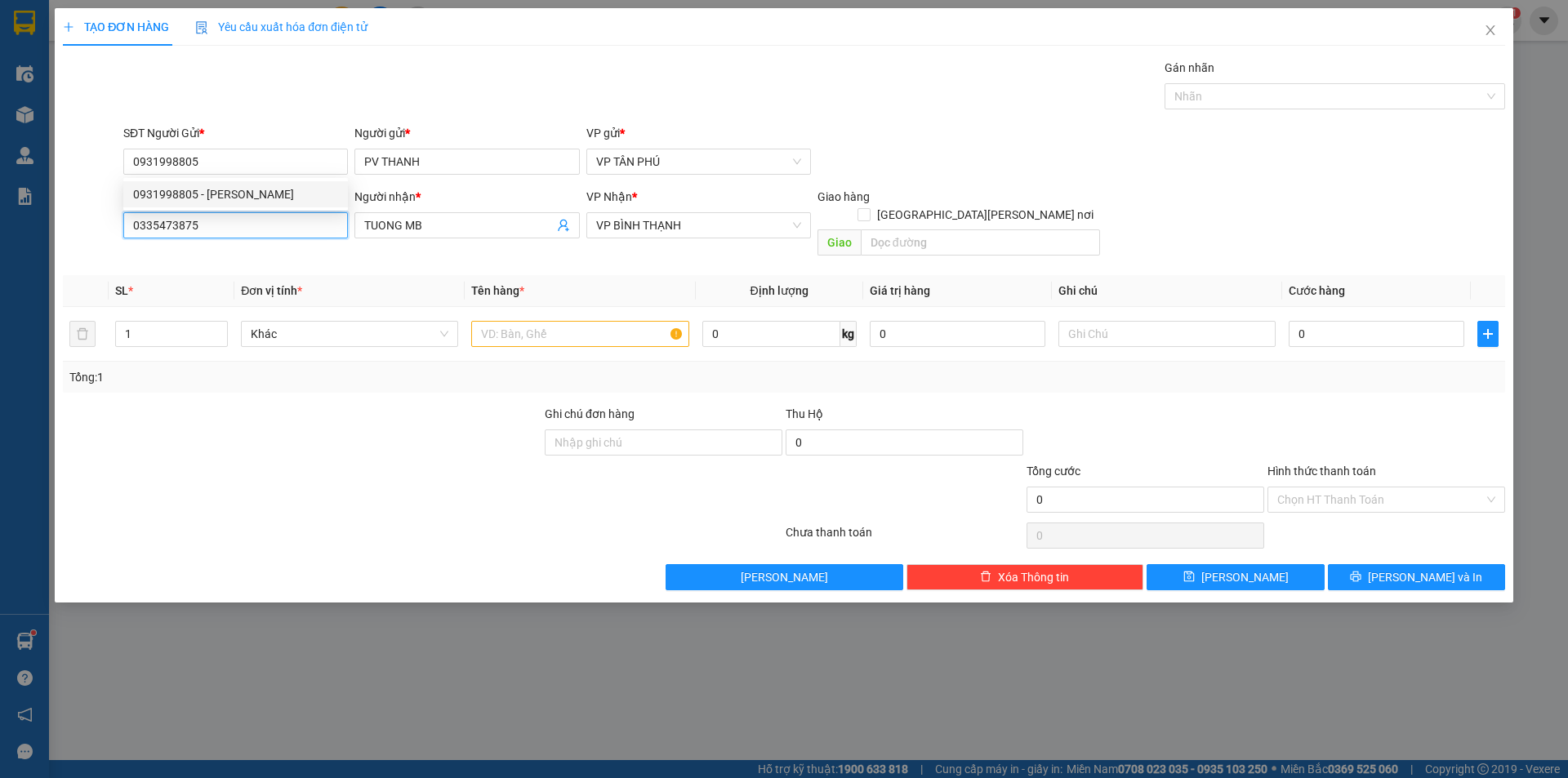
click at [262, 225] on input "0335473875" at bounding box center [235, 225] width 225 height 26
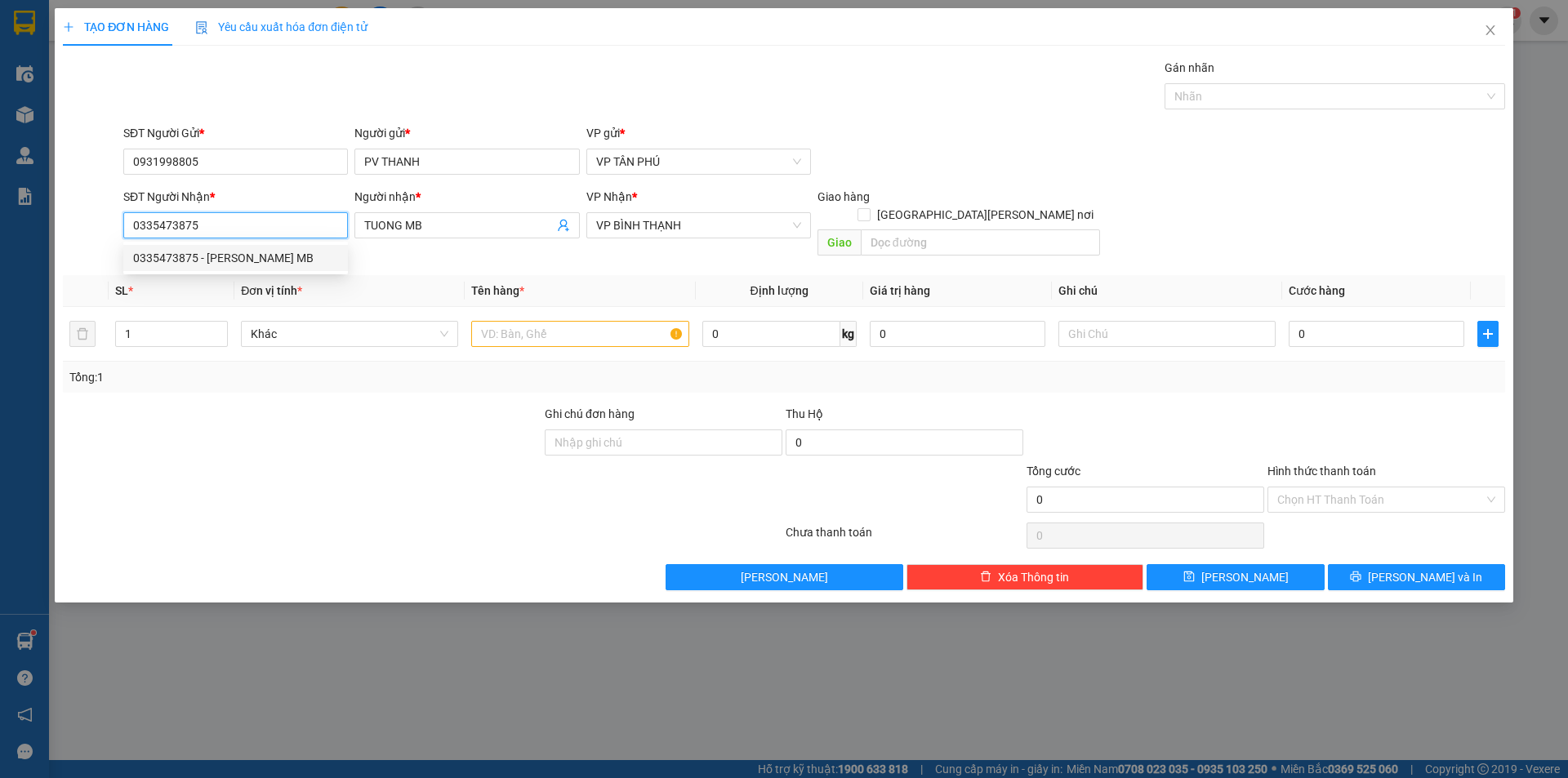
click at [259, 225] on input "0335473875" at bounding box center [235, 225] width 225 height 26
click at [217, 252] on div "0342730752 - A MB" at bounding box center [235, 258] width 205 height 18
click at [218, 252] on div "0342730752 - A MB" at bounding box center [235, 258] width 205 height 18
click at [560, 321] on input "text" at bounding box center [580, 334] width 217 height 26
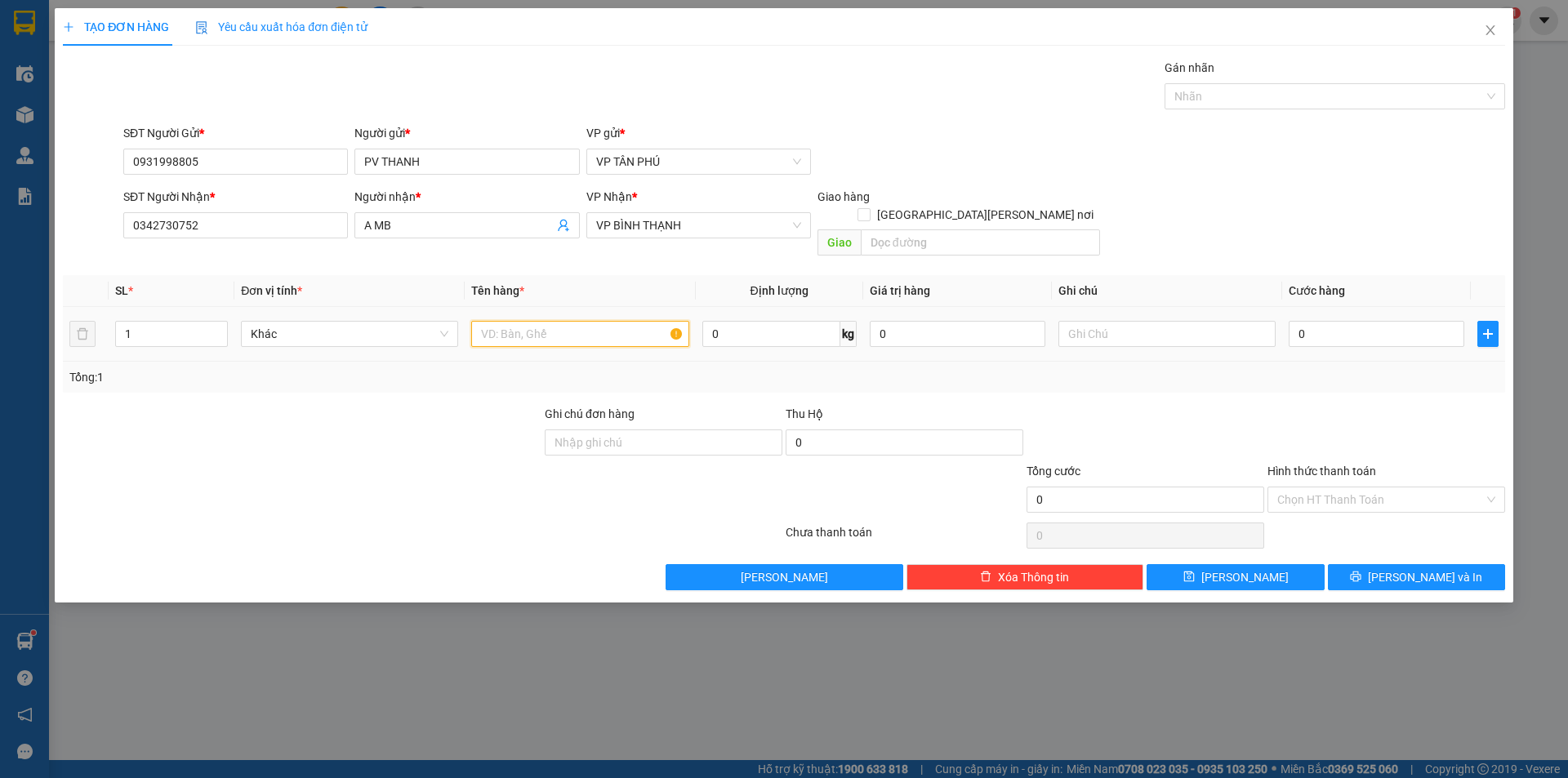
click at [560, 321] on input "text" at bounding box center [580, 334] width 217 height 26
click at [1317, 321] on input "0" at bounding box center [1375, 334] width 175 height 26
click at [1329, 488] on input "Hình thức thanh toán" at bounding box center [1380, 500] width 206 height 25
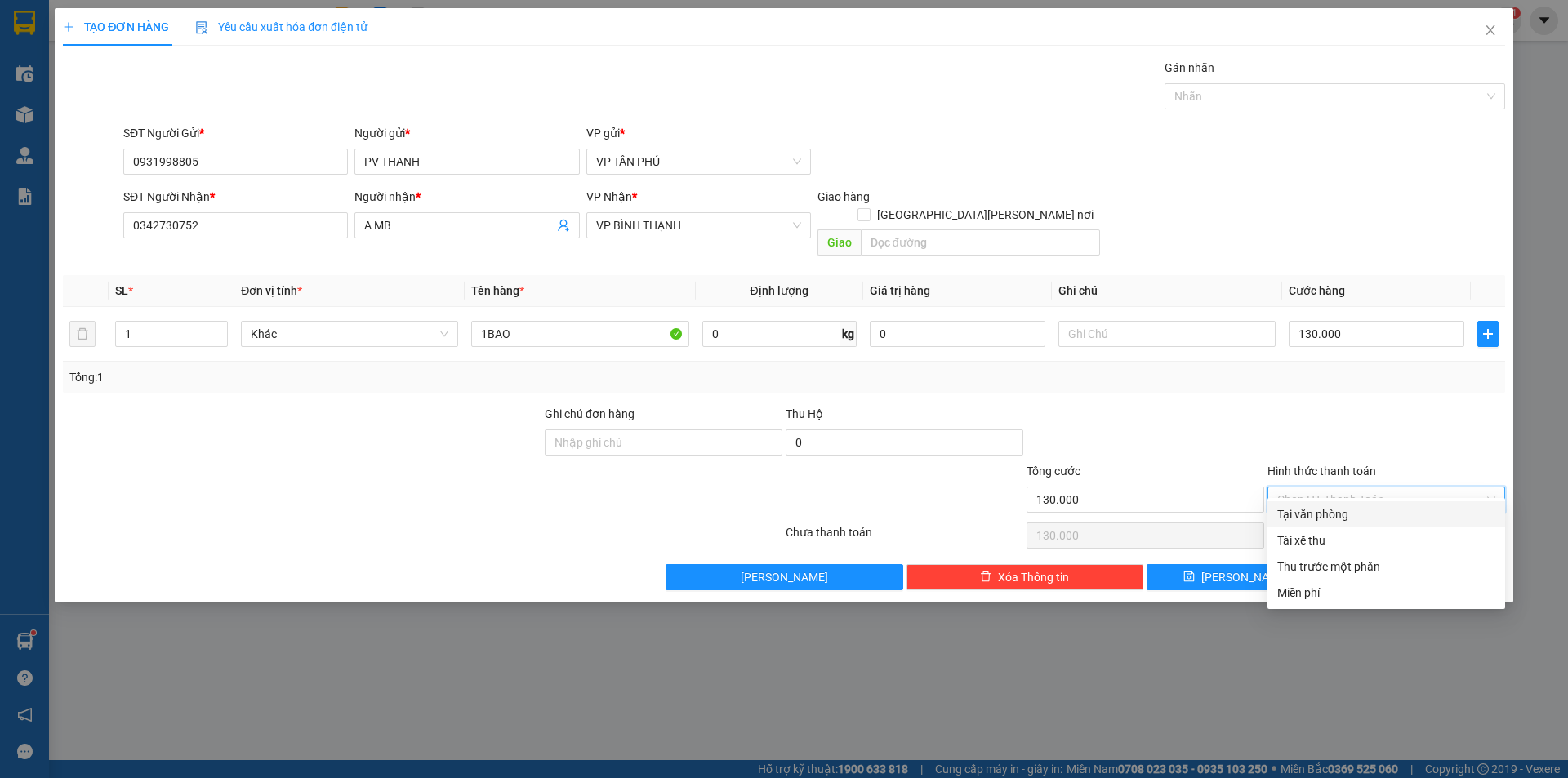
click at [1329, 507] on div "Tại văn phòng" at bounding box center [1385, 514] width 218 height 18
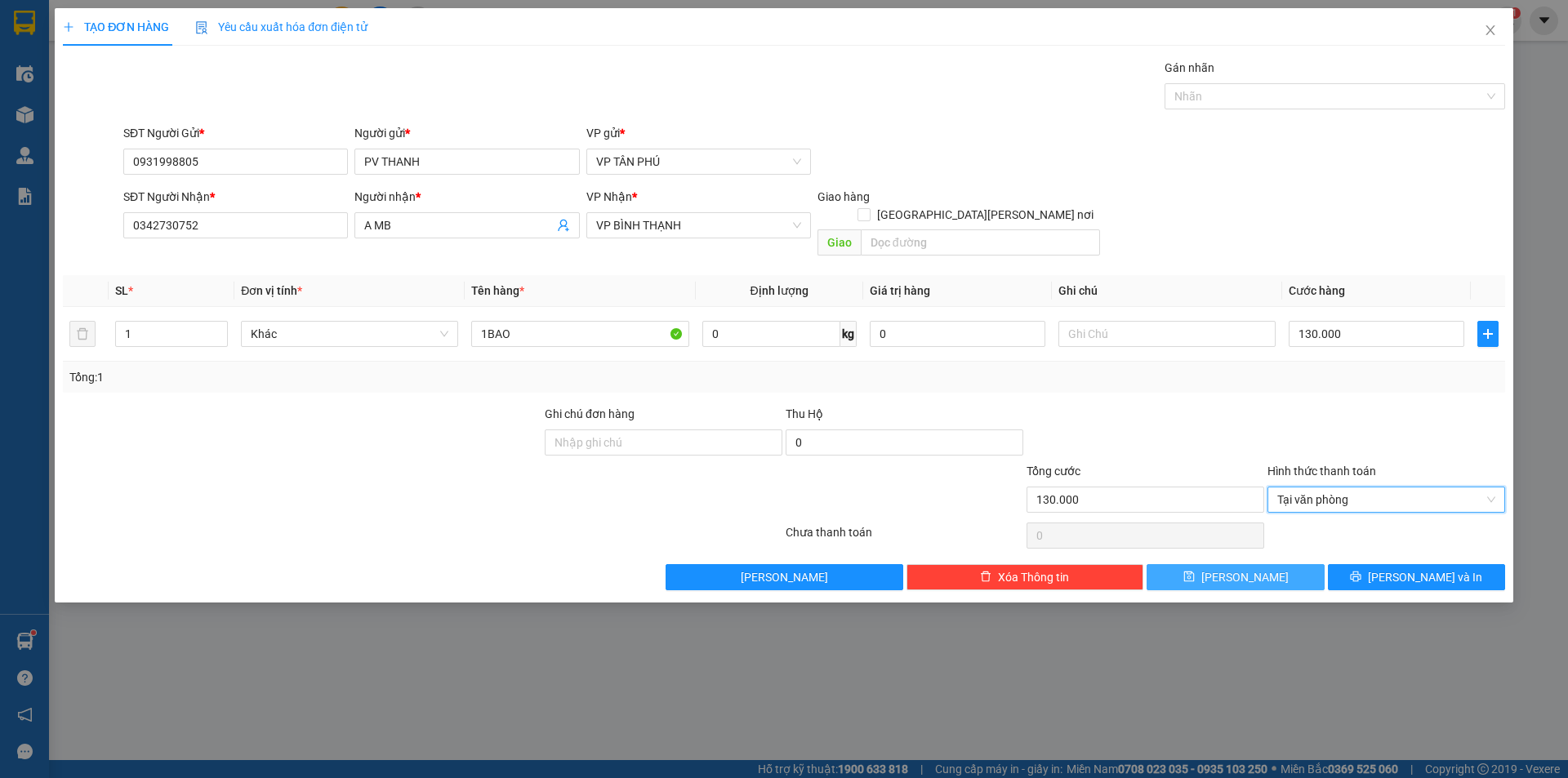
click at [1244, 568] on span "Lưu" at bounding box center [1245, 577] width 87 height 18
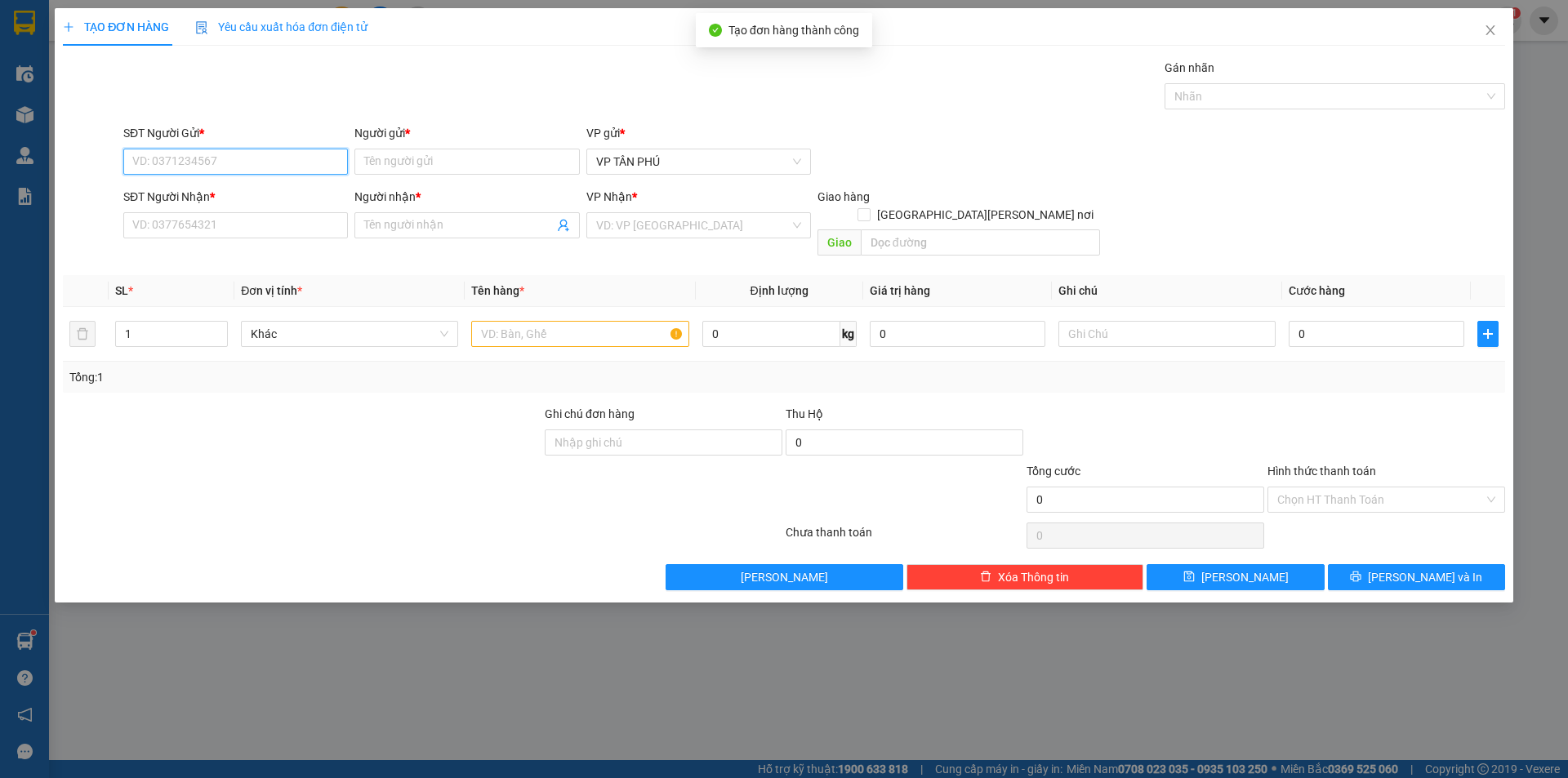
click at [253, 157] on input "SĐT Người Gửi *" at bounding box center [235, 162] width 225 height 26
click at [196, 193] on div "0931998805 - PV THANH" at bounding box center [235, 194] width 205 height 18
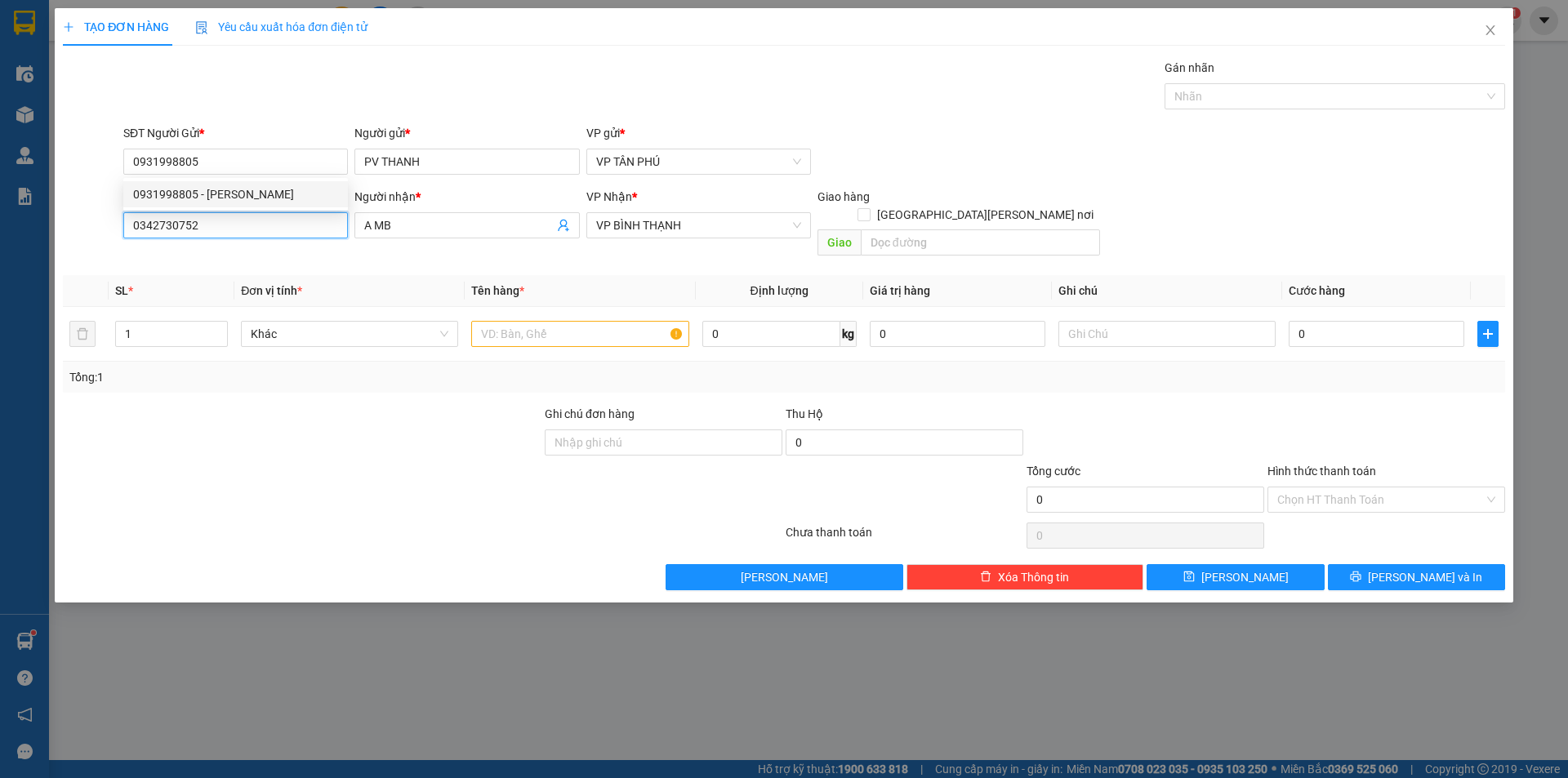
click at [219, 232] on input "0342730752" at bounding box center [235, 225] width 225 height 26
click at [220, 233] on input "0342730752" at bounding box center [235, 225] width 225 height 26
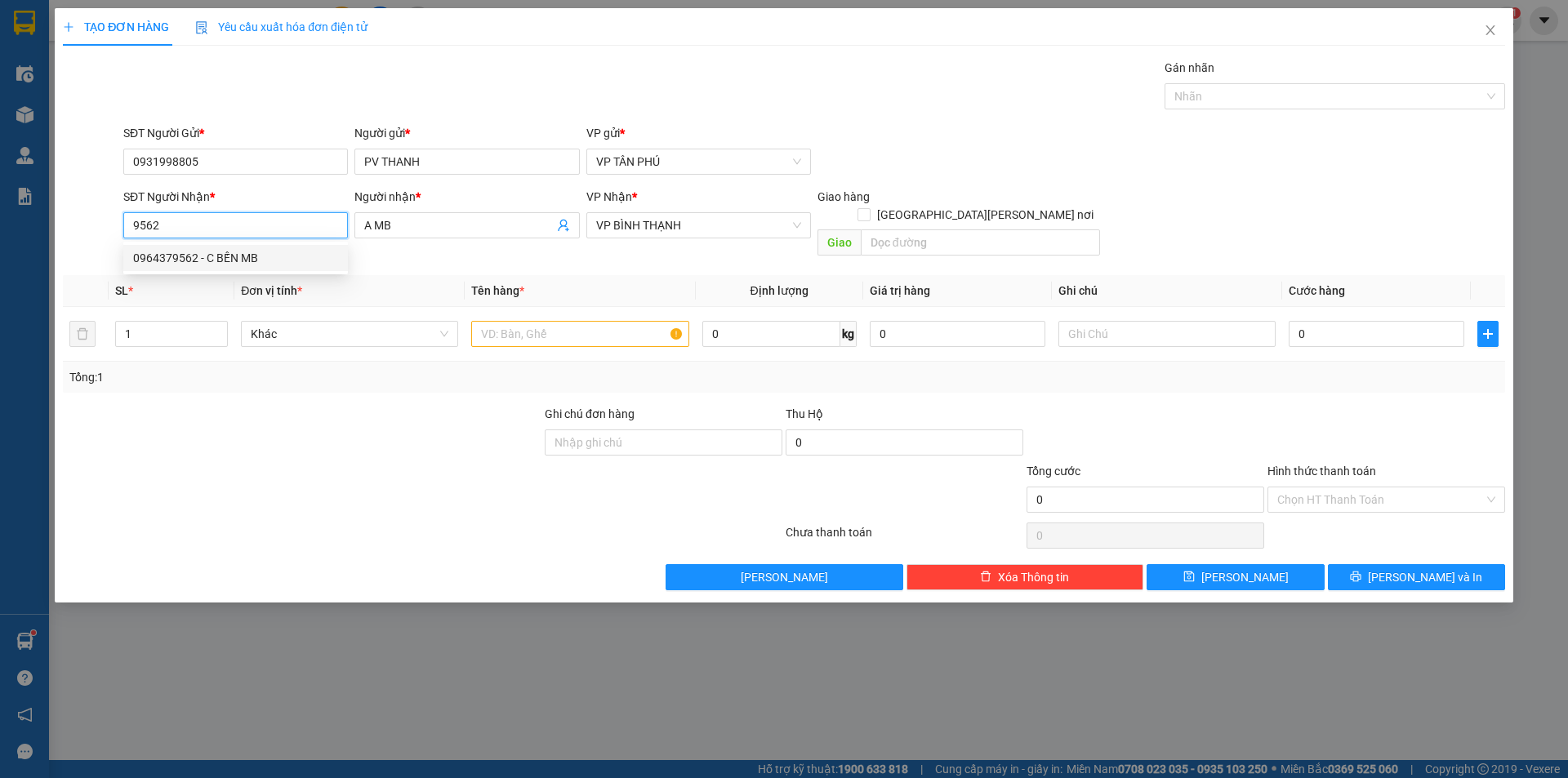
click at [236, 257] on div "0964379562 - C BẾN MB" at bounding box center [235, 258] width 205 height 18
click at [538, 321] on input "text" at bounding box center [580, 334] width 217 height 26
click at [561, 323] on input "text" at bounding box center [580, 334] width 217 height 26
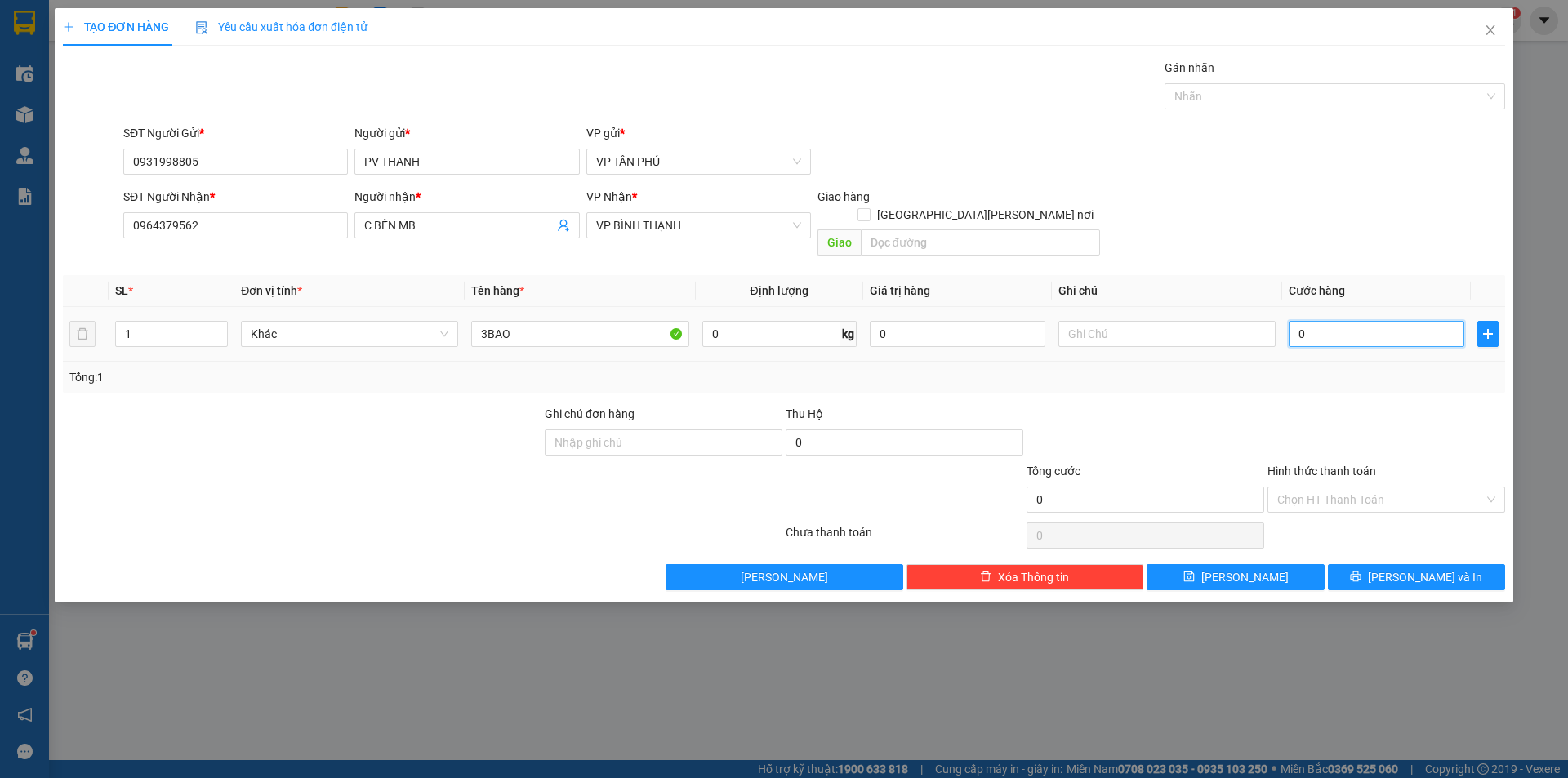
click at [1334, 321] on input "0" at bounding box center [1375, 334] width 175 height 26
click at [1302, 488] on input "Hình thức thanh toán" at bounding box center [1380, 500] width 206 height 25
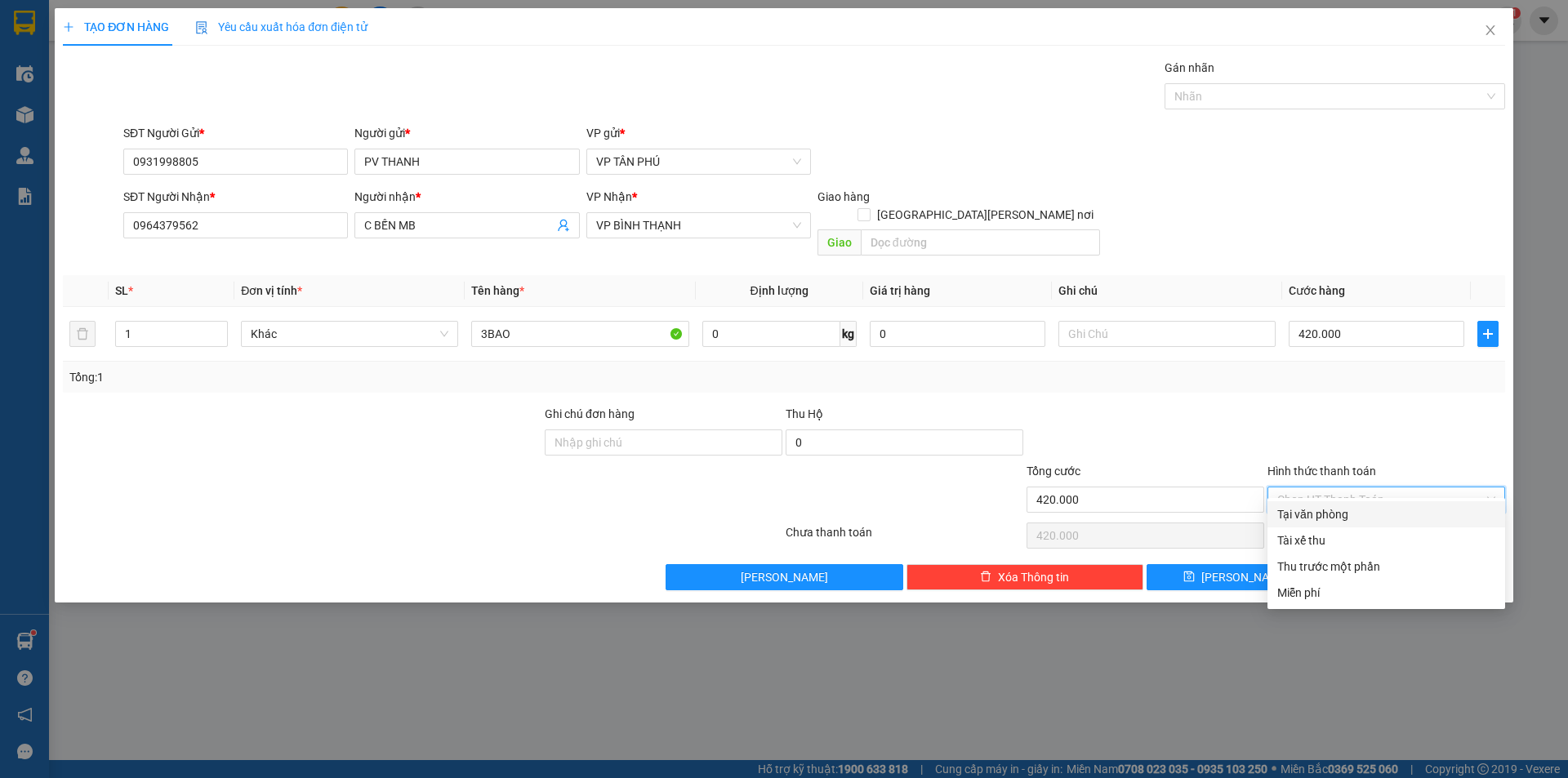
click at [1306, 510] on div "Tại văn phòng" at bounding box center [1385, 514] width 218 height 18
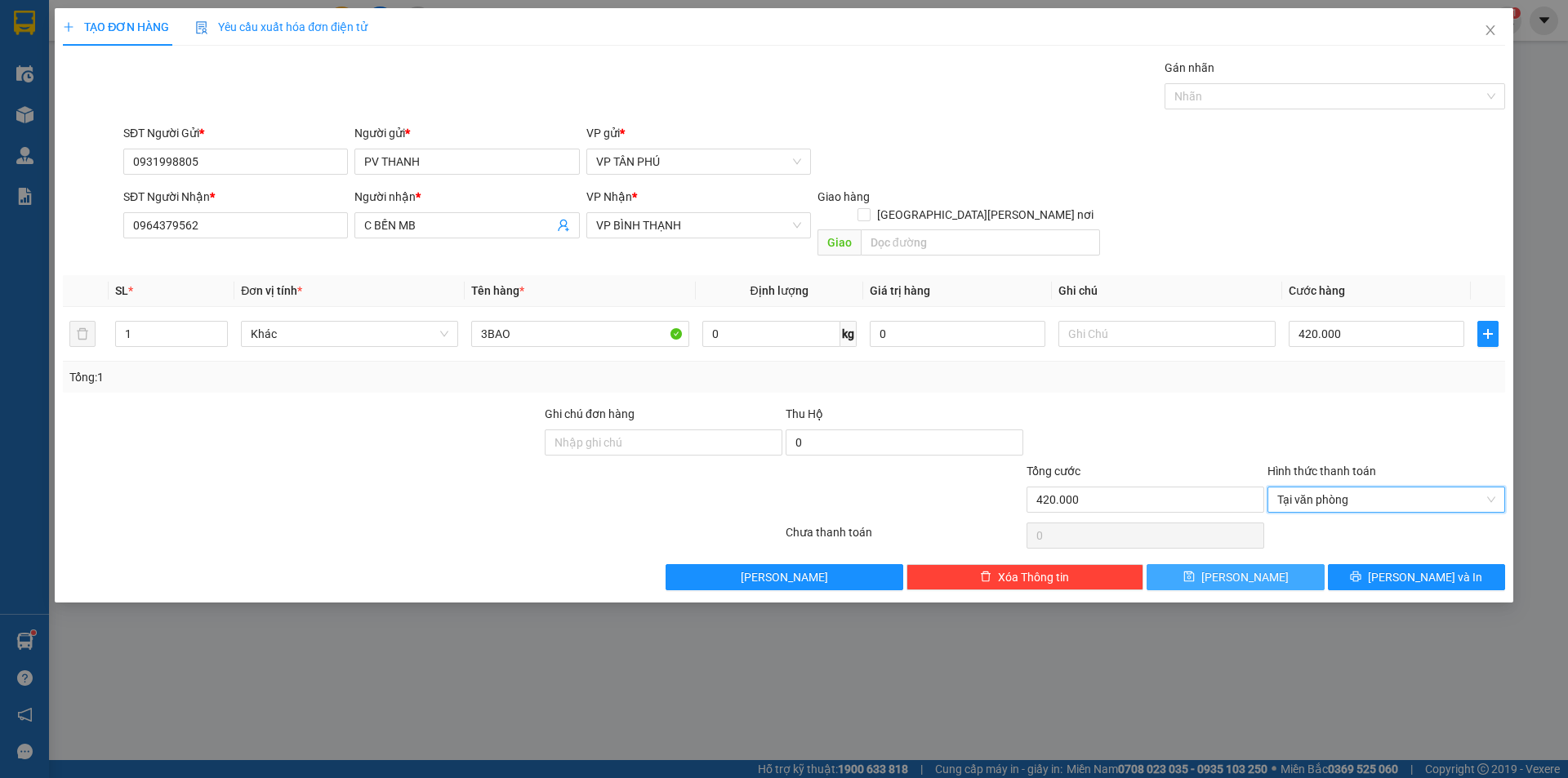
click at [1261, 564] on button "Lưu" at bounding box center [1234, 577] width 177 height 26
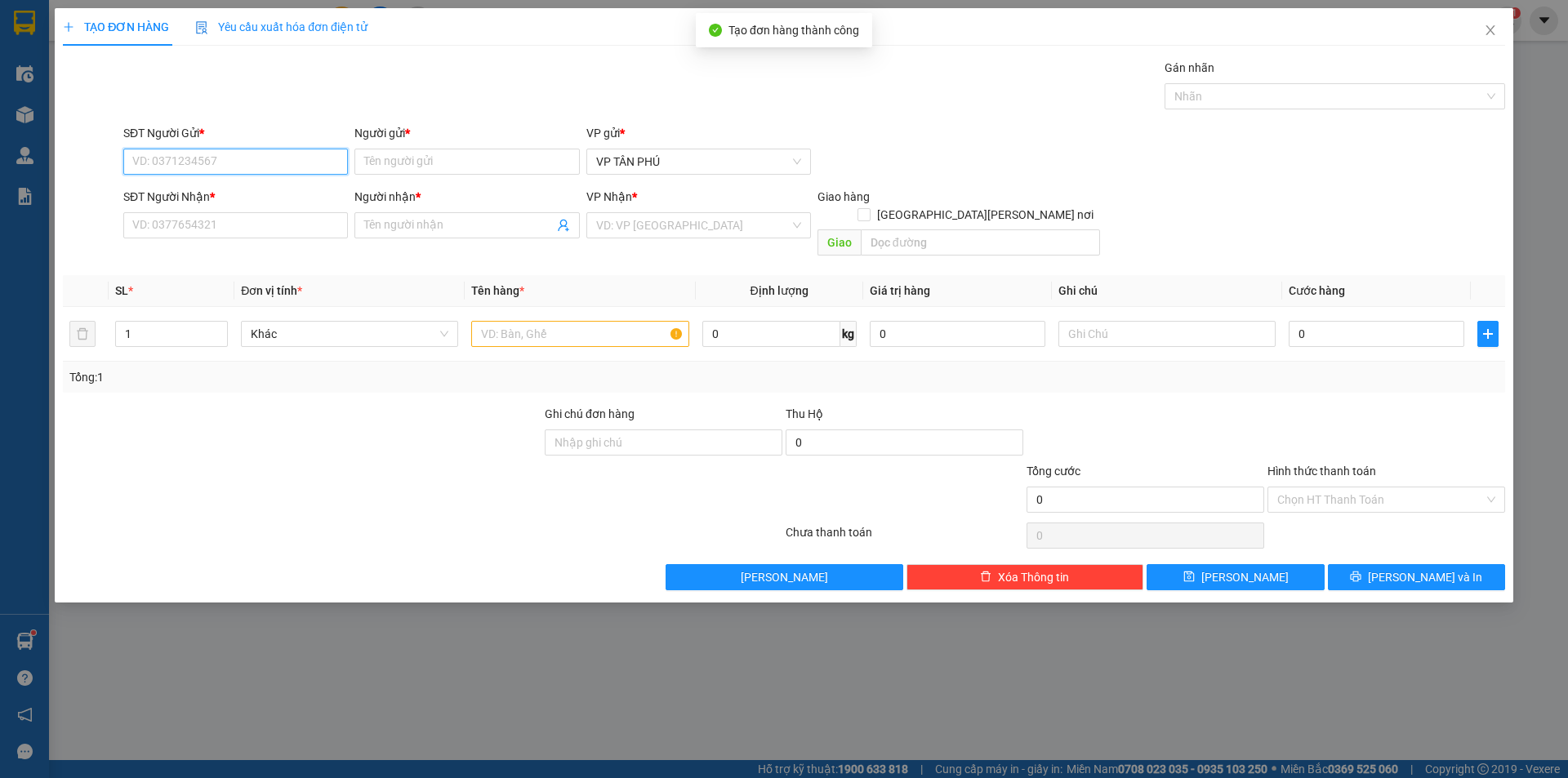
click at [301, 164] on input "SĐT Người Gửi *" at bounding box center [235, 162] width 225 height 26
click at [255, 192] on div "0931998805 - PV THANH" at bounding box center [235, 194] width 205 height 18
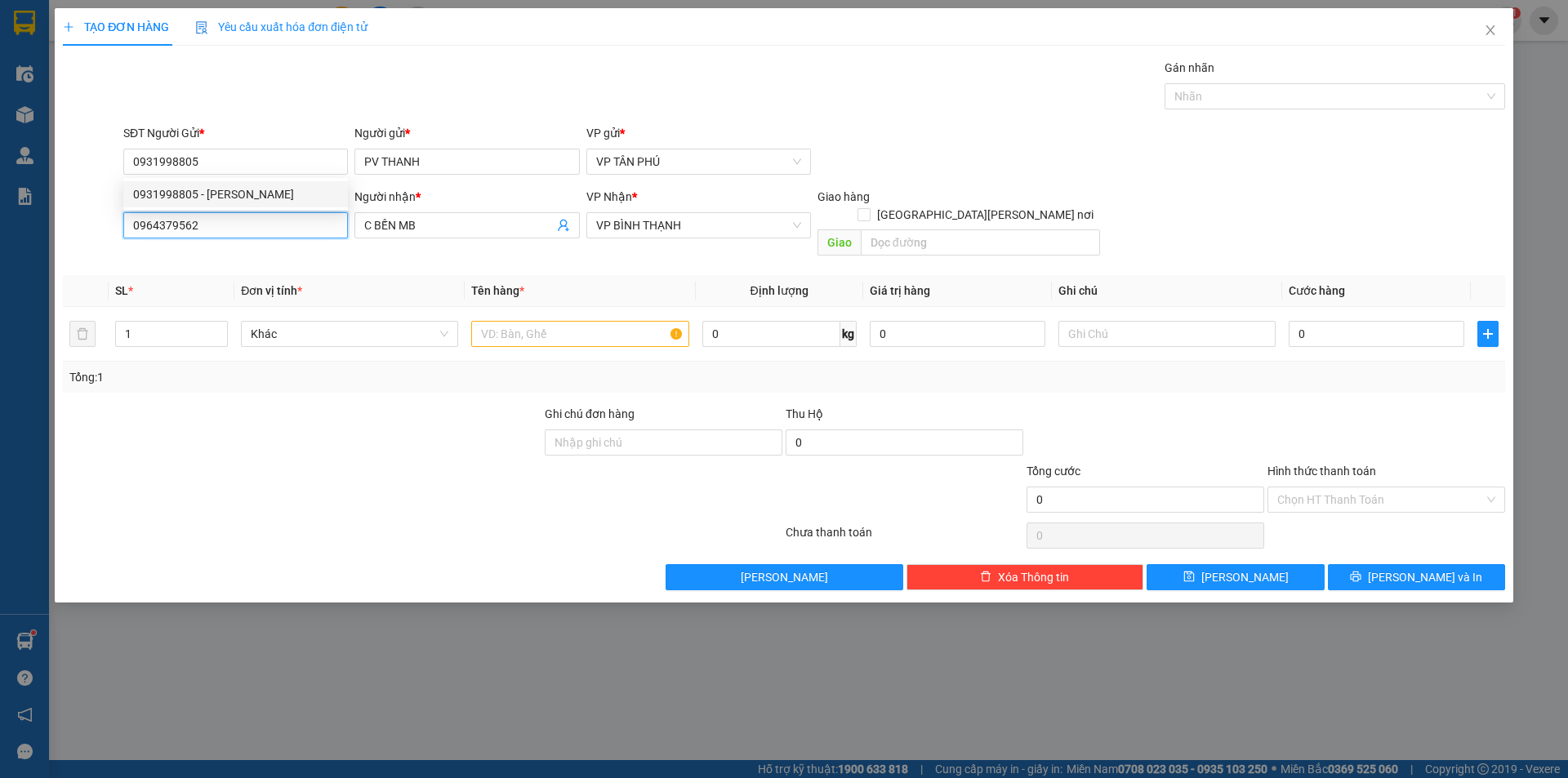
click at [265, 216] on input "0964379562" at bounding box center [235, 225] width 225 height 26
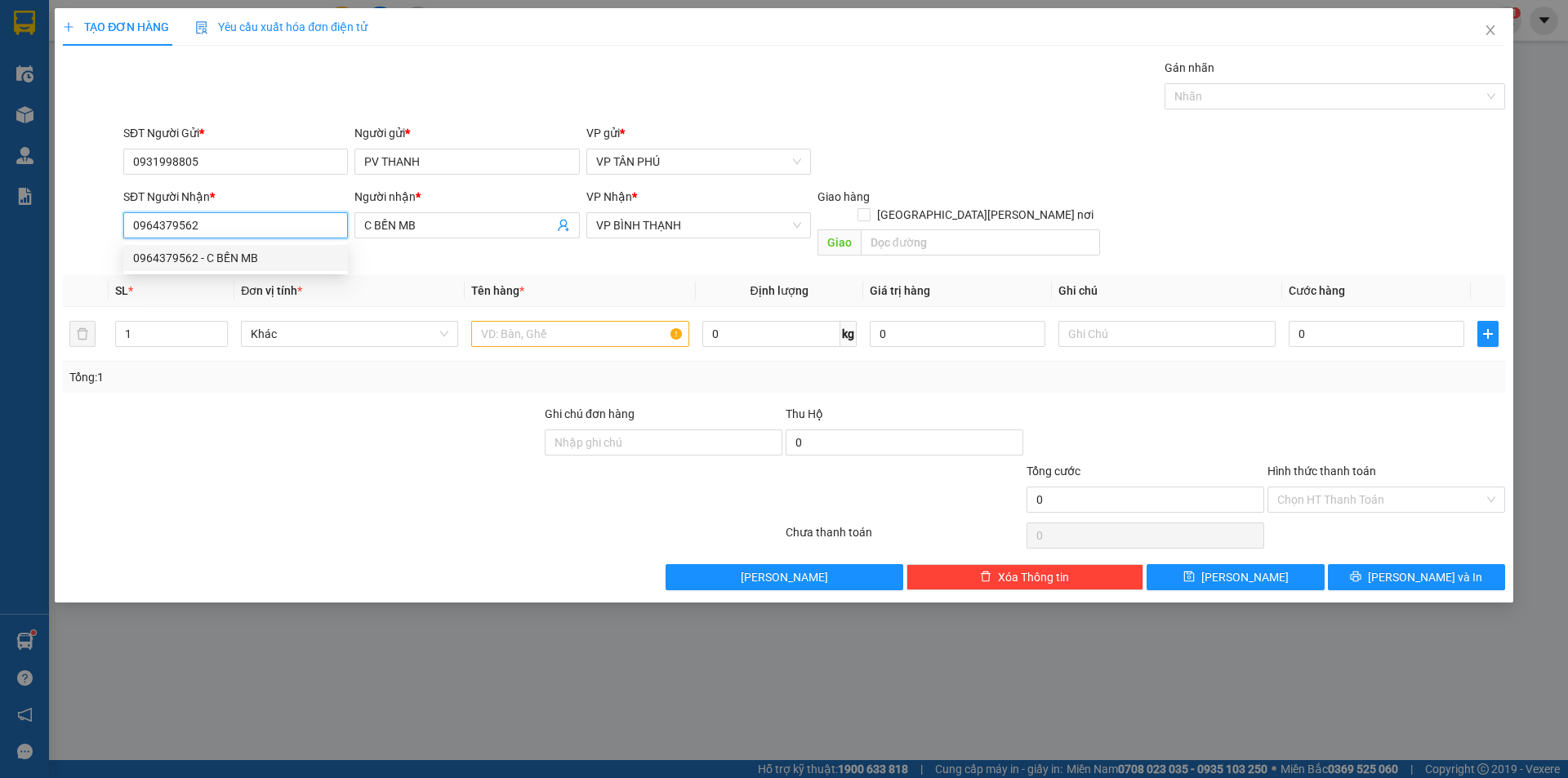
click at [265, 216] on input "0964379562" at bounding box center [235, 225] width 225 height 26
click at [230, 257] on div "0935720882 - LB" at bounding box center [235, 258] width 205 height 18
click at [295, 230] on input "0935720882" at bounding box center [235, 225] width 225 height 26
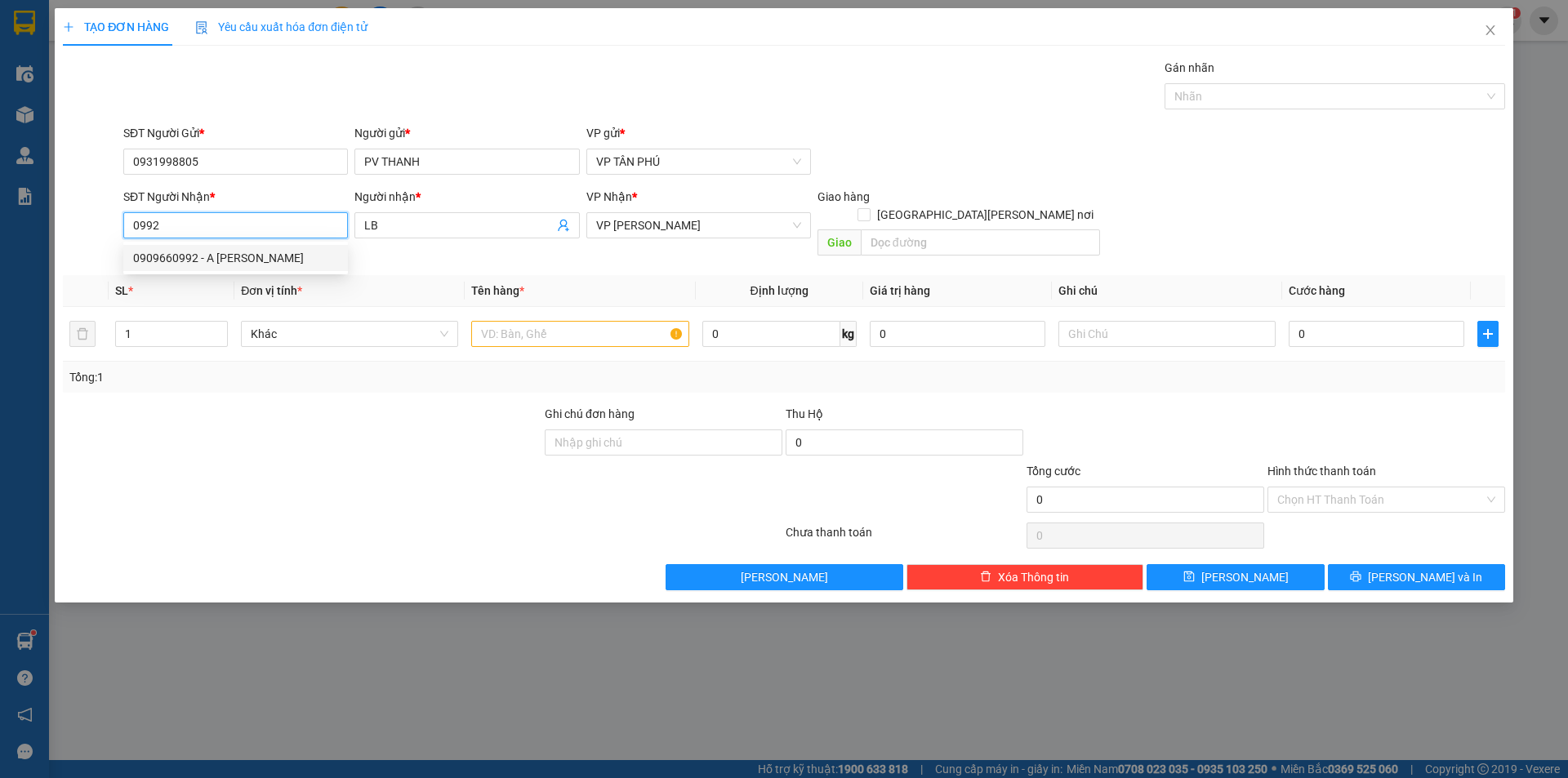
click at [257, 253] on div "0909660992 - A ĐINH BX" at bounding box center [235, 258] width 205 height 18
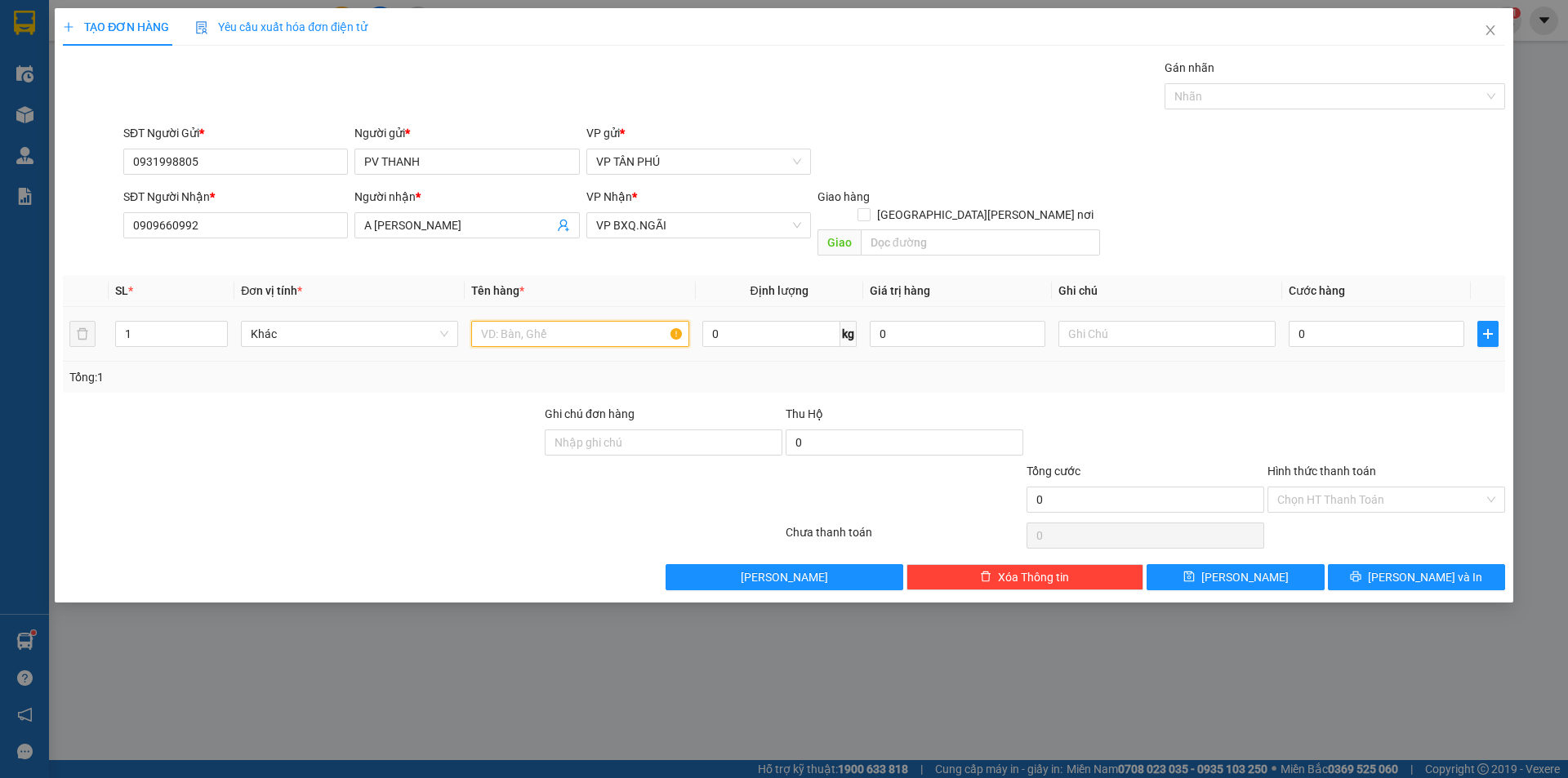
click at [563, 323] on input "text" at bounding box center [580, 334] width 217 height 26
click at [1313, 321] on input "0" at bounding box center [1375, 334] width 175 height 26
click at [1273, 536] on div "Transit Pickup Surcharge Ids Transit Deliver Surcharge Ids Transit Deliver Surc…" at bounding box center [783, 324] width 1442 height 531
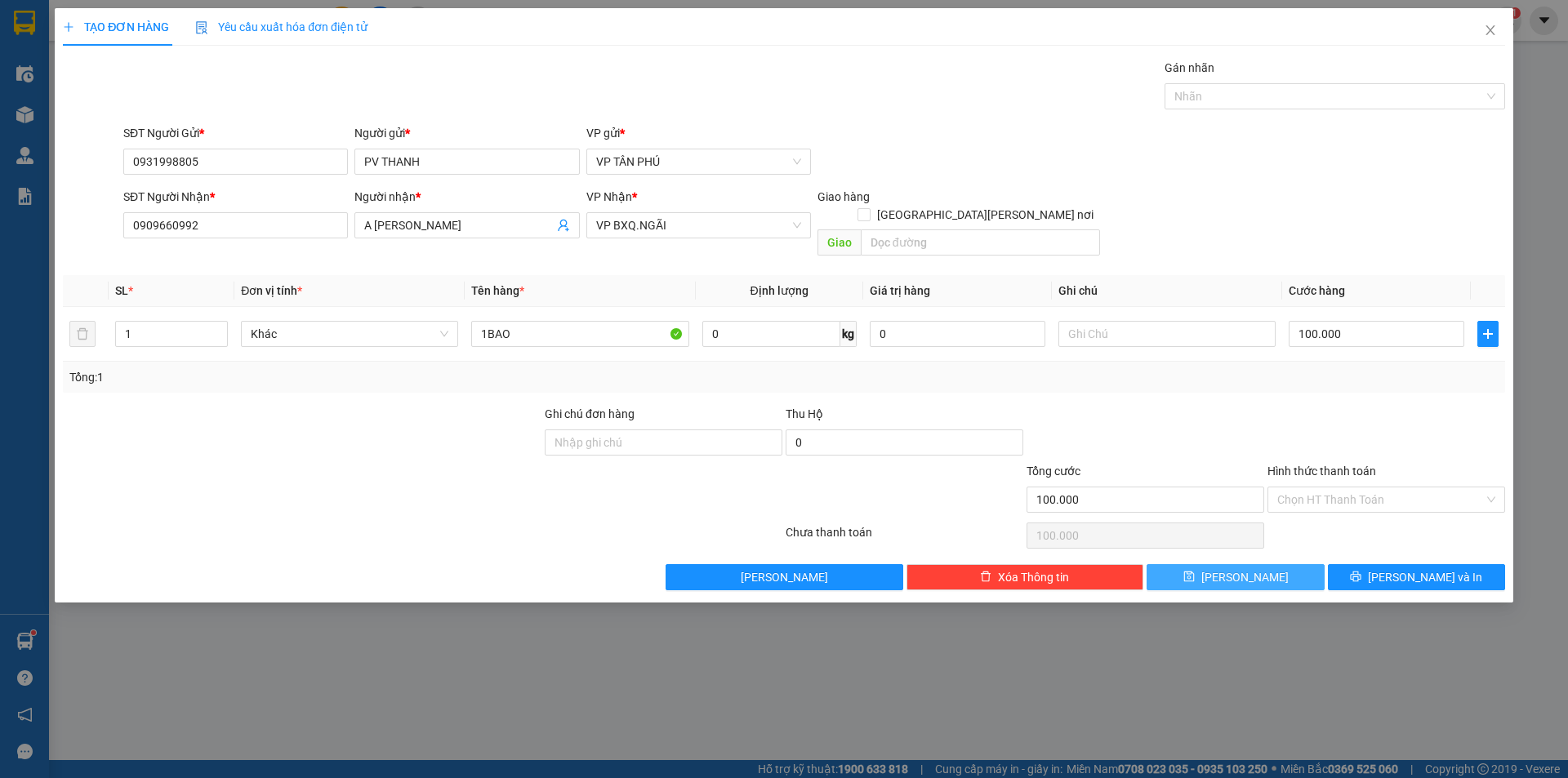
click at [1269, 564] on button "Lưu" at bounding box center [1234, 577] width 177 height 26
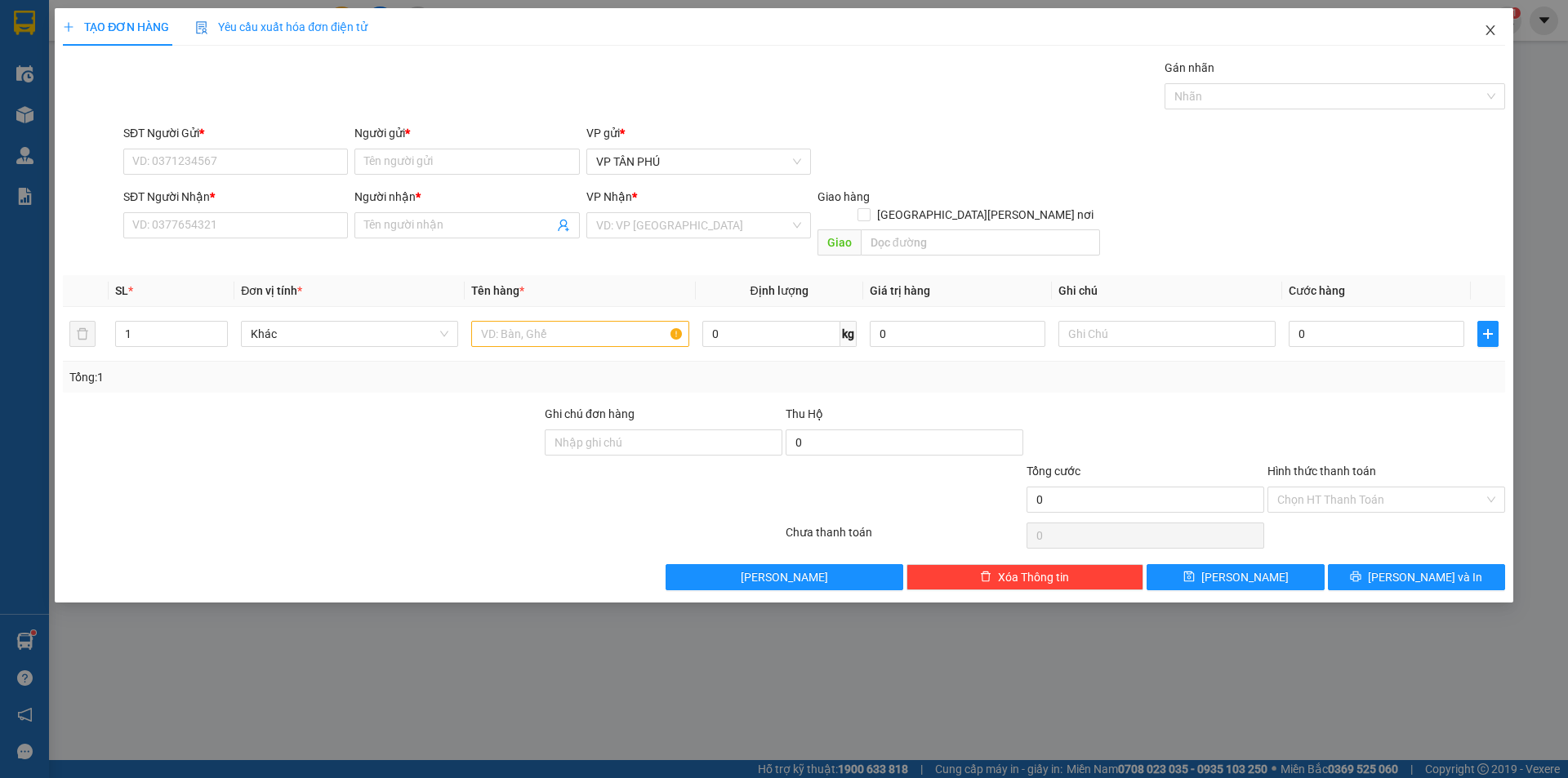
click at [1492, 30] on icon "close" at bounding box center [1490, 30] width 13 height 13
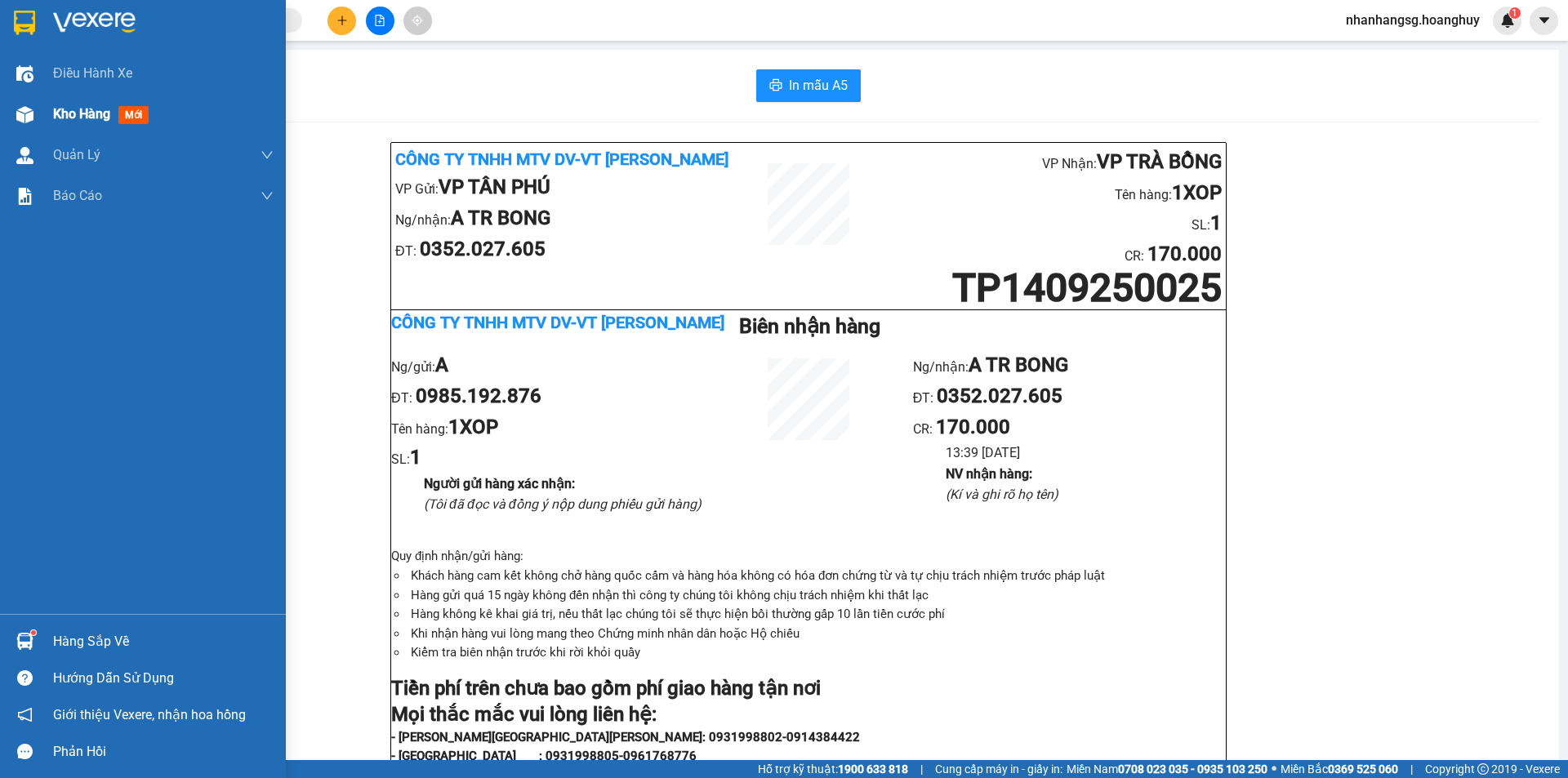
click at [62, 119] on span "Kho hàng" at bounding box center [81, 113] width 57 height 16
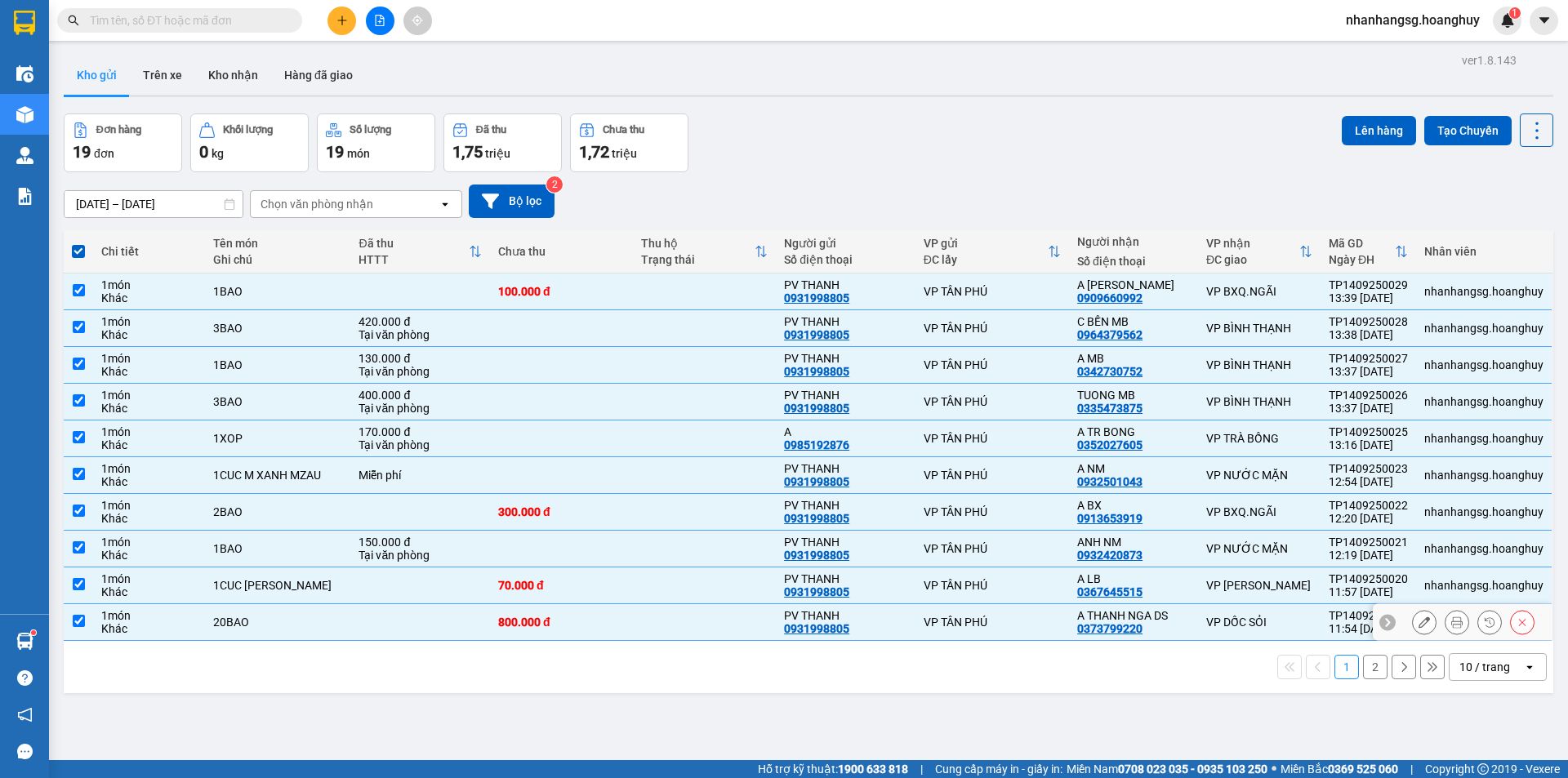
click at [363, 618] on td at bounding box center [420, 622] width 140 height 37
checkbox input "false"
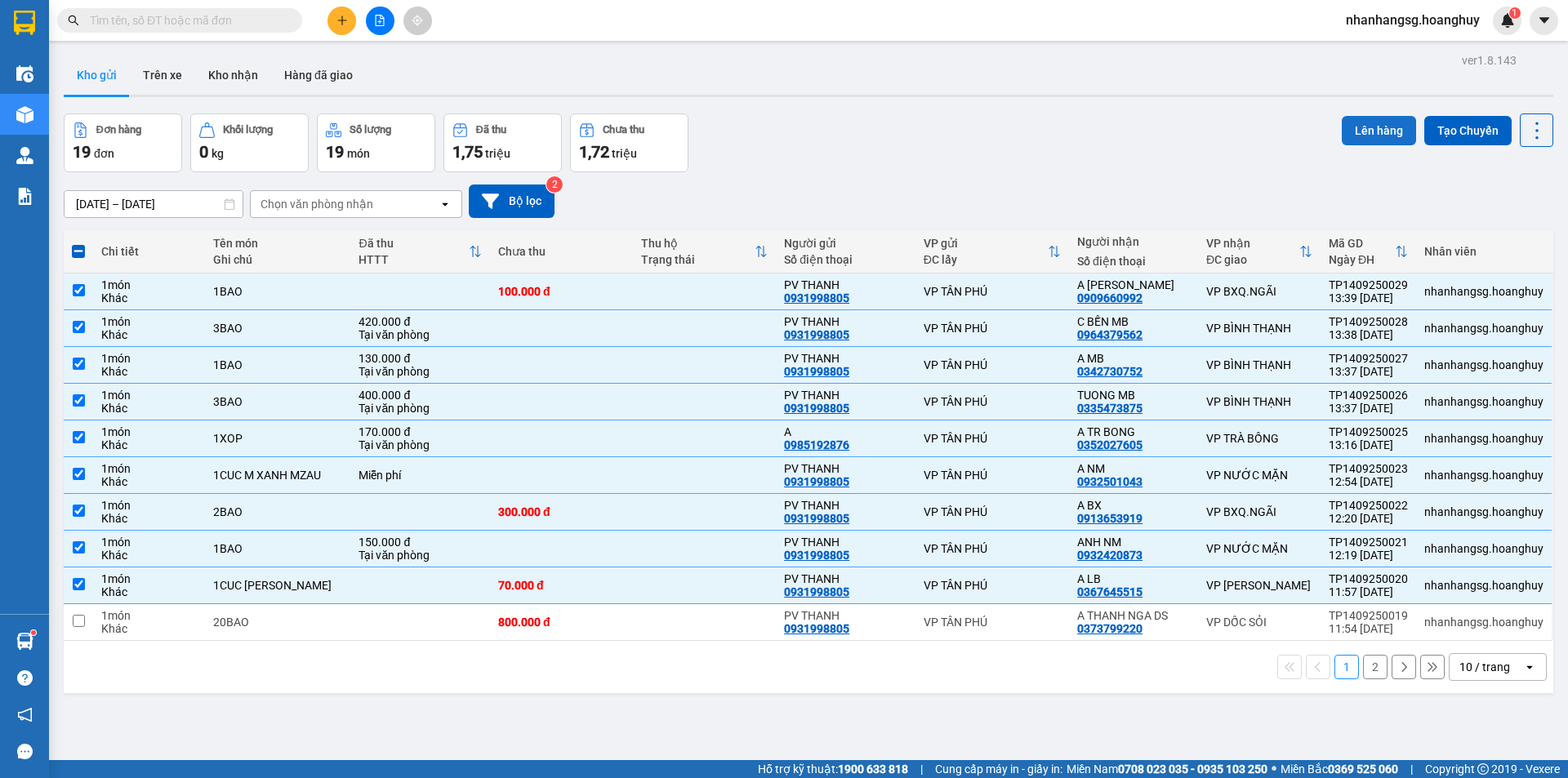
click at [1357, 121] on button "Lên hàng" at bounding box center [1379, 131] width 74 height 30
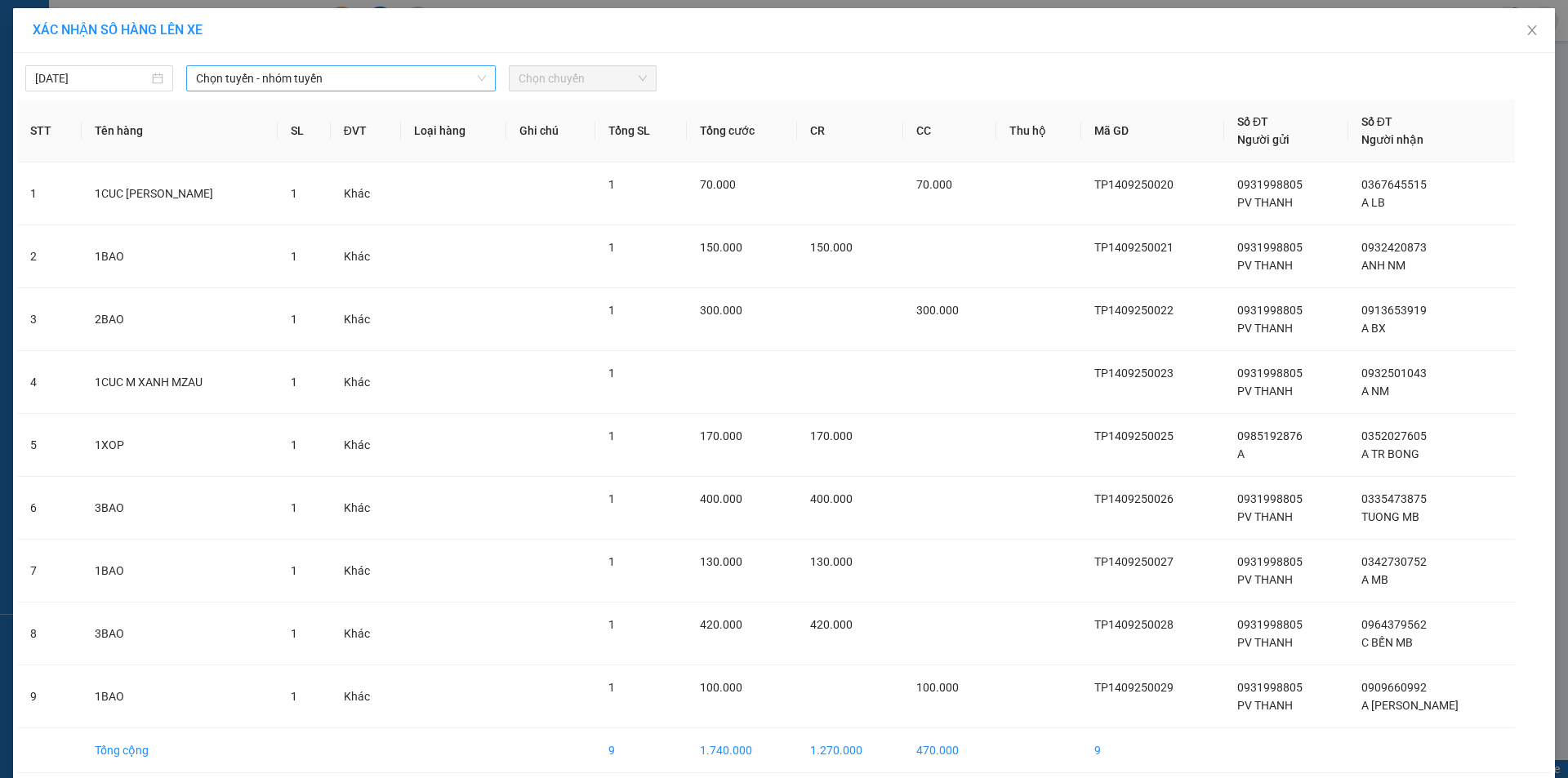
click at [225, 70] on span "Chọn tuyến - nhóm tuyến" at bounding box center [341, 78] width 290 height 25
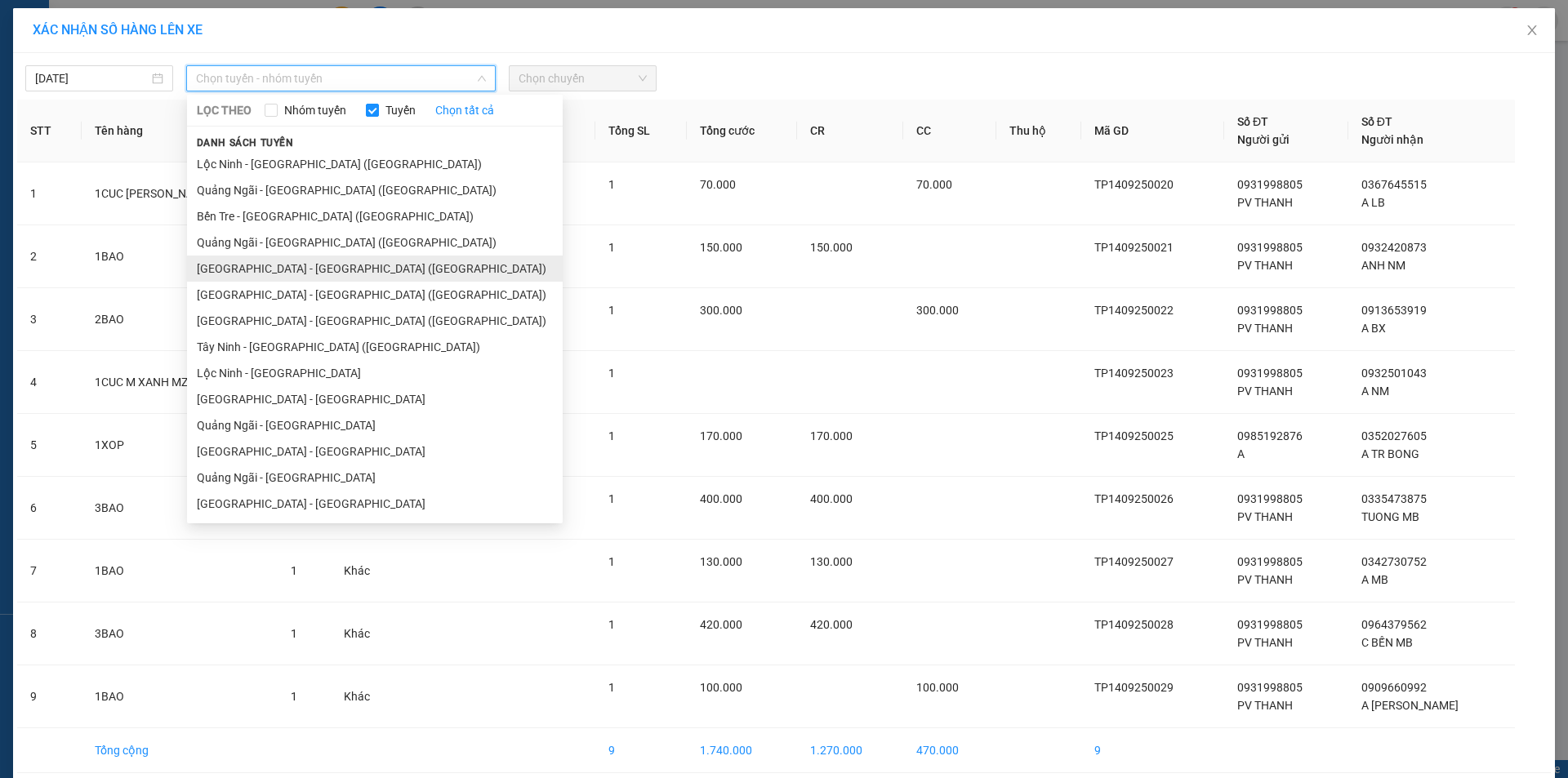
click at [267, 268] on li "[GEOGRAPHIC_DATA] - [GEOGRAPHIC_DATA] ([GEOGRAPHIC_DATA])" at bounding box center [374, 269] width 376 height 26
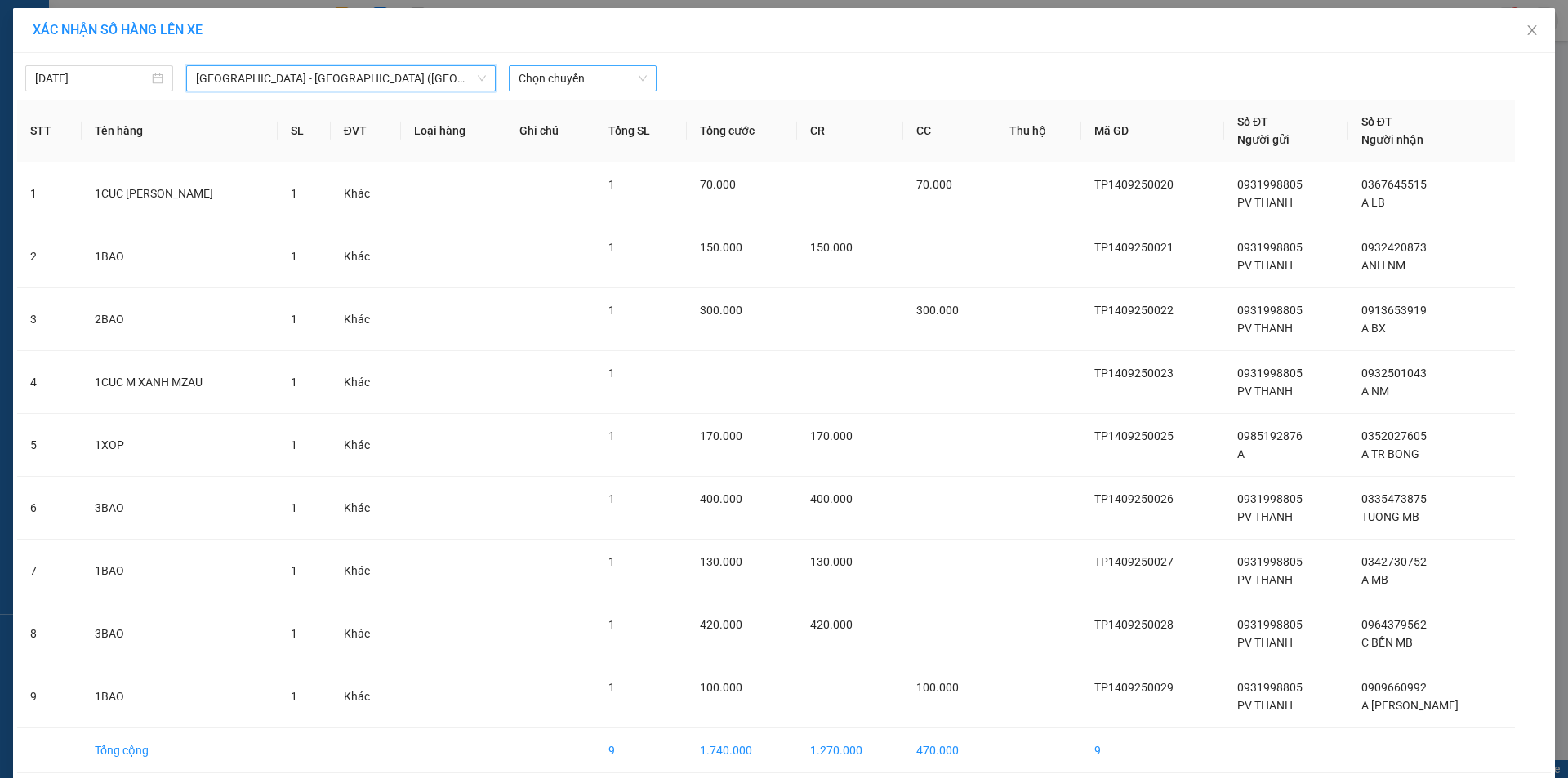
click at [573, 79] on span "Chọn chuyến" at bounding box center [582, 78] width 128 height 25
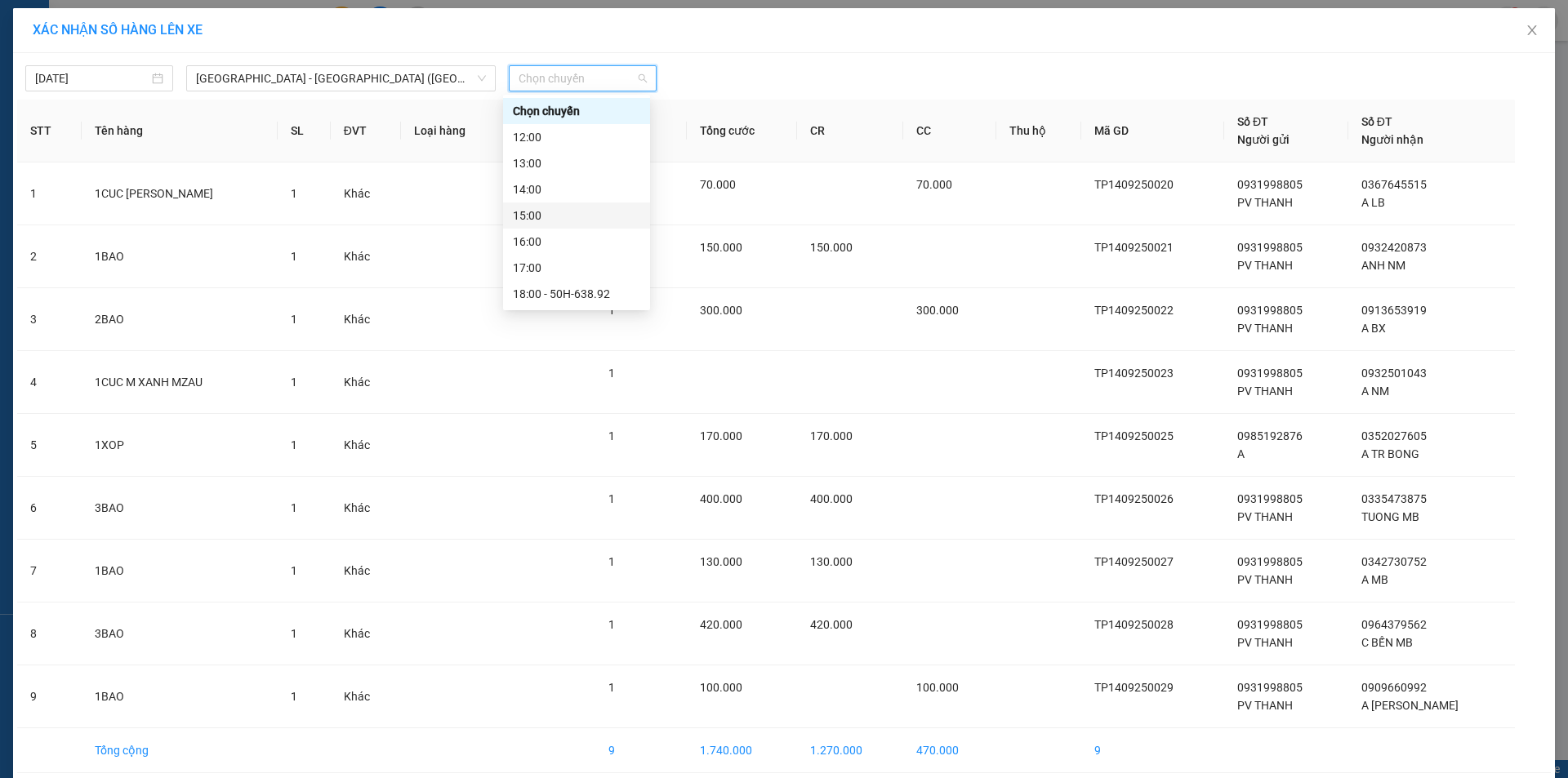
click at [547, 216] on div "15:00" at bounding box center [576, 215] width 128 height 18
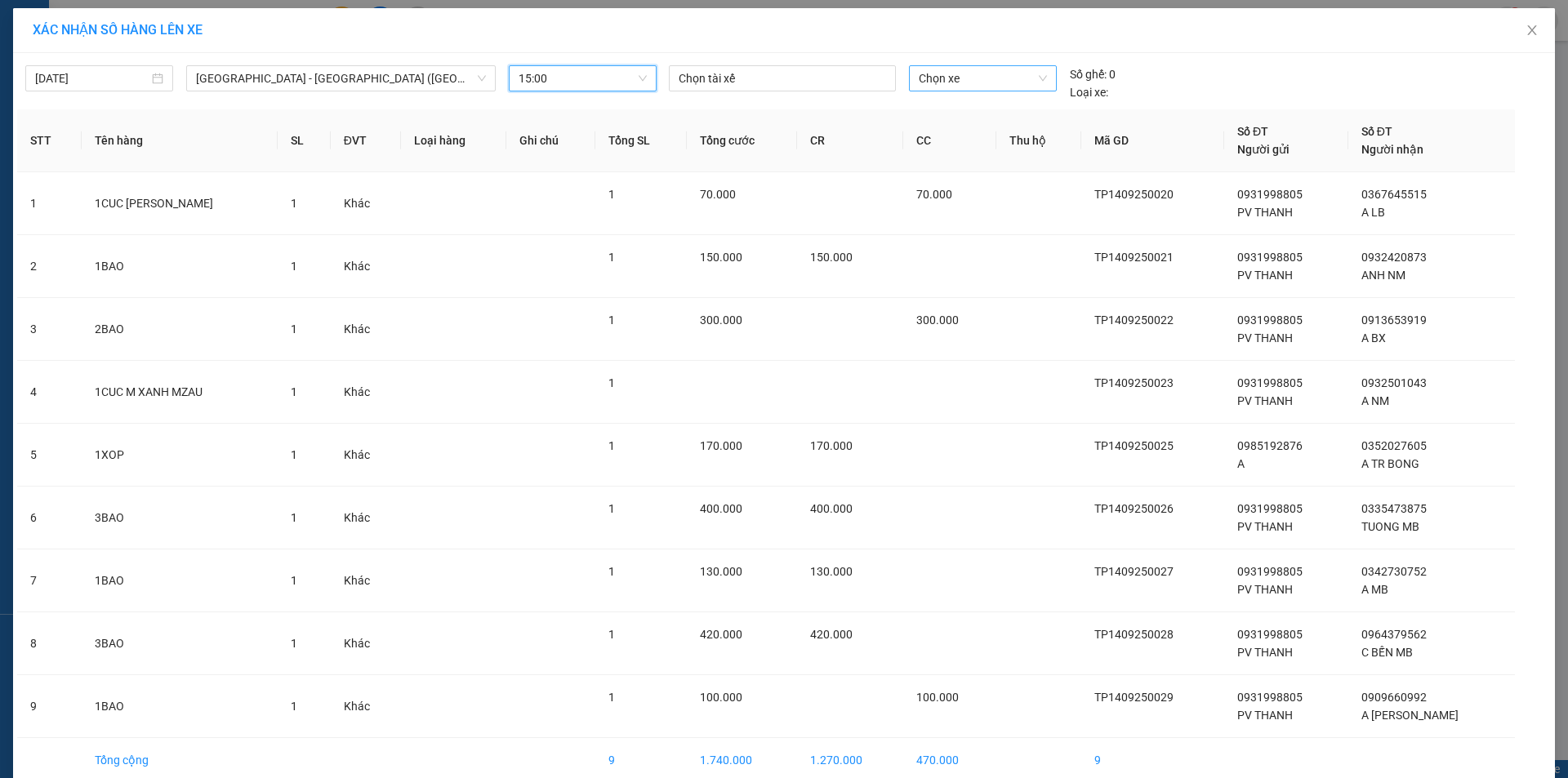
click at [930, 77] on span "Chọn xe" at bounding box center [982, 78] width 128 height 25
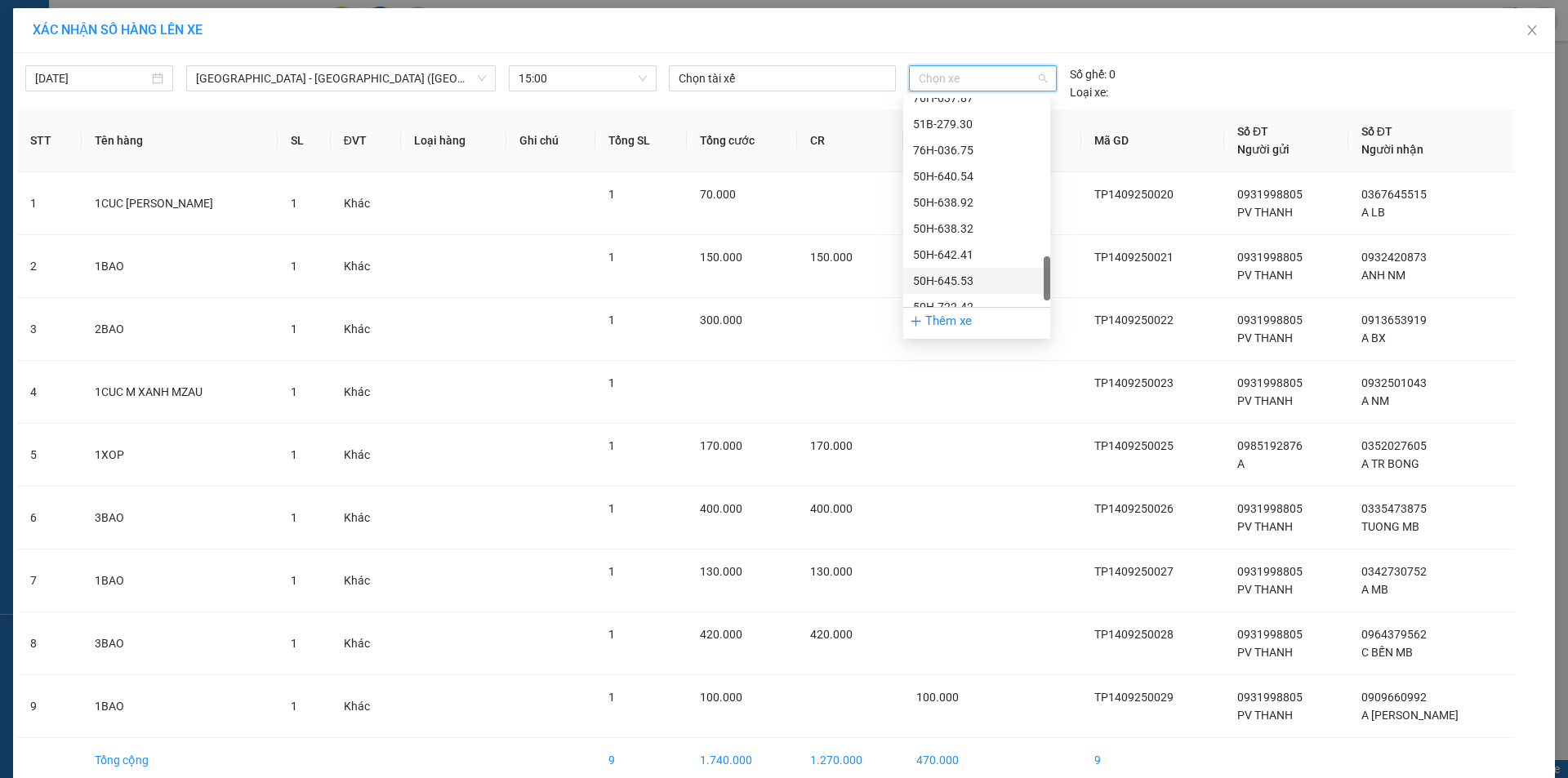
click at [947, 280] on div "50H-645.53" at bounding box center [977, 281] width 128 height 18
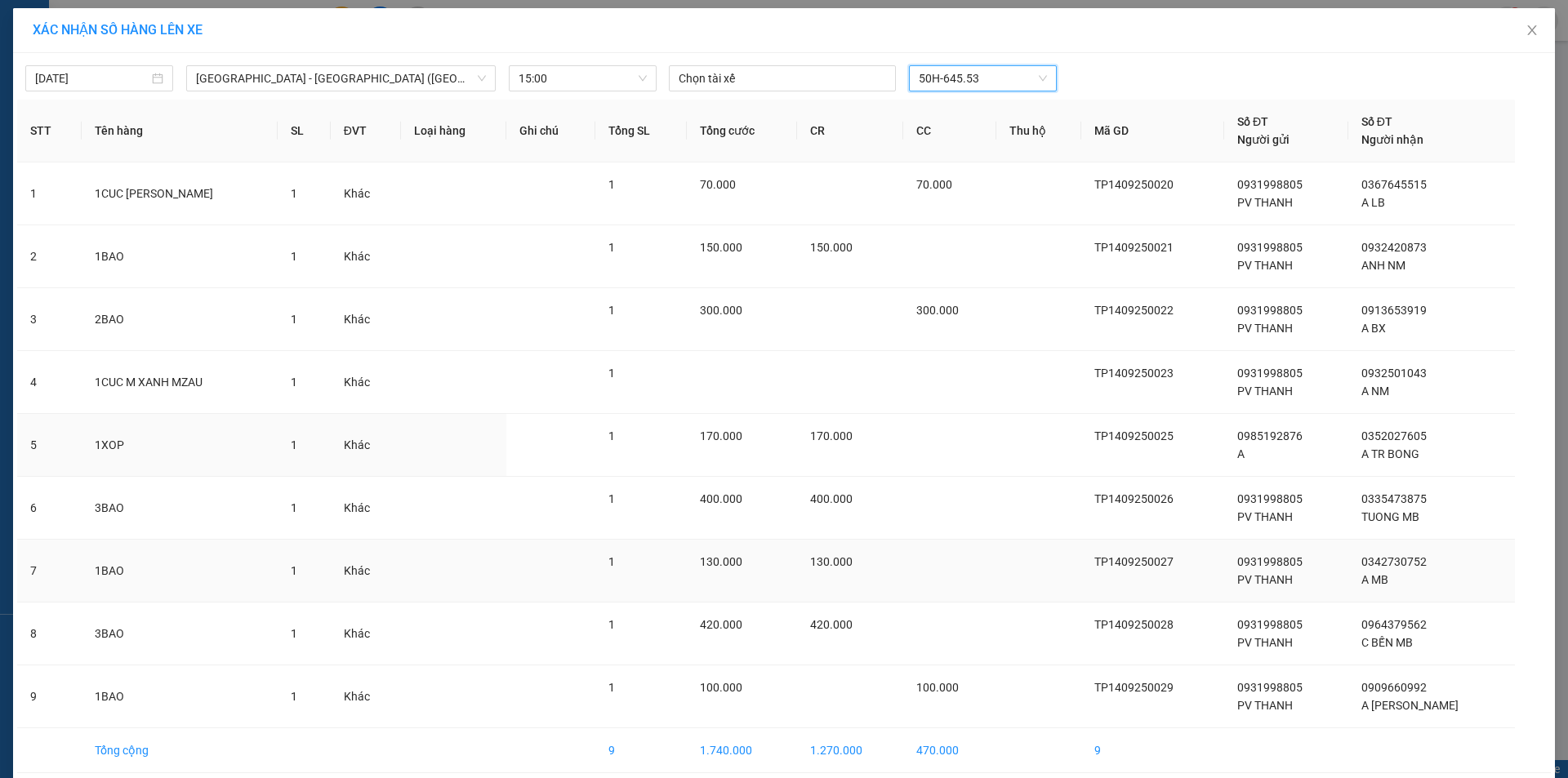
scroll to position [69, 0]
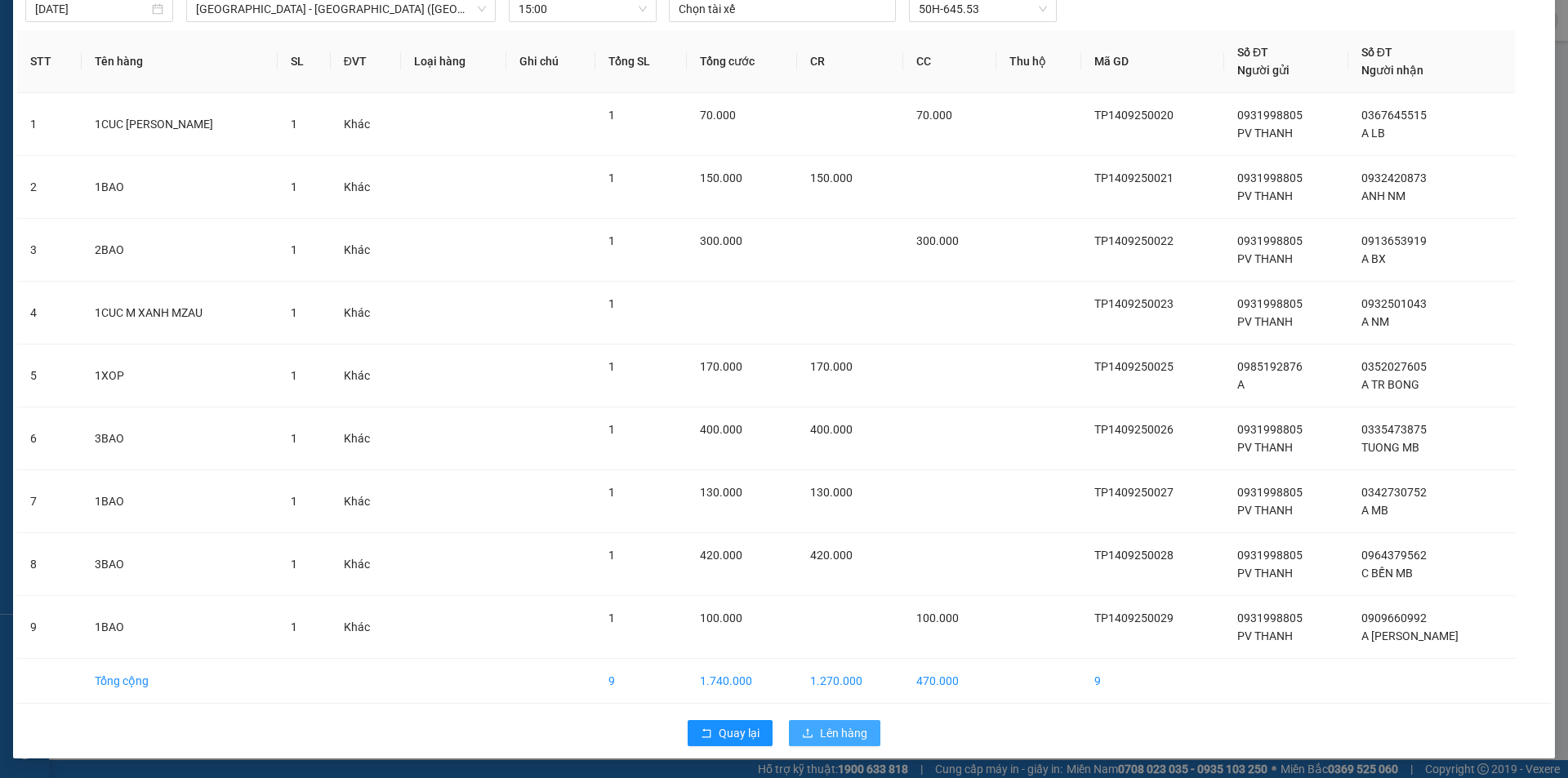
click at [821, 735] on span "Lên hàng" at bounding box center [843, 733] width 48 height 18
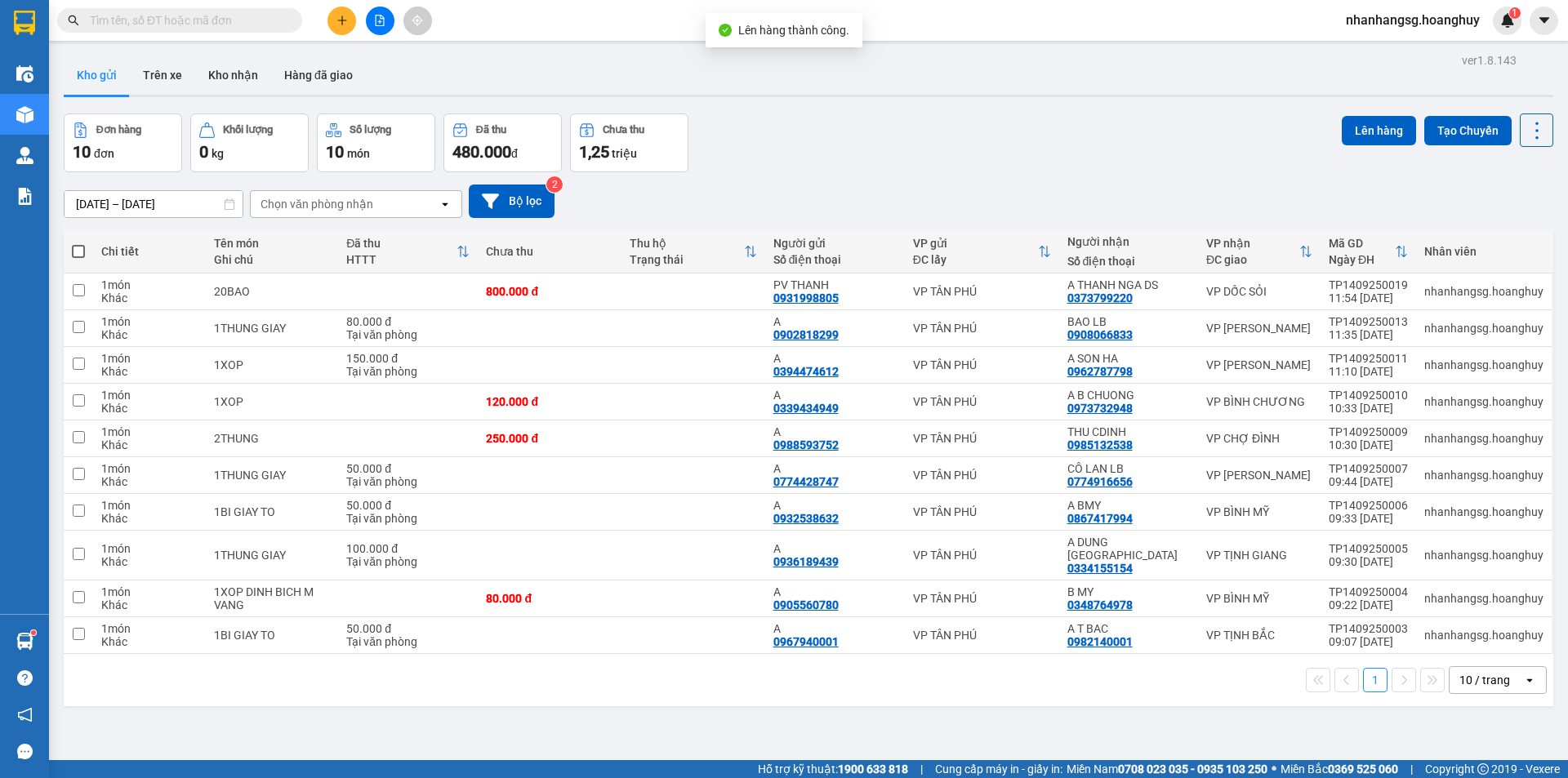
click at [80, 250] on span at bounding box center [78, 252] width 13 height 13
click at [78, 243] on input "checkbox" at bounding box center [78, 243] width 0 height 0
checkbox input "true"
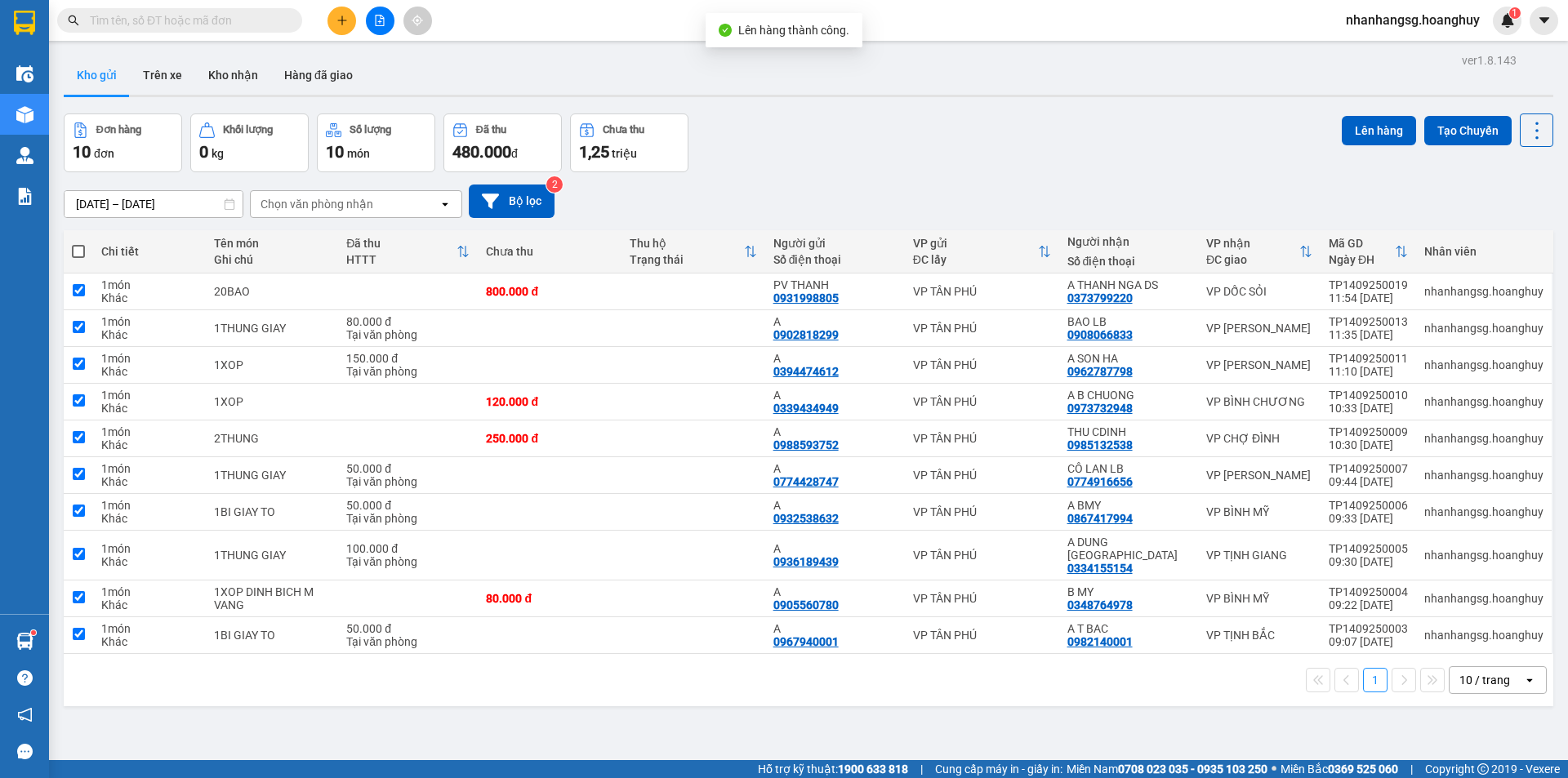
checkbox input "true"
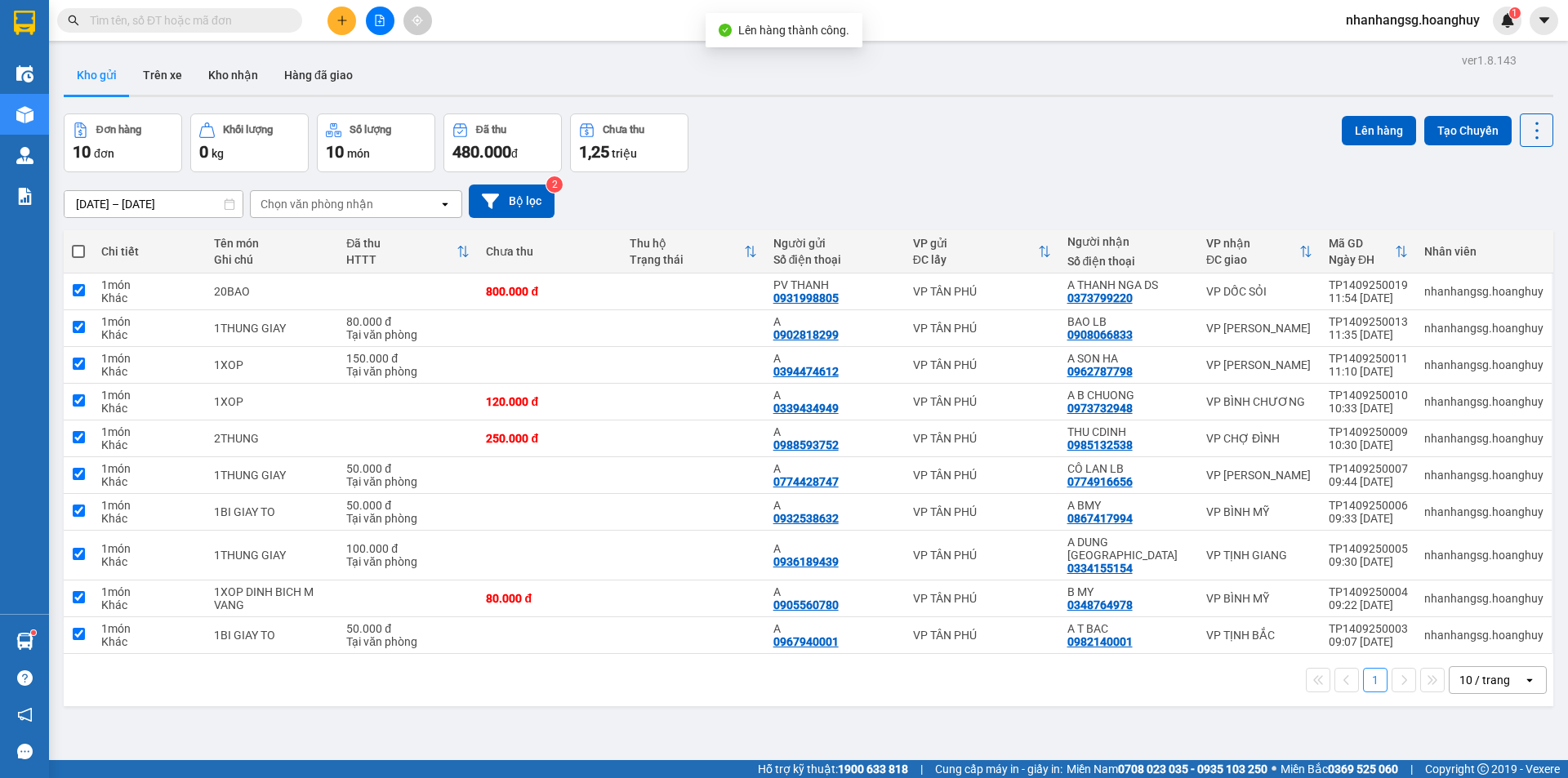
checkbox input "true"
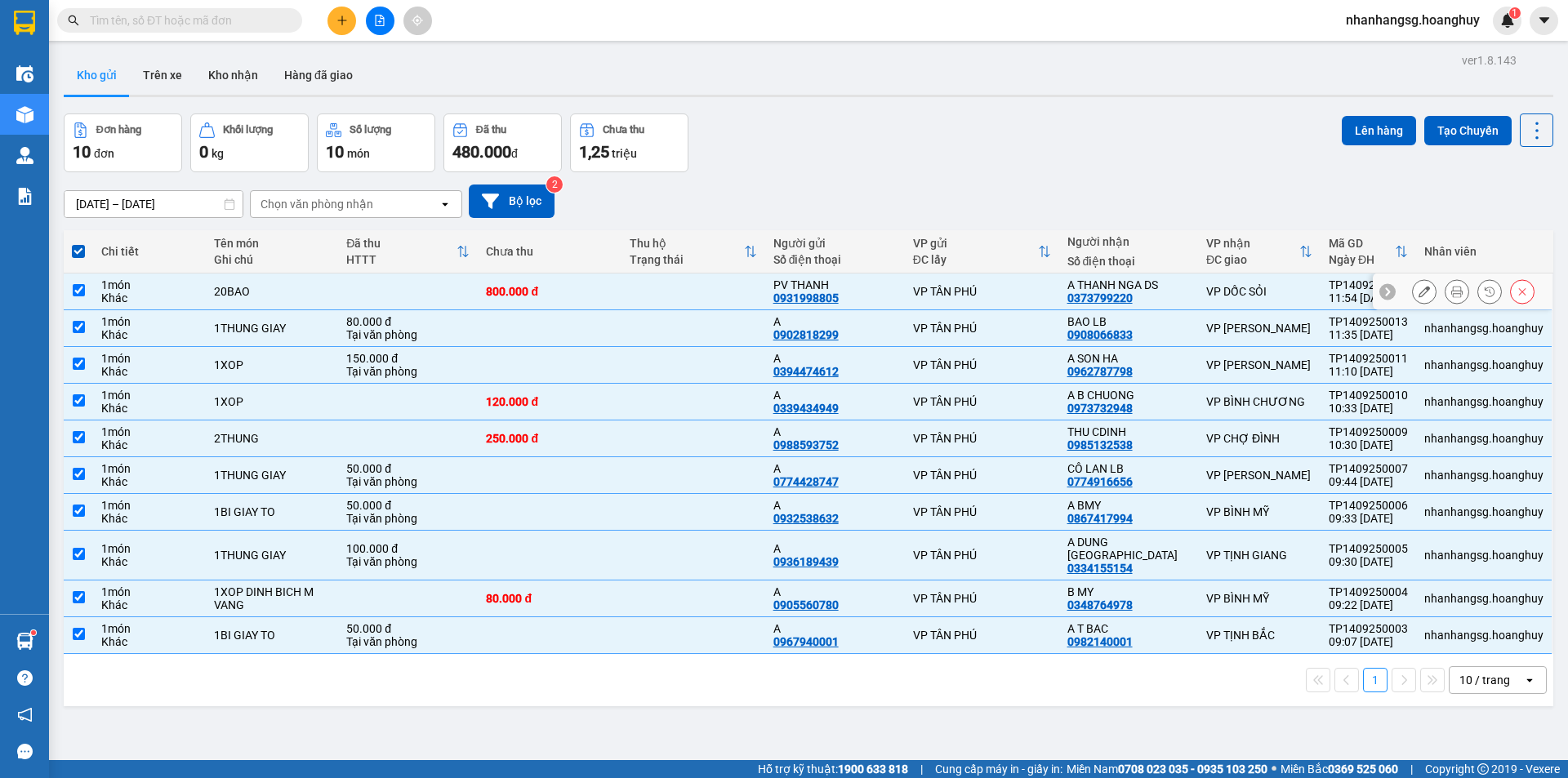
click at [352, 288] on td at bounding box center [408, 291] width 140 height 37
checkbox input "false"
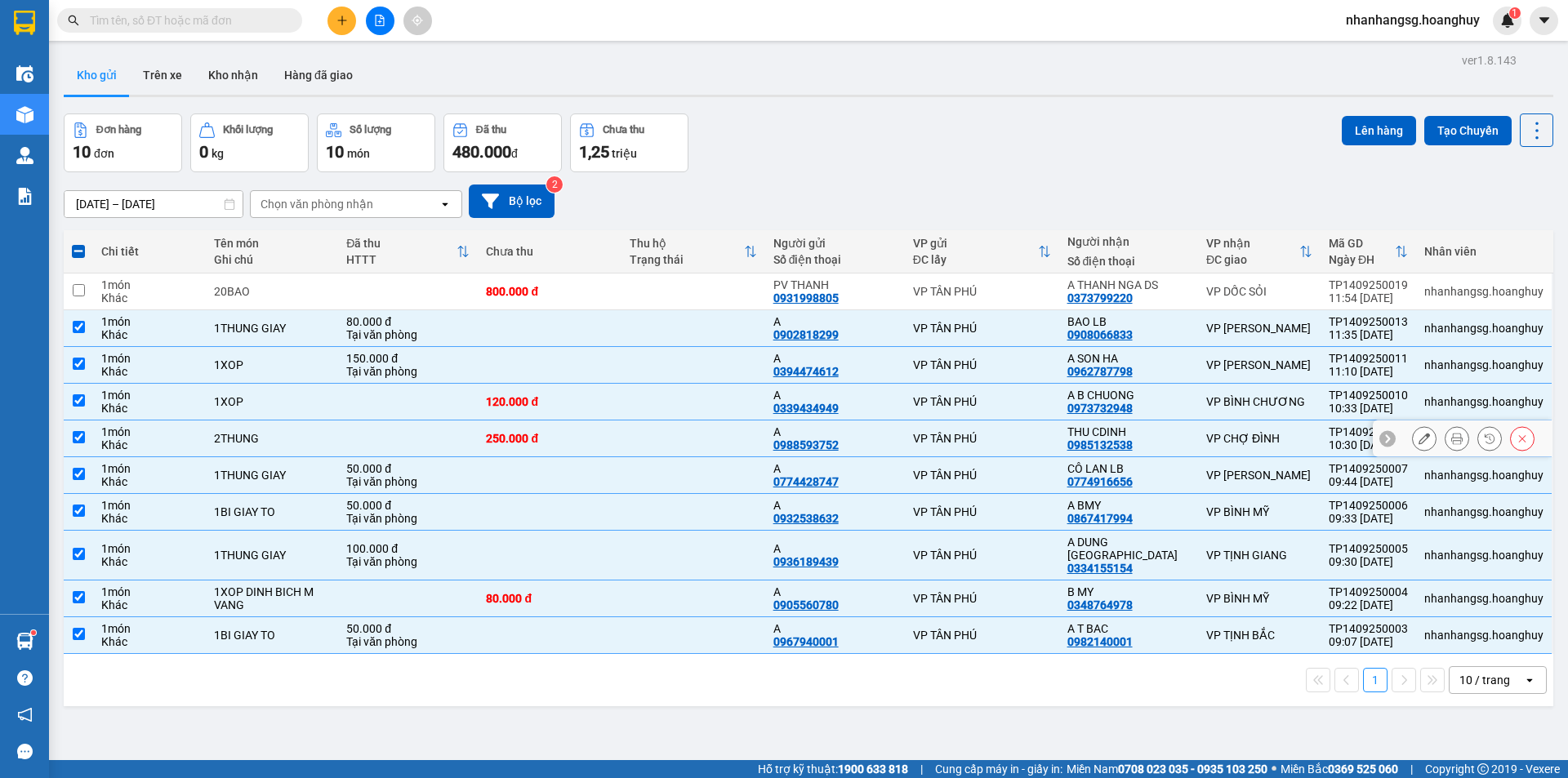
click at [293, 438] on div "2THUNG" at bounding box center [271, 438] width 116 height 13
checkbox input "false"
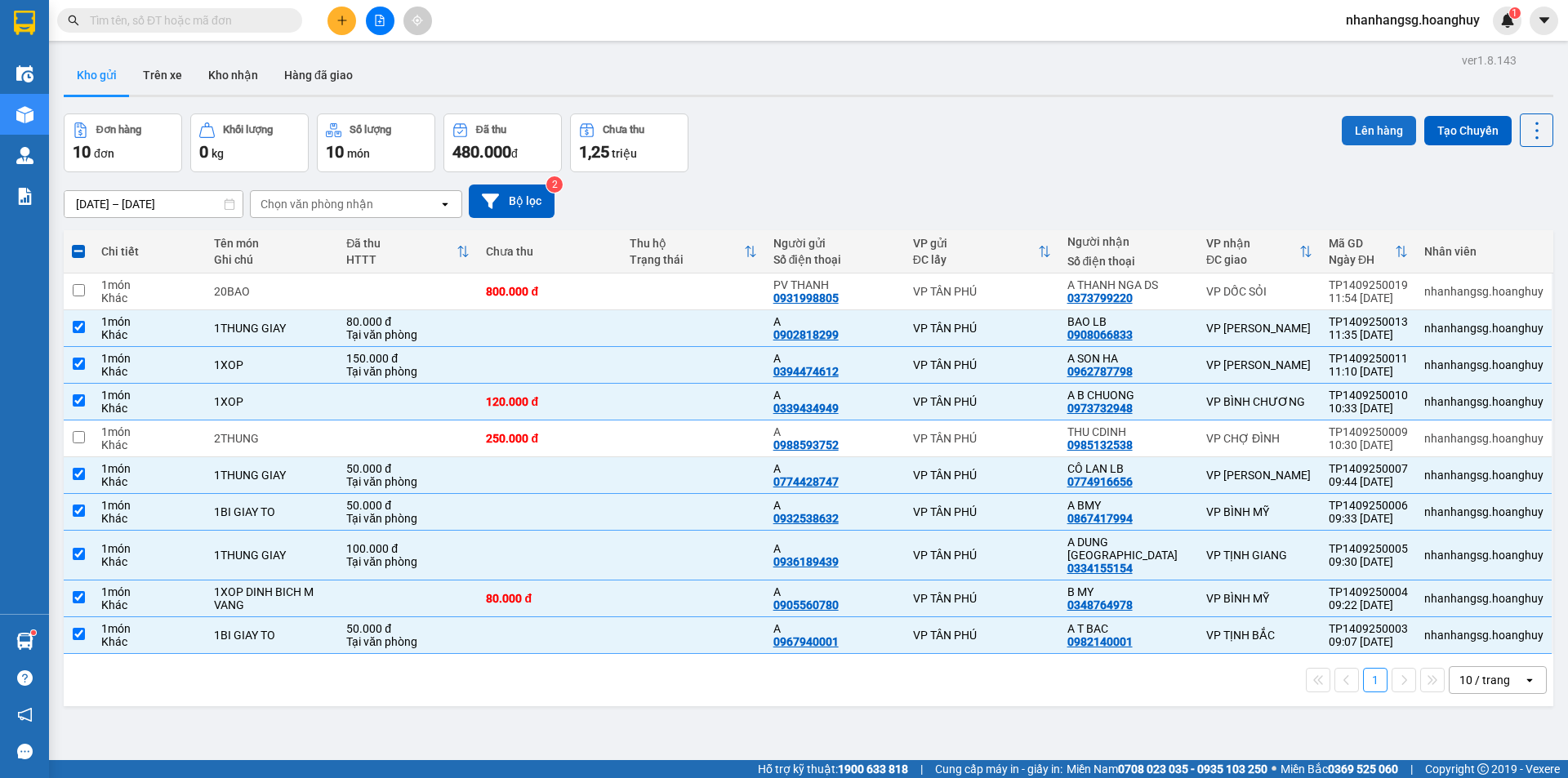
click at [1366, 132] on button "Lên hàng" at bounding box center [1379, 131] width 74 height 30
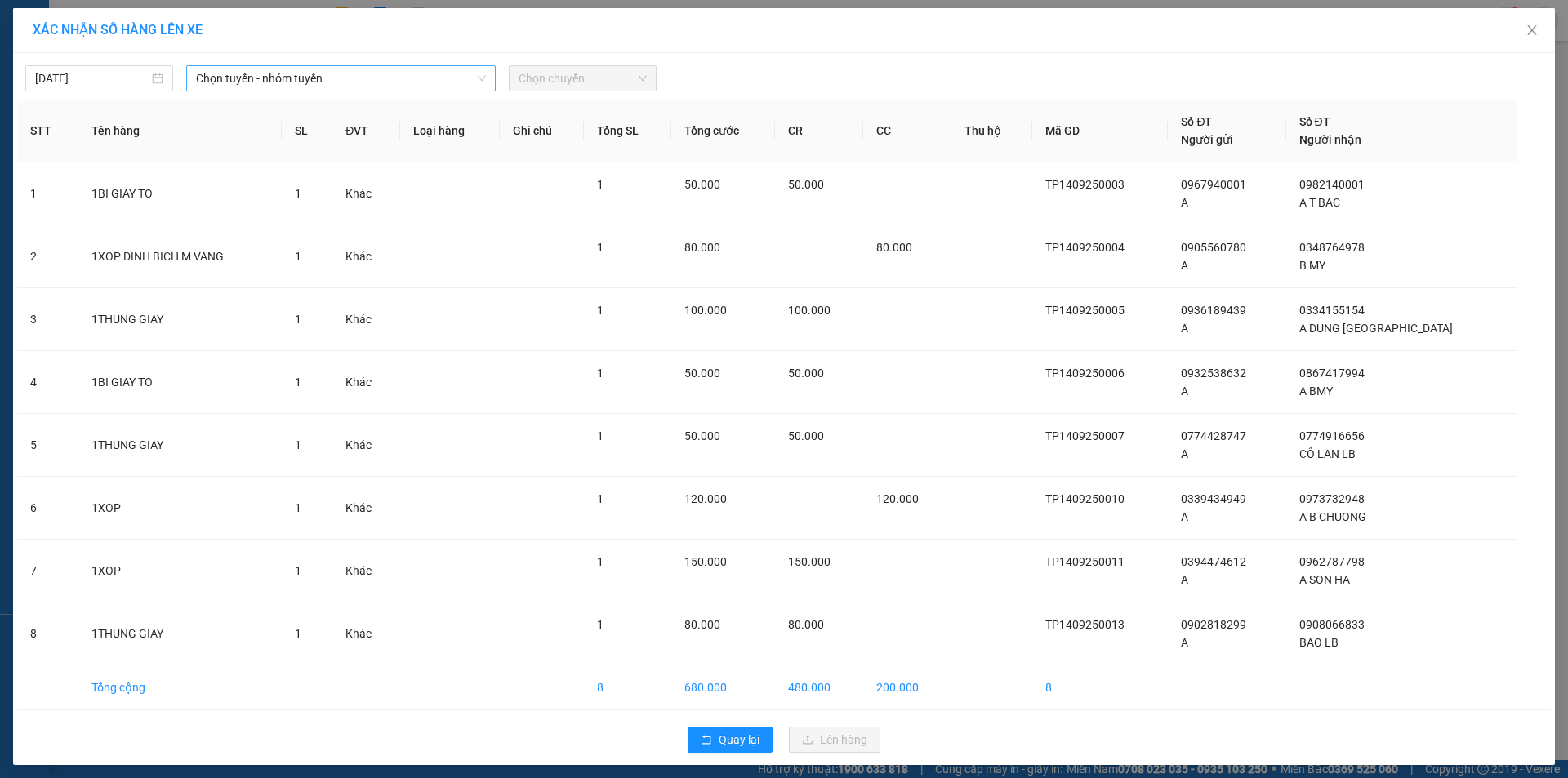
click at [285, 78] on span "Chọn tuyến - nhóm tuyến" at bounding box center [341, 78] width 290 height 25
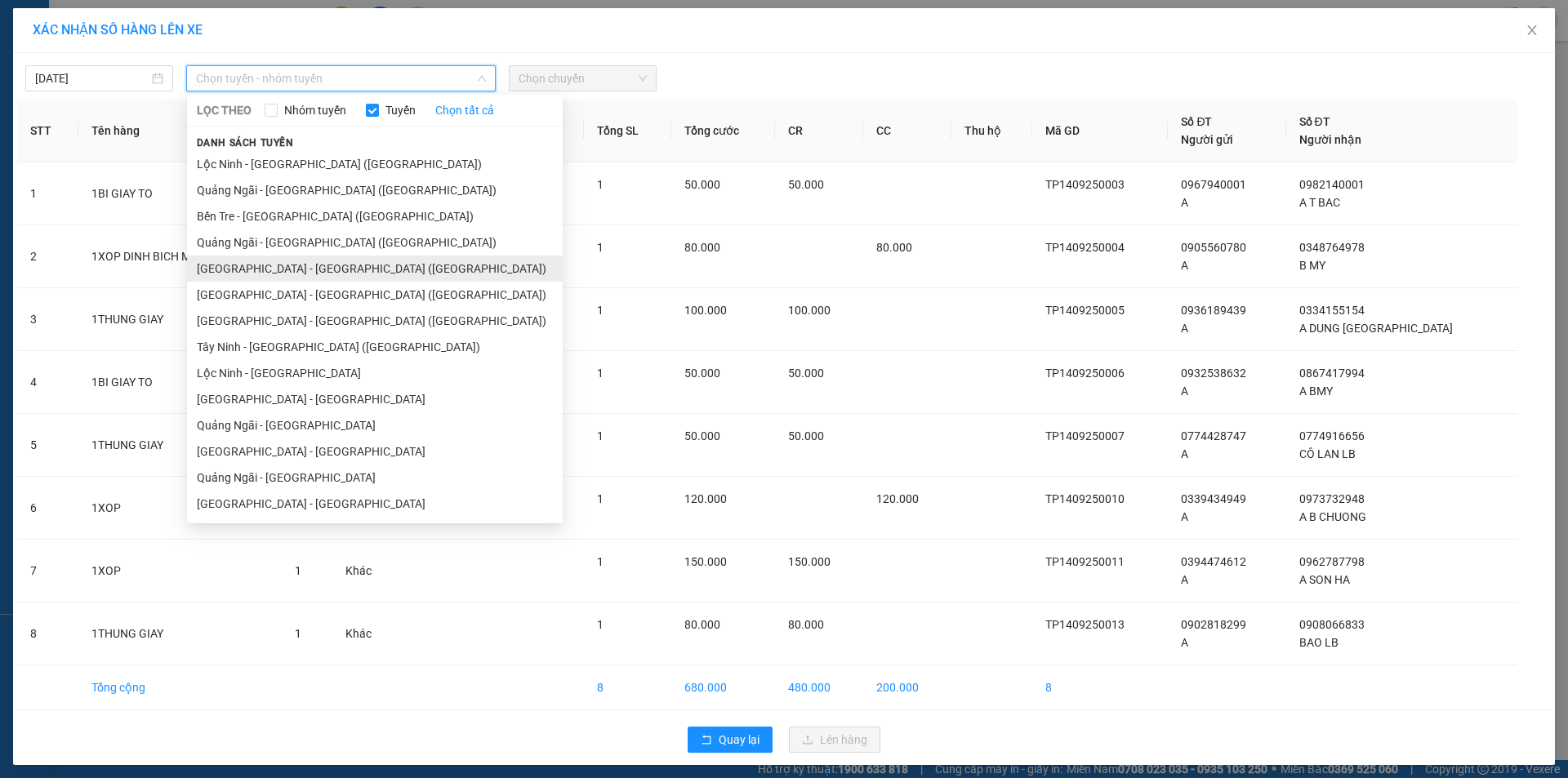
click at [286, 263] on li "[GEOGRAPHIC_DATA] - [GEOGRAPHIC_DATA] ([GEOGRAPHIC_DATA])" at bounding box center [374, 269] width 376 height 26
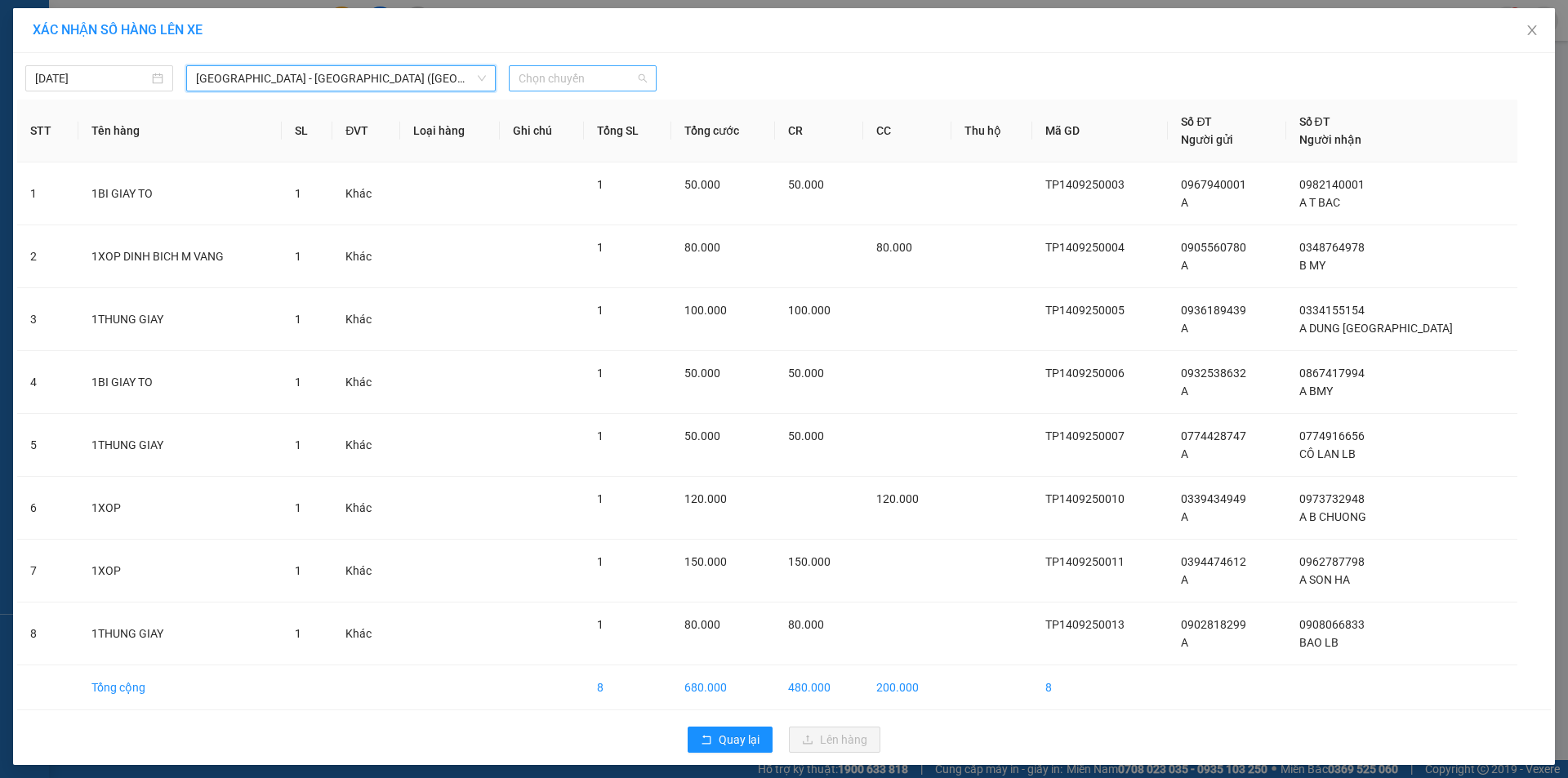
click at [590, 77] on span "Chọn chuyến" at bounding box center [582, 78] width 128 height 25
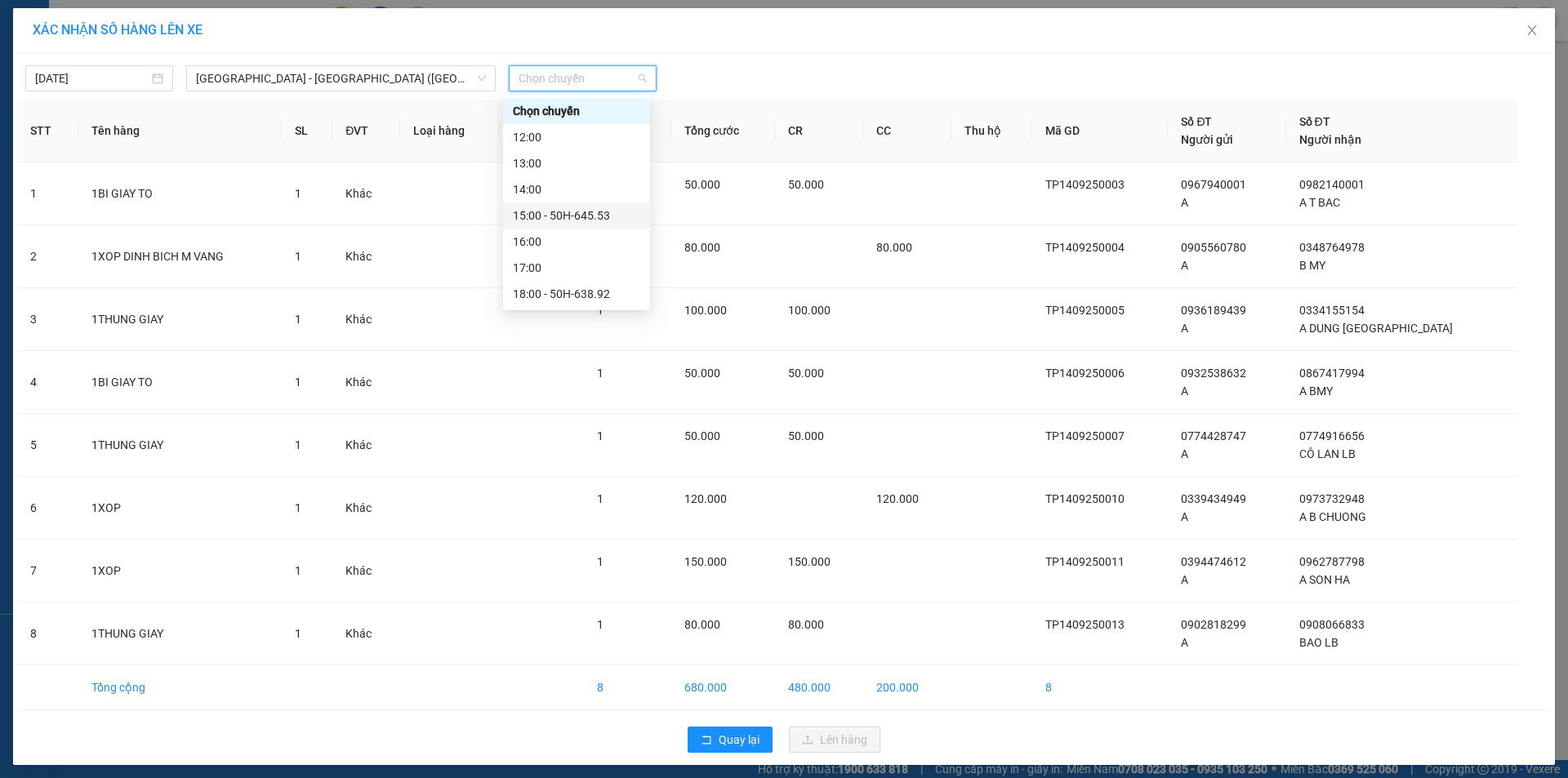
click at [598, 215] on div "15:00 - 50H-645.53" at bounding box center [576, 215] width 128 height 18
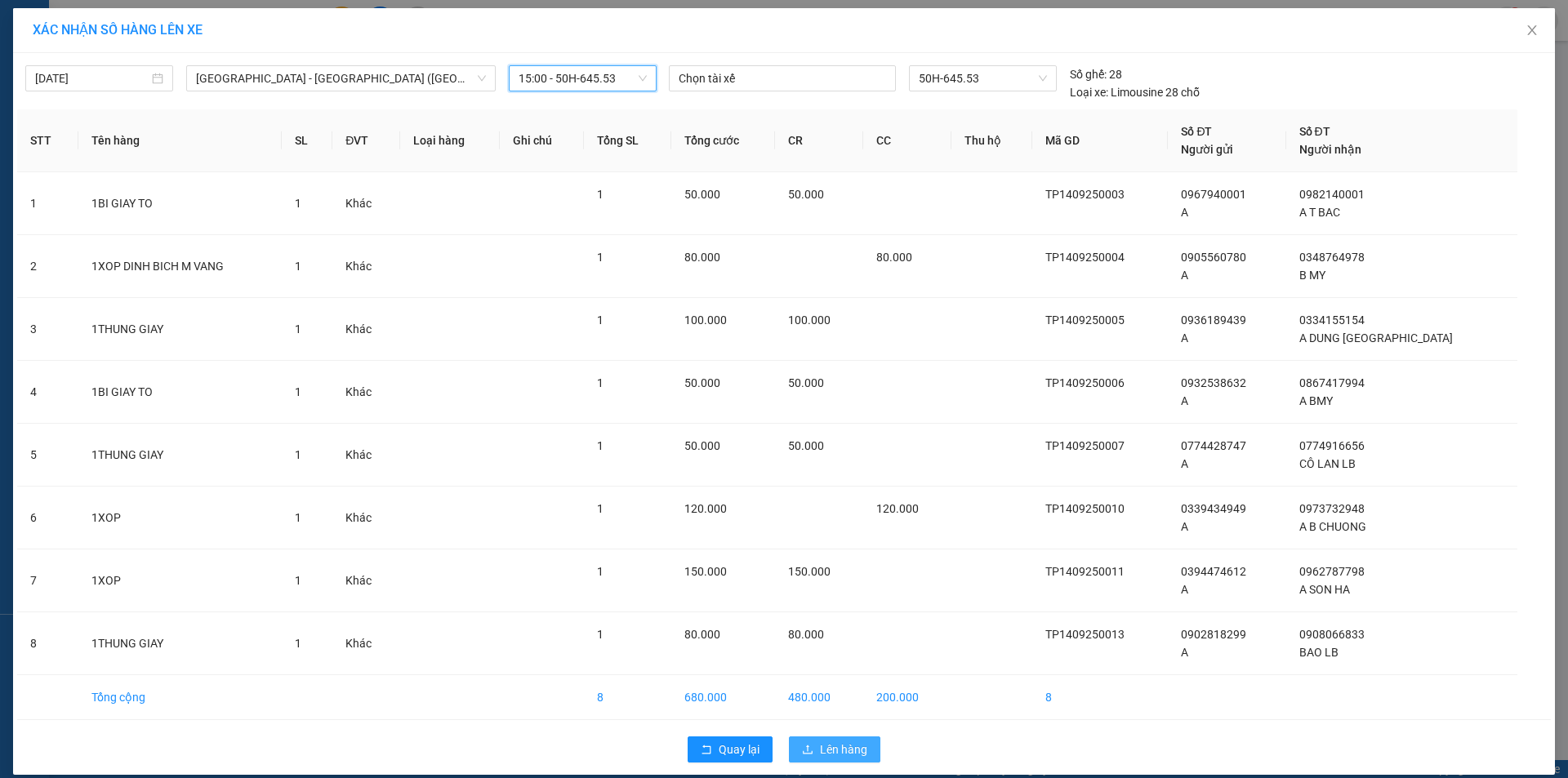
click at [811, 743] on button "Lên hàng" at bounding box center [834, 749] width 91 height 26
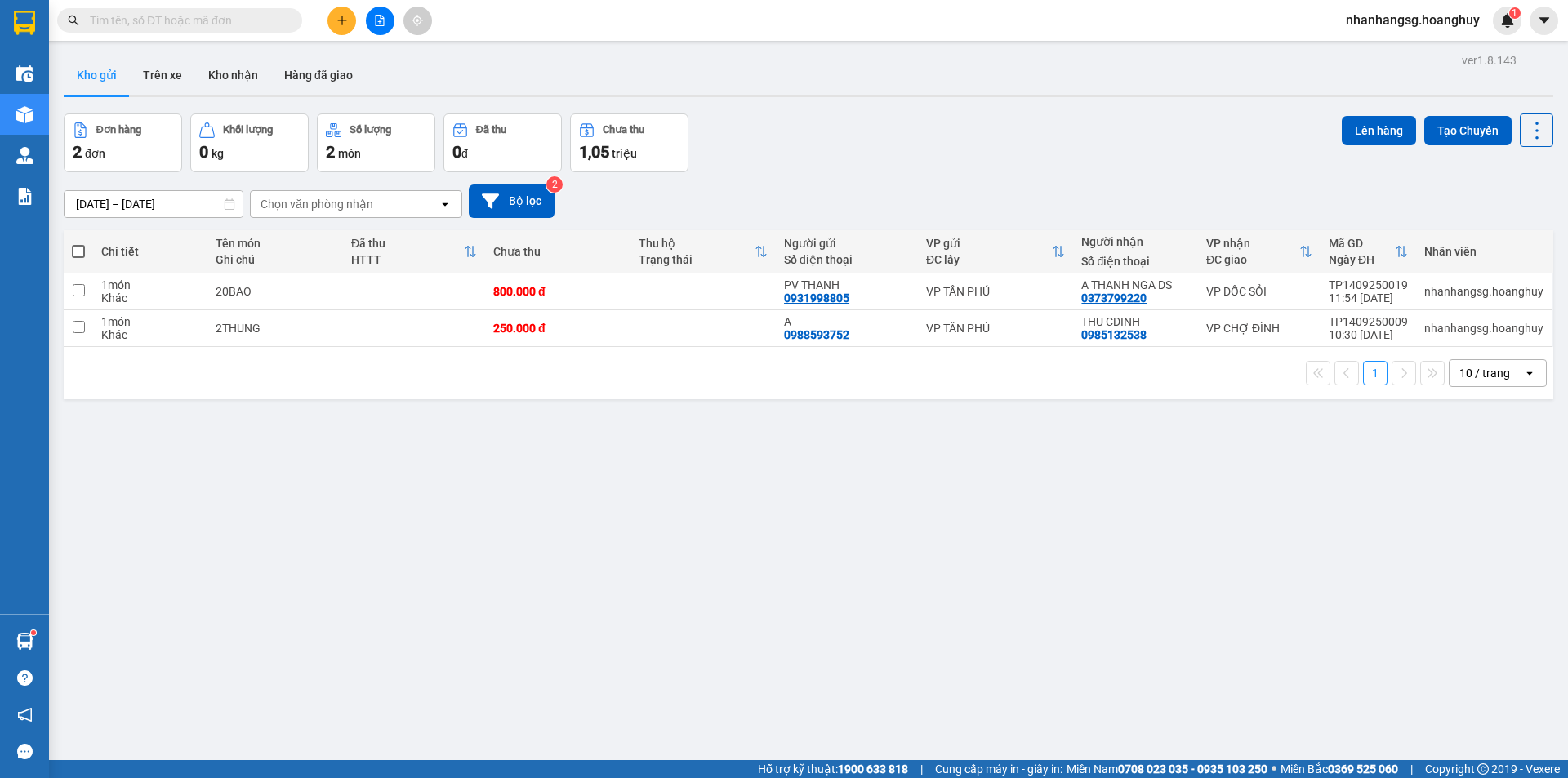
click at [378, 17] on icon "file-add" at bounding box center [380, 21] width 12 height 12
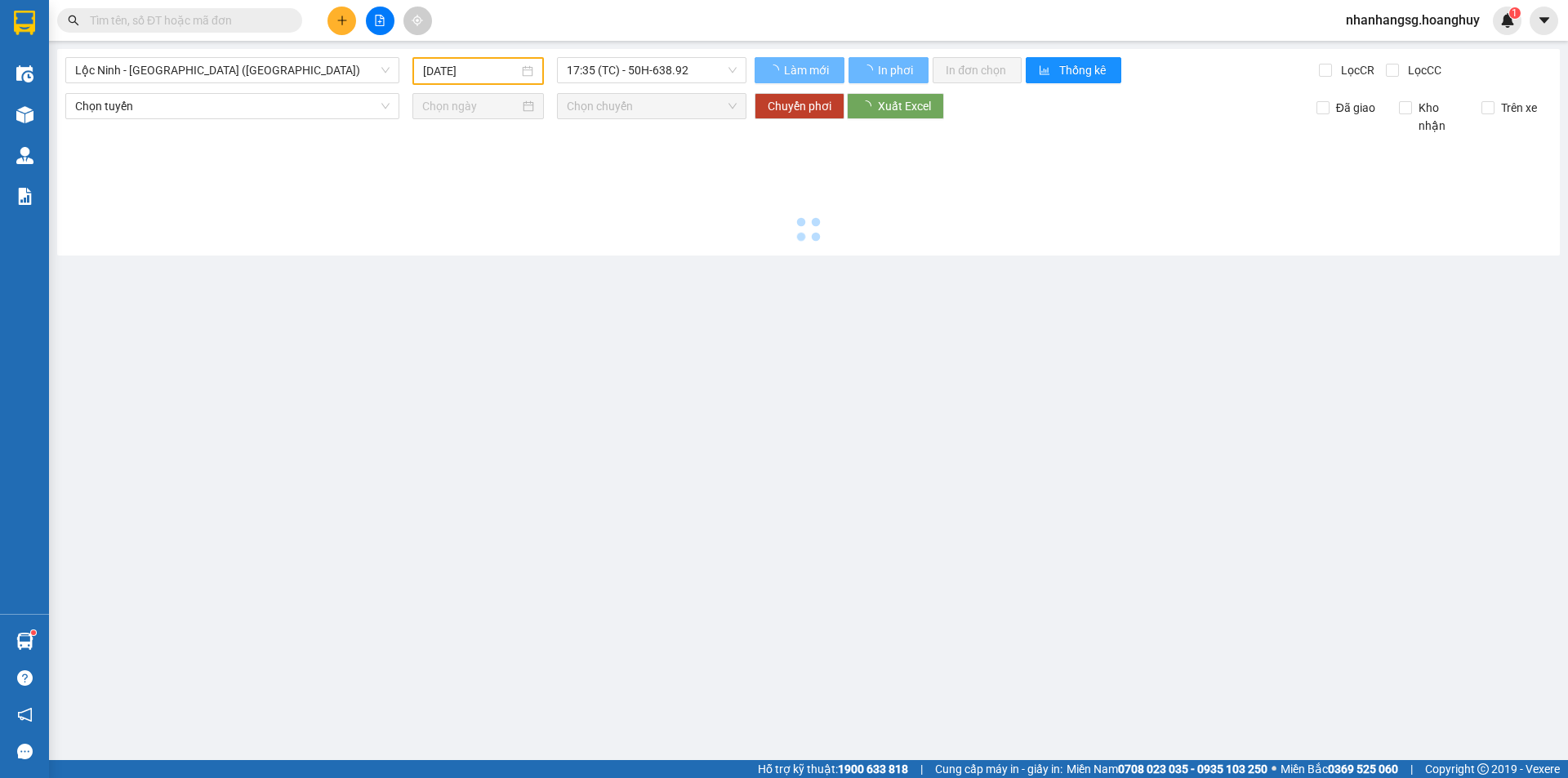
type input "[DATE]"
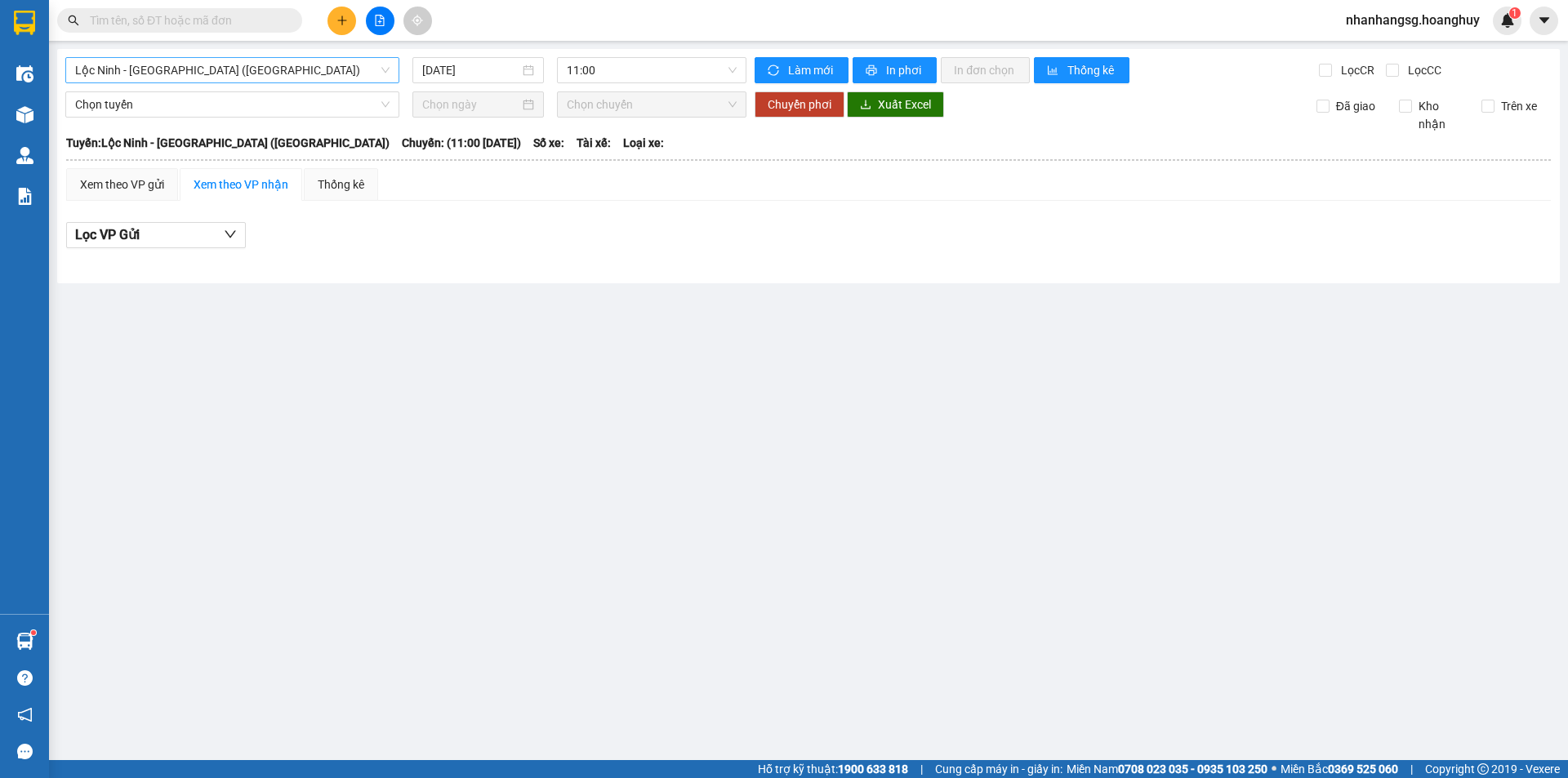
click at [255, 60] on span "Lộc Ninh - [GEOGRAPHIC_DATA] ([GEOGRAPHIC_DATA])" at bounding box center [232, 70] width 314 height 25
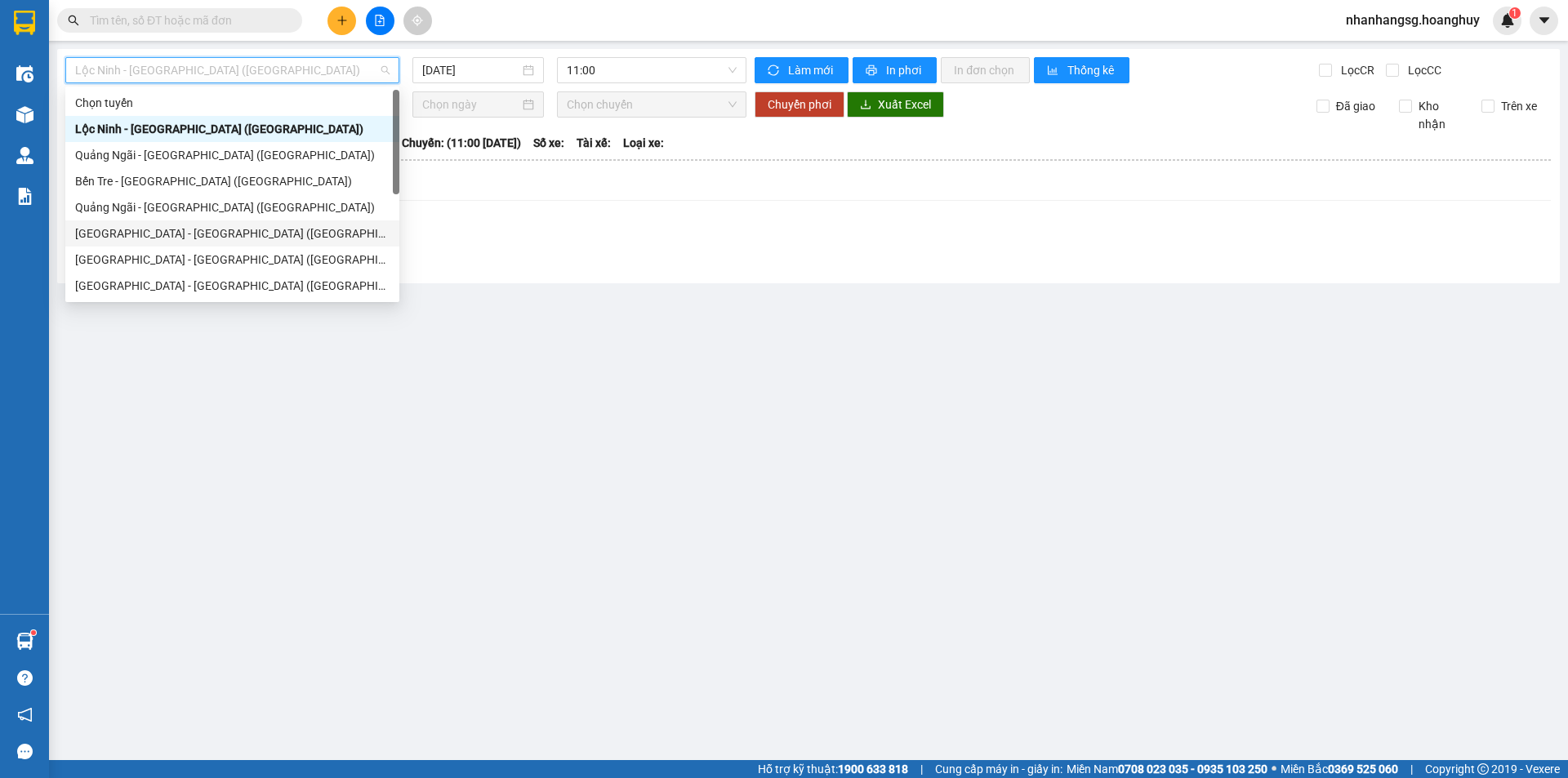
click at [192, 231] on div "[GEOGRAPHIC_DATA] - [GEOGRAPHIC_DATA] ([GEOGRAPHIC_DATA])" at bounding box center [232, 234] width 314 height 18
type input "[DATE]"
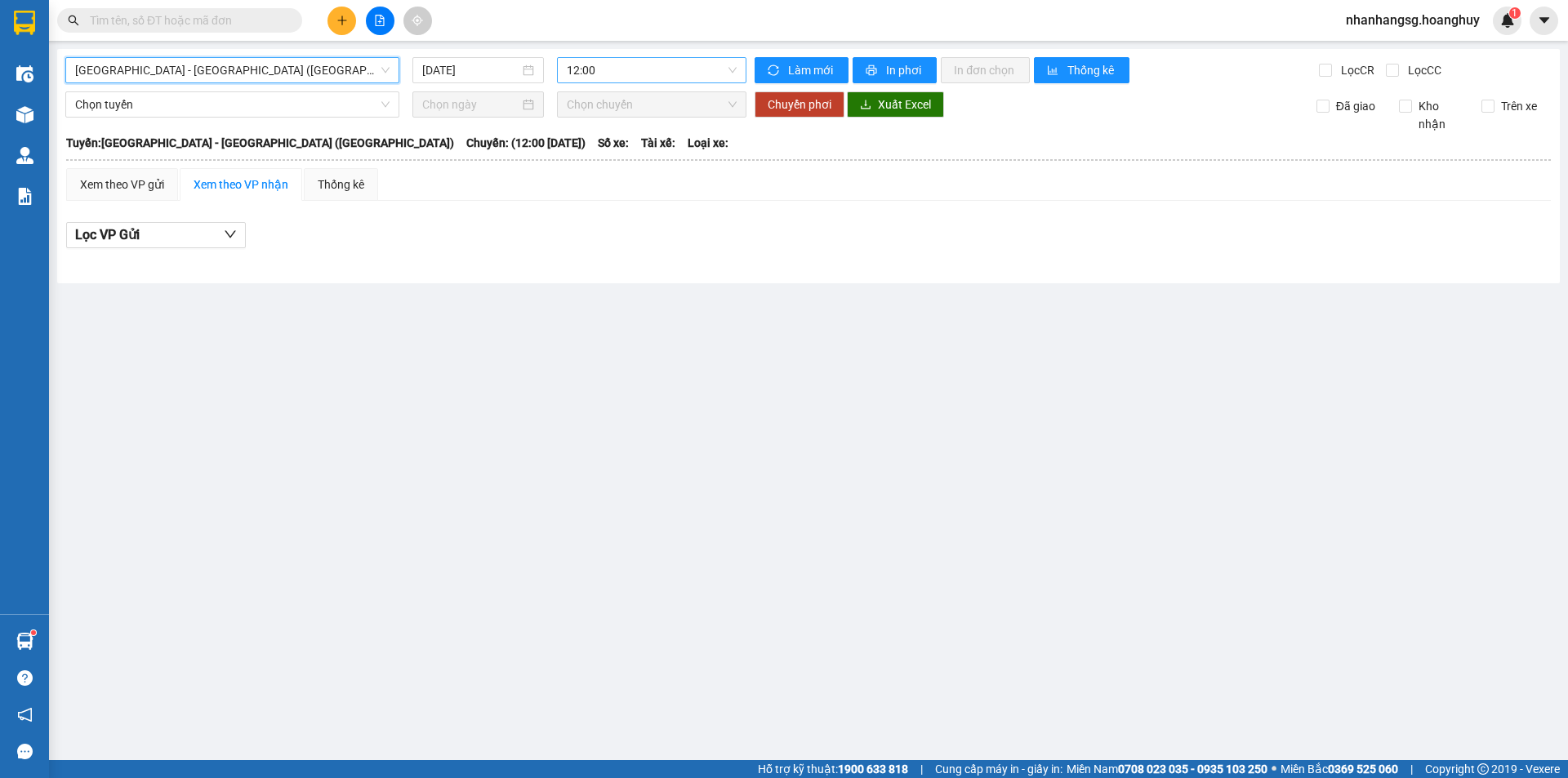
click at [586, 76] on span "12:00" at bounding box center [652, 70] width 169 height 25
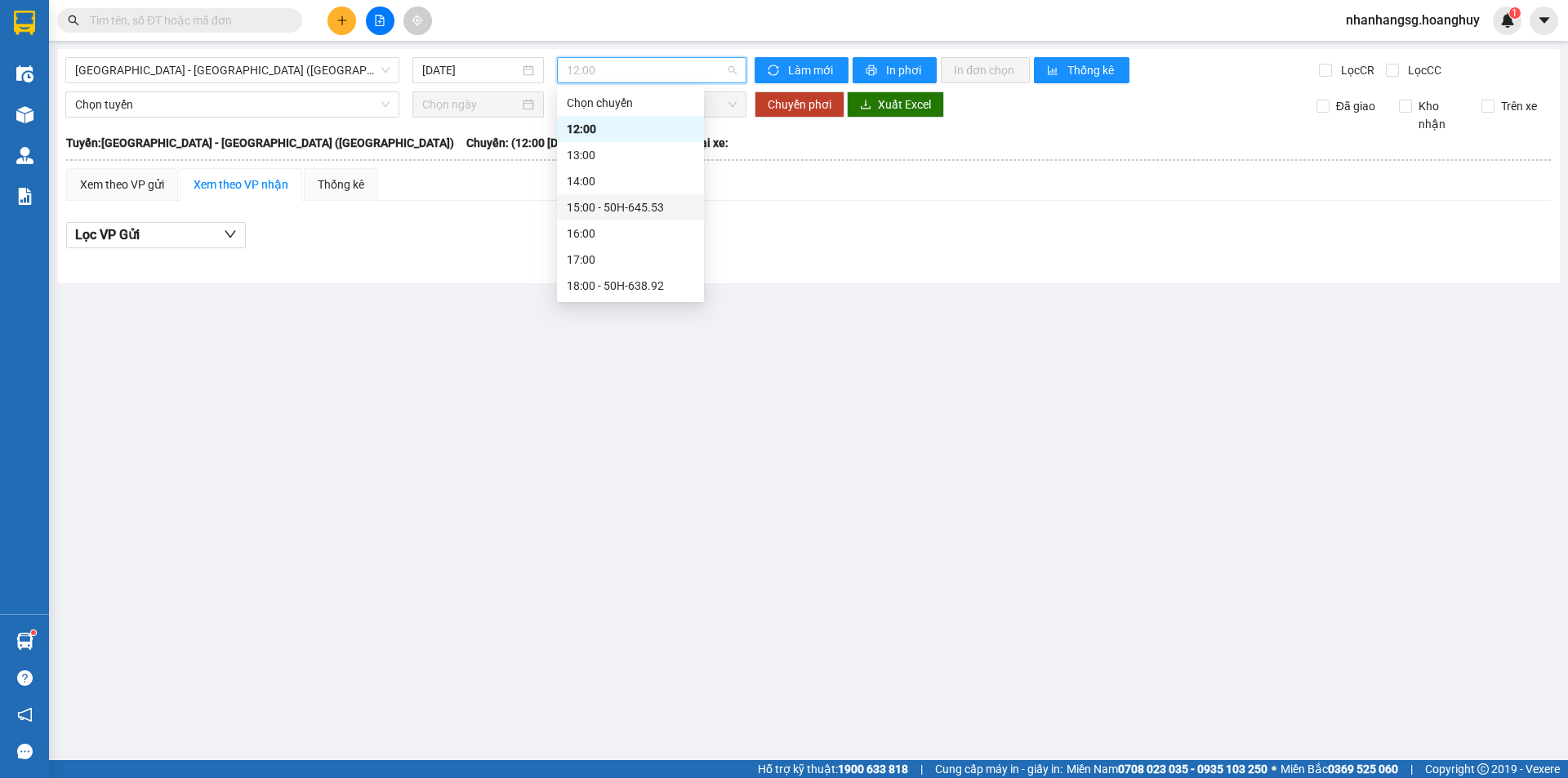
click at [606, 206] on div "15:00 - 50H-645.53" at bounding box center [630, 207] width 128 height 18
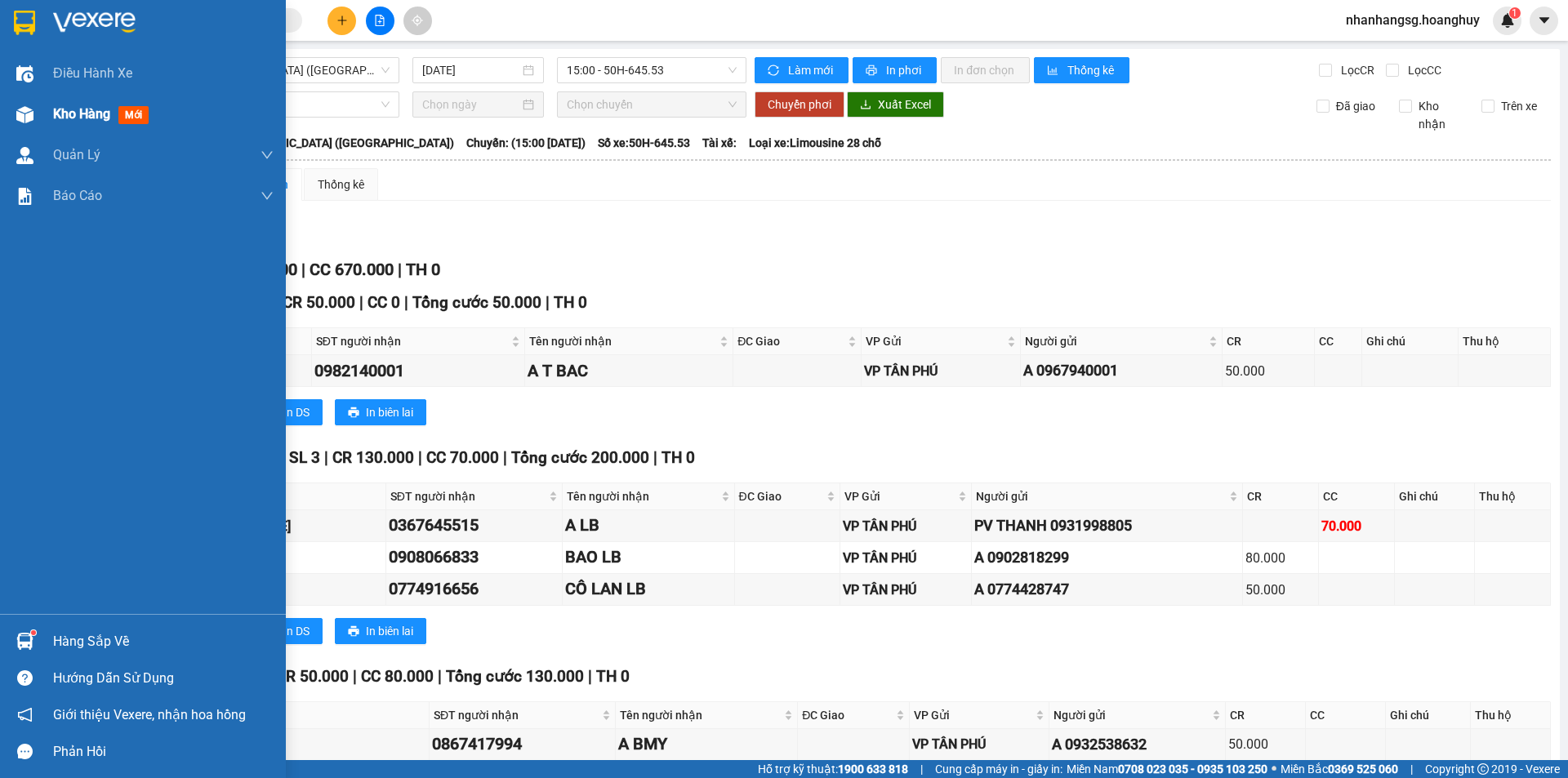
click at [69, 113] on span "Kho hàng" at bounding box center [81, 113] width 57 height 16
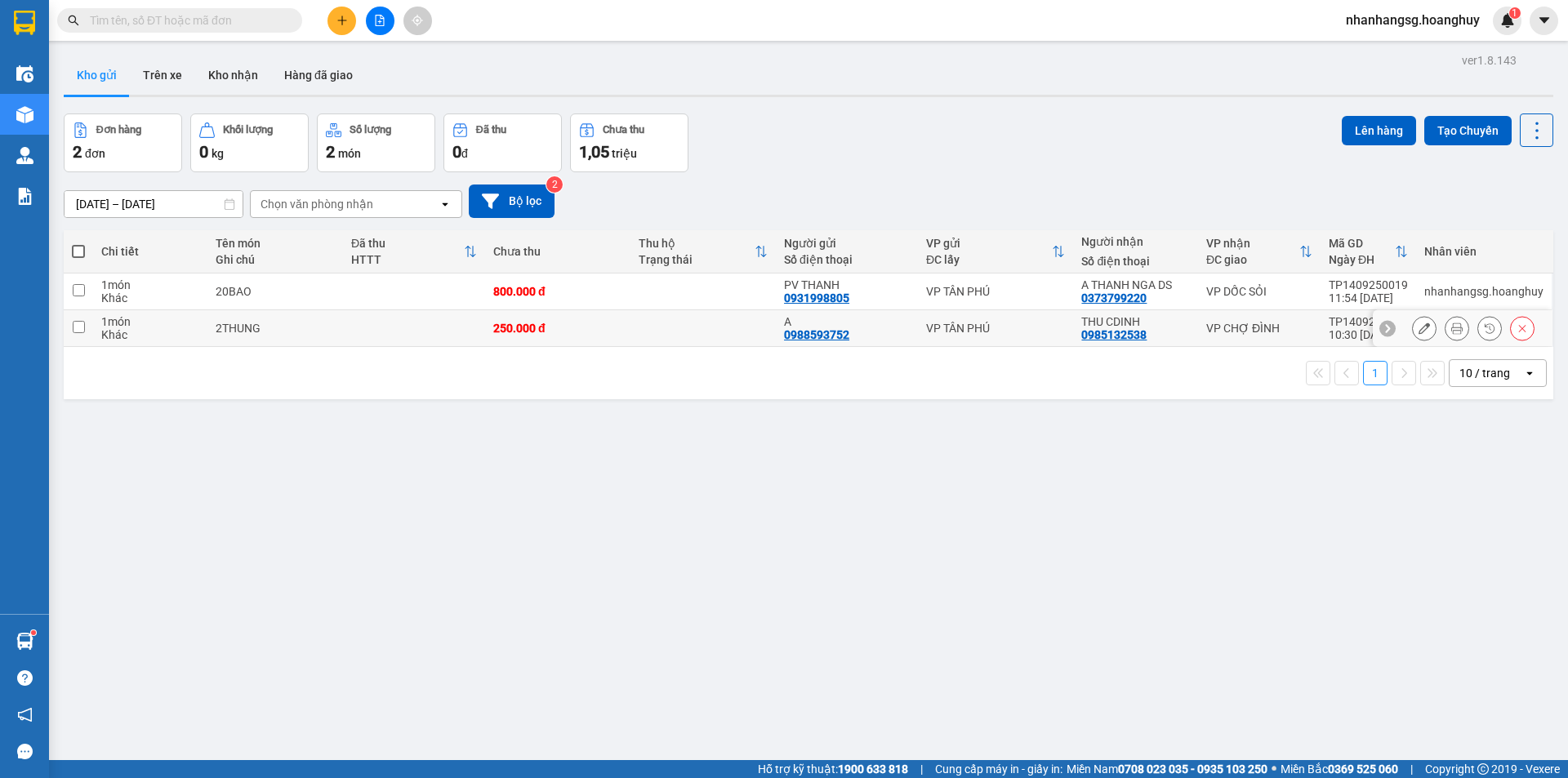
click at [605, 325] on div "250.000 đ" at bounding box center [557, 328] width 129 height 13
checkbox input "true"
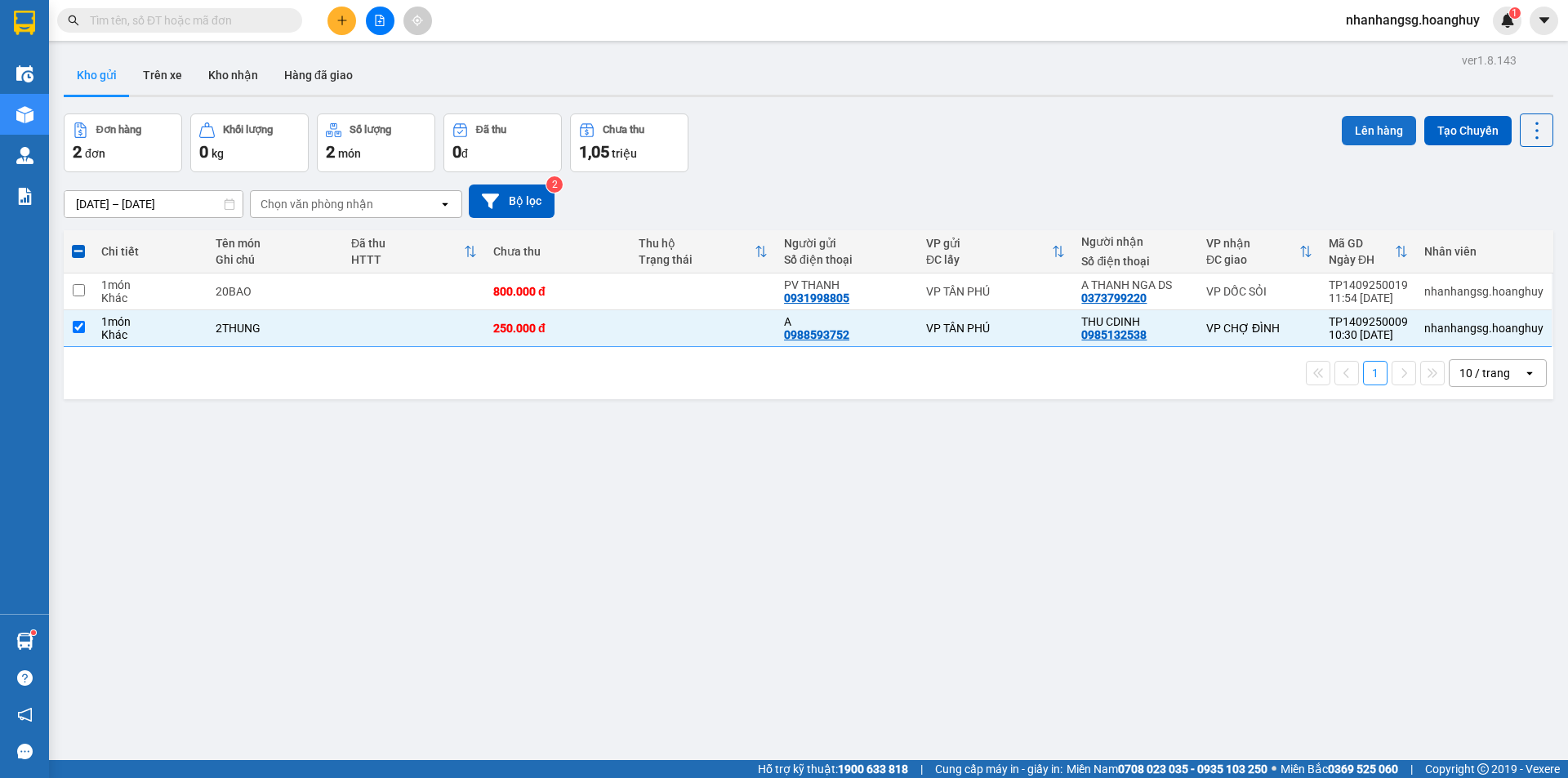
click at [1372, 122] on button "Lên hàng" at bounding box center [1379, 131] width 74 height 30
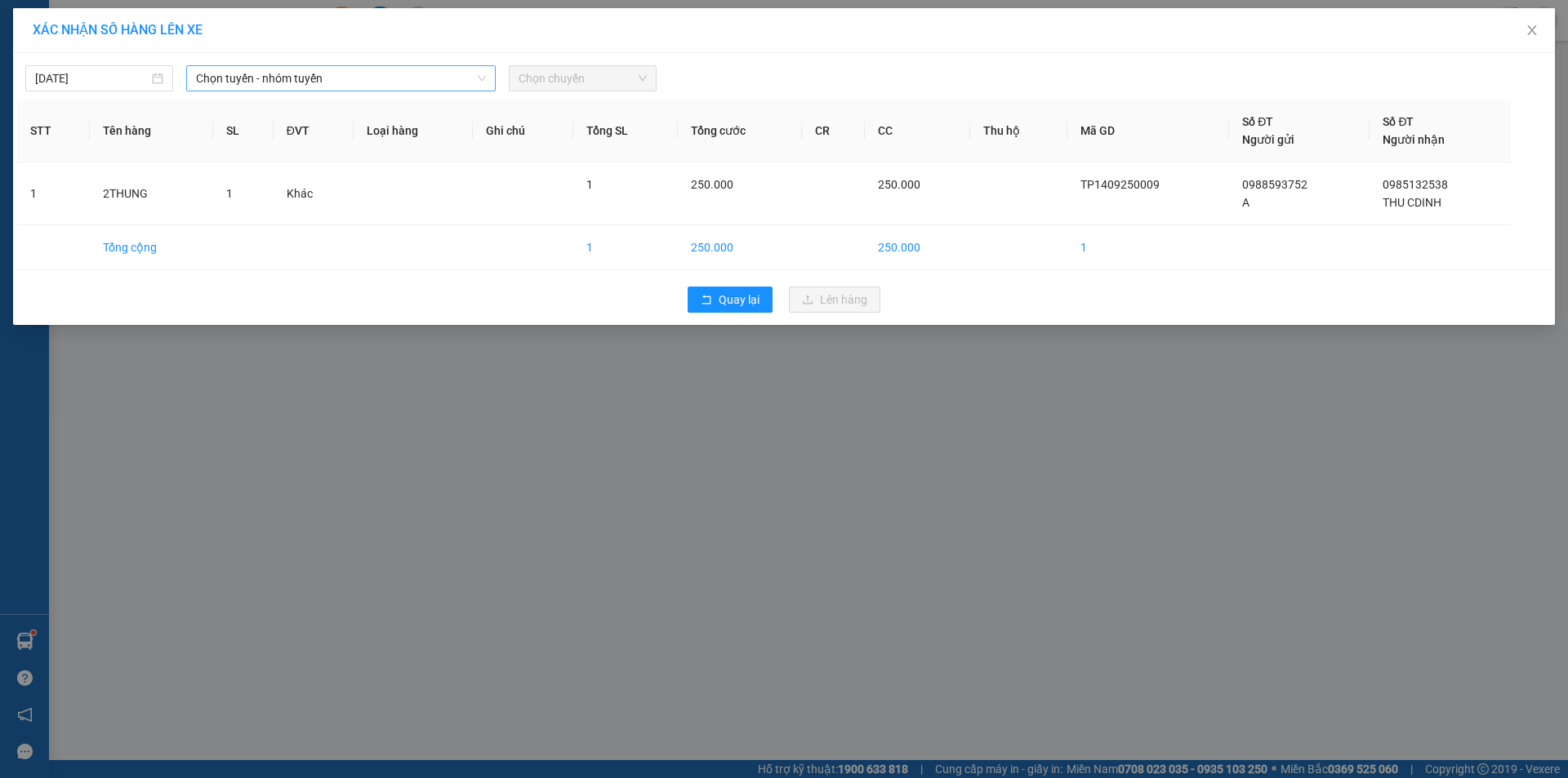
click at [355, 77] on span "Chọn tuyến - nhóm tuyến" at bounding box center [341, 78] width 290 height 25
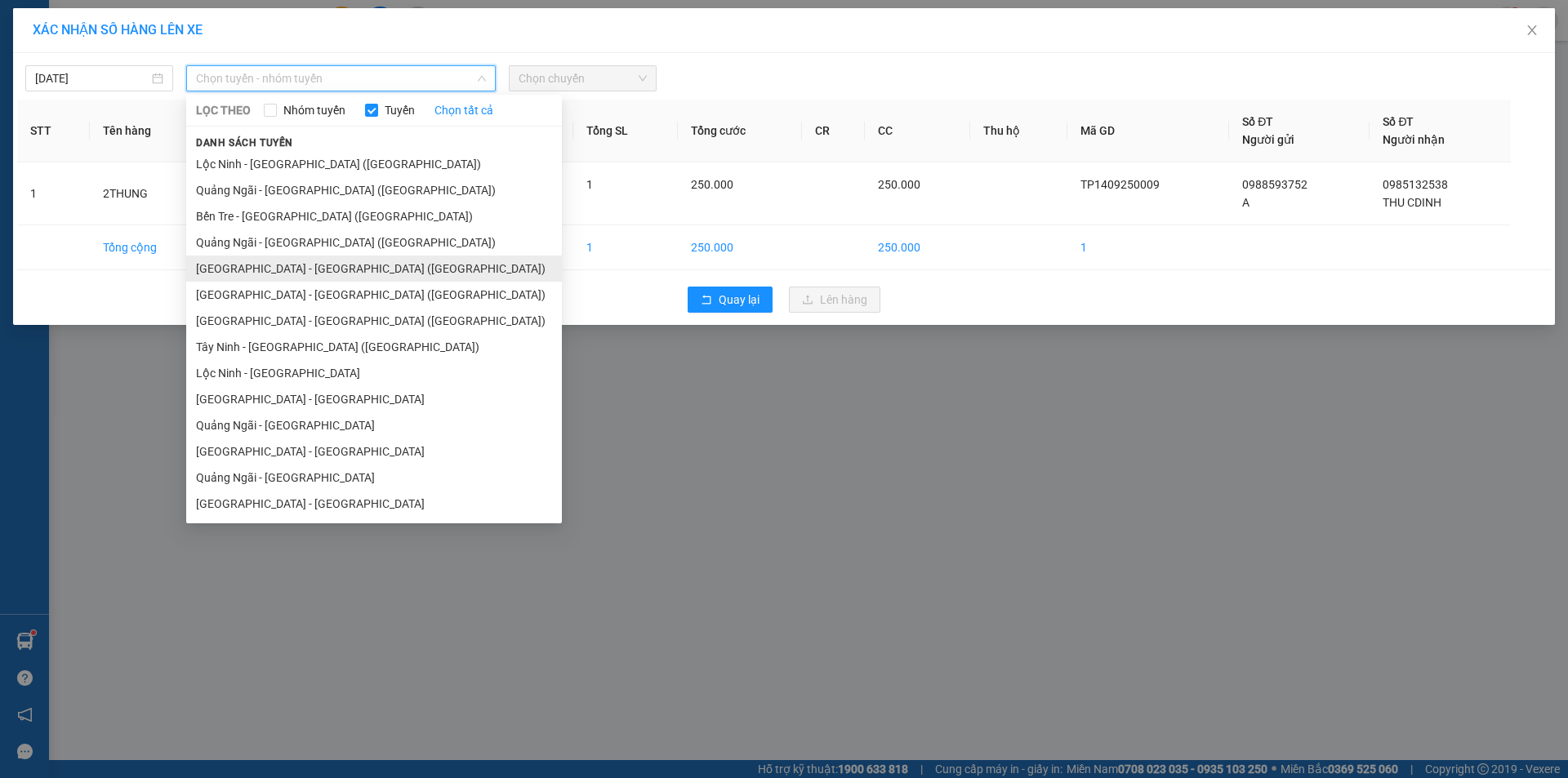
click at [276, 268] on li "[GEOGRAPHIC_DATA] - [GEOGRAPHIC_DATA] ([GEOGRAPHIC_DATA])" at bounding box center [373, 269] width 376 height 26
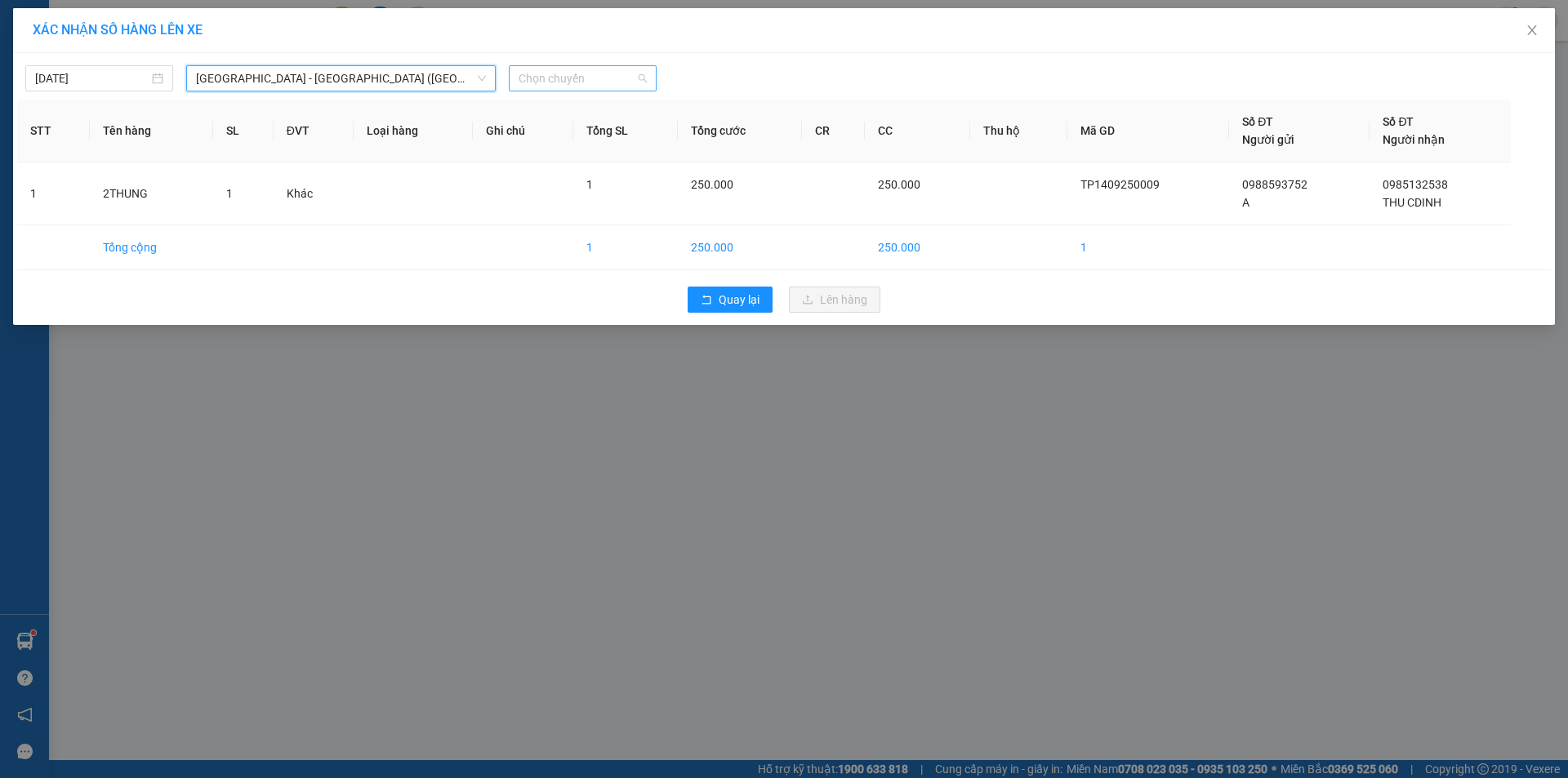
click at [546, 72] on span "Chọn chuyến" at bounding box center [582, 78] width 128 height 25
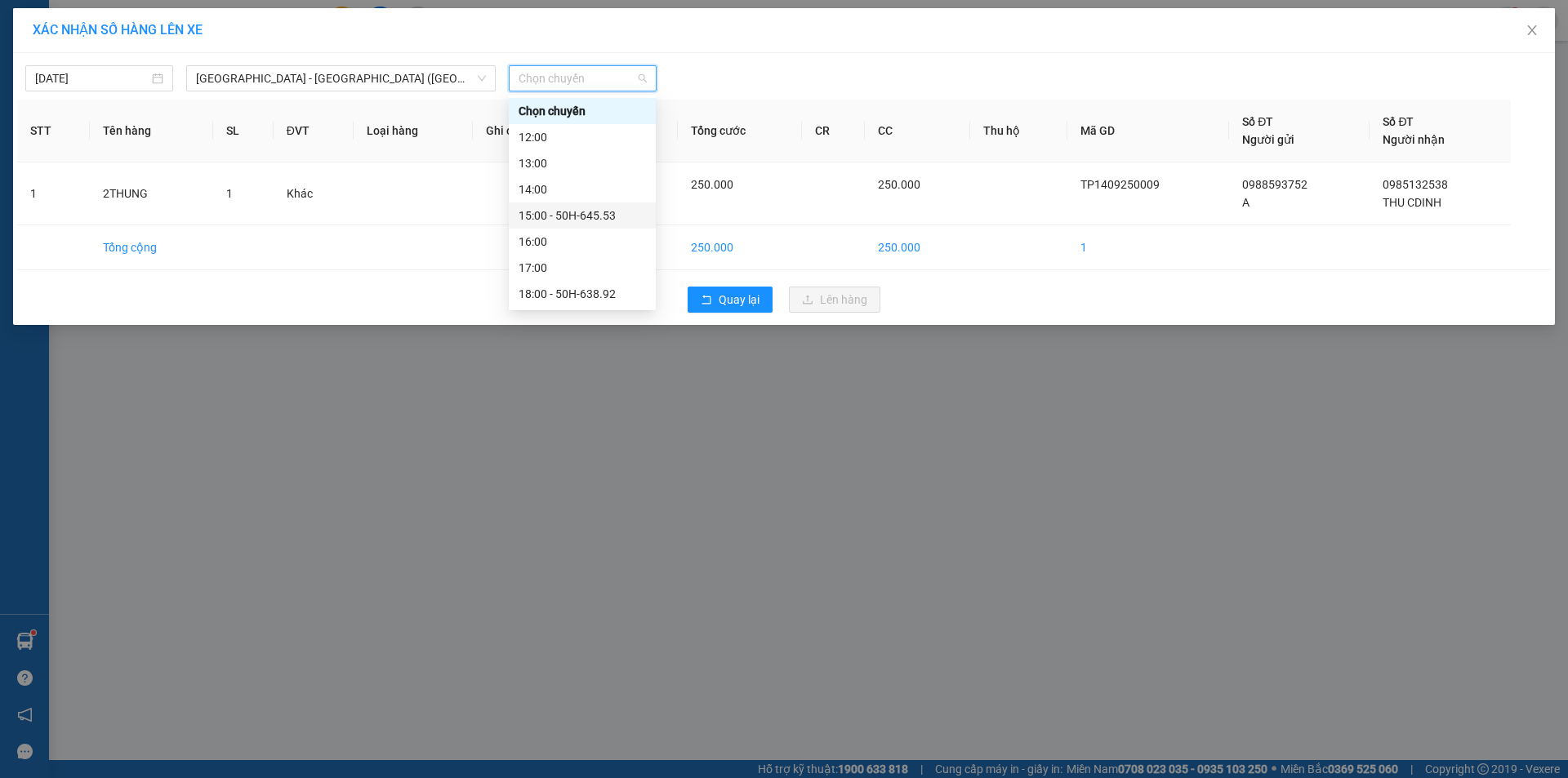
click at [583, 212] on div "15:00 - 50H-645.53" at bounding box center [582, 215] width 128 height 18
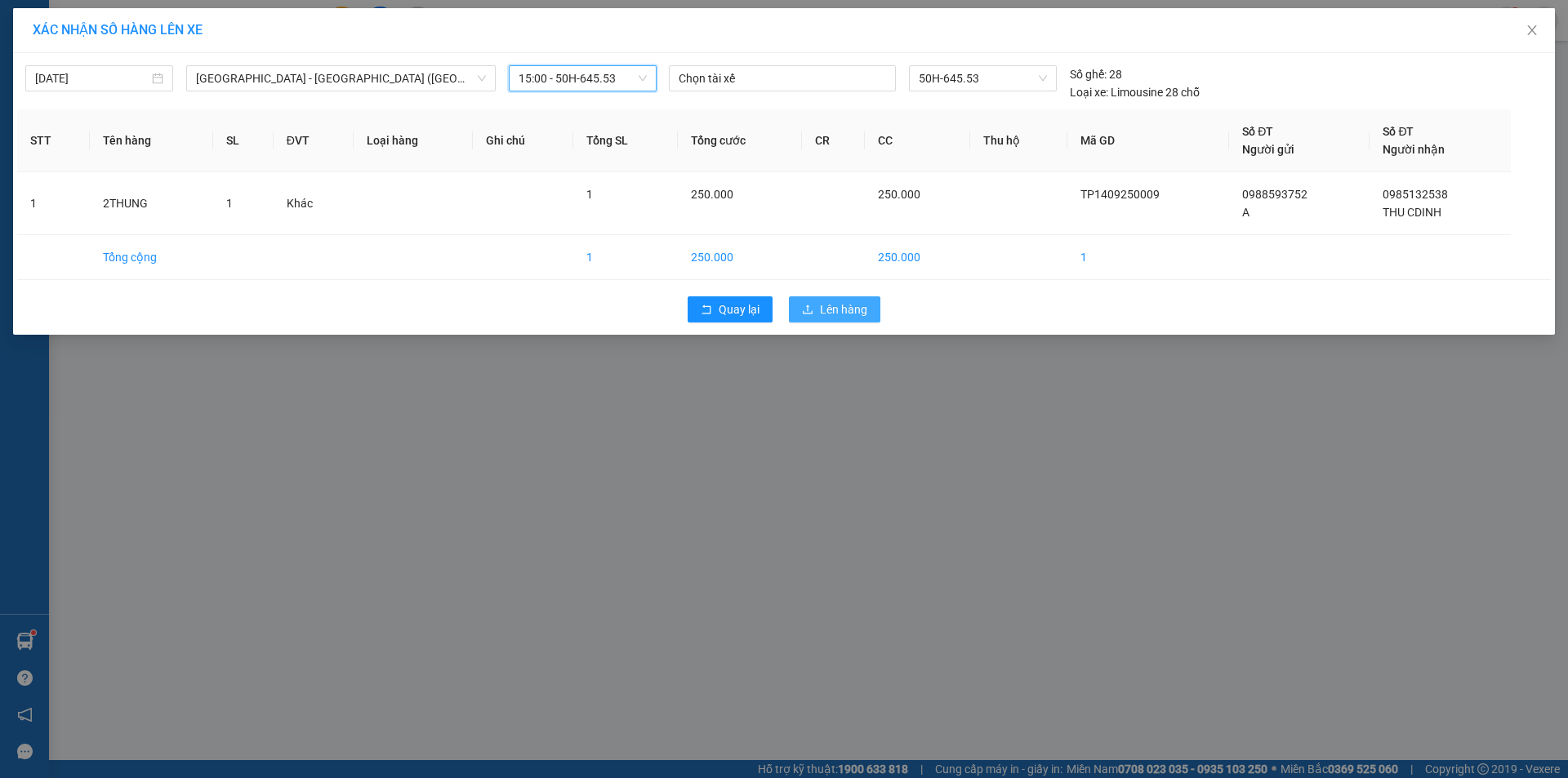
click at [854, 299] on button "Lên hàng" at bounding box center [834, 309] width 91 height 26
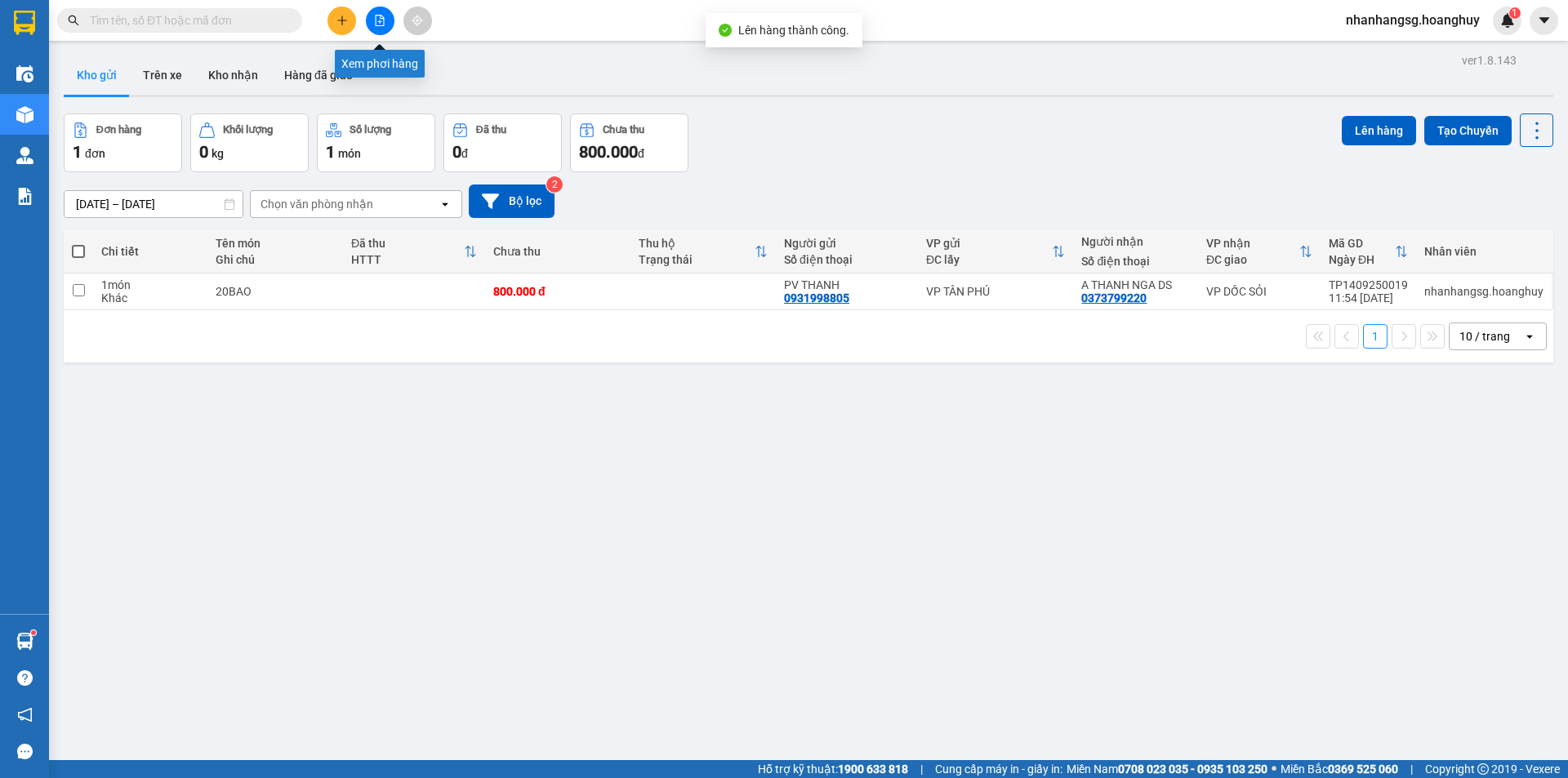
click at [377, 17] on icon "file-add" at bounding box center [380, 21] width 12 height 12
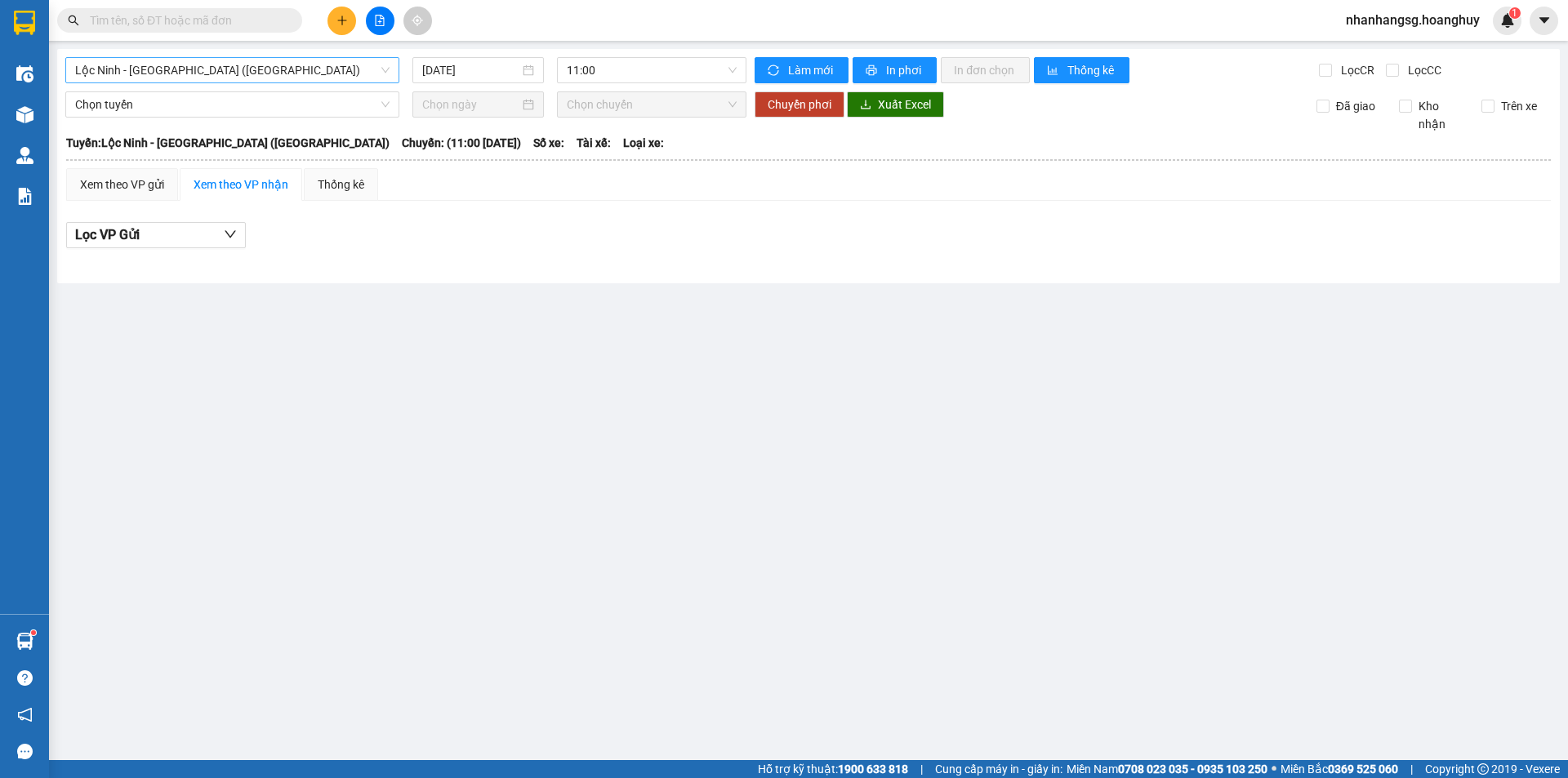
click at [276, 69] on span "Lộc Ninh - [GEOGRAPHIC_DATA] ([GEOGRAPHIC_DATA])" at bounding box center [232, 70] width 314 height 25
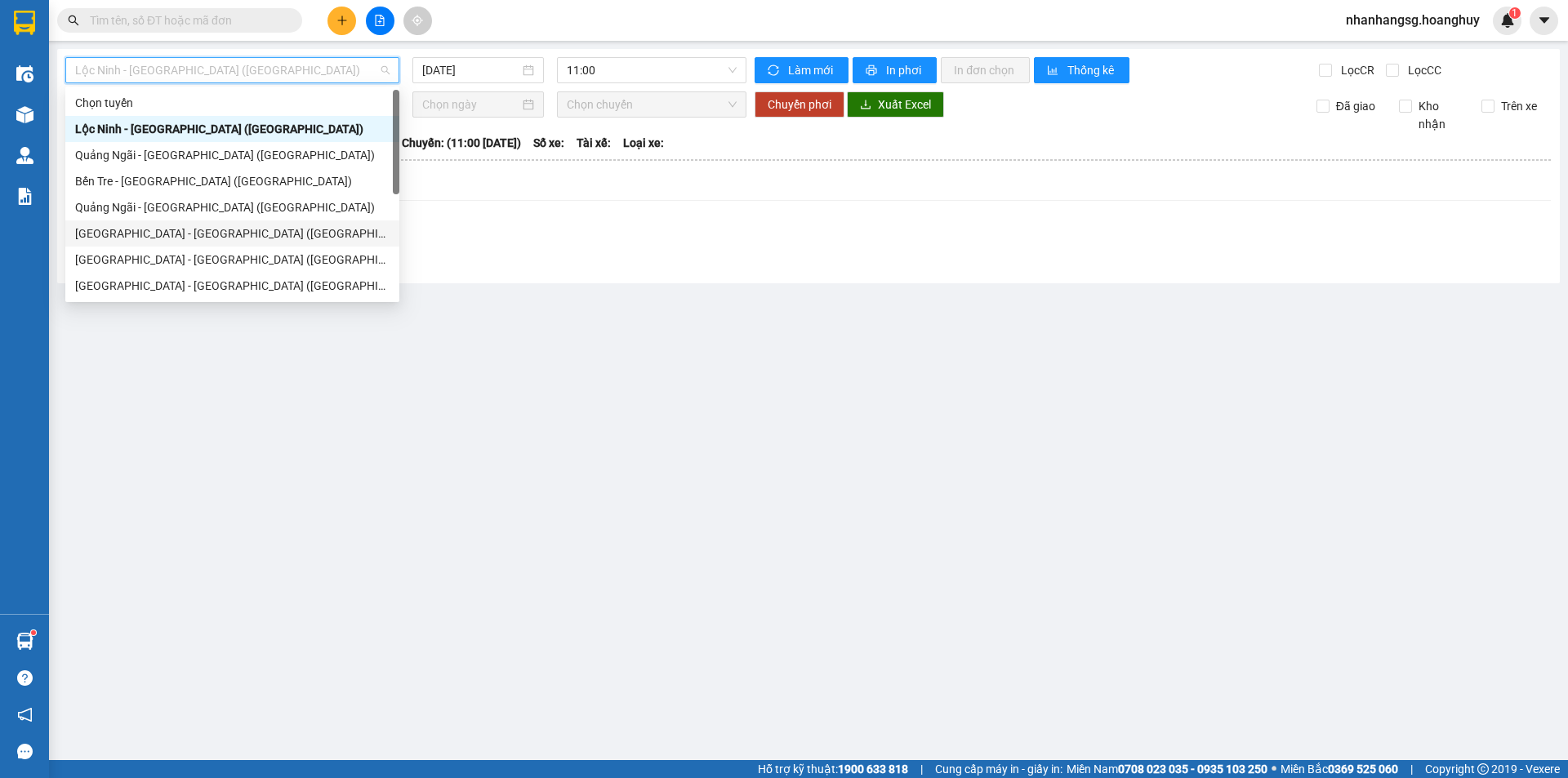
click at [163, 231] on div "[GEOGRAPHIC_DATA] - [GEOGRAPHIC_DATA] ([GEOGRAPHIC_DATA])" at bounding box center [232, 234] width 314 height 18
type input "[DATE]"
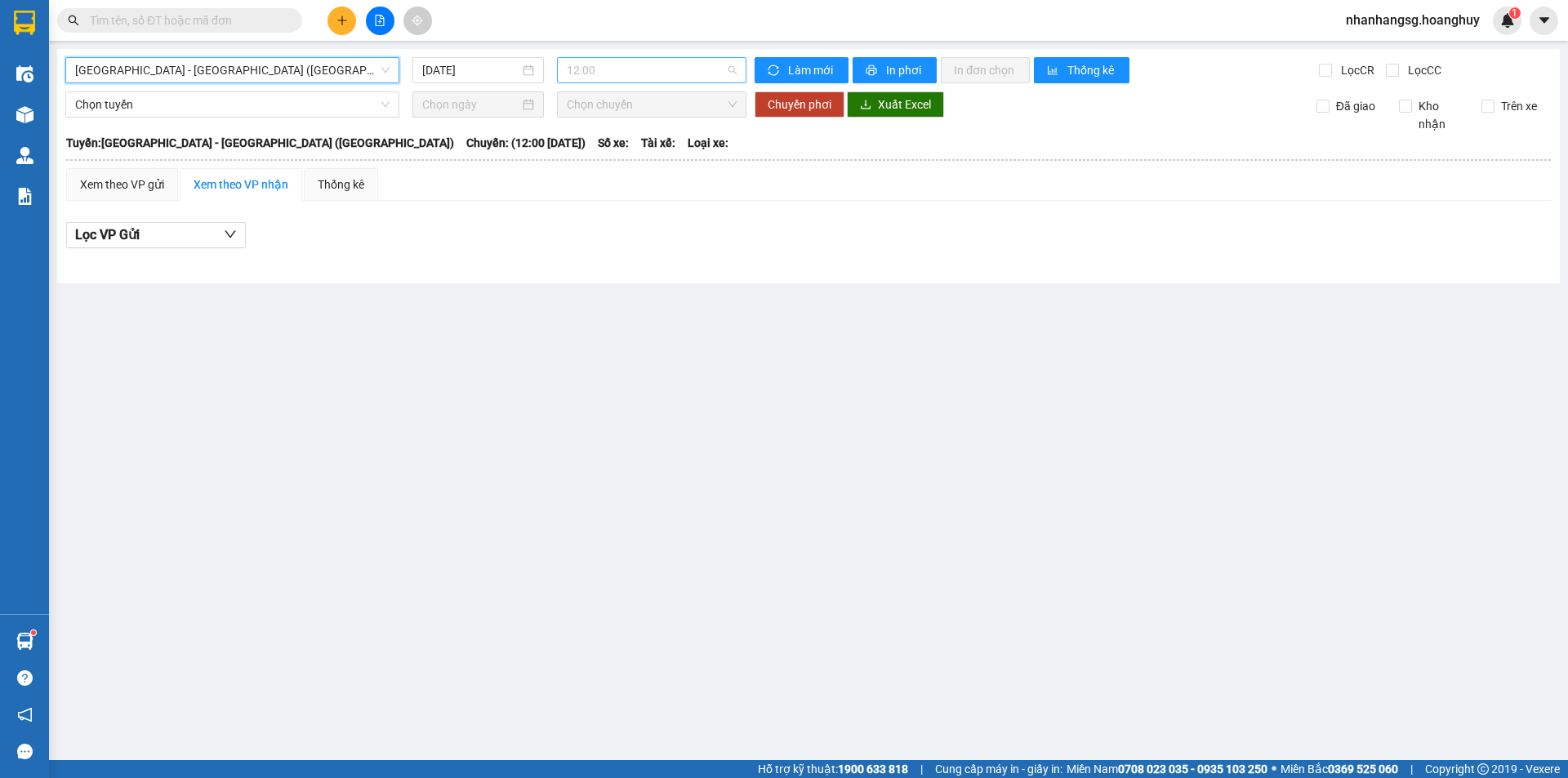
click at [619, 61] on span "12:00" at bounding box center [652, 70] width 169 height 25
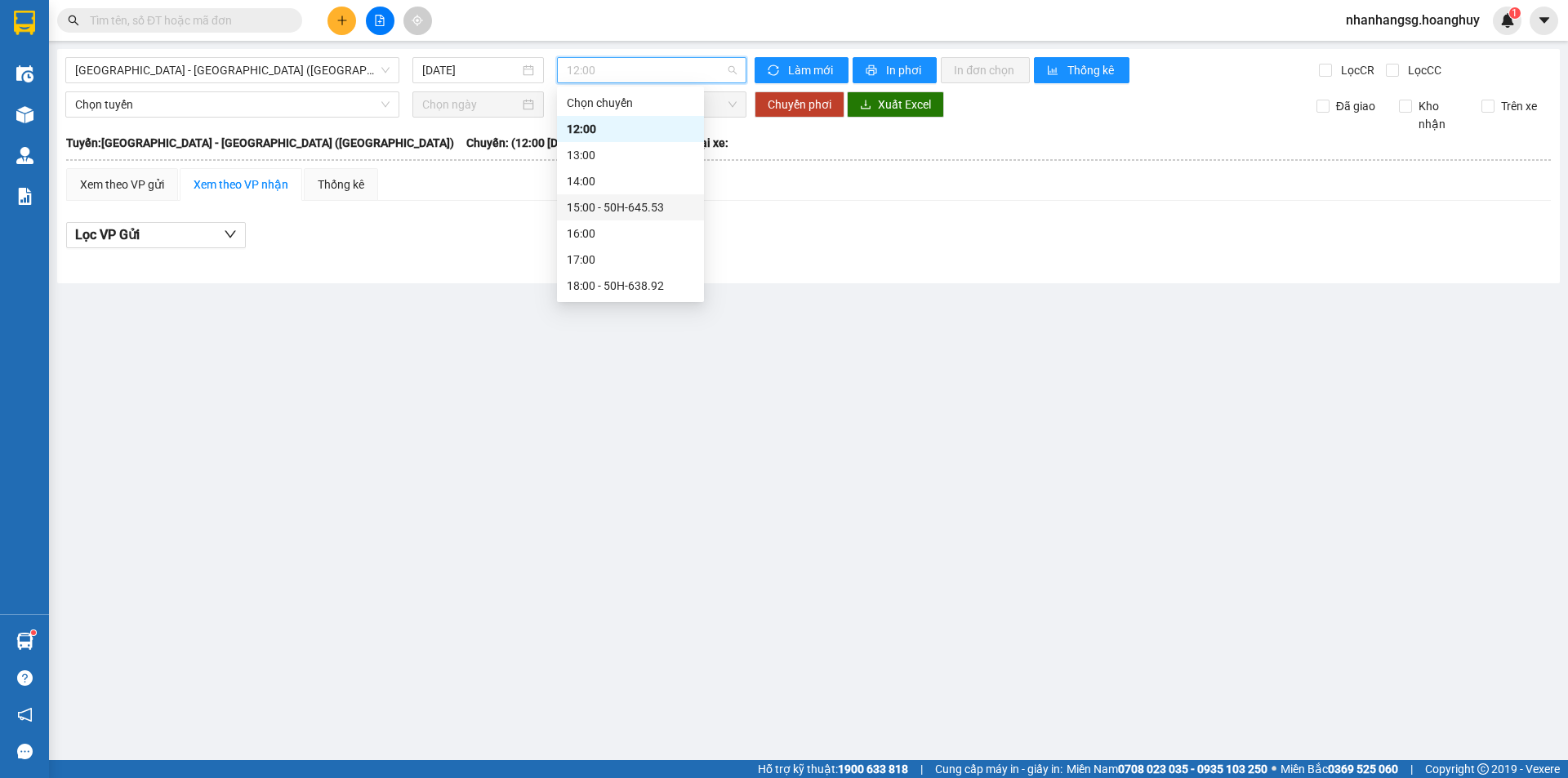
click at [643, 207] on div "15:00 - 50H-645.53" at bounding box center [630, 207] width 128 height 18
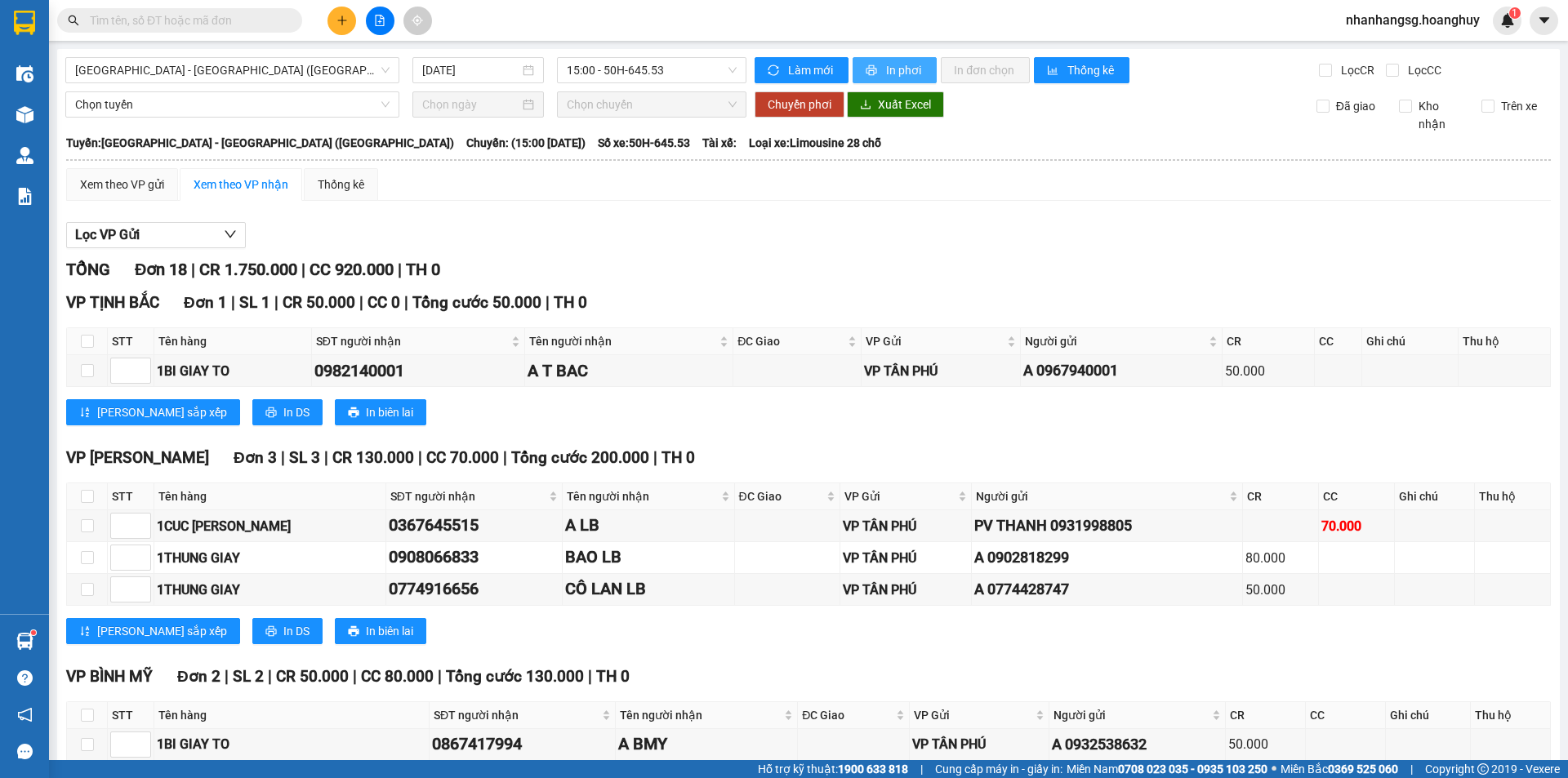
click at [890, 67] on span "In phơi" at bounding box center [905, 70] width 38 height 18
click at [290, 75] on span "[GEOGRAPHIC_DATA] - [GEOGRAPHIC_DATA] ([GEOGRAPHIC_DATA])" at bounding box center [232, 70] width 314 height 25
click at [288, 67] on span "[GEOGRAPHIC_DATA] - [GEOGRAPHIC_DATA] ([GEOGRAPHIC_DATA])" at bounding box center [232, 70] width 314 height 25
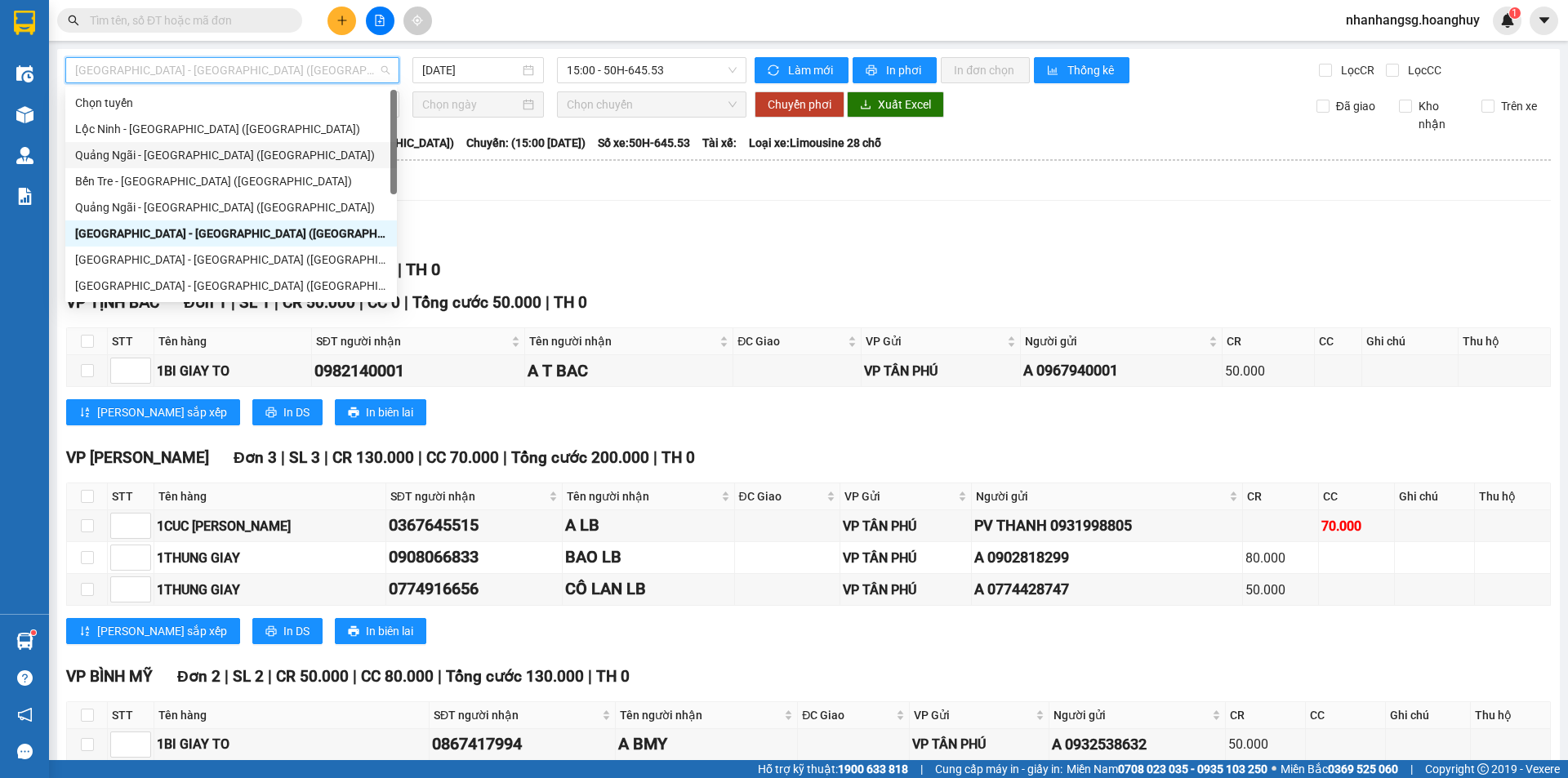
click at [216, 156] on div "Quảng Ngãi - [GEOGRAPHIC_DATA] ([GEOGRAPHIC_DATA])" at bounding box center [230, 155] width 312 height 18
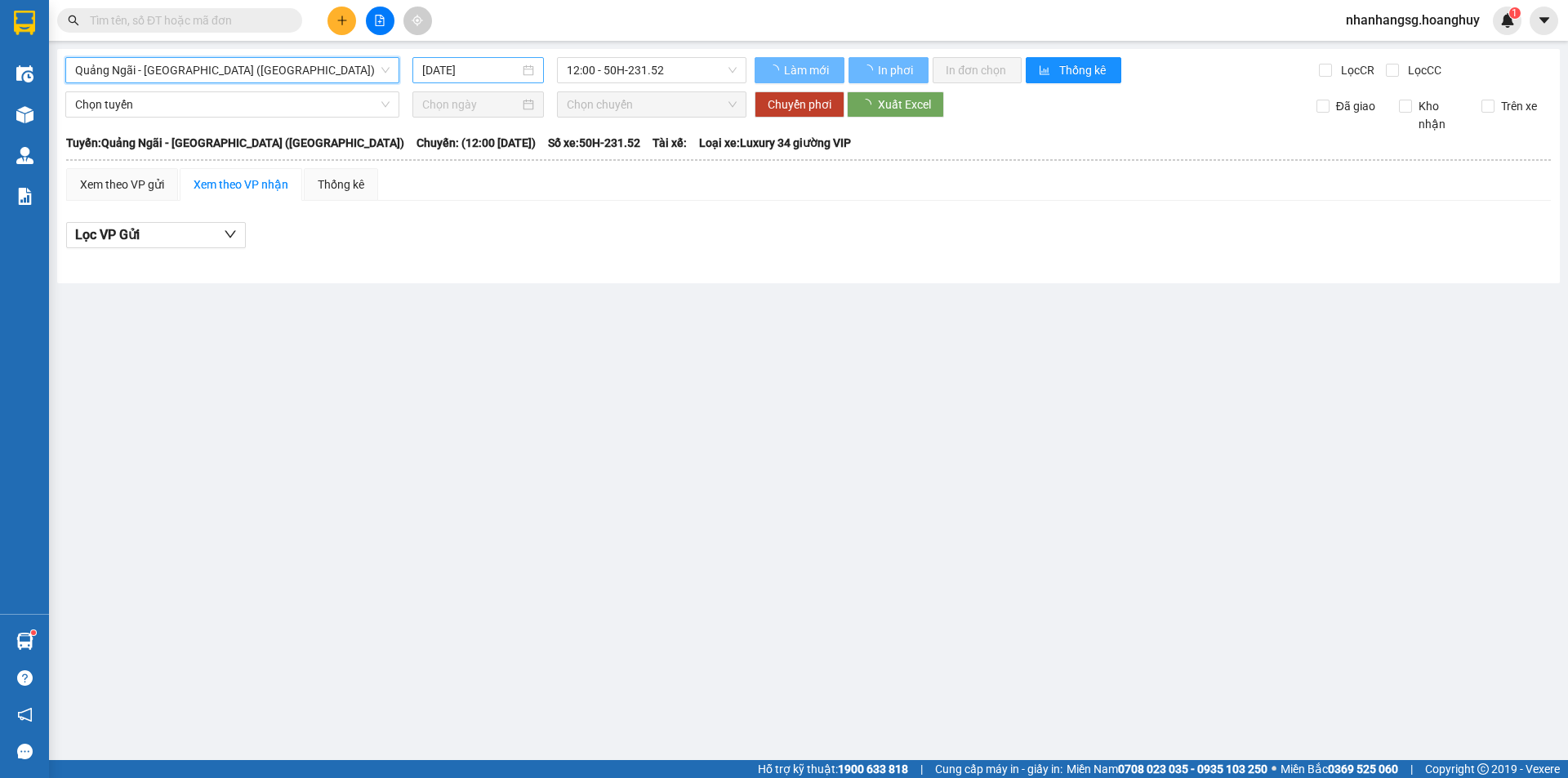
click at [472, 70] on input "[DATE]" at bounding box center [471, 70] width 97 height 18
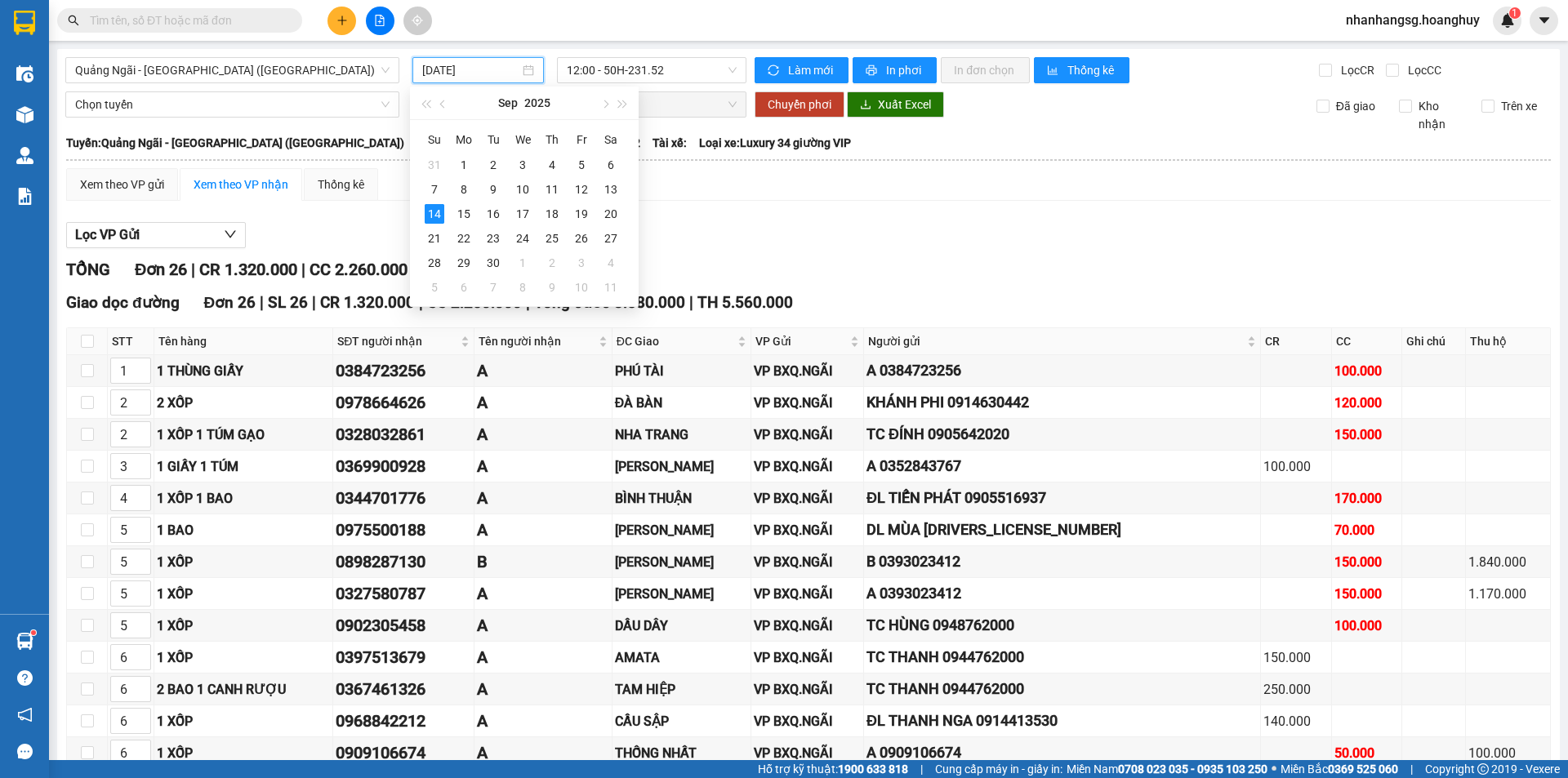
type input "[DATE]"
click at [265, 72] on span "Quảng Ngãi - [GEOGRAPHIC_DATA] ([GEOGRAPHIC_DATA])" at bounding box center [232, 70] width 314 height 25
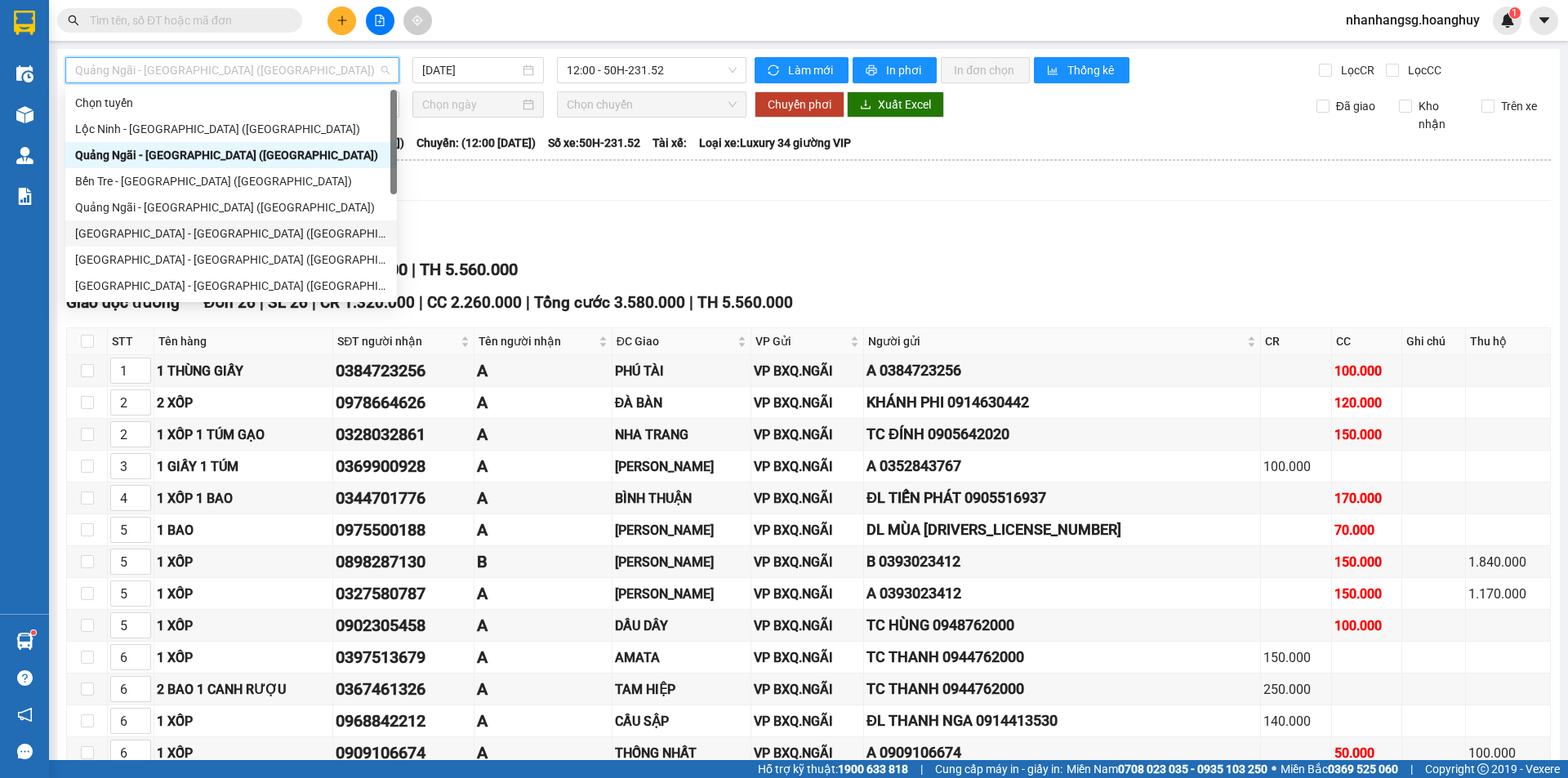
click at [188, 232] on div "[GEOGRAPHIC_DATA] - [GEOGRAPHIC_DATA] ([GEOGRAPHIC_DATA])" at bounding box center [230, 234] width 312 height 18
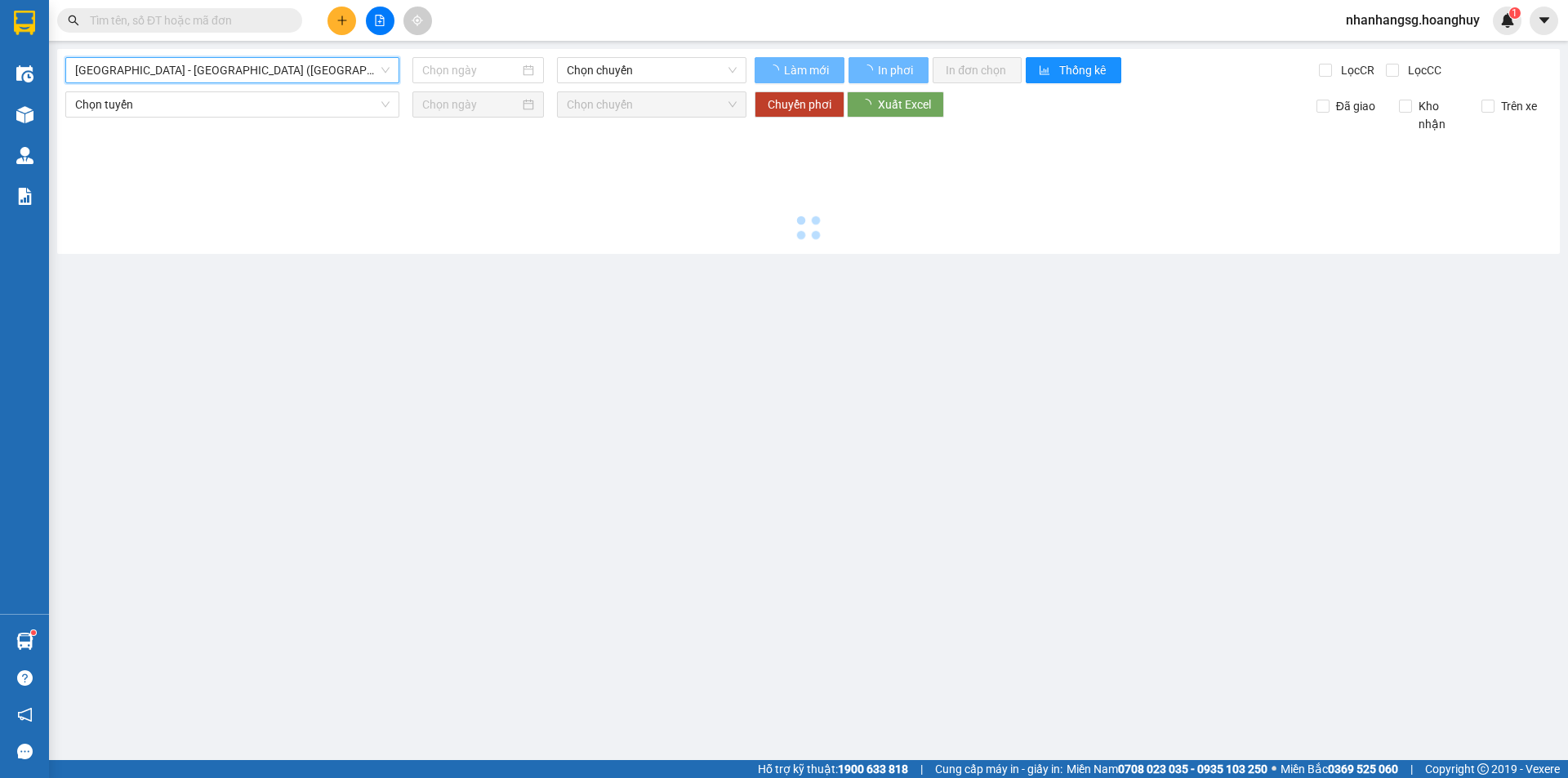
type input "[DATE]"
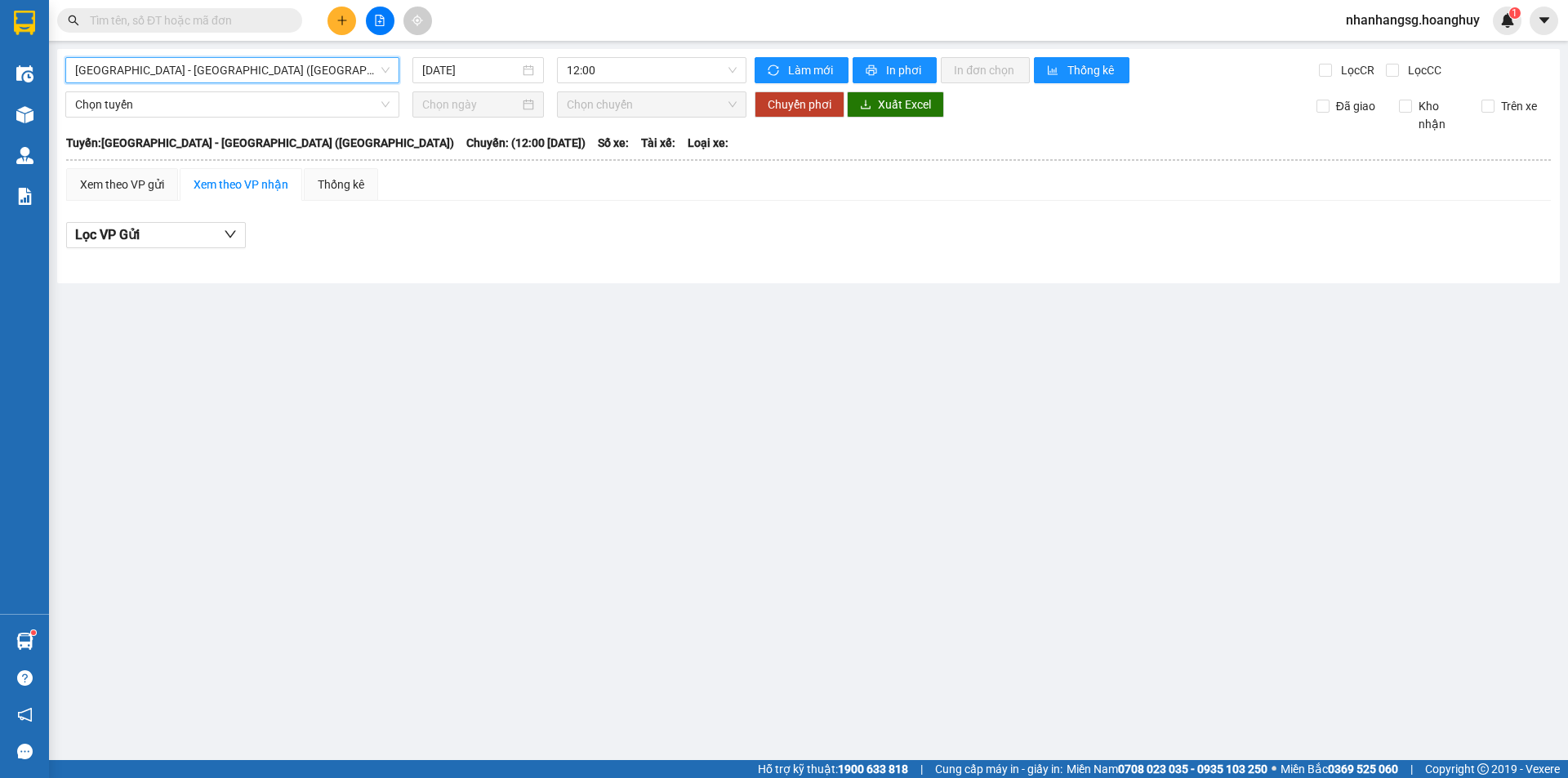
click at [248, 69] on span "[GEOGRAPHIC_DATA] - [GEOGRAPHIC_DATA] ([GEOGRAPHIC_DATA])" at bounding box center [232, 70] width 314 height 25
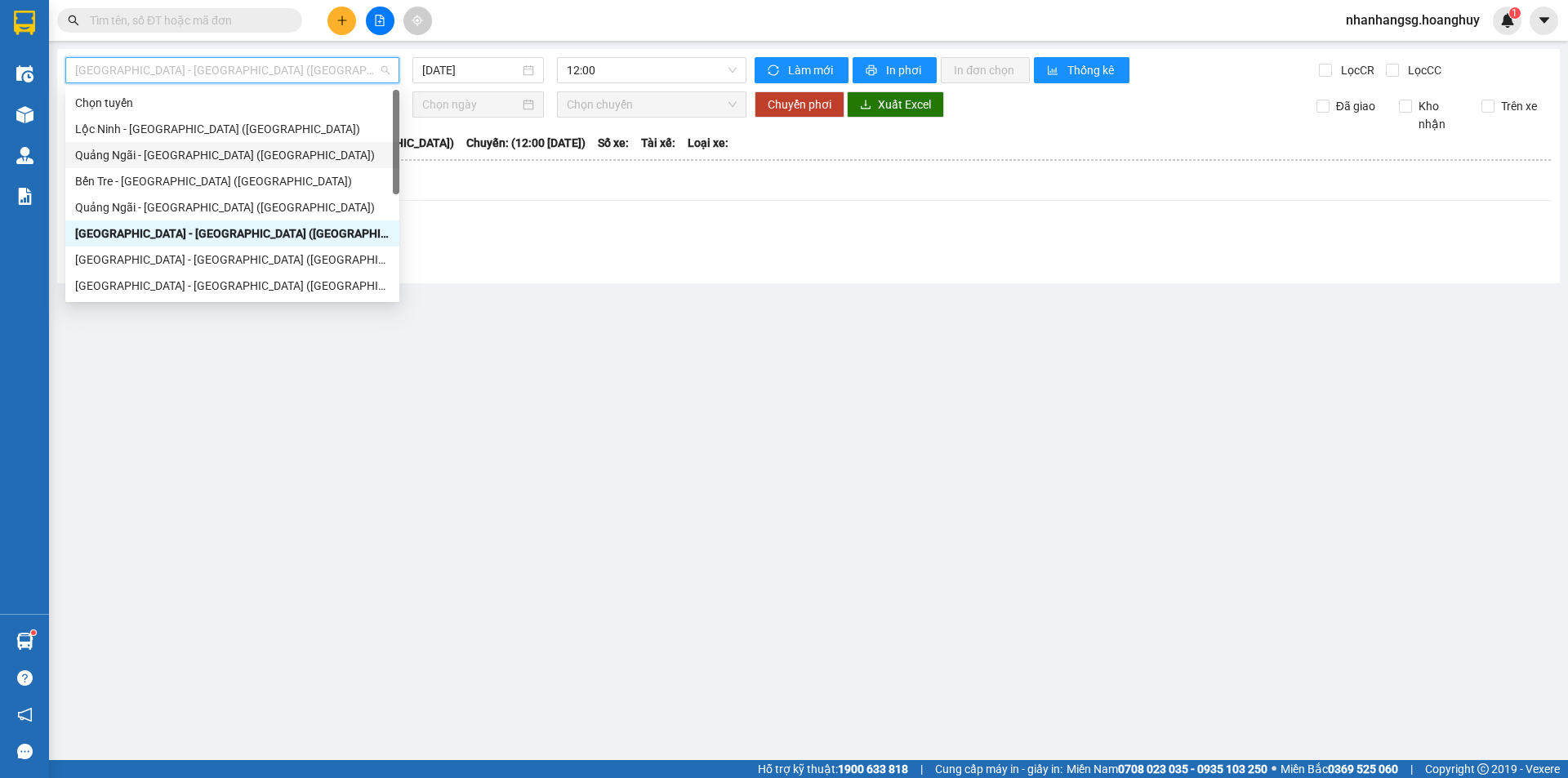
click at [193, 155] on div "Quảng Ngãi - [GEOGRAPHIC_DATA] ([GEOGRAPHIC_DATA])" at bounding box center [232, 155] width 314 height 18
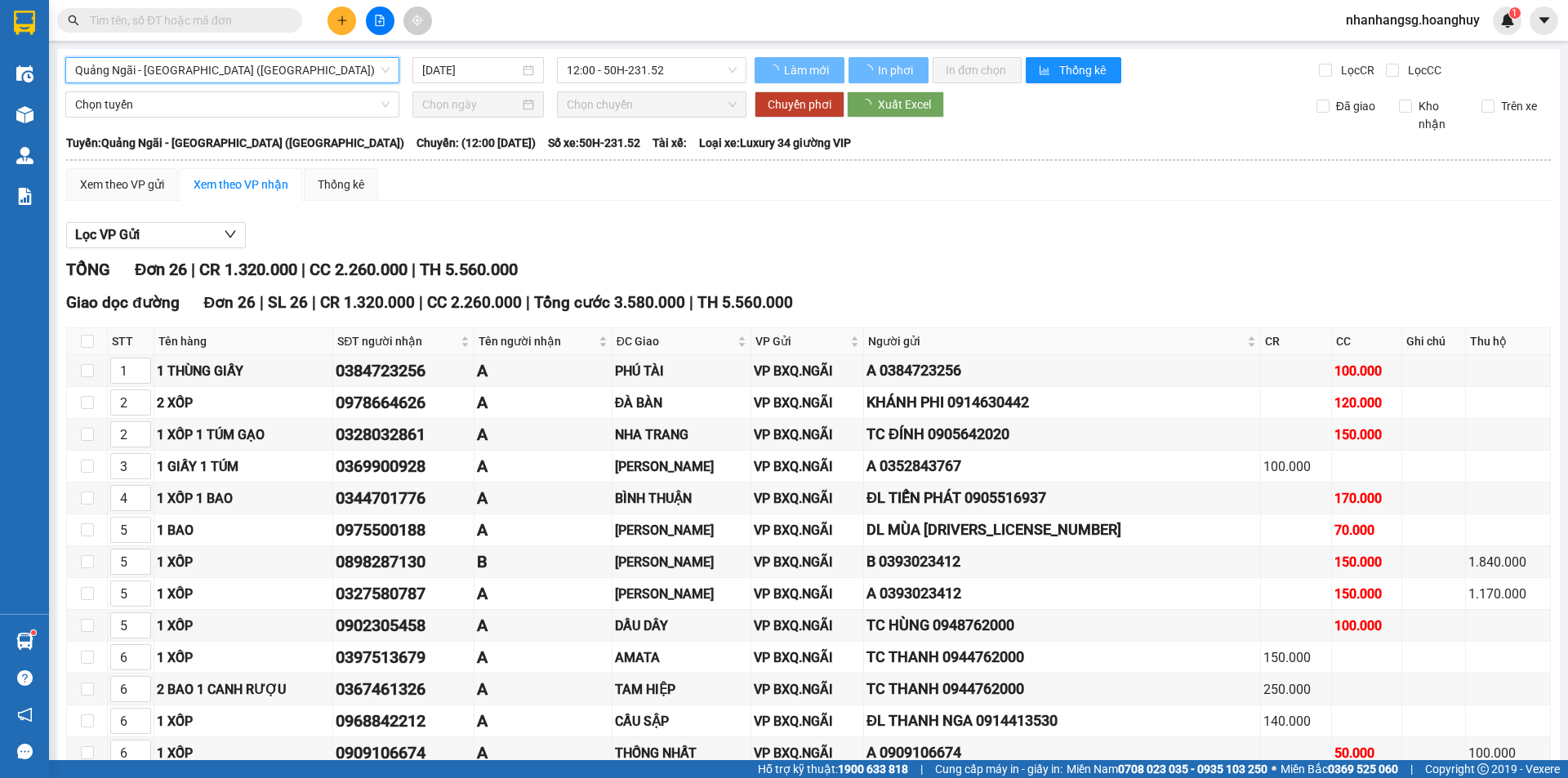
click at [440, 73] on input "[DATE]" at bounding box center [471, 70] width 97 height 18
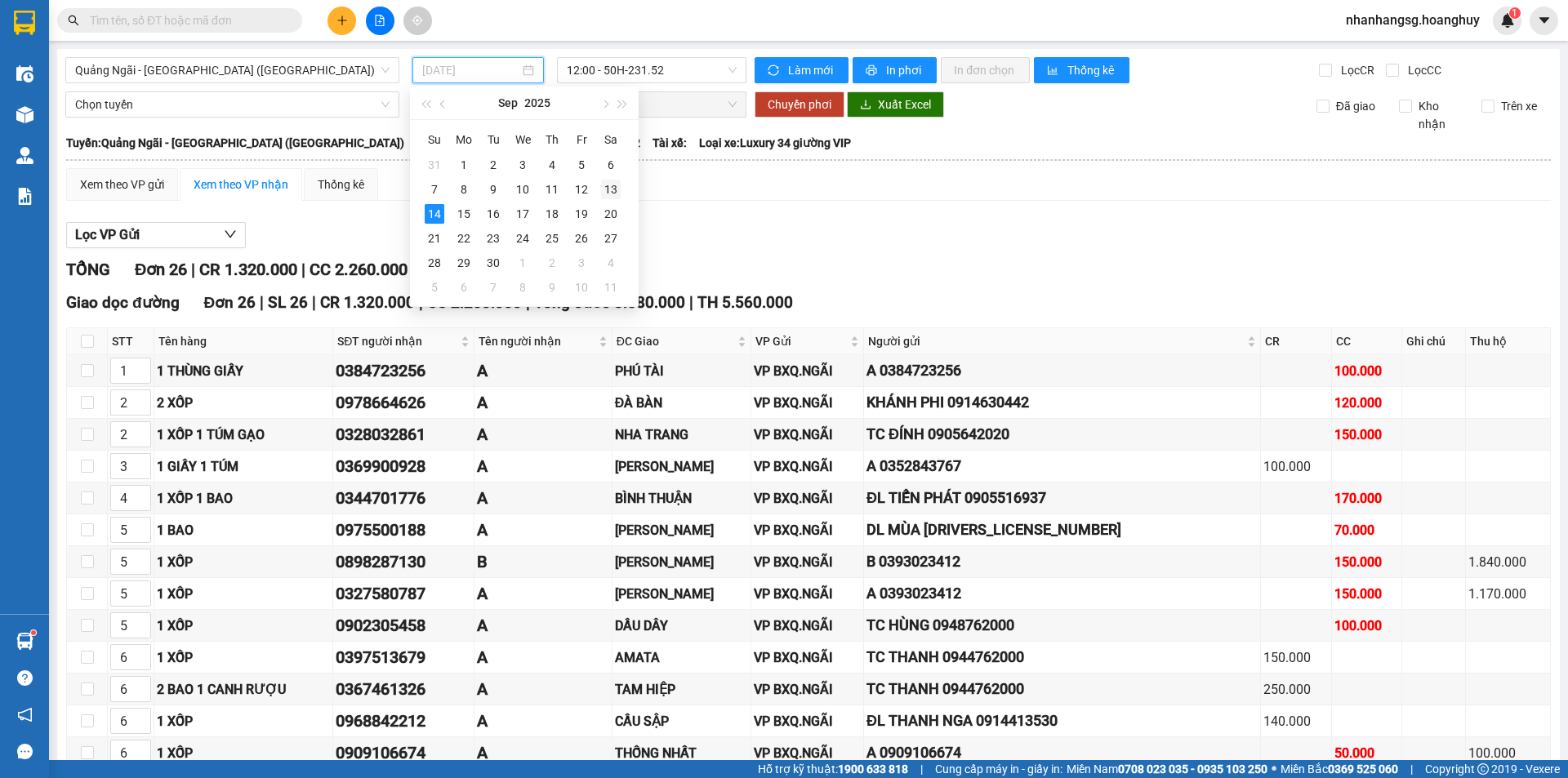
click at [608, 188] on div "13" at bounding box center [610, 189] width 20 height 20
type input "[DATE]"
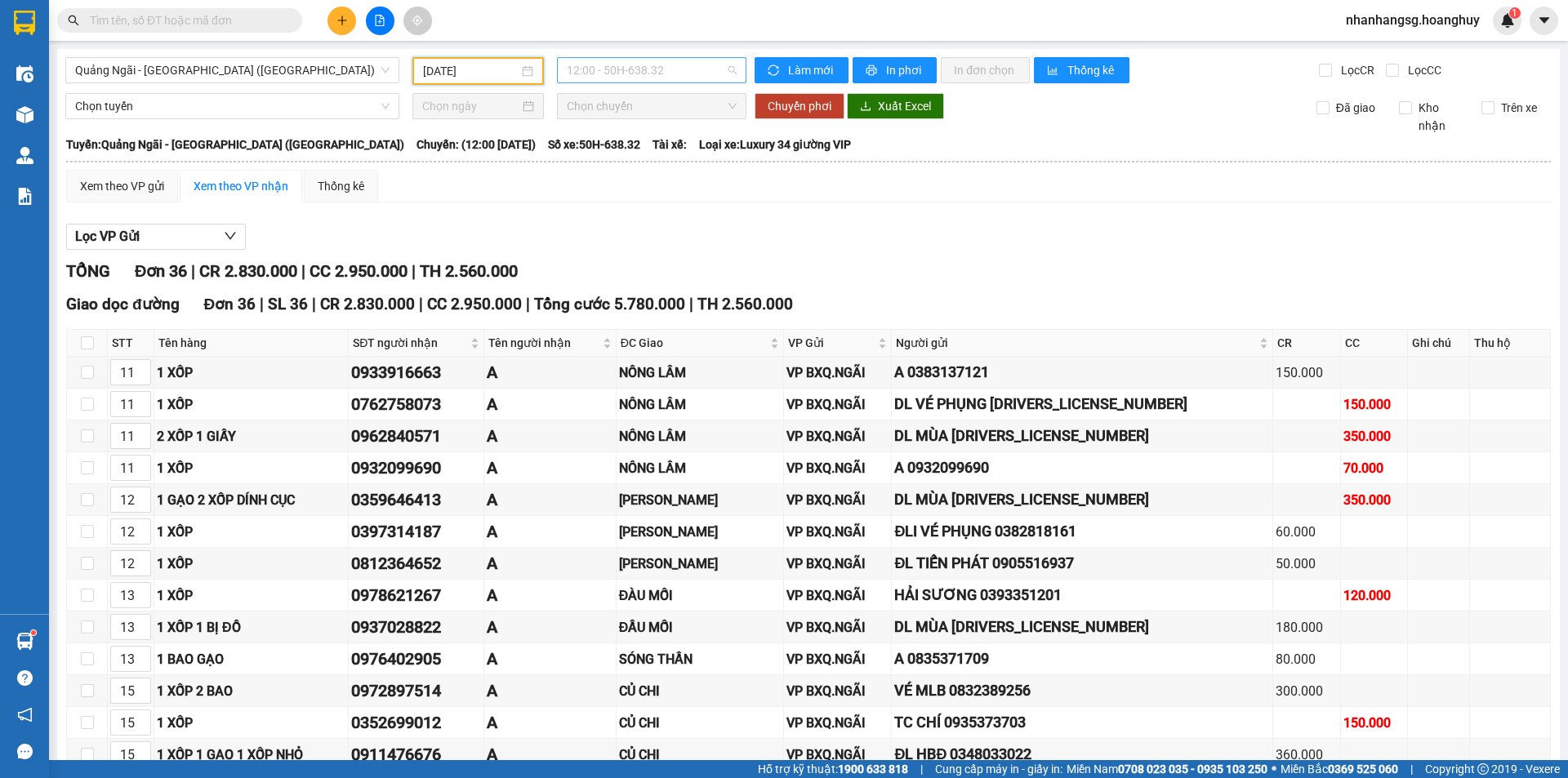
click at [613, 71] on span "12:00 - 50H-638.32" at bounding box center [652, 70] width 169 height 25
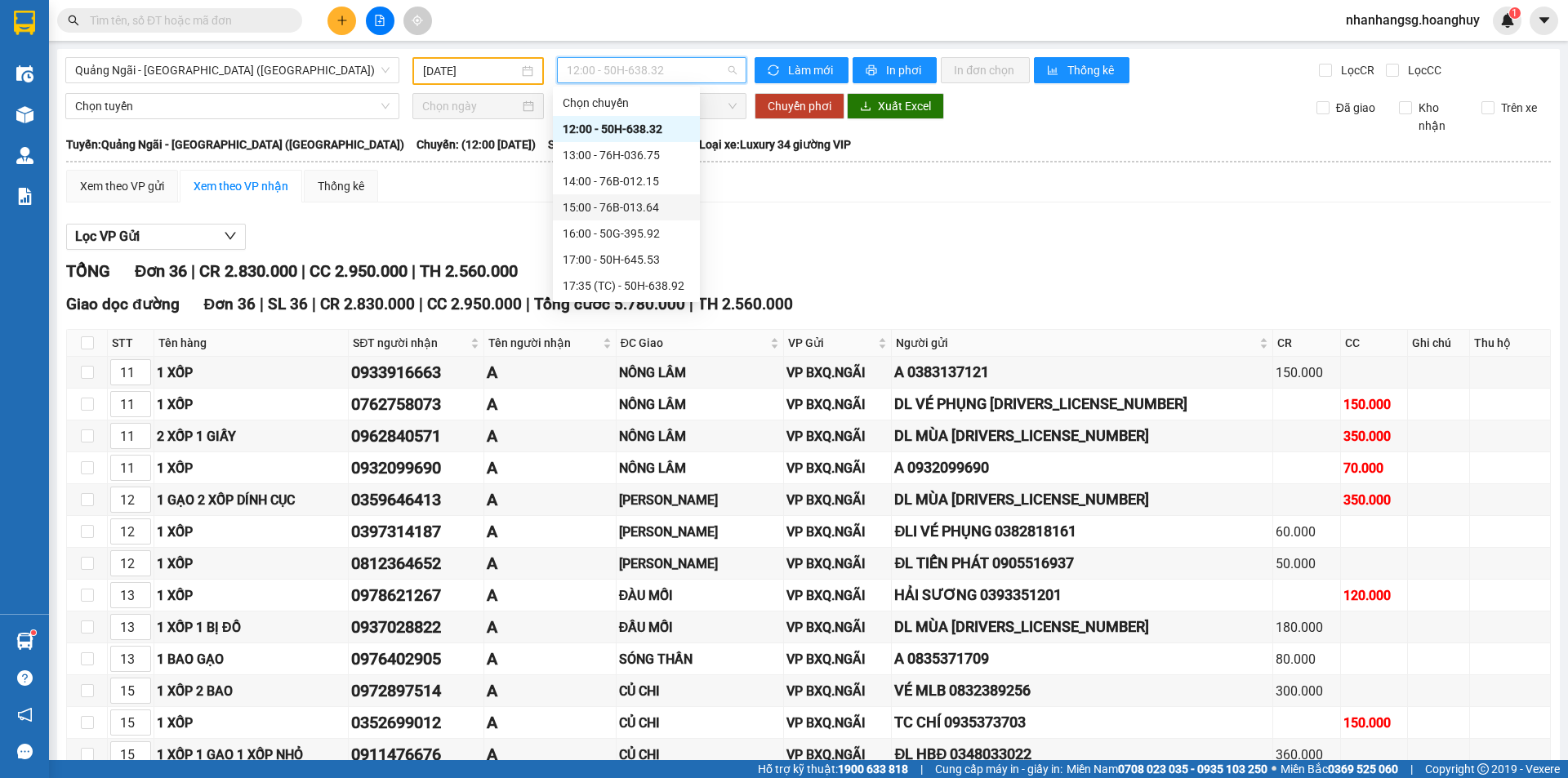
click at [633, 203] on div "15:00 - 76B-013.64" at bounding box center [626, 207] width 128 height 18
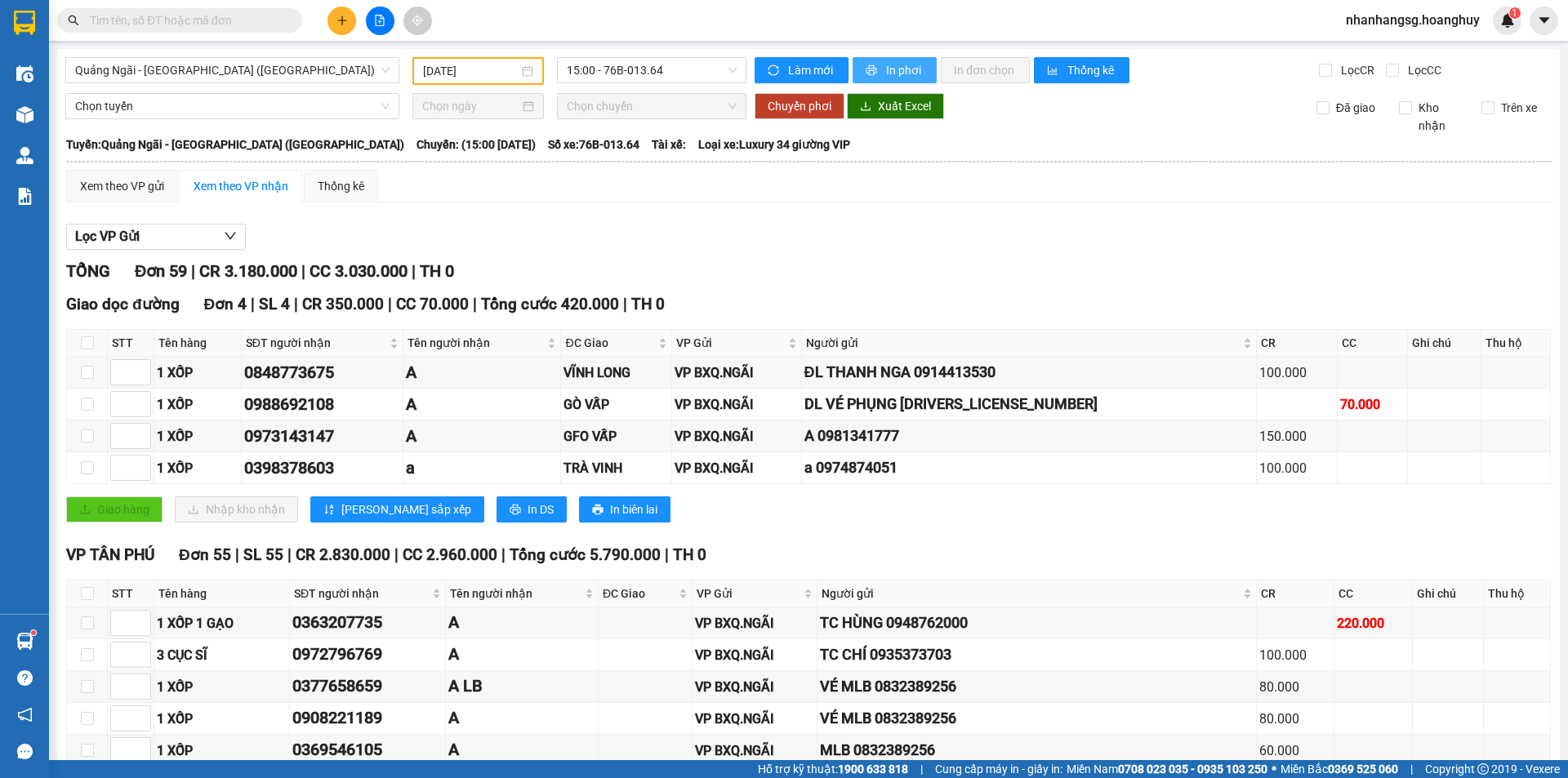
click at [871, 68] on span "printer" at bounding box center [872, 71] width 14 height 13
